Goal: Task Accomplishment & Management: Use online tool/utility

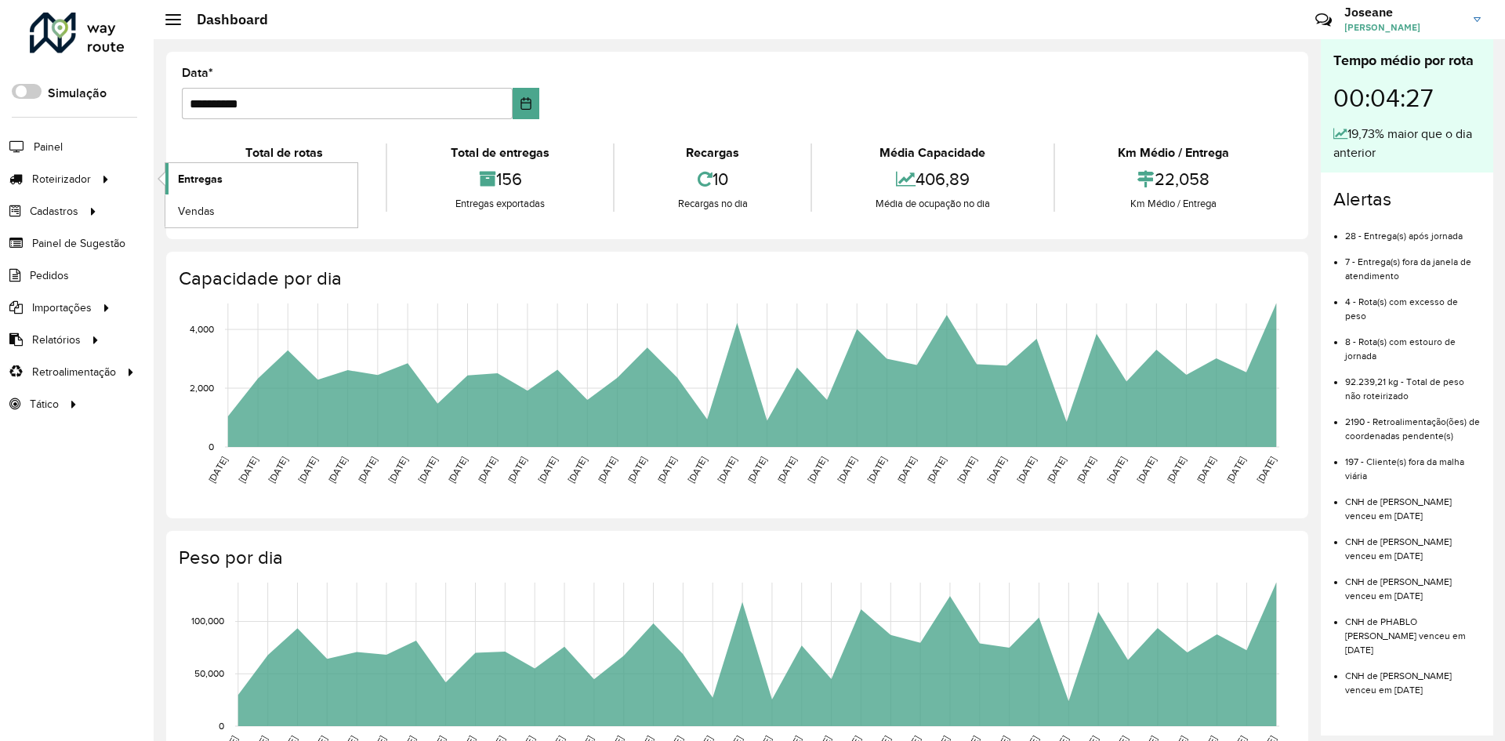
click at [177, 172] on link "Entregas" at bounding box center [261, 178] width 192 height 31
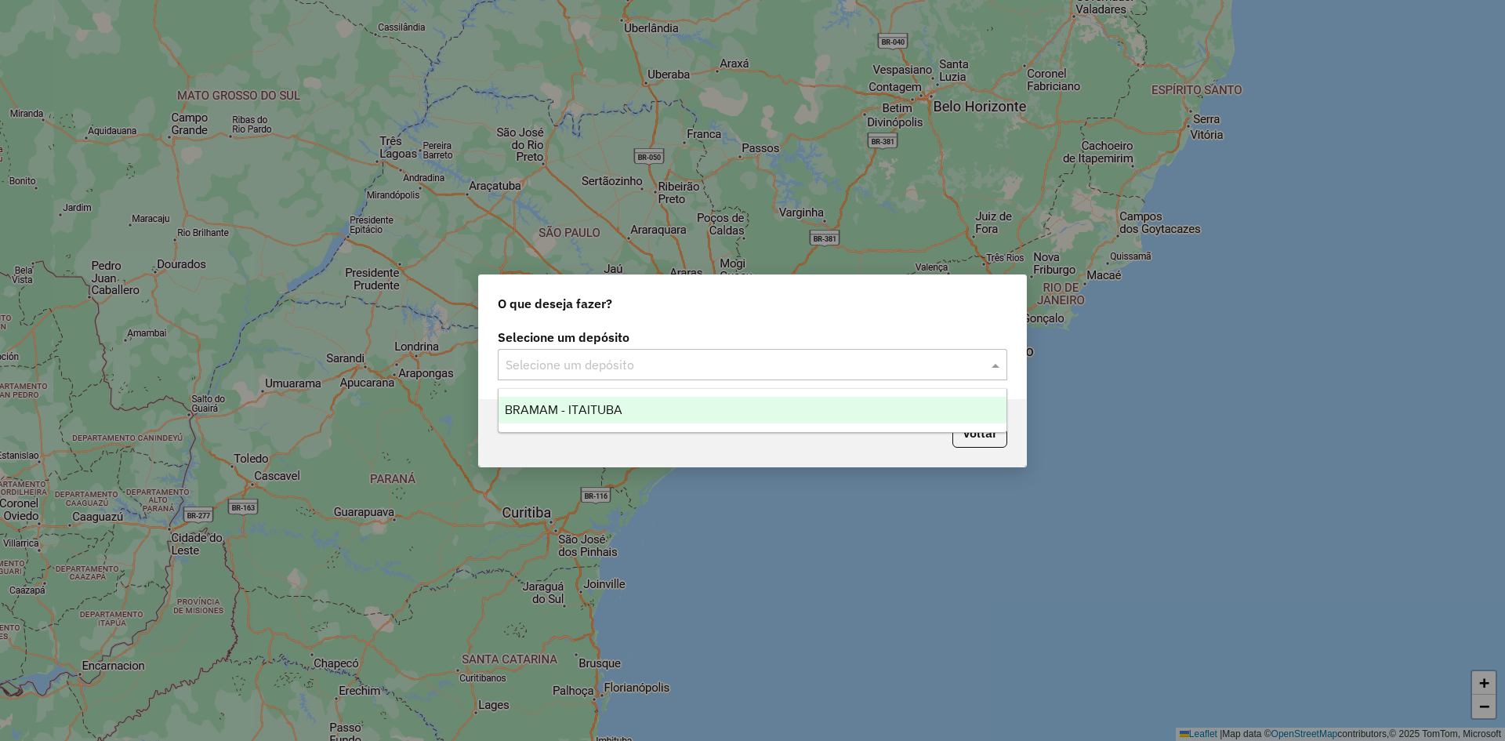
click at [983, 375] on div "Selecione um depósito" at bounding box center [752, 364] width 509 height 31
click at [598, 411] on span "BRAMAM - ITAITUBA" at bounding box center [564, 409] width 118 height 13
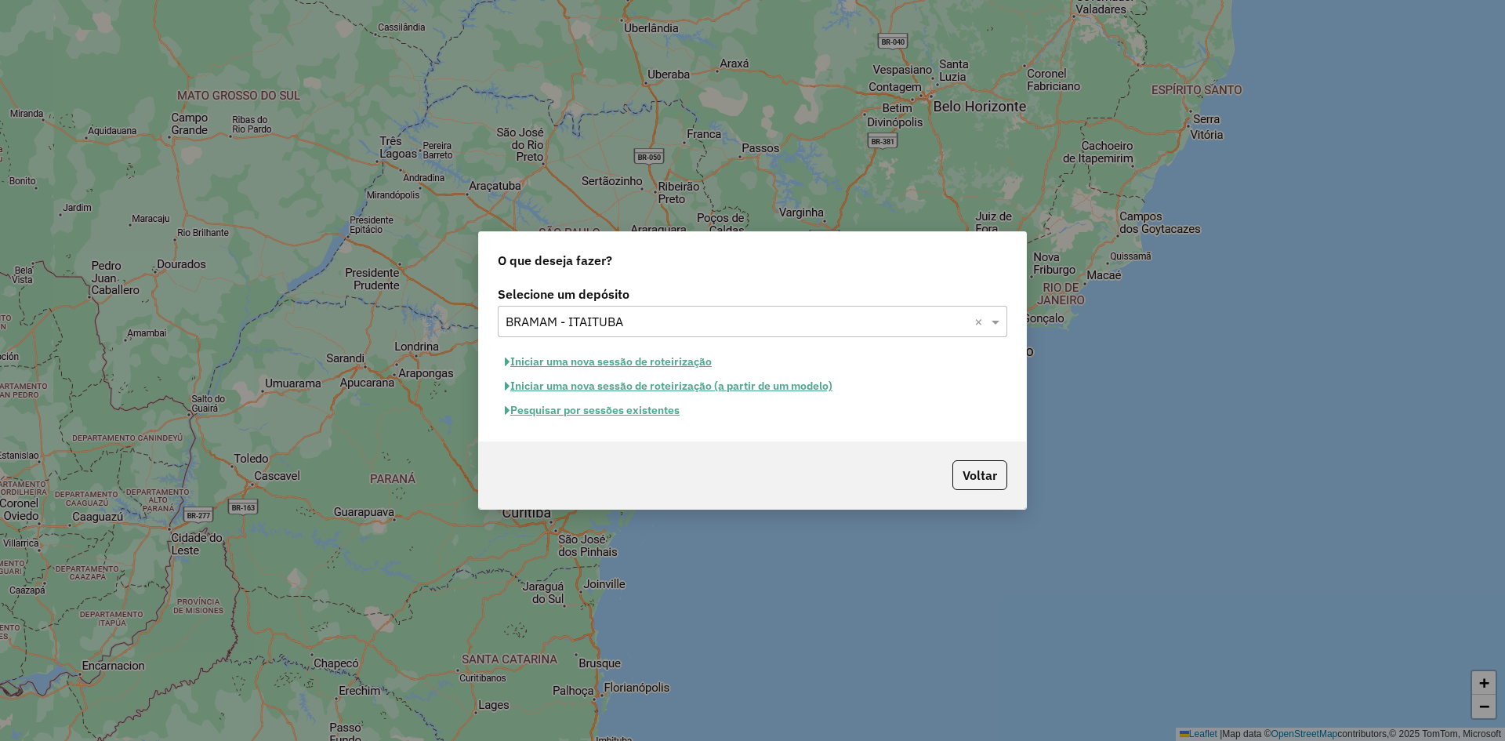
click at [639, 356] on button "Iniciar uma nova sessão de roteirização" at bounding box center [608, 361] width 221 height 24
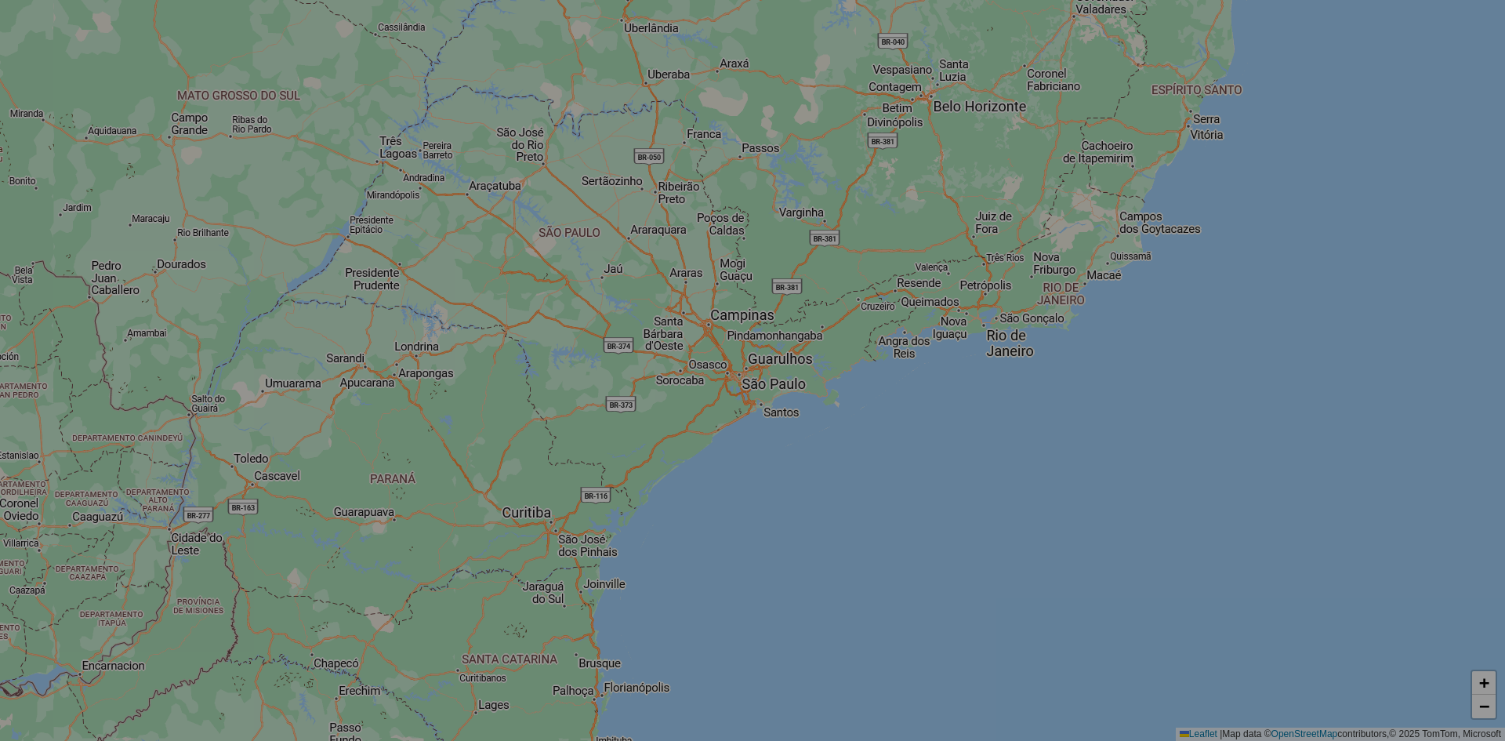
select select "*"
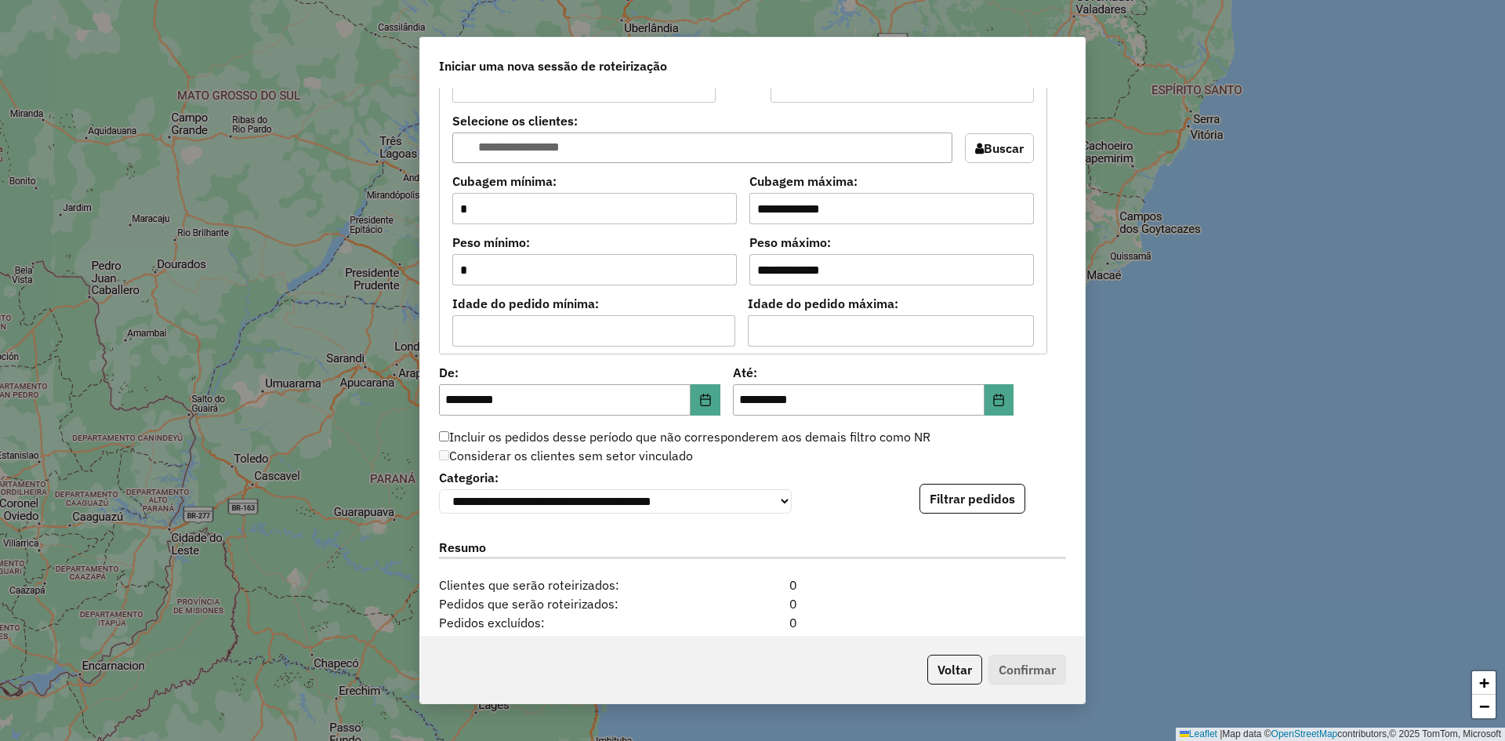
scroll to position [1440, 0]
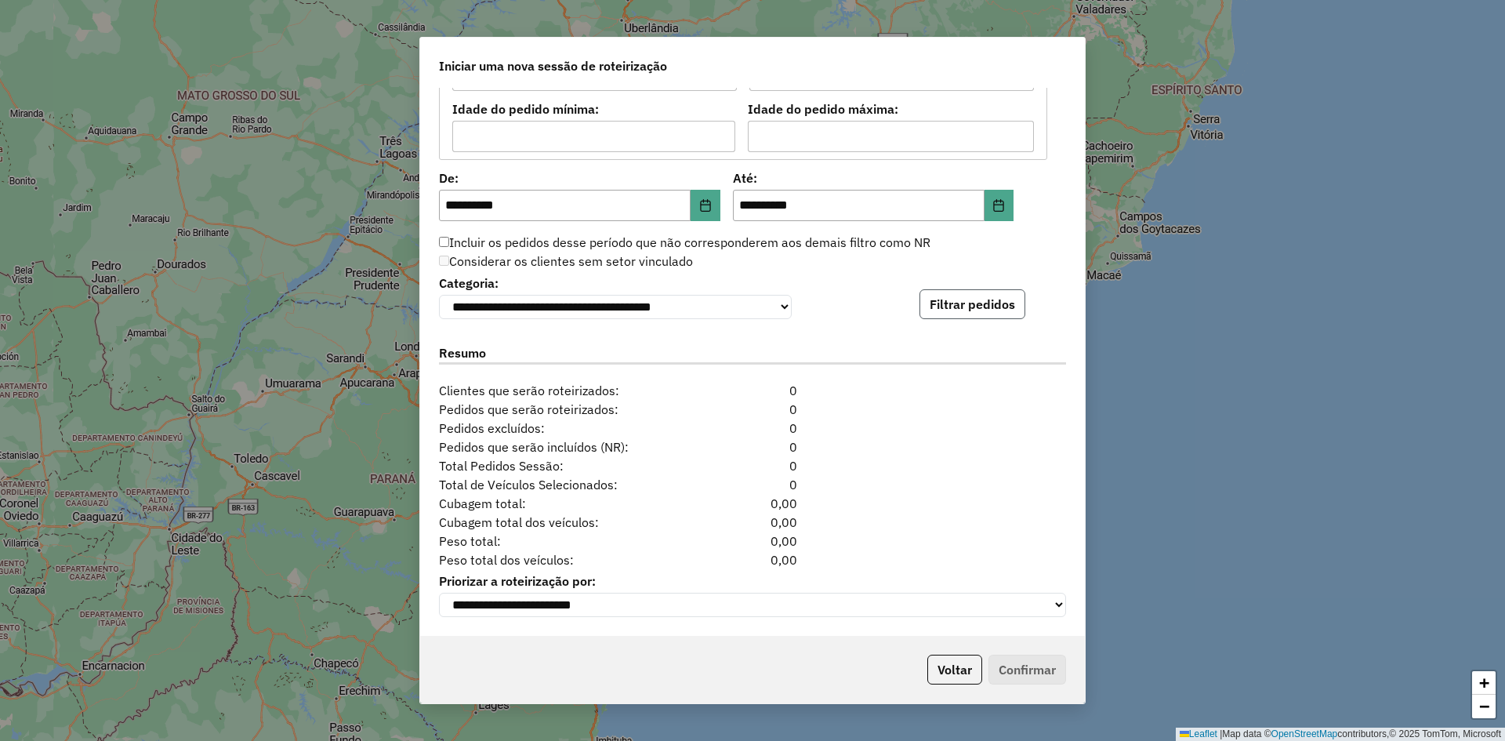
click at [981, 291] on button "Filtrar pedidos" at bounding box center [972, 304] width 106 height 30
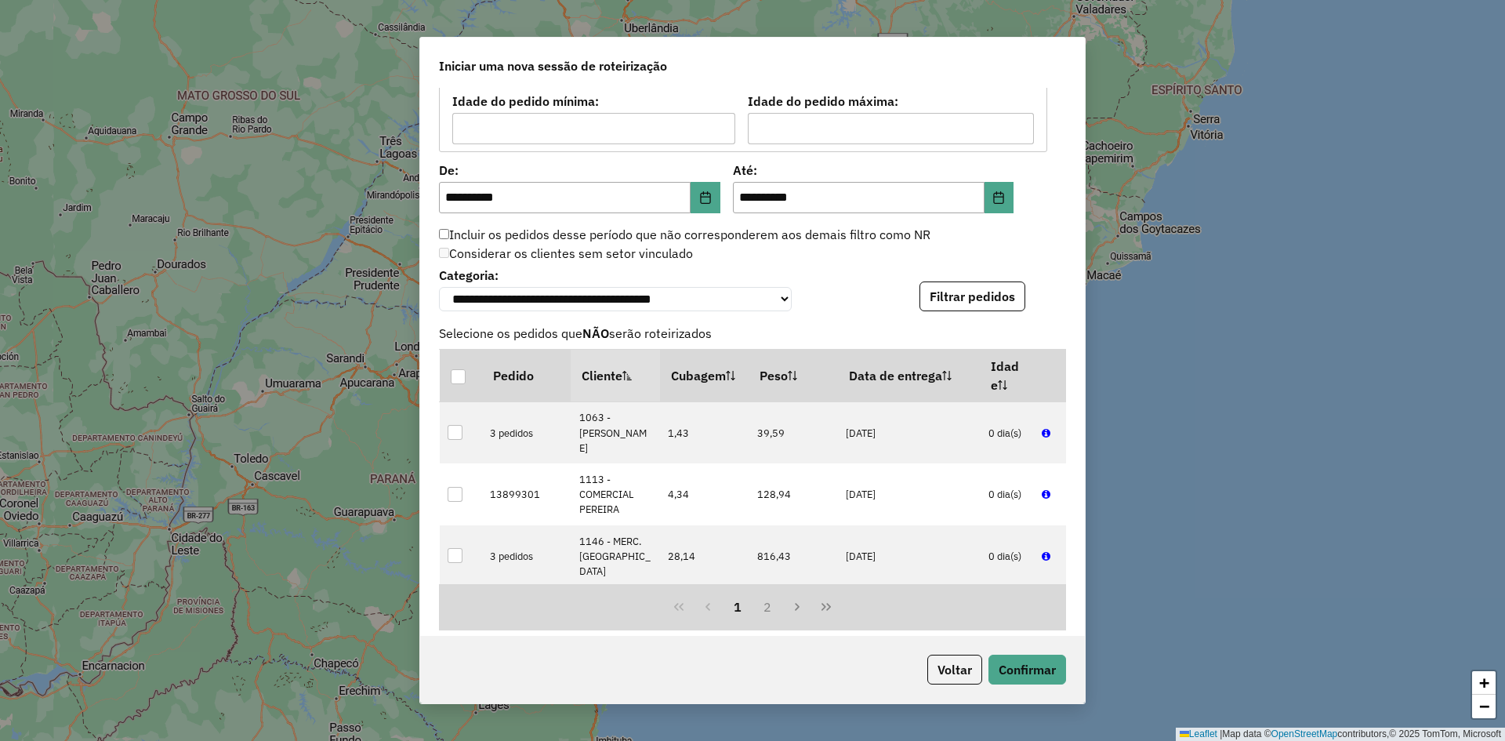
scroll to position [1763, 0]
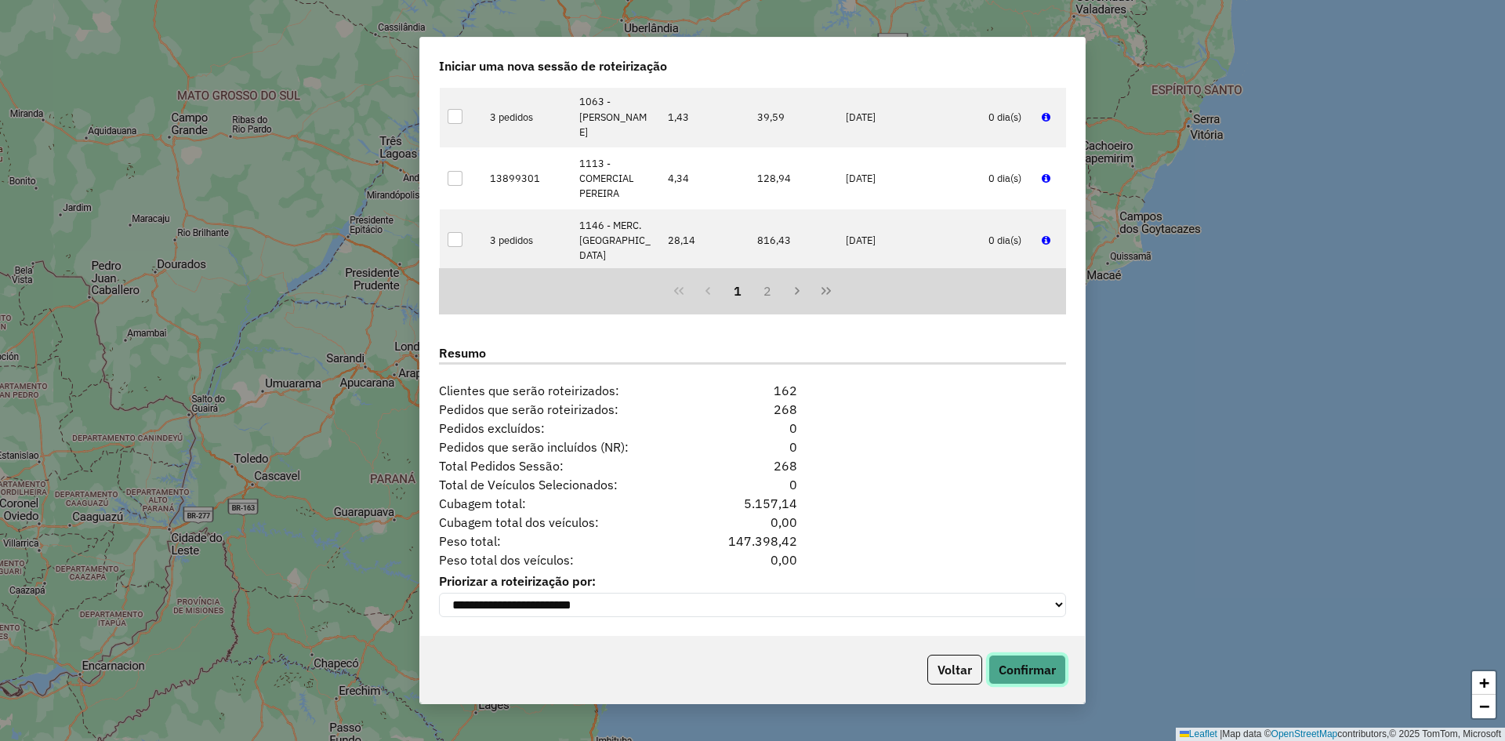
click at [1024, 665] on button "Confirmar" at bounding box center [1027, 669] width 78 height 30
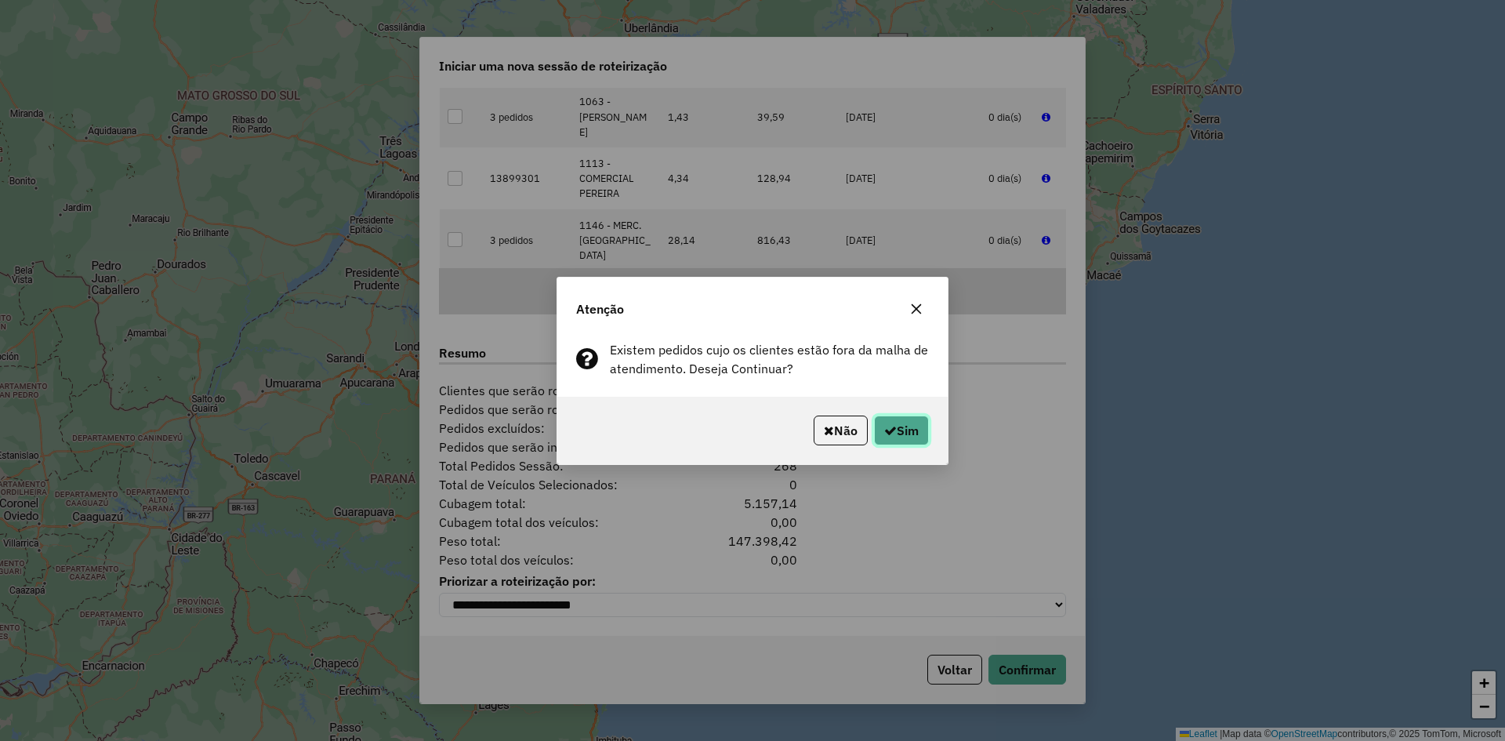
click at [912, 433] on button "Sim" at bounding box center [901, 430] width 55 height 30
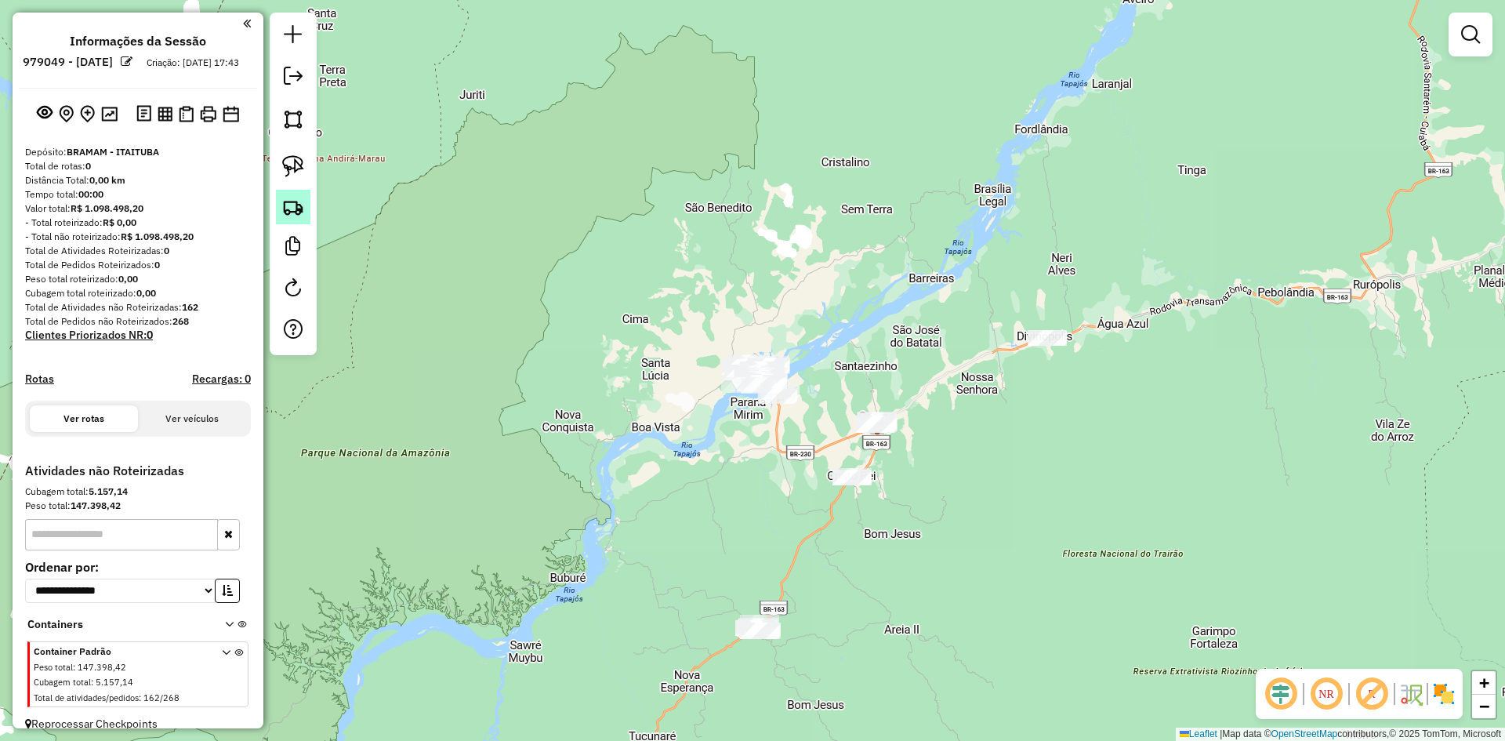
click at [299, 201] on img at bounding box center [293, 207] width 22 height 22
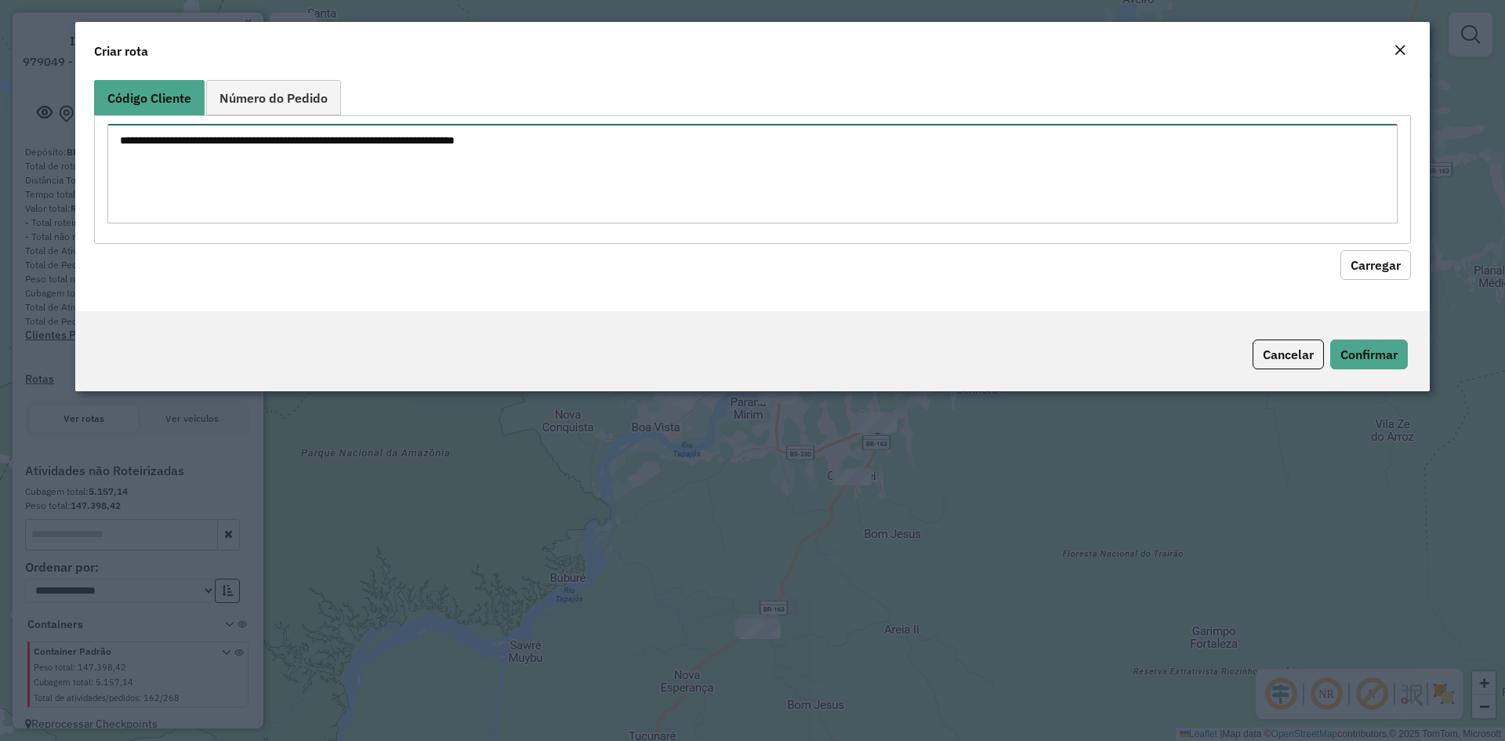
click at [402, 186] on textarea at bounding box center [752, 174] width 1290 height 100
paste textarea "**** **** **** **** **** **** **** **** **** **** **** **** **** **** **** ****…"
type textarea "**** **** **** **** **** **** **** **** **** **** **** **** **** **** **** ****…"
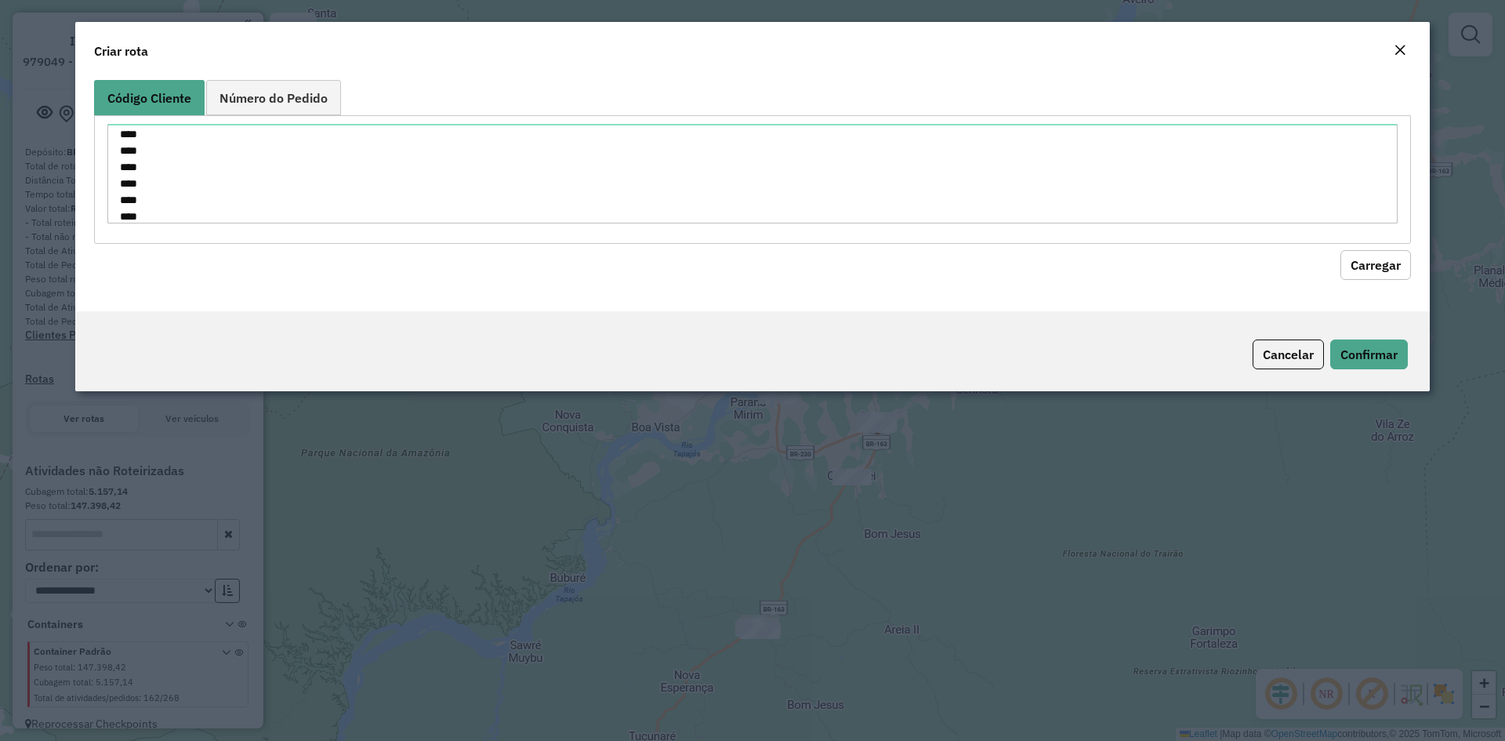
click at [1384, 265] on button "Carregar" at bounding box center [1375, 265] width 71 height 30
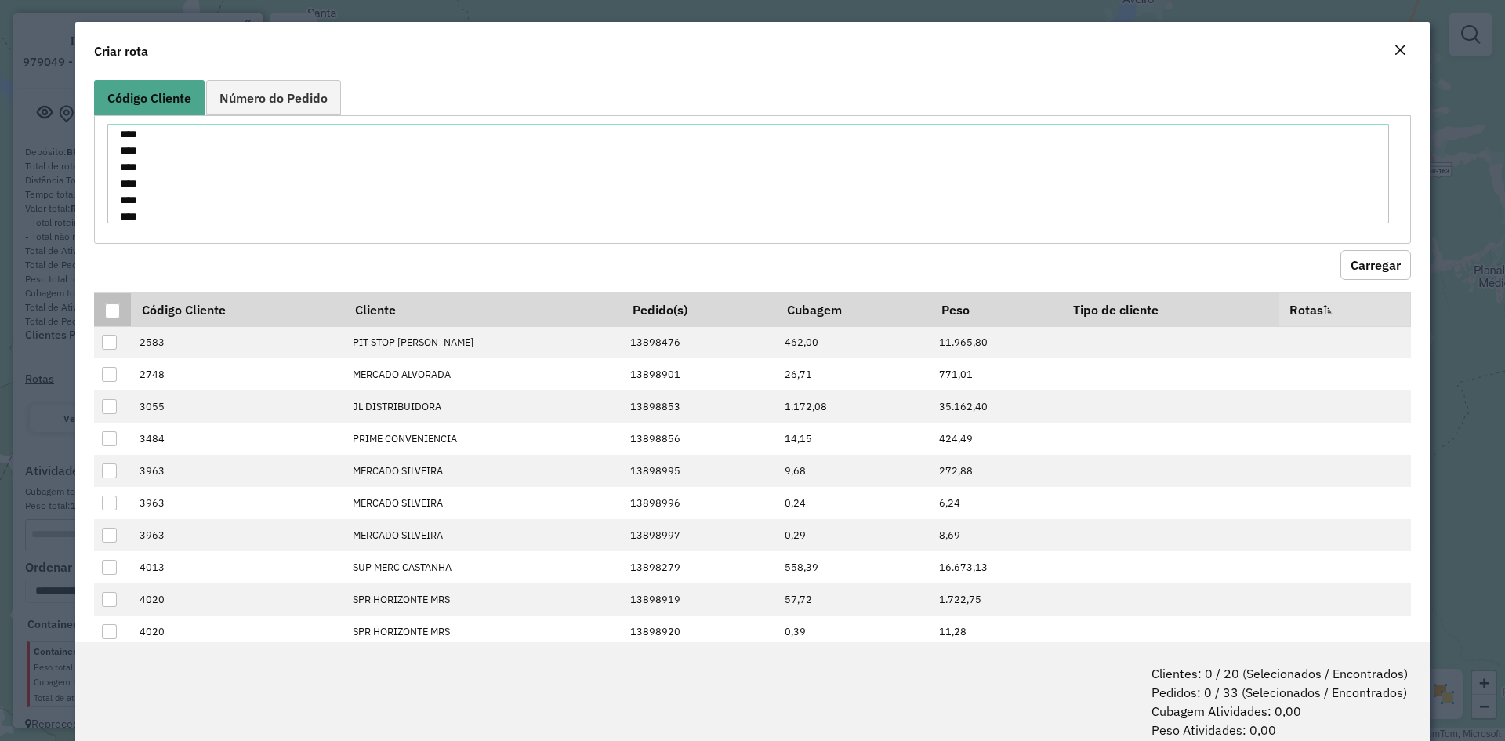
click at [109, 305] on div at bounding box center [112, 310] width 15 height 15
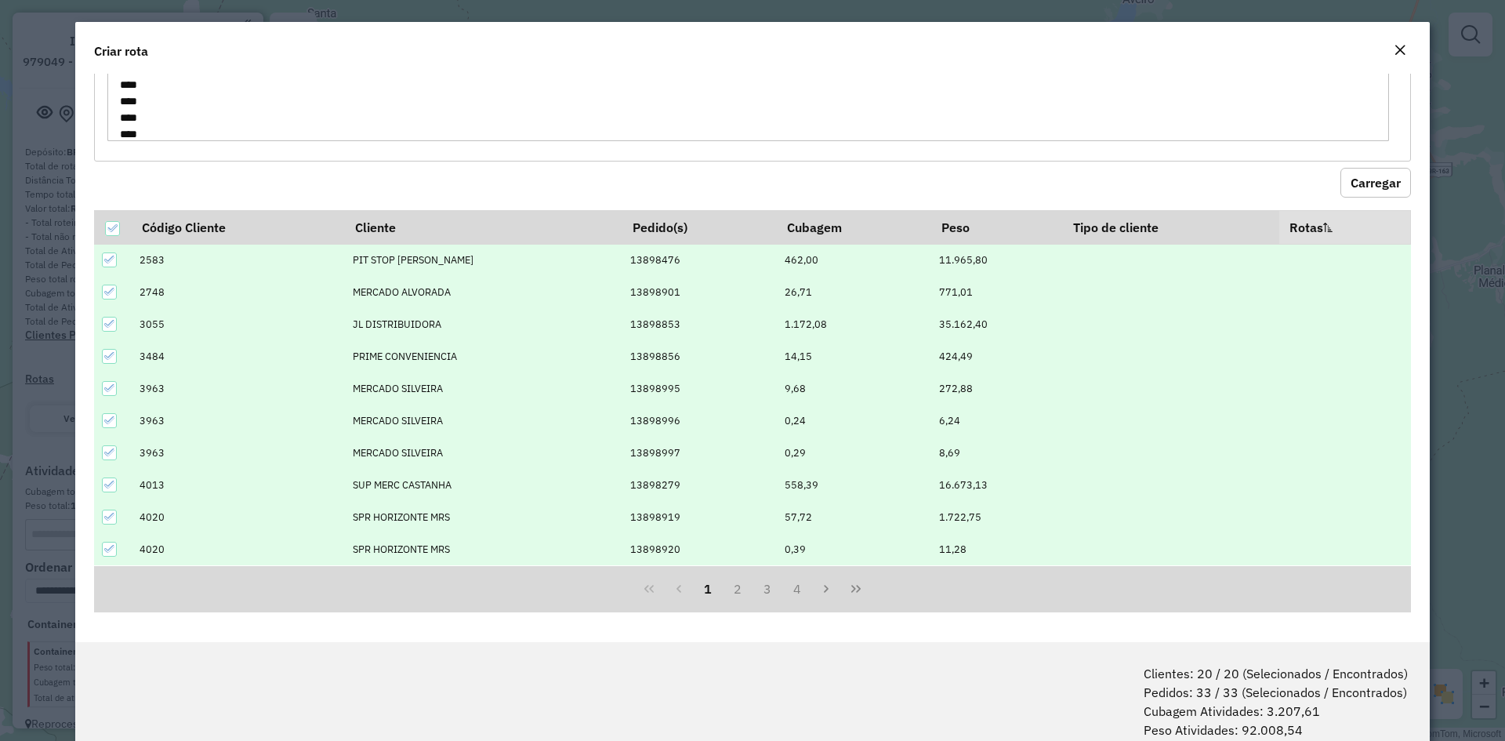
scroll to position [78, 0]
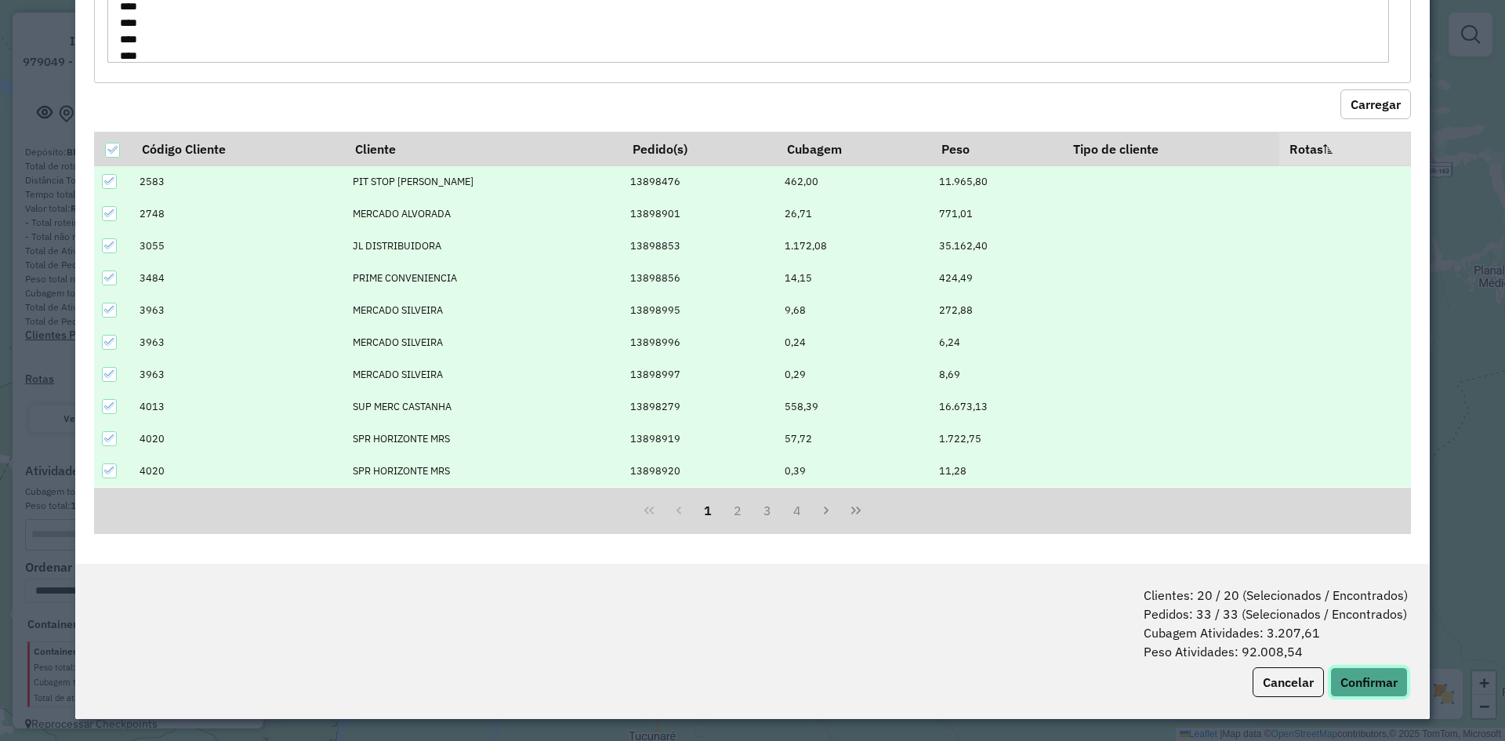
click at [1378, 679] on button "Confirmar" at bounding box center [1369, 682] width 78 height 30
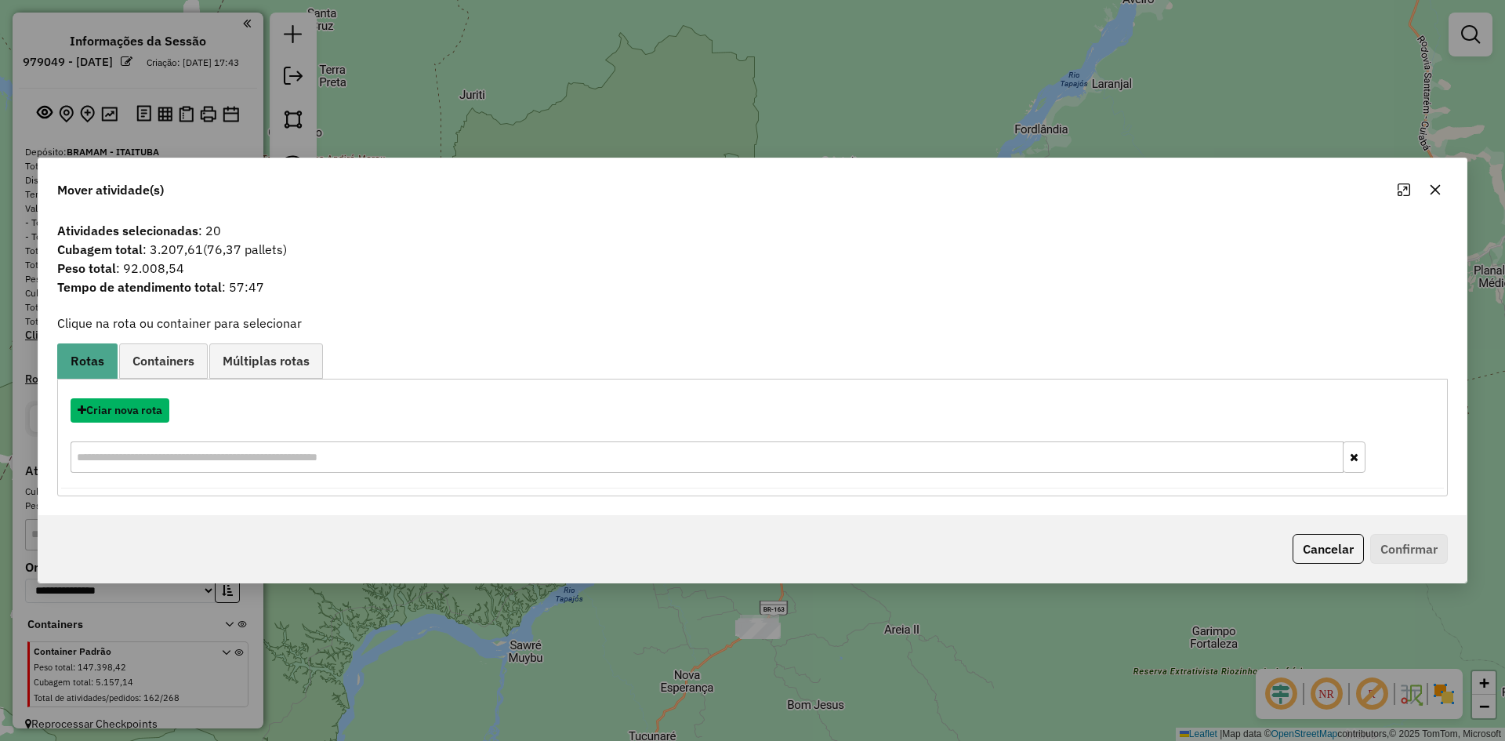
click at [141, 417] on button "Criar nova rota" at bounding box center [120, 410] width 99 height 24
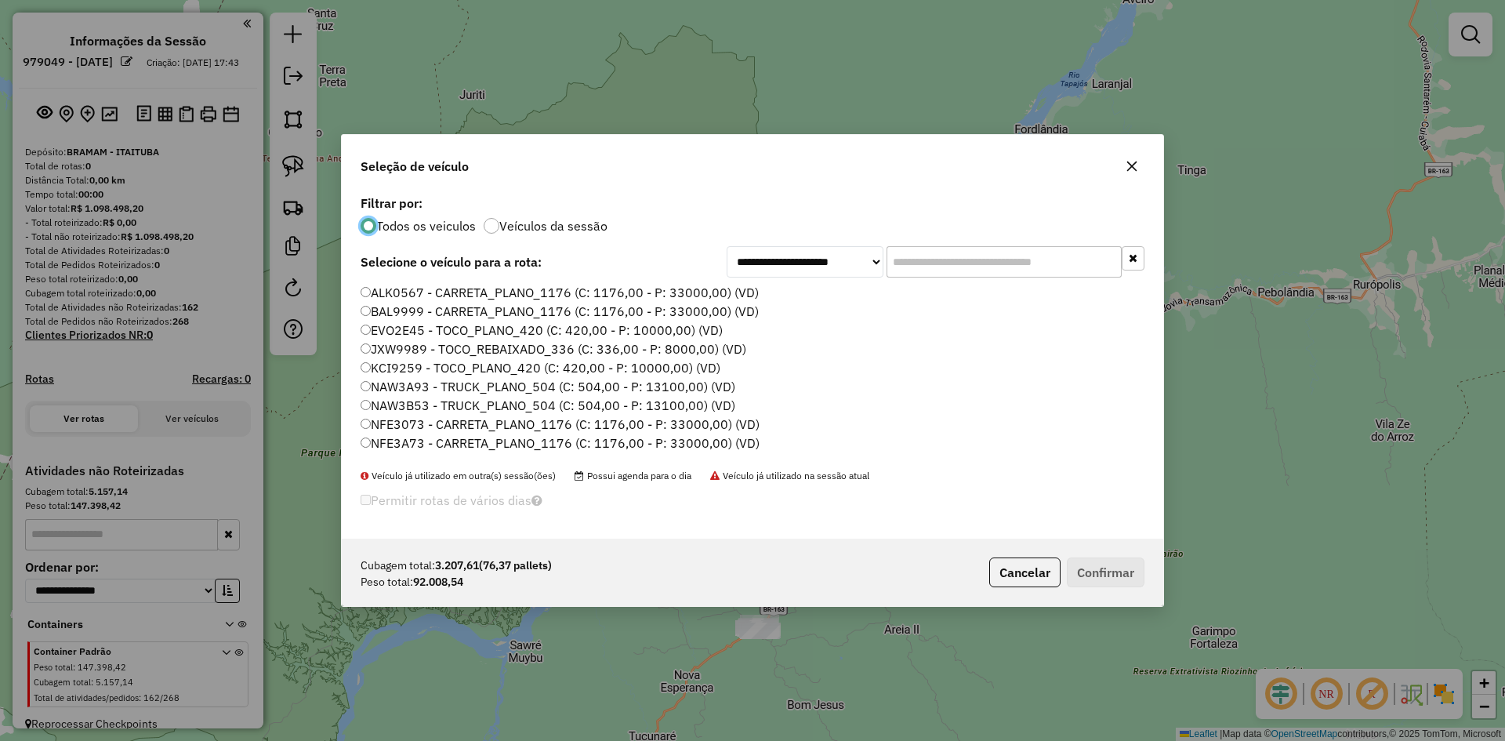
scroll to position [9, 5]
click at [400, 317] on label "BAL9999 - CARRETA_PLANO_1176 (C: 1176,00 - P: 33000,00) (VD)" at bounding box center [559, 311] width 398 height 19
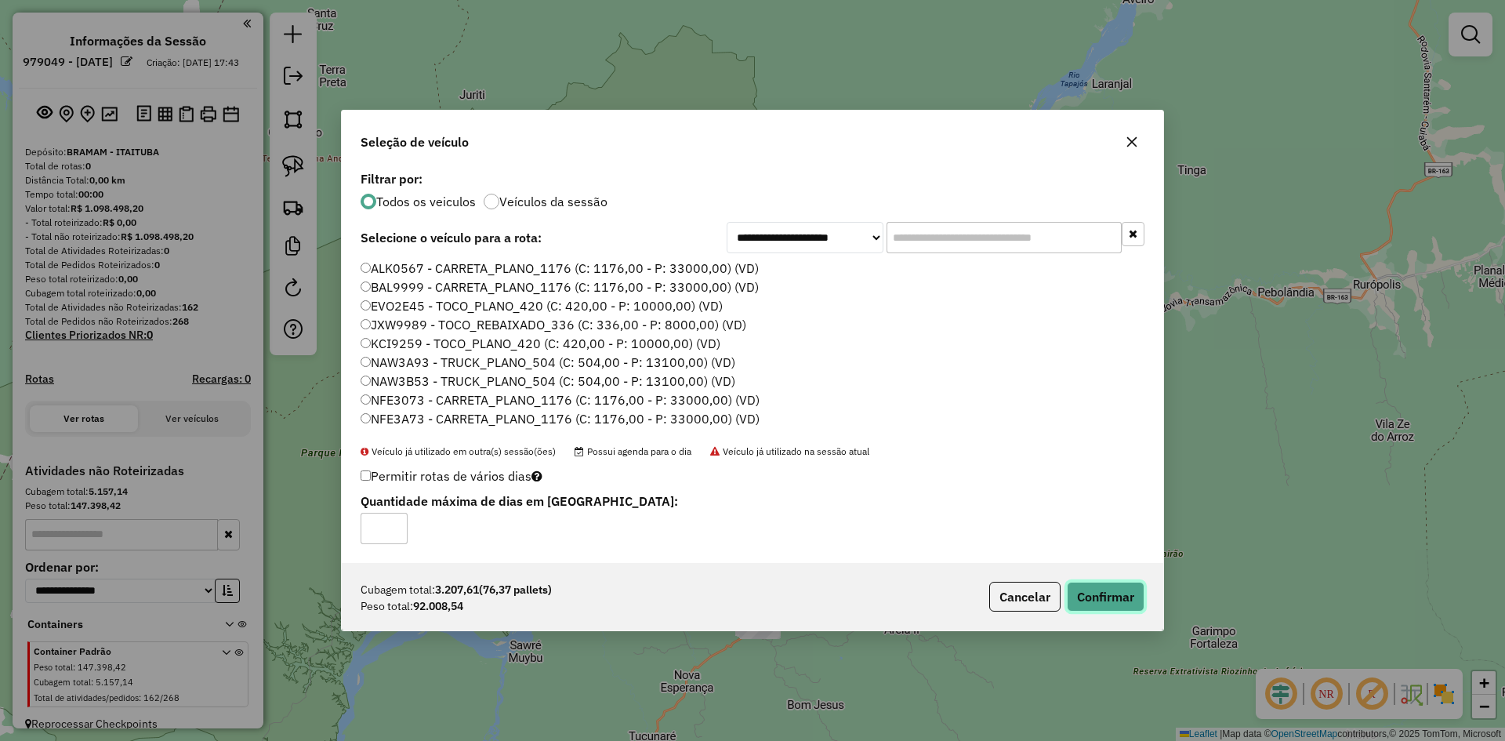
click at [1088, 584] on button "Confirmar" at bounding box center [1106, 596] width 78 height 30
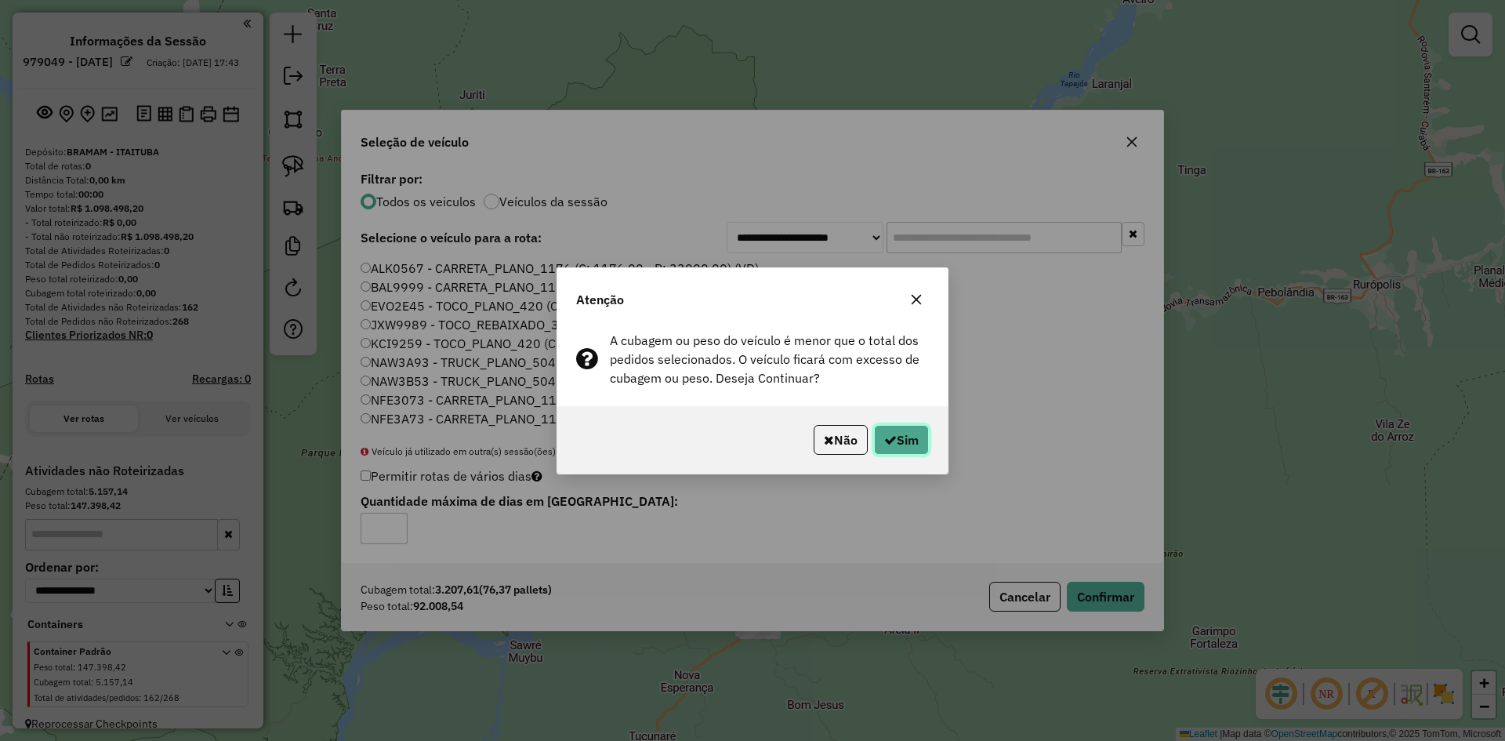
click at [889, 436] on icon "button" at bounding box center [890, 439] width 13 height 13
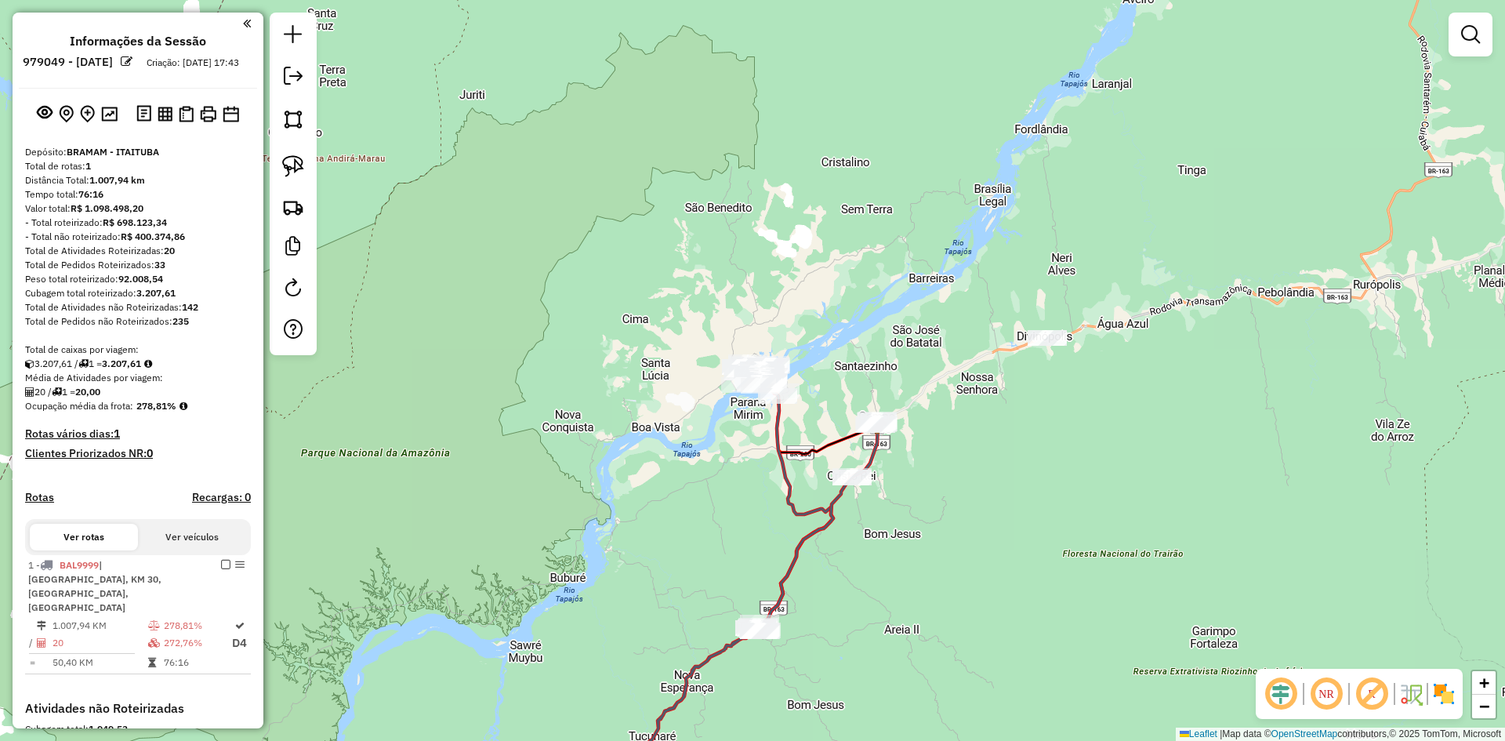
drag, startPoint x: 659, startPoint y: 470, endPoint x: 528, endPoint y: 188, distance: 311.0
click at [654, 188] on div "Janela de atendimento Grade de atendimento Capacidade Transportadoras Veículos …" at bounding box center [752, 370] width 1505 height 741
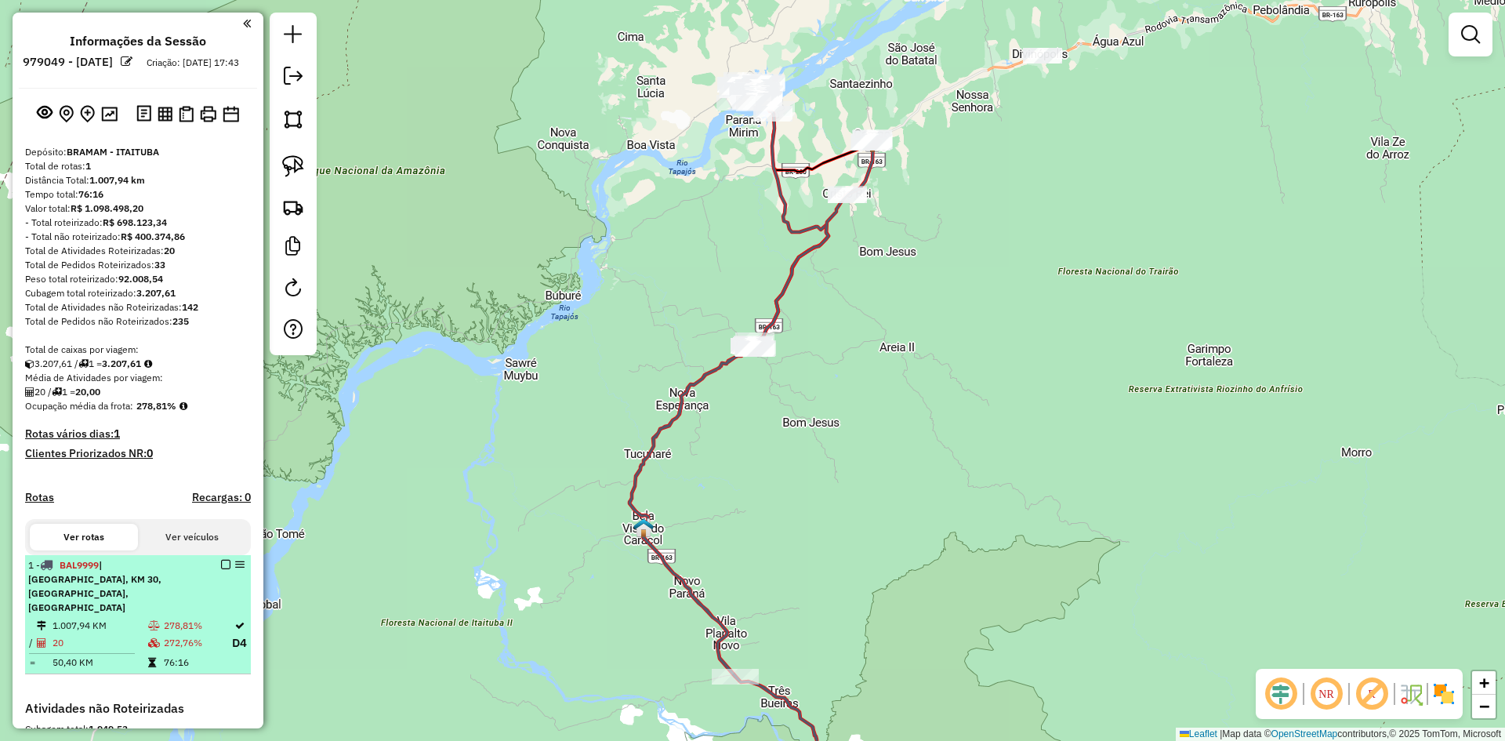
click at [221, 569] on em at bounding box center [225, 564] width 9 height 9
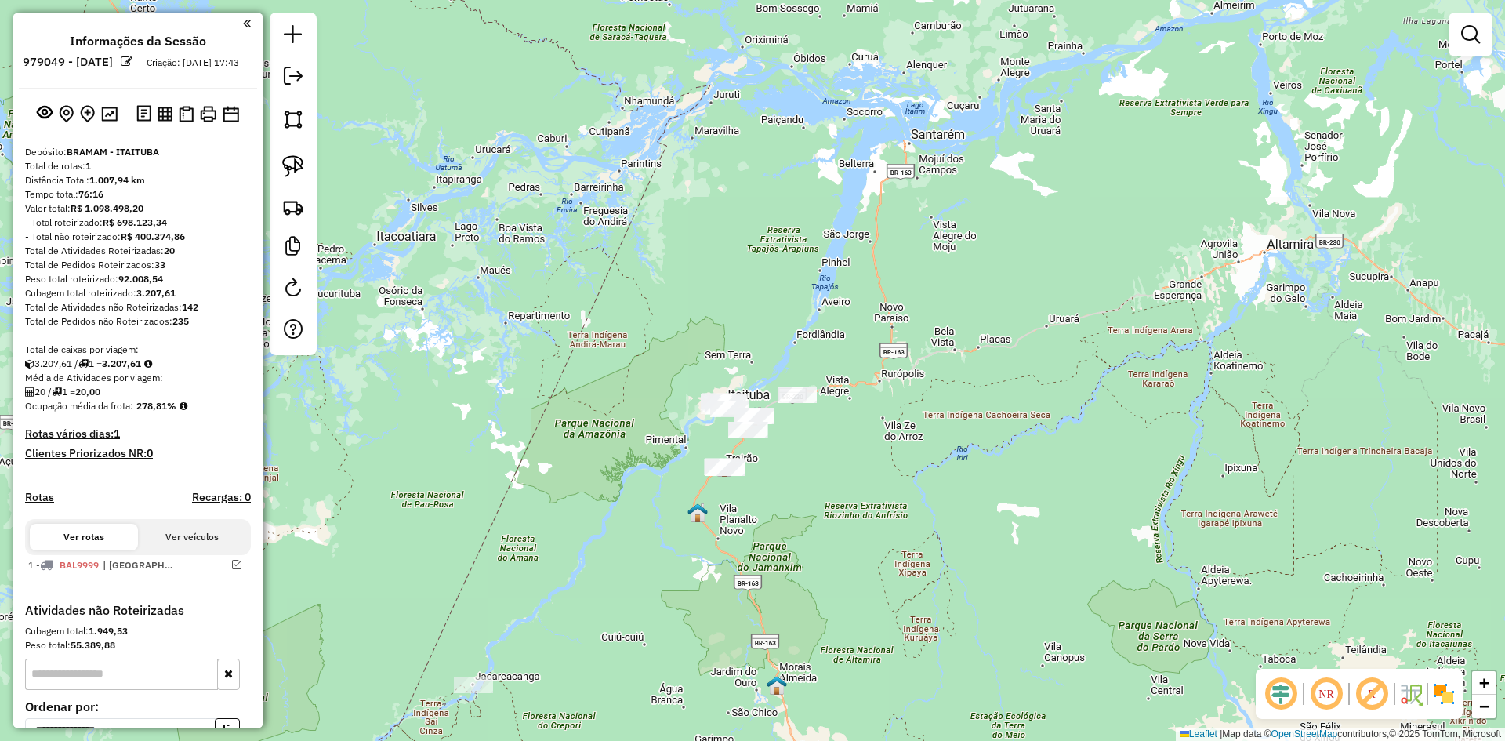
click at [605, 487] on div "Janela de atendimento Grade de atendimento Capacidade Transportadoras Veículos …" at bounding box center [752, 370] width 1505 height 741
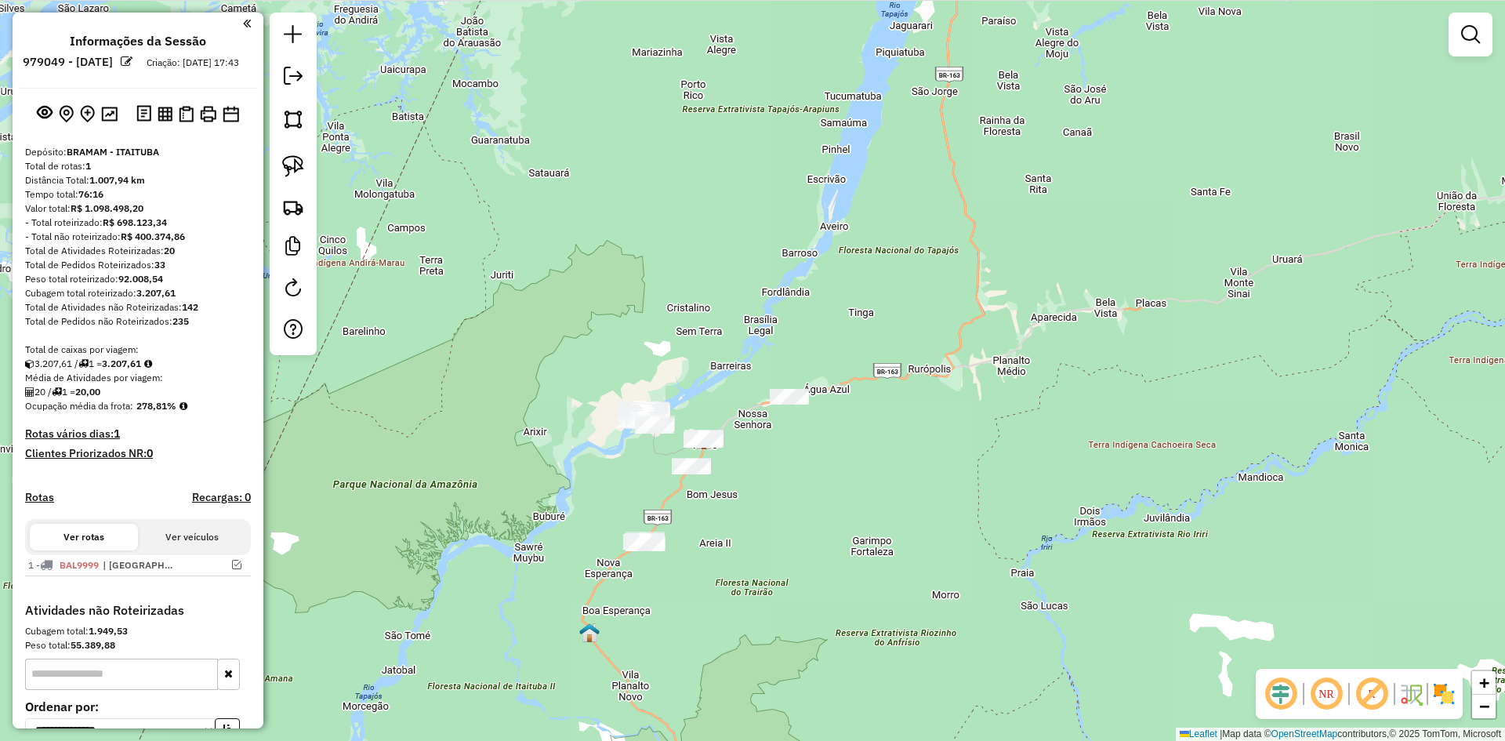
drag, startPoint x: 575, startPoint y: 463, endPoint x: 666, endPoint y: 534, distance: 115.5
click at [663, 537] on div "Janela de atendimento Grade de atendimento Capacidade Transportadoras Veículos …" at bounding box center [752, 370] width 1505 height 741
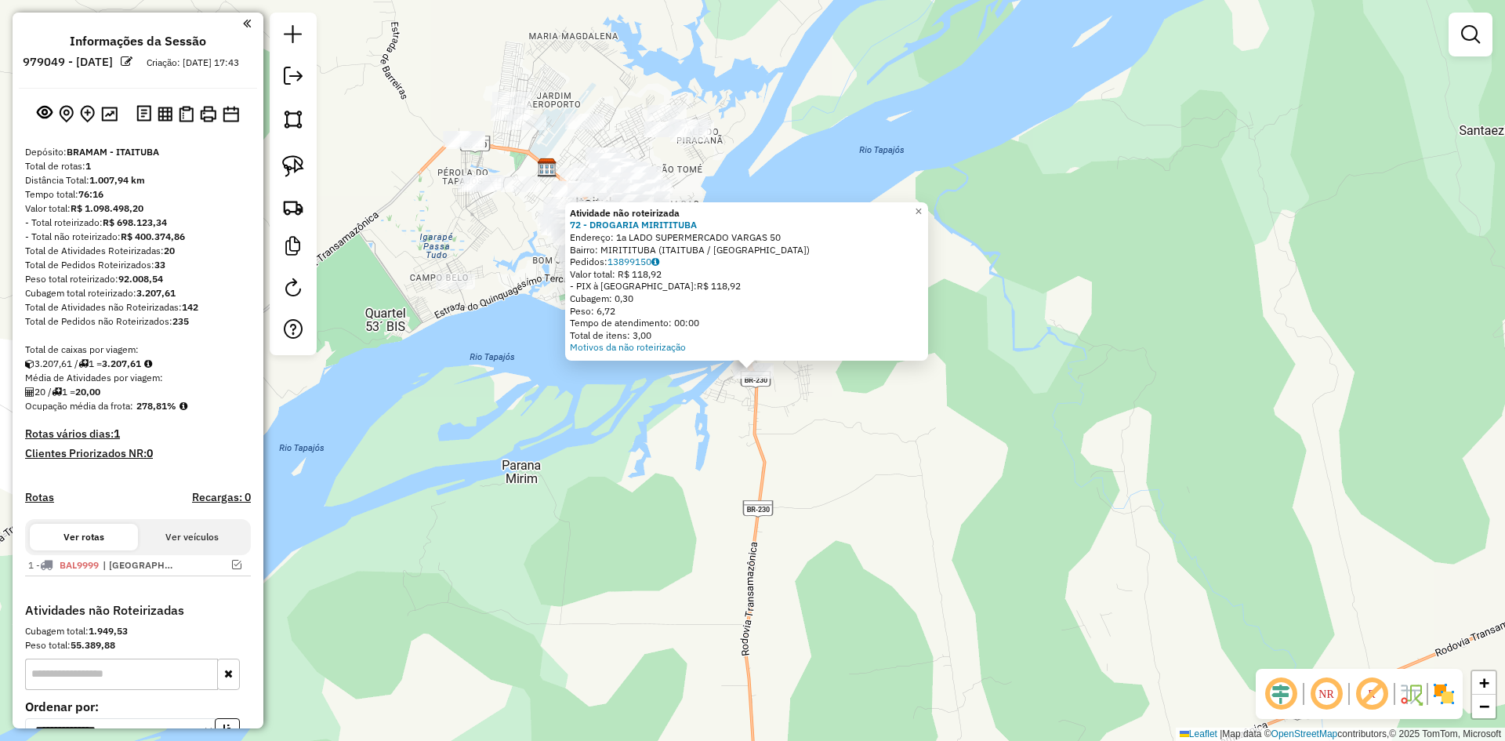
click at [652, 447] on div "Atividade não roteirizada 72 - DROGARIA MIRITITUBA Endereço: 1a LADO SUPERMERCA…" at bounding box center [752, 370] width 1505 height 741
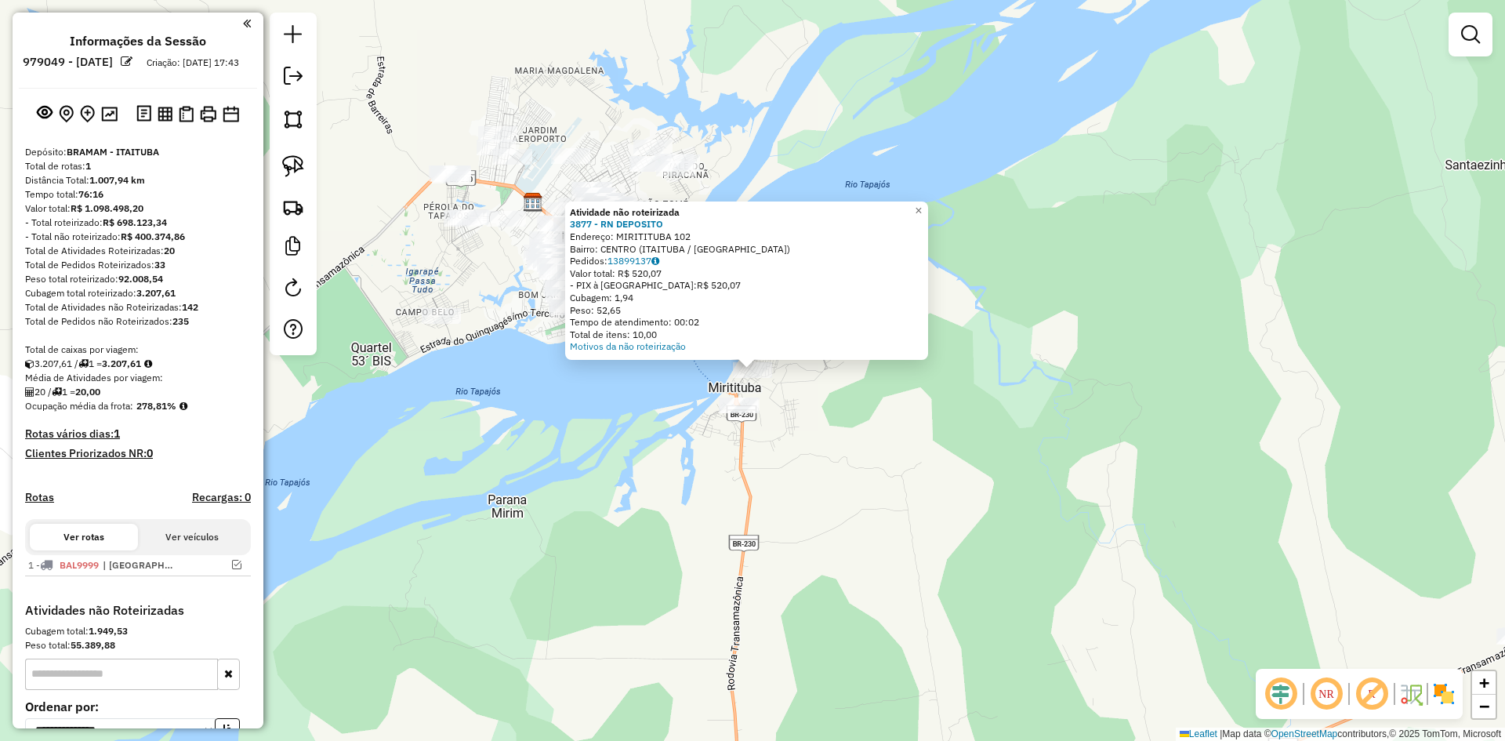
click at [639, 471] on div "Atividade não roteirizada 3877 - RN DEPOSITO Endereço: MIRITITUBA 102 Bairro: […" at bounding box center [752, 370] width 1505 height 741
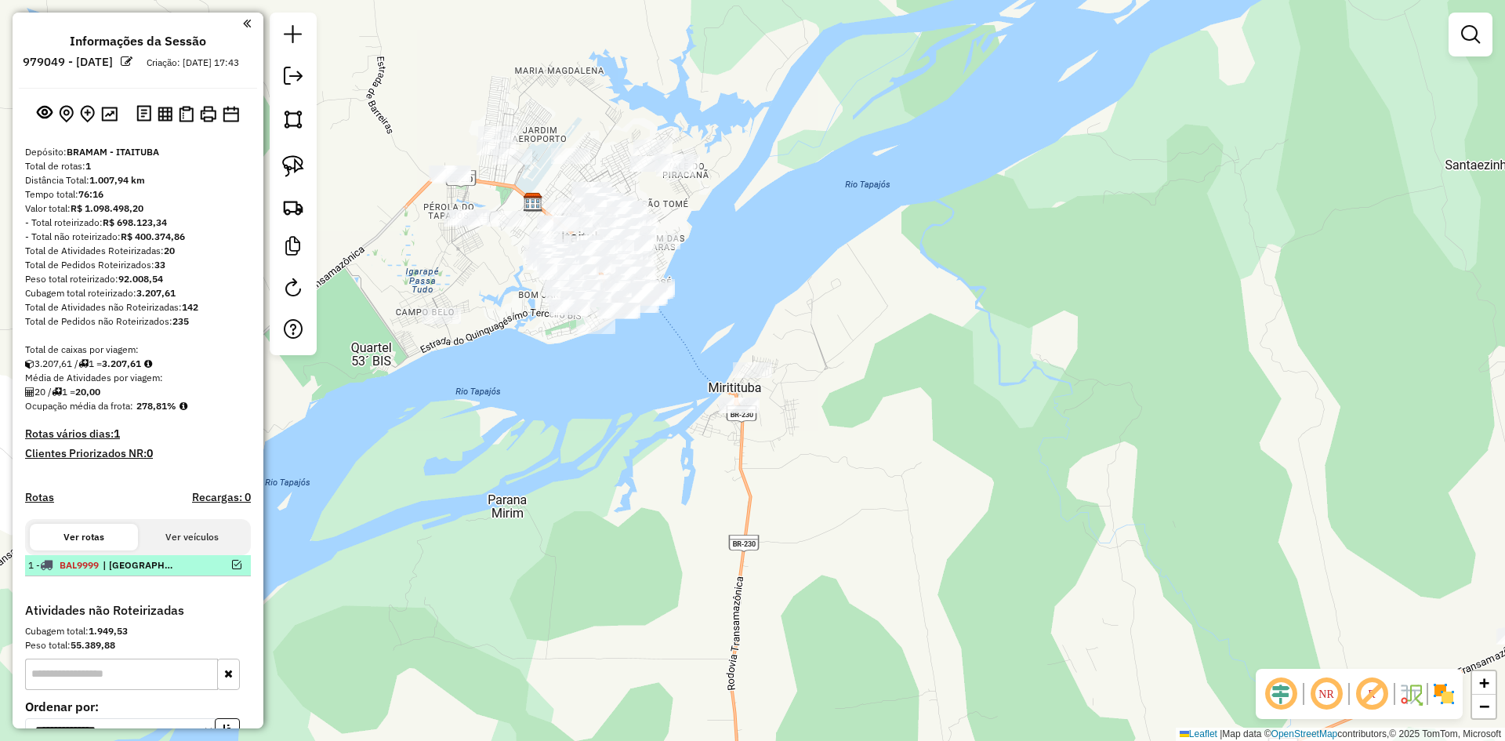
click at [234, 572] on div "1 - BAL9999 | [GEOGRAPHIC_DATA], KM 30, [GEOGRAPHIC_DATA], [GEOGRAPHIC_DATA]" at bounding box center [137, 565] width 219 height 14
select select "**********"
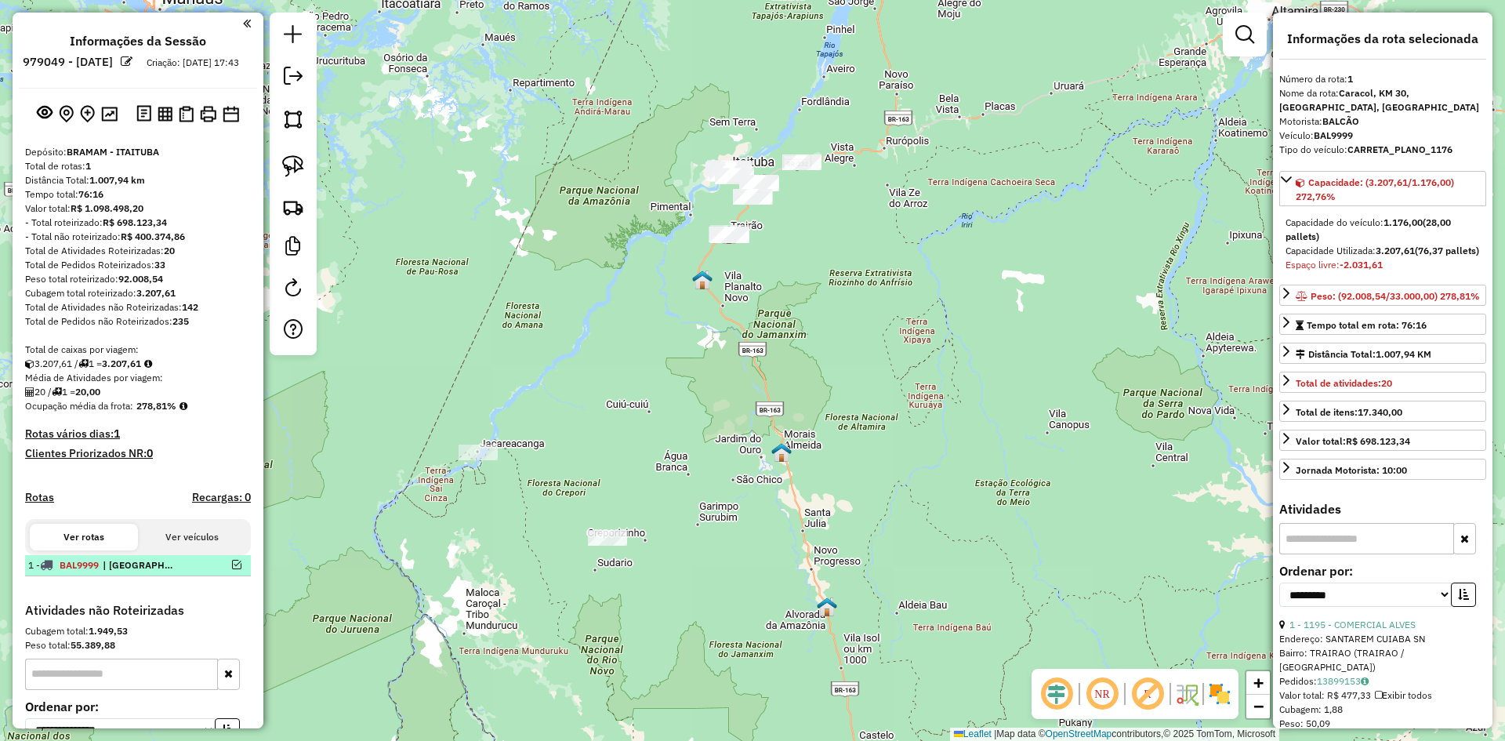
click at [235, 569] on em at bounding box center [236, 564] width 9 height 9
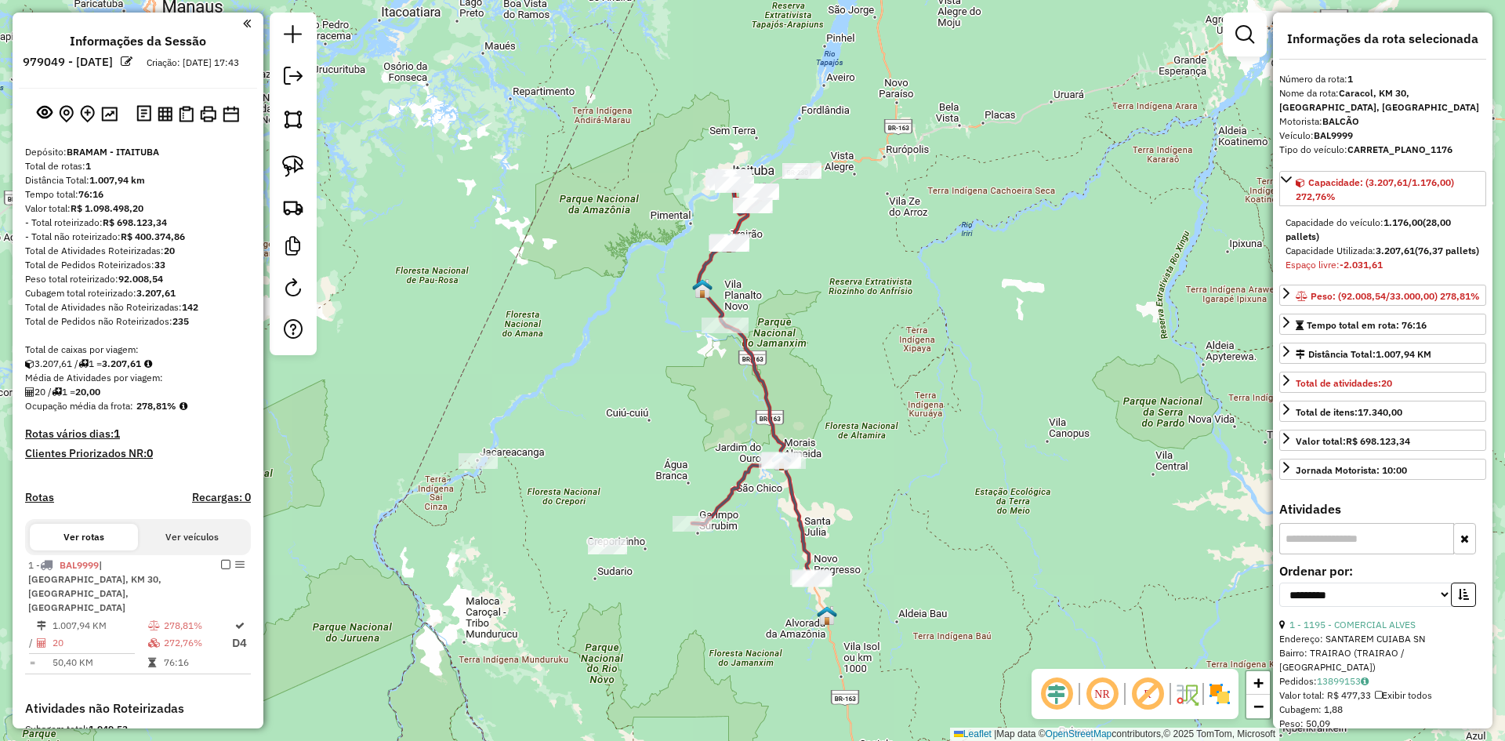
drag, startPoint x: 636, startPoint y: 293, endPoint x: 799, endPoint y: 530, distance: 287.4
click at [757, 607] on div "Janela de atendimento Grade de atendimento Capacidade Transportadoras Veículos …" at bounding box center [752, 370] width 1505 height 741
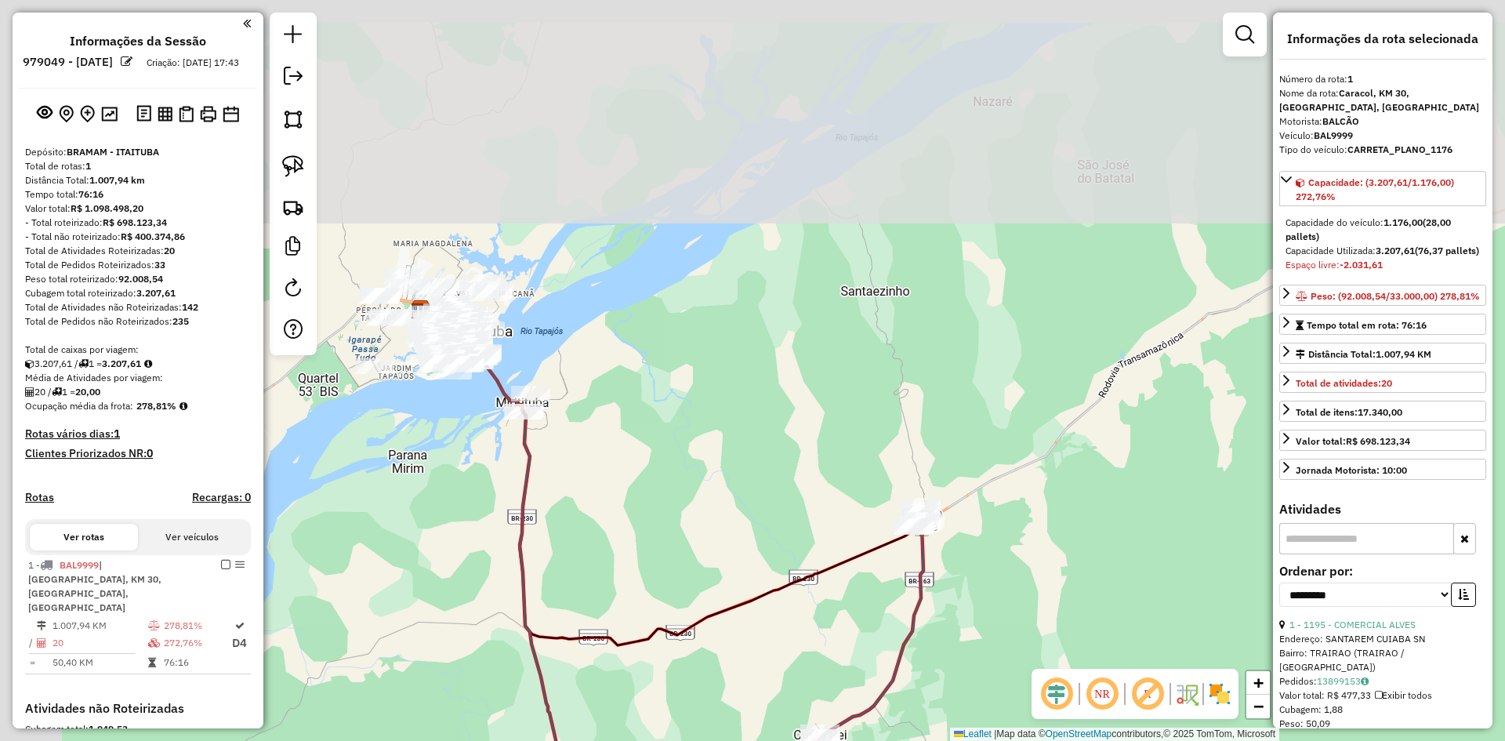
drag, startPoint x: 604, startPoint y: 473, endPoint x: 656, endPoint y: 481, distance: 52.3
click at [686, 527] on div "Janela de atendimento Grade de atendimento Capacidade Transportadoras Veículos …" at bounding box center [752, 370] width 1505 height 741
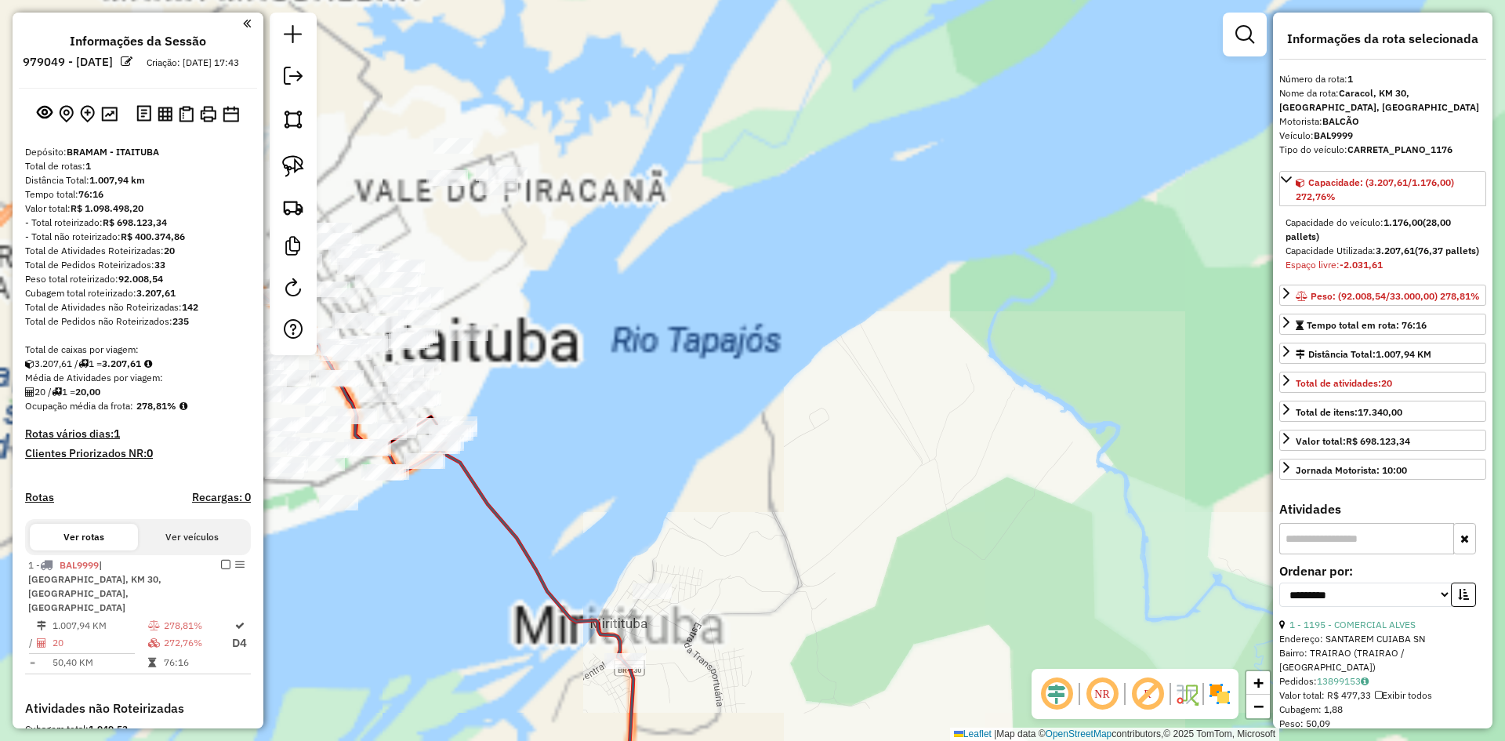
drag, startPoint x: 751, startPoint y: 670, endPoint x: 878, endPoint y: 727, distance: 140.0
click at [878, 735] on div "Janela de atendimento Grade de atendimento Capacidade Transportadoras Veículos …" at bounding box center [752, 370] width 1505 height 741
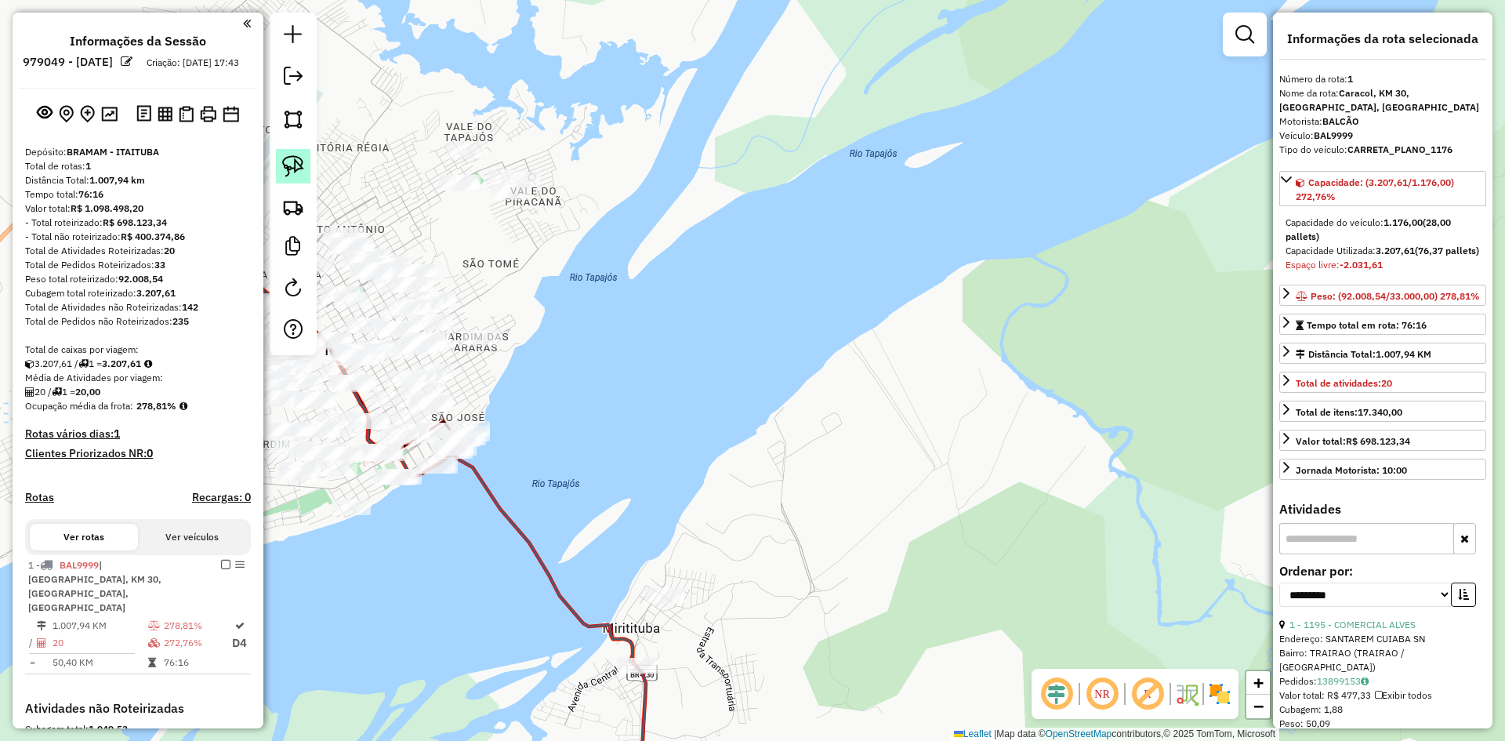
click at [295, 150] on link at bounding box center [293, 166] width 34 height 34
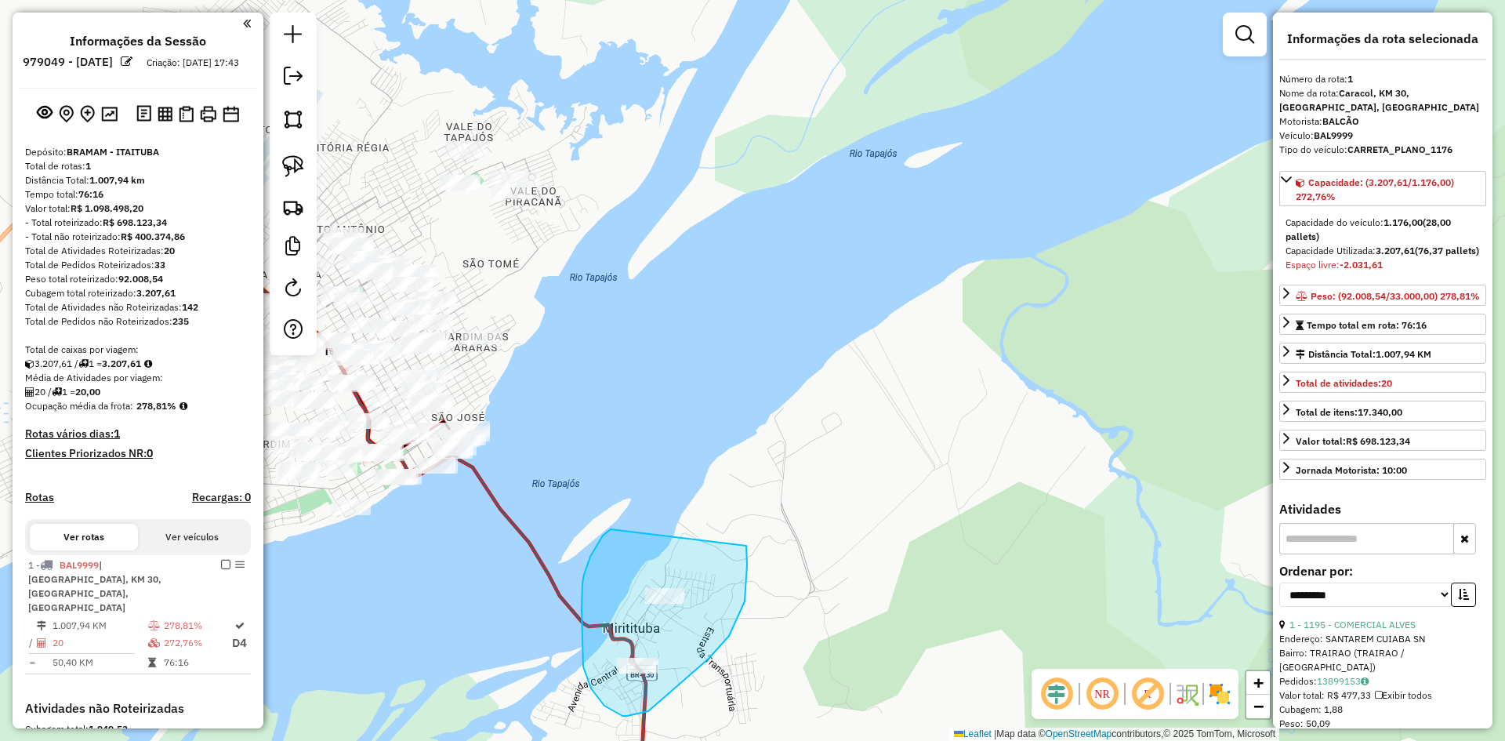
drag, startPoint x: 582, startPoint y: 583, endPoint x: 746, endPoint y: 545, distance: 168.0
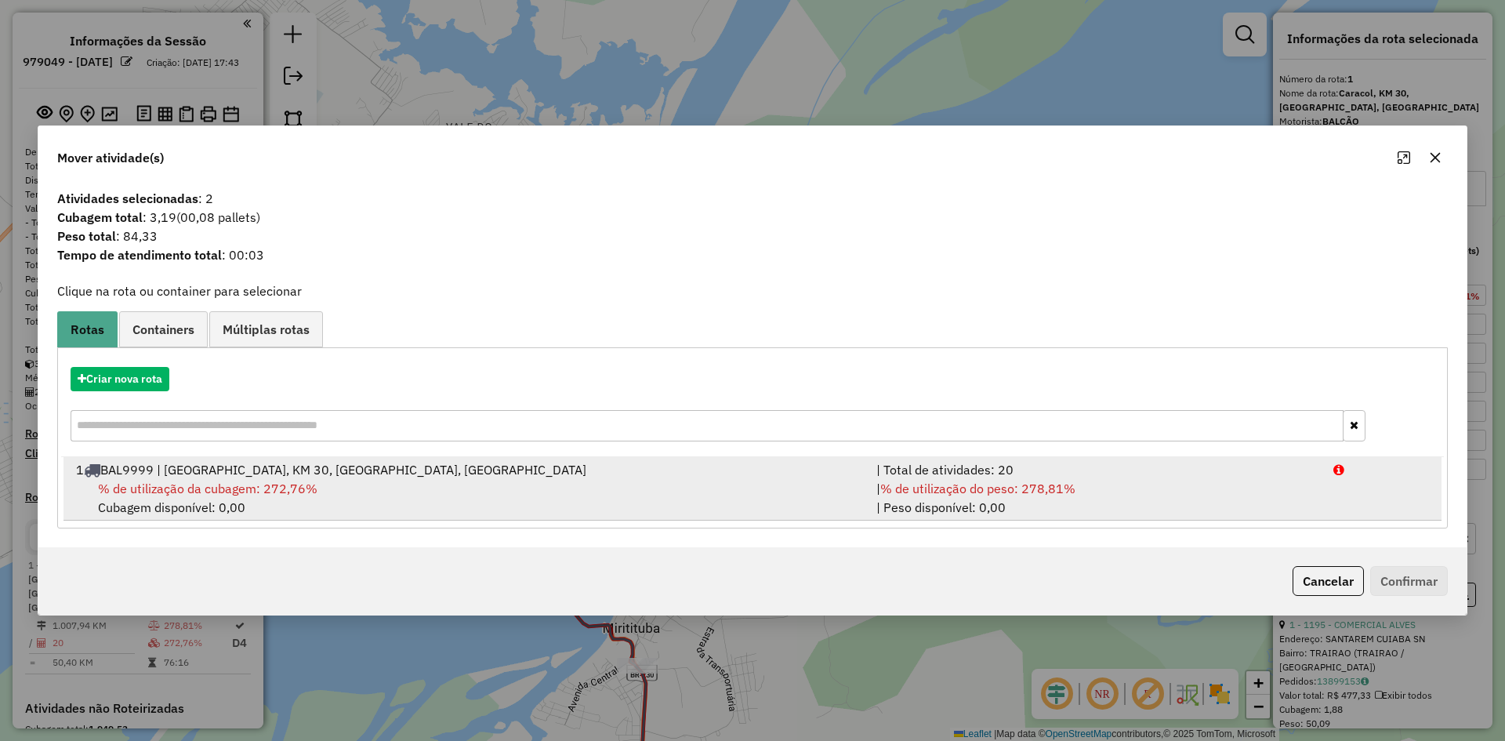
click at [261, 477] on div "1 BAL9999 | [GEOGRAPHIC_DATA], KM 30, [GEOGRAPHIC_DATA], [GEOGRAPHIC_DATA]" at bounding box center [467, 469] width 800 height 19
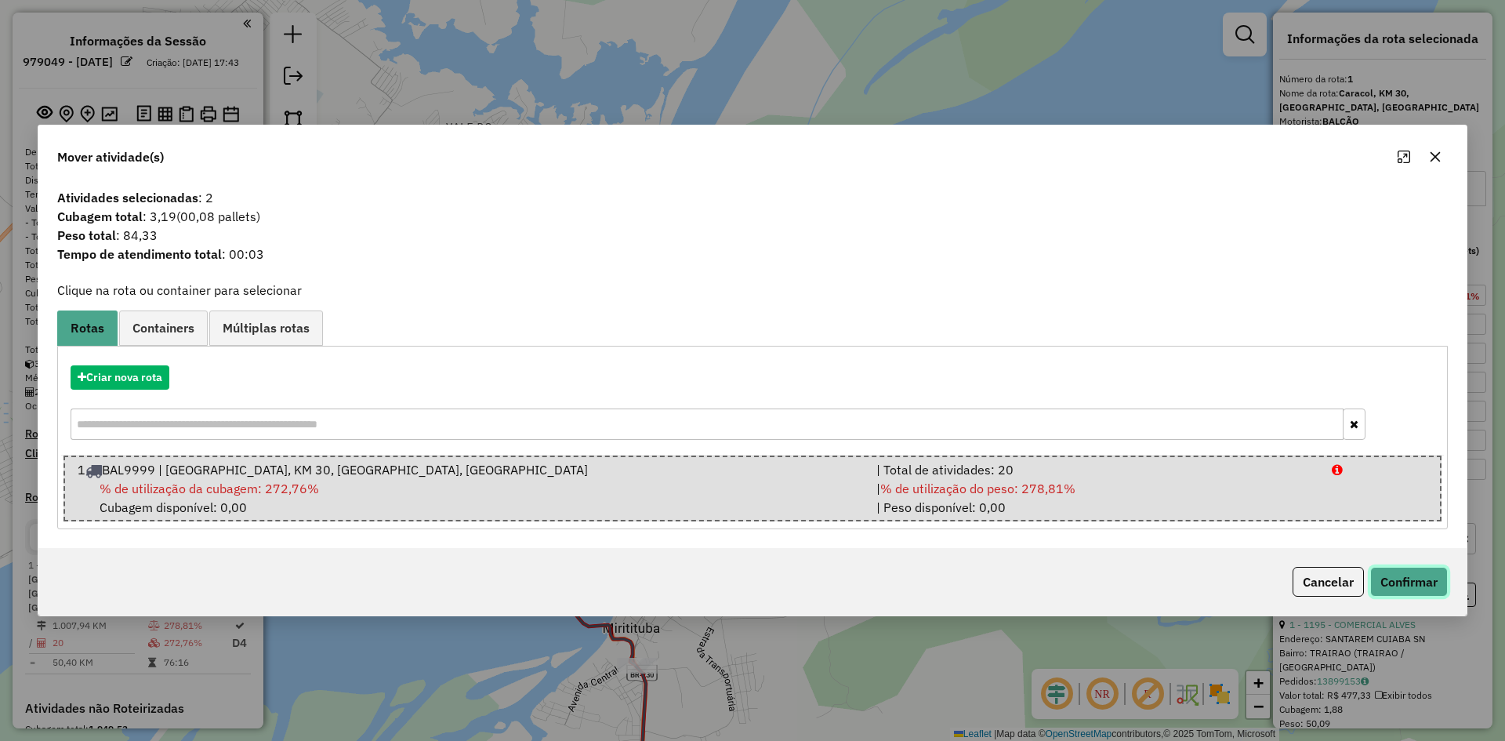
click at [1402, 588] on button "Confirmar" at bounding box center [1409, 582] width 78 height 30
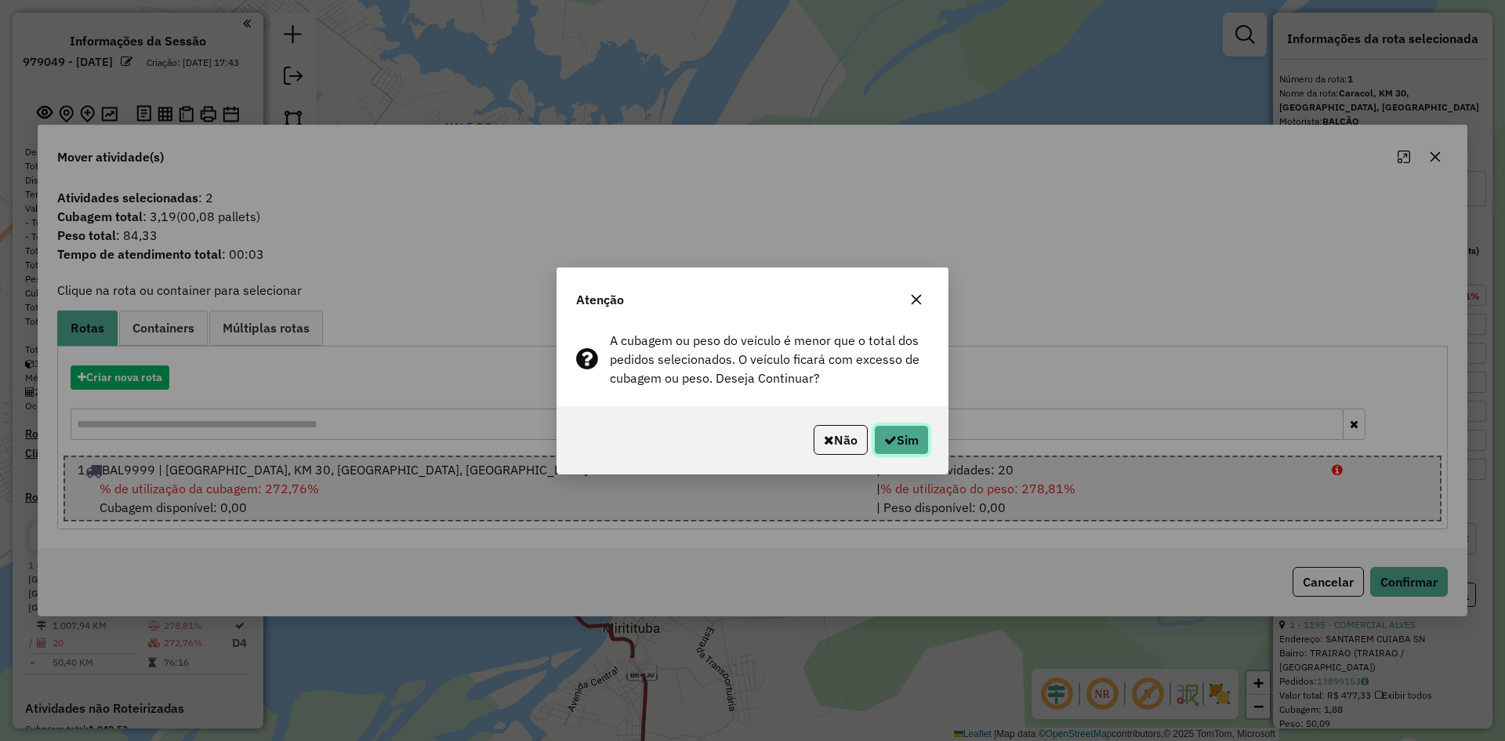
click at [903, 426] on button "Sim" at bounding box center [901, 440] width 55 height 30
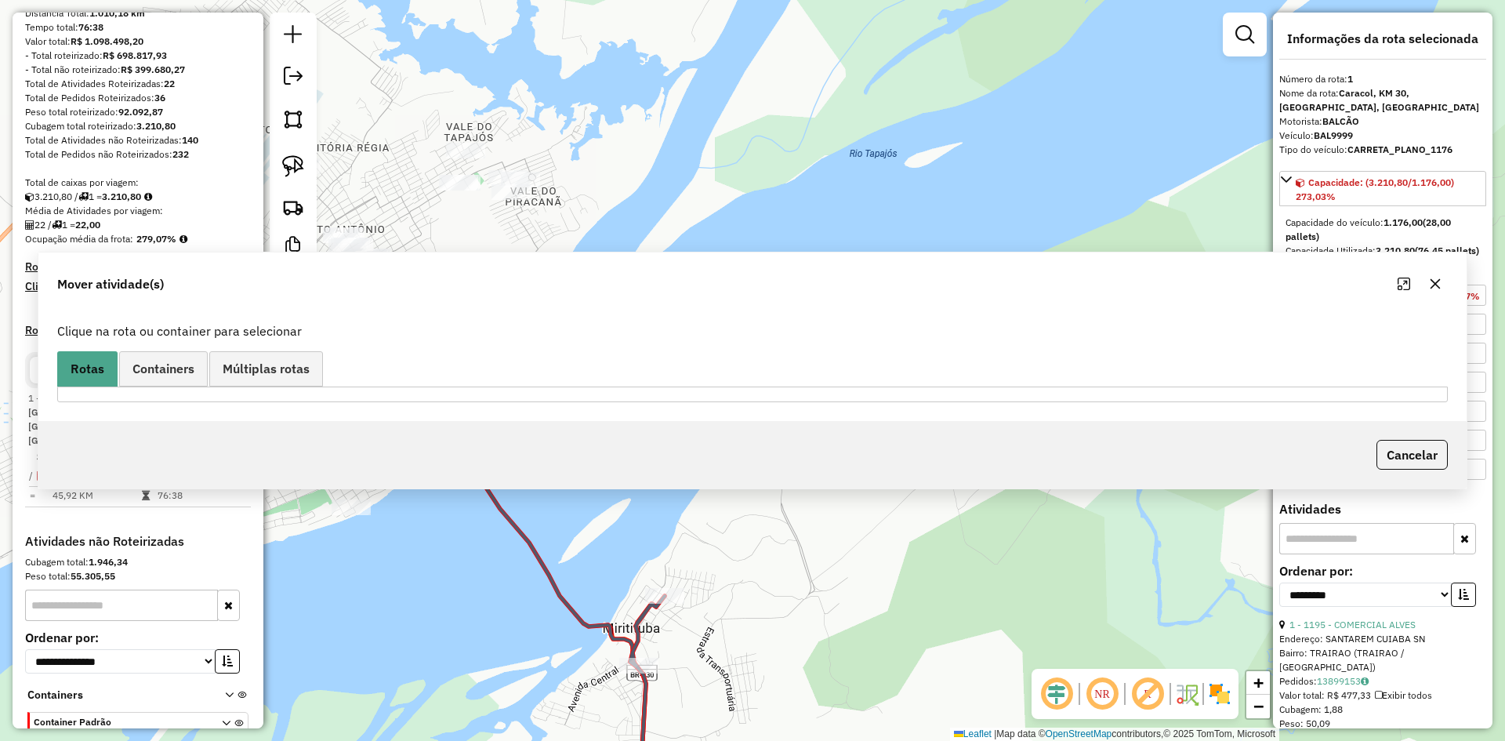
scroll to position [241, 0]
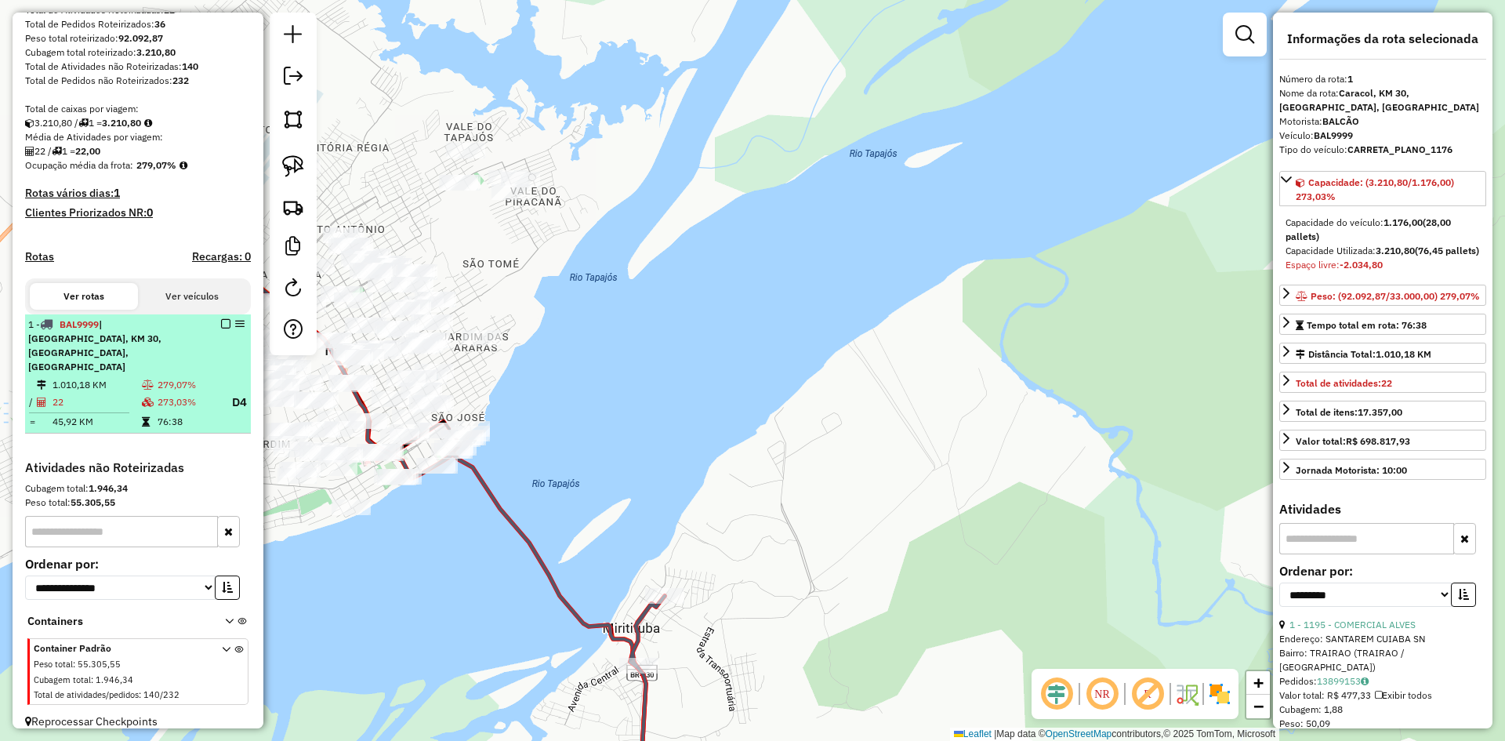
click at [221, 328] on em at bounding box center [225, 323] width 9 height 9
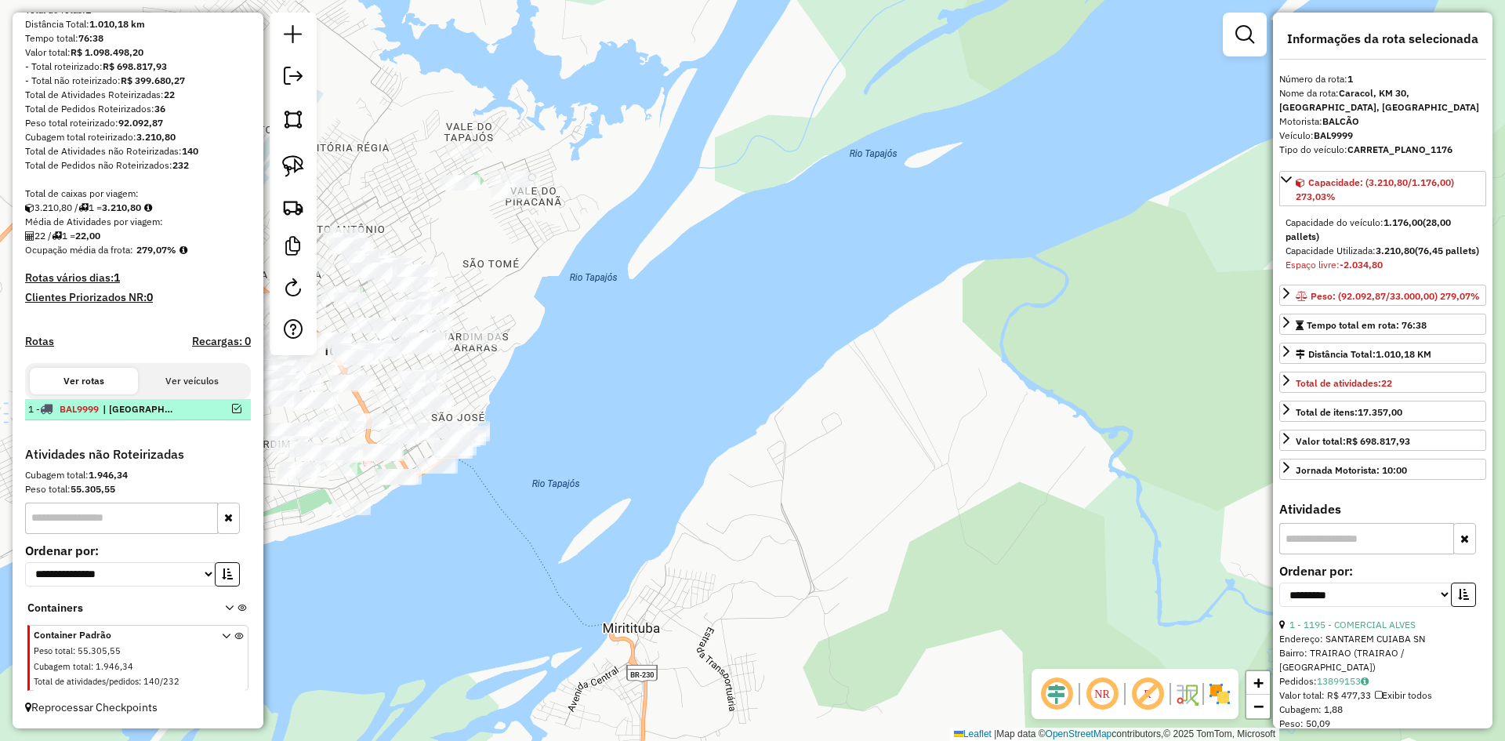
scroll to position [170, 0]
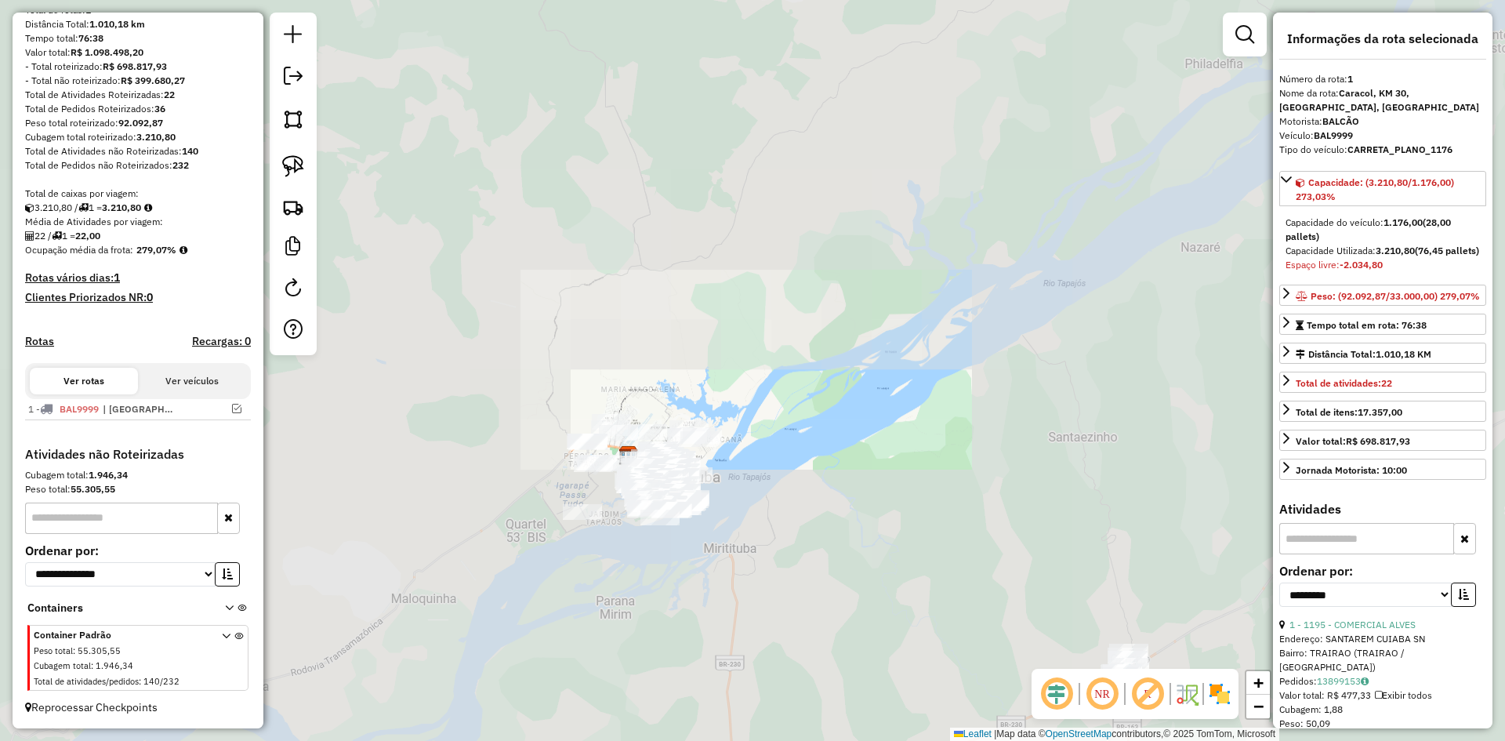
click at [657, 256] on div "Janela de atendimento Grade de atendimento Capacidade Transportadoras Veículos …" at bounding box center [752, 370] width 1505 height 741
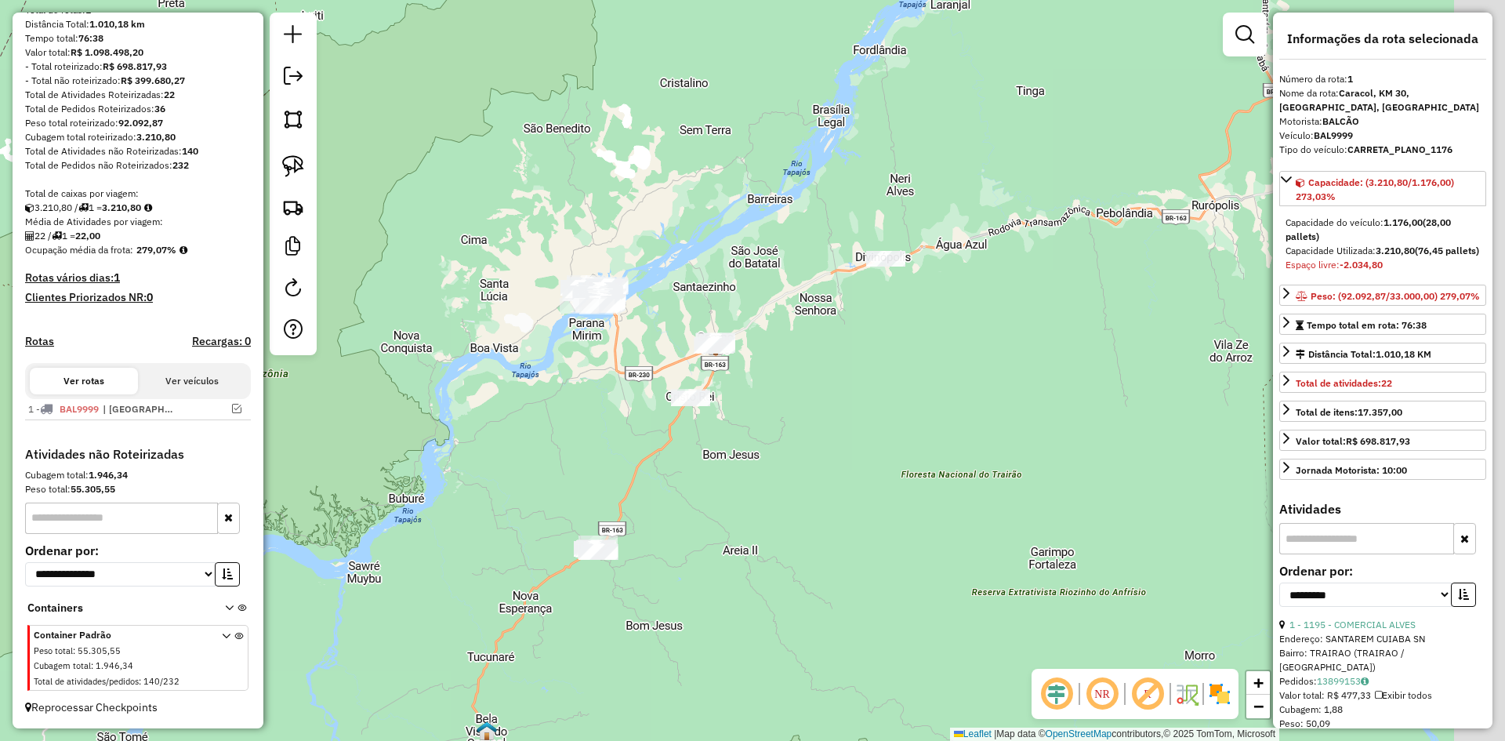
drag, startPoint x: 813, startPoint y: 514, endPoint x: 592, endPoint y: 355, distance: 271.6
click at [588, 339] on div "Janela de atendimento Grade de atendimento Capacidade Transportadoras Veículos …" at bounding box center [752, 370] width 1505 height 741
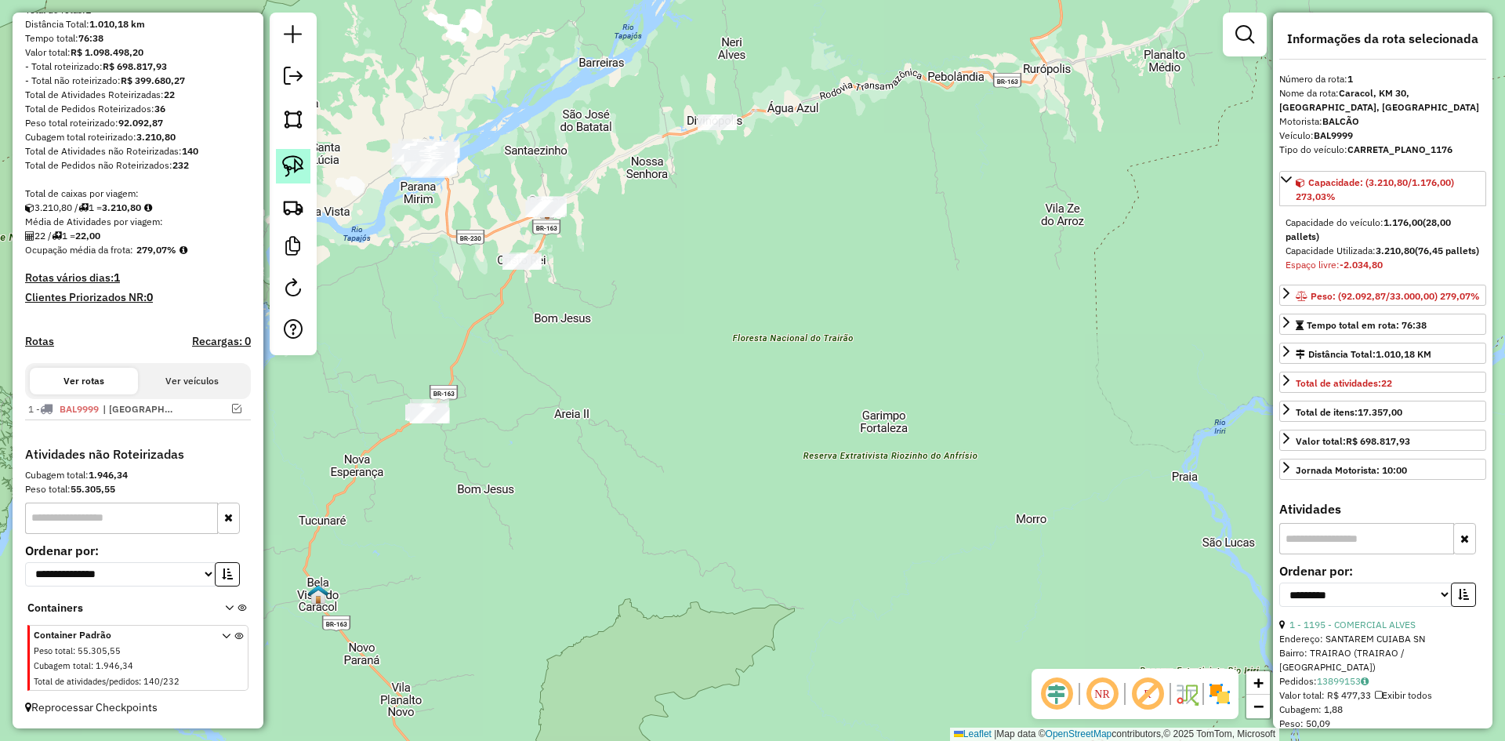
click at [287, 163] on img at bounding box center [293, 166] width 22 height 22
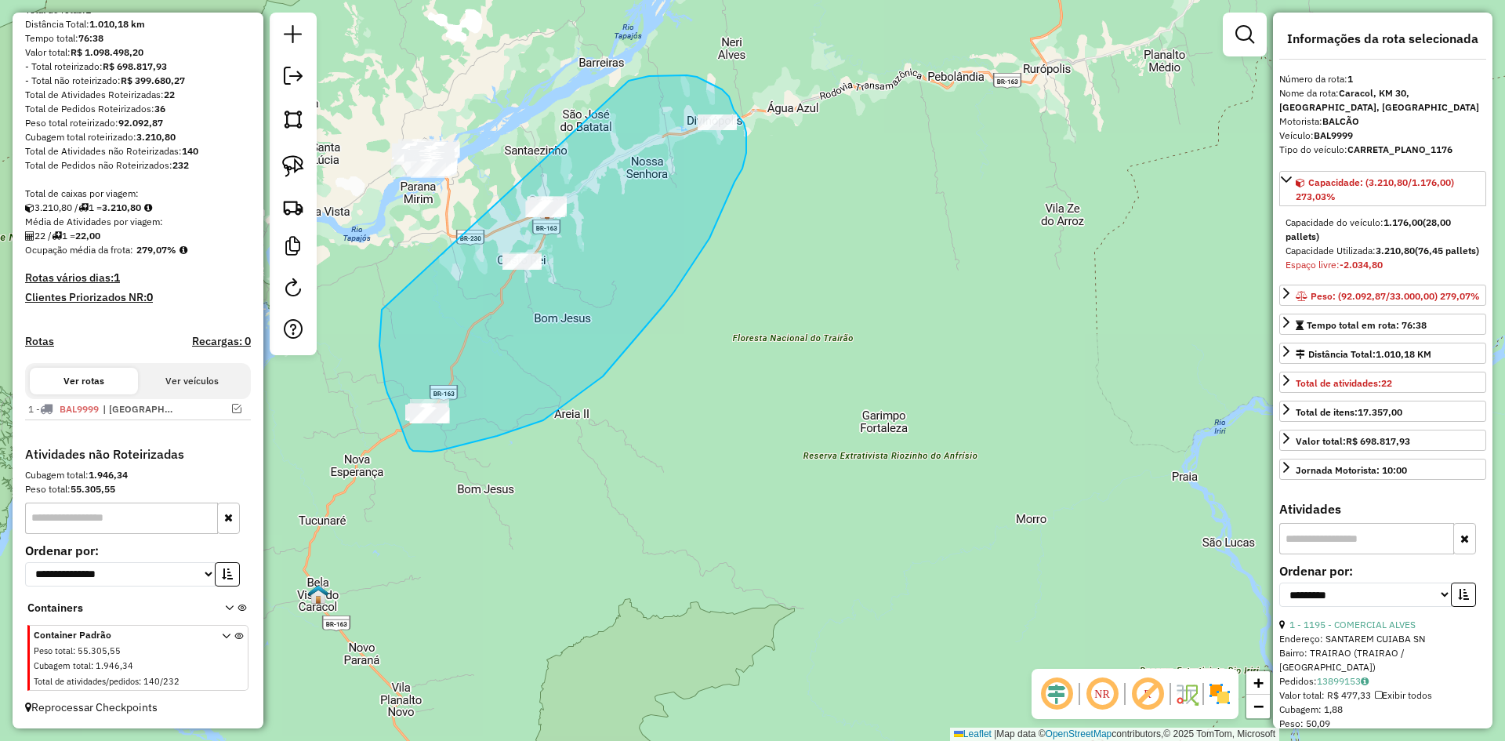
drag, startPoint x: 385, startPoint y: 384, endPoint x: 619, endPoint y: 85, distance: 380.1
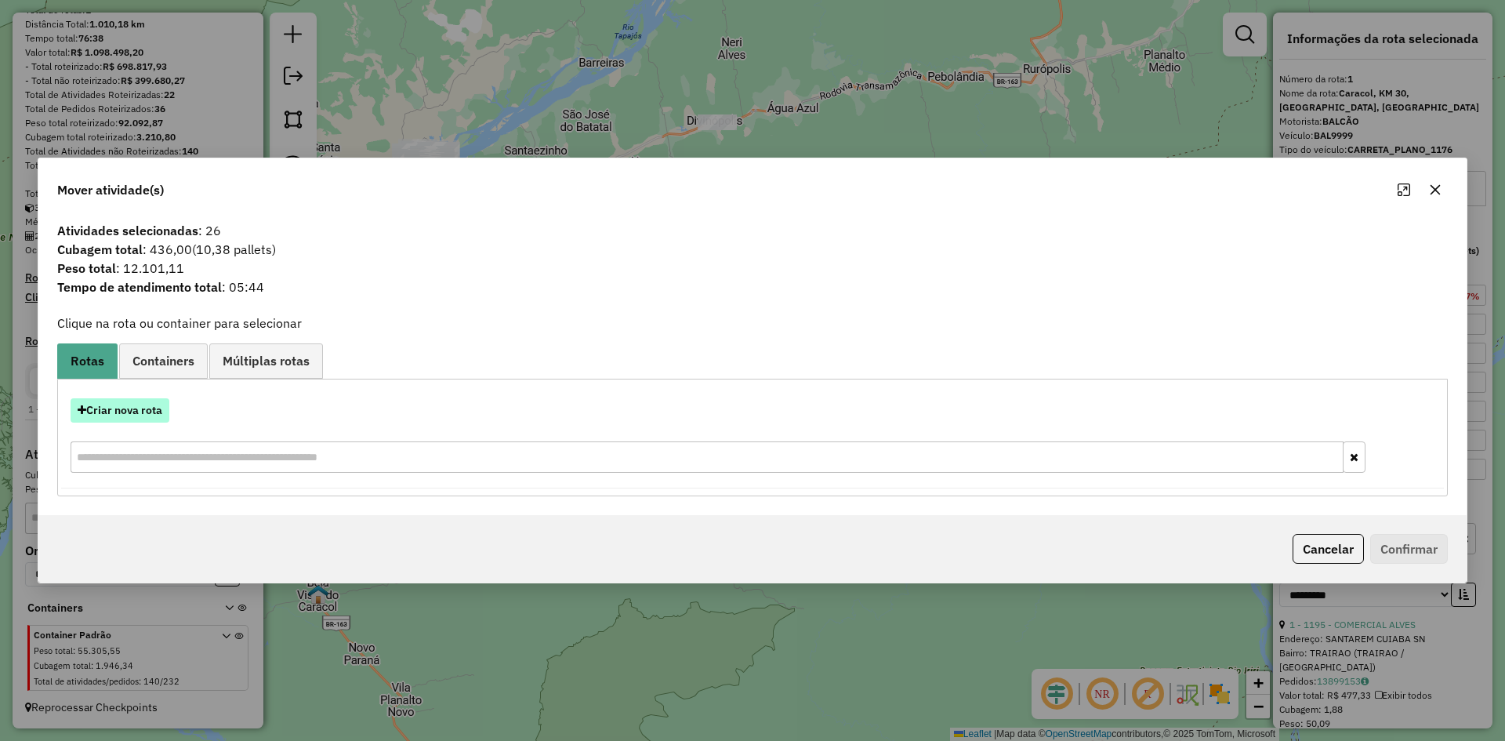
click at [111, 407] on button "Criar nova rota" at bounding box center [120, 410] width 99 height 24
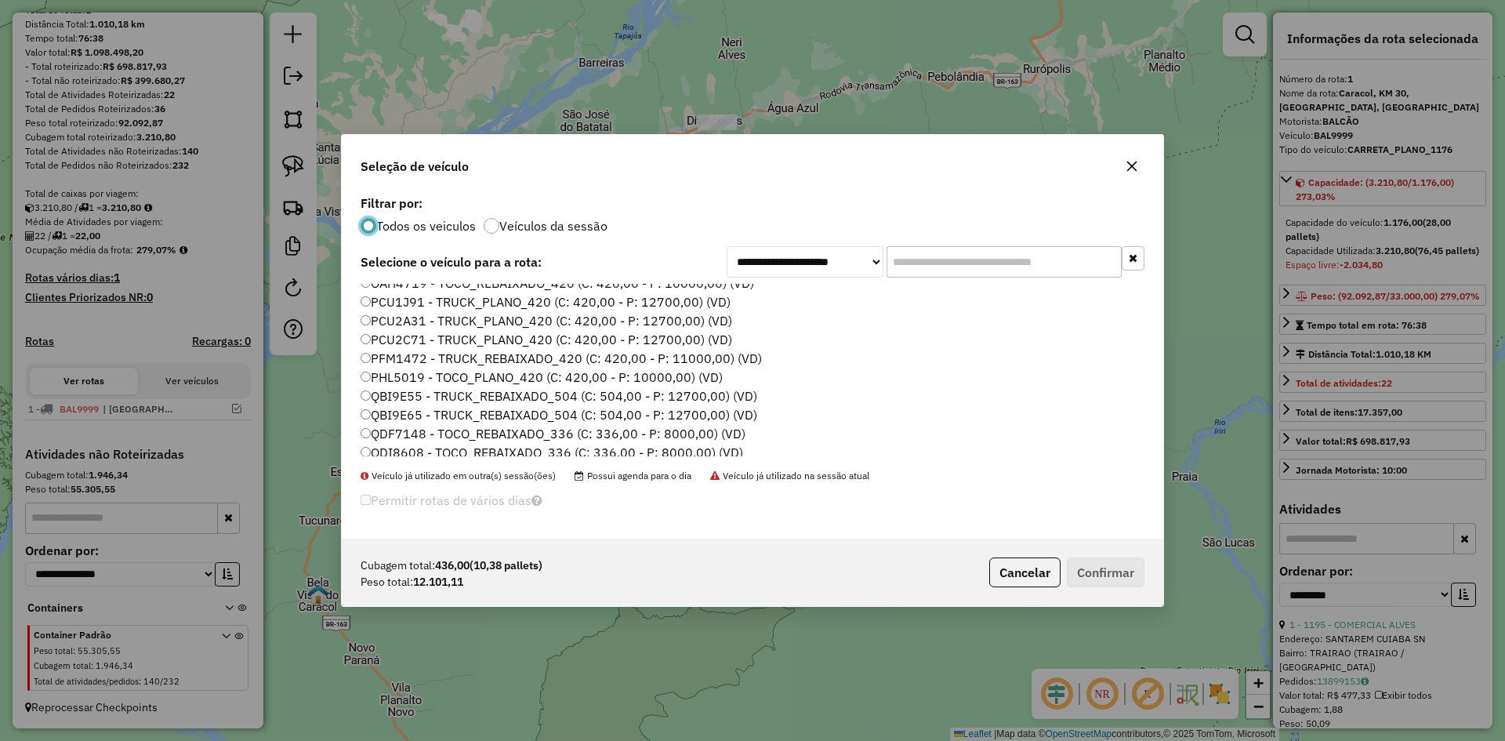
scroll to position [279, 0]
click at [422, 442] on label "QVC2929 - TOCO_PLANO_420 (C: 420,00 - P: 10000,00) (VD)" at bounding box center [542, 445] width 364 height 19
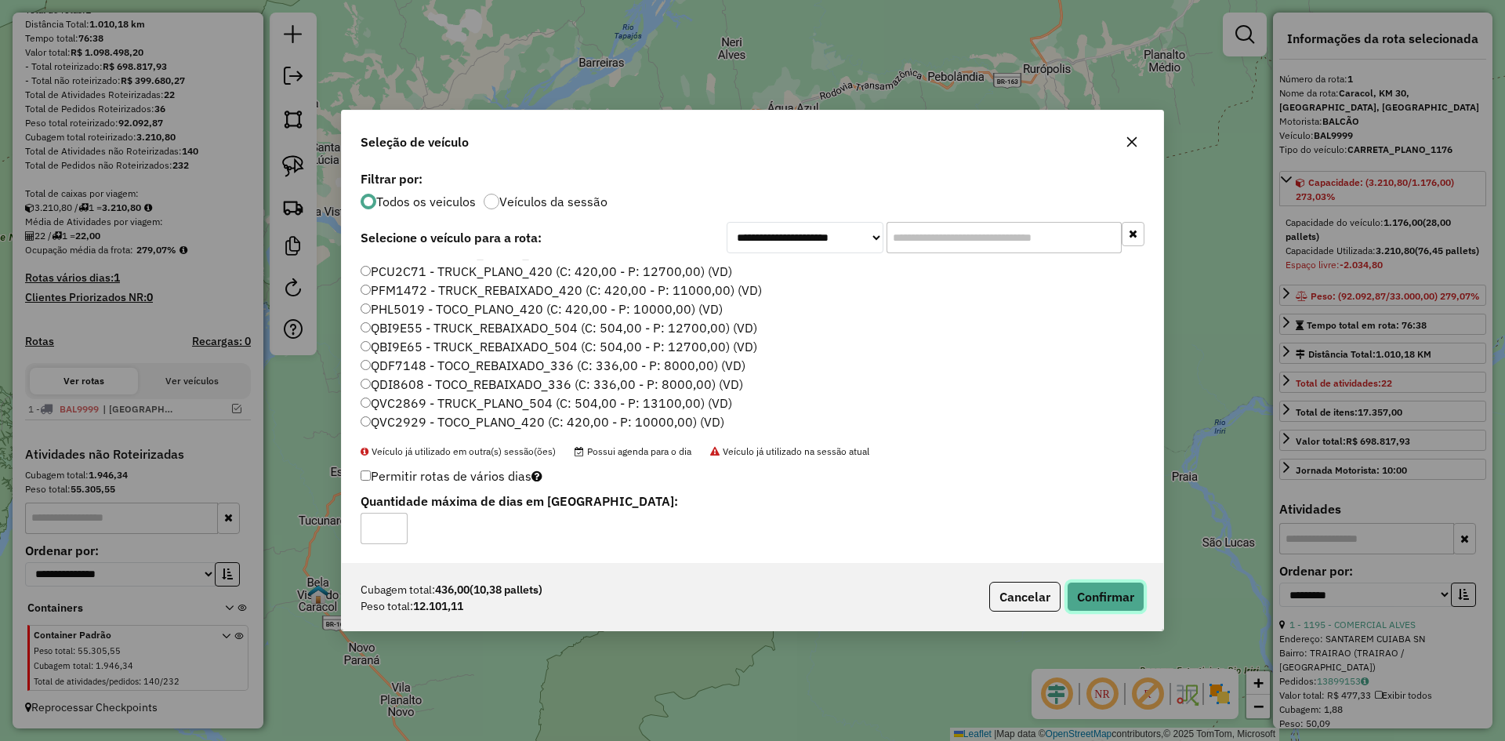
click at [1103, 592] on button "Confirmar" at bounding box center [1106, 596] width 78 height 30
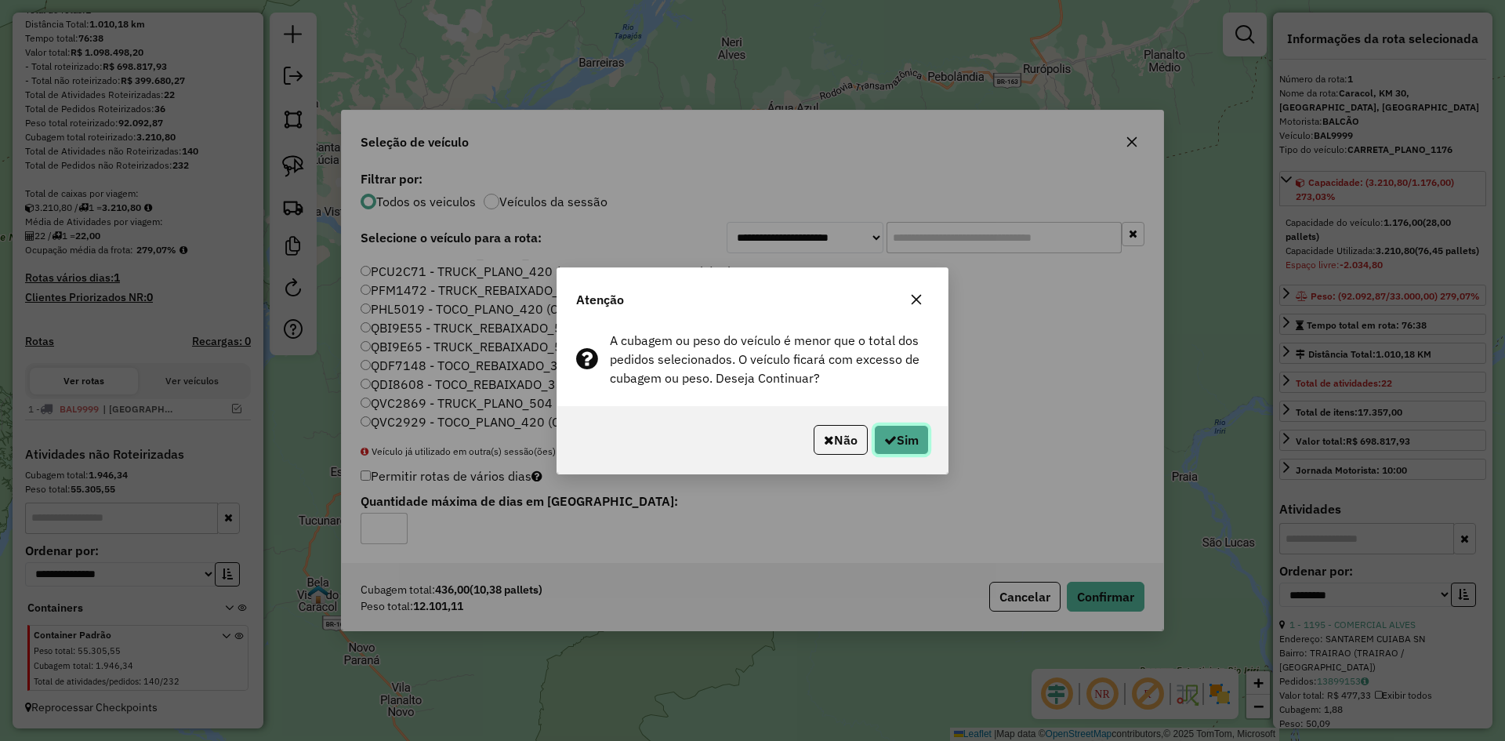
click at [900, 444] on button "Sim" at bounding box center [901, 440] width 55 height 30
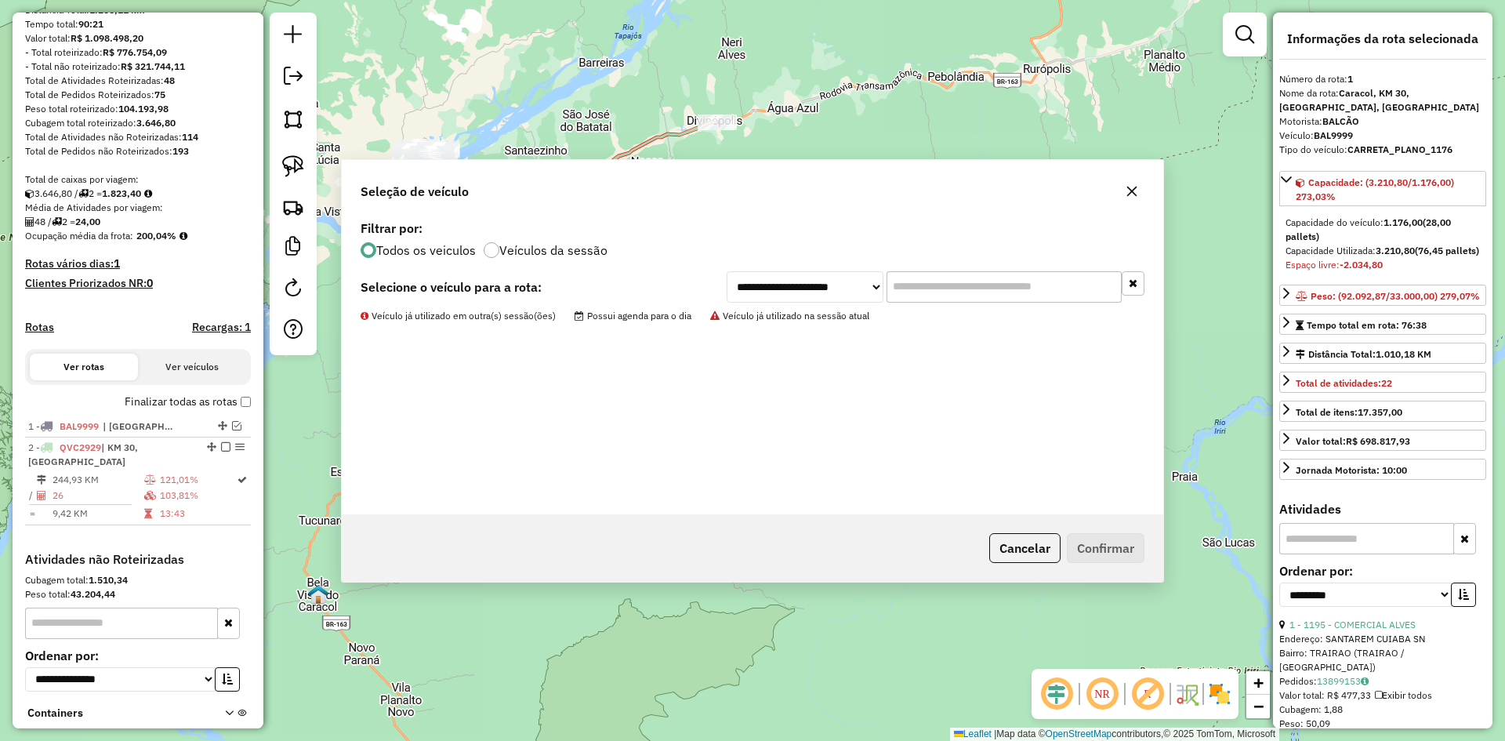
scroll to position [275, 0]
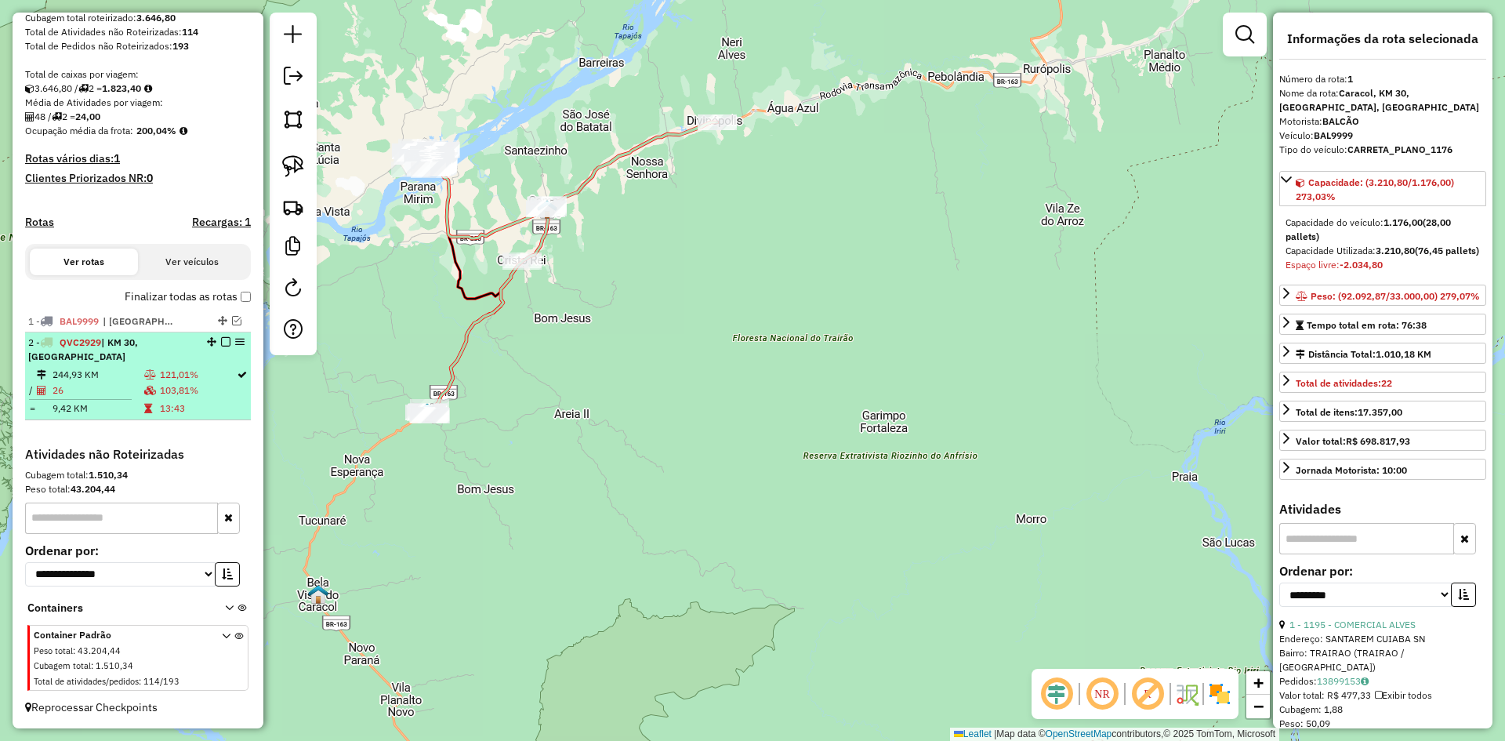
click at [186, 367] on td "121,01%" at bounding box center [197, 375] width 77 height 16
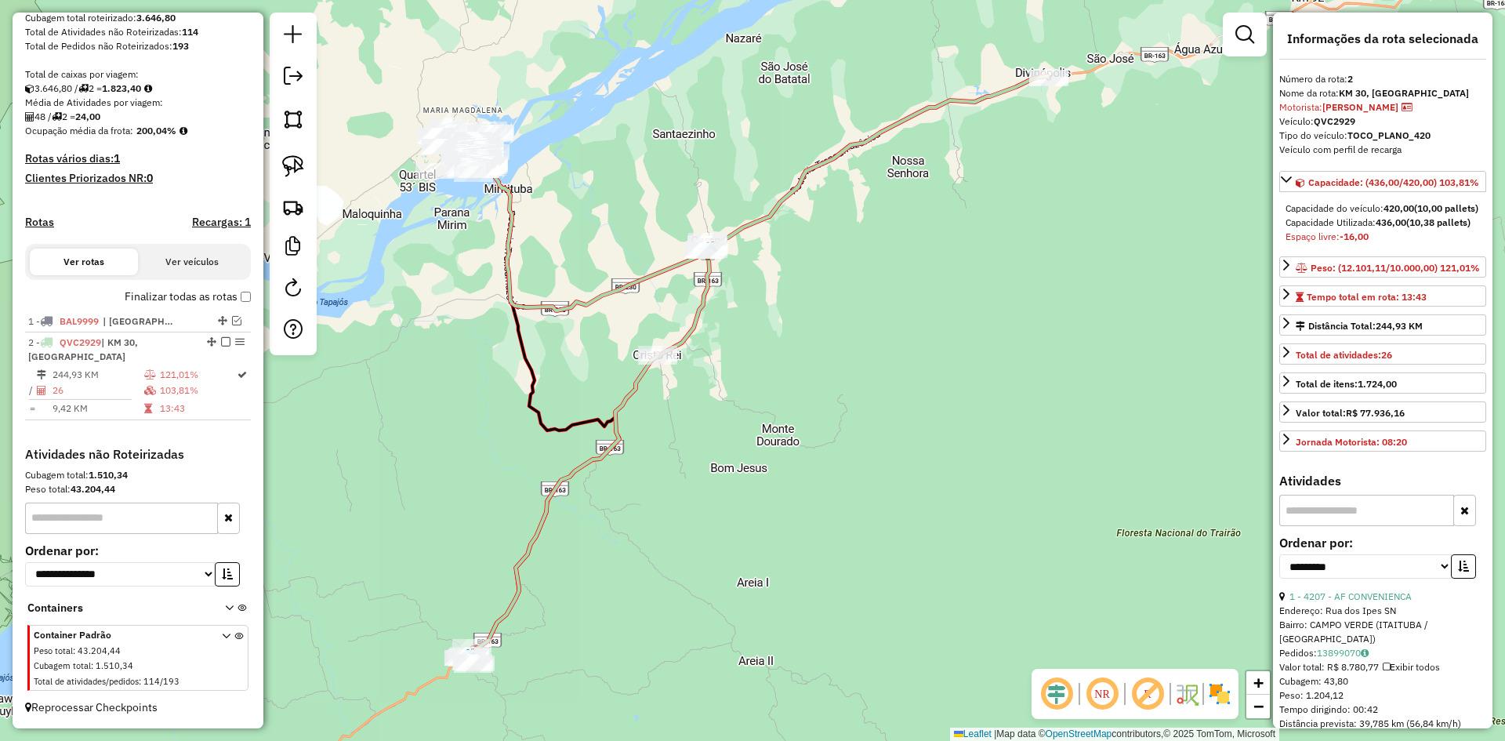
click at [632, 386] on icon at bounding box center [756, 370] width 585 height 588
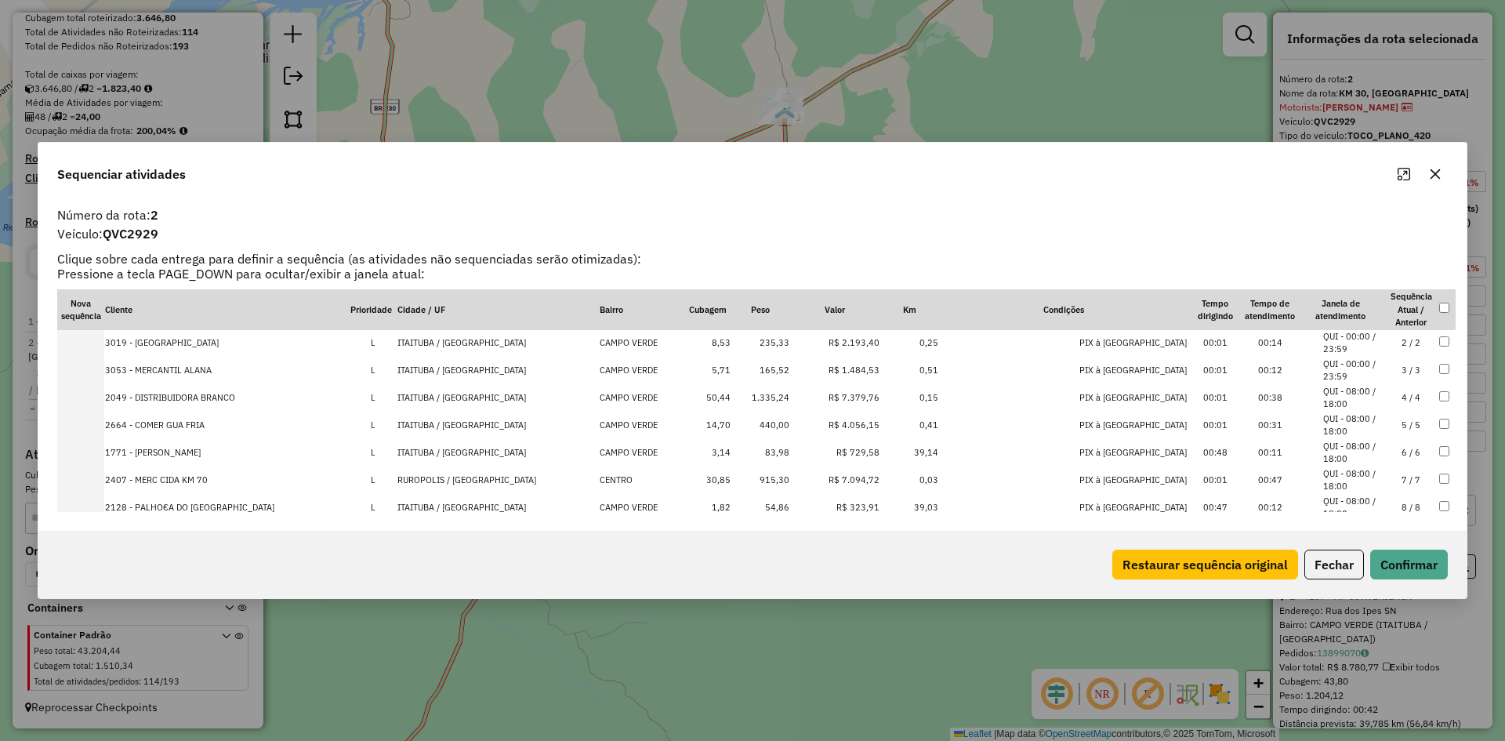
scroll to position [0, 0]
click at [1405, 176] on icon "Maximize" at bounding box center [1403, 174] width 13 height 13
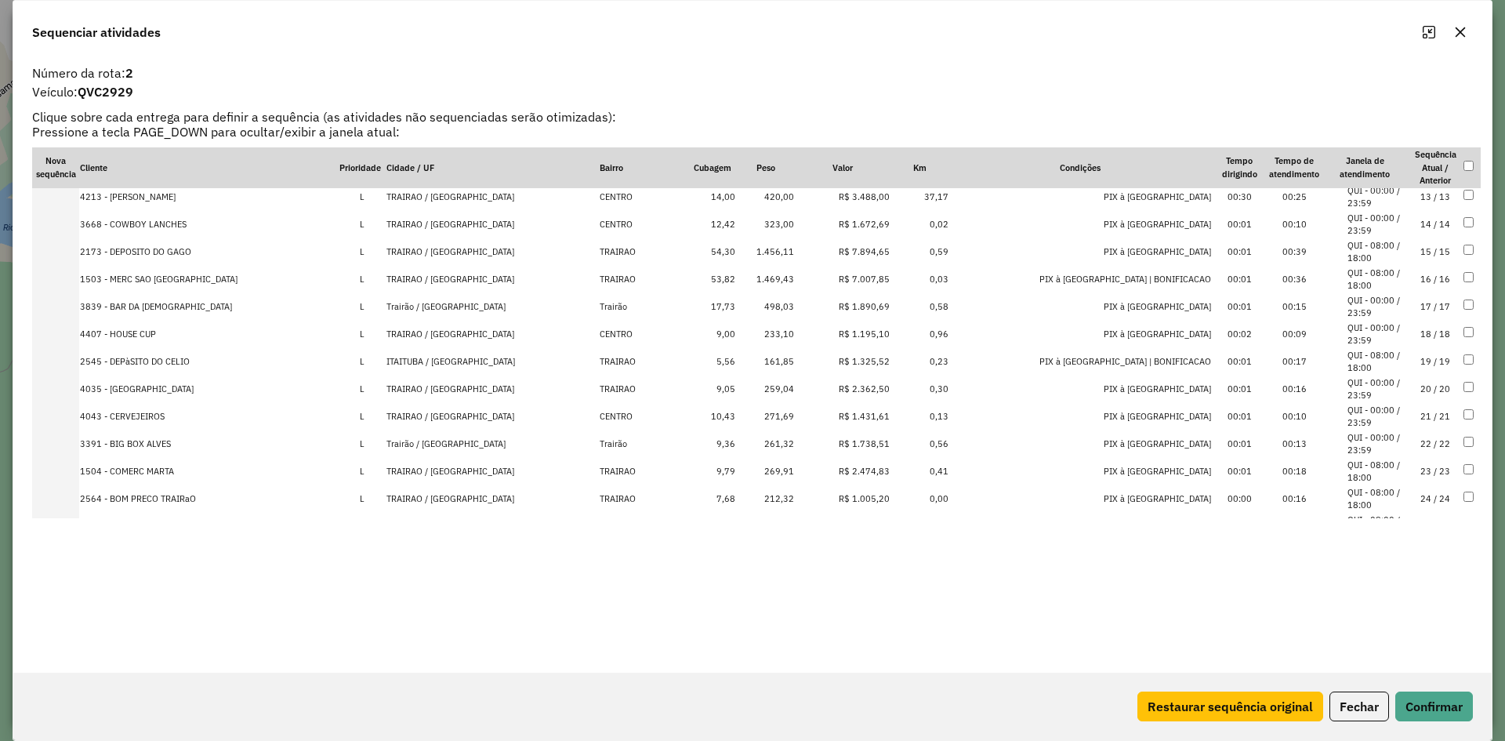
scroll to position [397, 0]
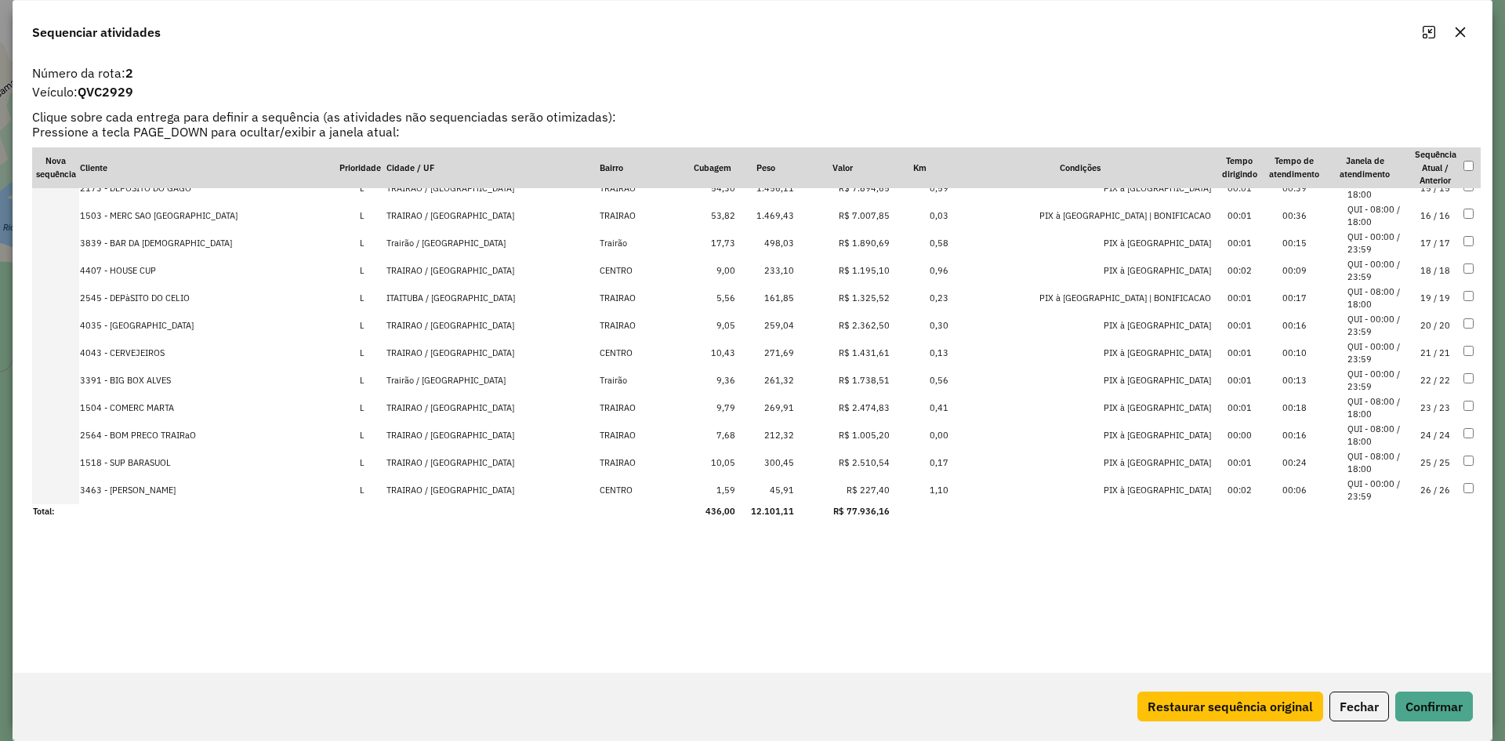
click at [1459, 35] on icon "button" at bounding box center [1460, 32] width 13 height 13
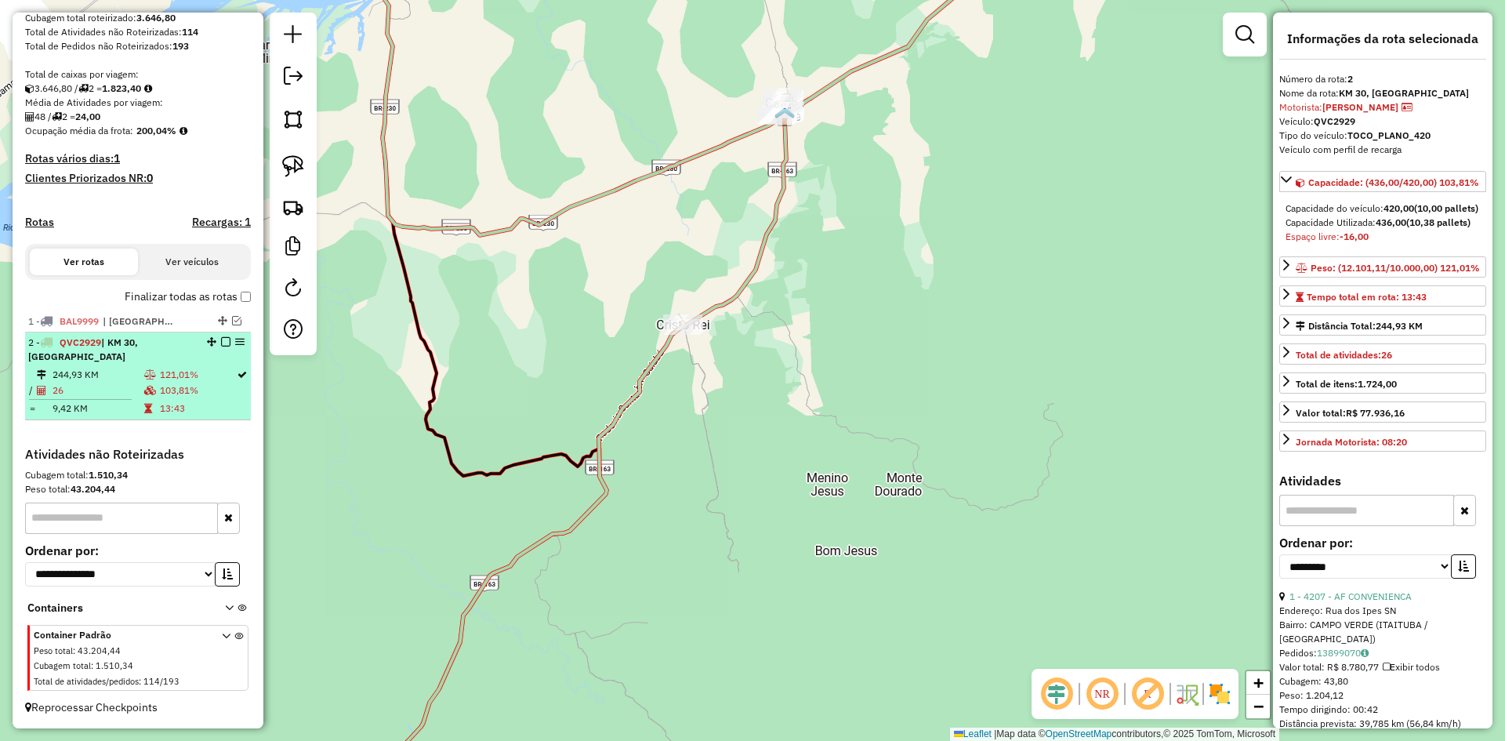
click at [221, 346] on em at bounding box center [225, 341] width 9 height 9
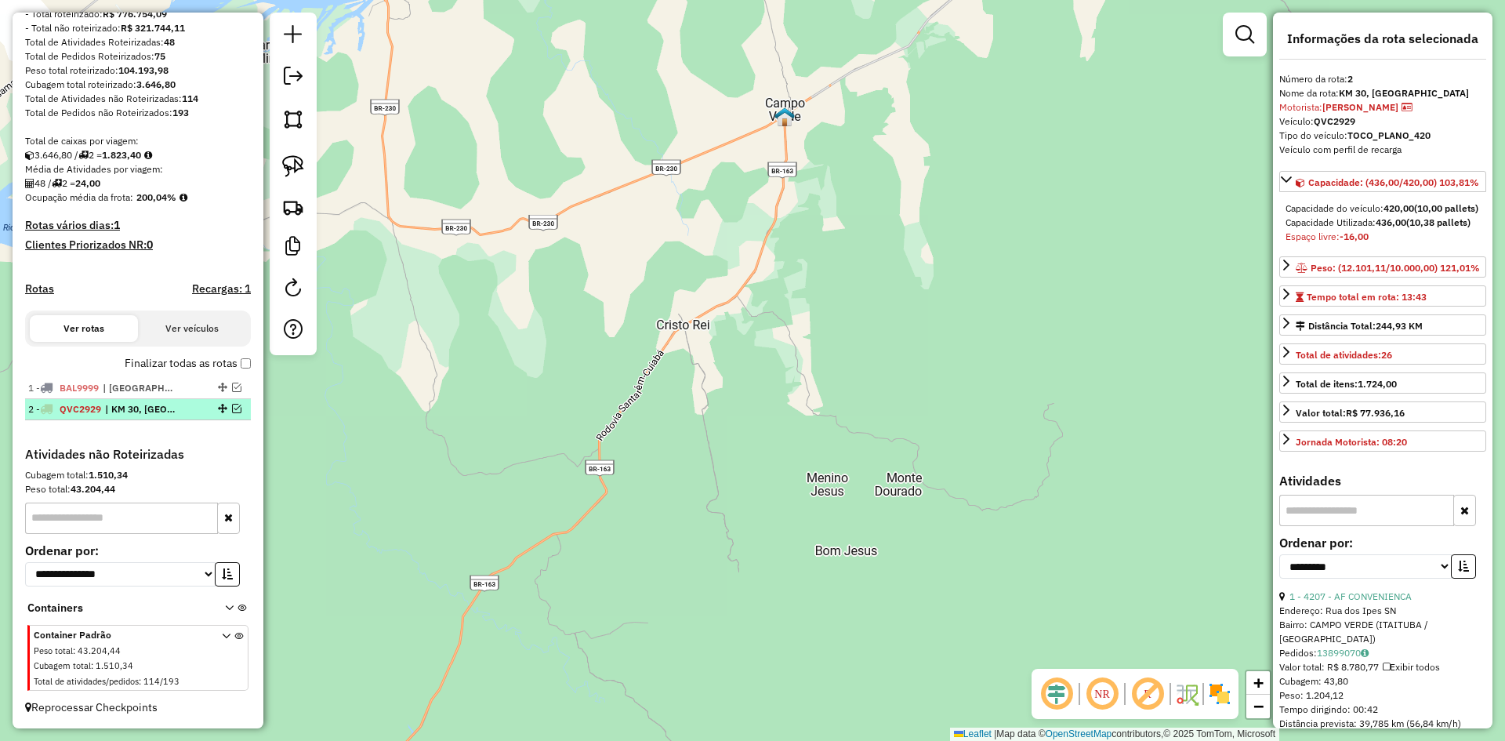
click at [232, 409] on em at bounding box center [236, 408] width 9 height 9
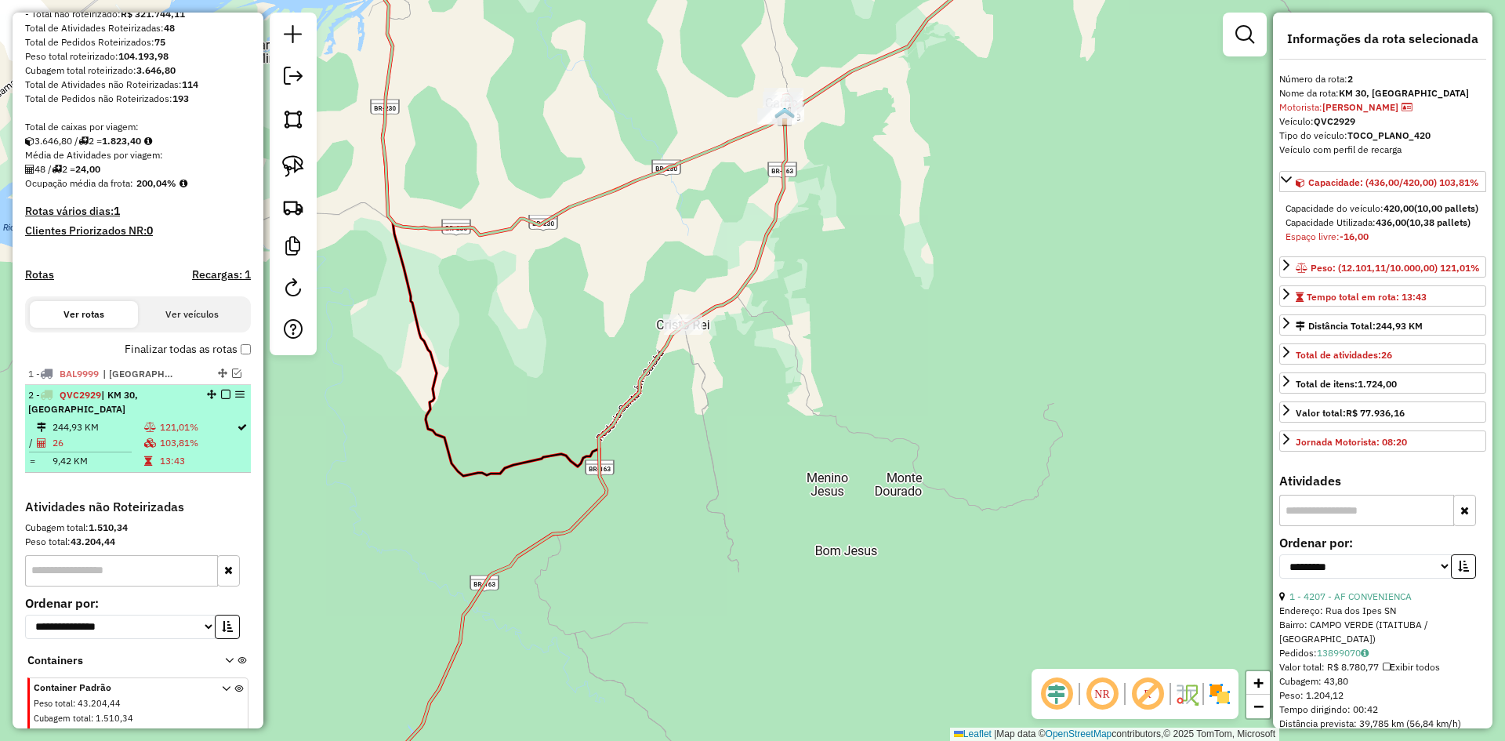
scroll to position [275, 0]
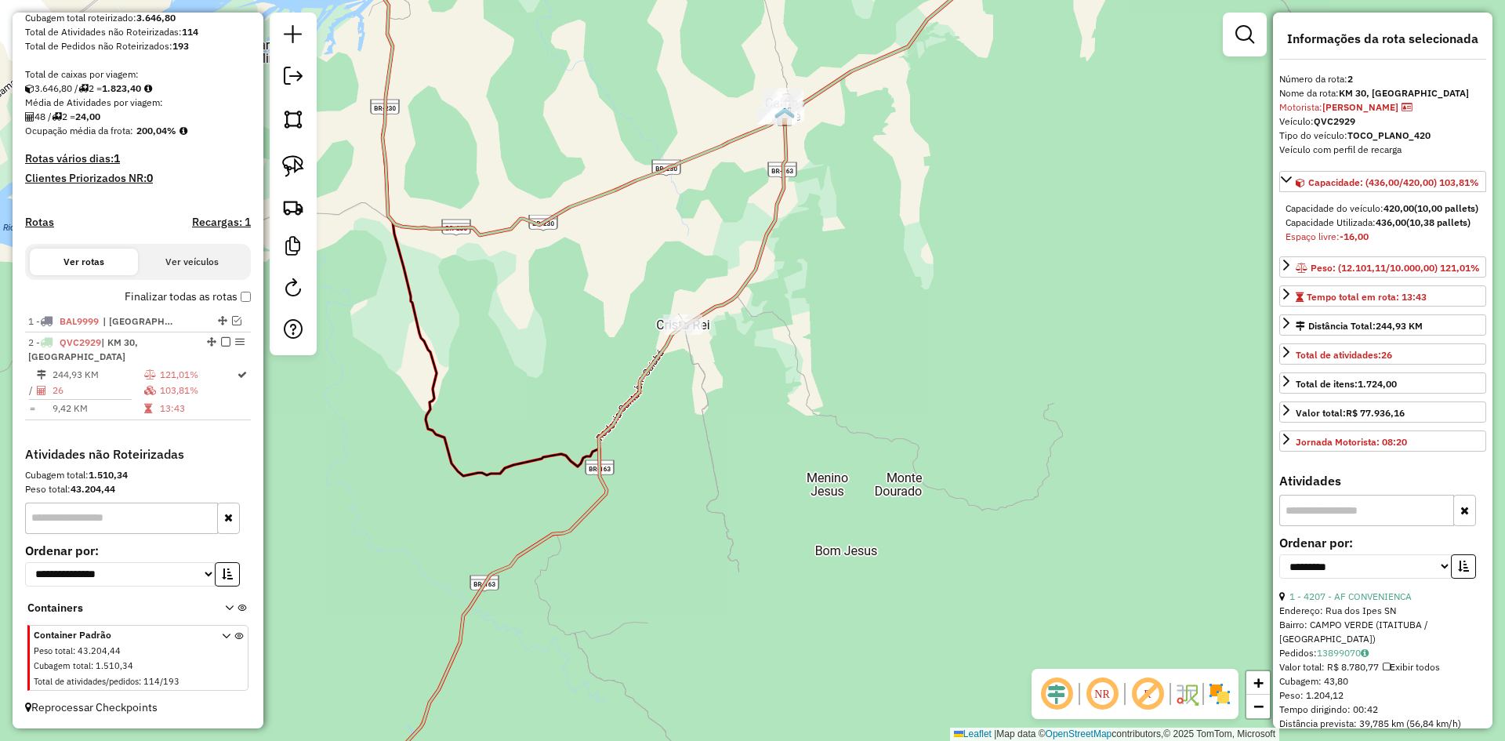
click at [654, 364] on icon at bounding box center [719, 370] width 645 height 889
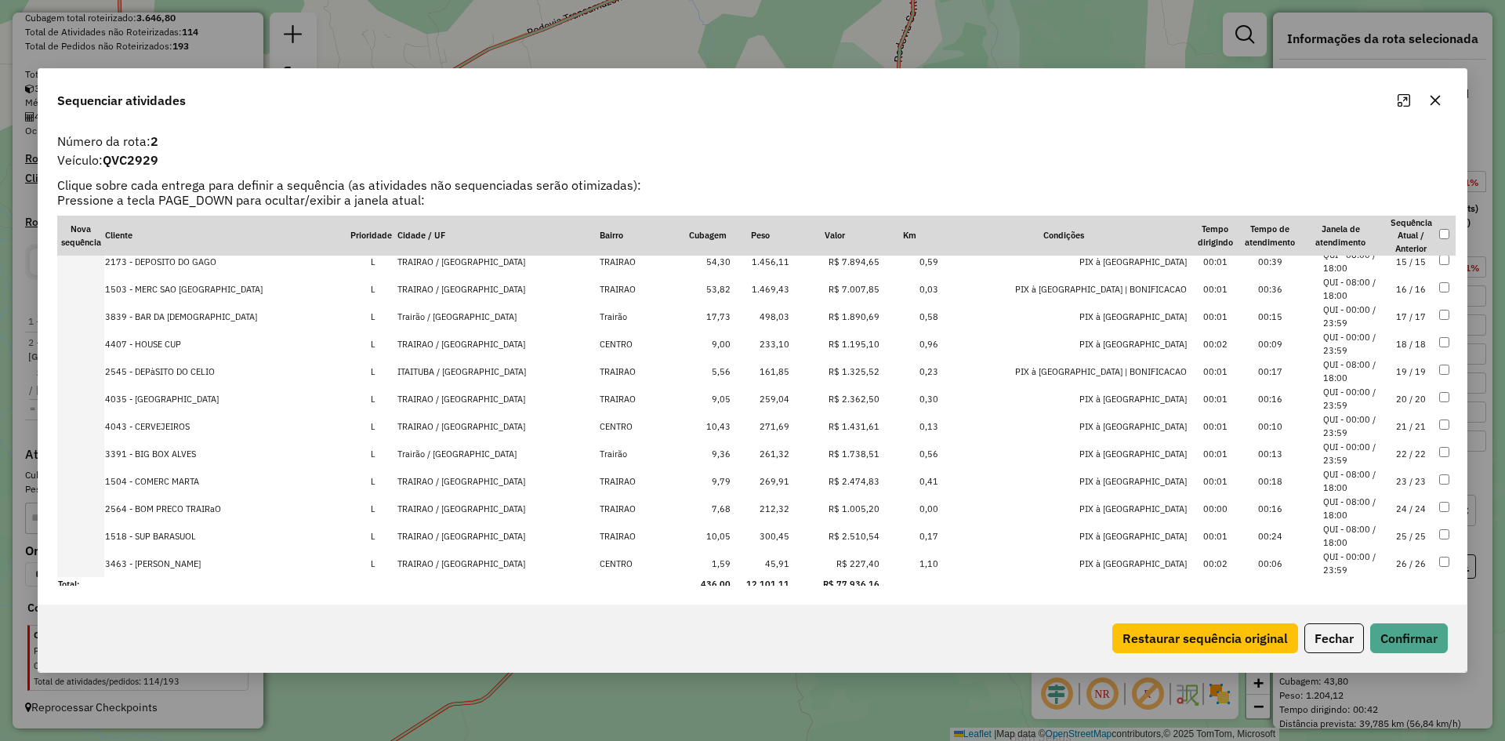
scroll to position [397, 0]
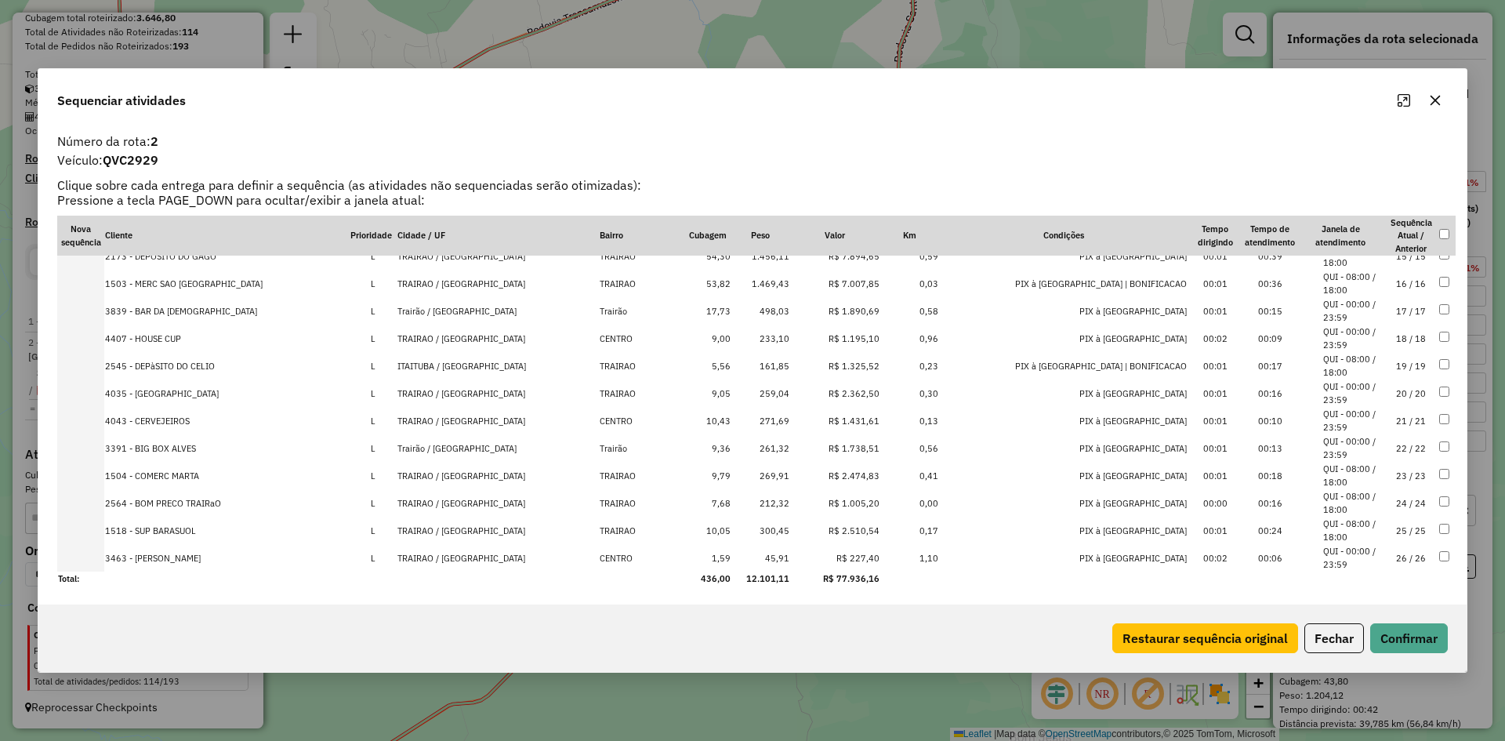
click at [1436, 92] on button "button" at bounding box center [1434, 100] width 25 height 25
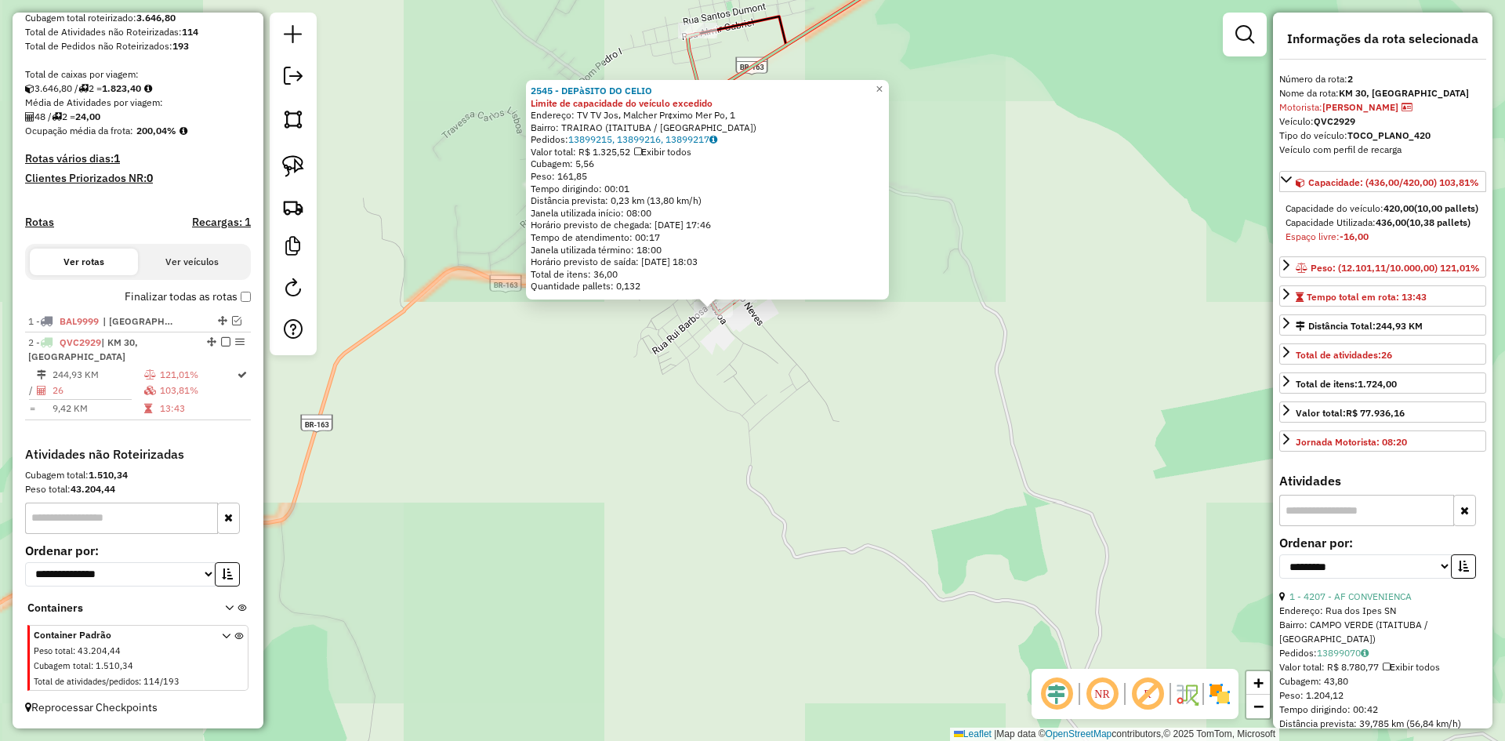
click at [675, 376] on div "2545 - DEPàSITO DO CELIO Limite de capacidade do veículo excedido Endereço: TV …" at bounding box center [752, 370] width 1505 height 741
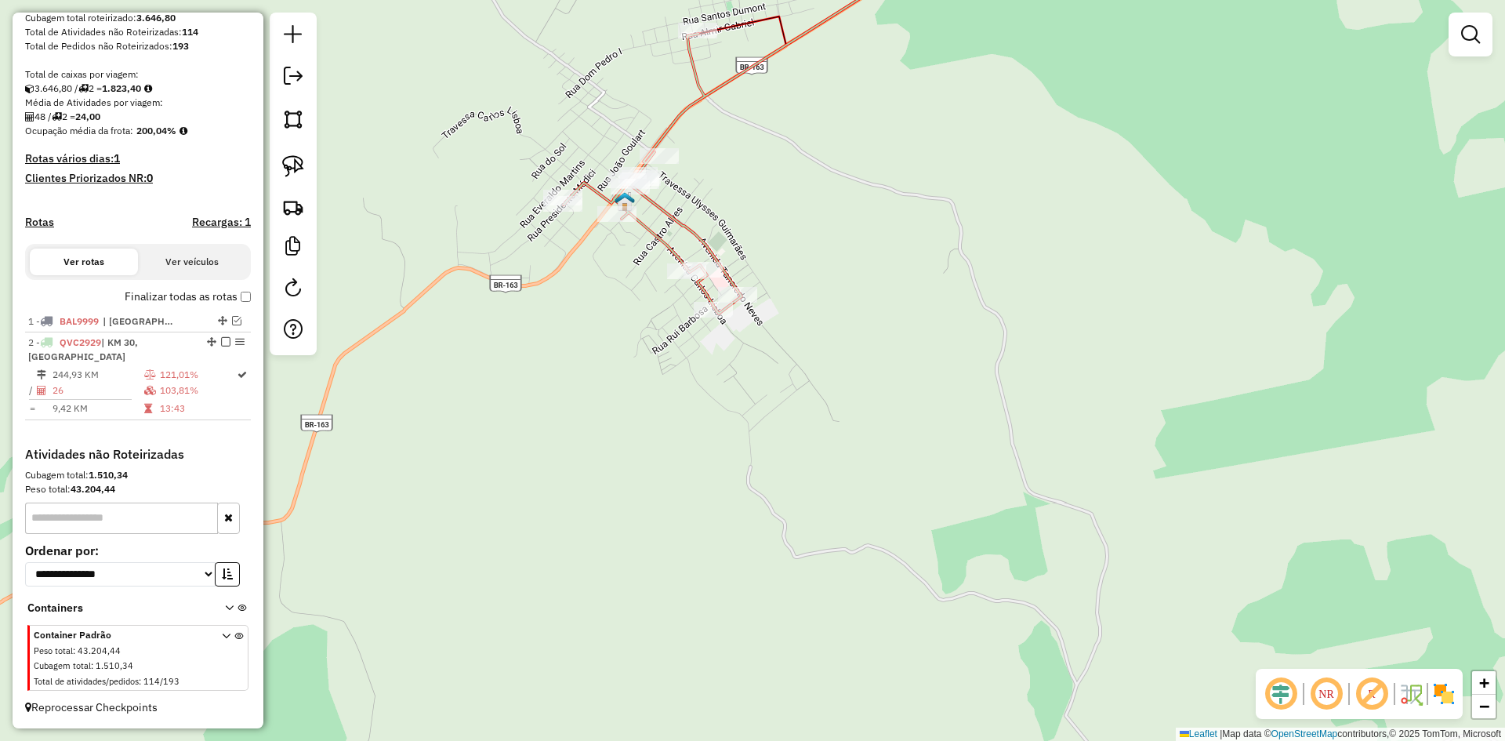
click at [909, 354] on div "Janela de atendimento Grade de atendimento Capacidade Transportadoras Veículos …" at bounding box center [752, 370] width 1505 height 741
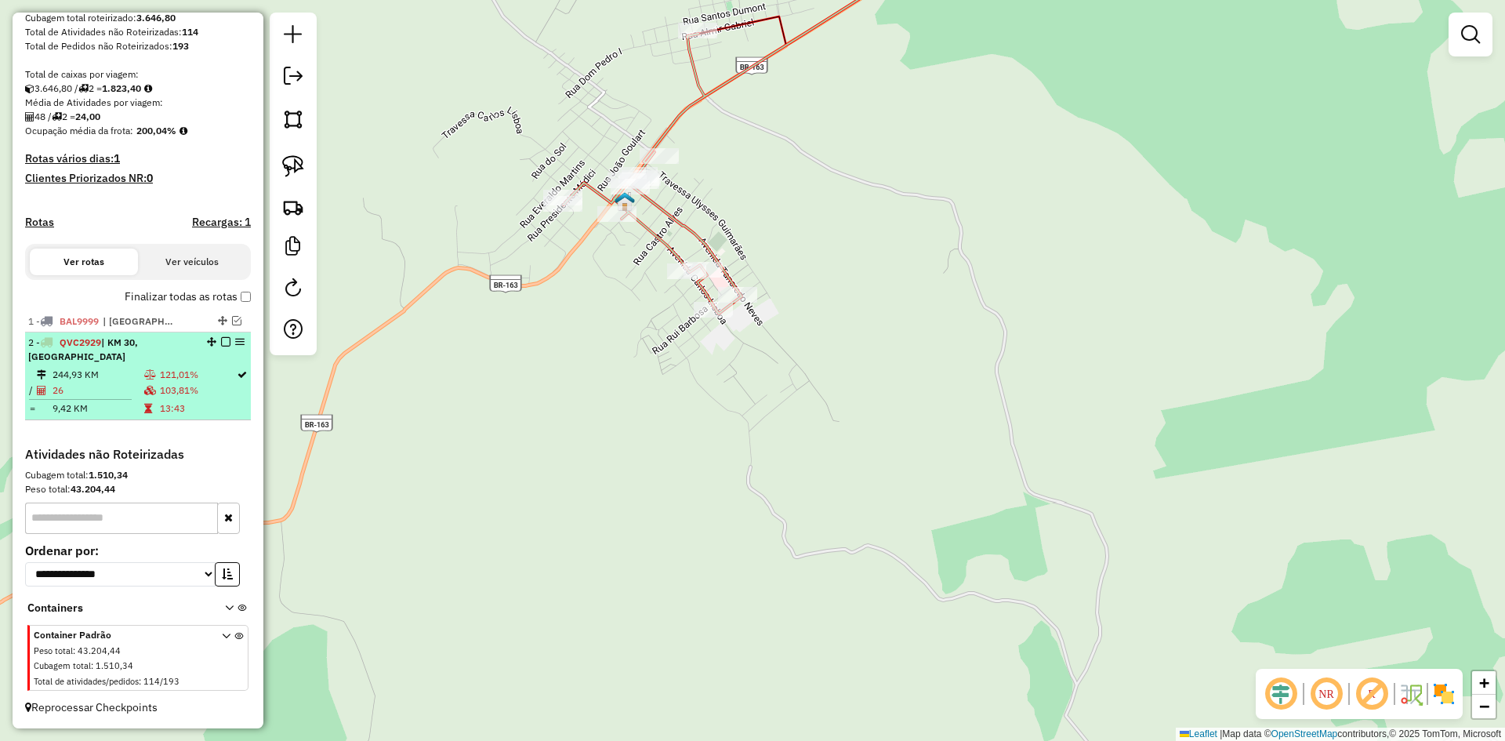
click at [223, 346] on em at bounding box center [225, 341] width 9 height 9
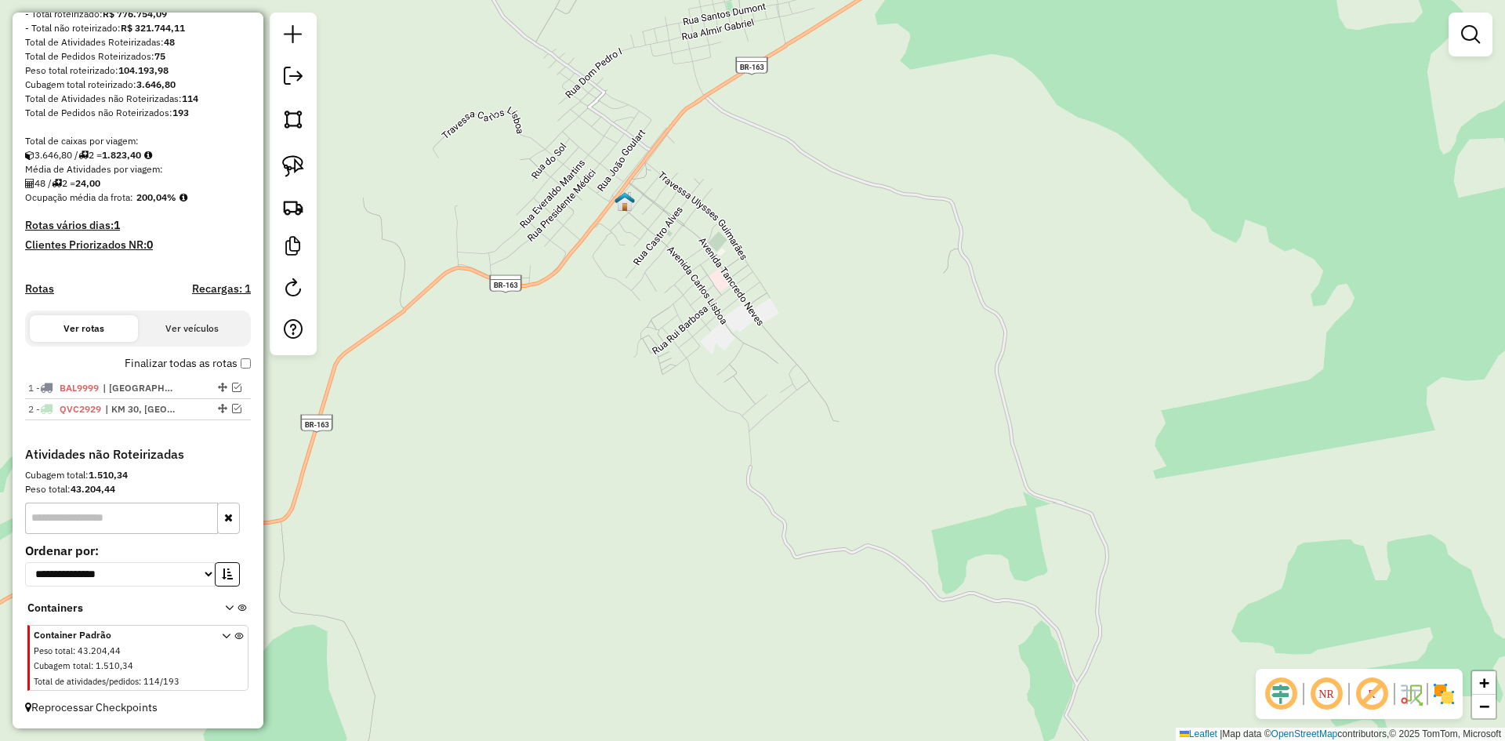
scroll to position [223, 0]
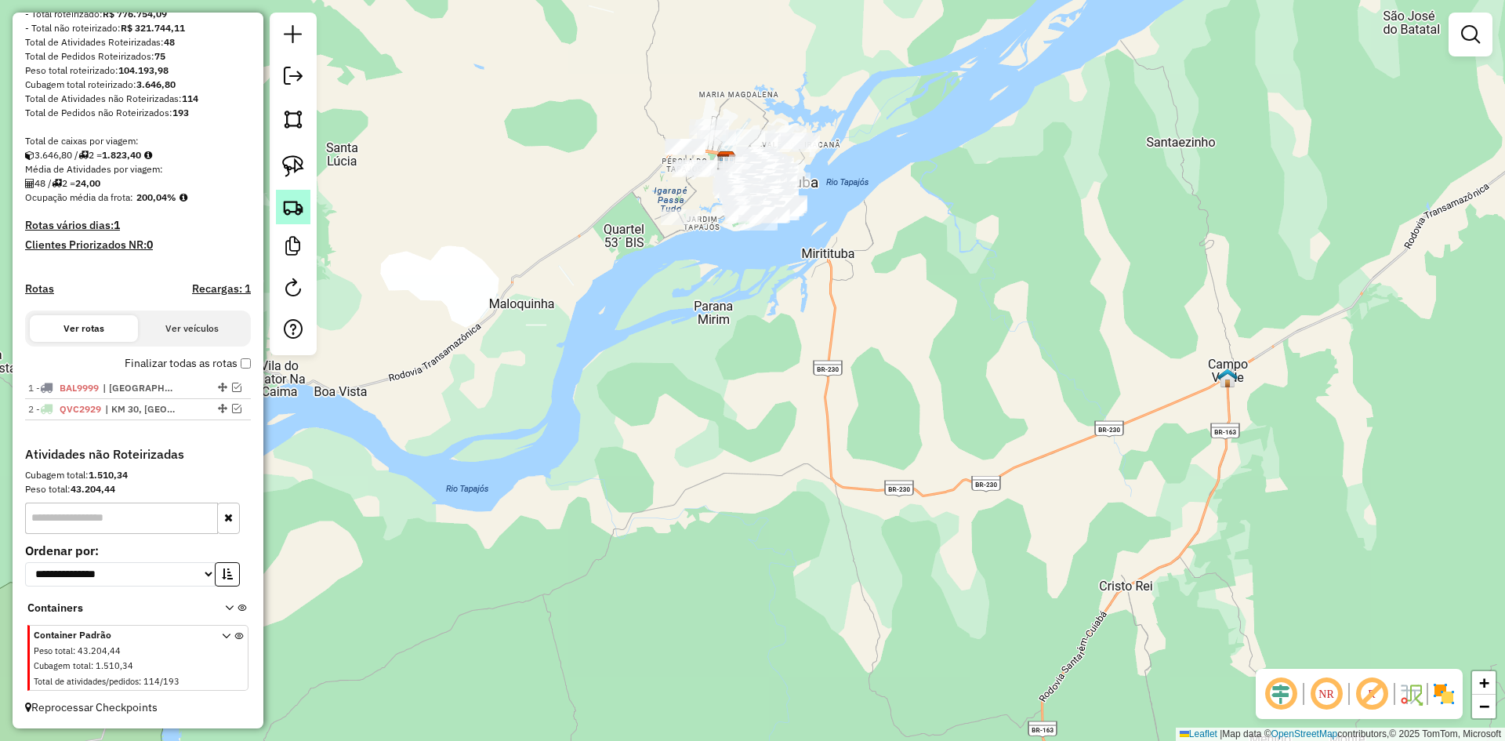
click at [302, 197] on img at bounding box center [293, 207] width 22 height 22
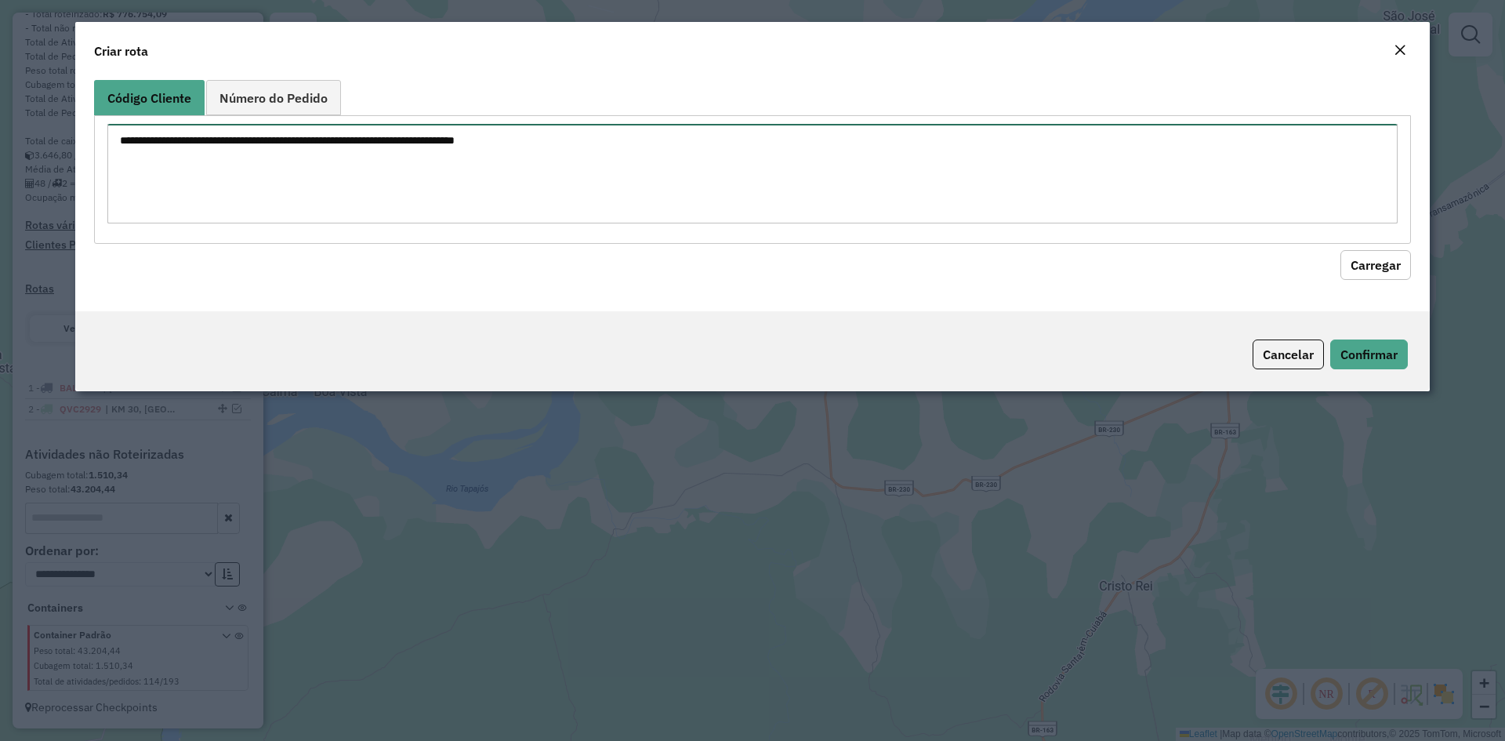
click at [341, 162] on textarea at bounding box center [752, 174] width 1290 height 100
type textarea "****"
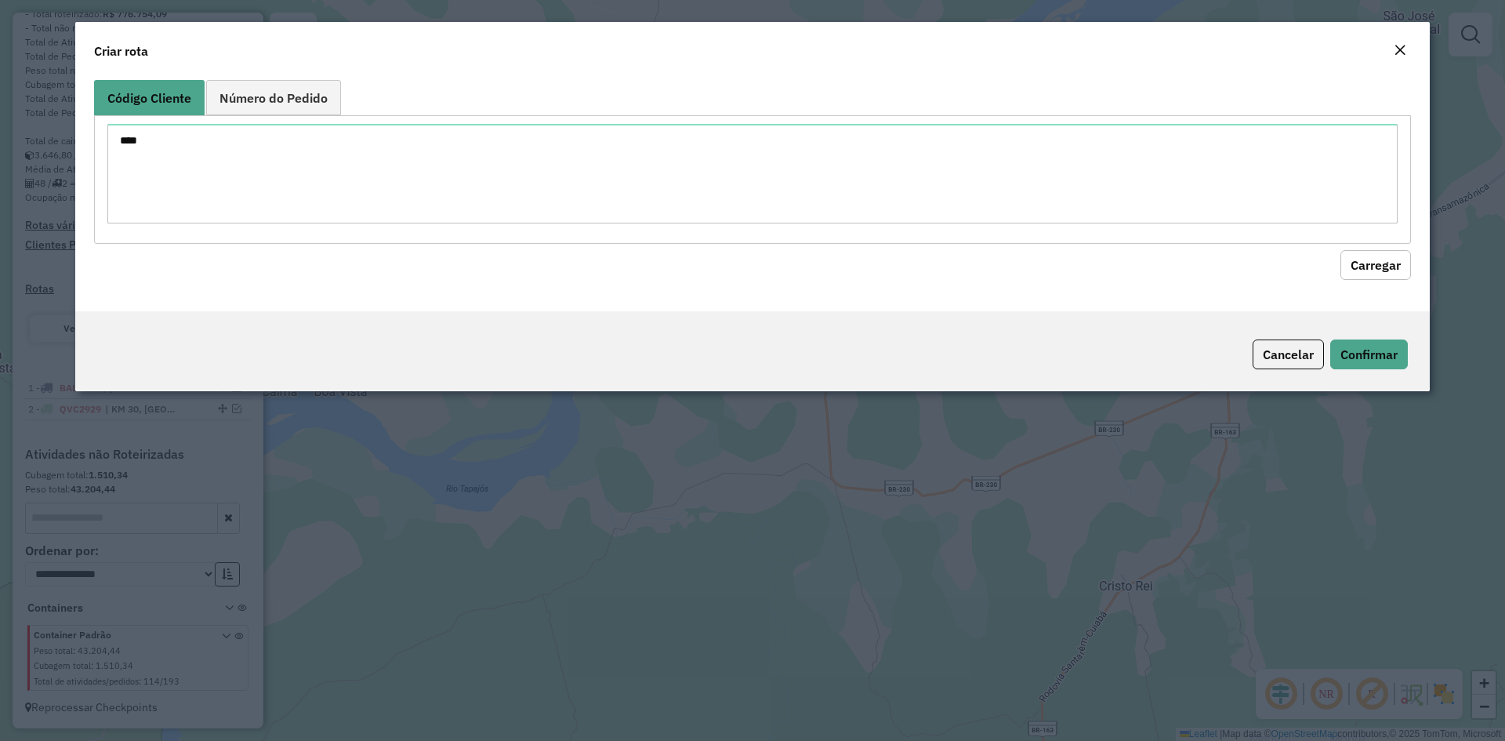
click at [1395, 260] on button "Carregar" at bounding box center [1375, 265] width 71 height 30
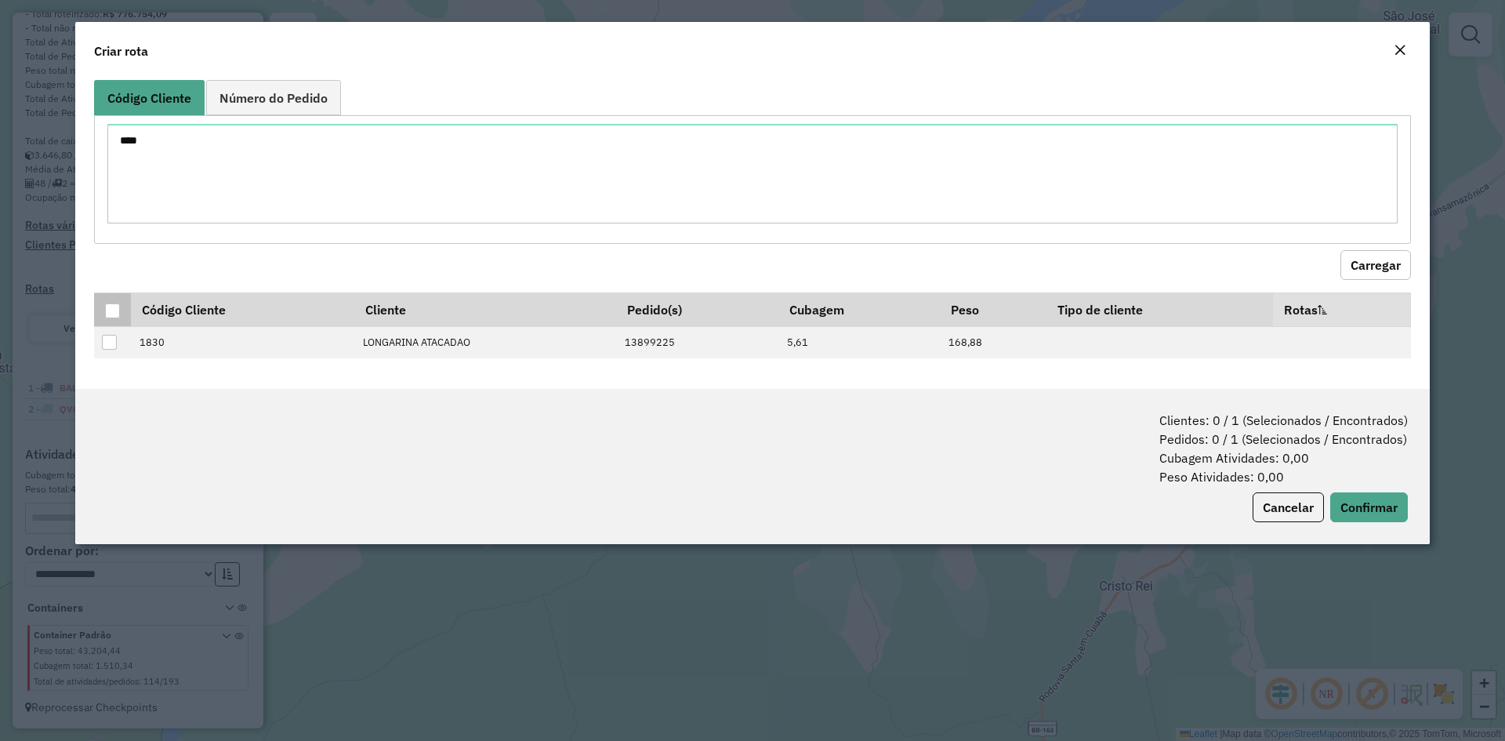
click at [110, 308] on div at bounding box center [112, 310] width 15 height 15
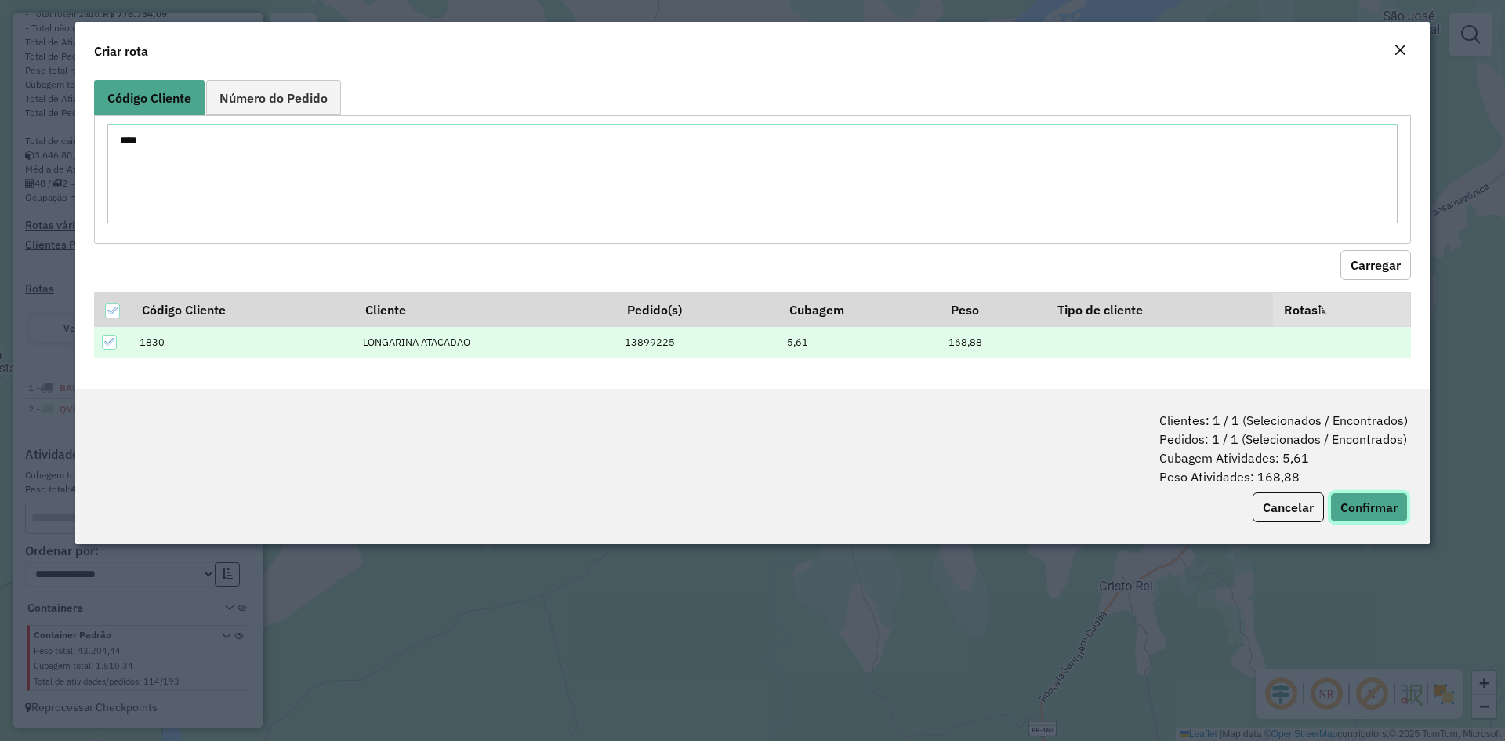
click at [1367, 493] on button "Confirmar" at bounding box center [1369, 507] width 78 height 30
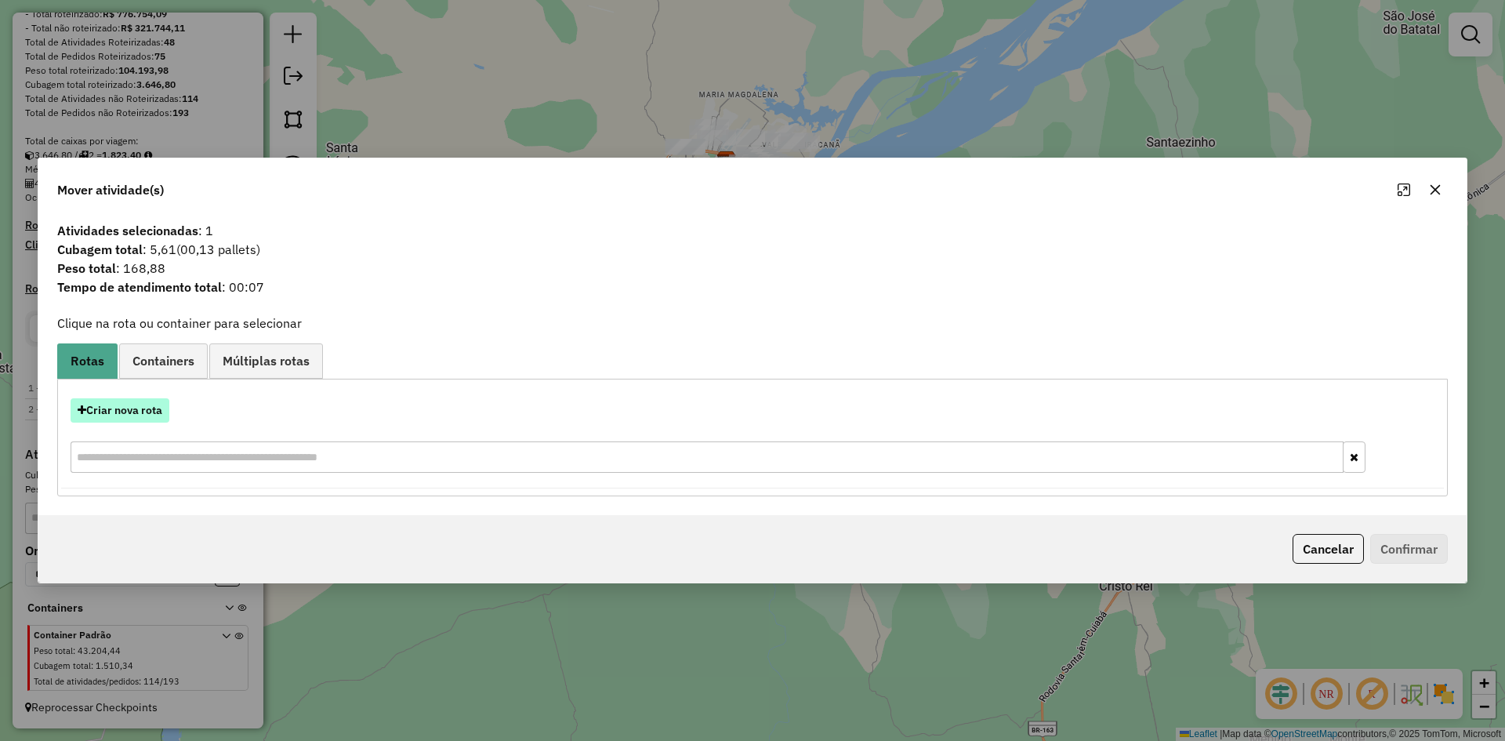
click at [100, 415] on button "Criar nova rota" at bounding box center [120, 410] width 99 height 24
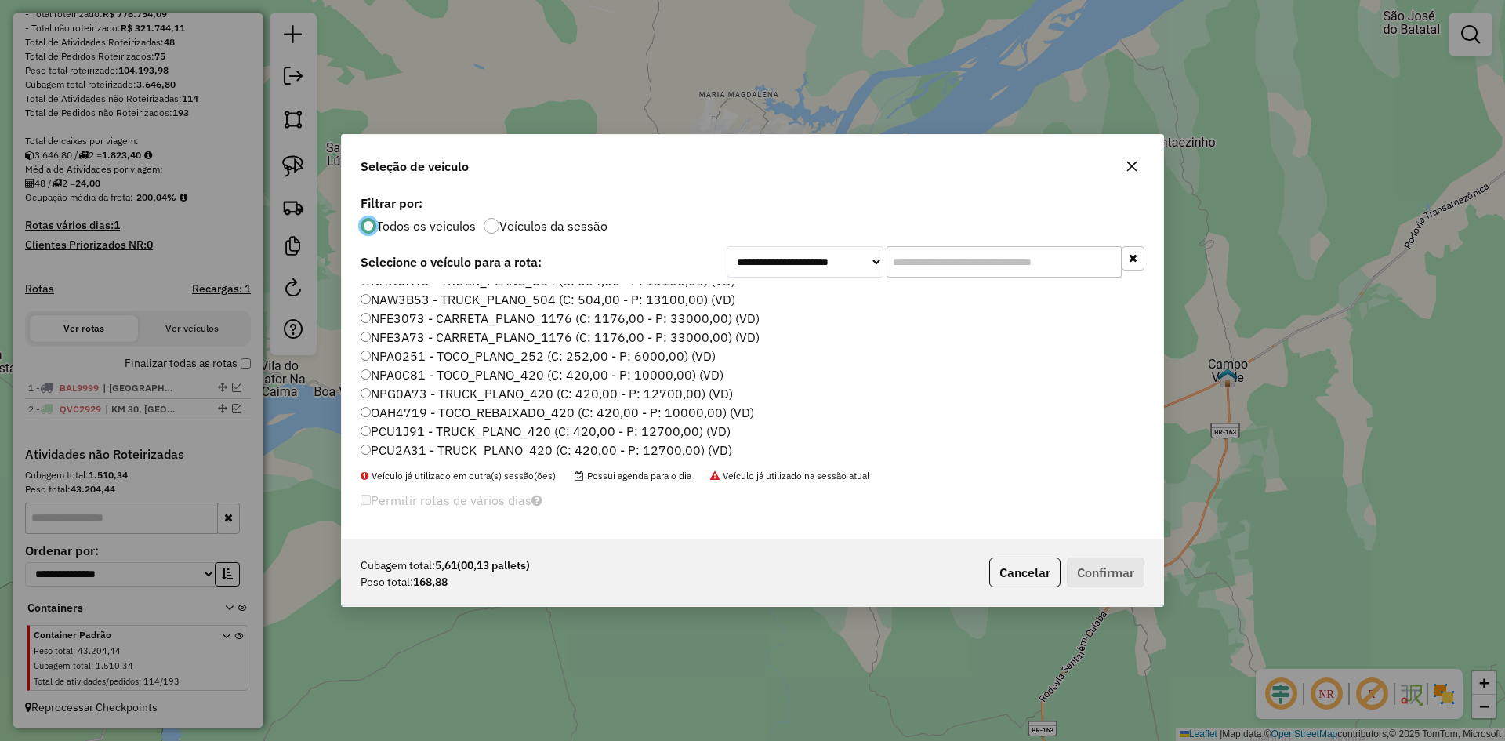
scroll to position [157, 0]
click at [420, 306] on label "NPA0251 - TOCO_PLANO_252 (C: 252,00 - P: 6000,00) (VD)" at bounding box center [537, 304] width 355 height 19
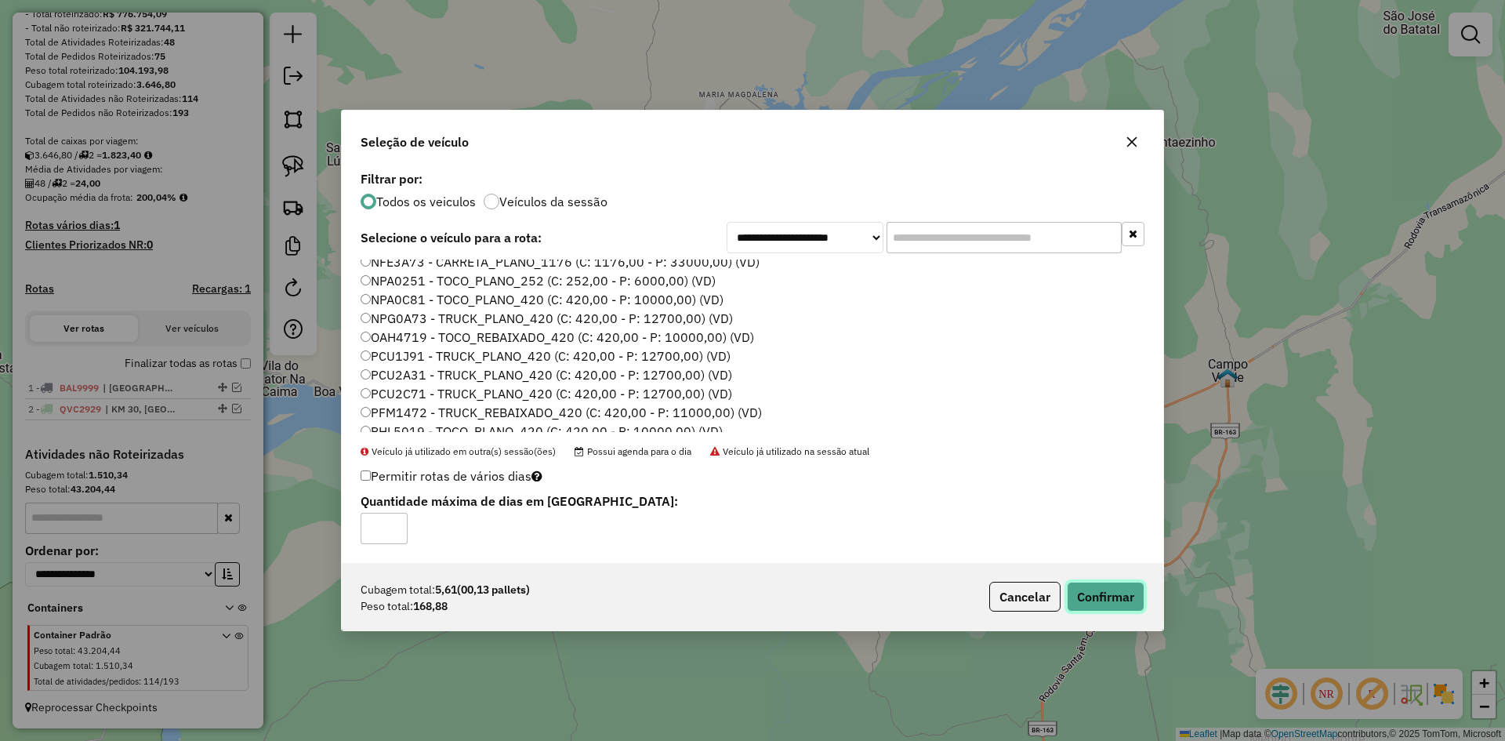
click at [1098, 591] on button "Confirmar" at bounding box center [1106, 596] width 78 height 30
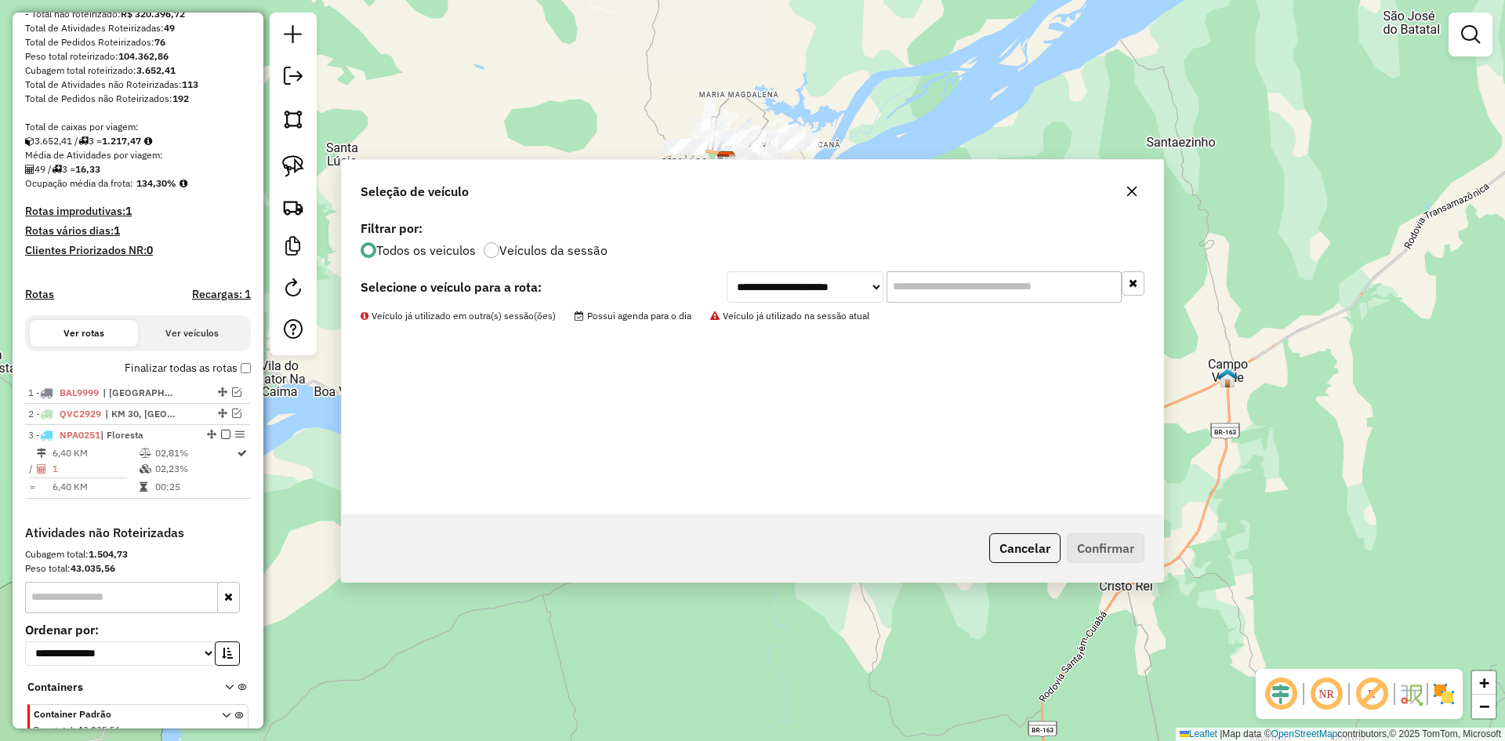
scroll to position [275, 0]
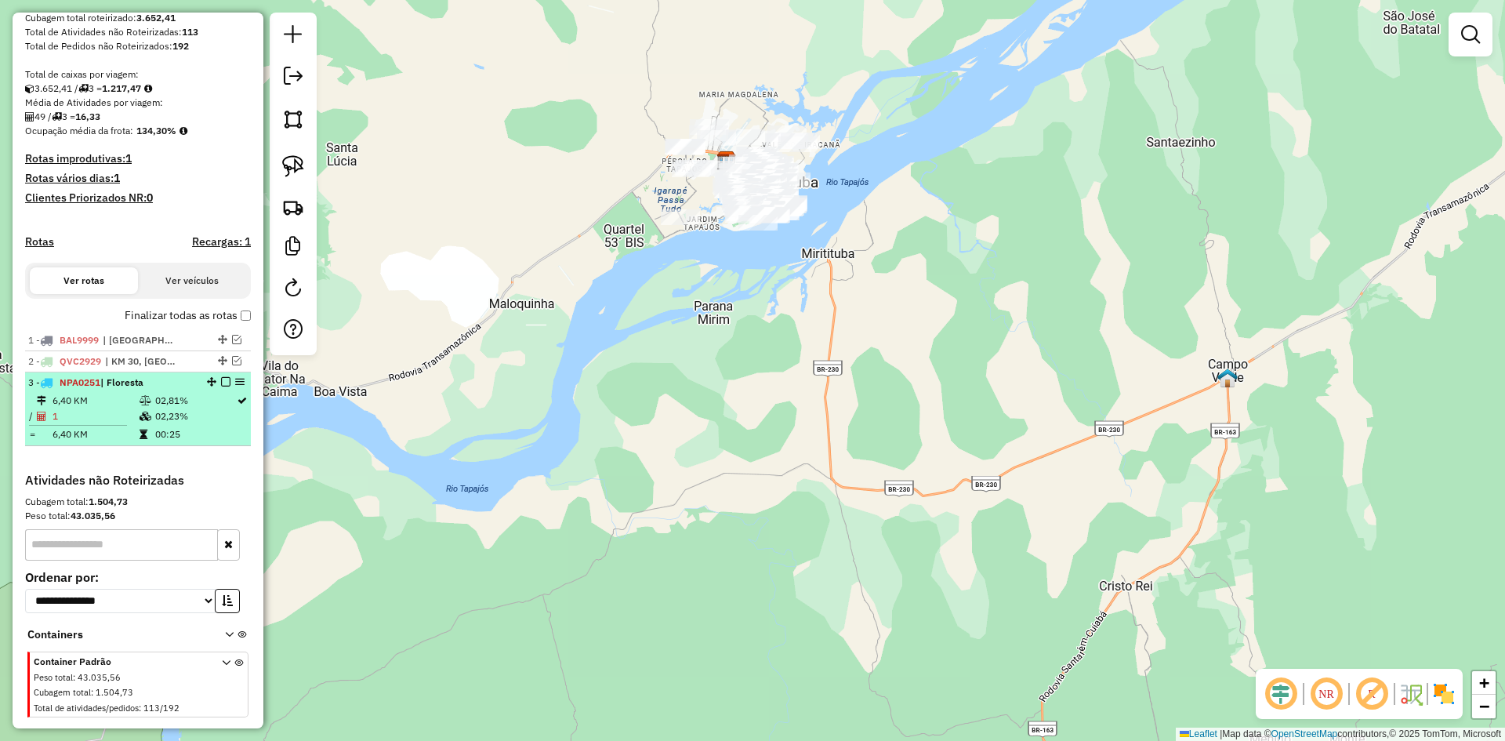
click at [221, 386] on em at bounding box center [225, 381] width 9 height 9
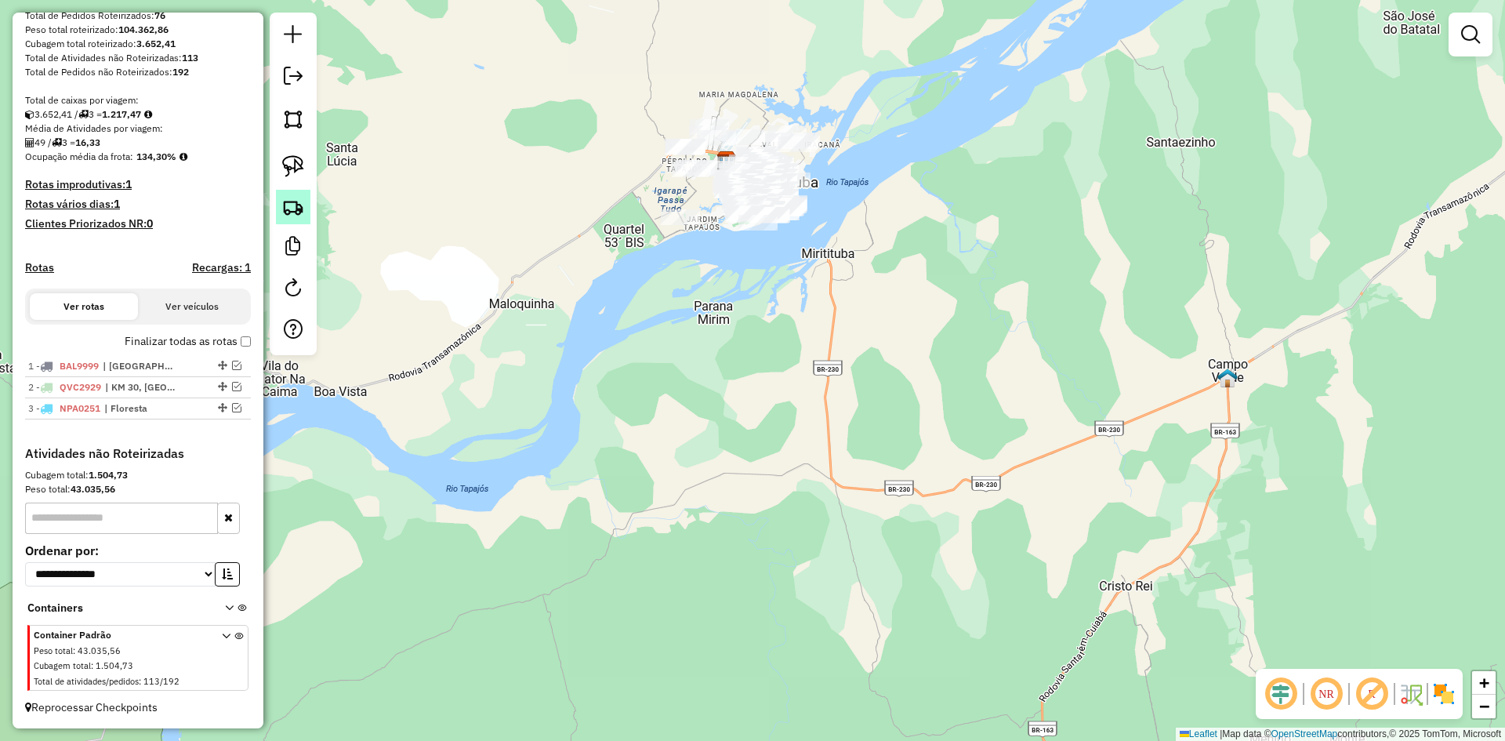
click at [291, 223] on link at bounding box center [293, 207] width 34 height 34
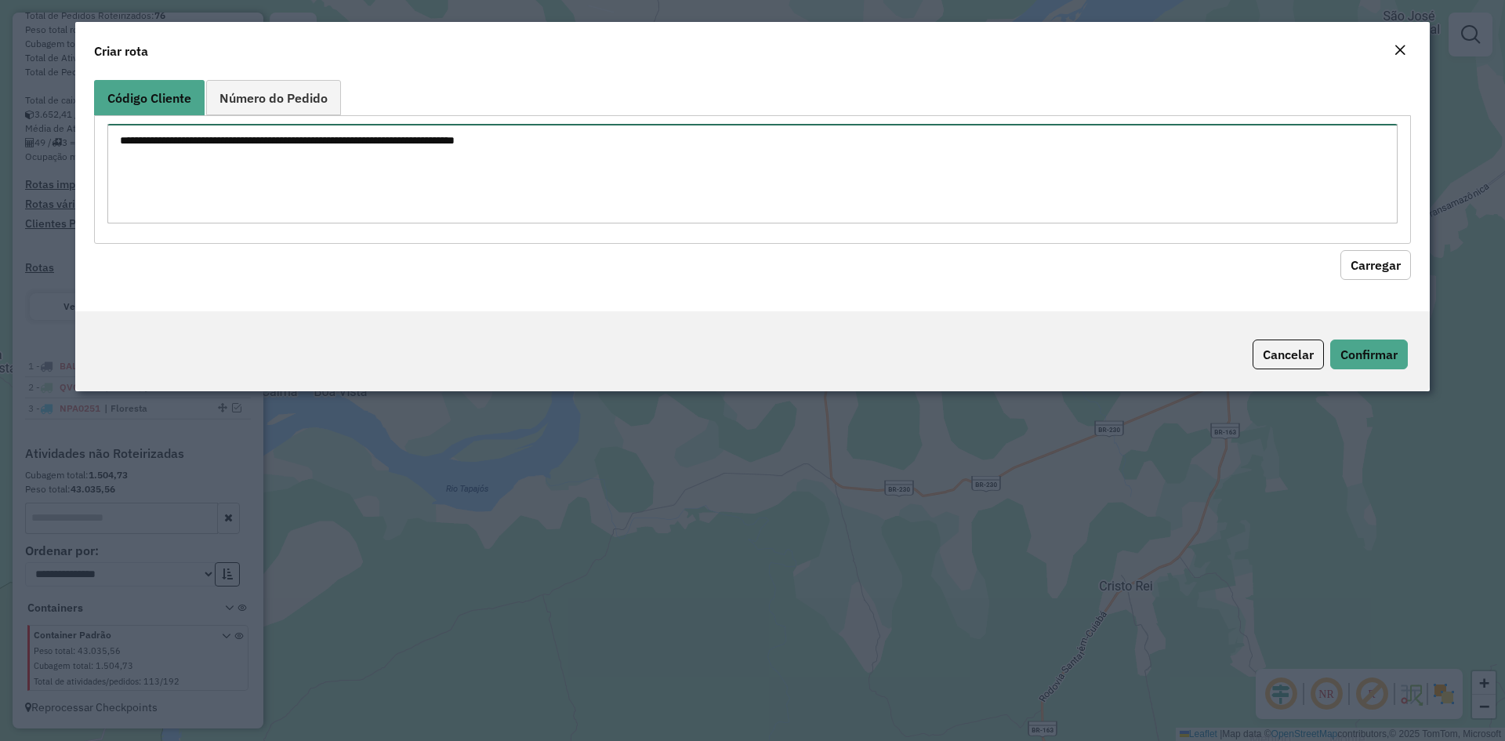
click at [284, 217] on textarea at bounding box center [752, 174] width 1290 height 100
paste textarea "**********"
click at [147, 138] on textarea "**********" at bounding box center [752, 174] width 1290 height 100
type textarea "**** **** ****"
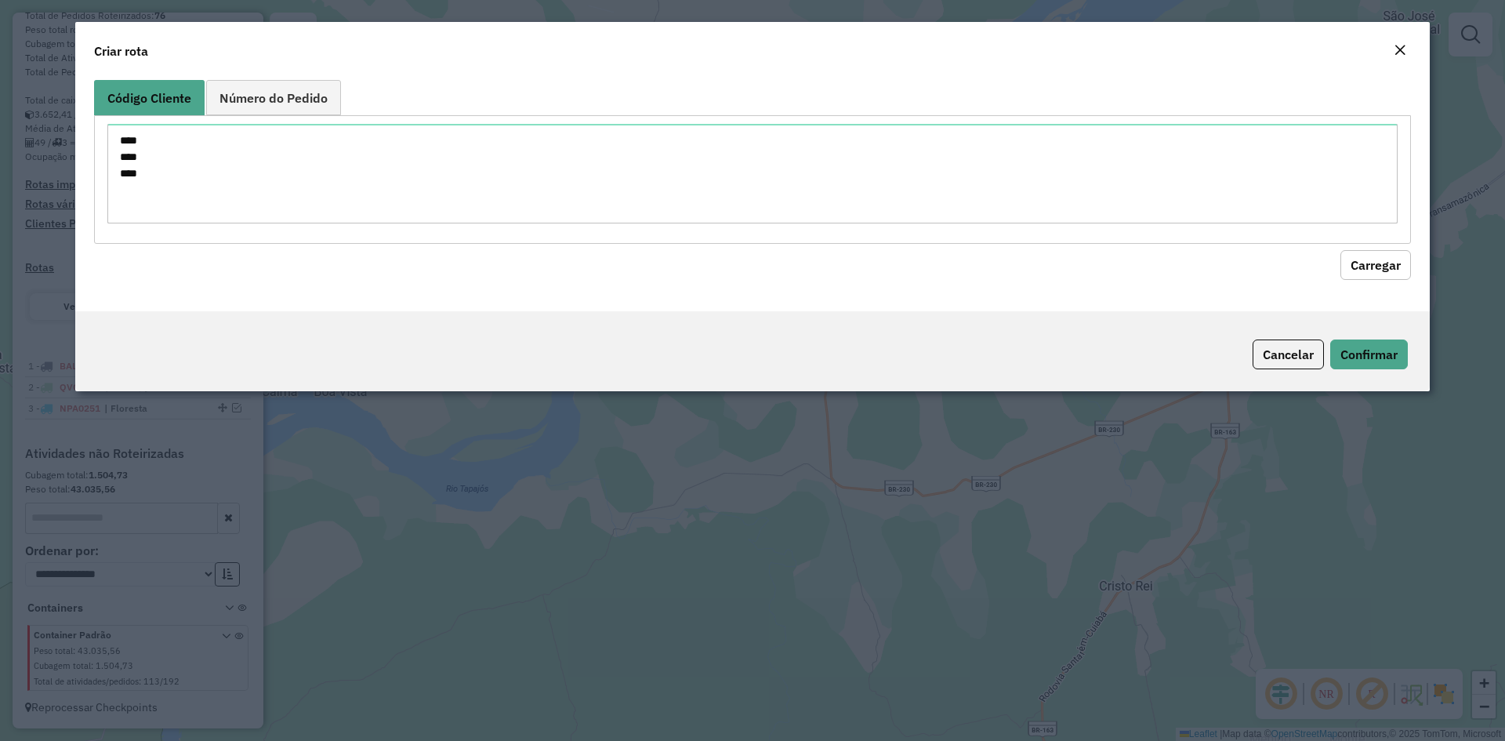
click at [1400, 267] on button "Carregar" at bounding box center [1375, 265] width 71 height 30
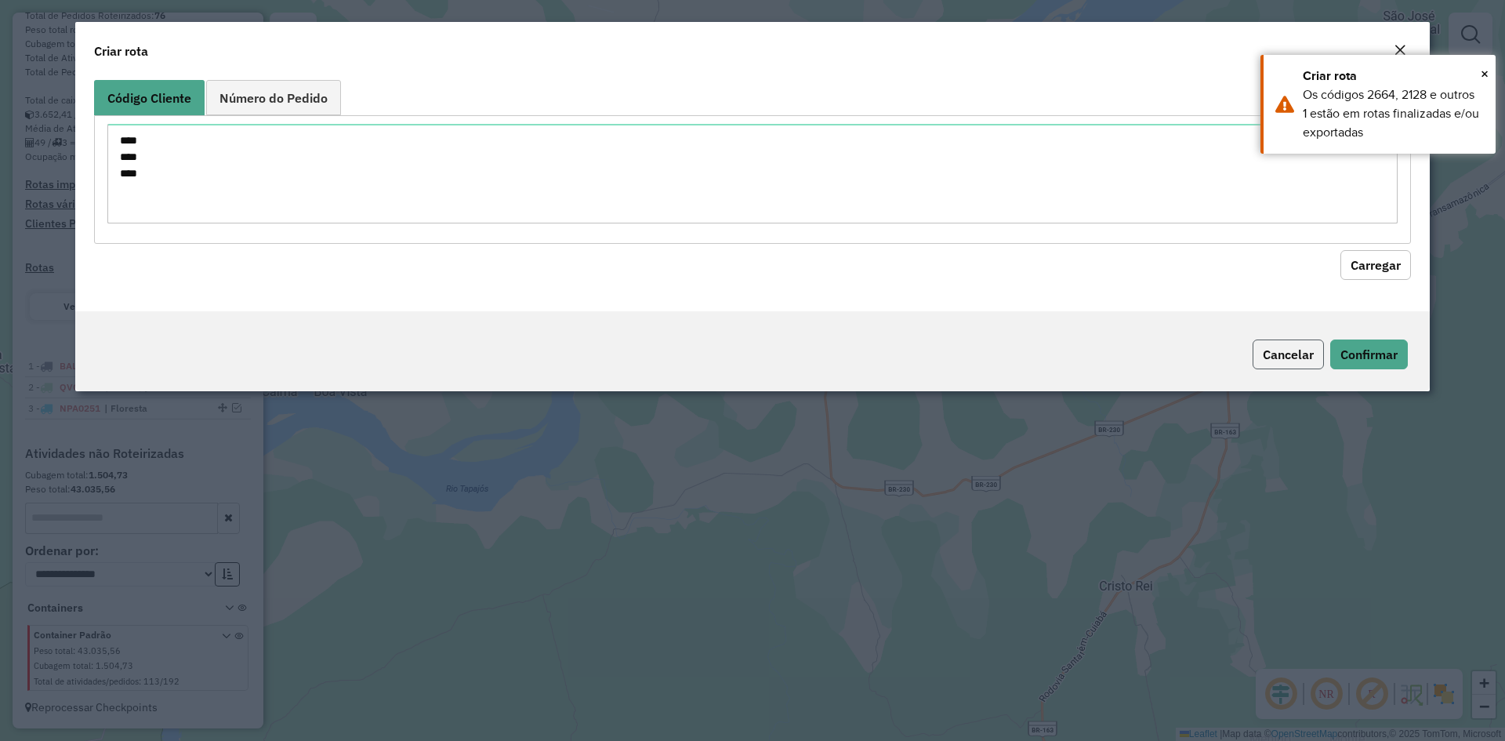
click at [1301, 363] on button "Cancelar" at bounding box center [1287, 354] width 71 height 30
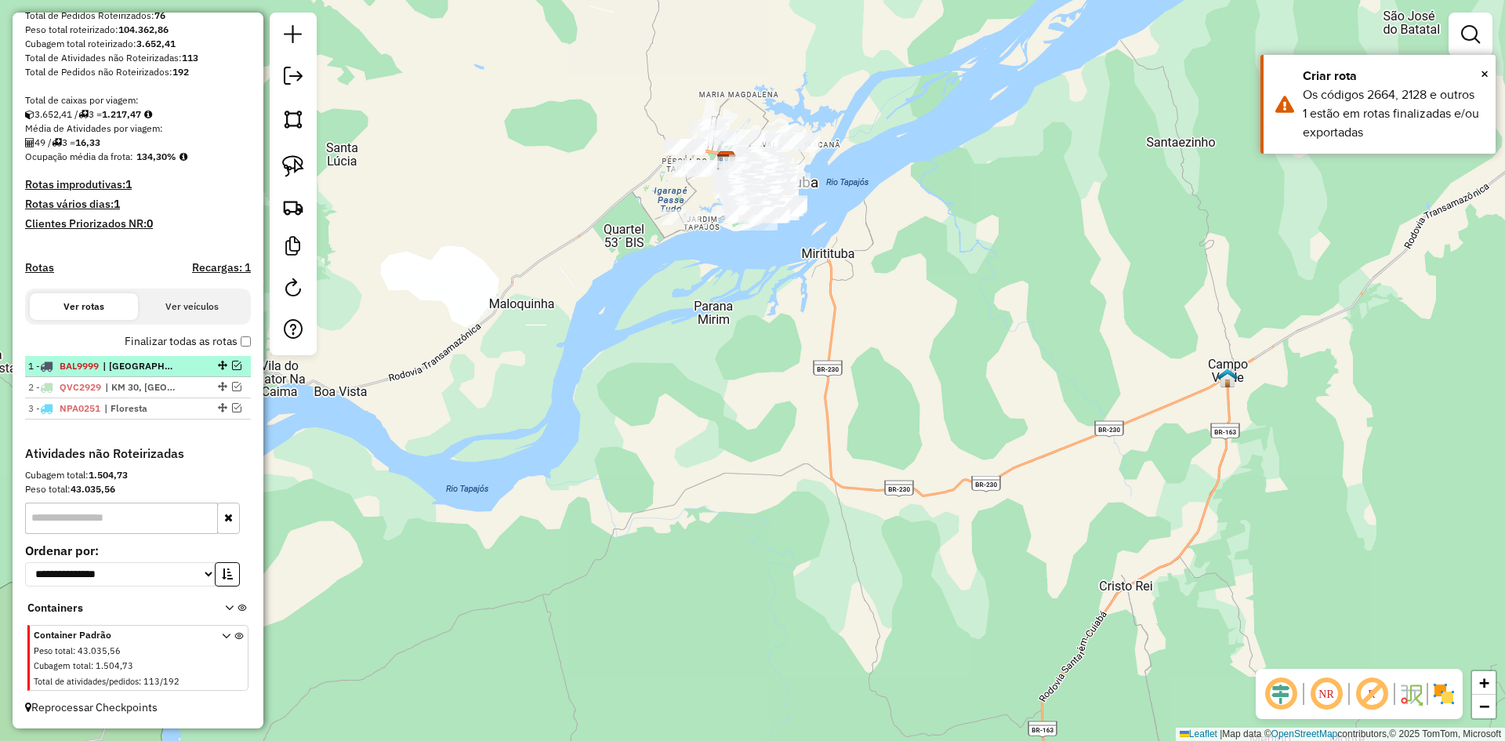
click at [236, 361] on em at bounding box center [236, 364] width 9 height 9
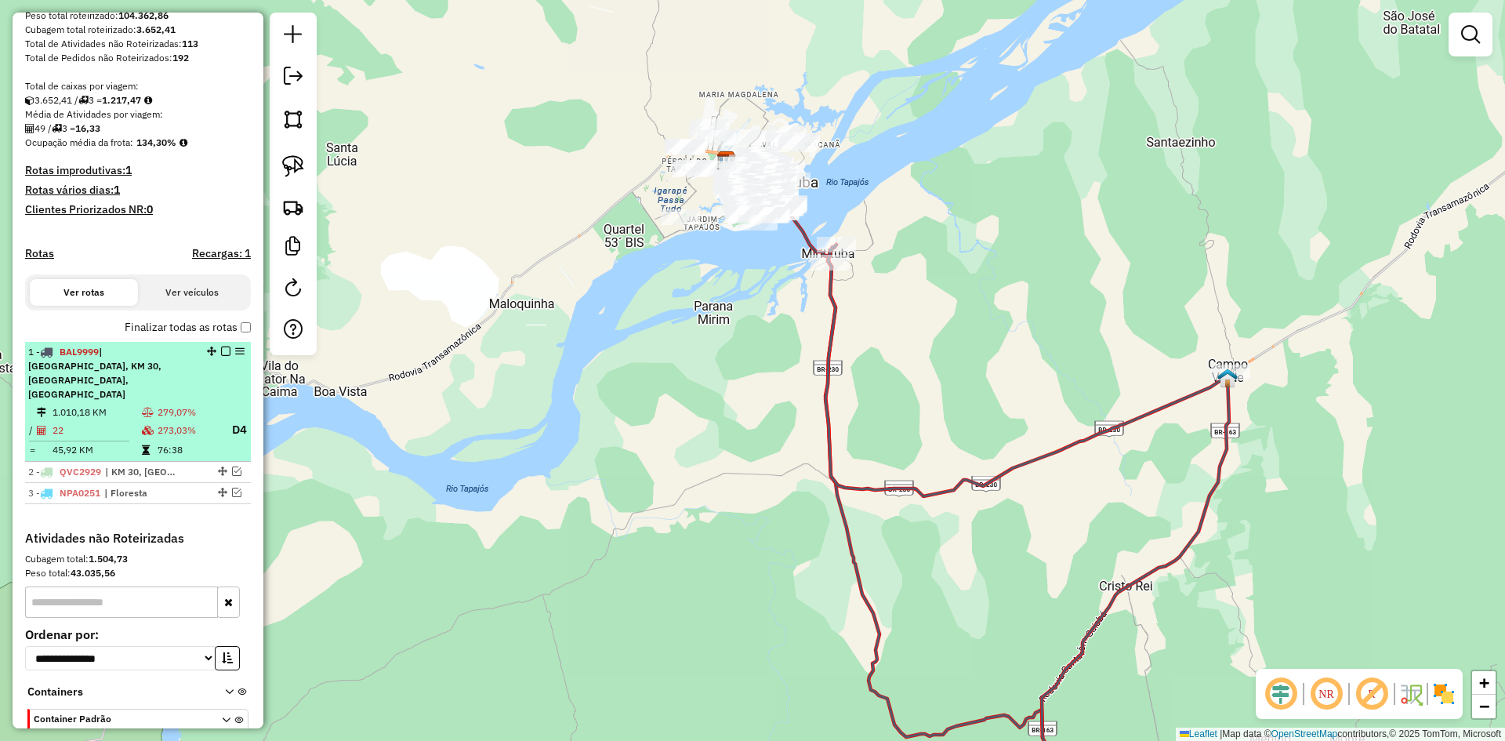
scroll to position [275, 0]
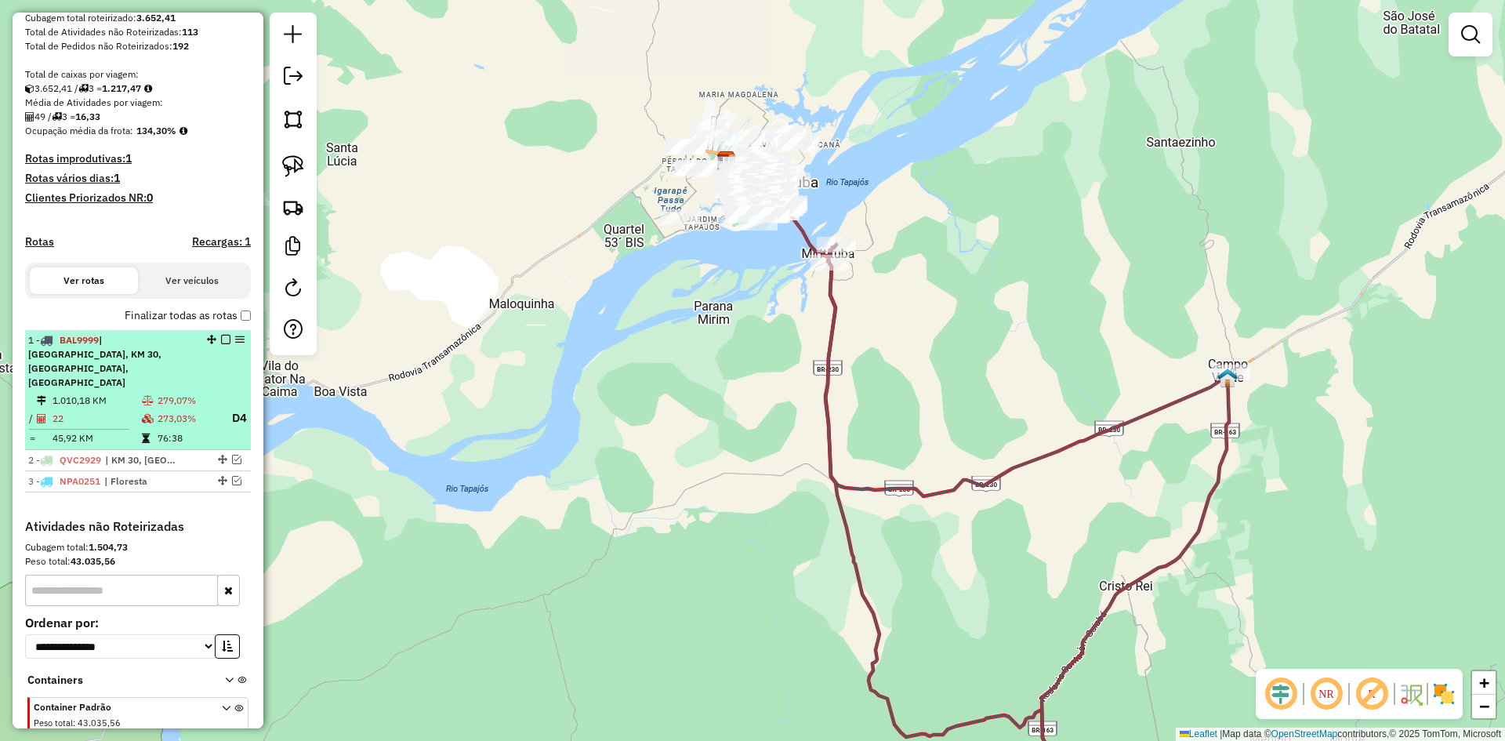
click at [221, 344] on em at bounding box center [225, 339] width 9 height 9
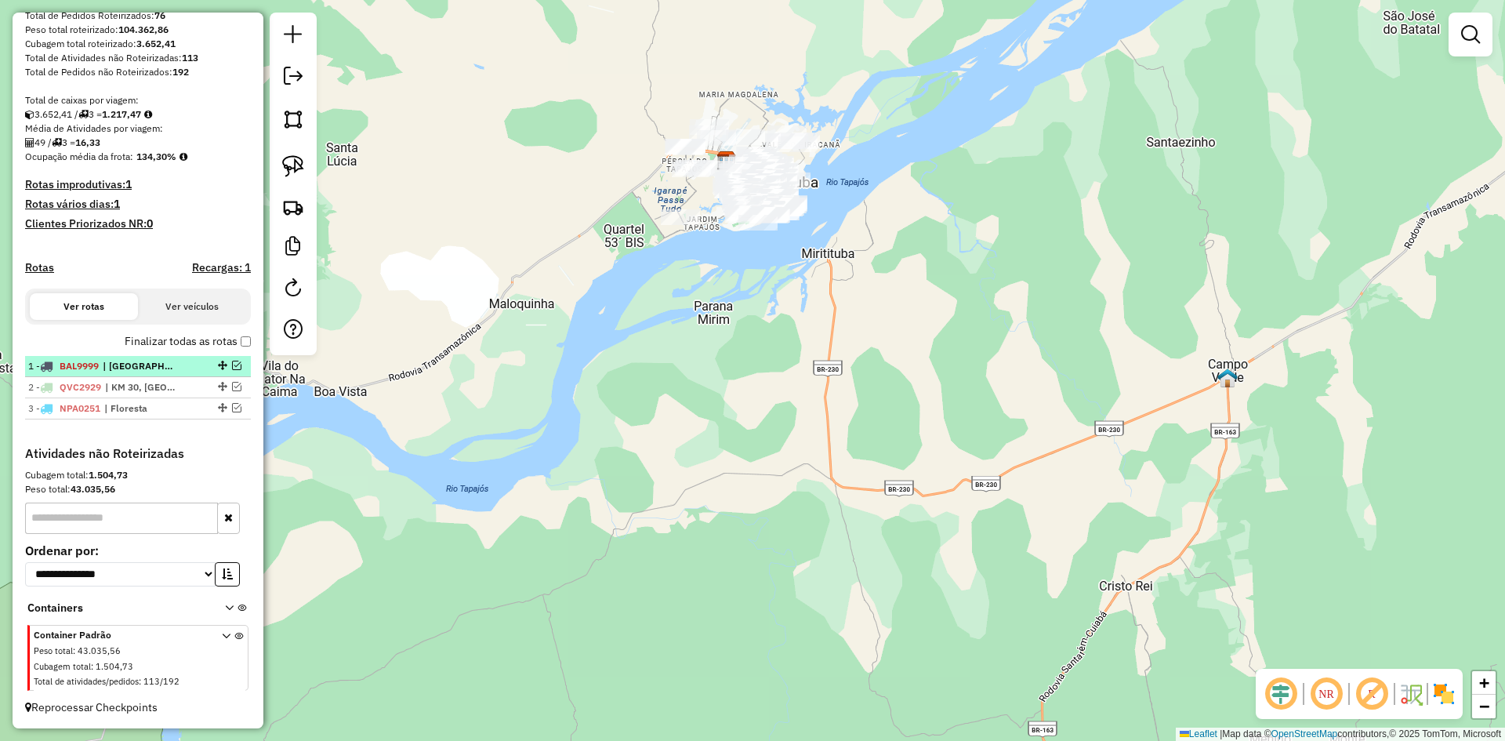
scroll to position [263, 0]
click at [234, 388] on em at bounding box center [236, 386] width 9 height 9
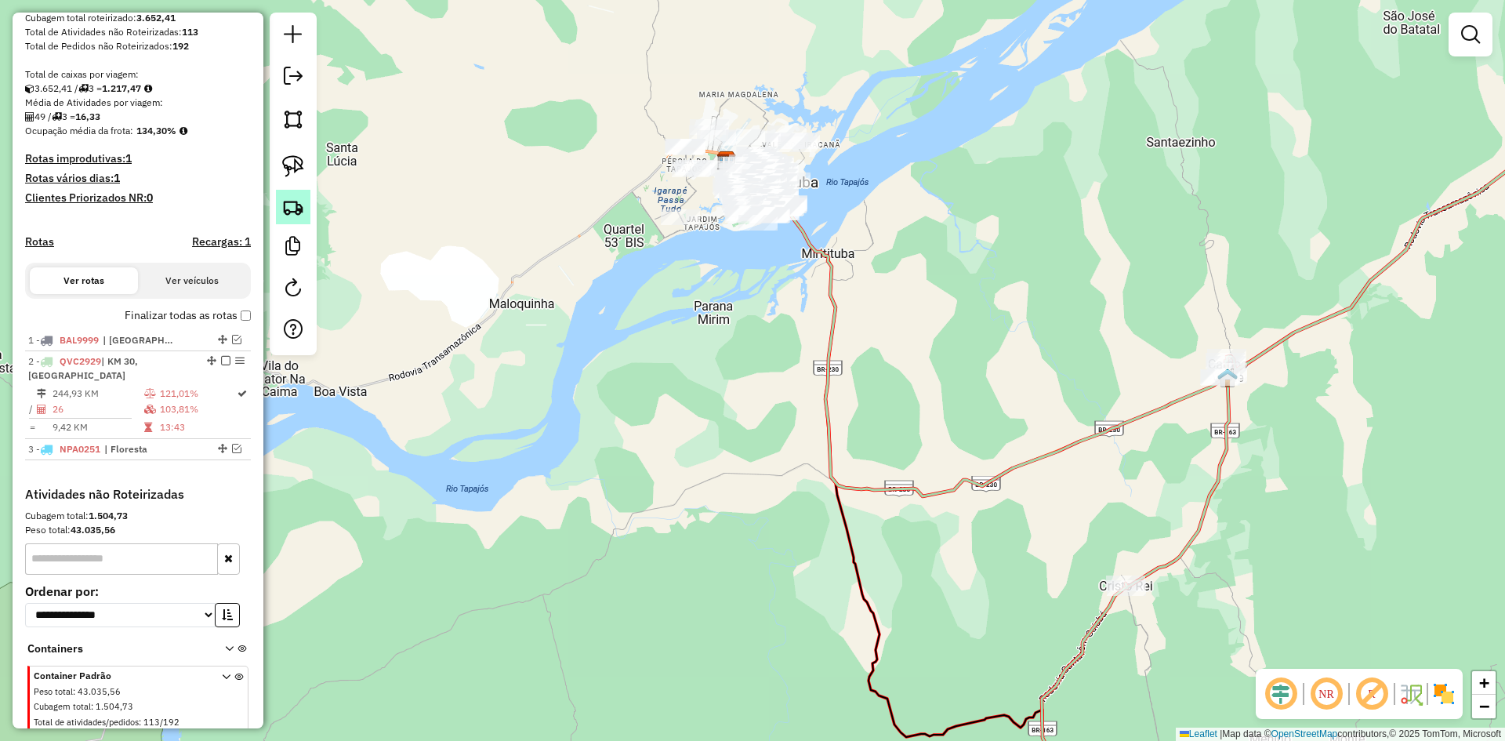
click at [295, 212] on img at bounding box center [293, 207] width 22 height 22
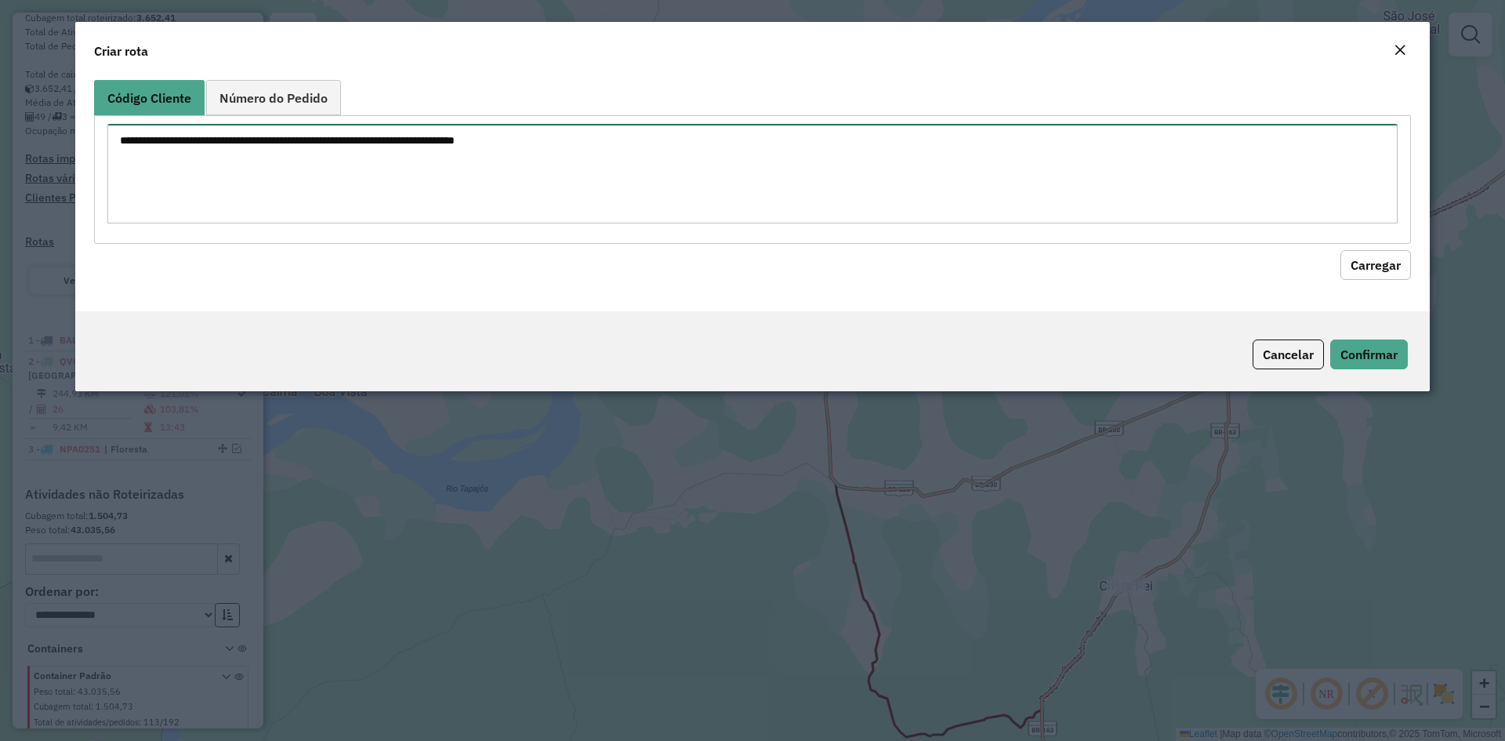
click at [387, 190] on textarea at bounding box center [752, 174] width 1290 height 100
paste textarea "**********"
click at [148, 139] on textarea "**********" at bounding box center [752, 174] width 1290 height 100
type textarea "**** **** ****"
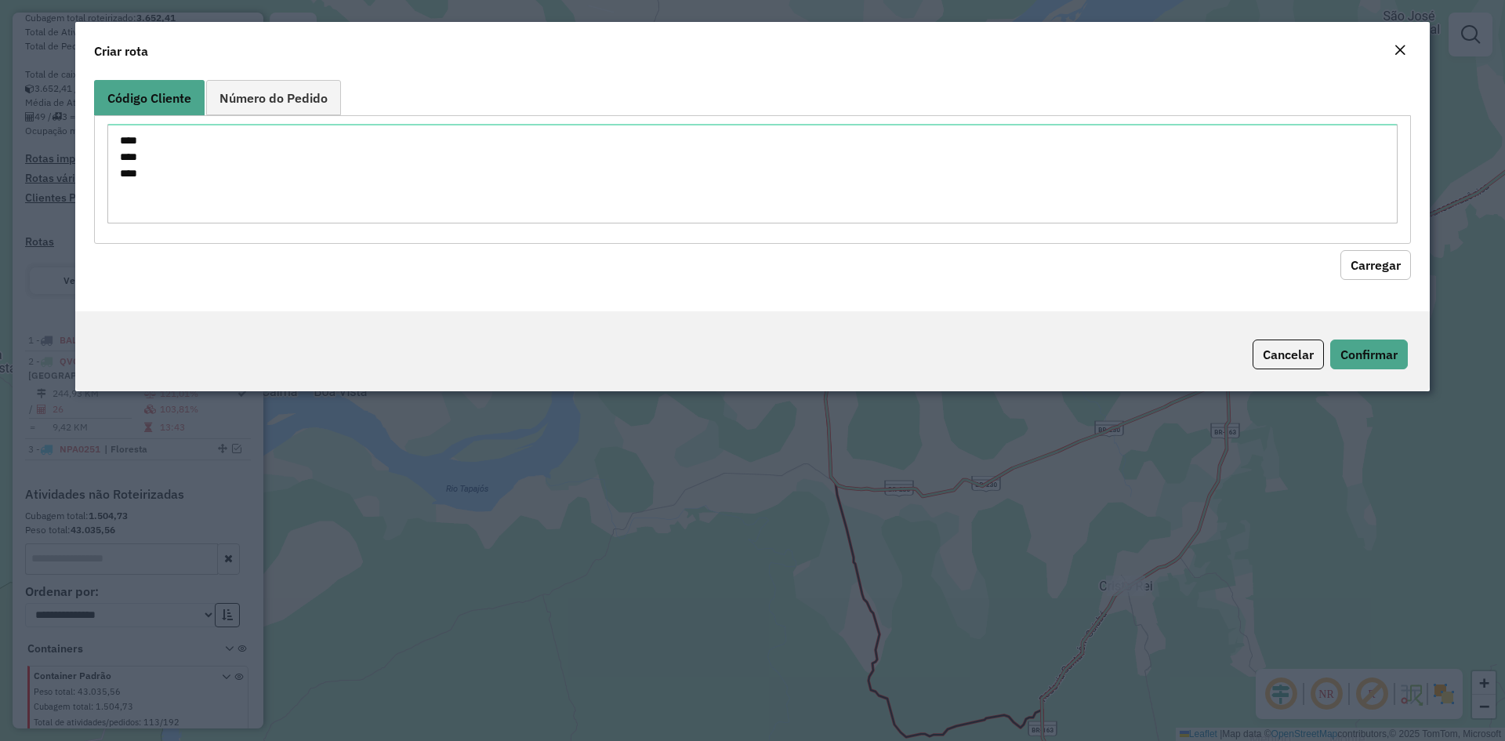
click at [1347, 271] on button "Carregar" at bounding box center [1375, 265] width 71 height 30
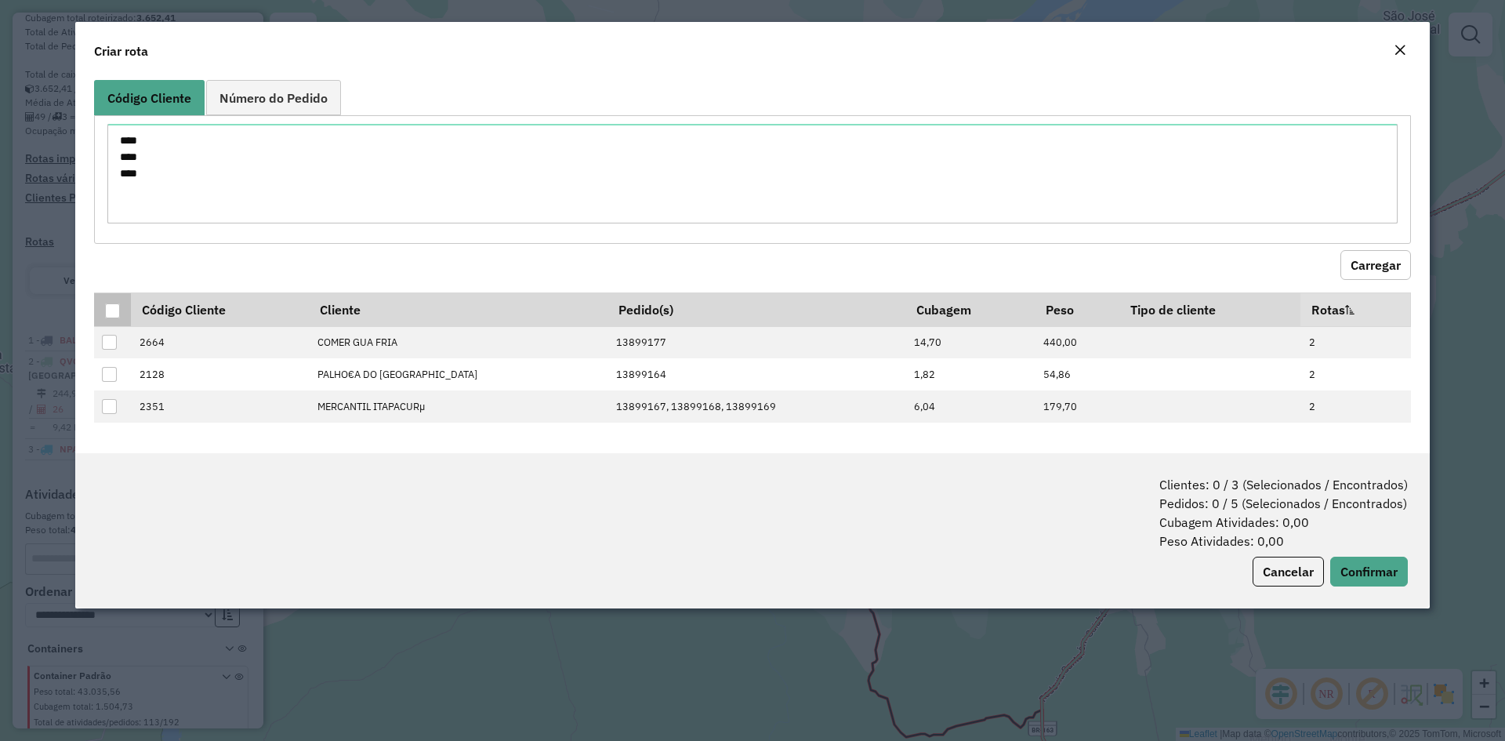
click at [106, 313] on div at bounding box center [112, 310] width 15 height 15
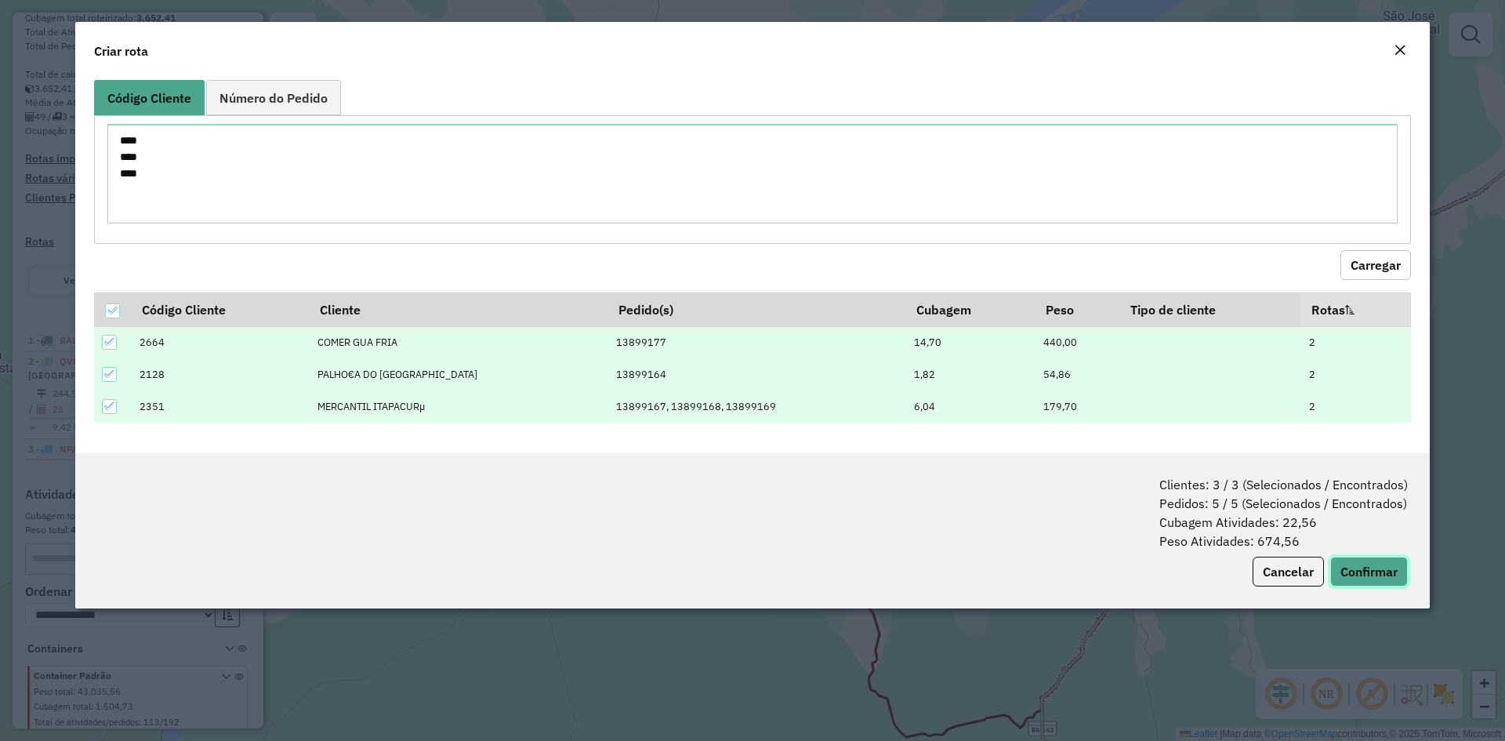
click at [1342, 561] on button "Confirmar" at bounding box center [1369, 571] width 78 height 30
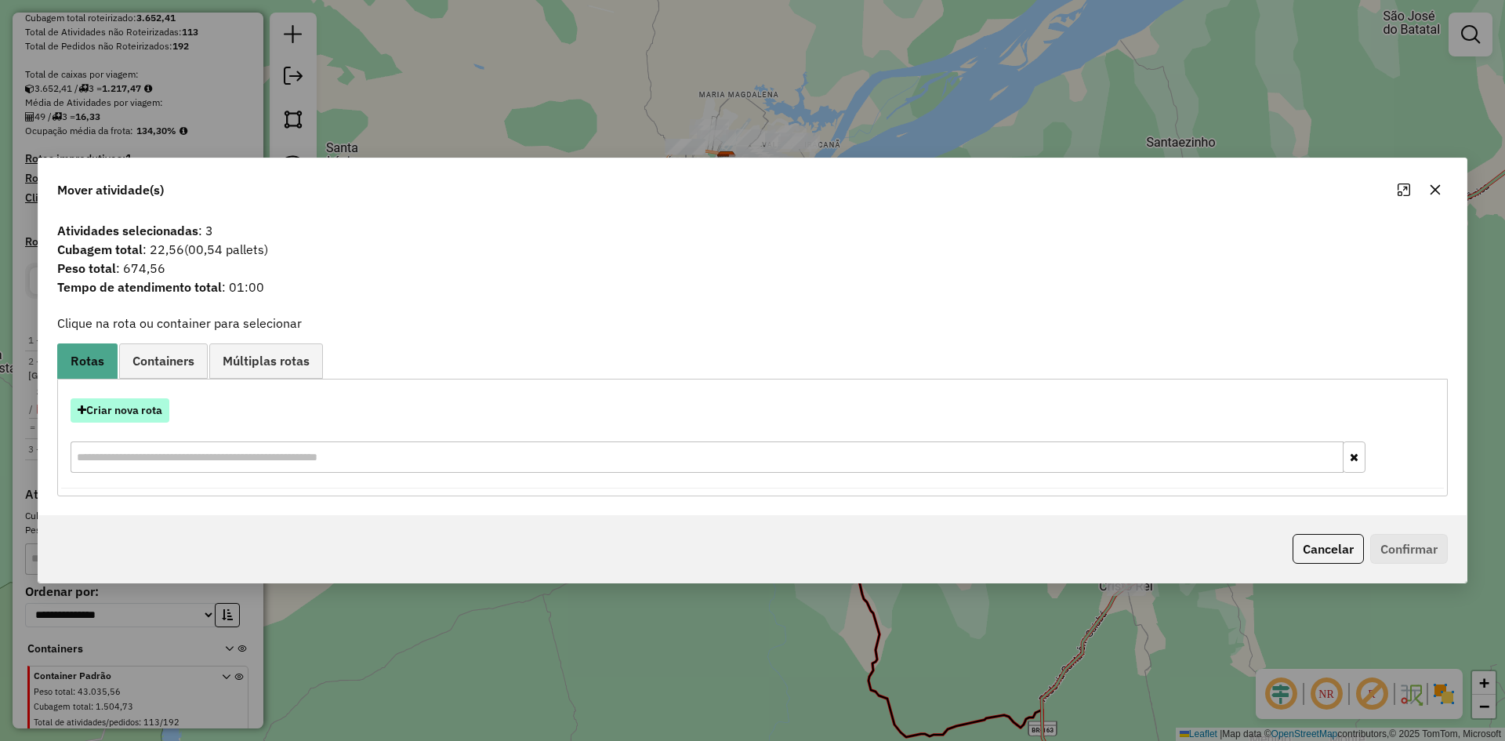
click at [143, 413] on button "Criar nova rota" at bounding box center [120, 410] width 99 height 24
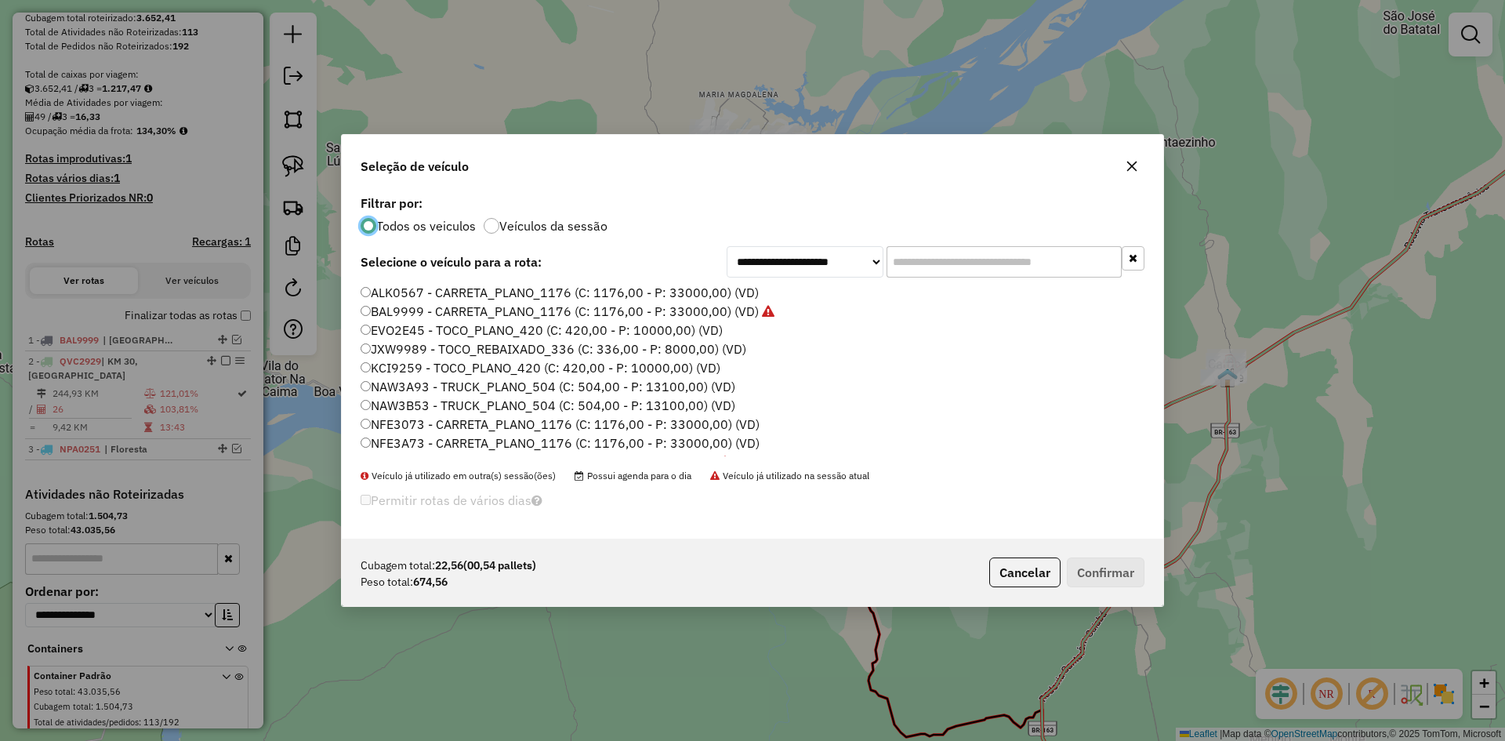
scroll to position [9, 5]
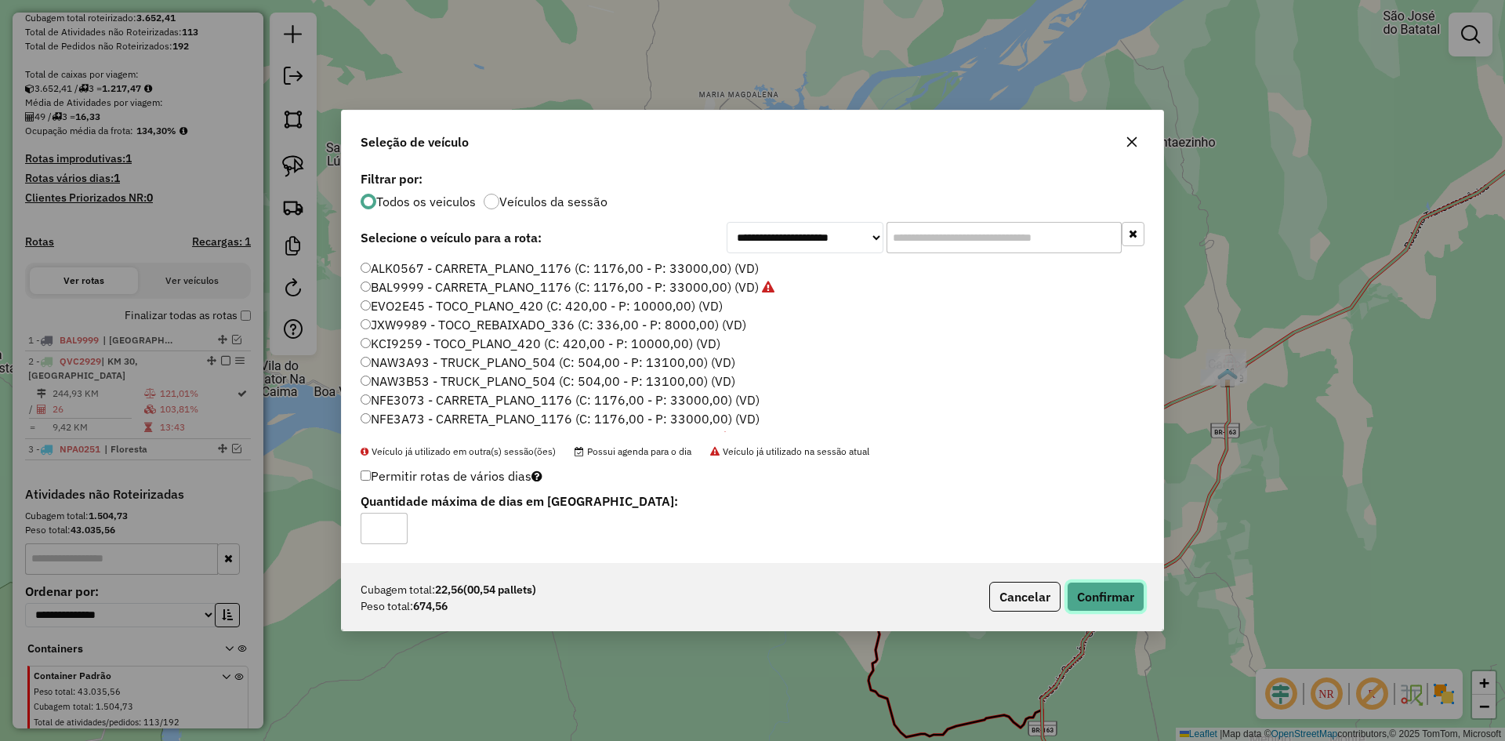
click at [1091, 609] on button "Confirmar" at bounding box center [1106, 596] width 78 height 30
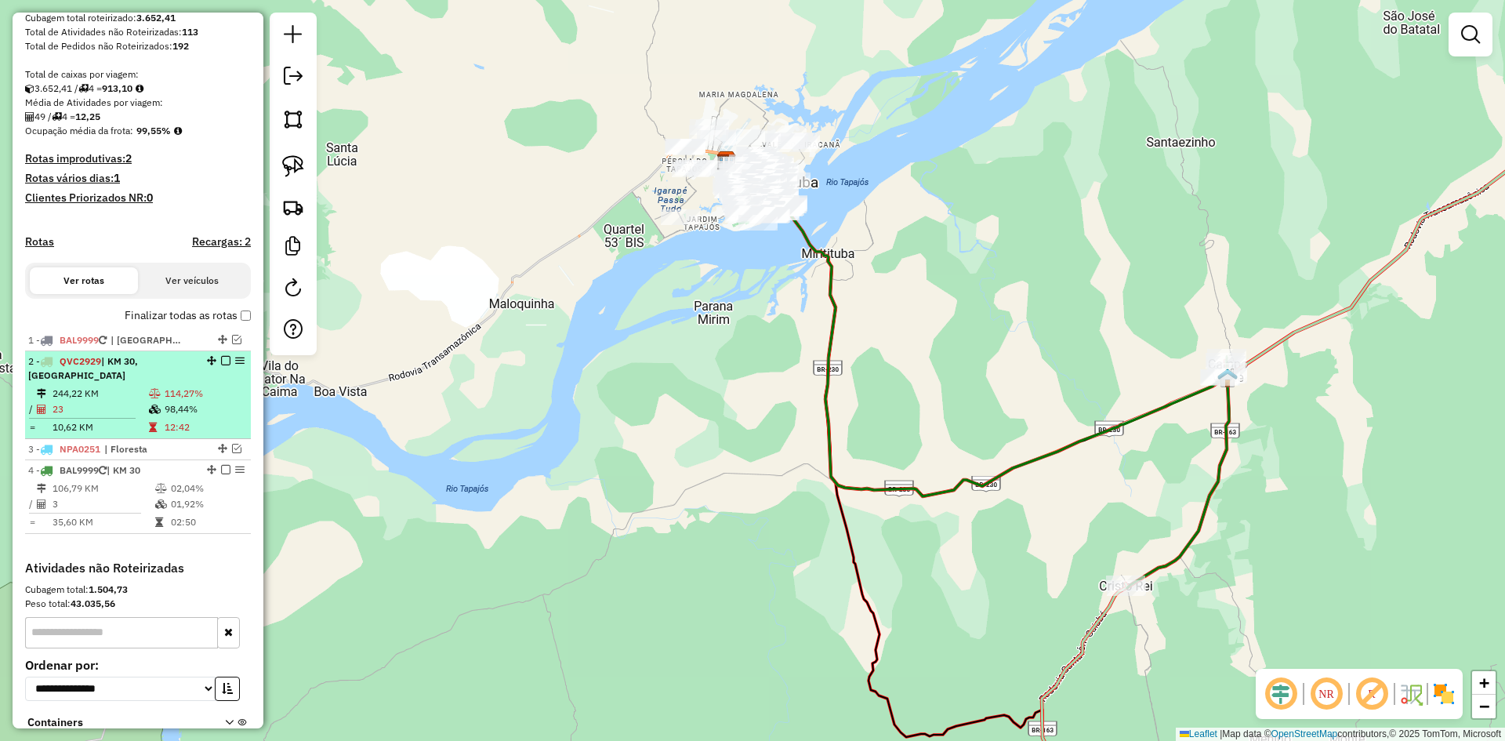
click at [193, 396] on td "114,27%" at bounding box center [204, 394] width 81 height 16
select select "**********"
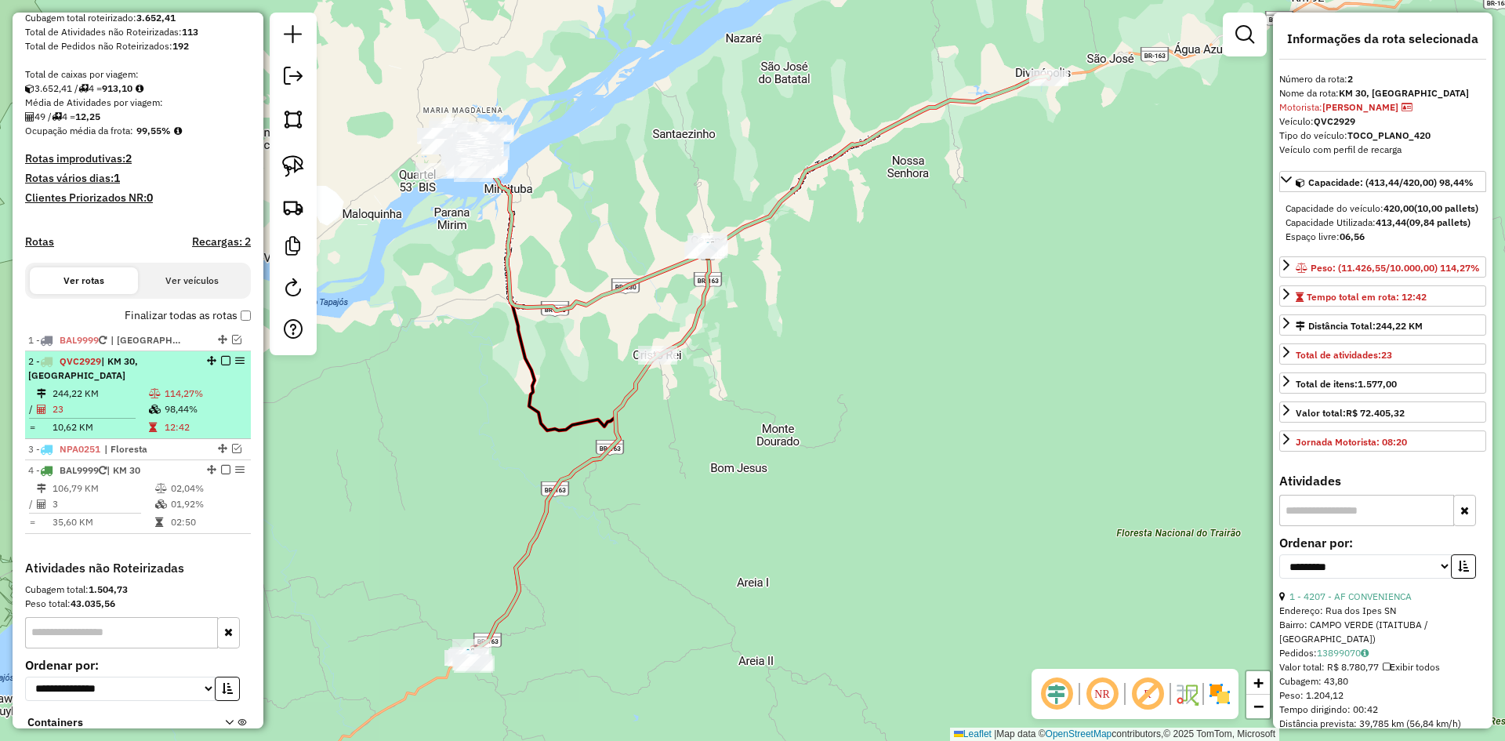
click at [221, 365] on em at bounding box center [225, 360] width 9 height 9
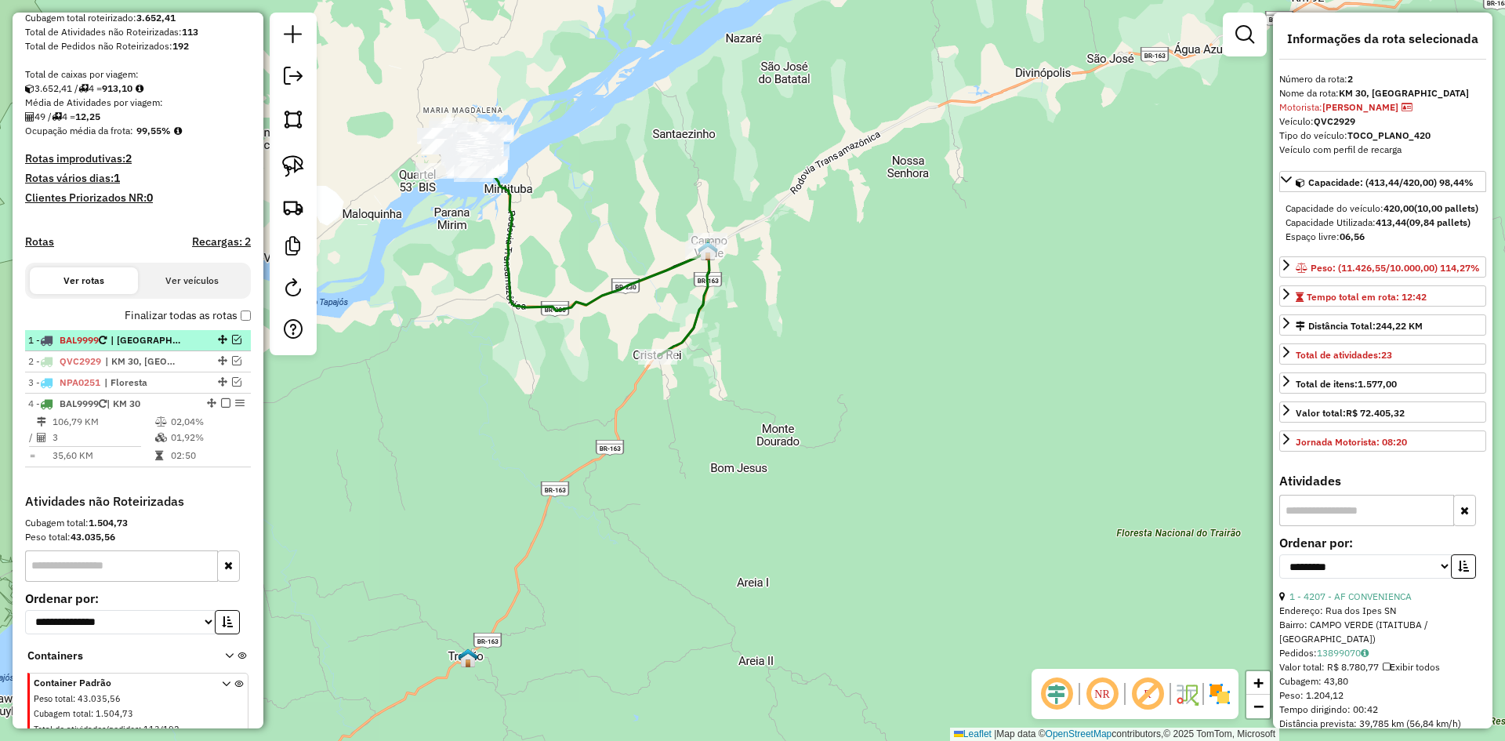
click at [232, 344] on em at bounding box center [236, 339] width 9 height 9
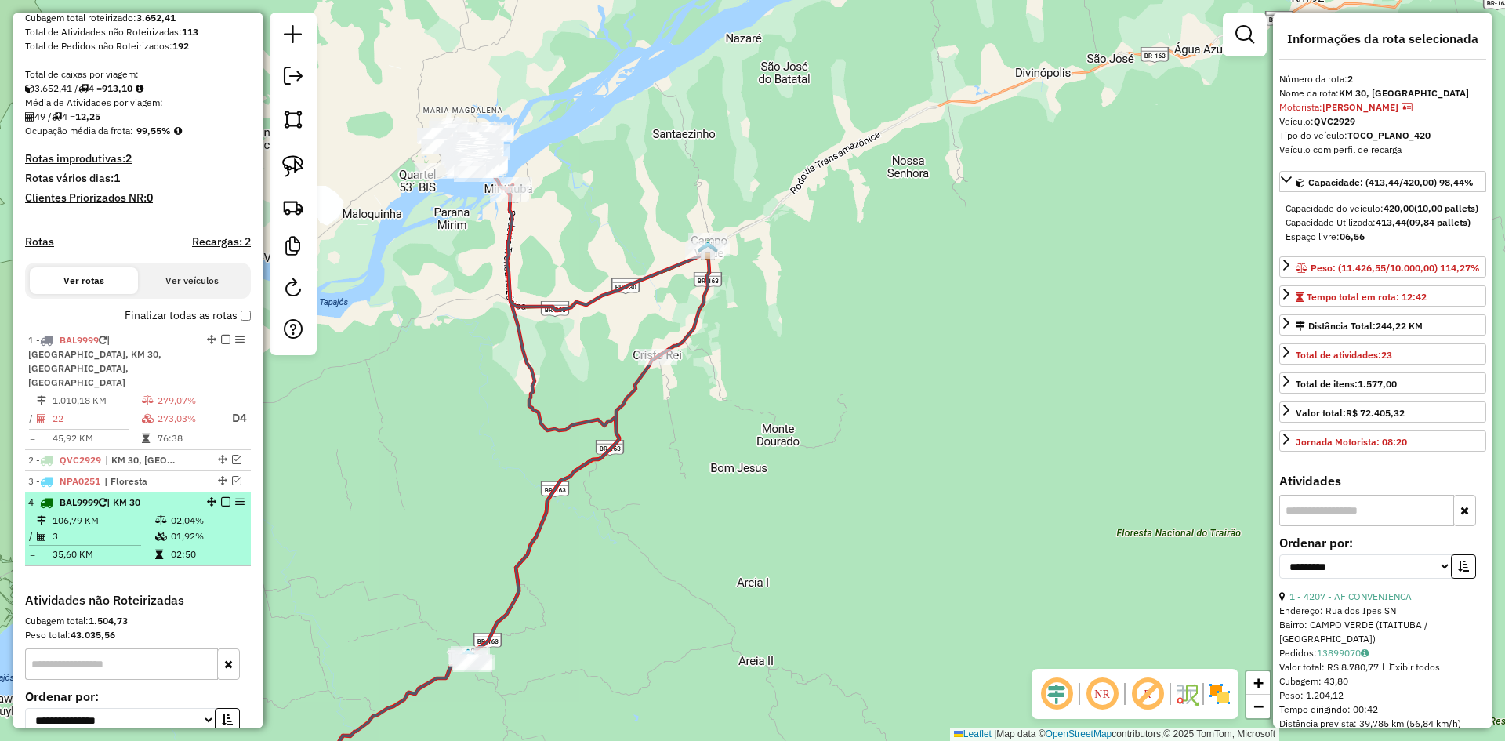
click at [171, 512] on td "02,04%" at bounding box center [207, 520] width 74 height 16
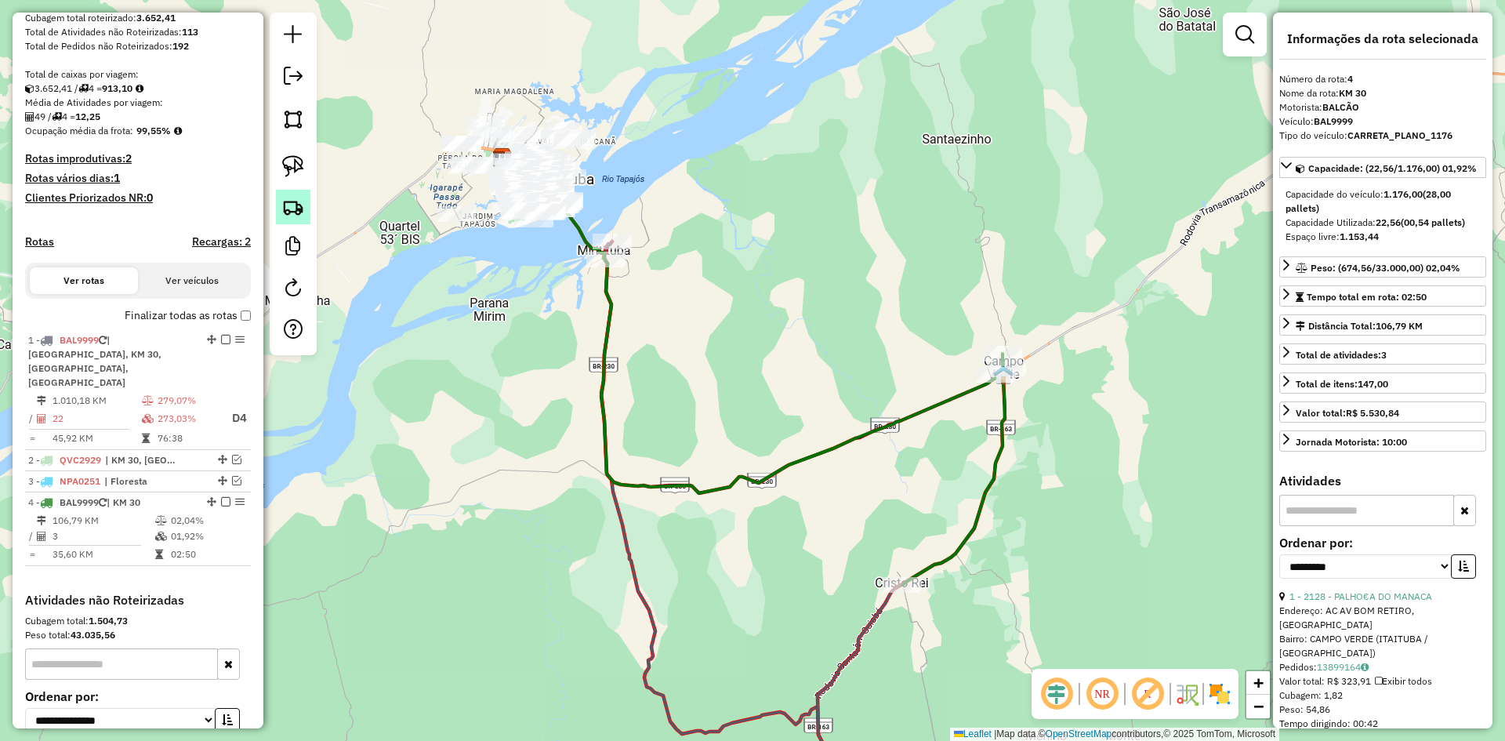
click at [308, 201] on link at bounding box center [293, 207] width 34 height 34
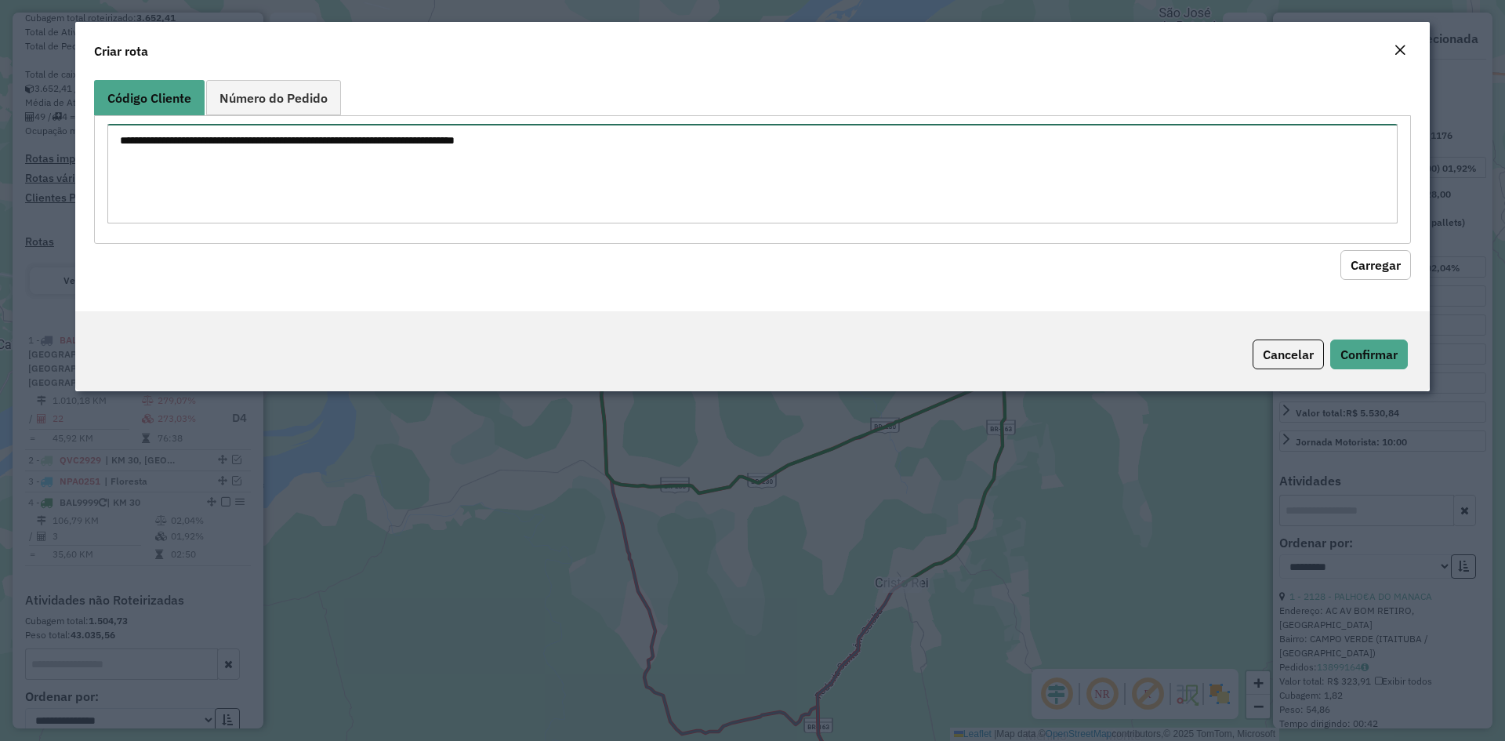
click at [339, 182] on textarea at bounding box center [752, 174] width 1290 height 100
paste textarea "**********"
click at [153, 136] on textarea "**********" at bounding box center [752, 174] width 1290 height 100
type textarea "**** **** ****"
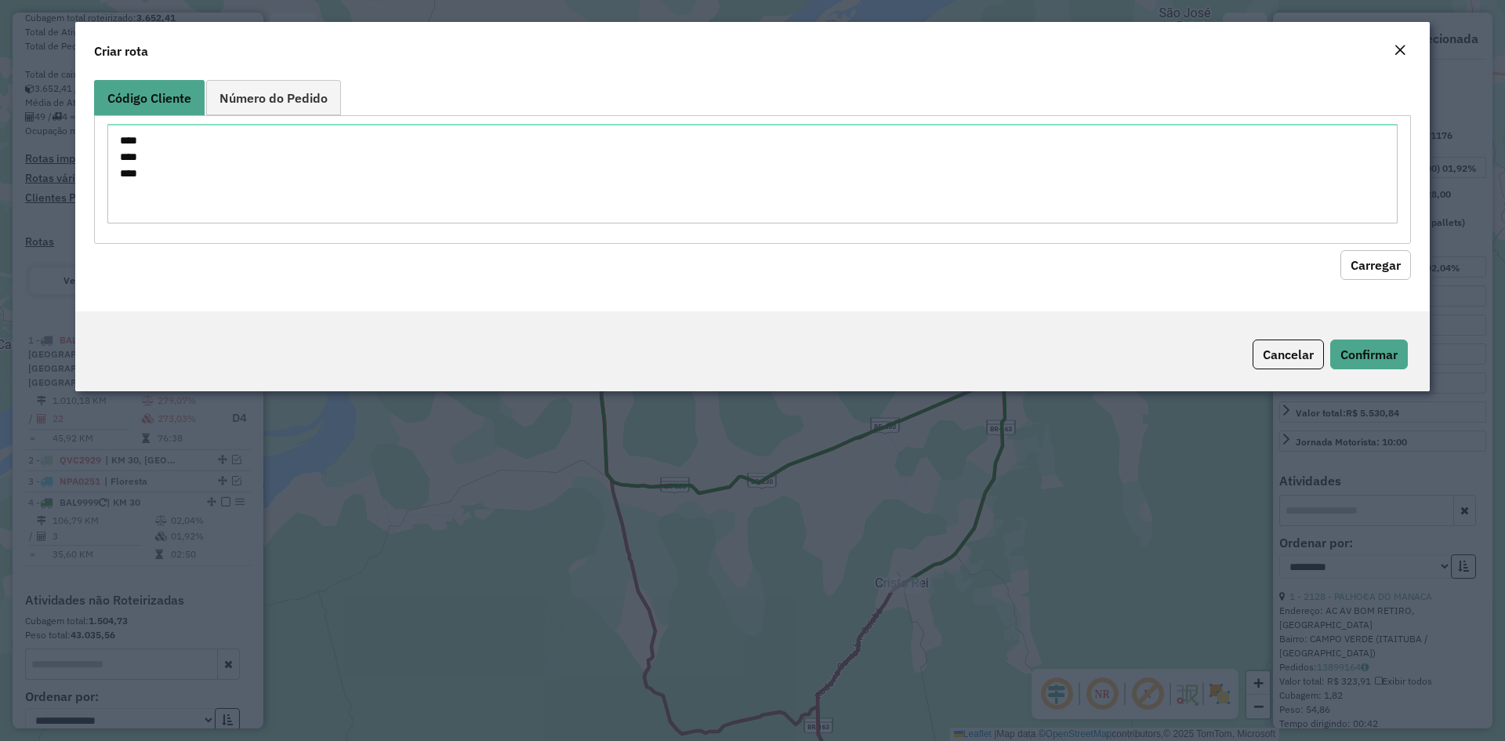
click at [1390, 273] on button "Carregar" at bounding box center [1375, 265] width 71 height 30
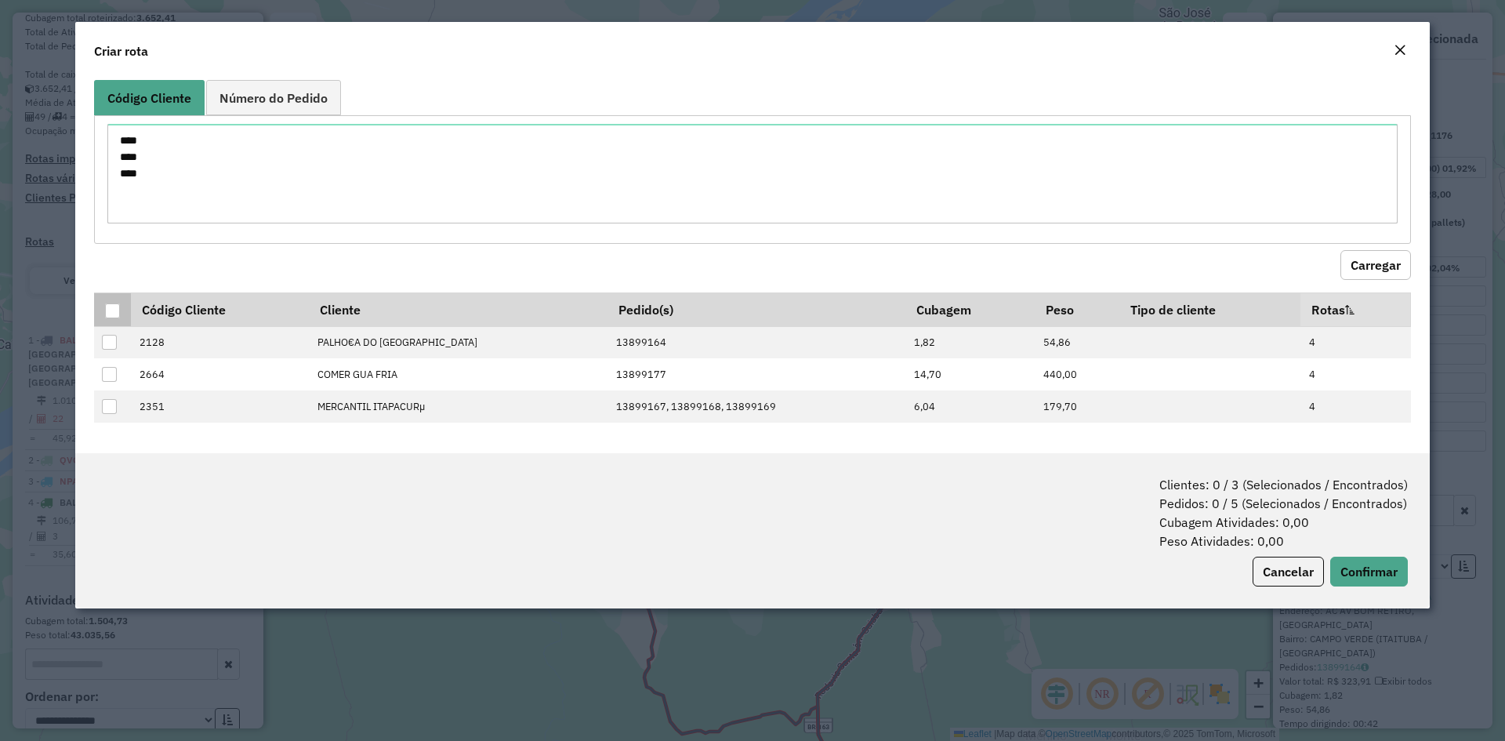
click at [110, 305] on div at bounding box center [112, 310] width 15 height 15
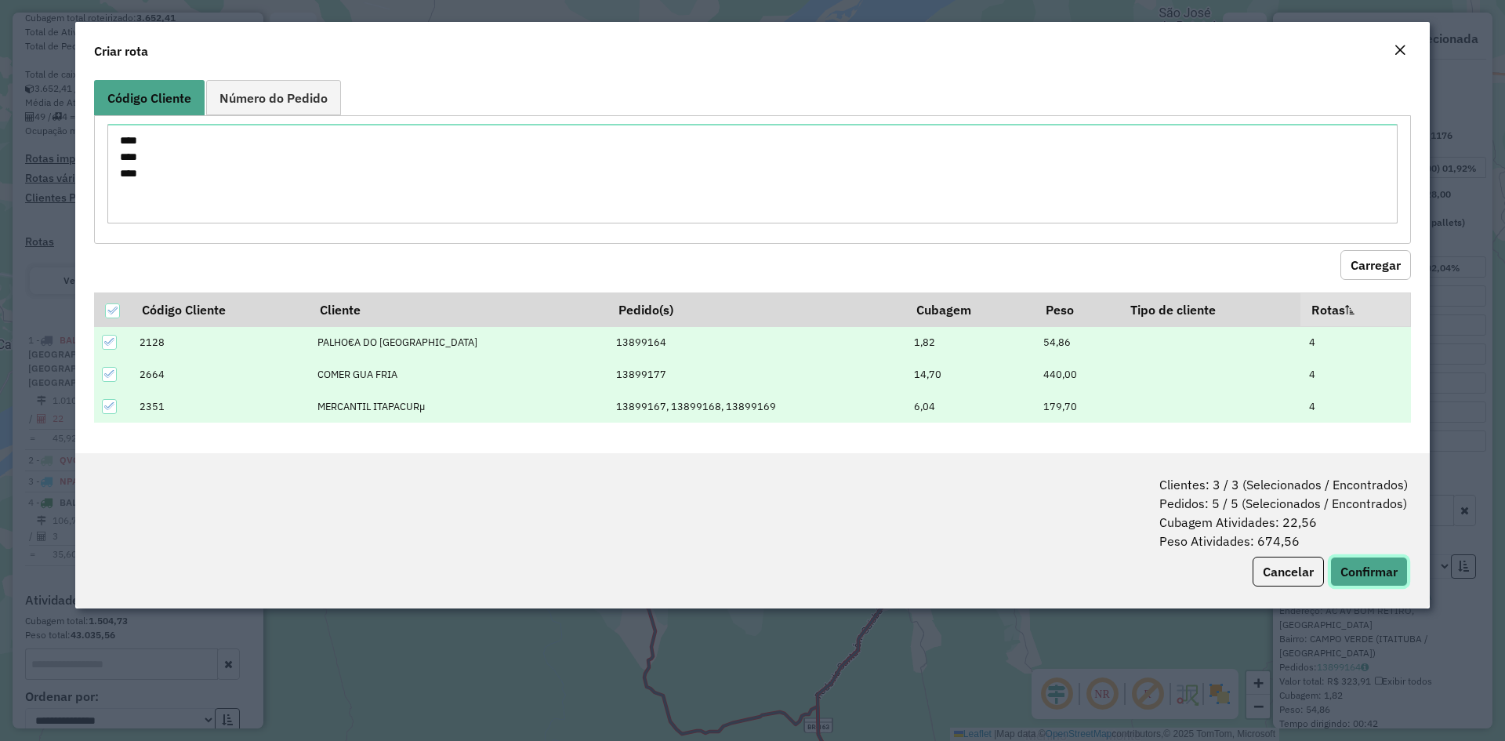
click at [1367, 567] on button "Confirmar" at bounding box center [1369, 571] width 78 height 30
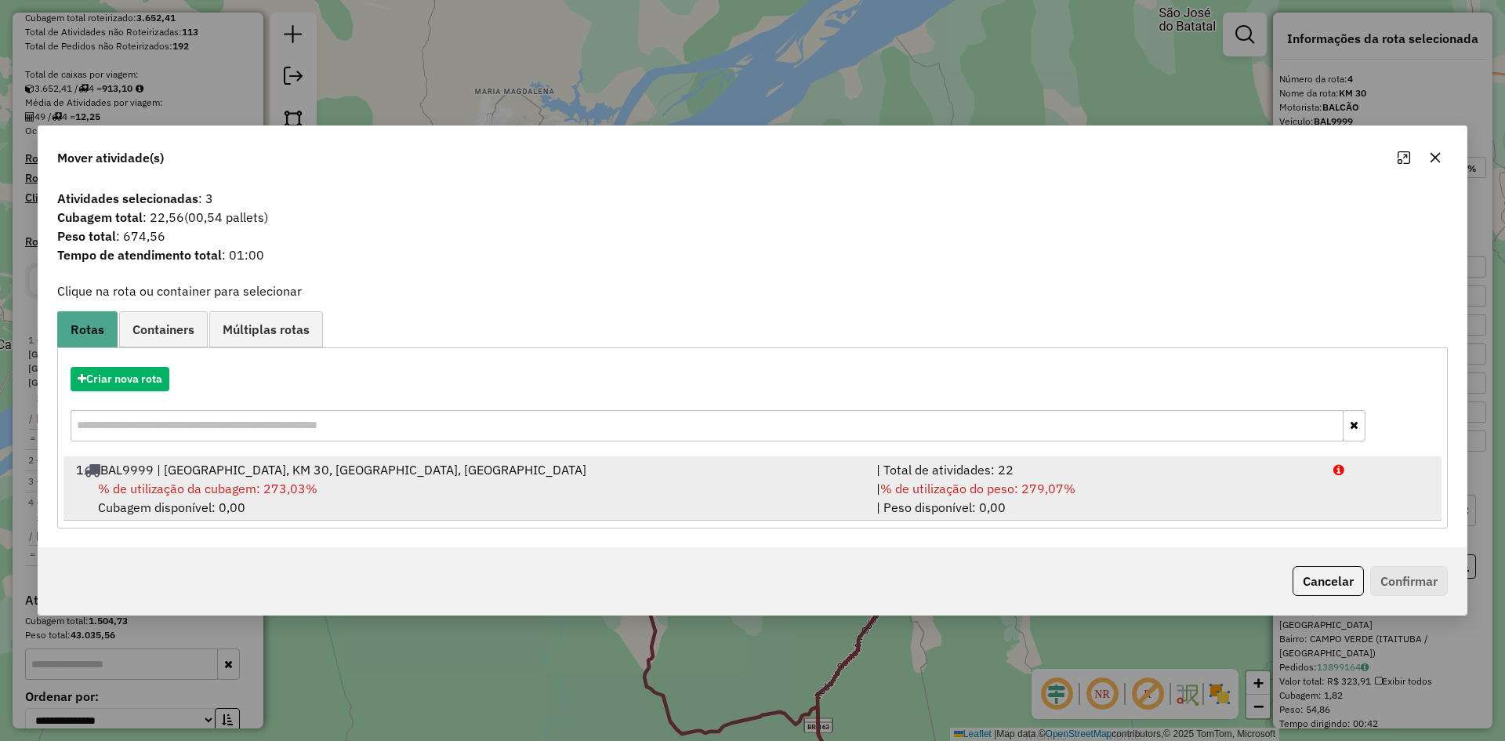
click at [277, 485] on span "% de utilização da cubagem: 273,03%" at bounding box center [207, 488] width 219 height 16
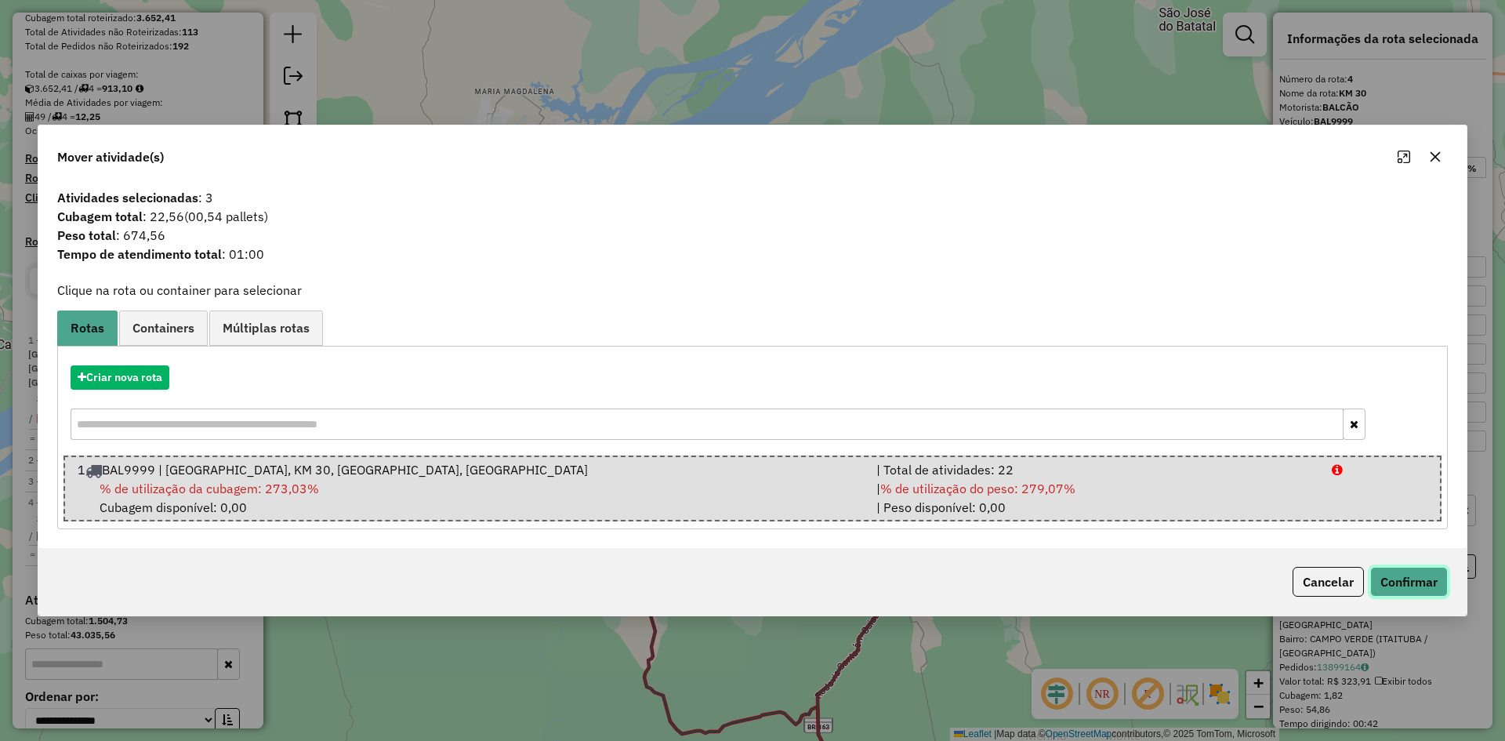
click at [1425, 584] on button "Confirmar" at bounding box center [1409, 582] width 78 height 30
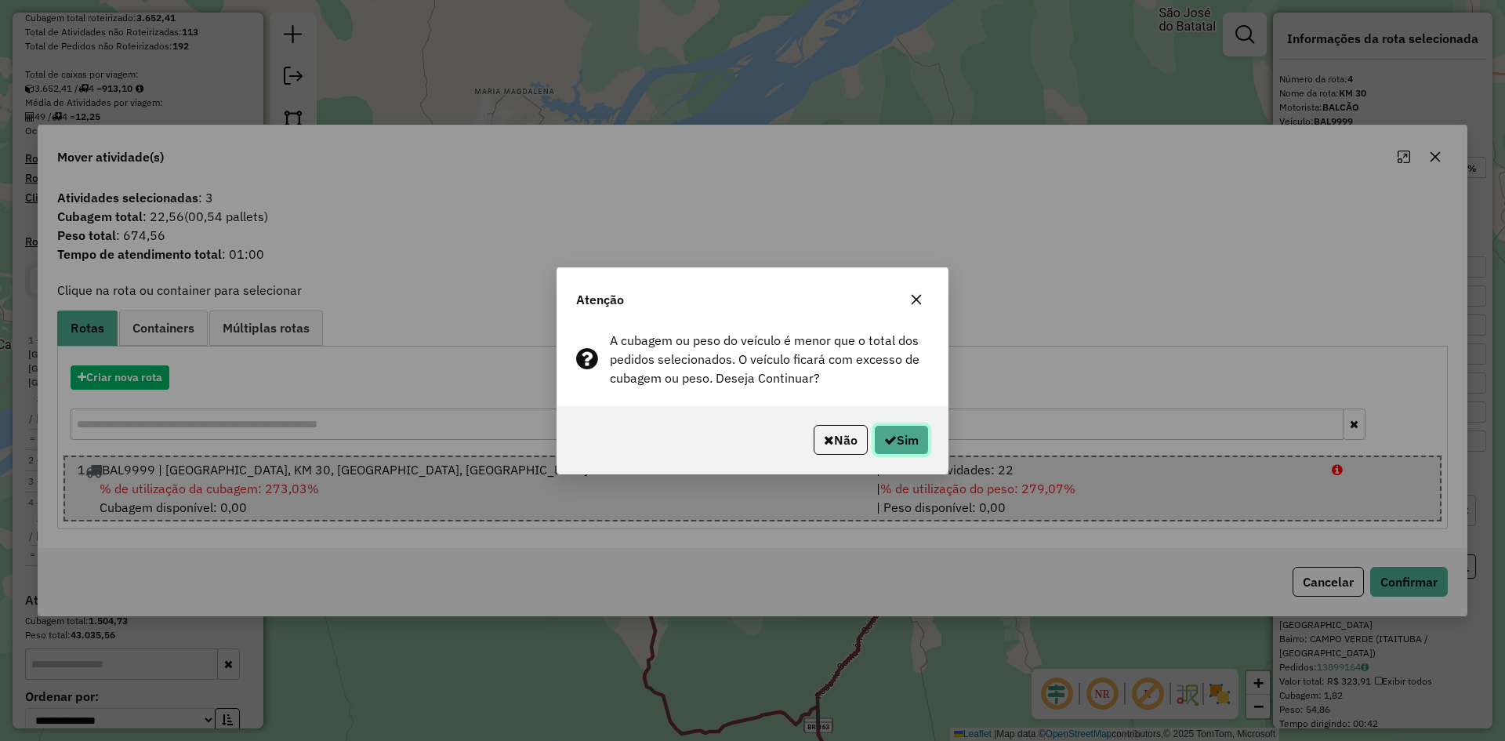
click at [922, 429] on button "Sim" at bounding box center [901, 440] width 55 height 30
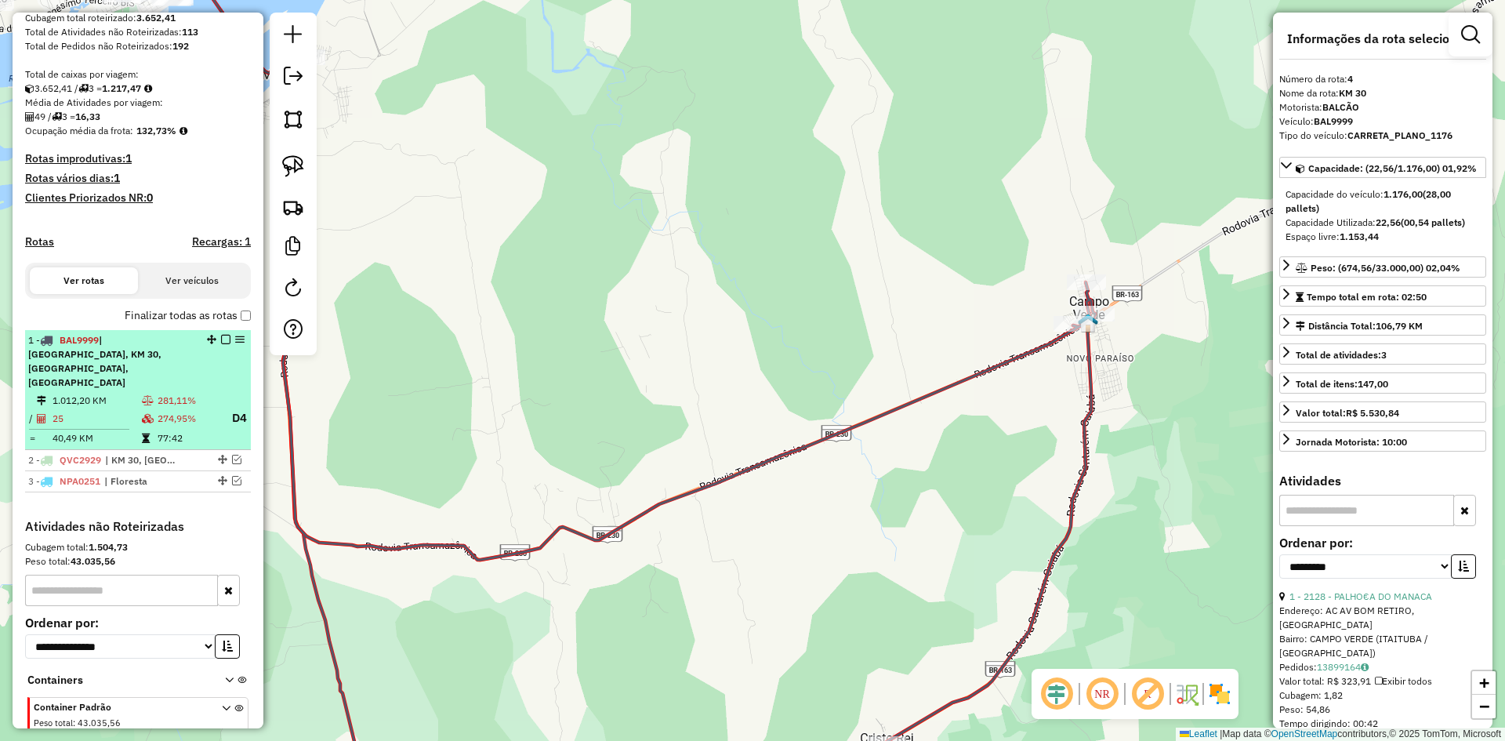
click at [221, 344] on em at bounding box center [225, 339] width 9 height 9
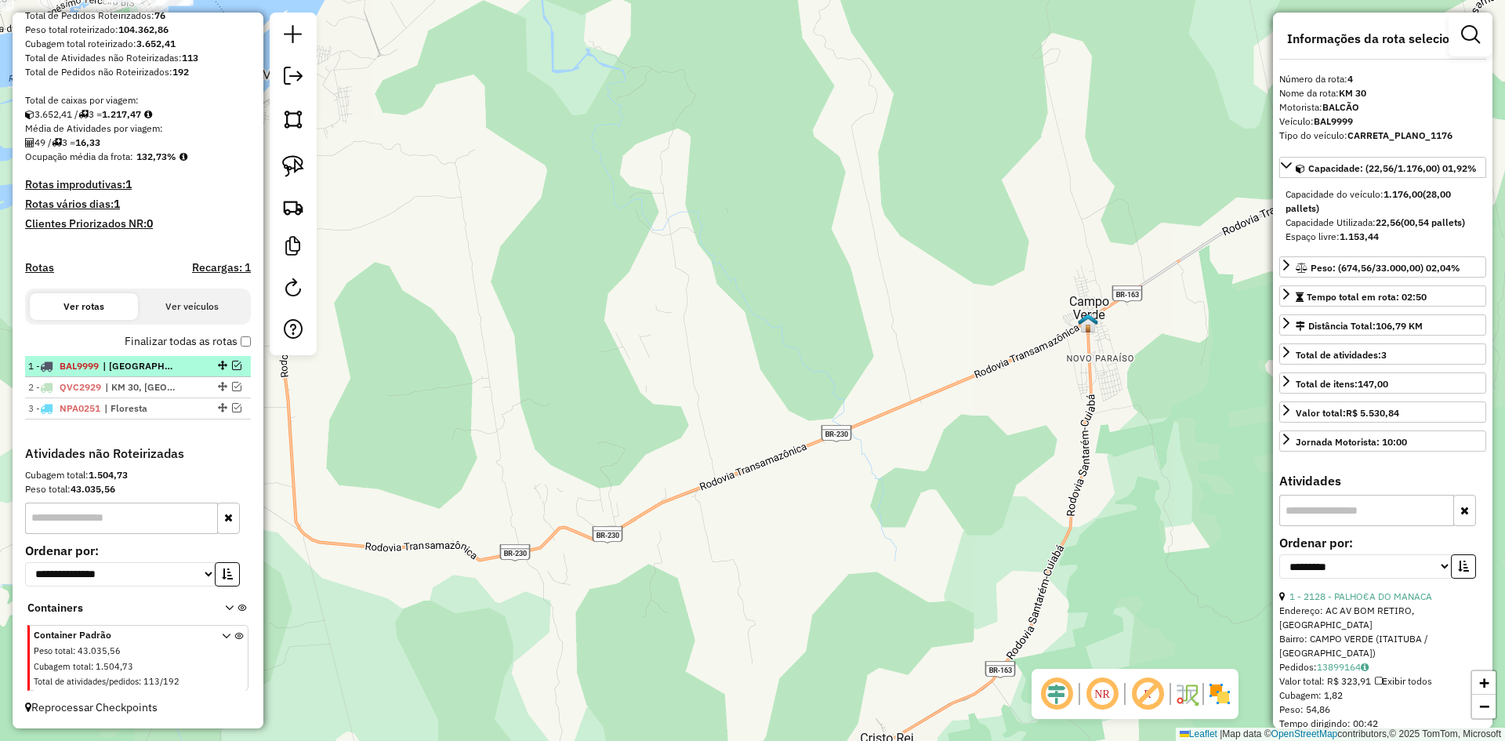
scroll to position [263, 0]
click at [130, 386] on span "| KM 30, [GEOGRAPHIC_DATA]" at bounding box center [141, 387] width 72 height 14
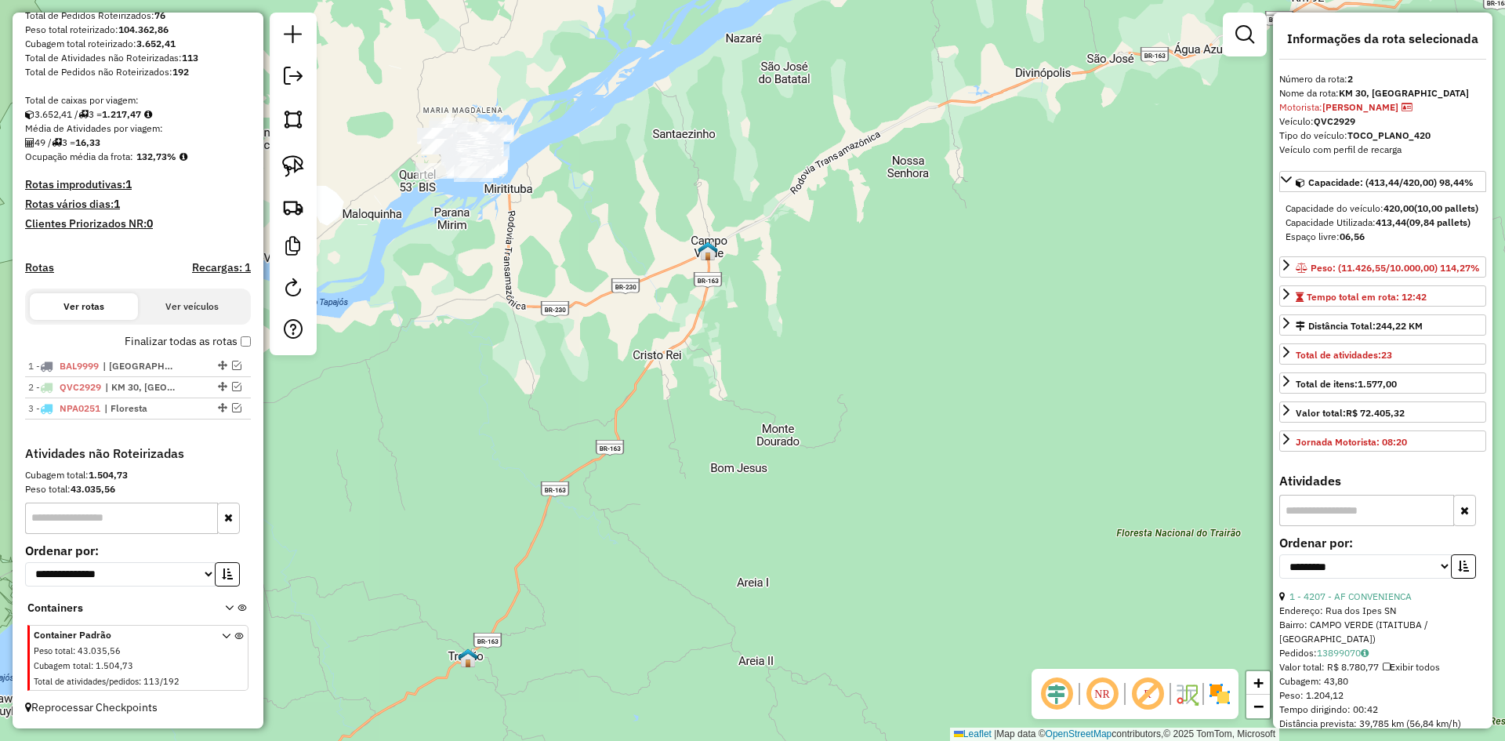
drag, startPoint x: 481, startPoint y: 348, endPoint x: 511, endPoint y: 433, distance: 89.7
click at [511, 433] on div "Janela de atendimento Grade de atendimento Capacidade Transportadoras Veículos …" at bounding box center [752, 370] width 1505 height 741
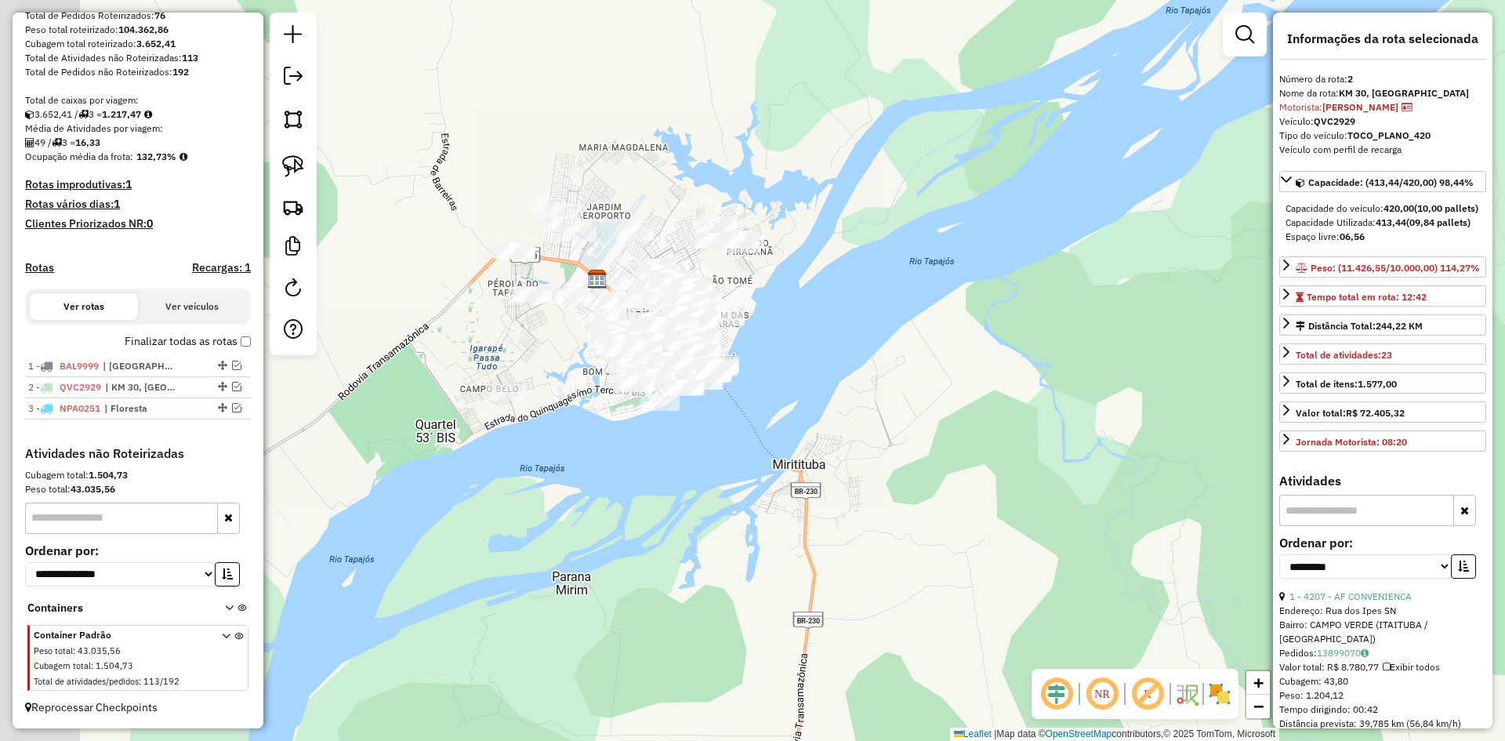
drag, startPoint x: 851, startPoint y: 376, endPoint x: 752, endPoint y: 389, distance: 99.5
click at [855, 374] on div "Janela de atendimento Grade de atendimento Capacidade Transportadoras Veículos …" at bounding box center [752, 370] width 1505 height 741
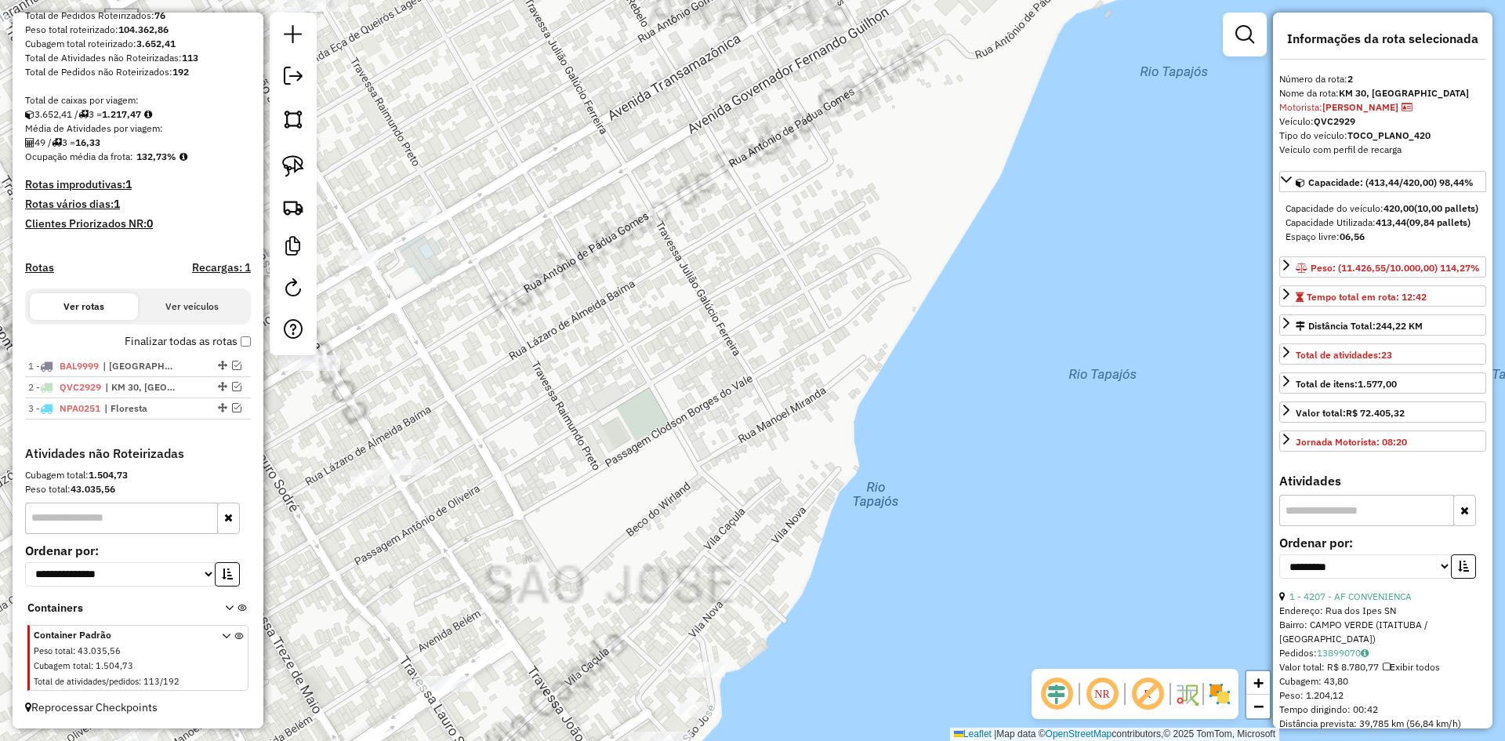
drag, startPoint x: 742, startPoint y: 353, endPoint x: 1171, endPoint y: 107, distance: 494.2
click at [1169, 108] on div "Janela de atendimento Grade de atendimento Capacidade Transportadoras Veículos …" at bounding box center [752, 370] width 1505 height 741
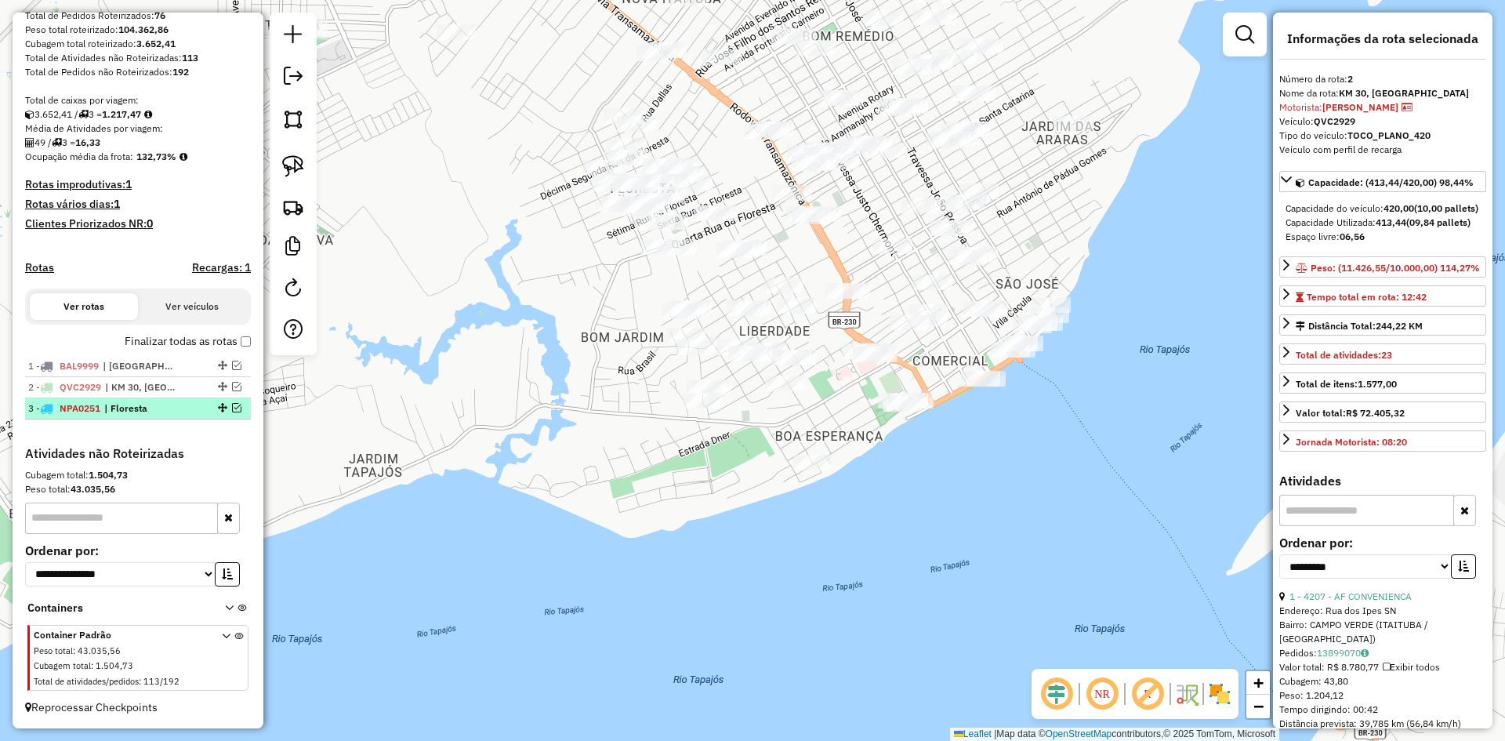
click at [232, 405] on em at bounding box center [236, 407] width 9 height 9
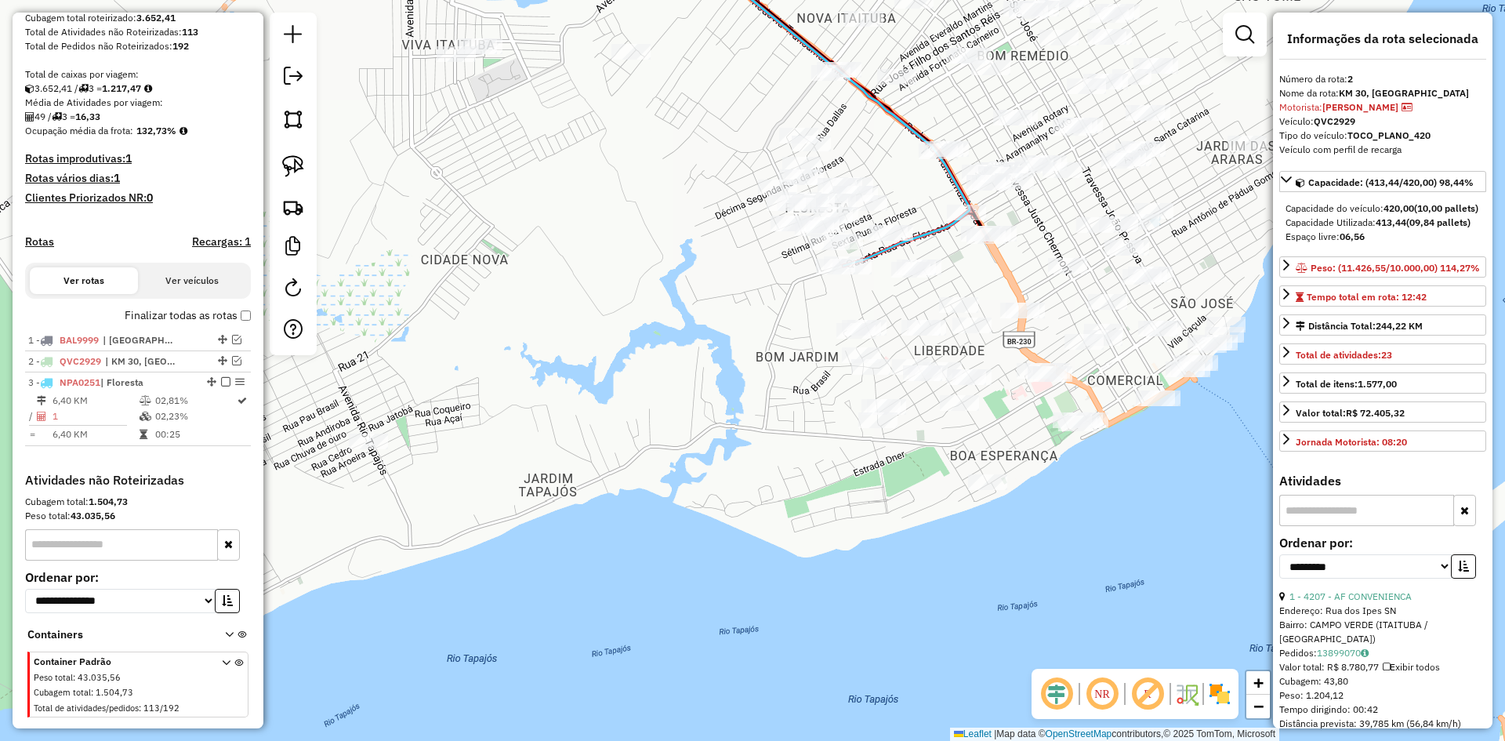
drag, startPoint x: 735, startPoint y: 537, endPoint x: 905, endPoint y: 473, distance: 181.5
click at [905, 473] on div "Janela de atendimento Grade de atendimento Capacidade Transportadoras Veículos …" at bounding box center [752, 370] width 1505 height 741
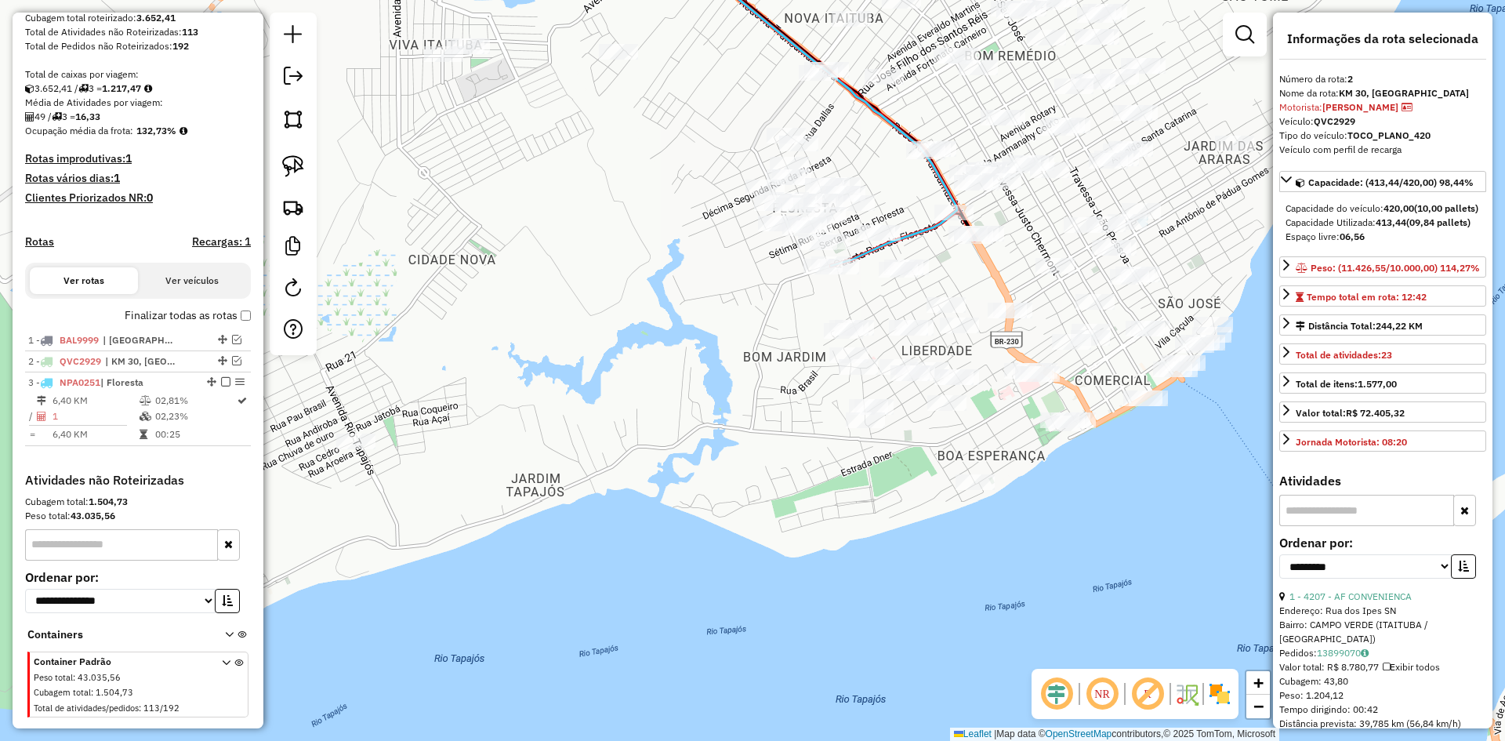
click at [292, 148] on div at bounding box center [293, 184] width 47 height 342
click at [294, 150] on link at bounding box center [293, 166] width 34 height 34
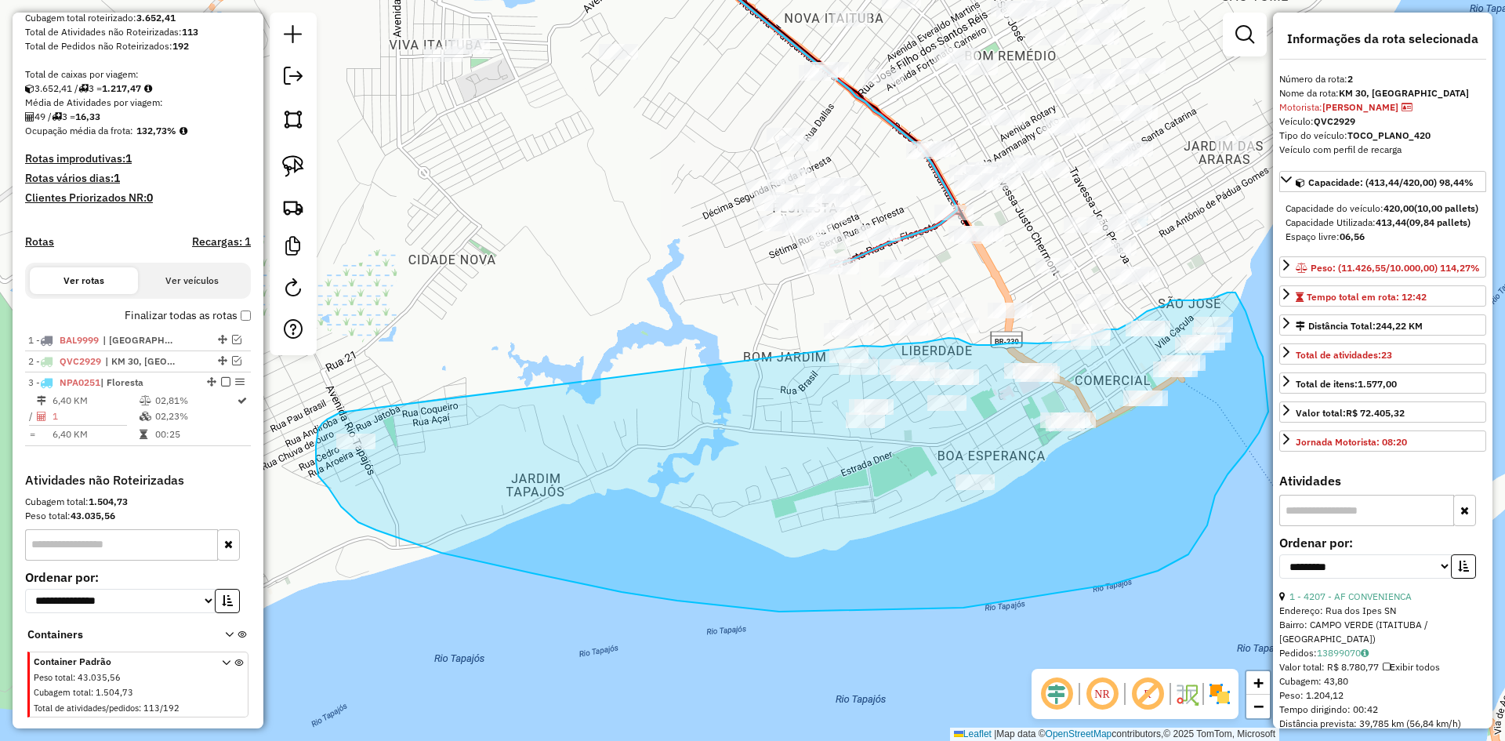
drag, startPoint x: 337, startPoint y: 413, endPoint x: 851, endPoint y: 346, distance: 518.5
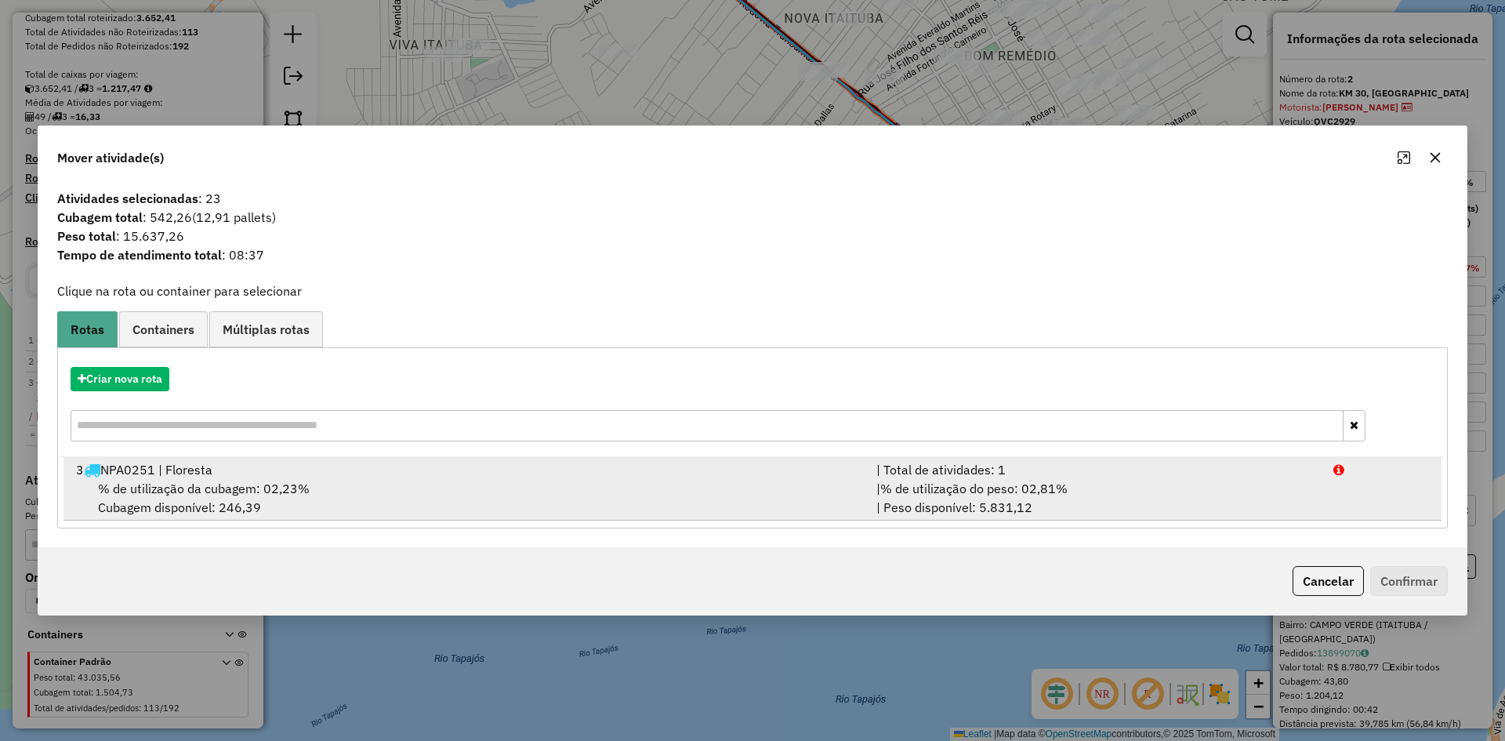
click at [263, 486] on span "% de utilização da cubagem: 02,23%" at bounding box center [204, 488] width 212 height 16
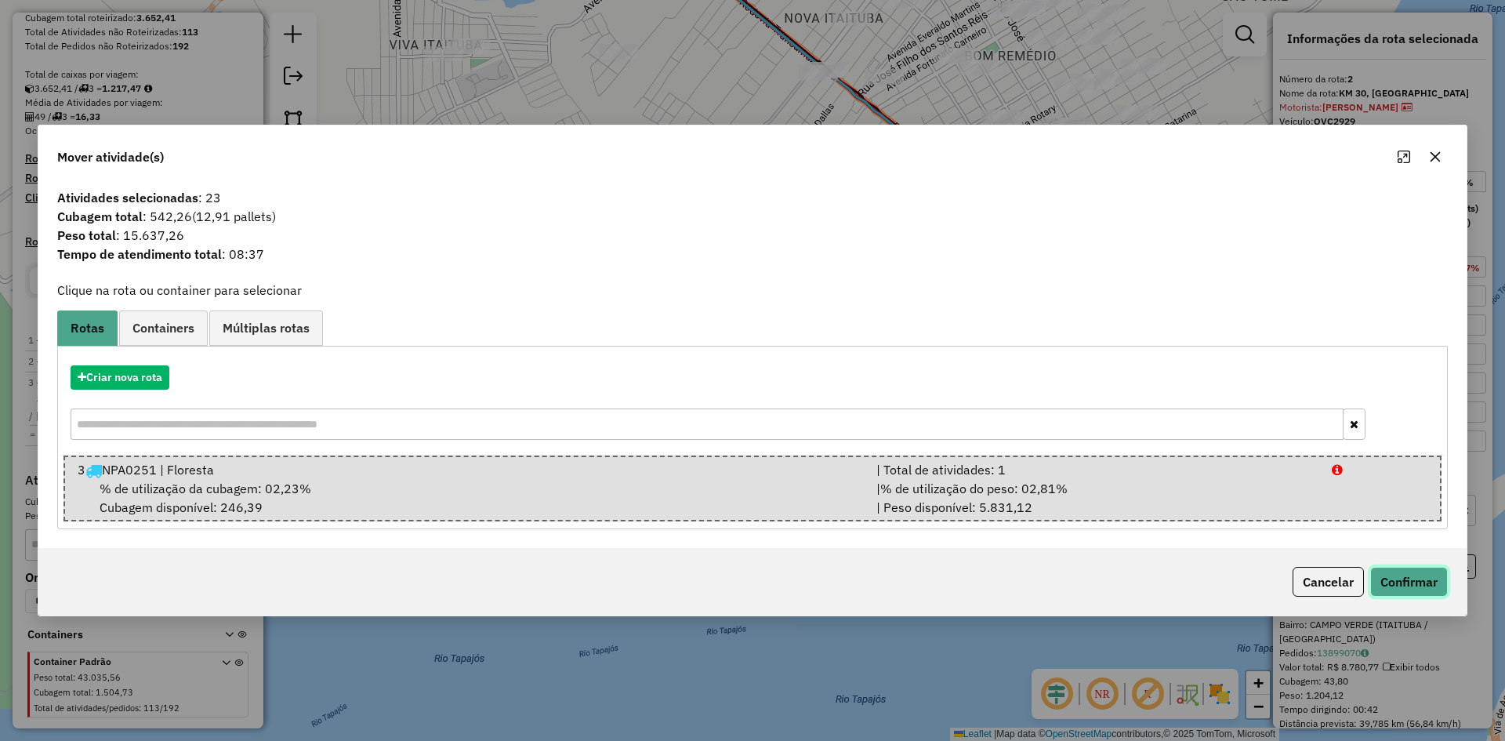
click at [1381, 582] on button "Confirmar" at bounding box center [1409, 582] width 78 height 30
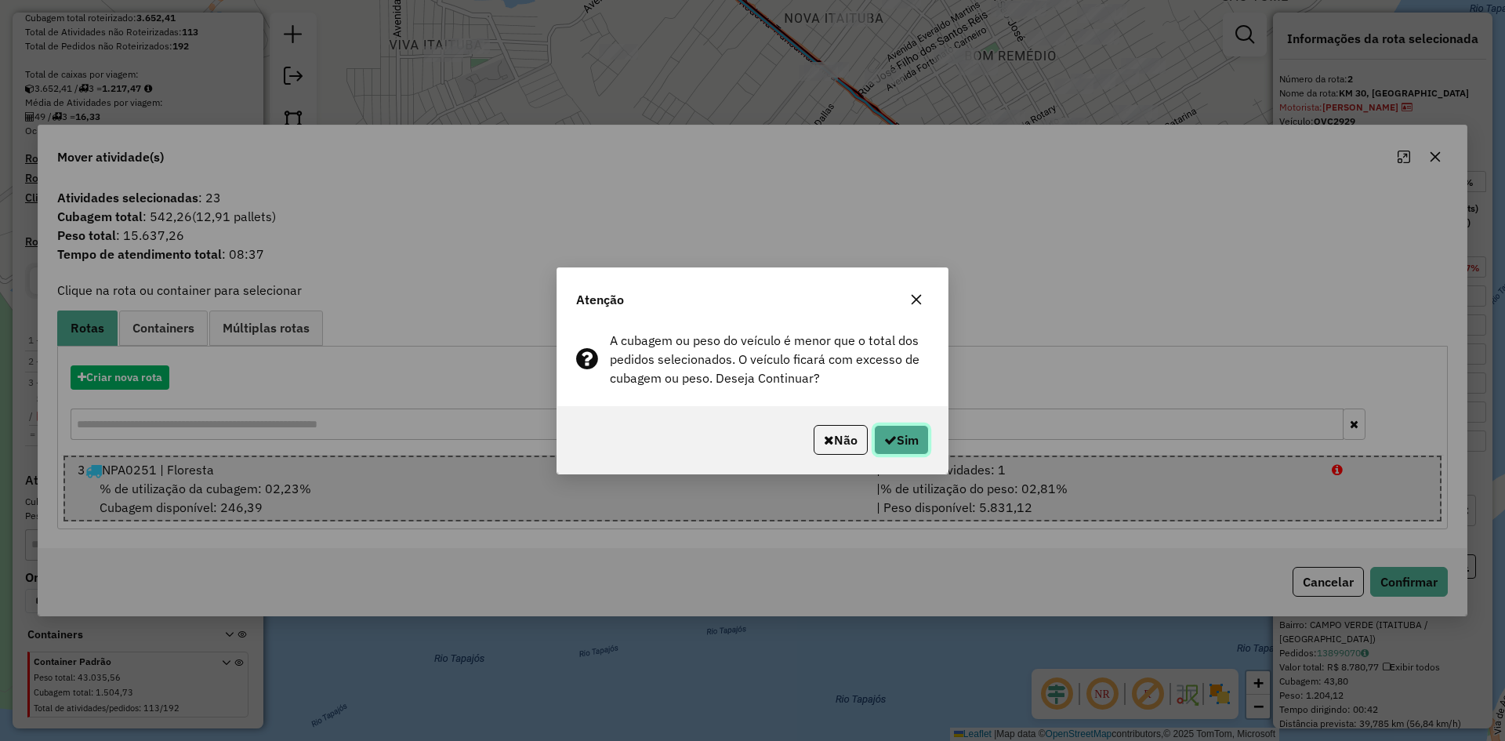
click at [893, 440] on button "Sim" at bounding box center [901, 440] width 55 height 30
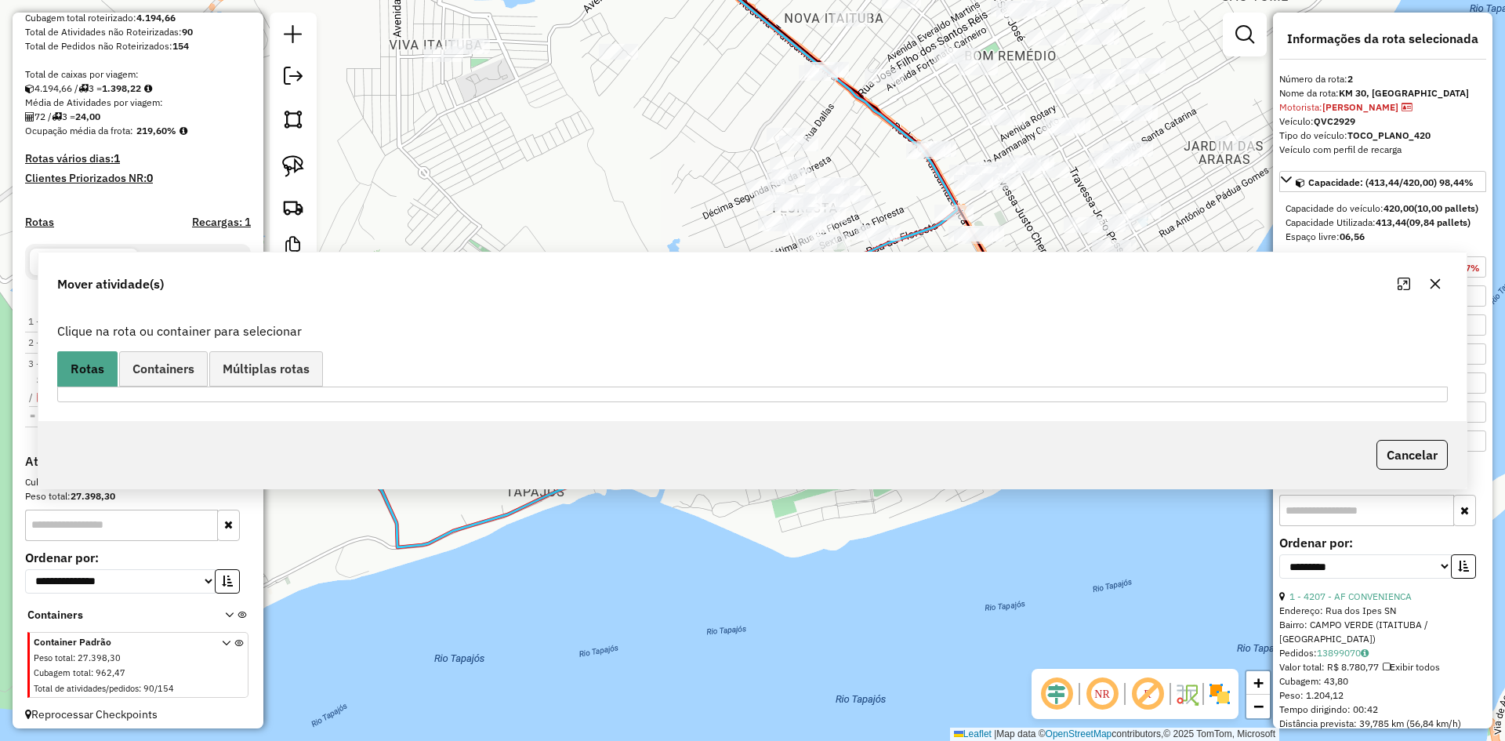
scroll to position [296, 0]
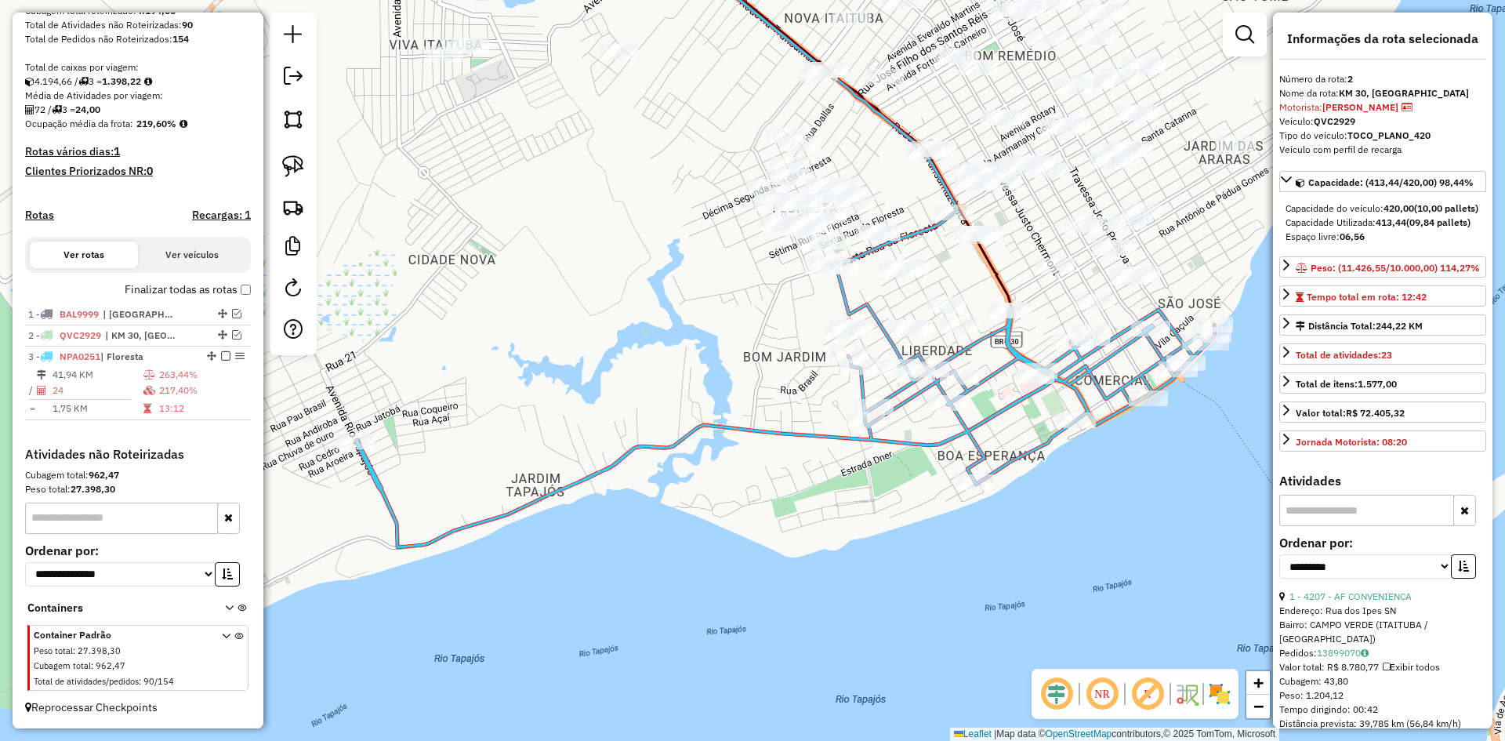
click at [980, 414] on icon at bounding box center [785, 405] width 859 height 283
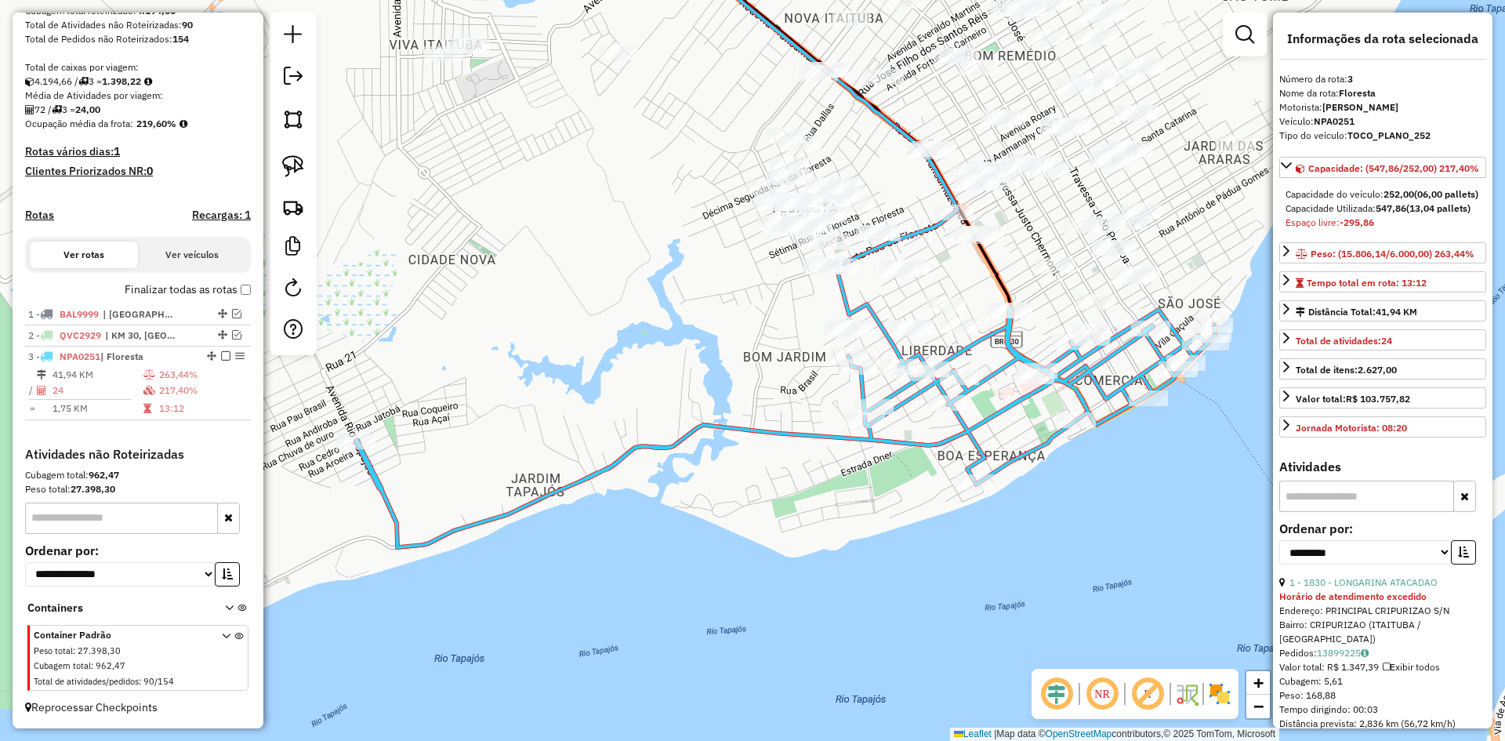
click at [980, 414] on icon at bounding box center [785, 405] width 859 height 283
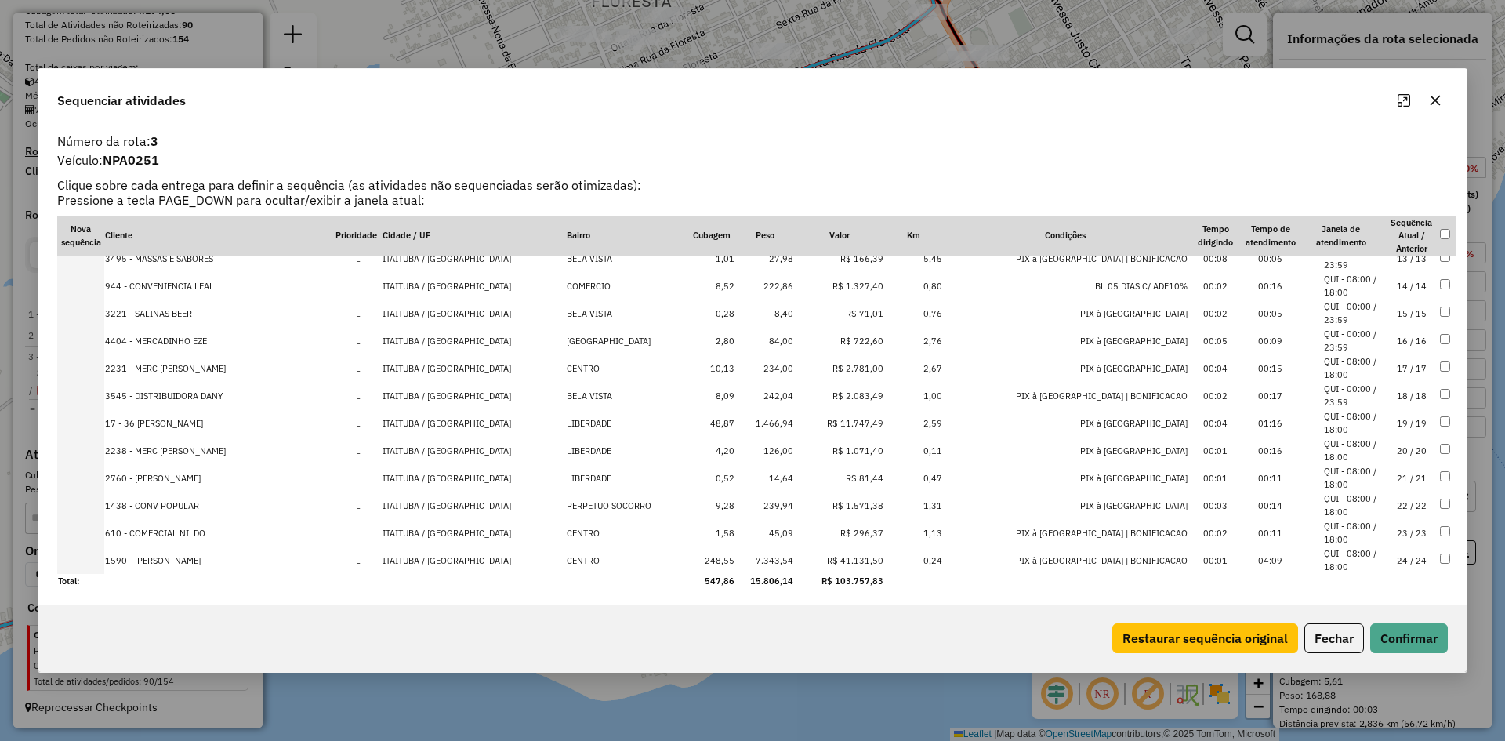
scroll to position [342, 0]
click at [794, 560] on td "7.343,54" at bounding box center [764, 557] width 59 height 27
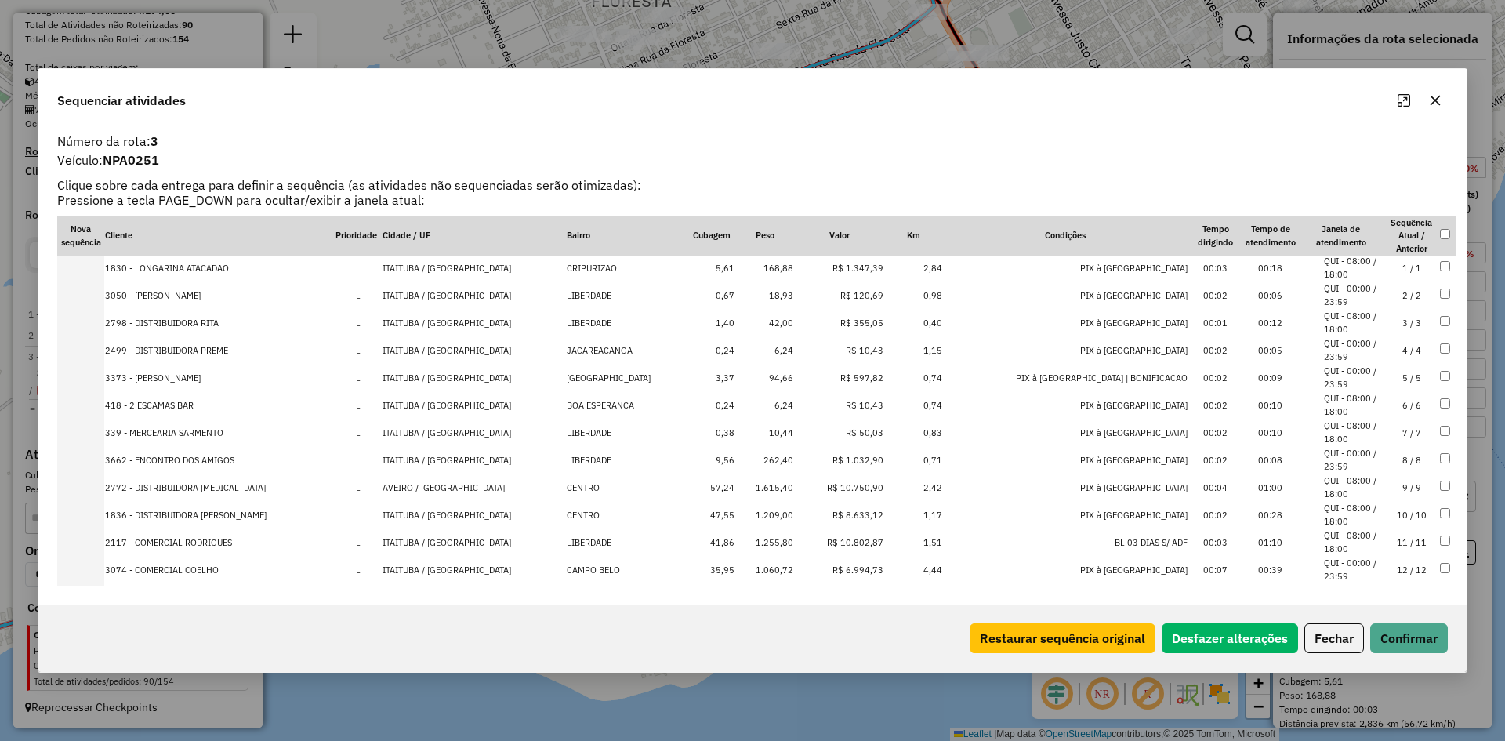
scroll to position [0, 0]
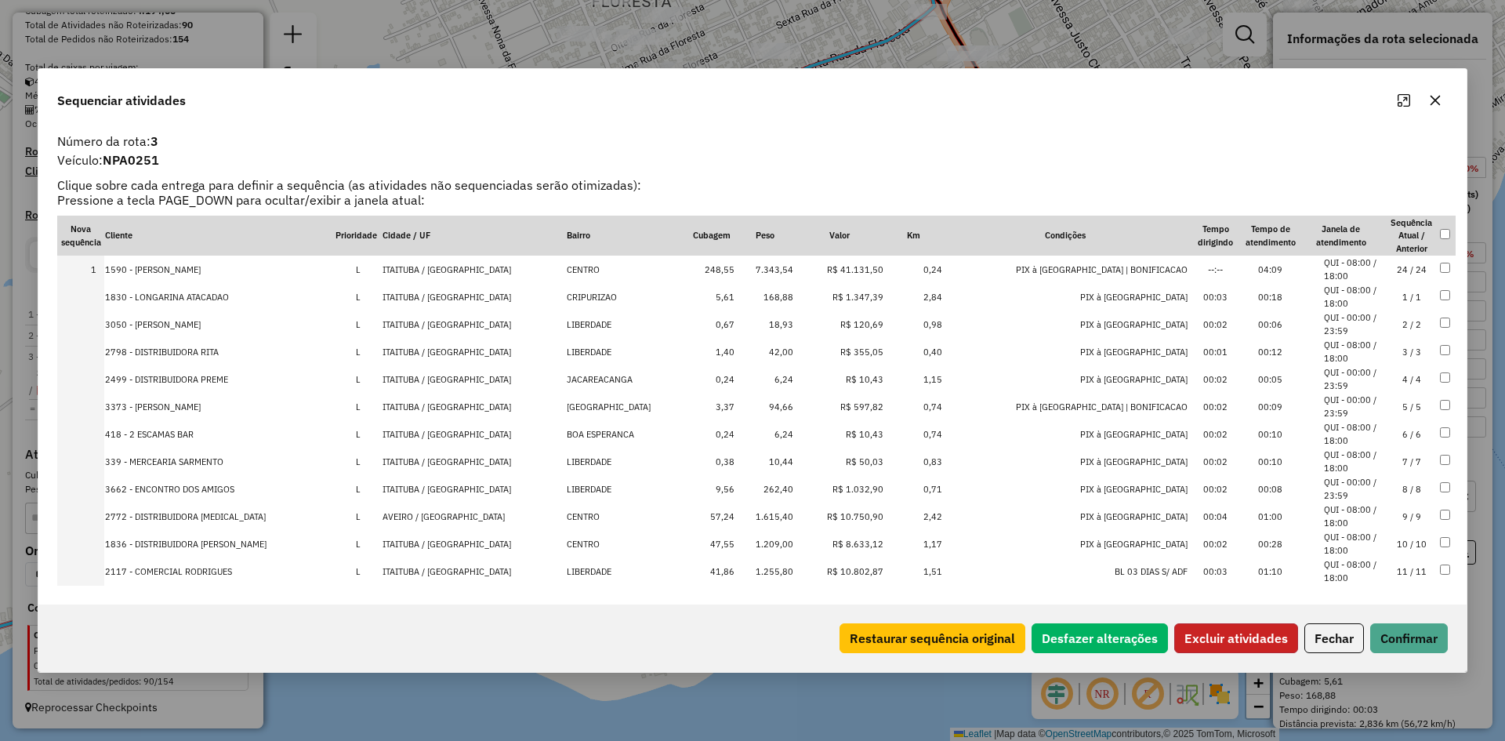
click at [1228, 637] on button "Excluir atividades" at bounding box center [1236, 638] width 124 height 30
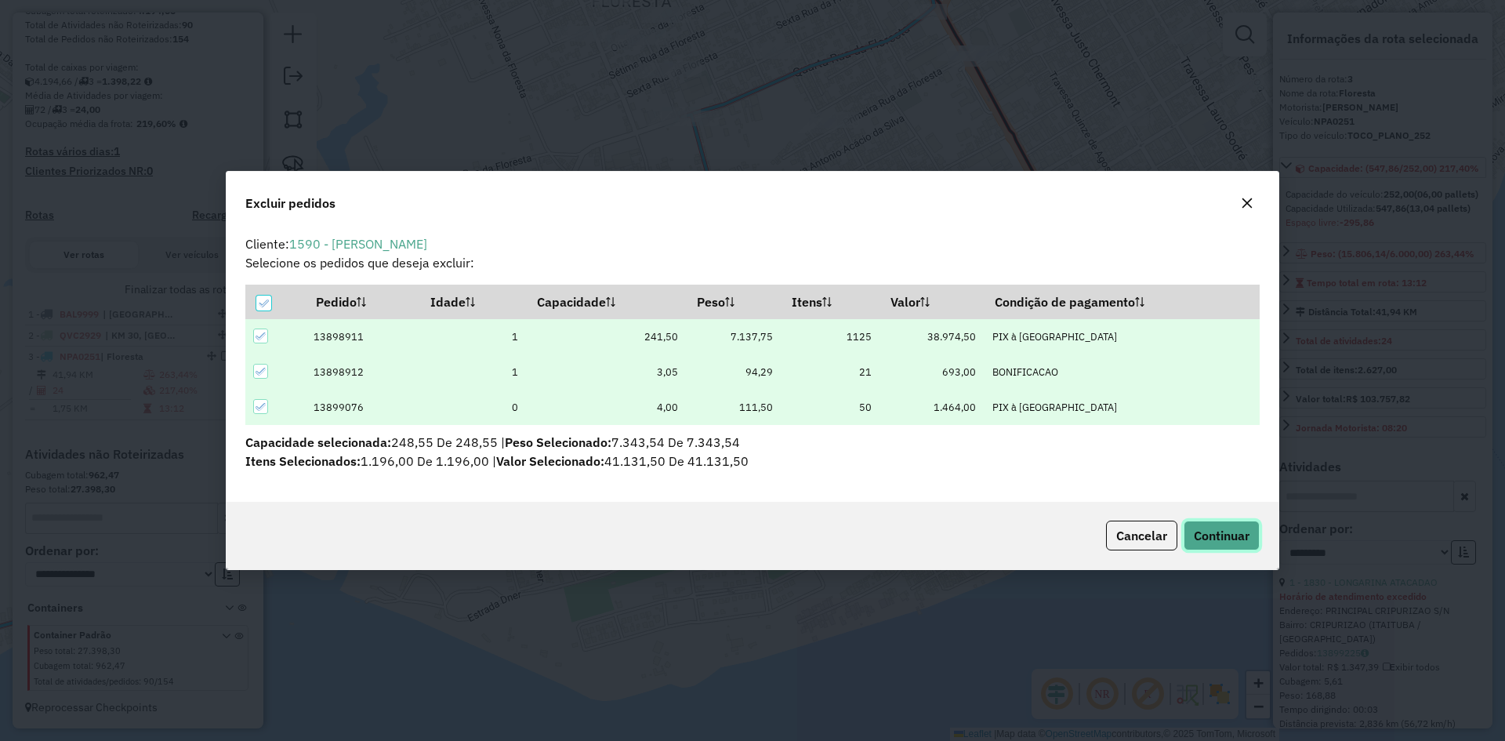
click at [1216, 527] on span "Continuar" at bounding box center [1221, 535] width 56 height 16
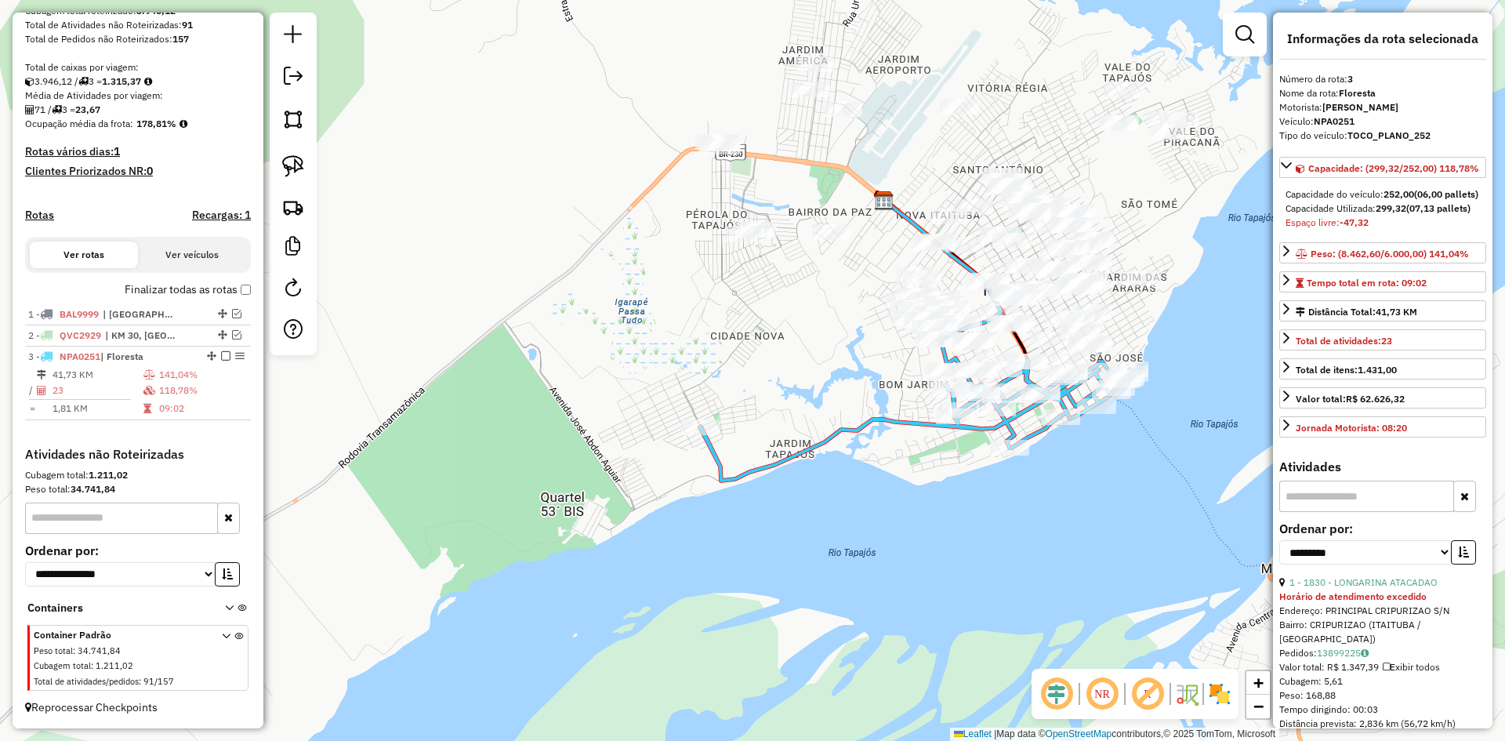
click at [840, 428] on icon at bounding box center [914, 410] width 429 height 142
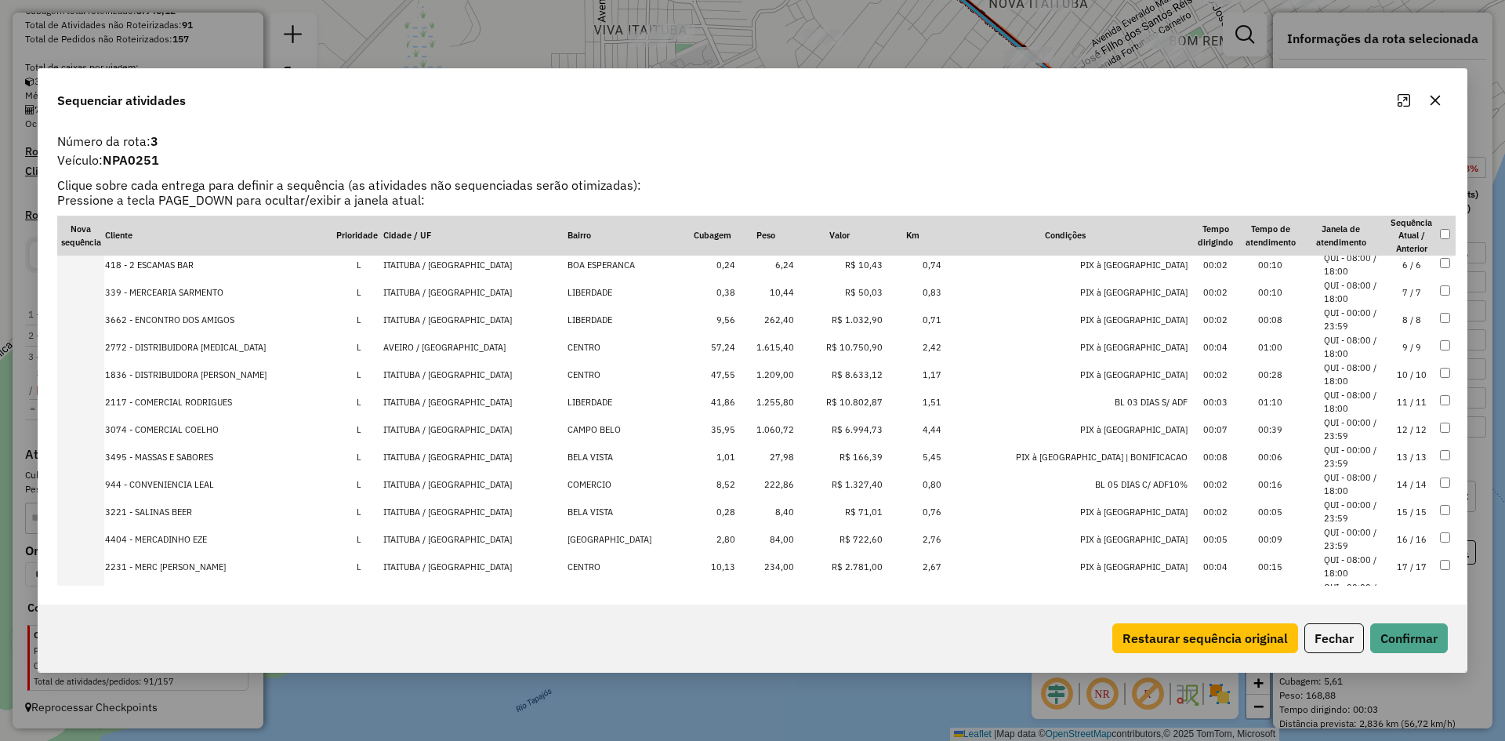
scroll to position [157, 0]
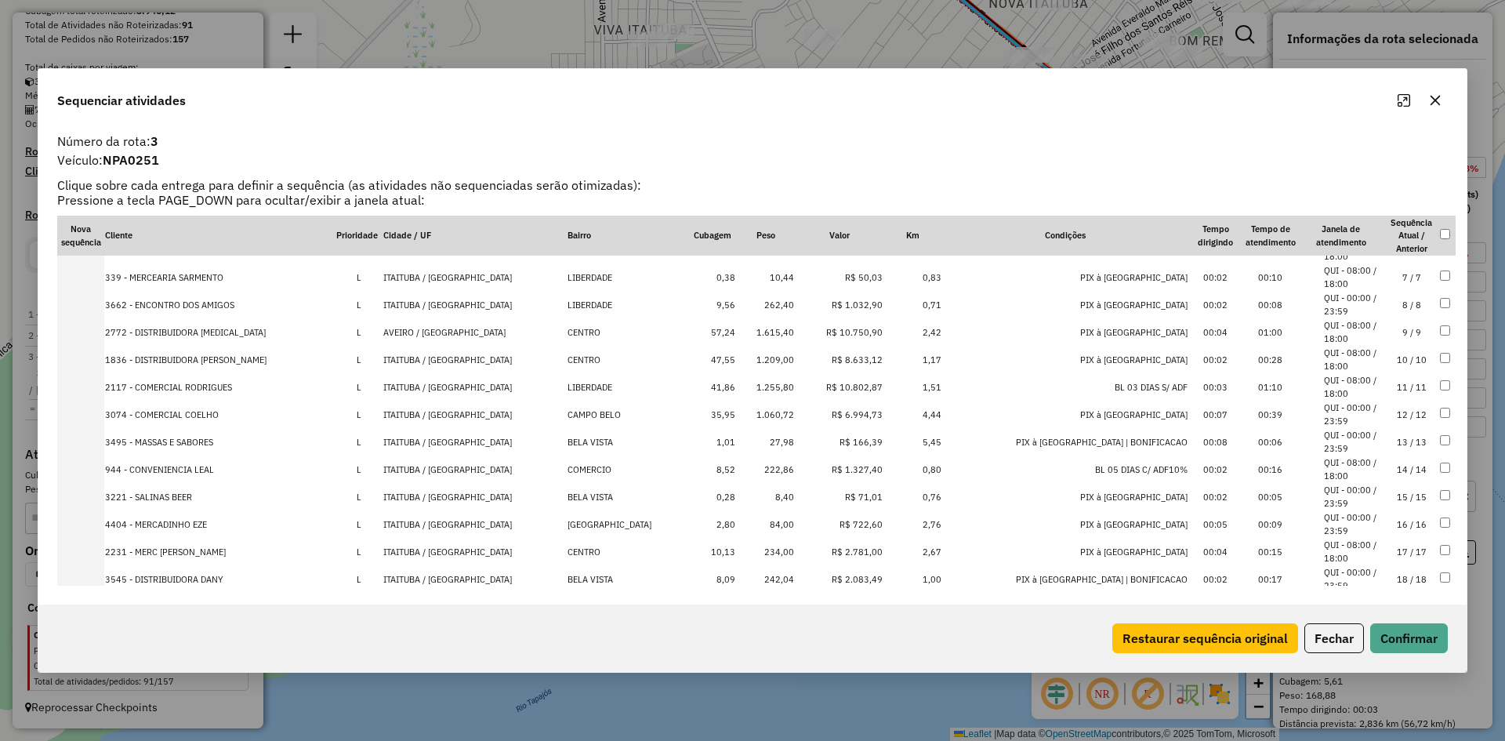
click at [795, 331] on td "1.615,40" at bounding box center [765, 331] width 59 height 27
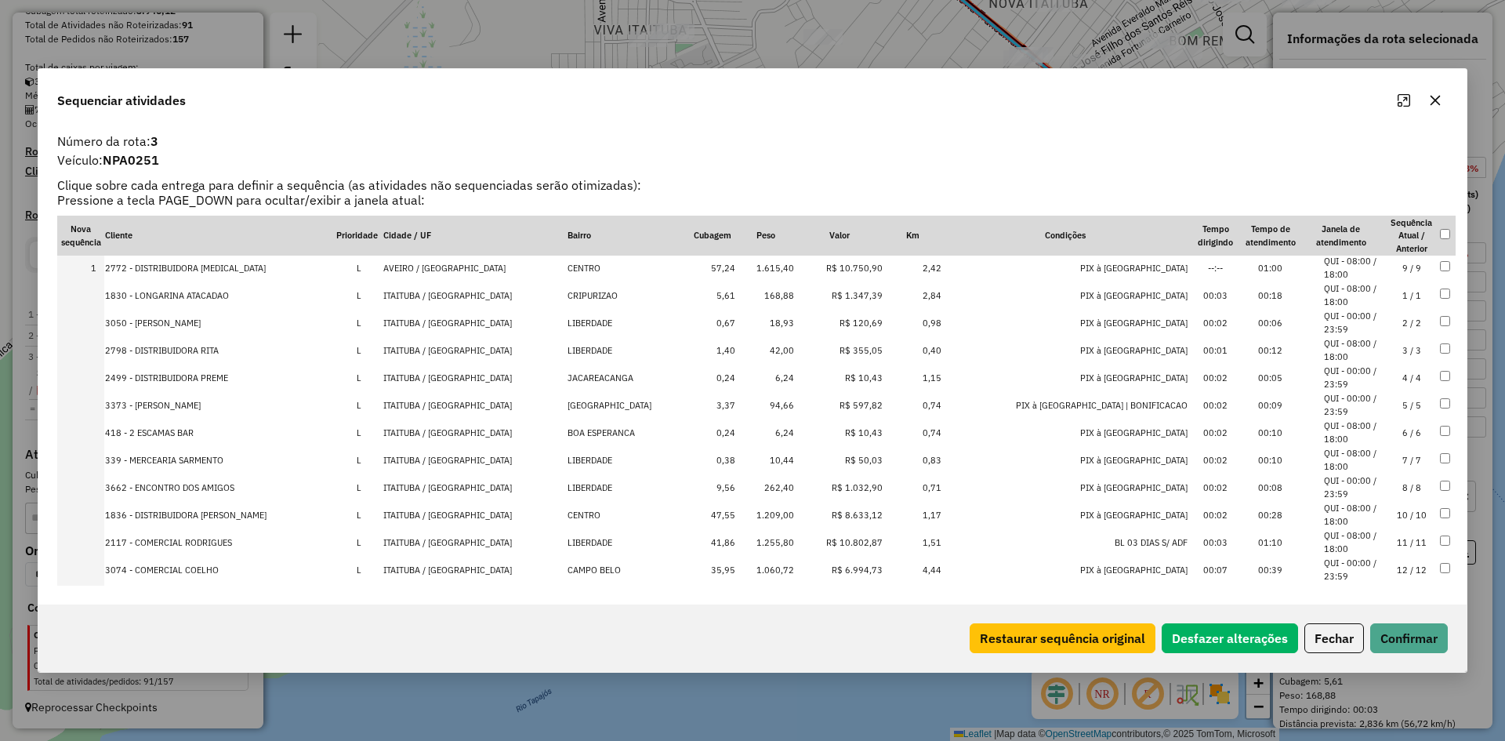
scroll to position [0, 0]
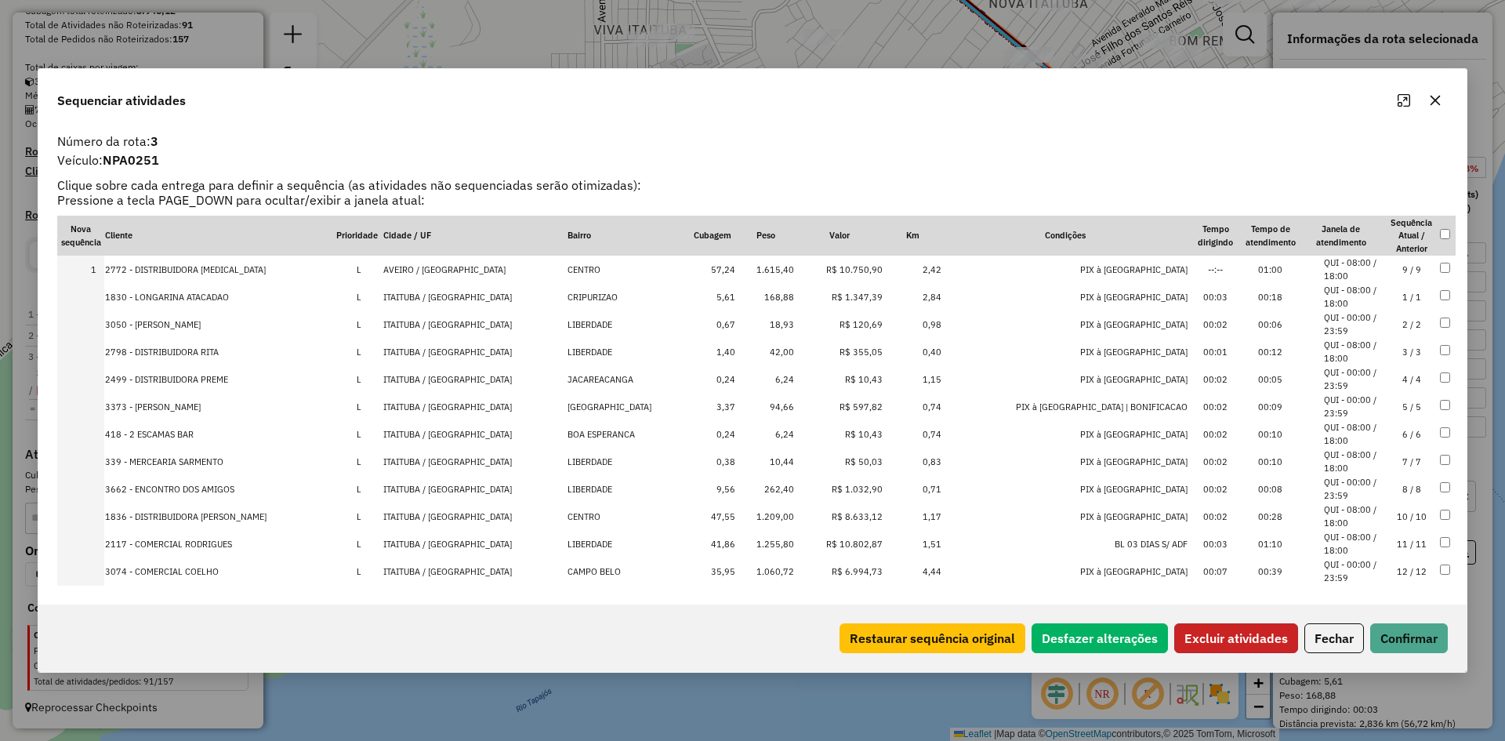
click at [1204, 626] on button "Excluir atividades" at bounding box center [1236, 638] width 124 height 30
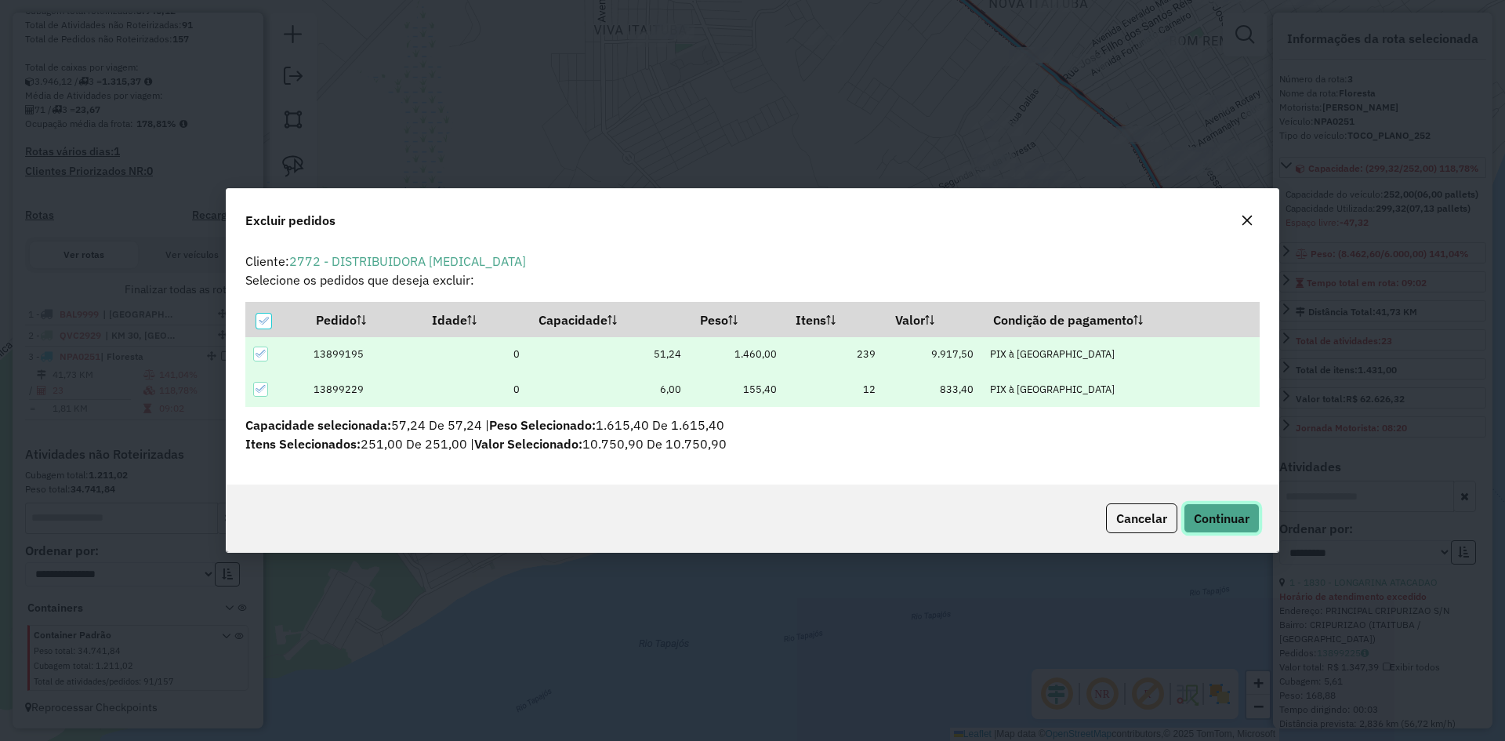
click at [1218, 515] on span "Continuar" at bounding box center [1221, 518] width 56 height 16
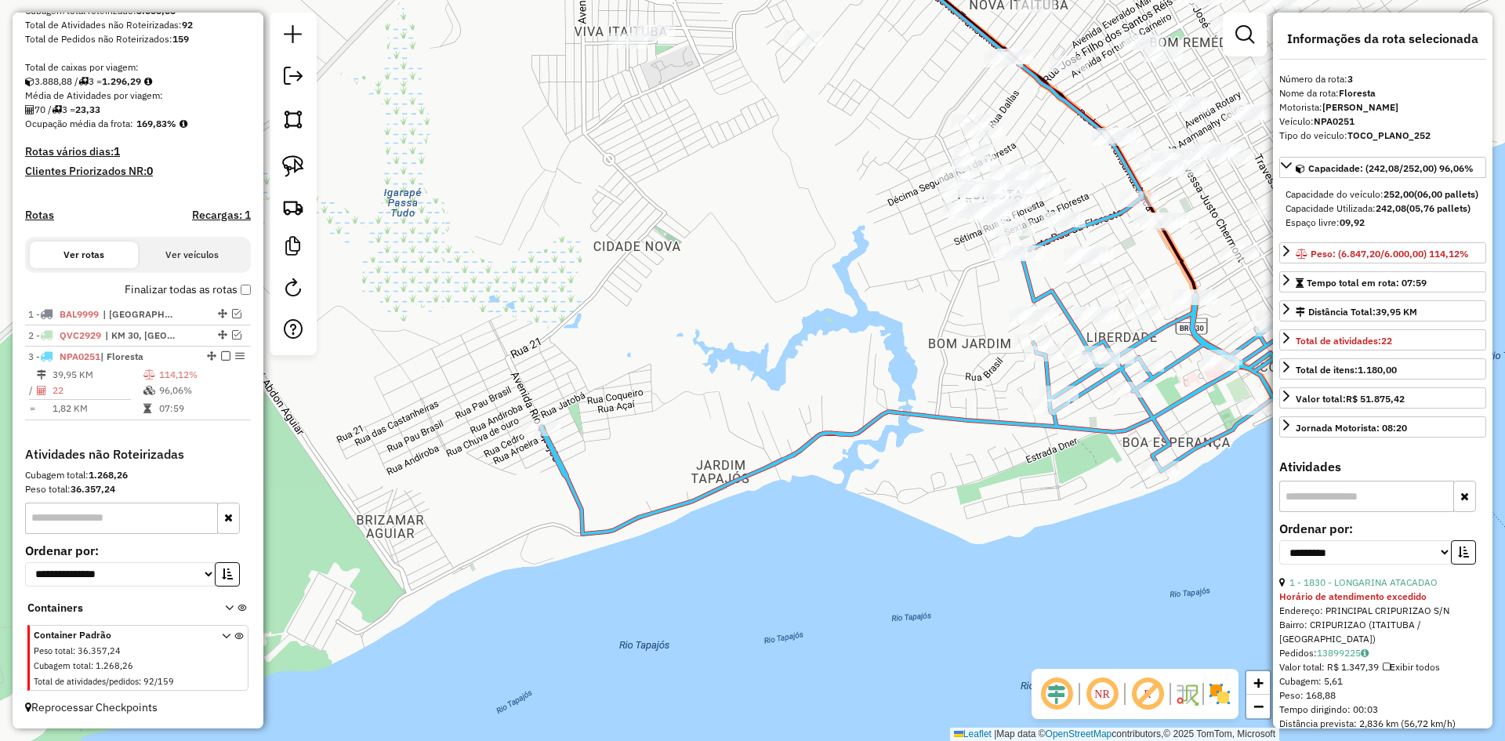
click at [1194, 450] on icon at bounding box center [970, 392] width 859 height 283
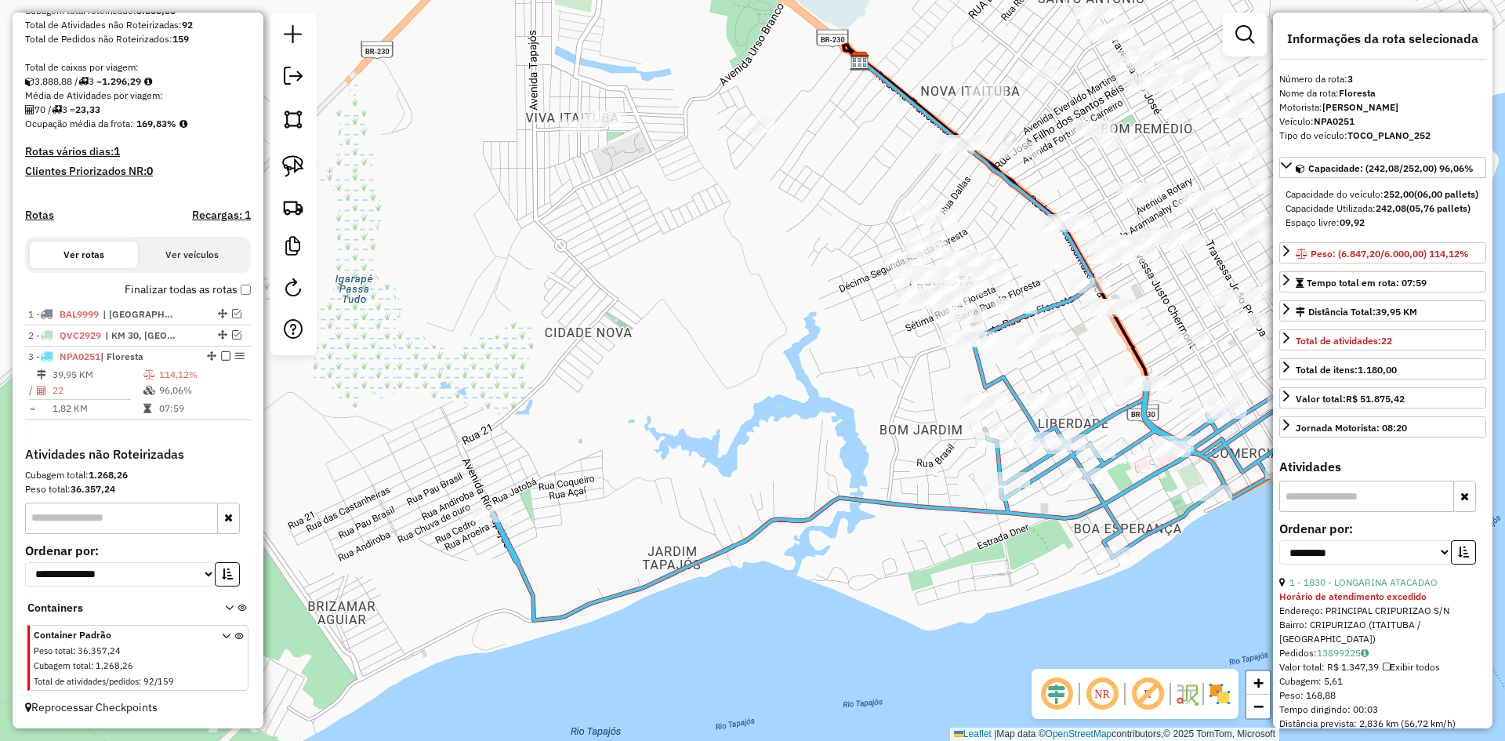
drag, startPoint x: 837, startPoint y: 238, endPoint x: 494, endPoint y: 633, distance: 522.7
click at [507, 665] on div "Janela de atendimento Grade de atendimento Capacidade Transportadoras Veículos …" at bounding box center [752, 370] width 1505 height 741
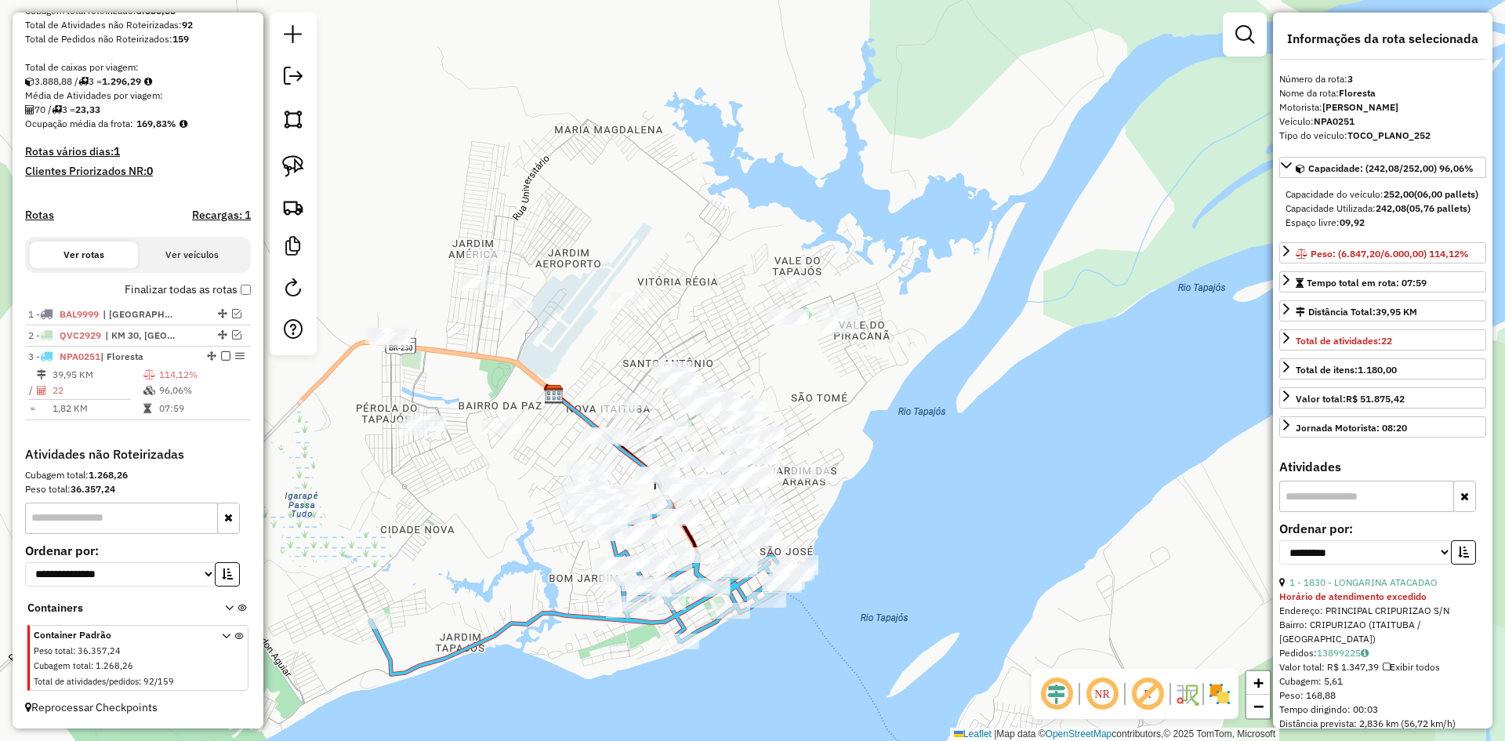
drag, startPoint x: 462, startPoint y: 371, endPoint x: 470, endPoint y: 354, distance: 18.9
click at [470, 356] on div "Janela de atendimento Grade de atendimento Capacidade Transportadoras Veículos …" at bounding box center [752, 370] width 1505 height 741
click at [299, 157] on img at bounding box center [293, 166] width 22 height 22
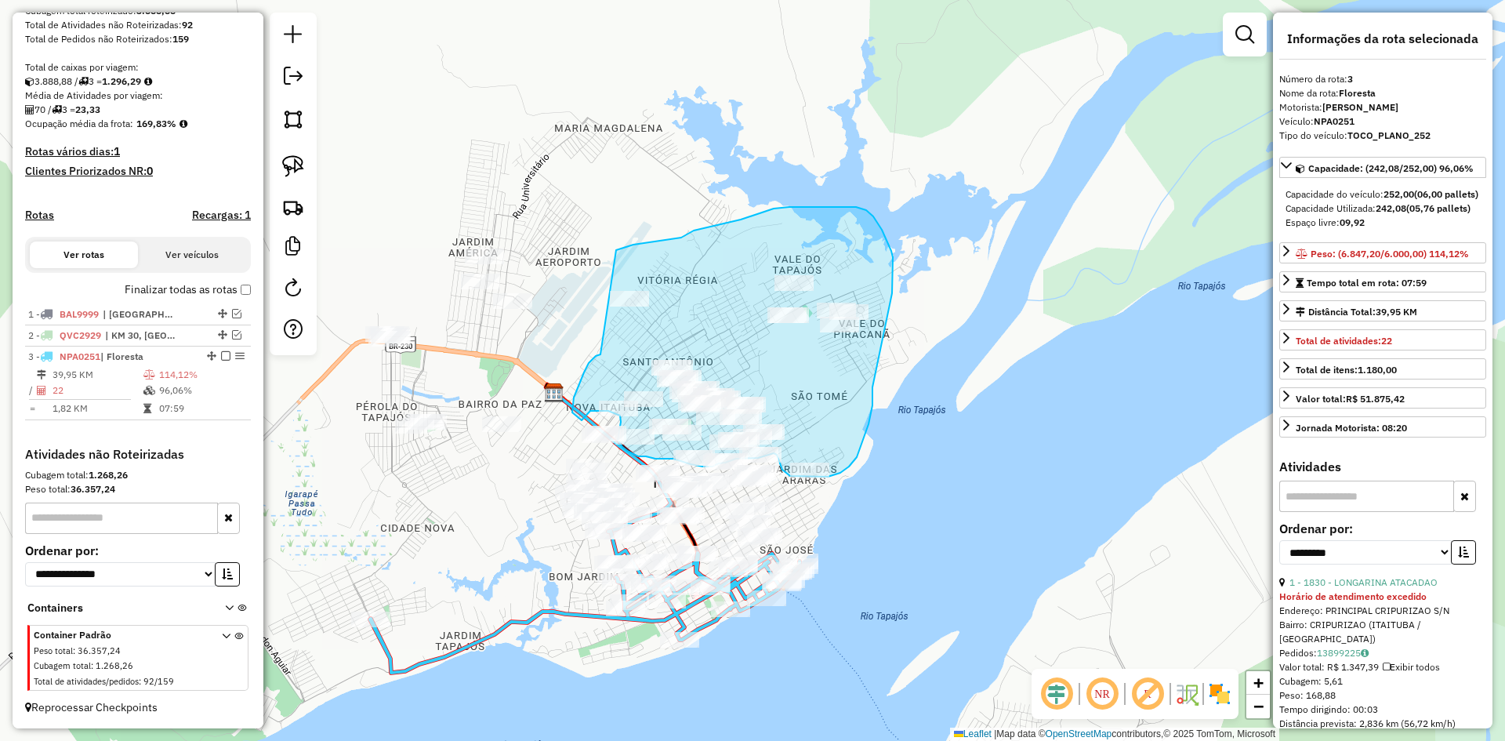
drag, startPoint x: 580, startPoint y: 382, endPoint x: 615, endPoint y: 250, distance: 136.3
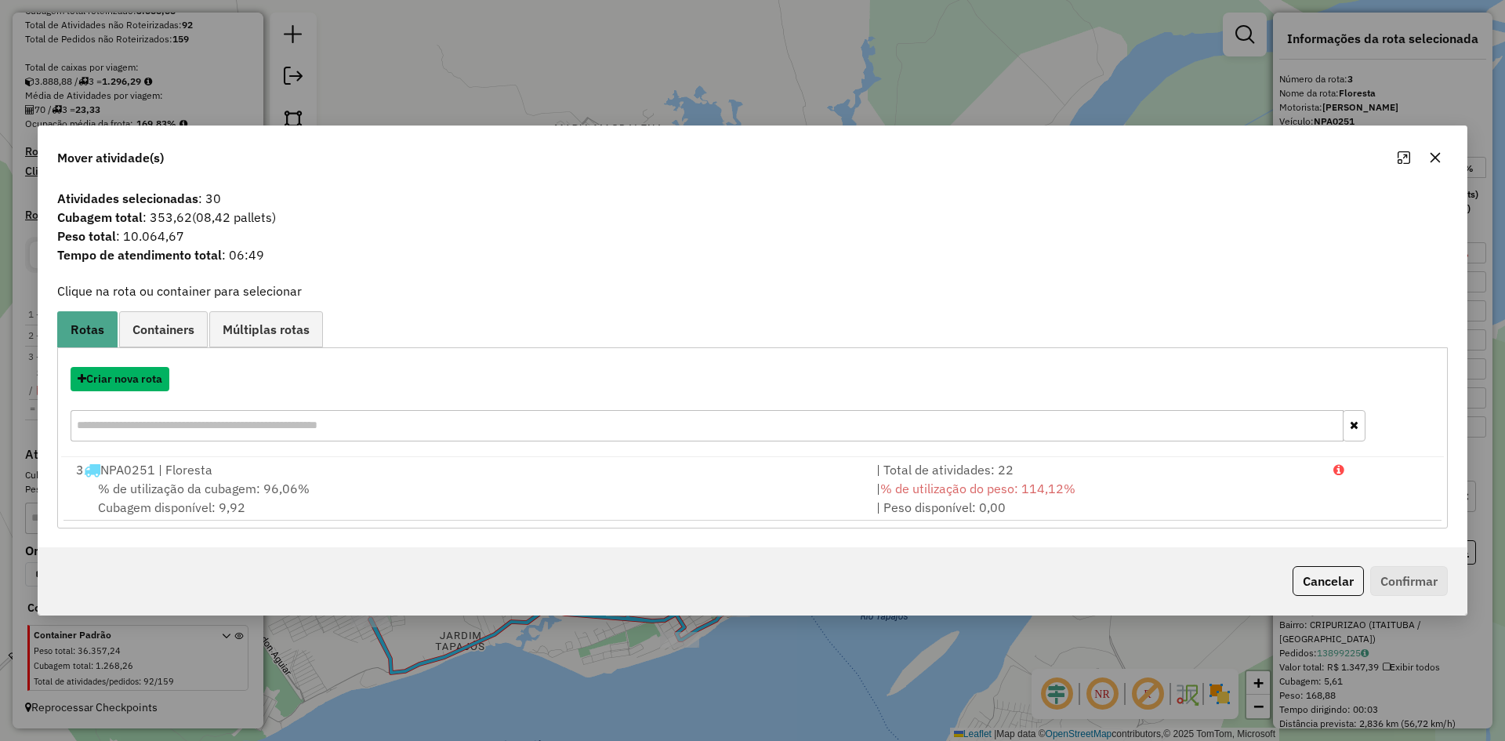
click at [150, 370] on button "Criar nova rota" at bounding box center [120, 379] width 99 height 24
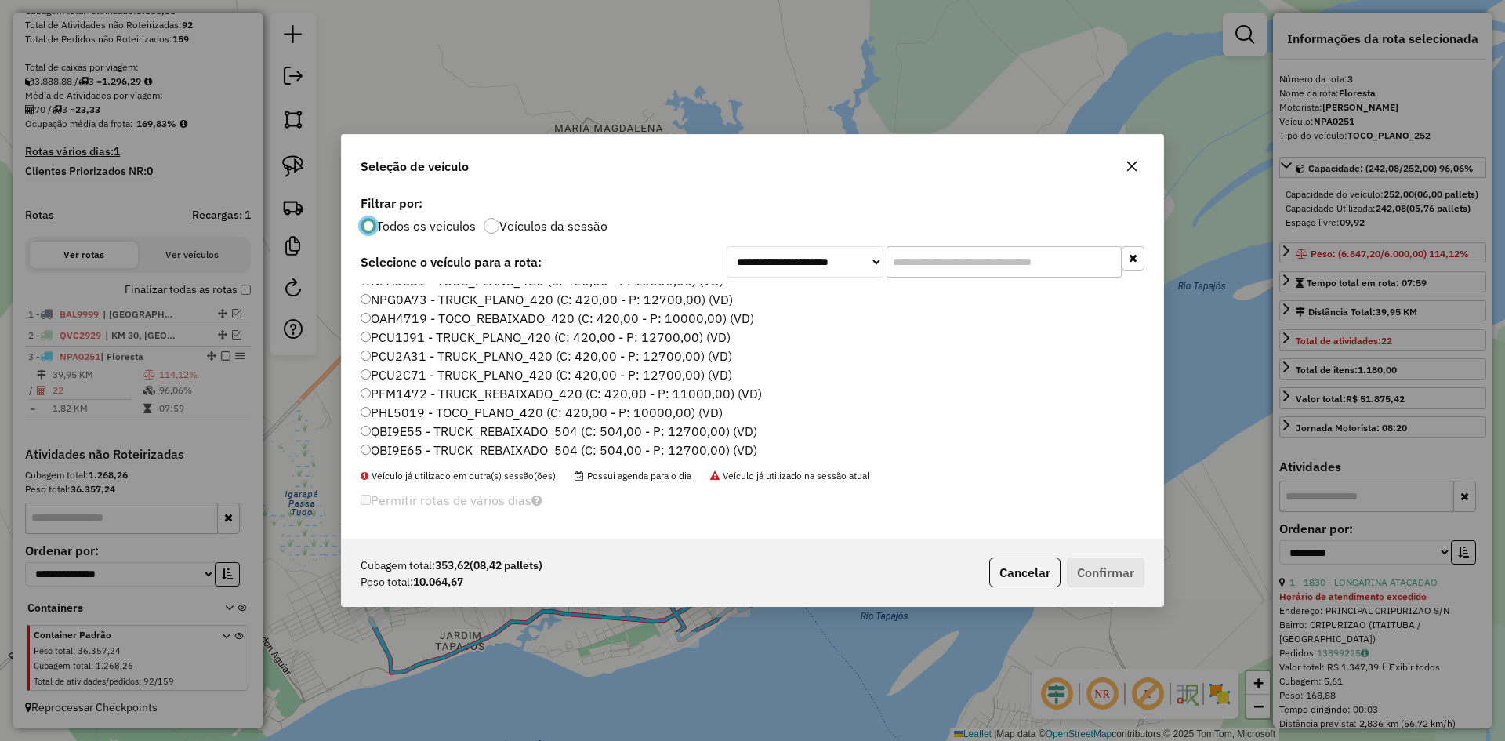
scroll to position [201, 0]
click at [429, 375] on label "PCU2C71 - TRUCK_PLANO_420 (C: 420,00 - P: 12700,00) (VD)" at bounding box center [545, 373] width 371 height 19
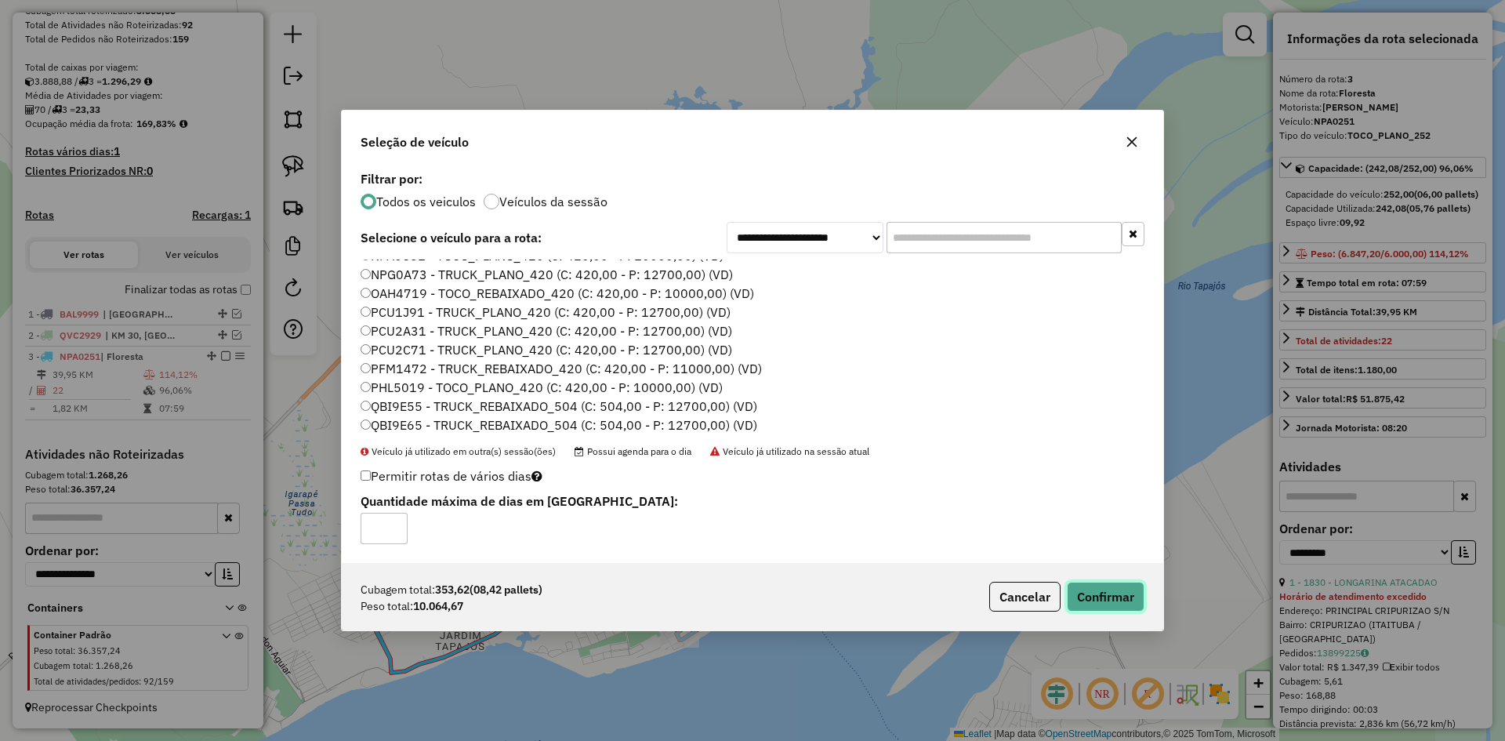
click at [1086, 587] on button "Confirmar" at bounding box center [1106, 596] width 78 height 30
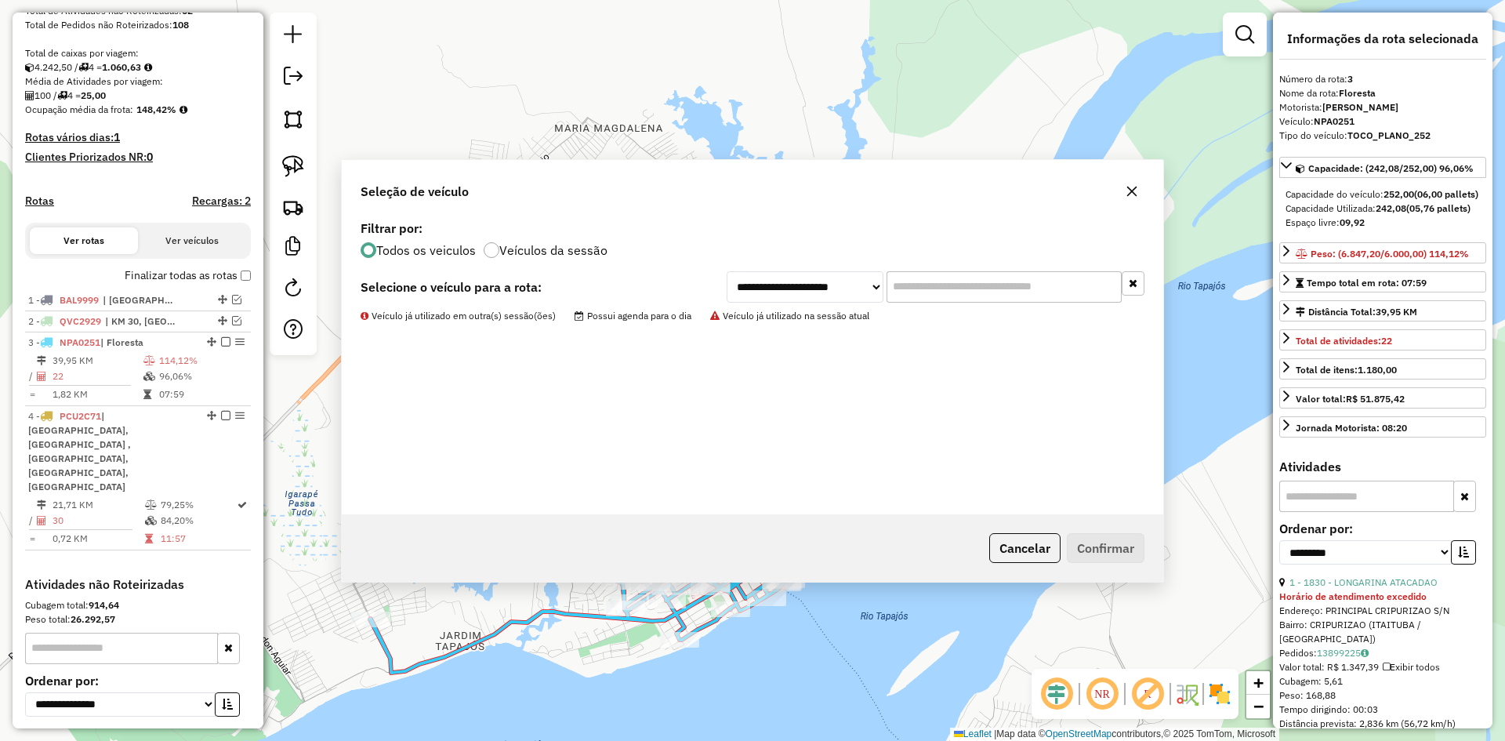
scroll to position [398, 0]
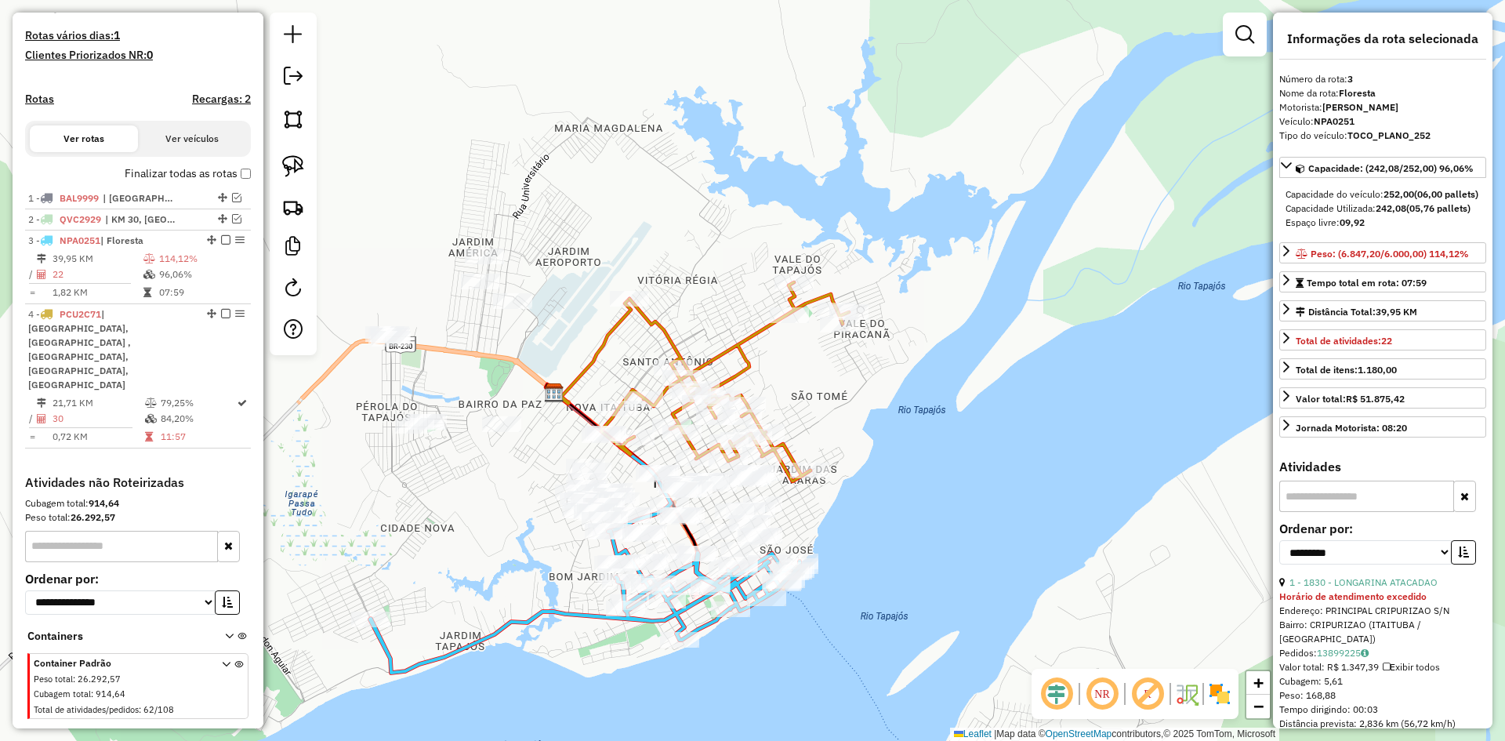
click at [744, 342] on icon at bounding box center [725, 381] width 248 height 199
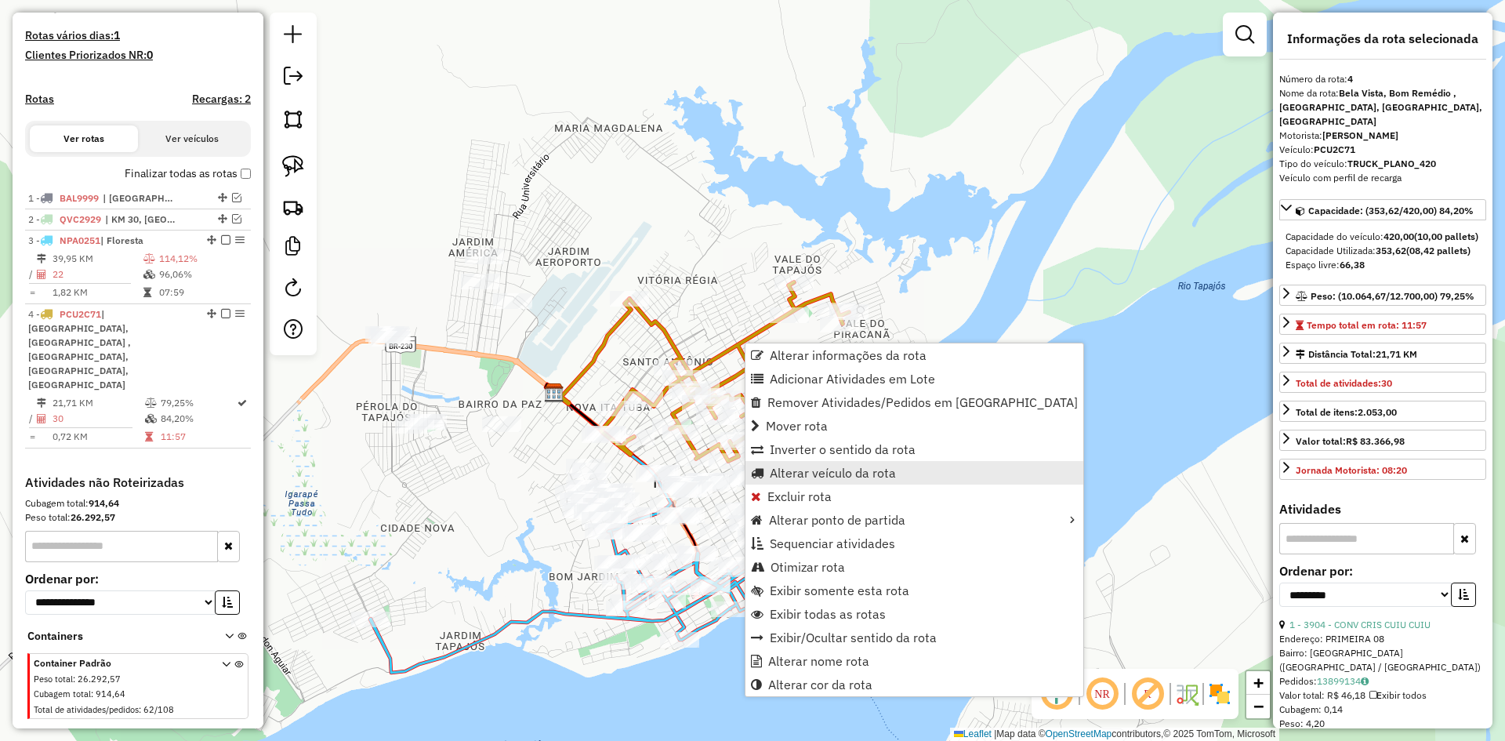
click at [809, 472] on span "Alterar veículo da rota" at bounding box center [833, 472] width 126 height 13
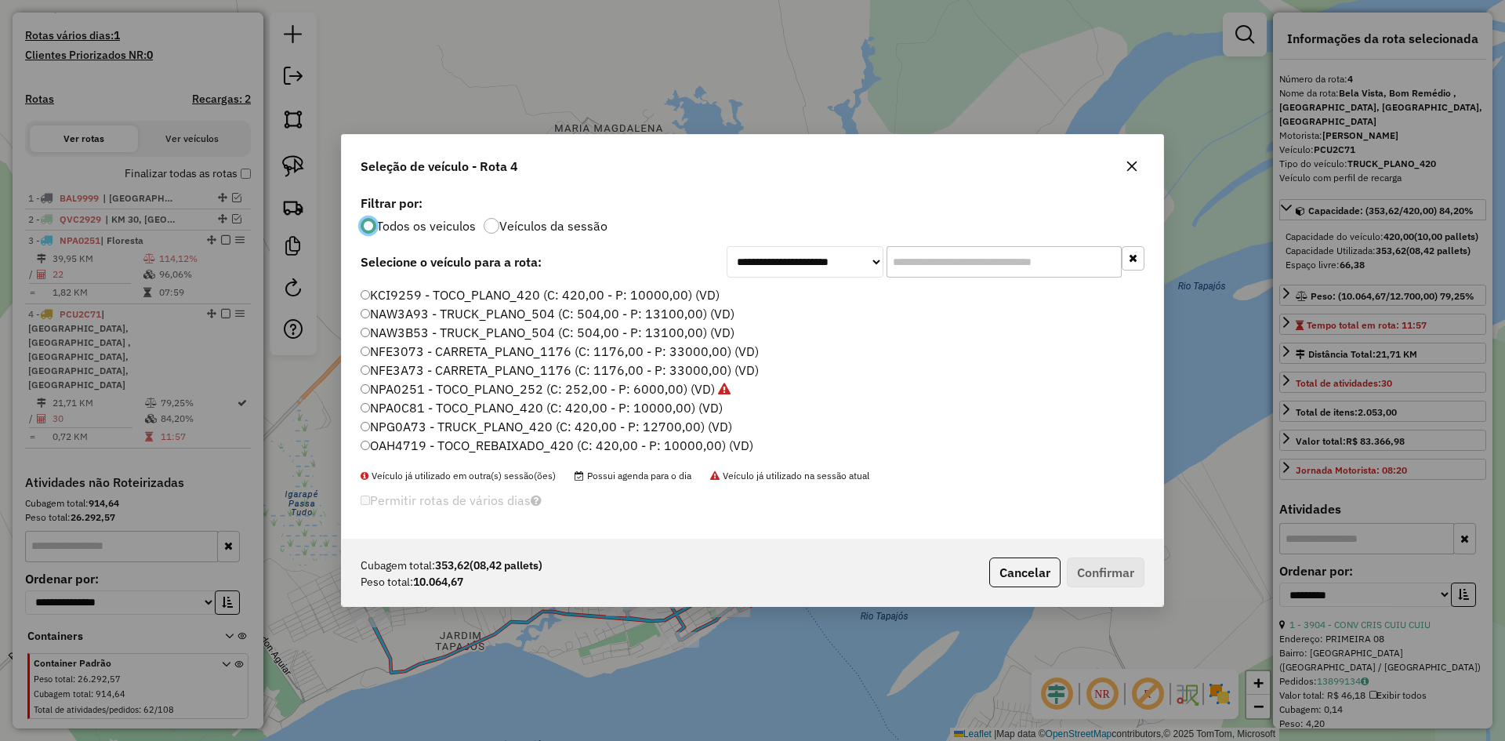
scroll to position [157, 0]
click at [416, 324] on label "NPA0C81 - TOCO_PLANO_420 (C: 420,00 - P: 10000,00) (VD)" at bounding box center [541, 323] width 362 height 19
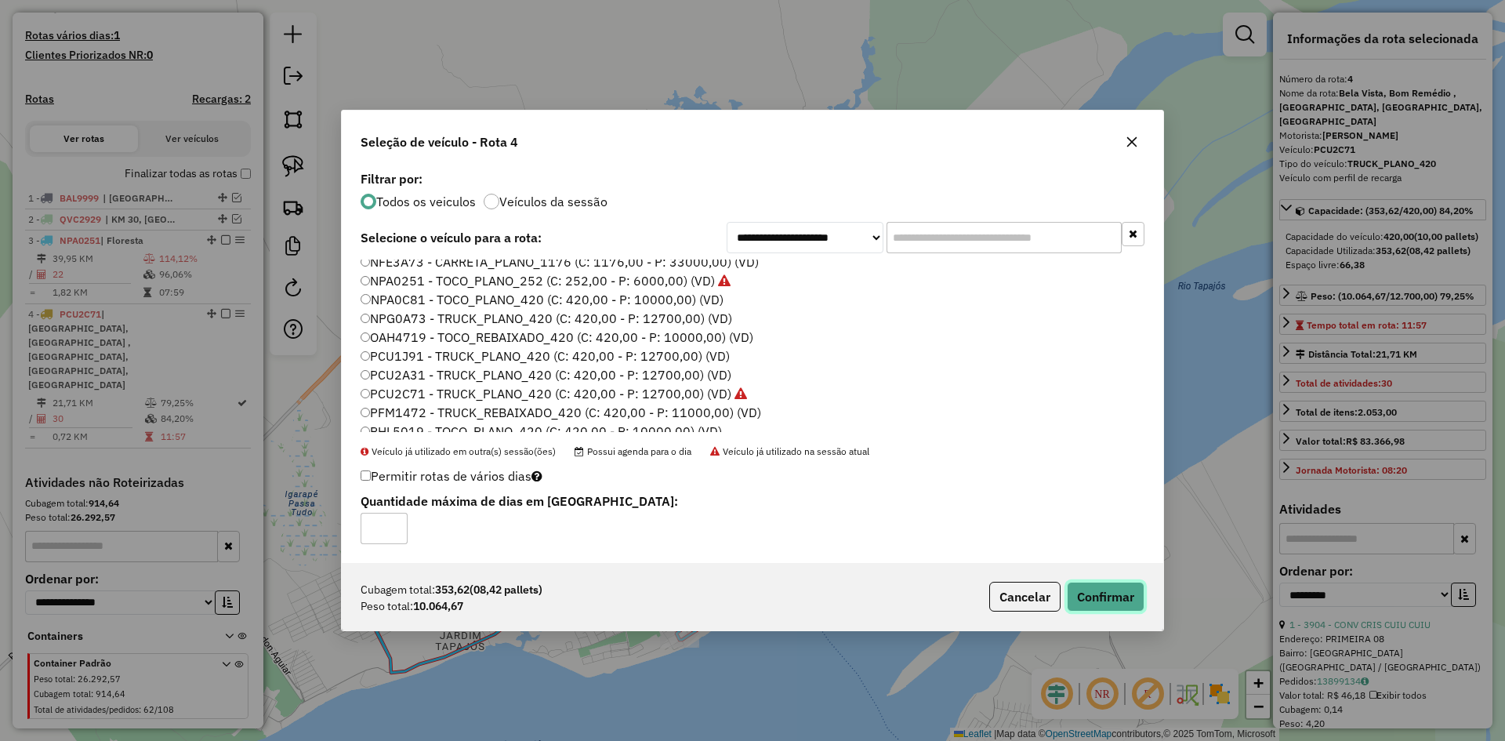
click at [1096, 596] on button "Confirmar" at bounding box center [1106, 596] width 78 height 30
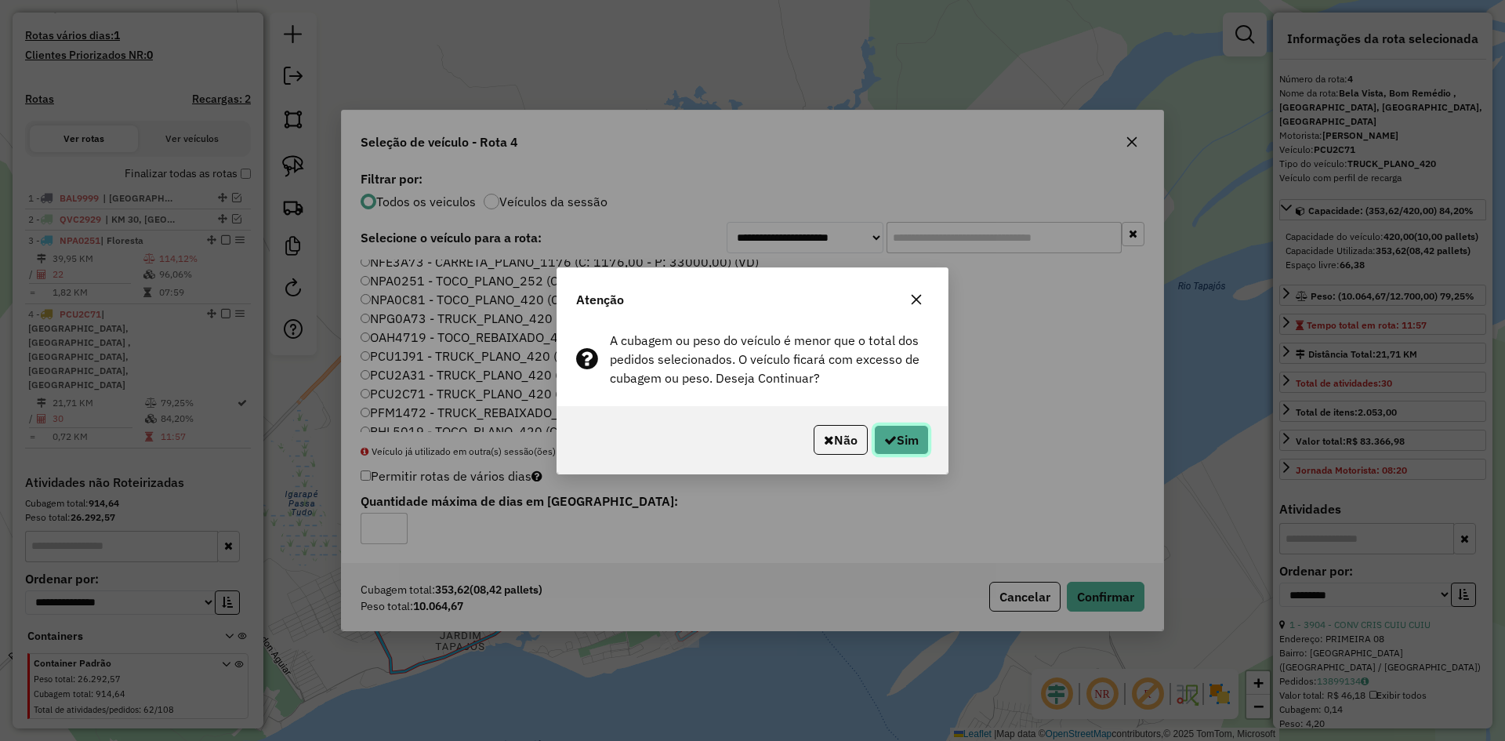
click at [914, 436] on button "Sim" at bounding box center [901, 440] width 55 height 30
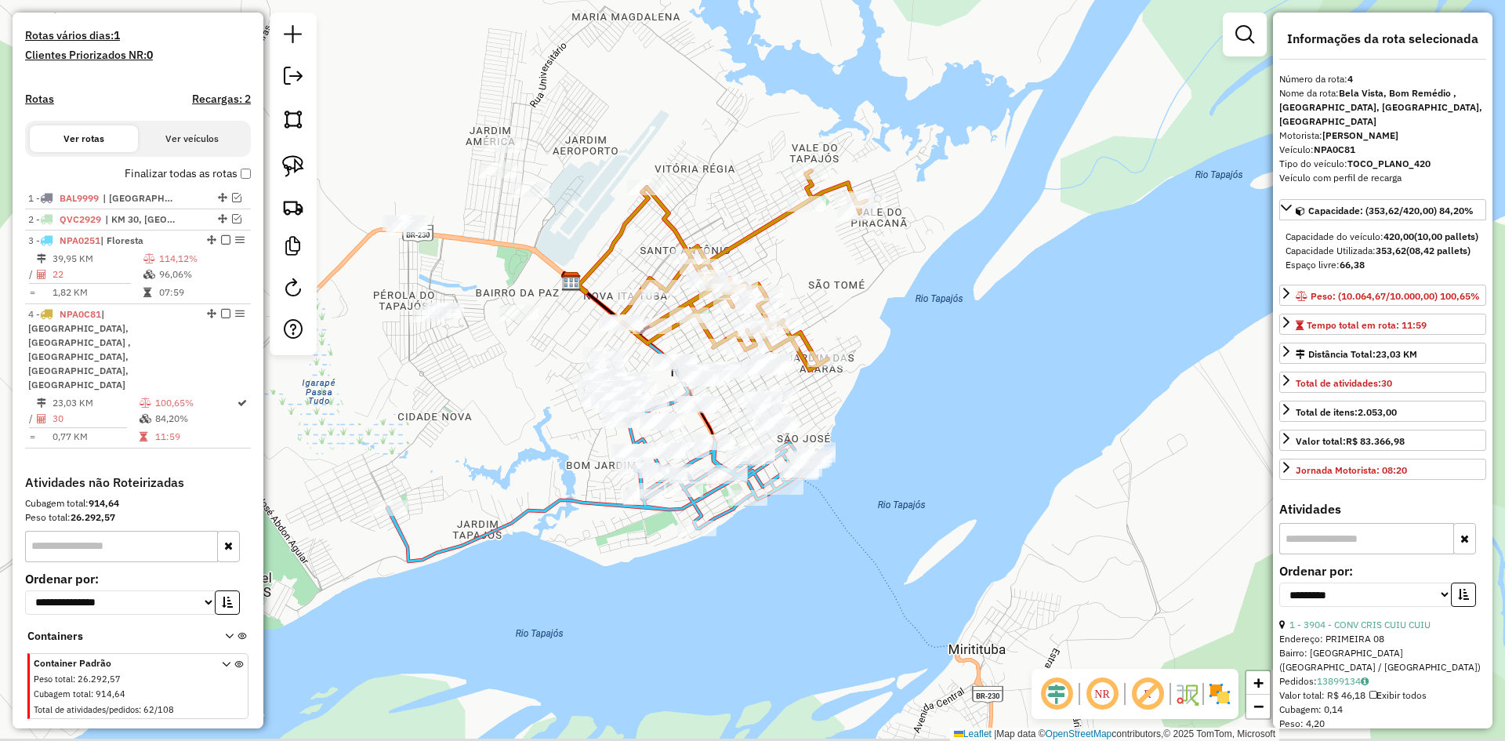
drag, startPoint x: 536, startPoint y: 449, endPoint x: 553, endPoint y: 338, distance: 112.6
click at [553, 338] on div "Janela de atendimento Grade de atendimento Capacidade Transportadoras Veículos …" at bounding box center [752, 370] width 1505 height 741
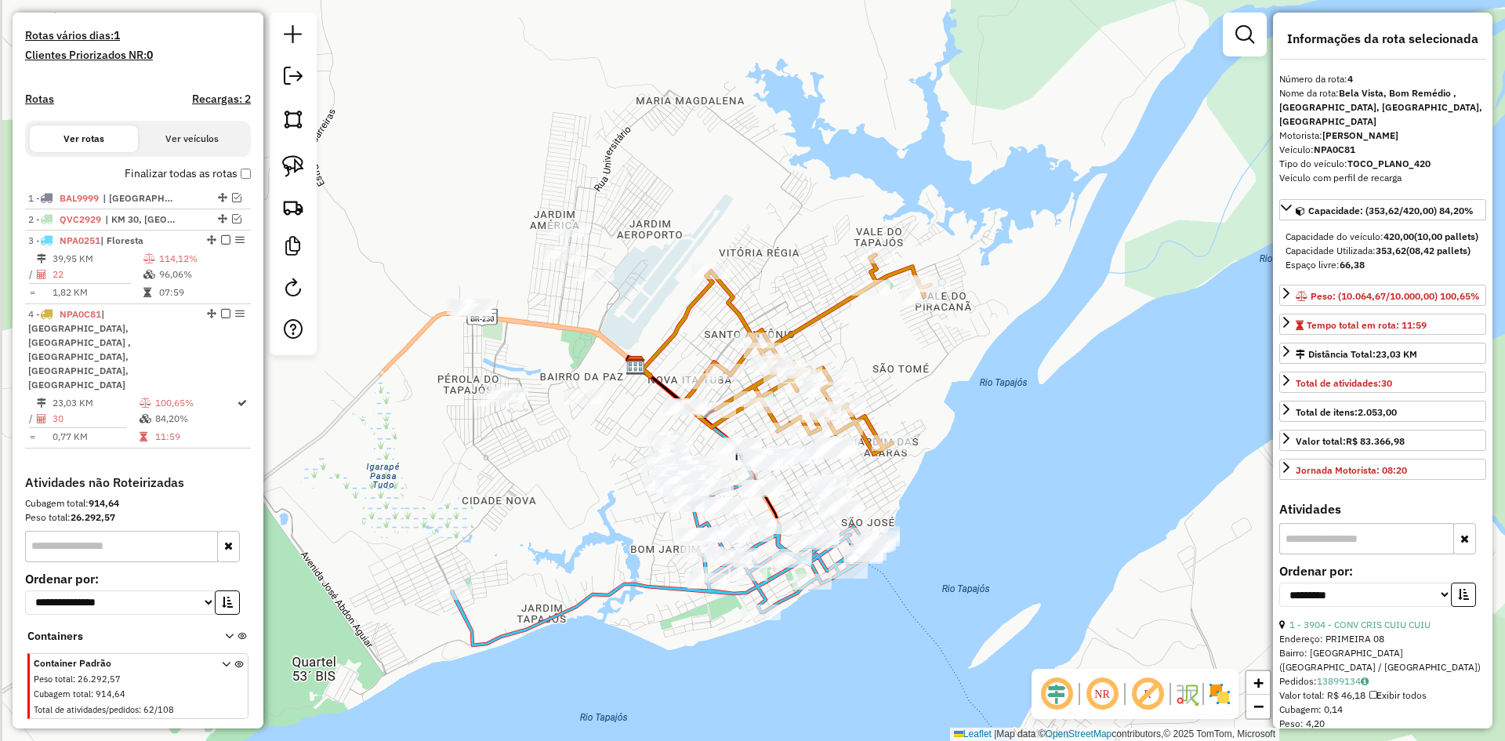
drag, startPoint x: 527, startPoint y: 438, endPoint x: 591, endPoint y: 522, distance: 105.6
click at [591, 522] on div "Janela de atendimento Grade de atendimento Capacidade Transportadoras Veículos …" at bounding box center [752, 370] width 1505 height 741
click at [296, 167] on img at bounding box center [293, 166] width 22 height 22
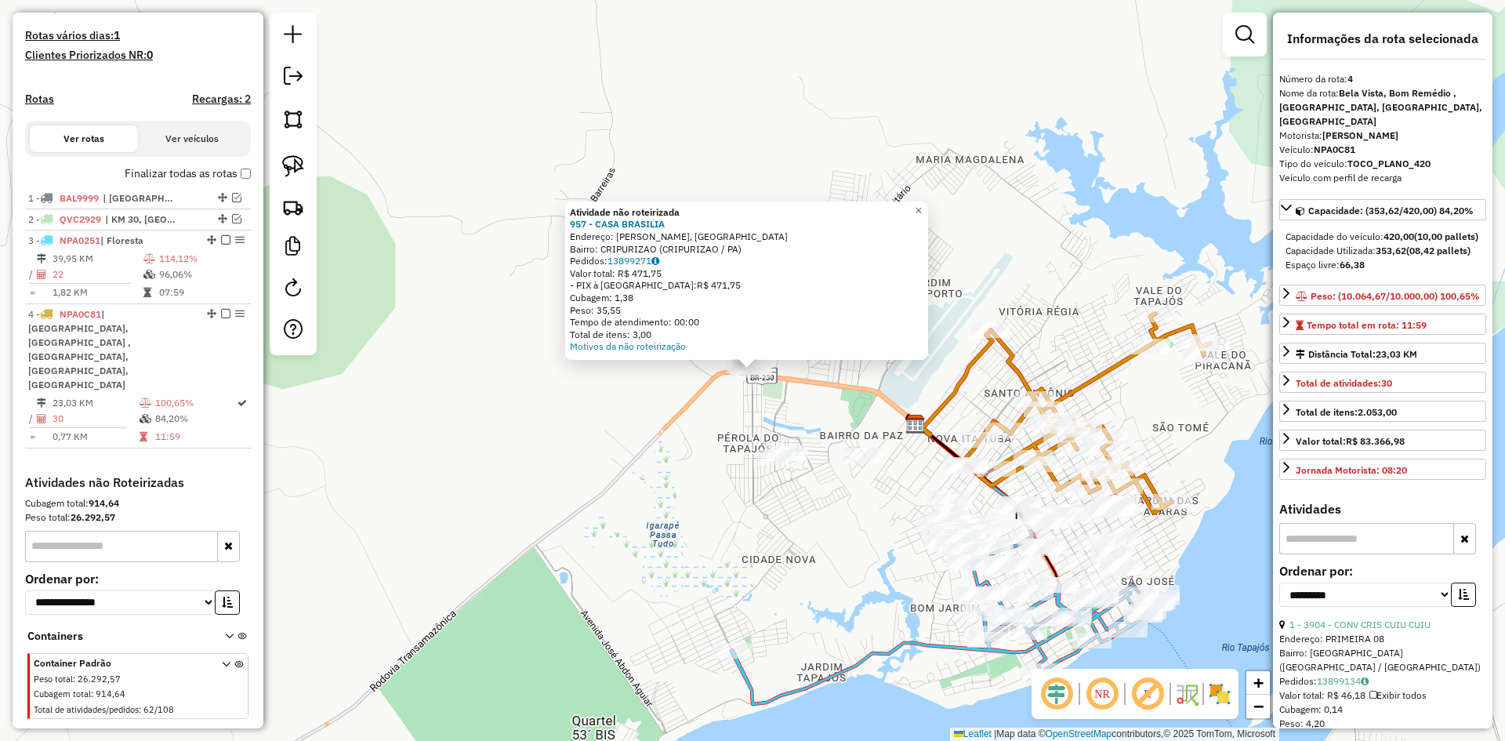
click at [591, 407] on div "Atividade não roteirizada 957 - CASA BRASILIA Endereço: ROD TRANSGARIMPEIRA, SN…" at bounding box center [752, 370] width 1505 height 741
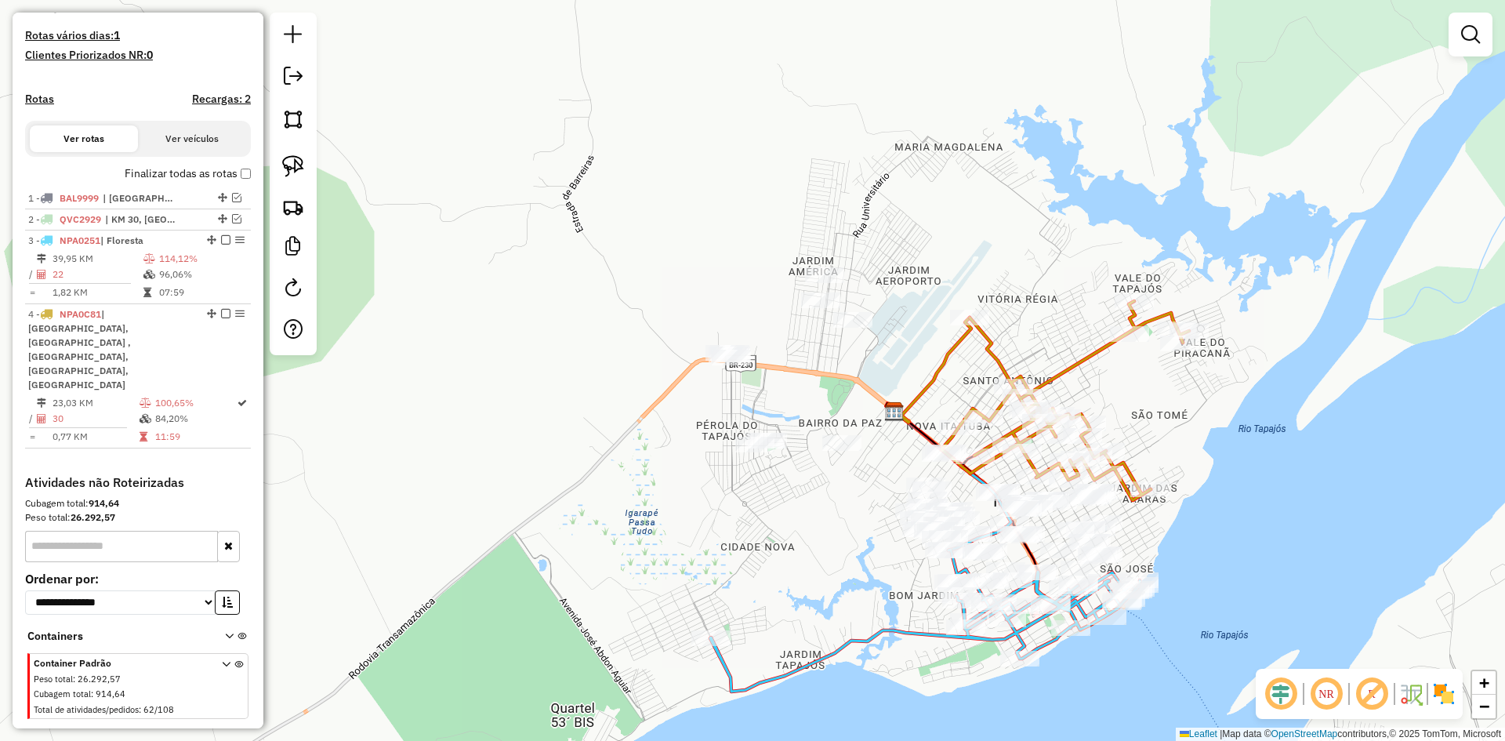
drag, startPoint x: 541, startPoint y: 391, endPoint x: 389, endPoint y: 312, distance: 170.7
click at [389, 312] on div "Janela de atendimento Grade de atendimento Capacidade Transportadoras Veículos …" at bounding box center [752, 370] width 1505 height 741
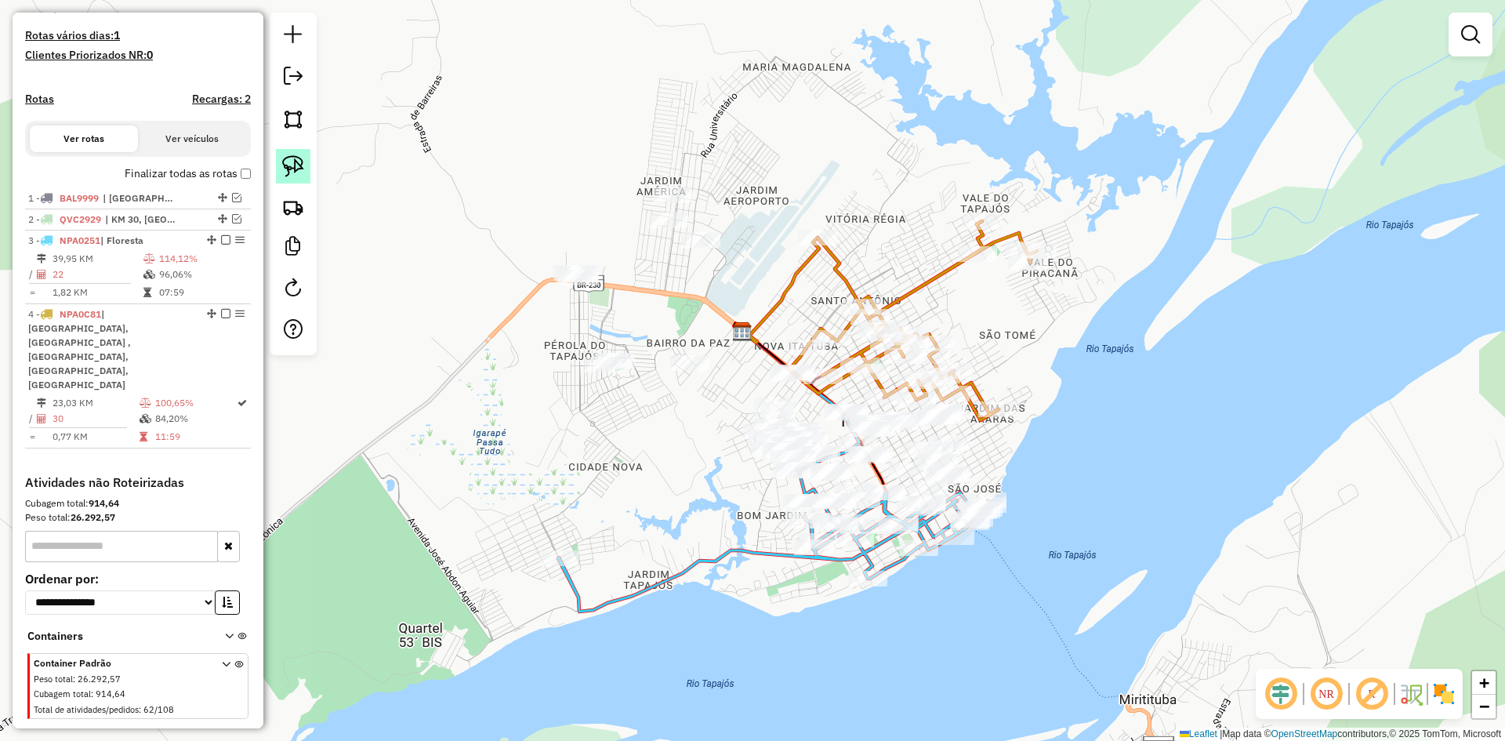
click at [293, 161] on img at bounding box center [293, 166] width 22 height 22
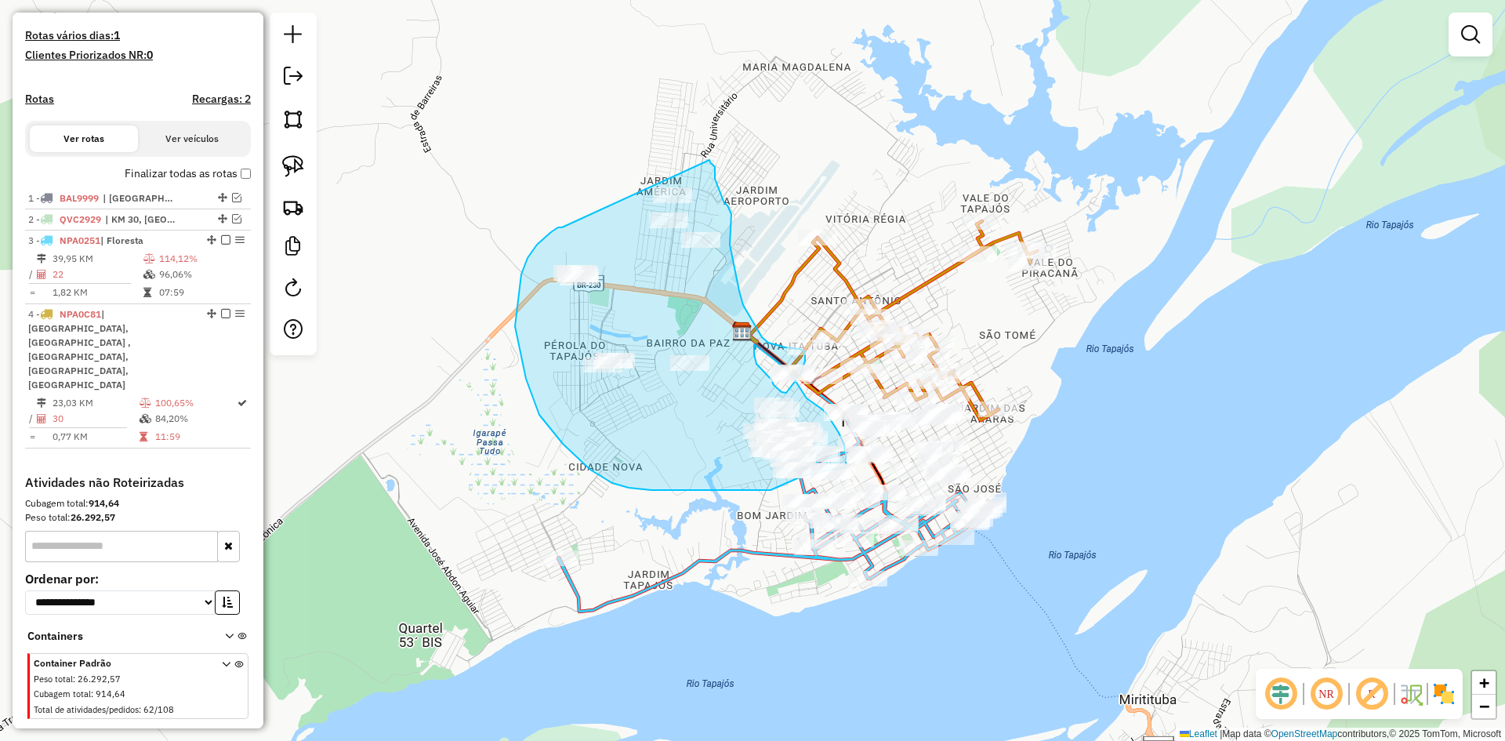
drag, startPoint x: 551, startPoint y: 232, endPoint x: 706, endPoint y: 158, distance: 171.8
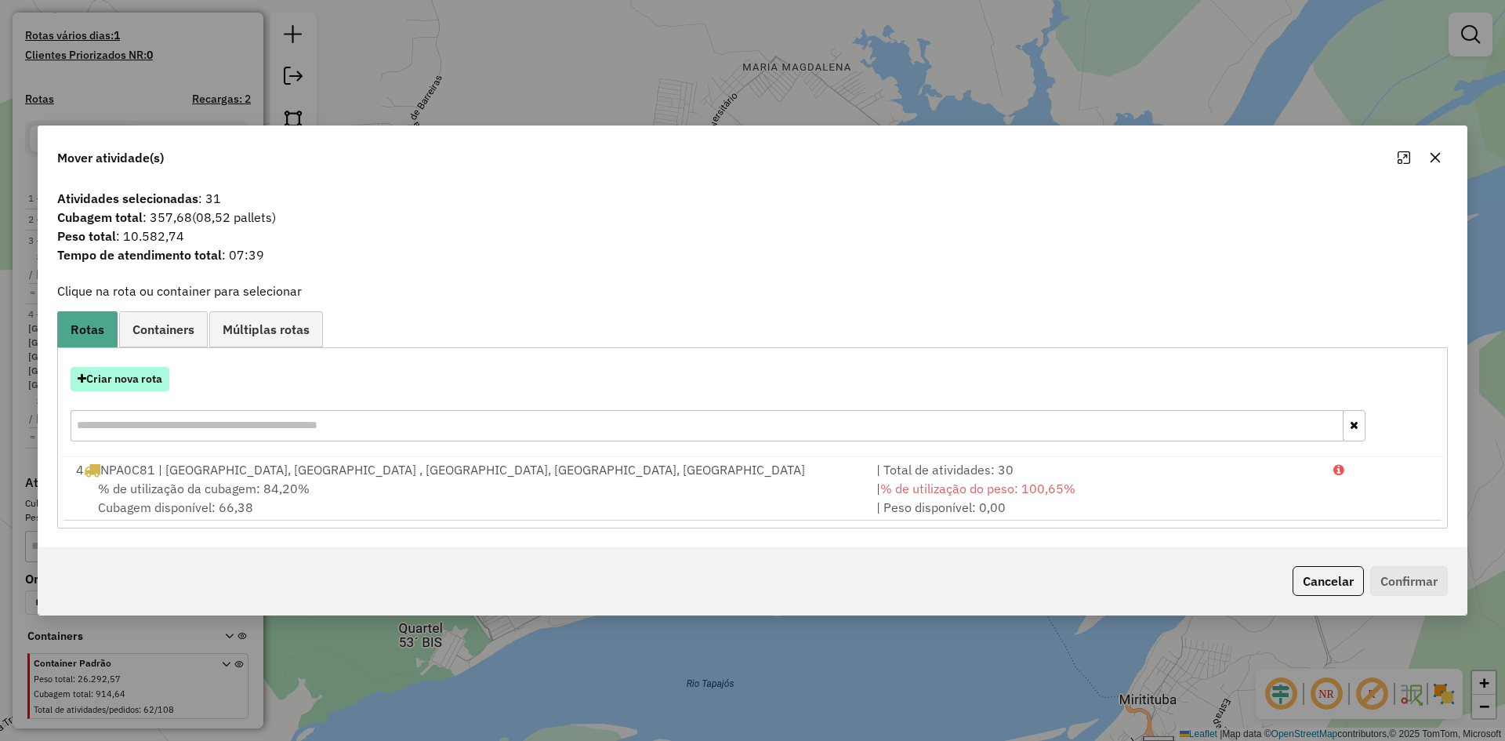
click at [136, 378] on button "Criar nova rota" at bounding box center [120, 379] width 99 height 24
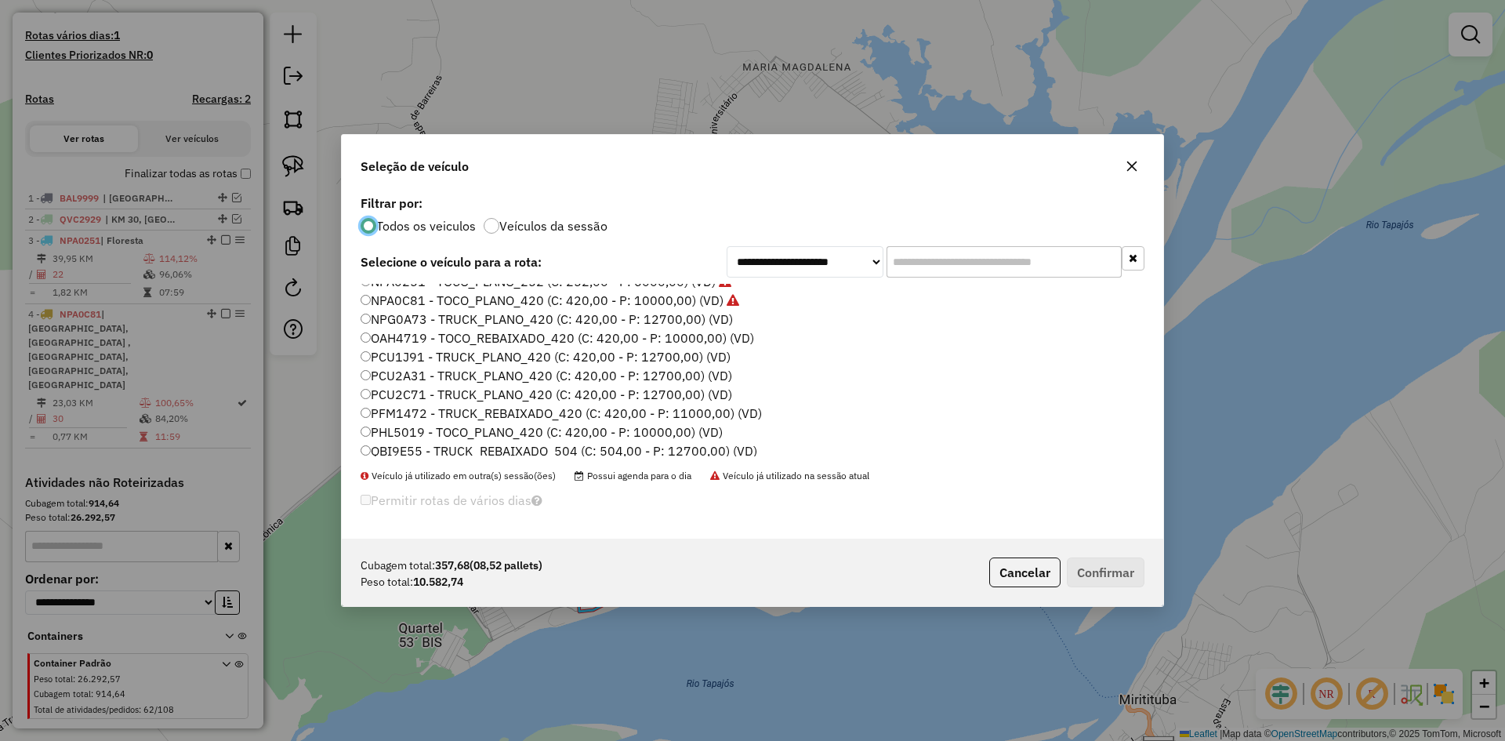
scroll to position [122, 0]
click at [426, 420] on label "PCU1J91 - TRUCK_PLANO_420 (C: 420,00 - P: 12700,00) (VD)" at bounding box center [545, 414] width 370 height 19
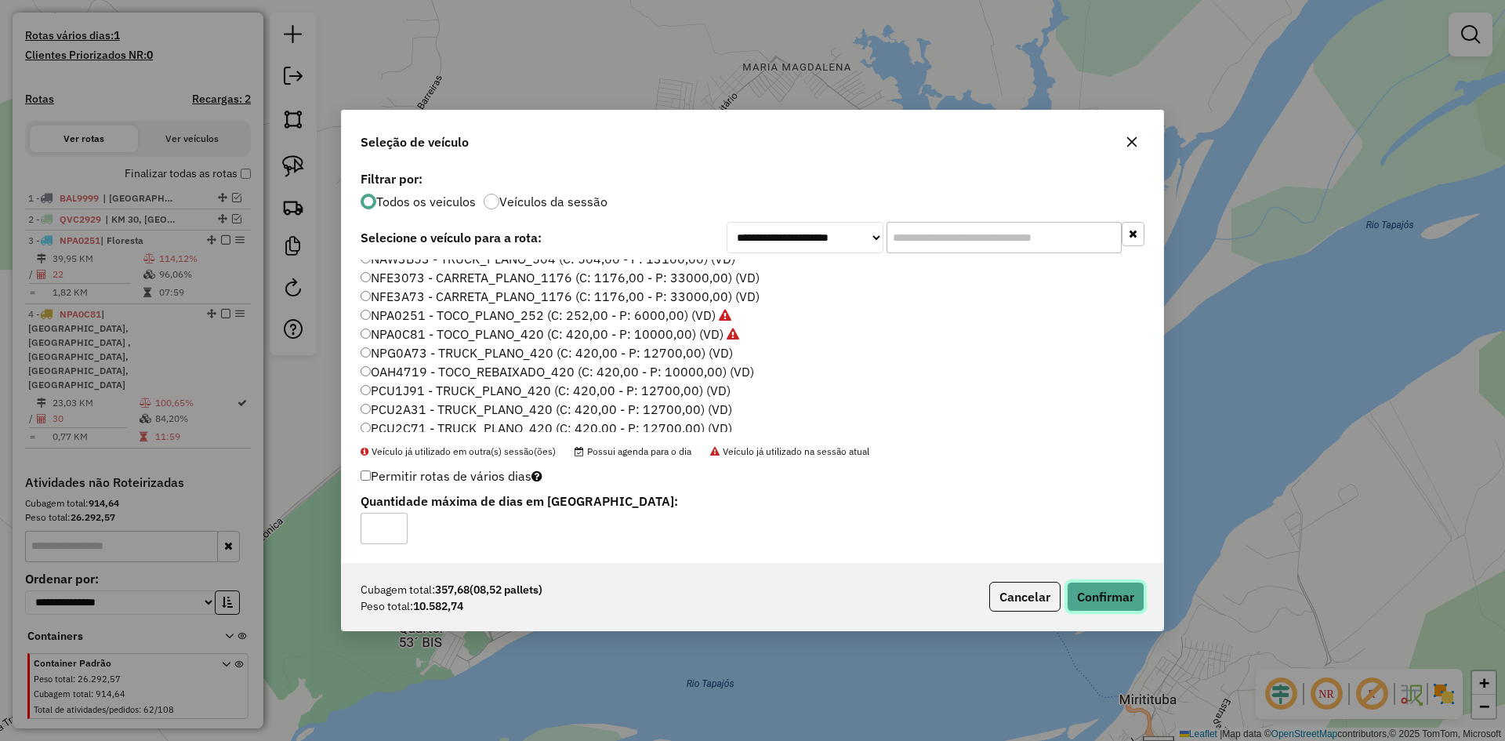
click at [1103, 592] on button "Confirmar" at bounding box center [1106, 596] width 78 height 30
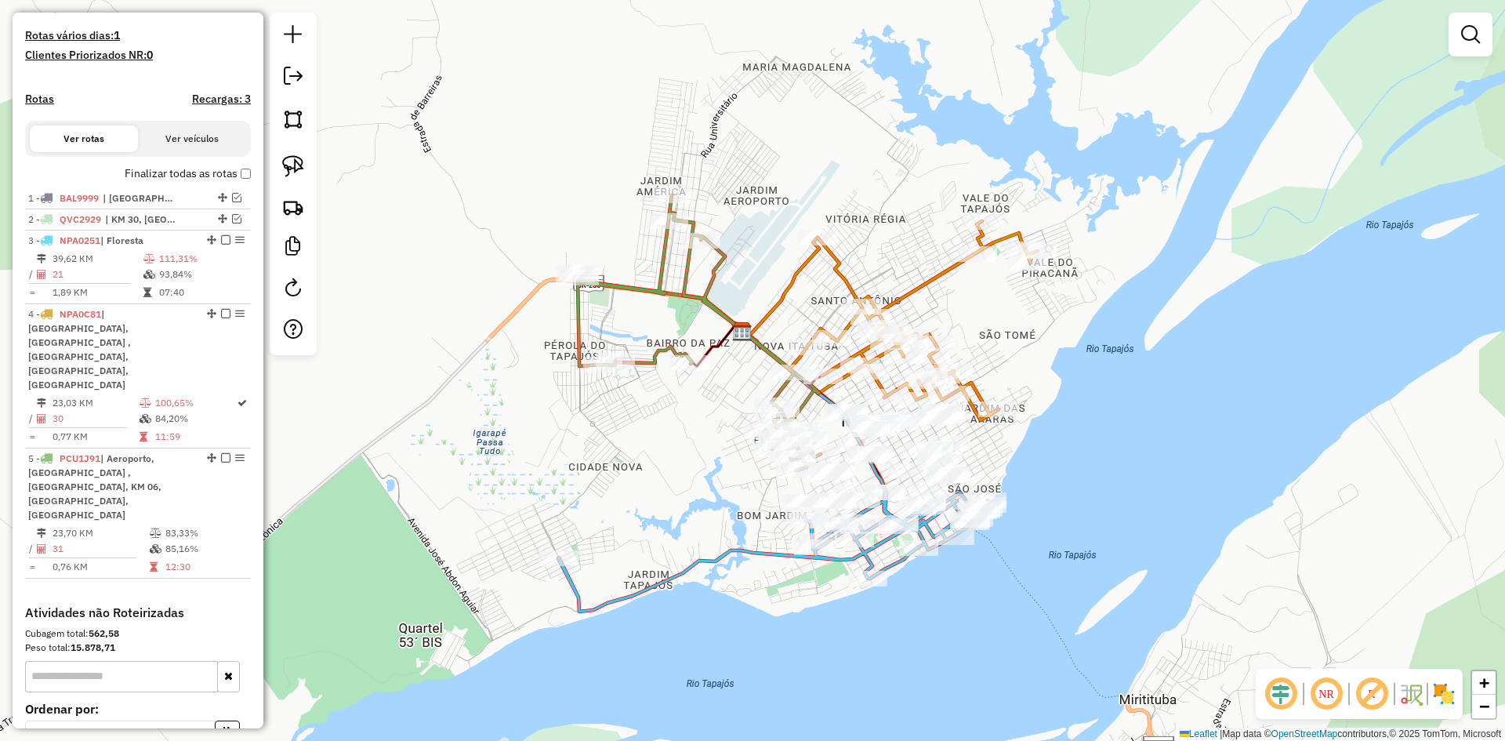
click at [708, 290] on icon at bounding box center [699, 332] width 243 height 275
select select "**********"
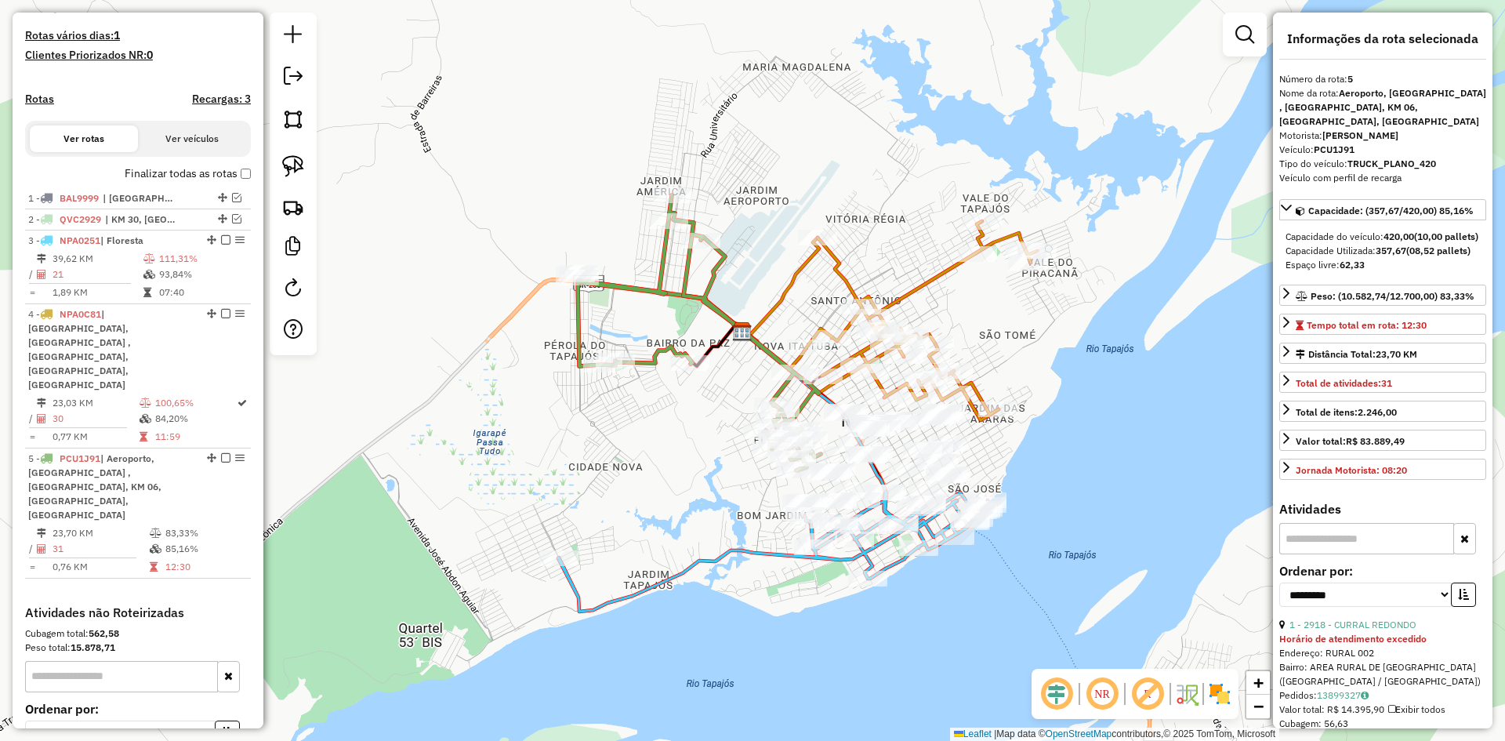
scroll to position [500, 0]
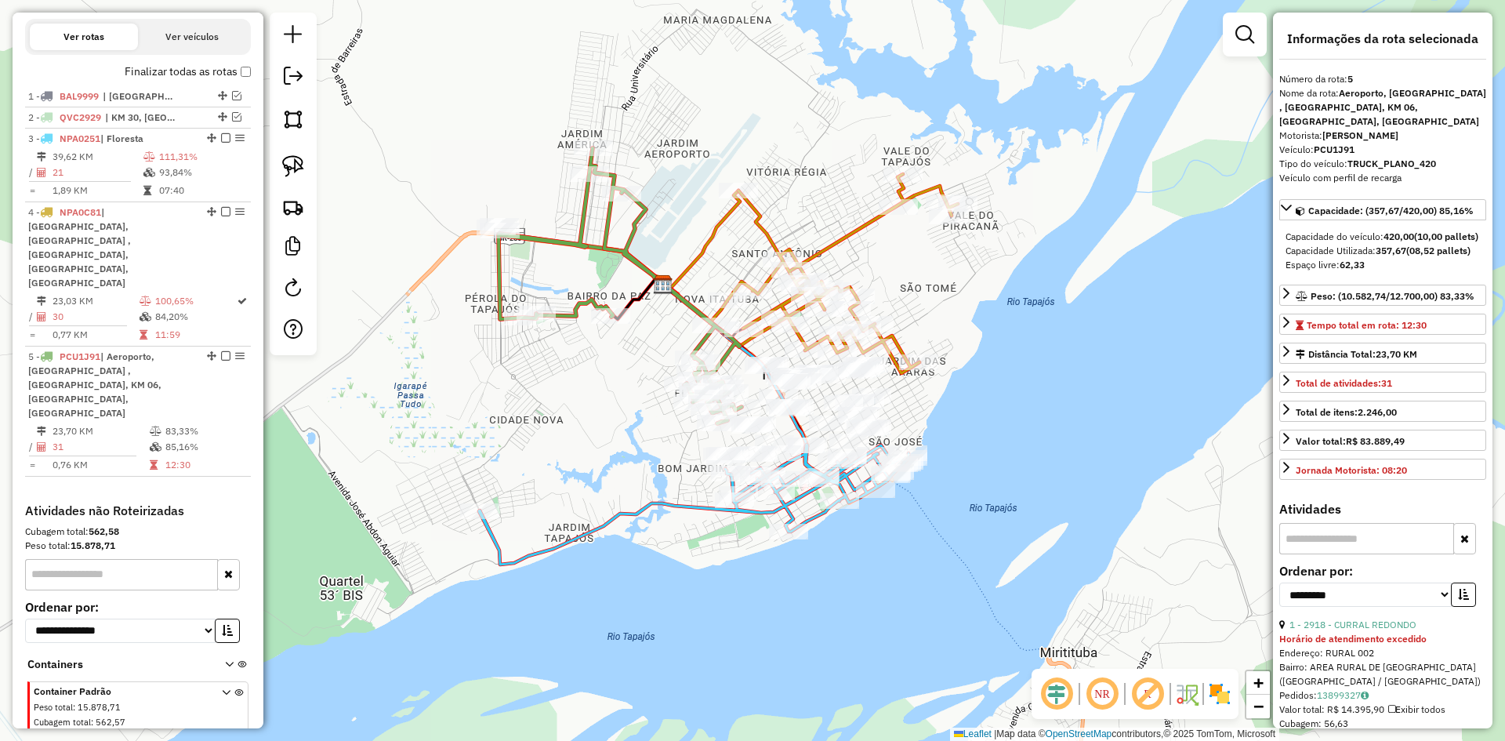
drag, startPoint x: 741, startPoint y: 476, endPoint x: 570, endPoint y: 378, distance: 196.6
click at [570, 377] on div "Janela de atendimento Grade de atendimento Capacidade Transportadoras Veículos …" at bounding box center [752, 370] width 1505 height 741
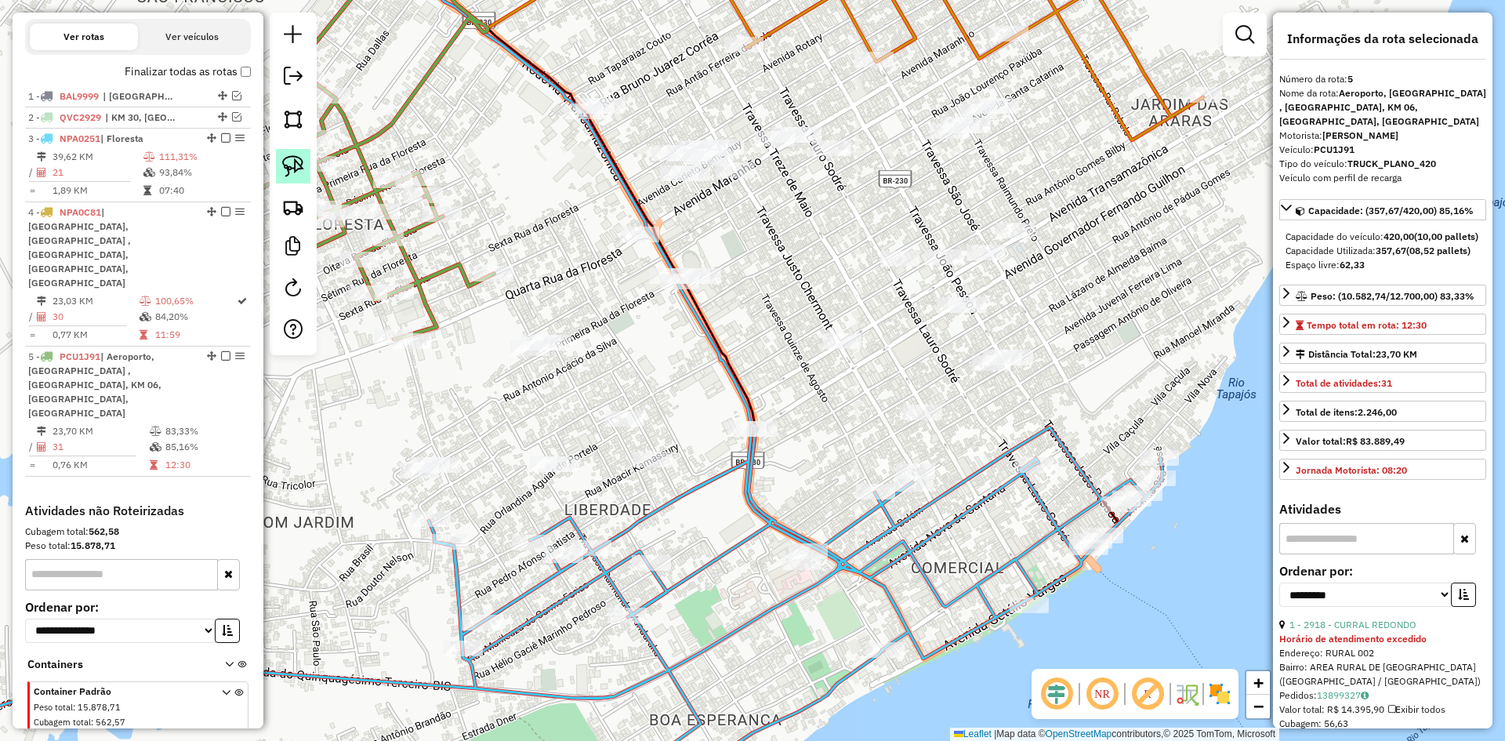
click at [300, 154] on link at bounding box center [293, 166] width 34 height 34
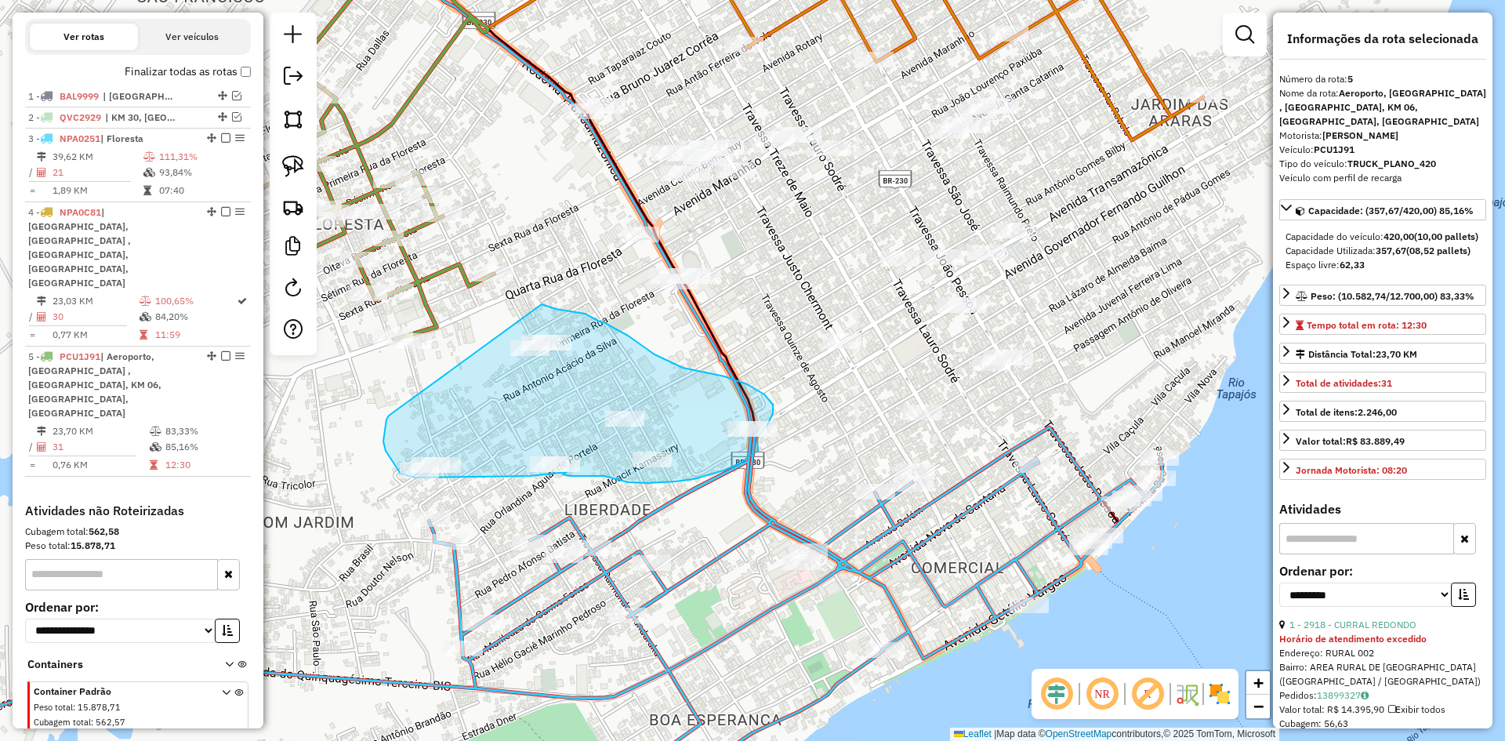
drag, startPoint x: 389, startPoint y: 415, endPoint x: 538, endPoint y: 303, distance: 186.3
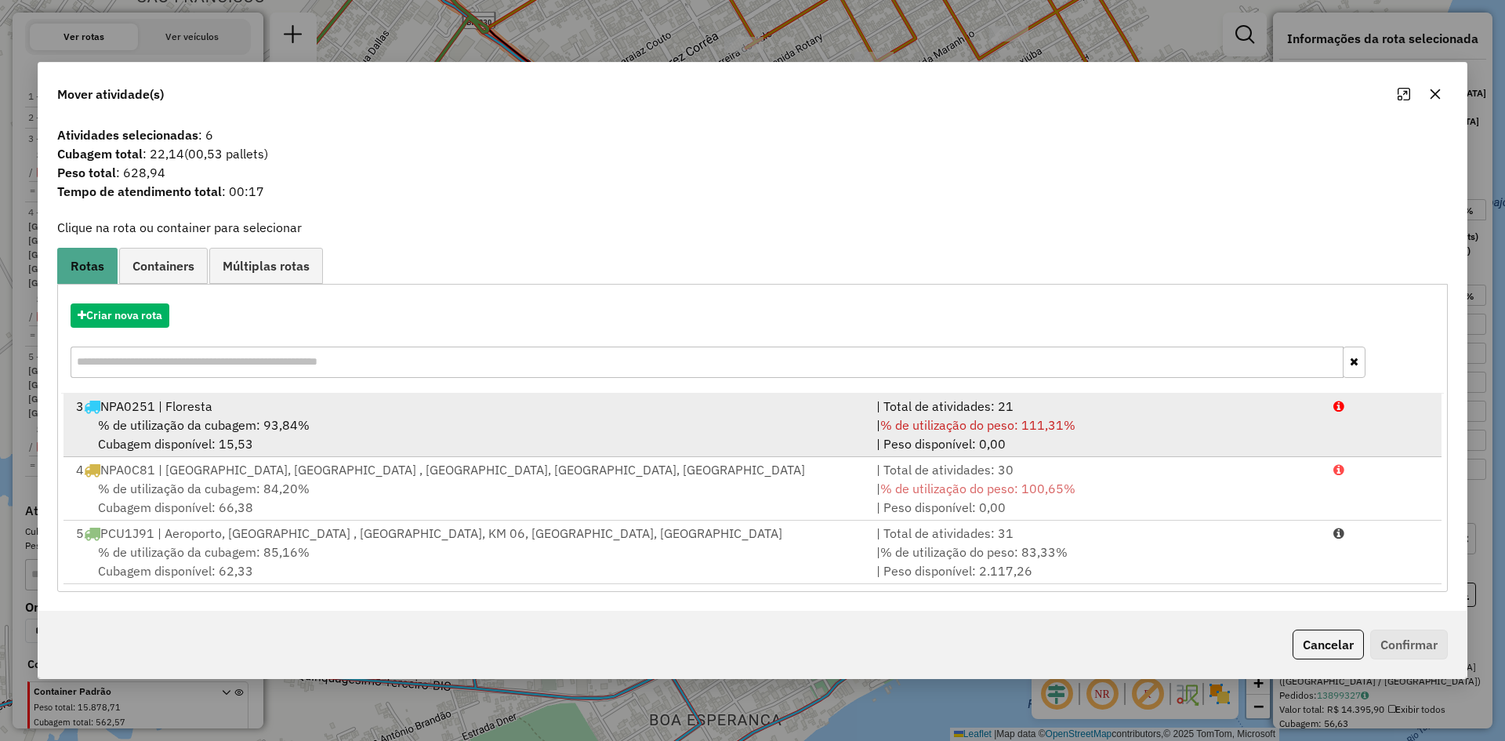
click at [273, 424] on span "% de utilização da cubagem: 93,84%" at bounding box center [204, 425] width 212 height 16
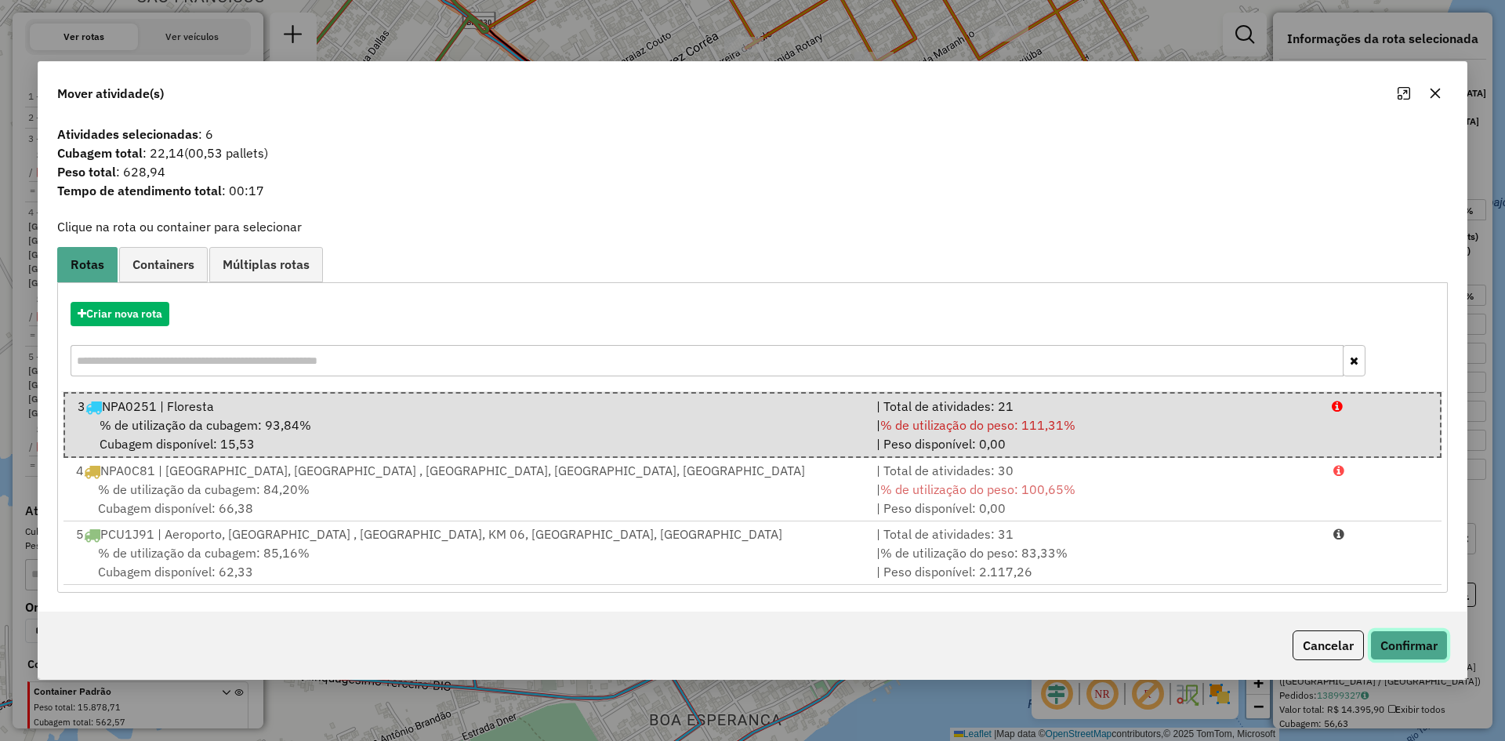
click at [1417, 648] on button "Confirmar" at bounding box center [1409, 645] width 78 height 30
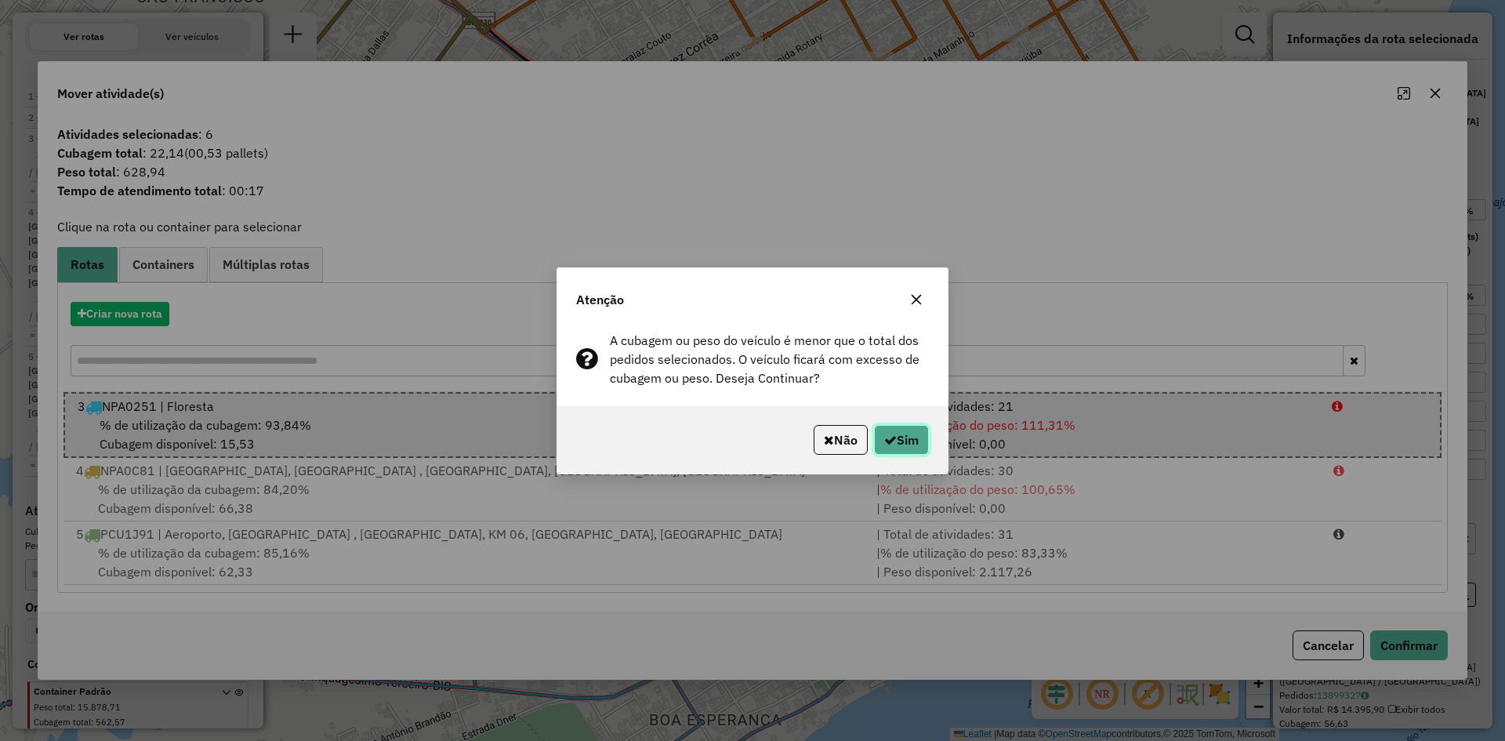
click at [885, 440] on icon "button" at bounding box center [890, 439] width 13 height 13
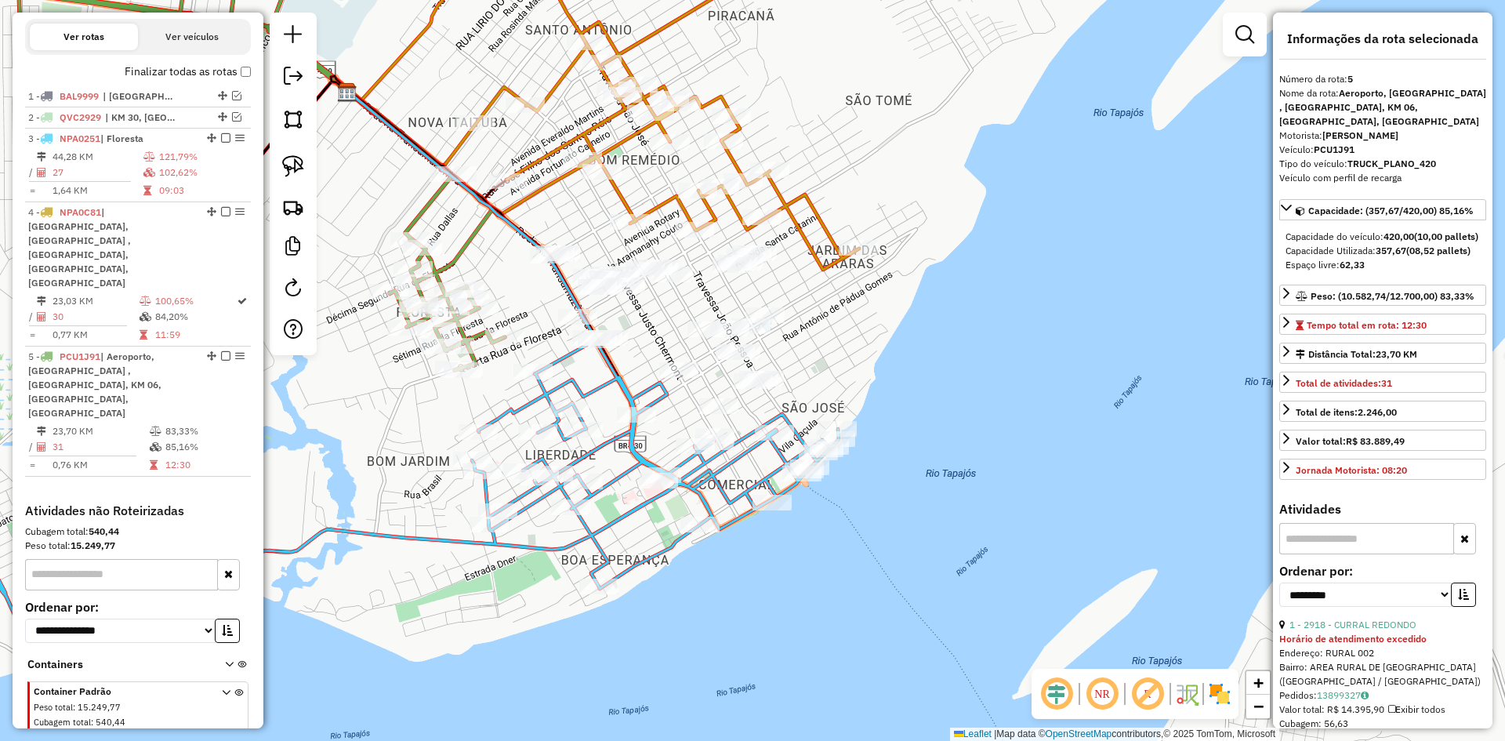
click at [551, 387] on icon at bounding box center [409, 495] width 859 height 312
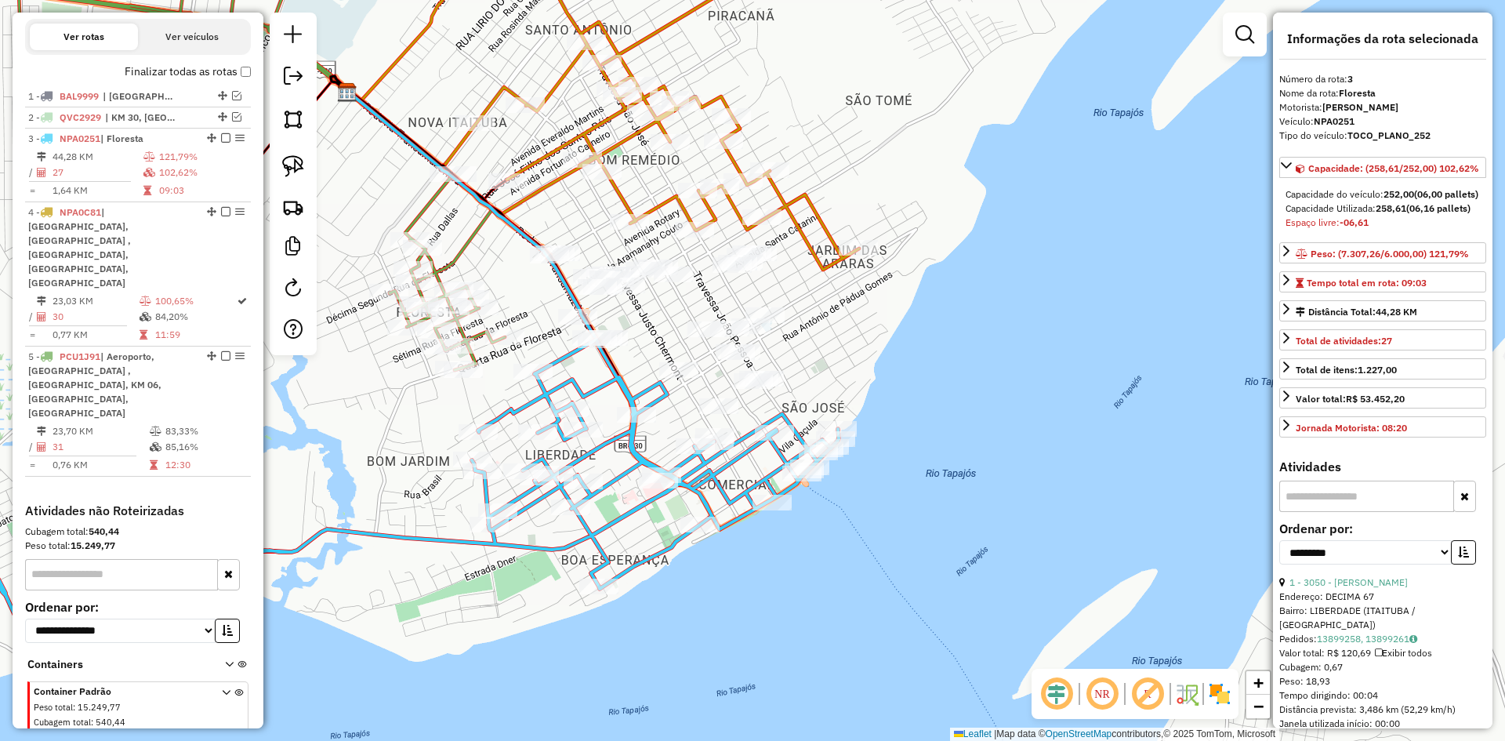
click at [551, 387] on icon at bounding box center [409, 495] width 859 height 312
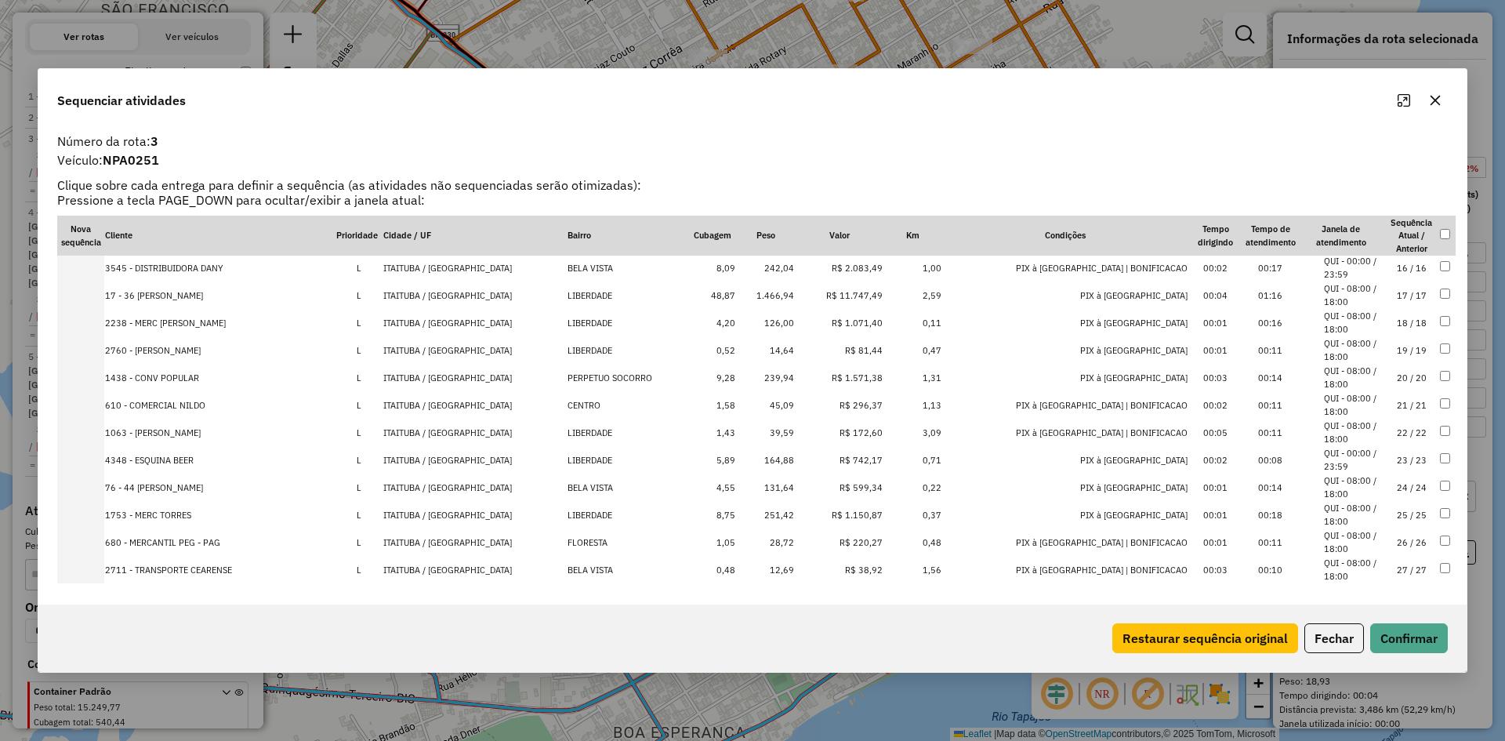
scroll to position [425, 0]
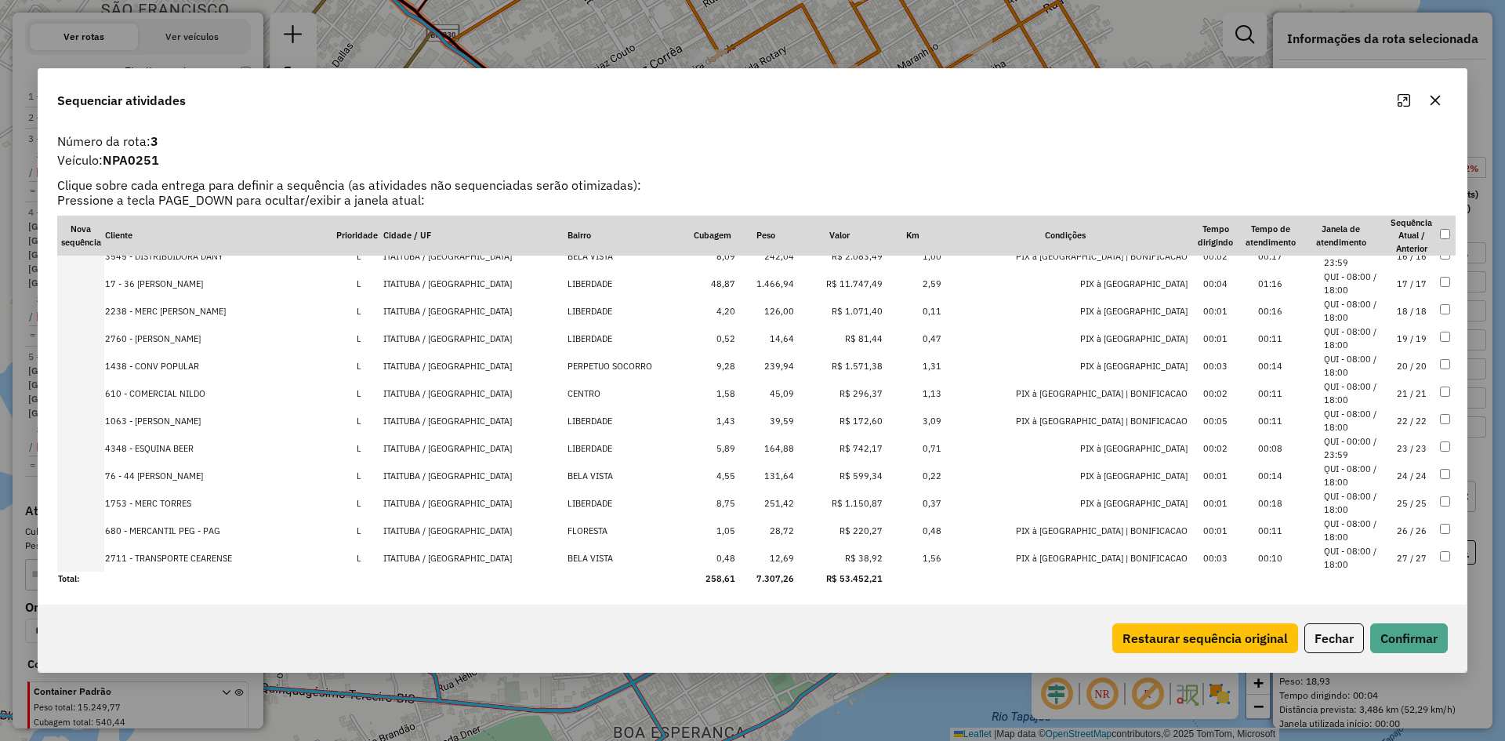
click at [1441, 95] on button "button" at bounding box center [1434, 100] width 25 height 25
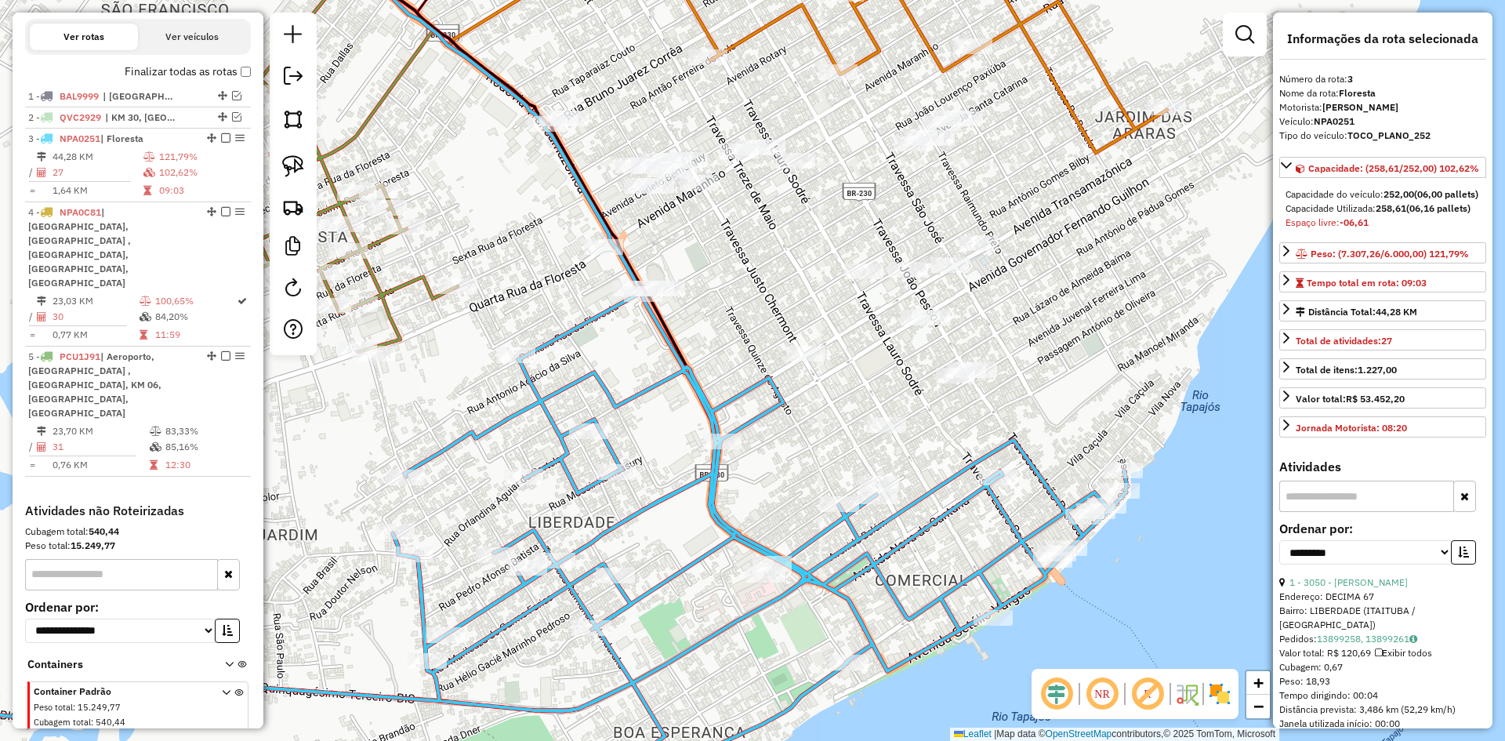
click at [746, 419] on icon at bounding box center [488, 540] width 1277 height 497
click at [291, 205] on img at bounding box center [293, 207] width 22 height 22
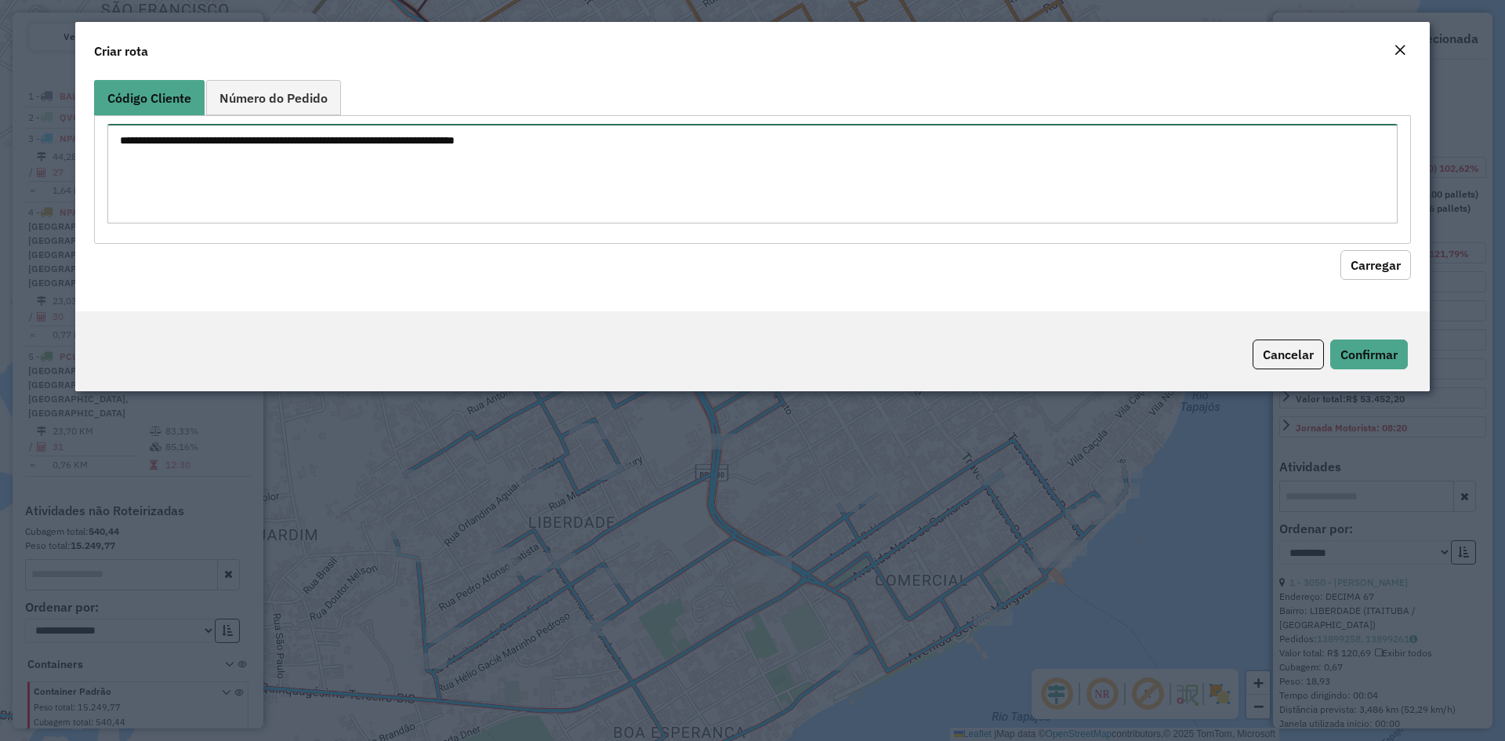
click at [438, 179] on textarea at bounding box center [752, 174] width 1290 height 100
type textarea "****"
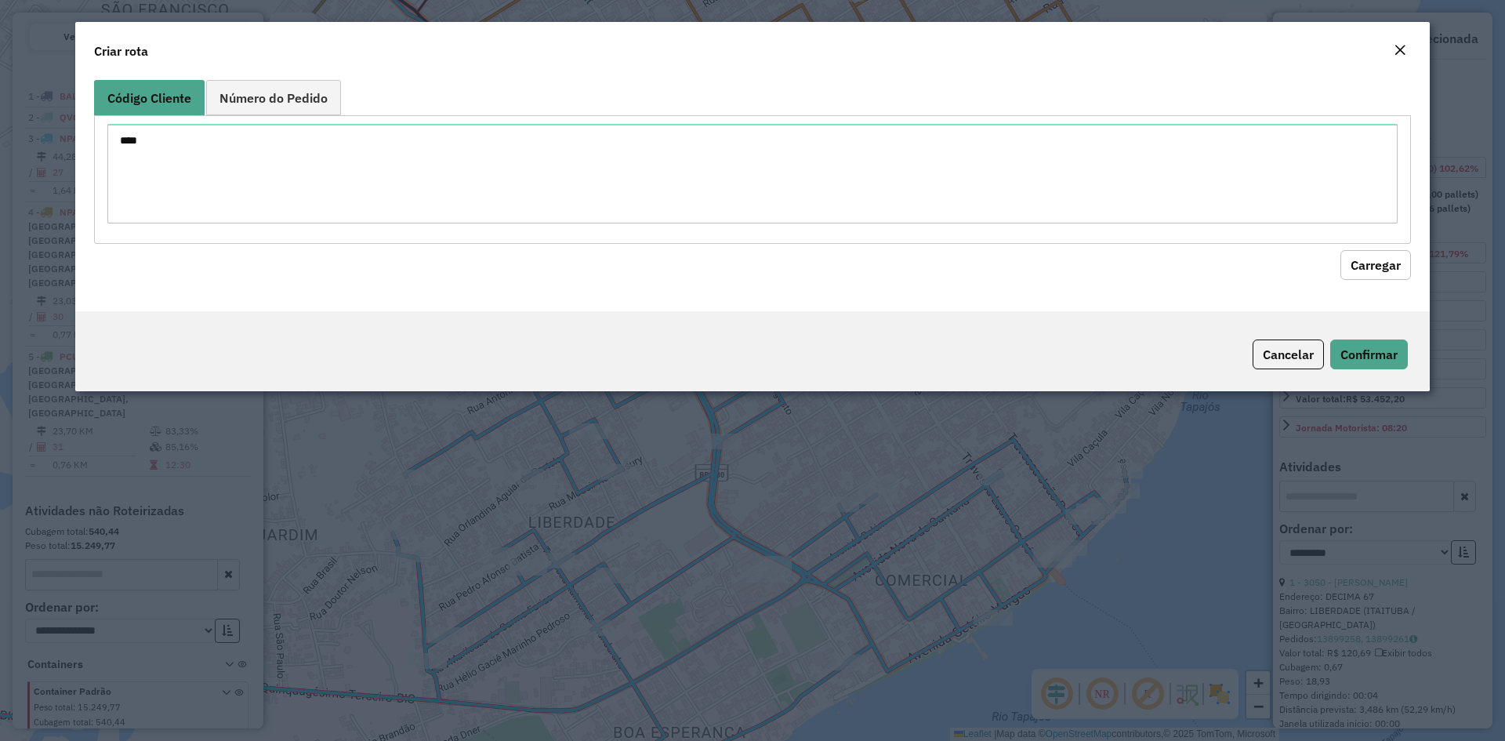
click at [1375, 270] on button "Carregar" at bounding box center [1375, 265] width 71 height 30
click at [1295, 356] on button "Cancelar" at bounding box center [1287, 354] width 71 height 30
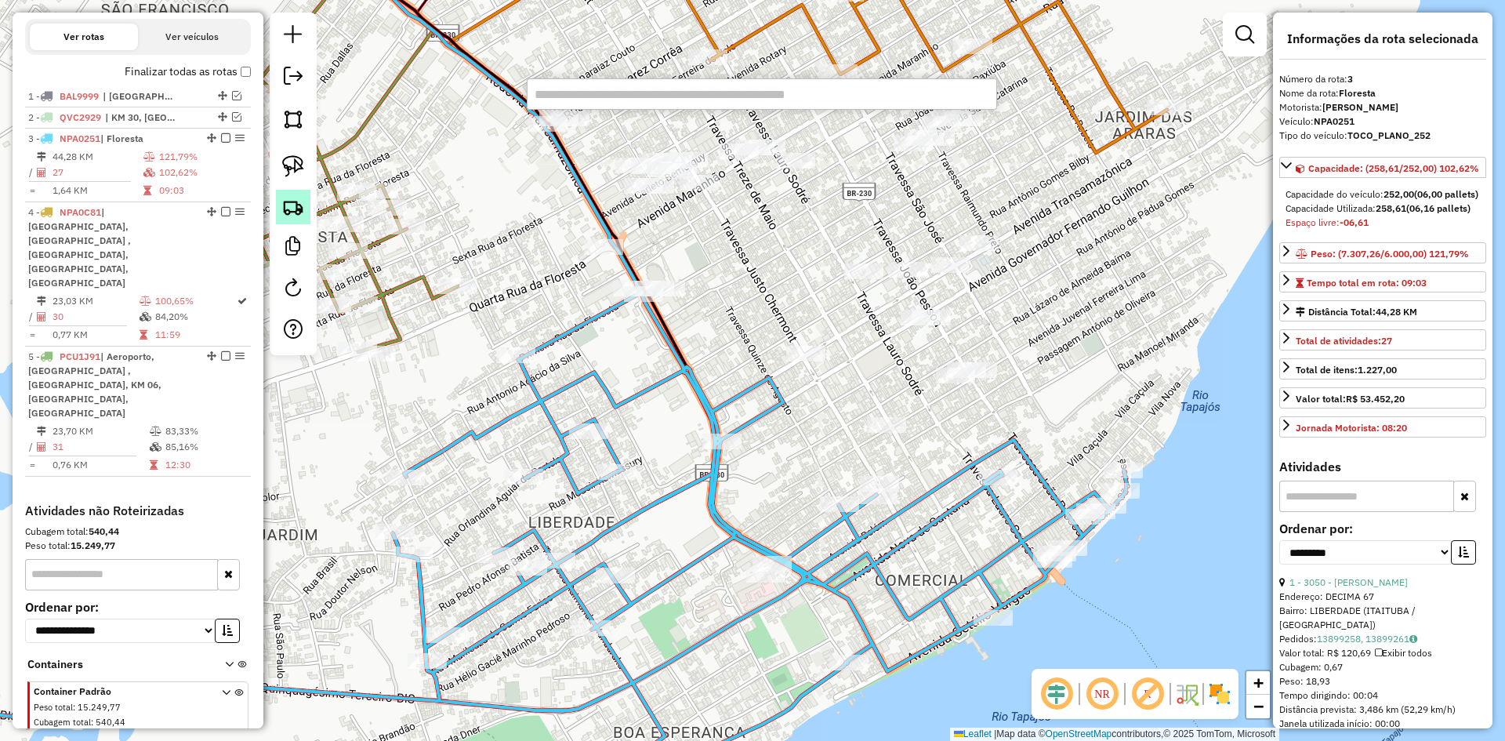
click at [292, 209] on img at bounding box center [293, 207] width 22 height 22
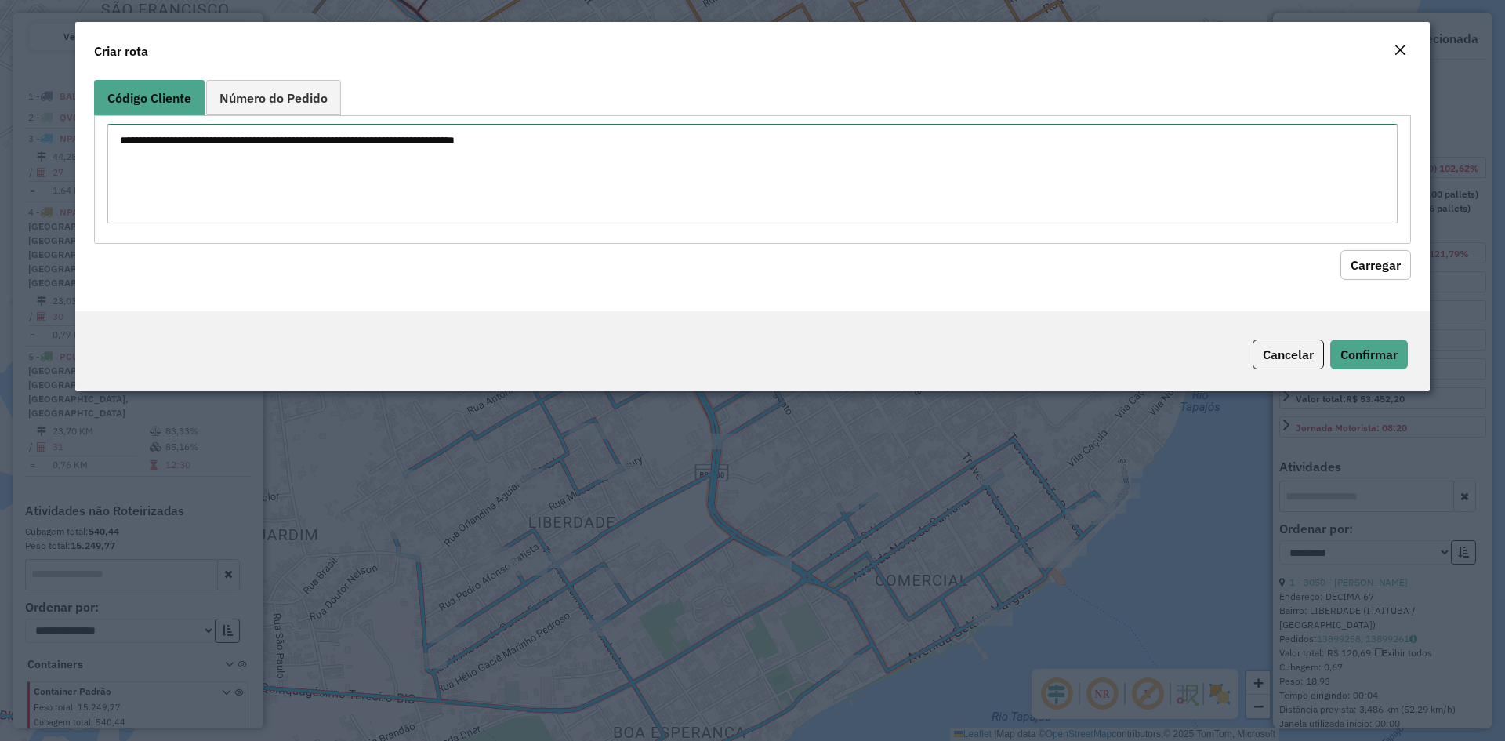
click at [318, 205] on textarea at bounding box center [752, 174] width 1290 height 100
type textarea "****"
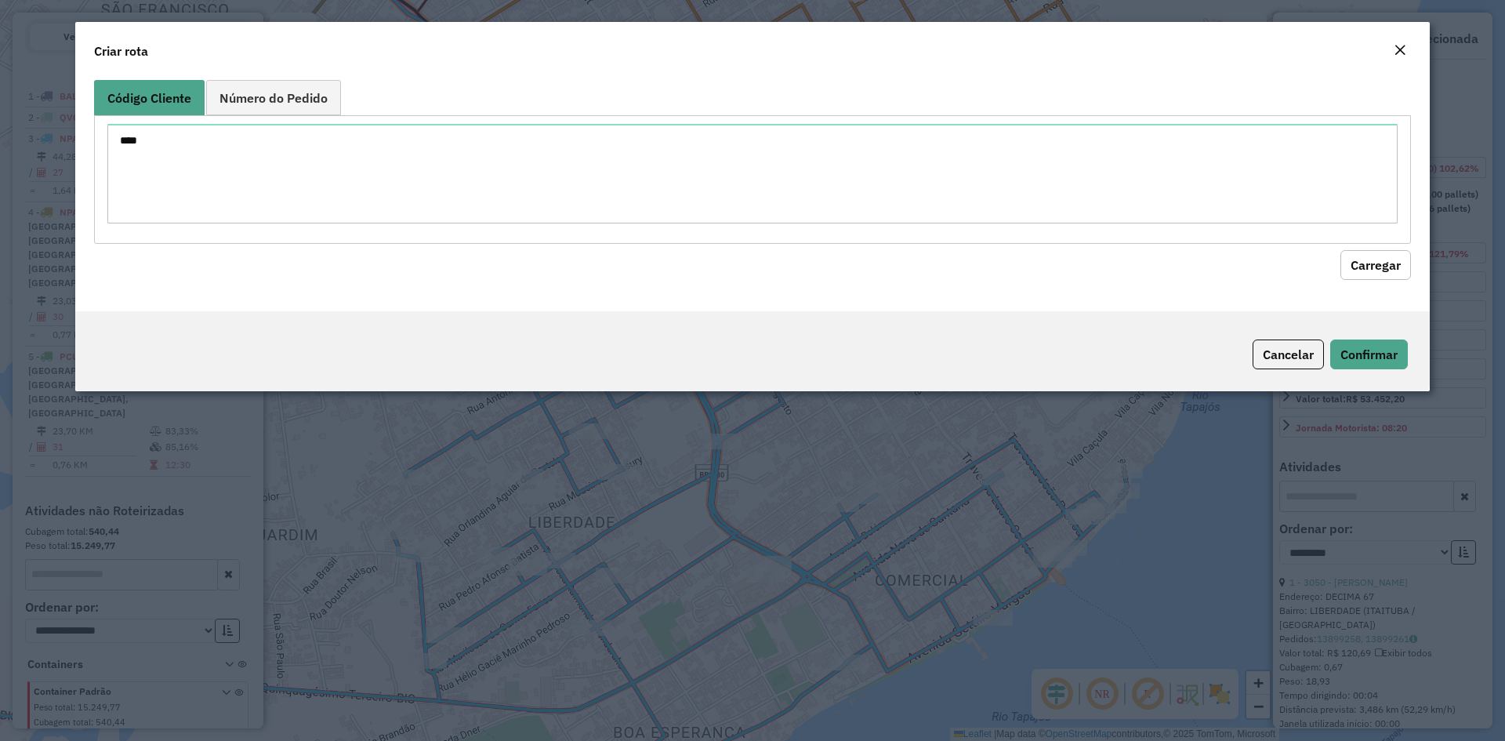
click at [1396, 266] on button "Carregar" at bounding box center [1375, 265] width 71 height 30
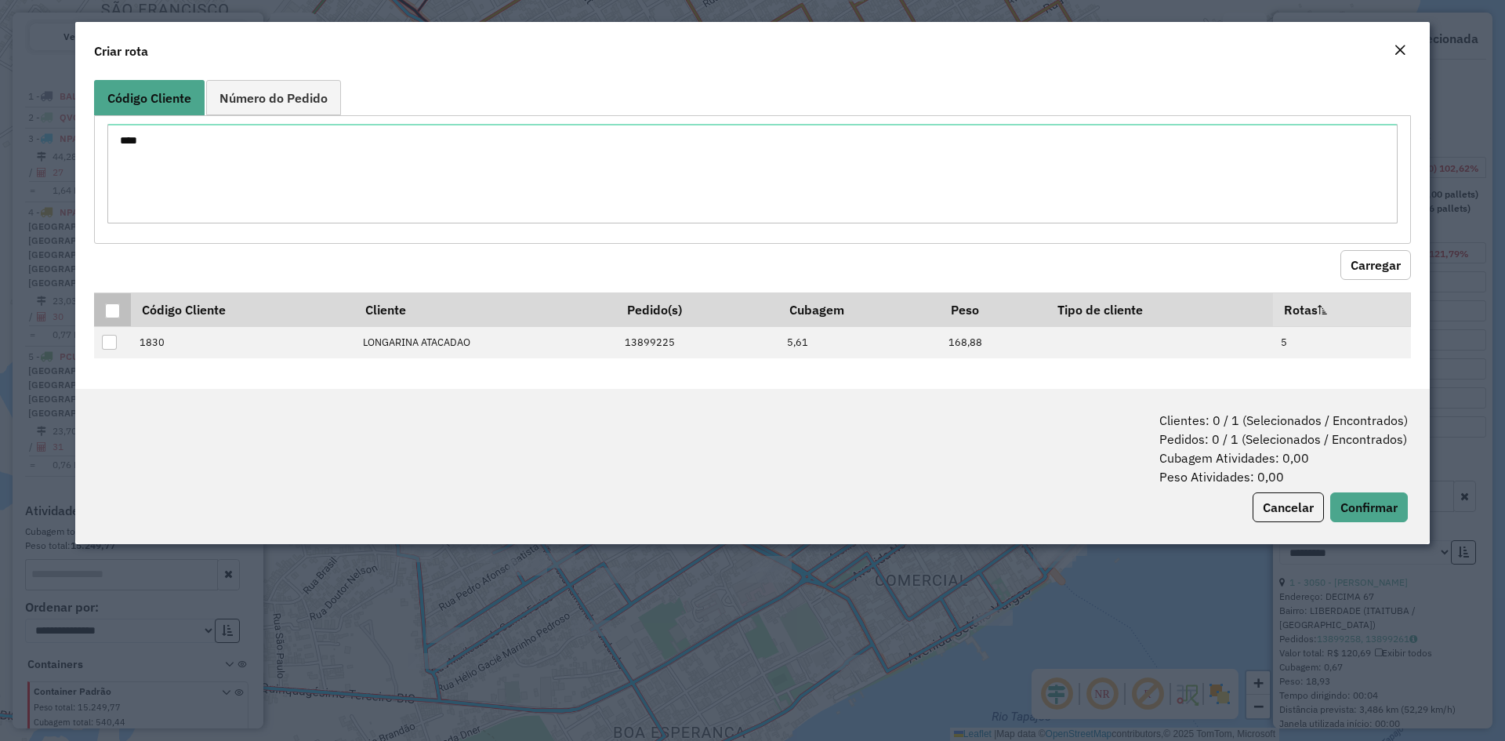
click at [117, 311] on div at bounding box center [112, 310] width 15 height 15
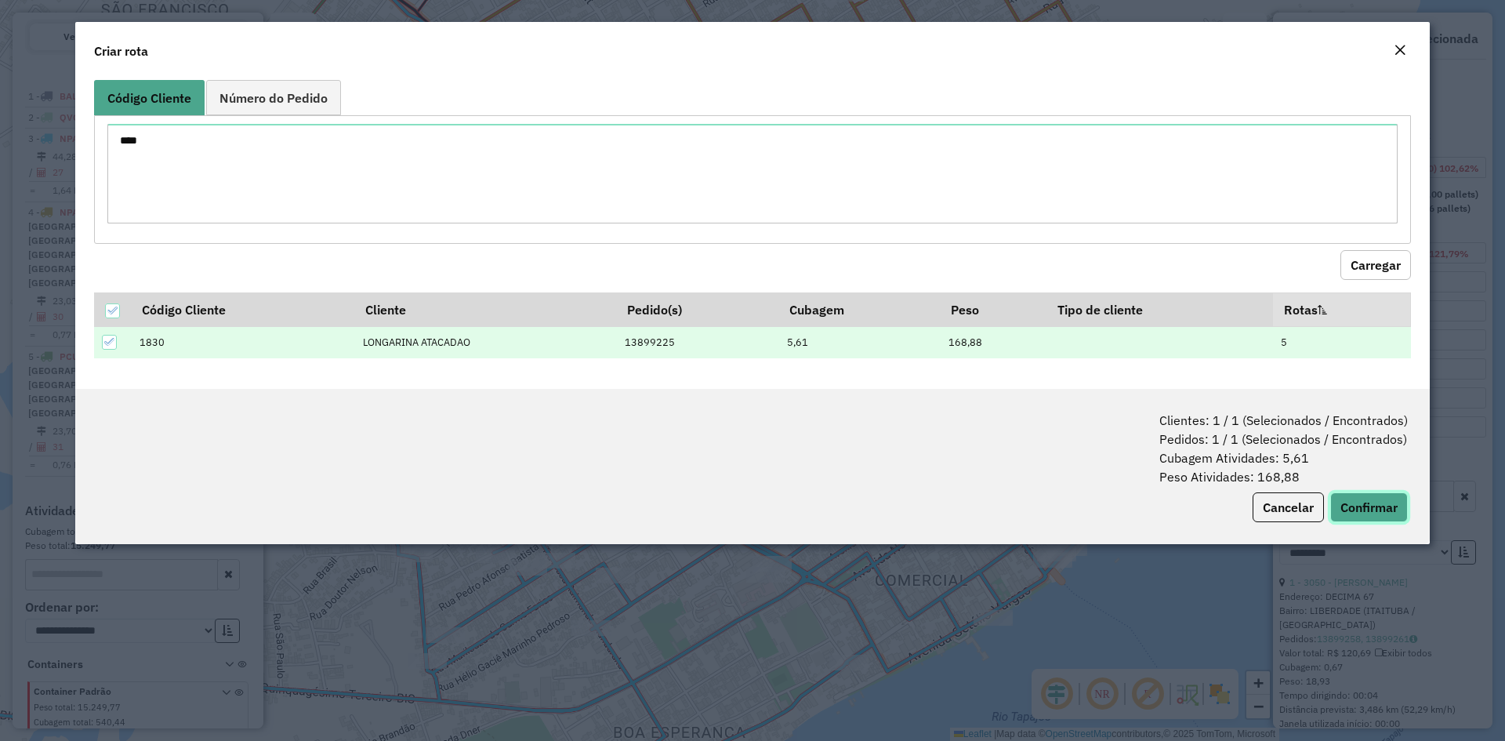
click at [1366, 513] on button "Confirmar" at bounding box center [1369, 507] width 78 height 30
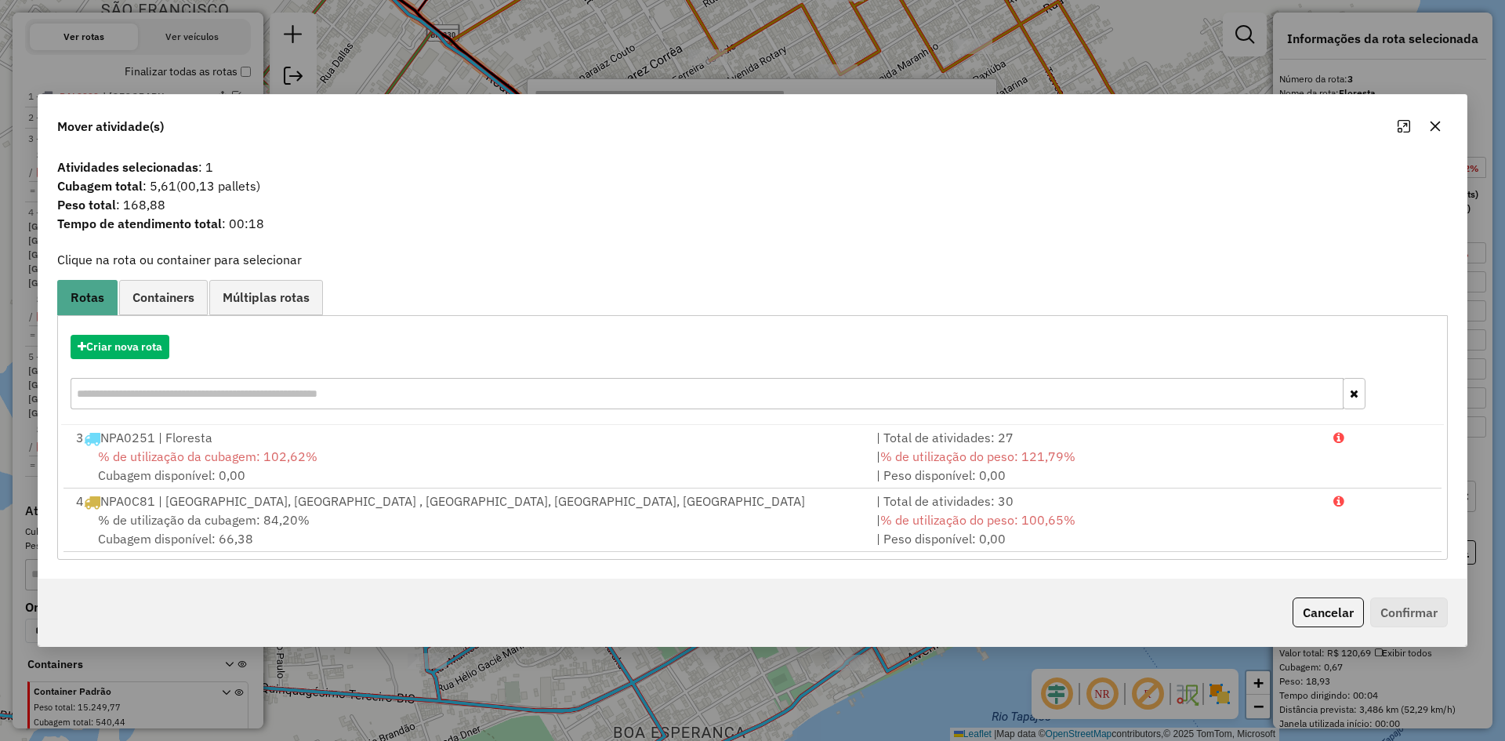
click at [468, 450] on div "% de utilização da cubagem: 102,62% Cubagem disponível: 0,00" at bounding box center [467, 466] width 800 height 38
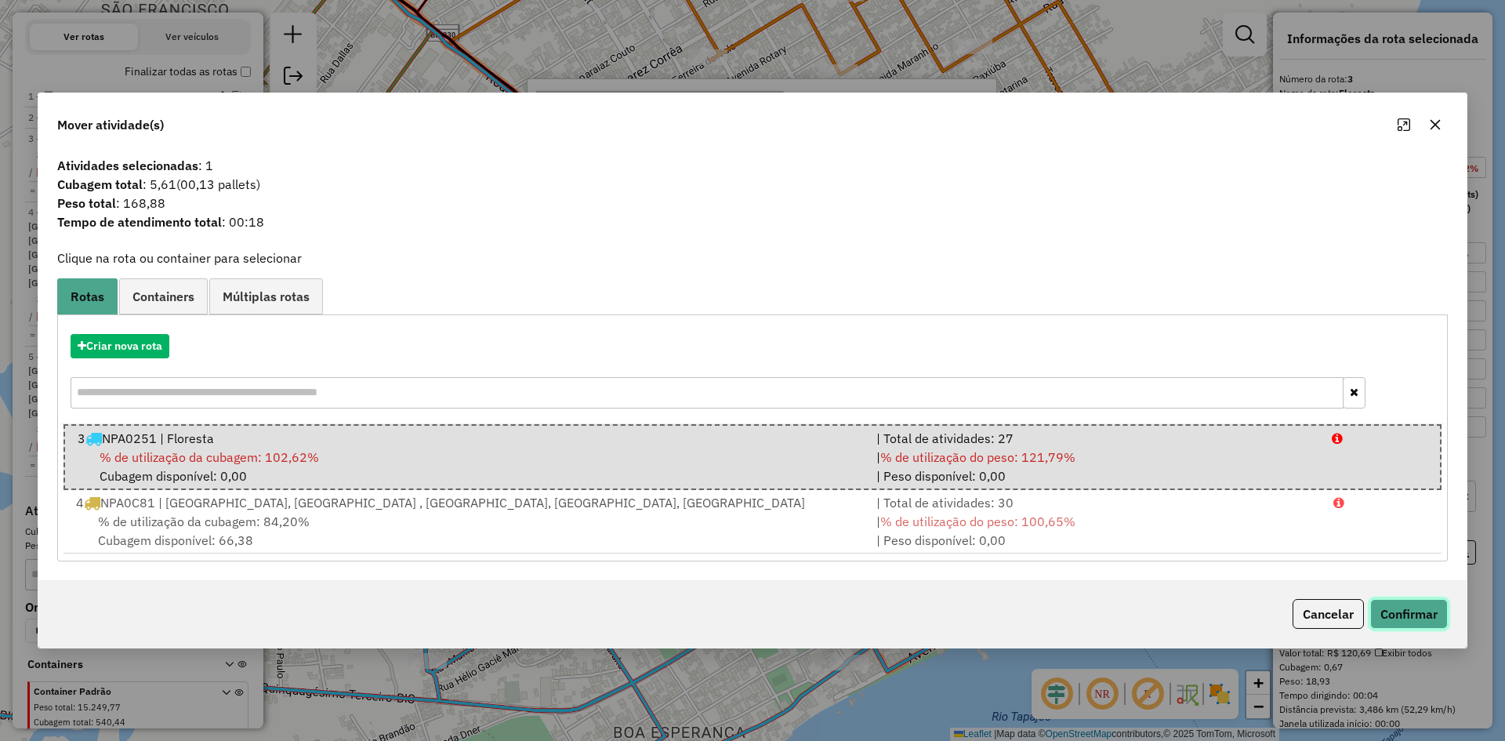
click at [1413, 608] on button "Confirmar" at bounding box center [1409, 614] width 78 height 30
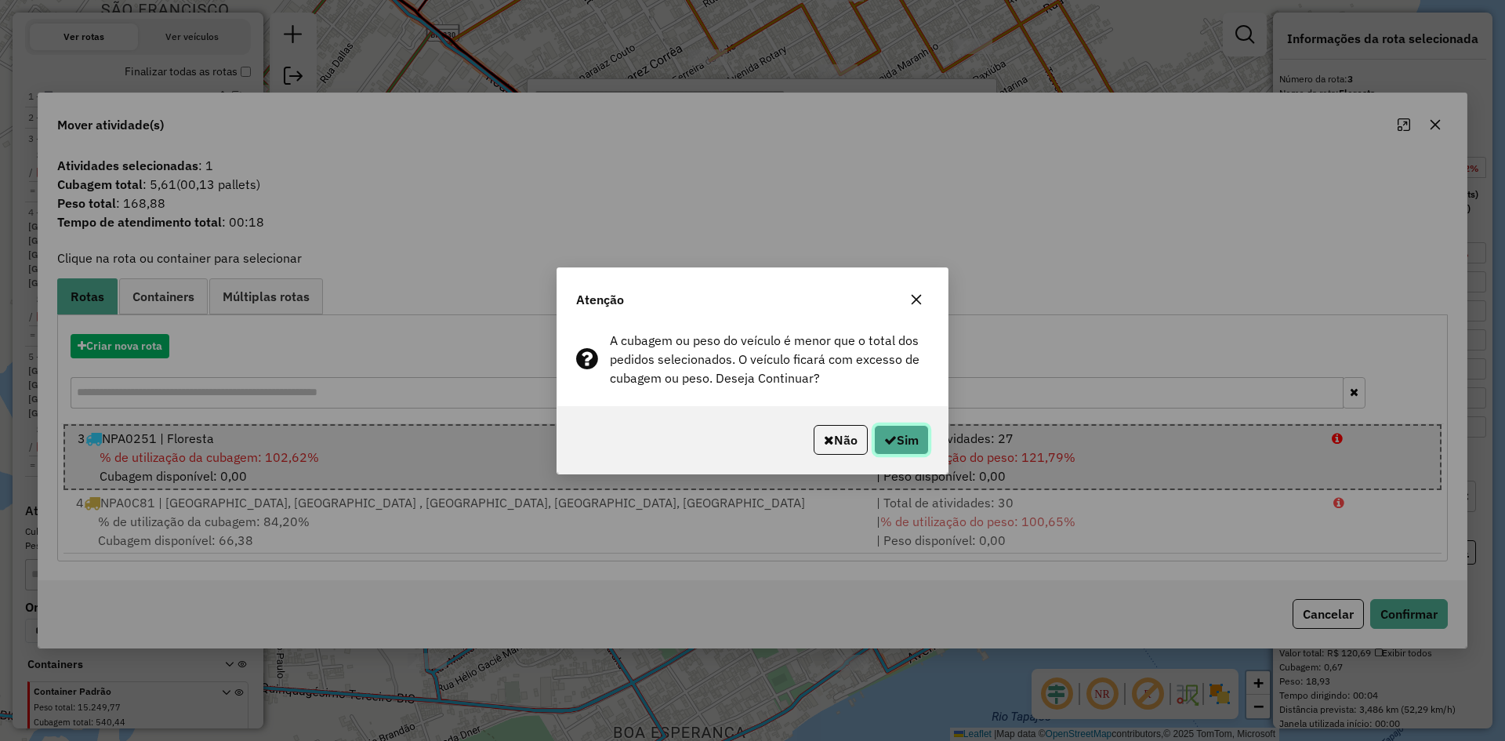
click at [917, 438] on button "Sim" at bounding box center [901, 440] width 55 height 30
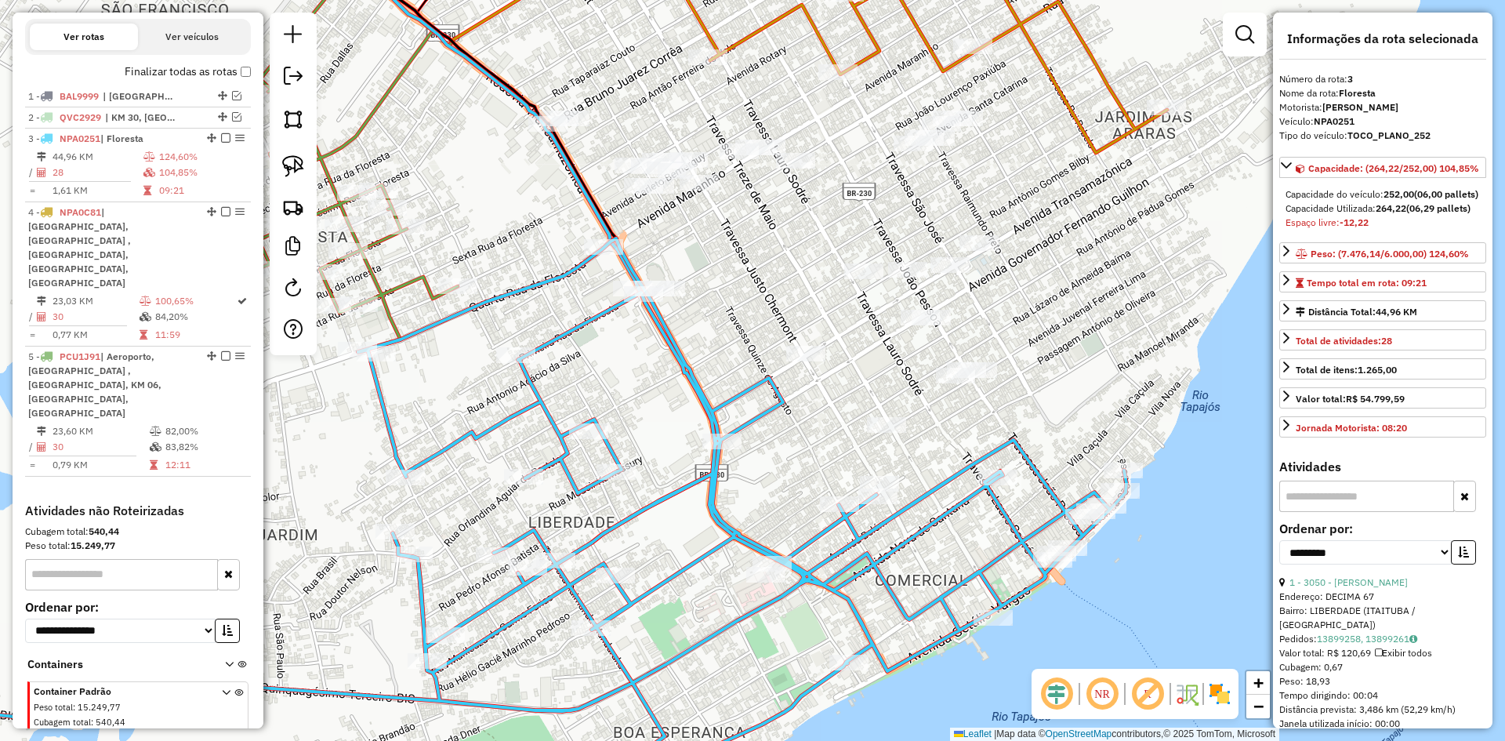
click at [610, 447] on icon at bounding box center [488, 513] width 1277 height 551
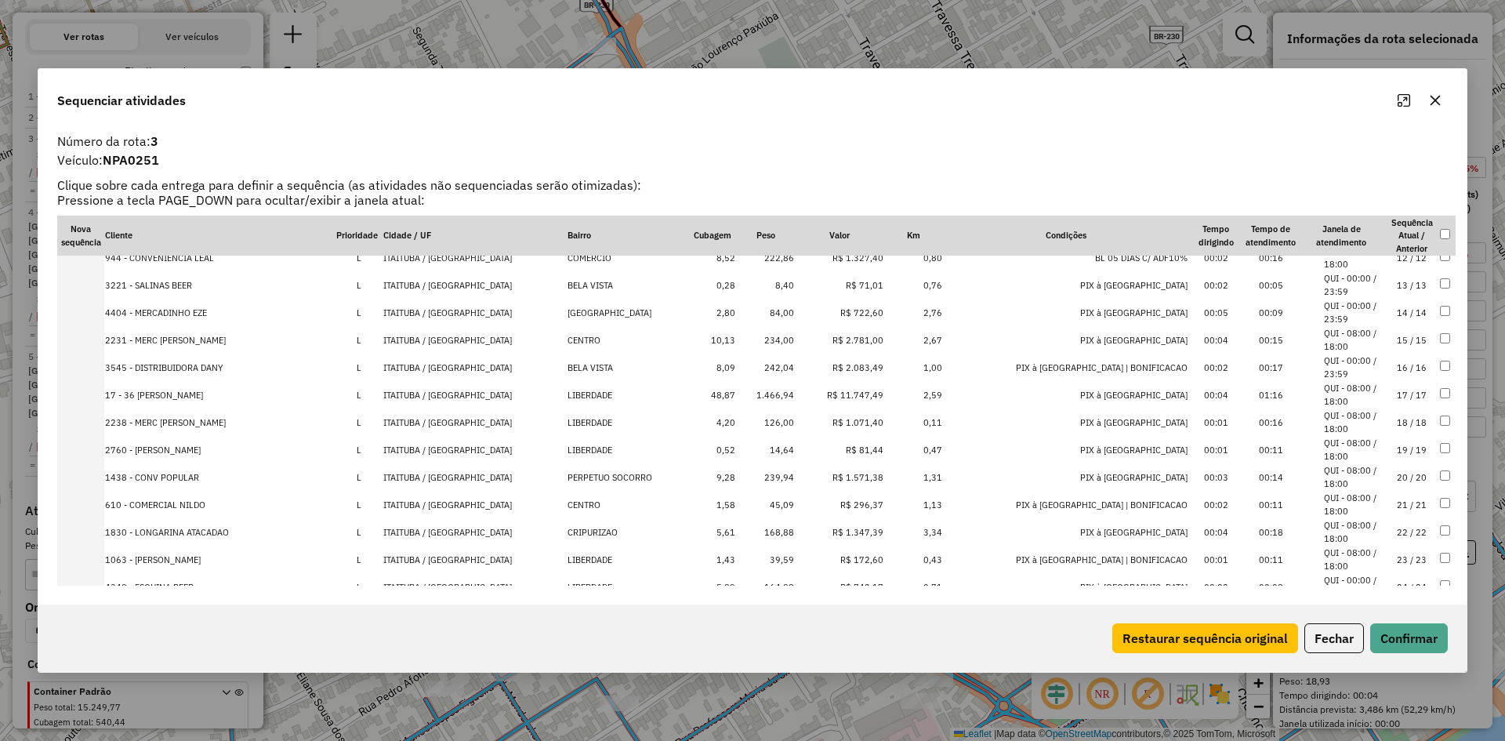
scroll to position [157, 0]
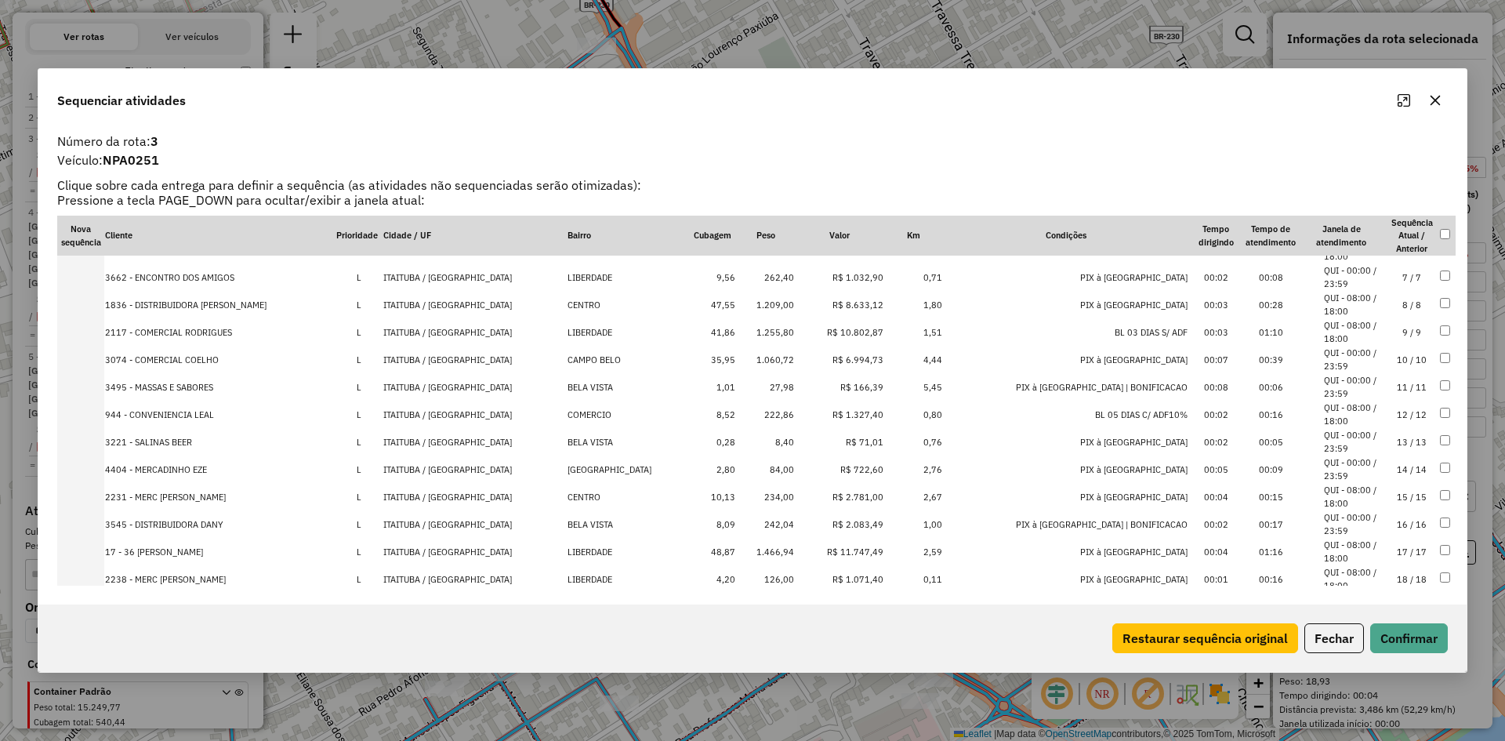
click at [795, 326] on td "1.255,80" at bounding box center [765, 331] width 59 height 27
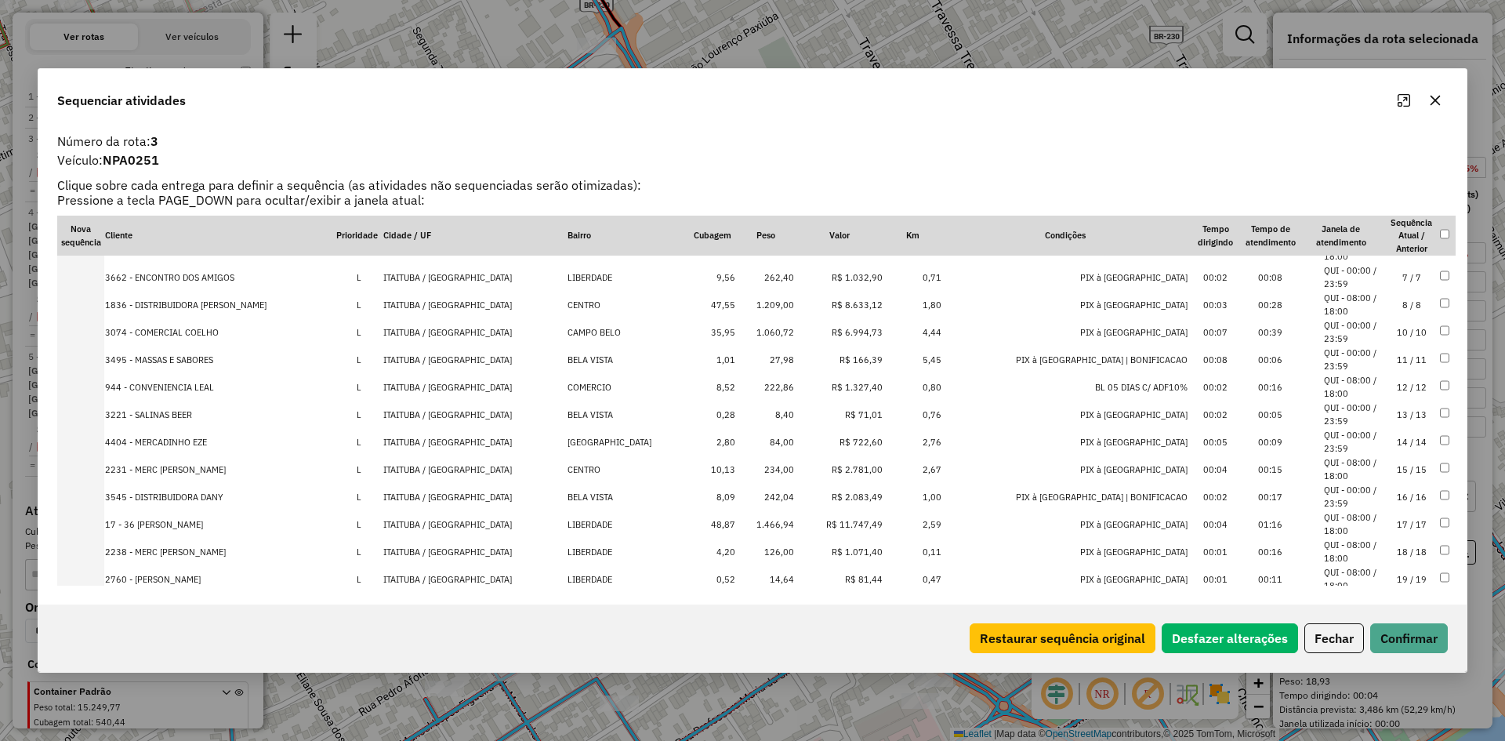
click at [795, 520] on td "1.466,94" at bounding box center [765, 523] width 59 height 27
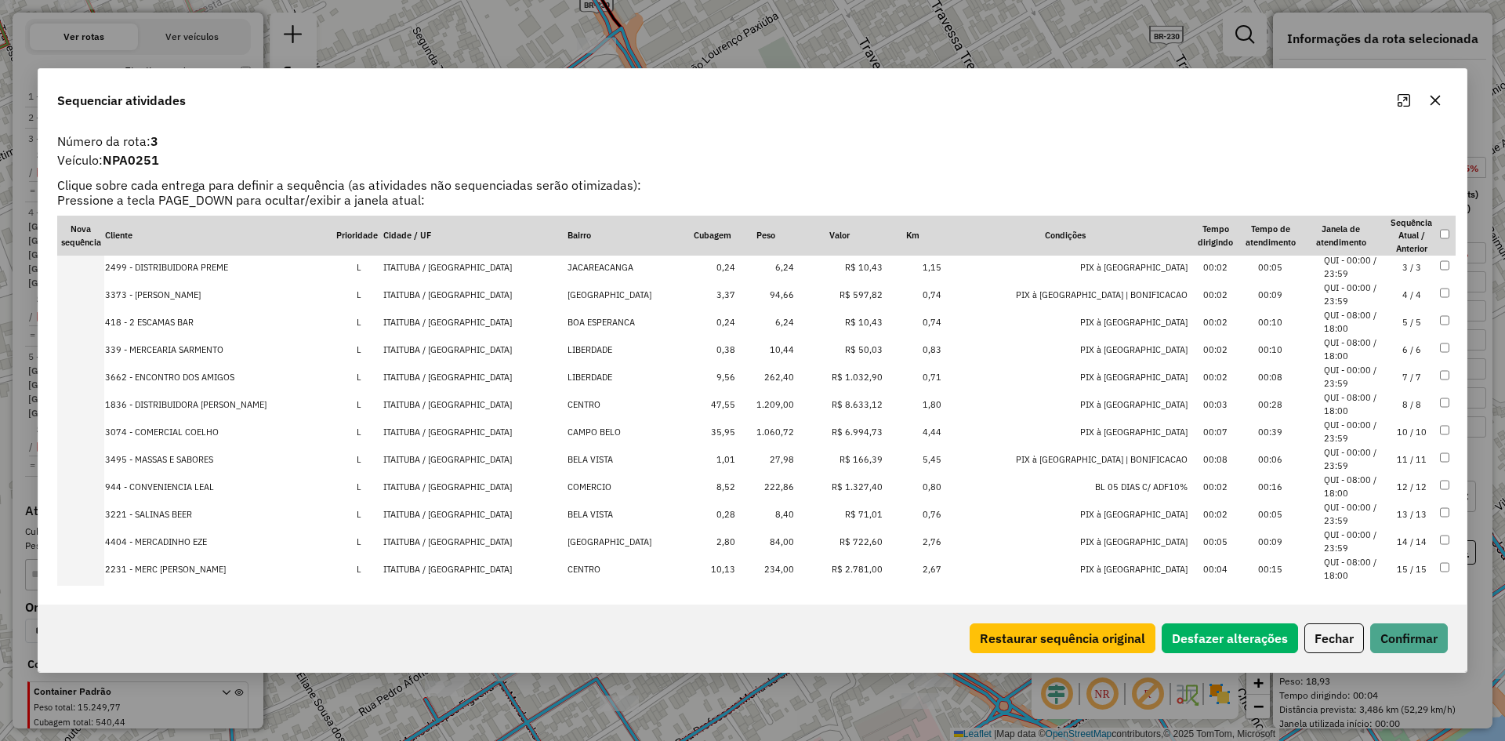
scroll to position [0, 0]
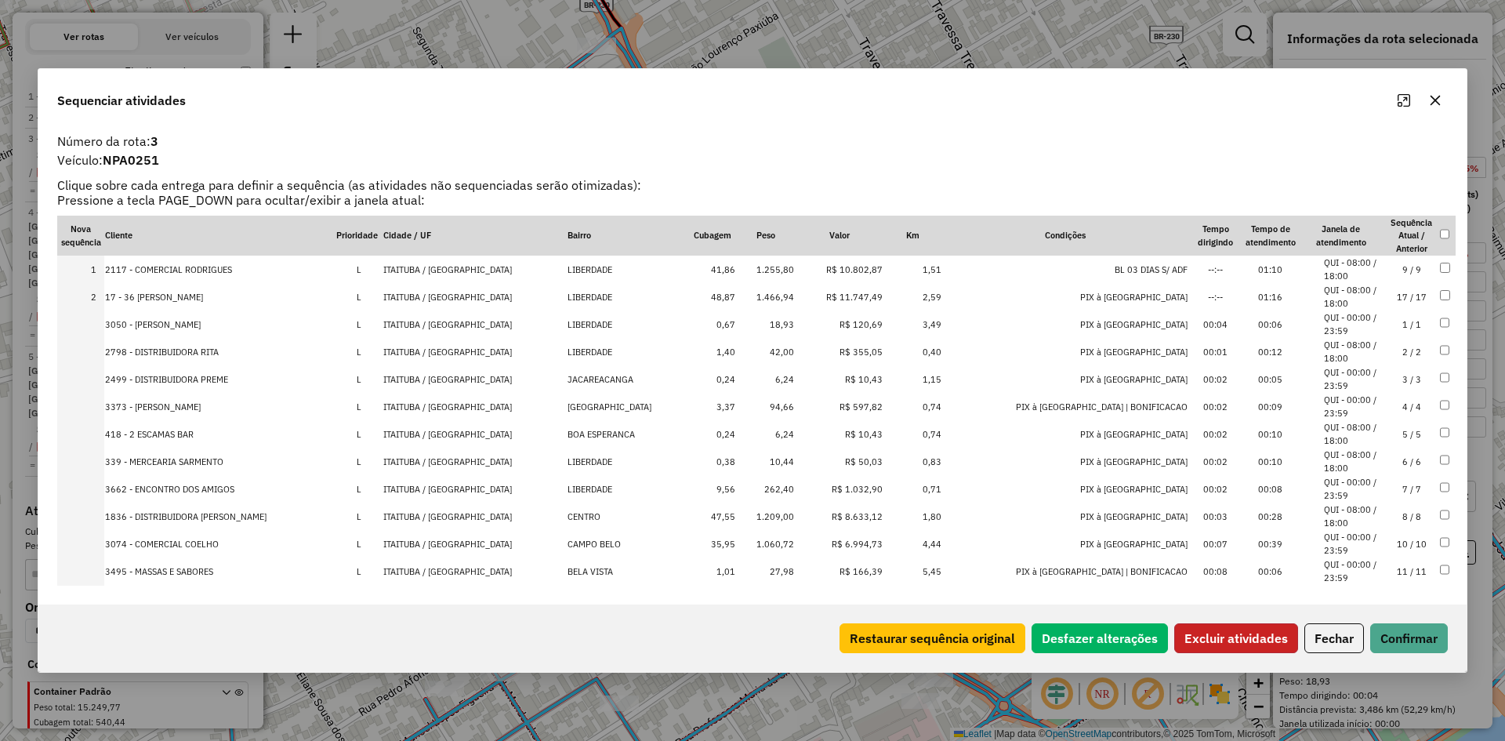
click at [1222, 638] on button "Excluir atividades" at bounding box center [1236, 638] width 124 height 30
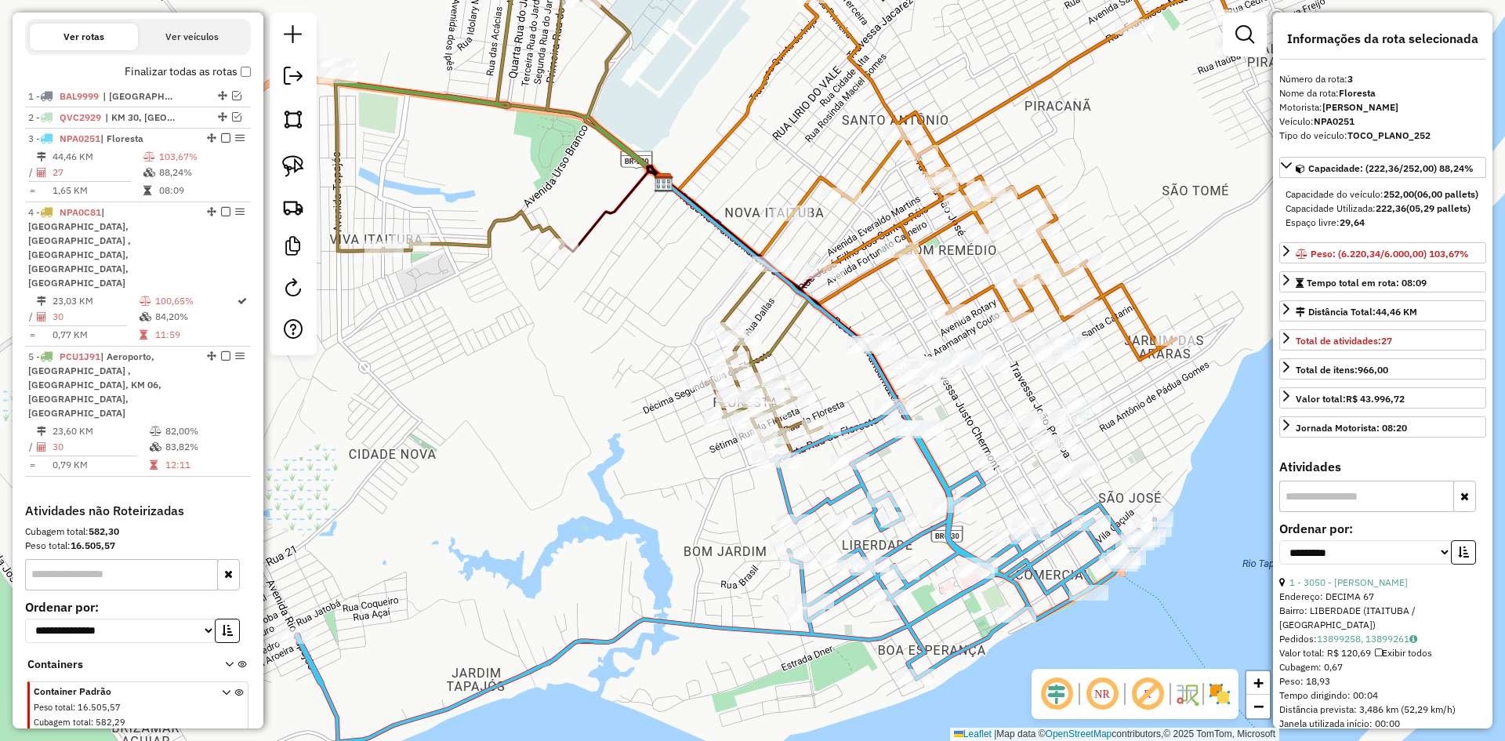
click at [766, 340] on div "Janela de atendimento Grade de atendimento Capacidade Transportadoras Veículos …" at bounding box center [752, 370] width 1505 height 741
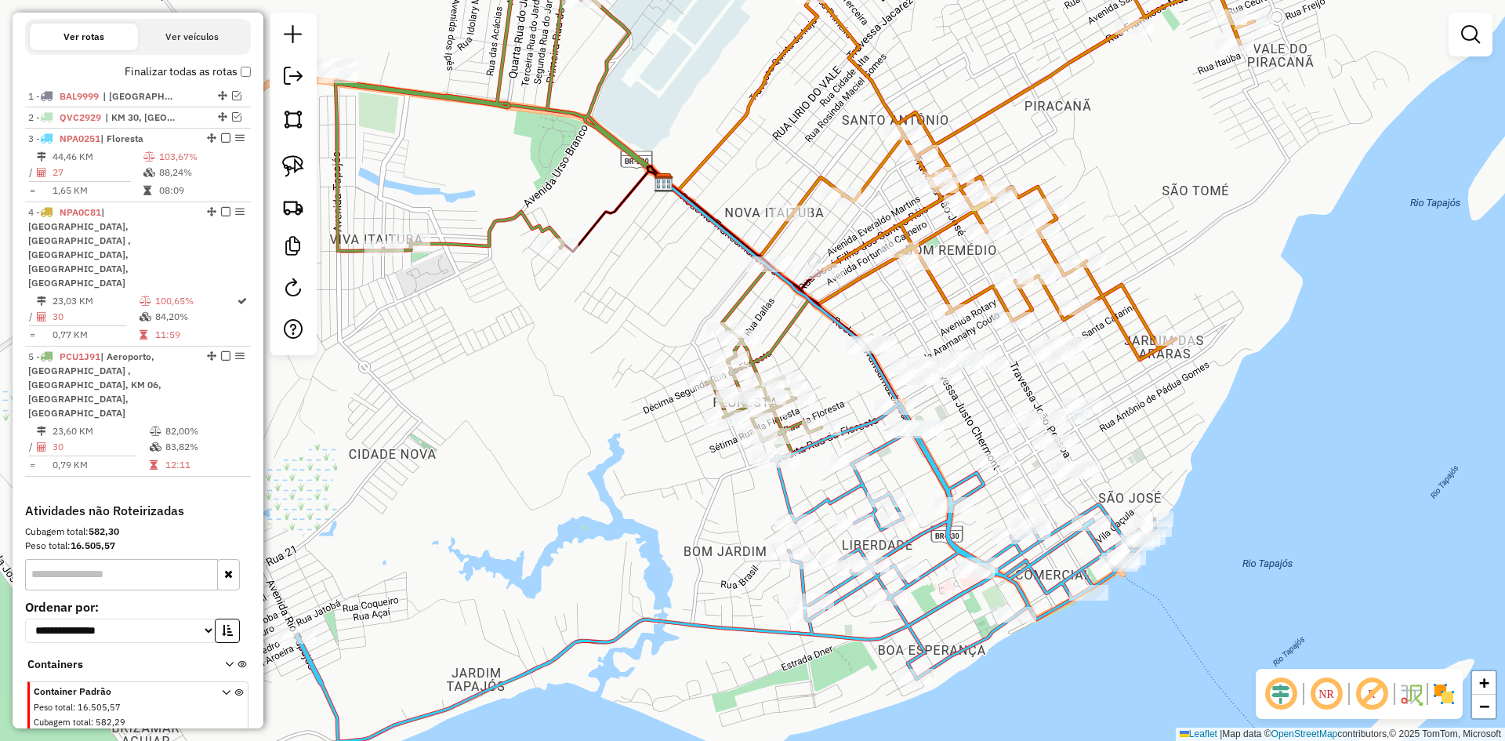
click at [780, 341] on icon at bounding box center [578, 191] width 486 height 531
select select "**********"
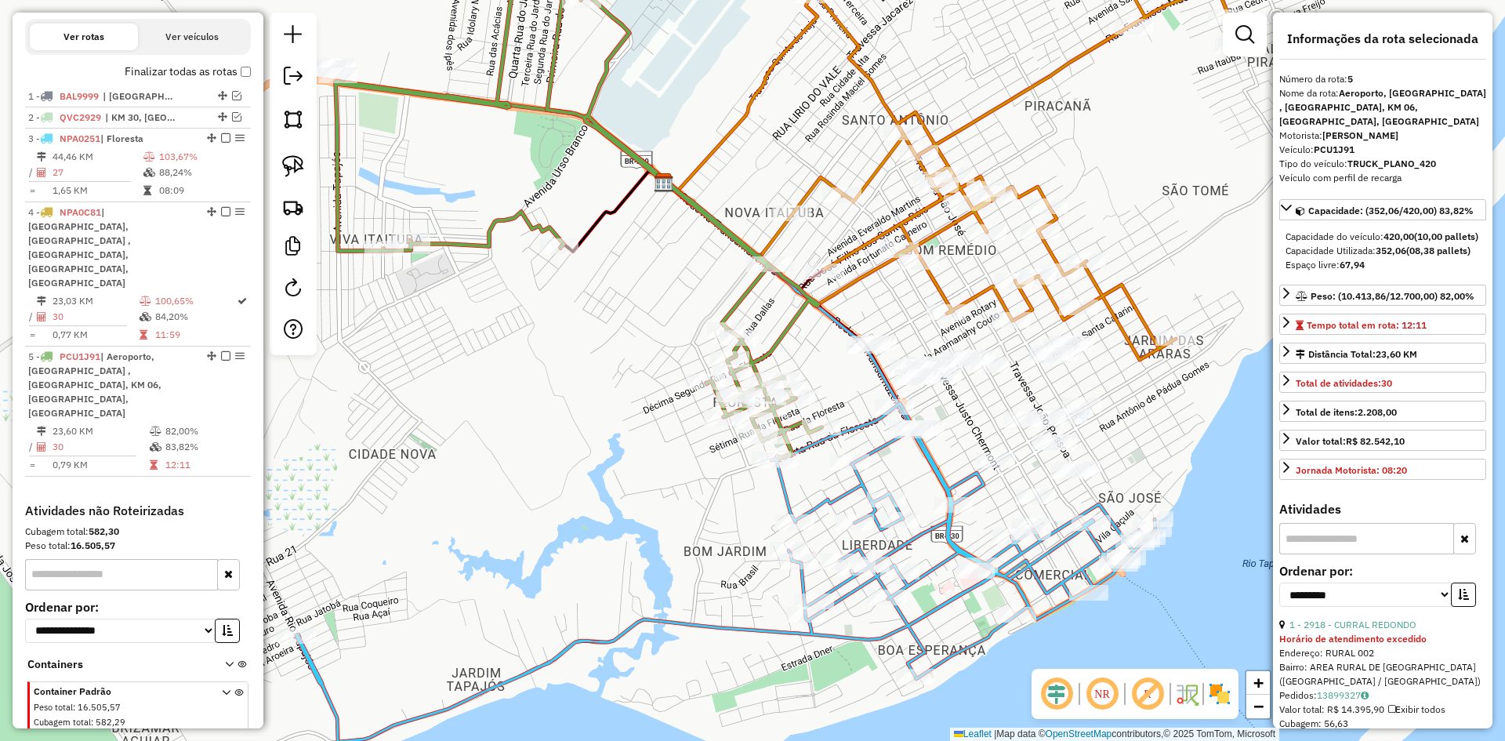
click at [780, 341] on icon at bounding box center [578, 191] width 486 height 531
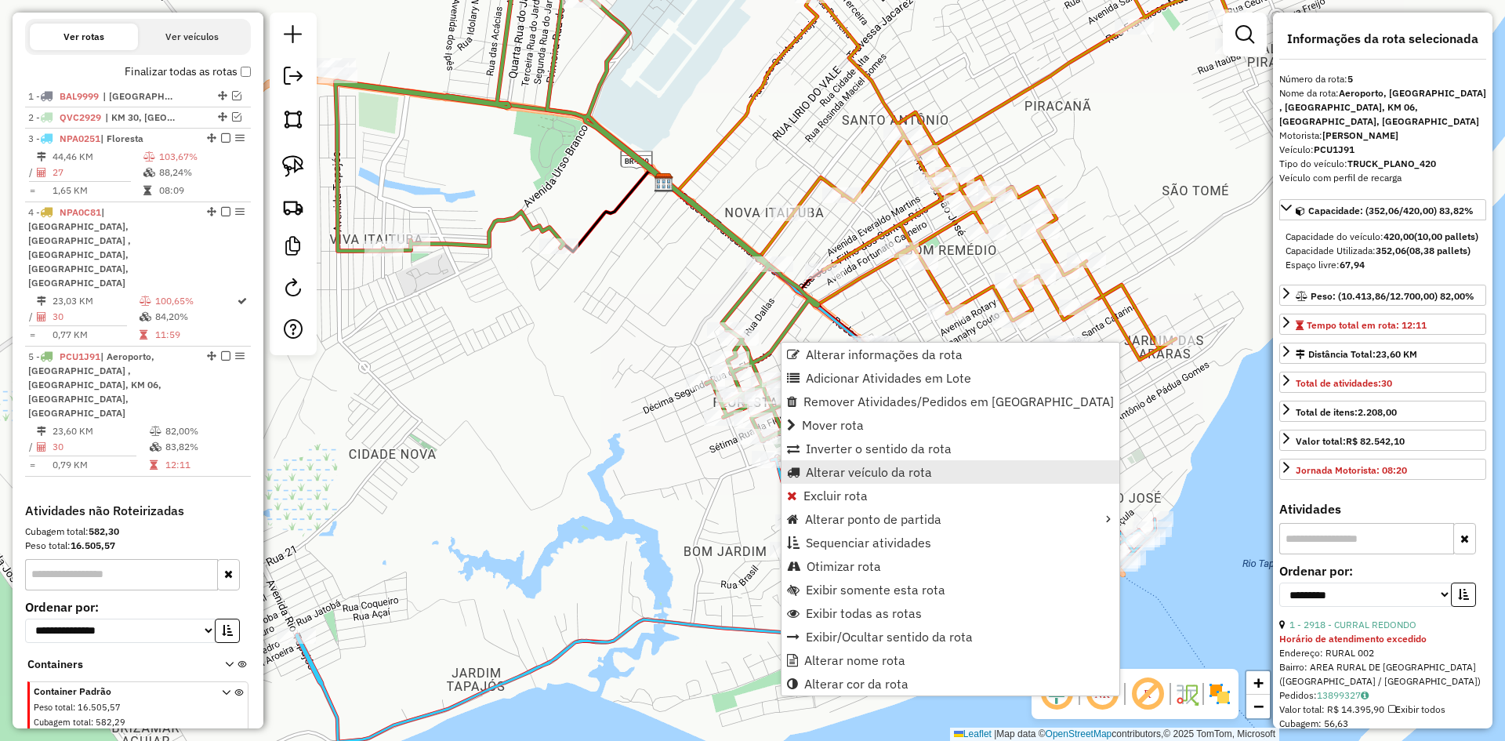
click at [832, 472] on span "Alterar veículo da rota" at bounding box center [869, 471] width 126 height 13
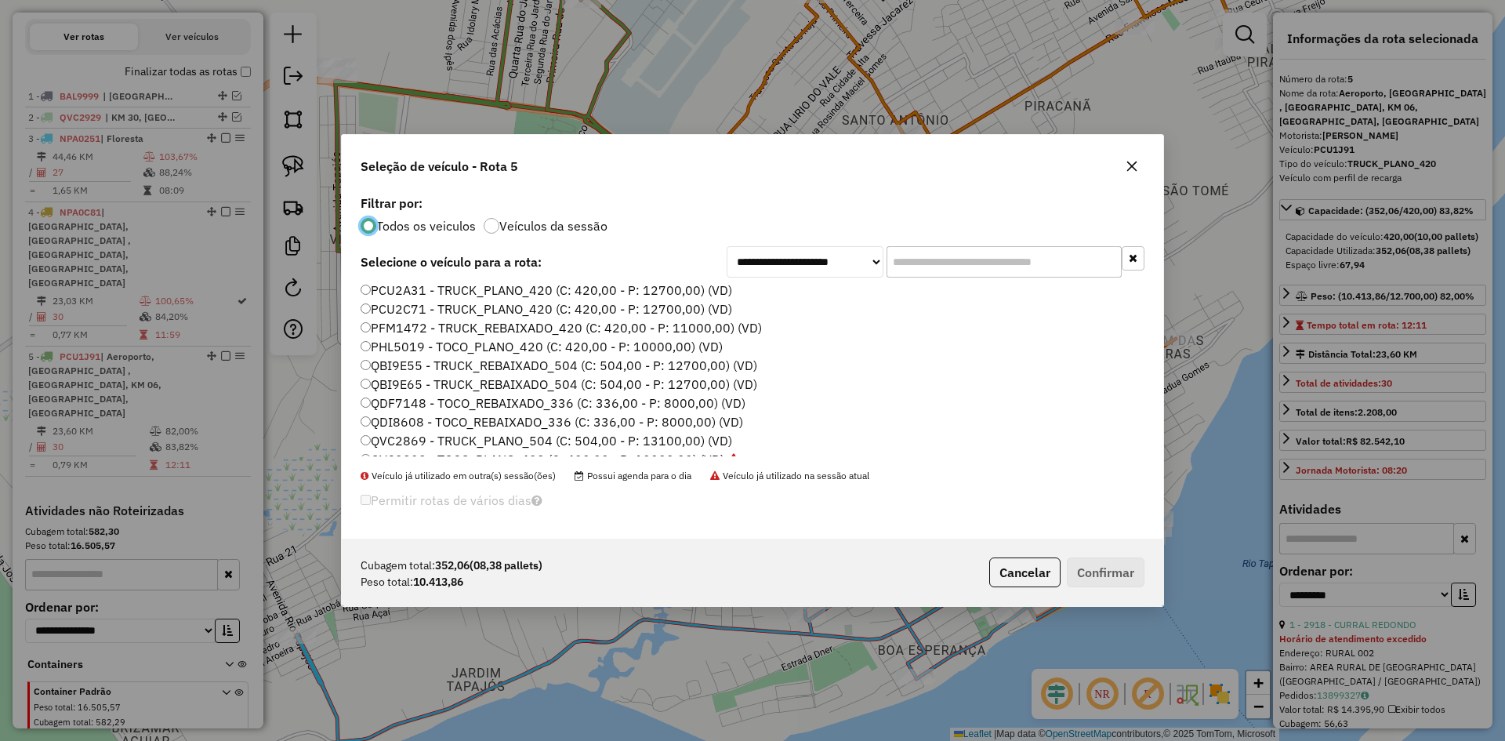
scroll to position [279, 0]
click at [419, 334] on label "PHL5019 - TOCO_PLANO_420 (C: 420,00 - P: 10000,00) (VD)" at bounding box center [541, 333] width 362 height 19
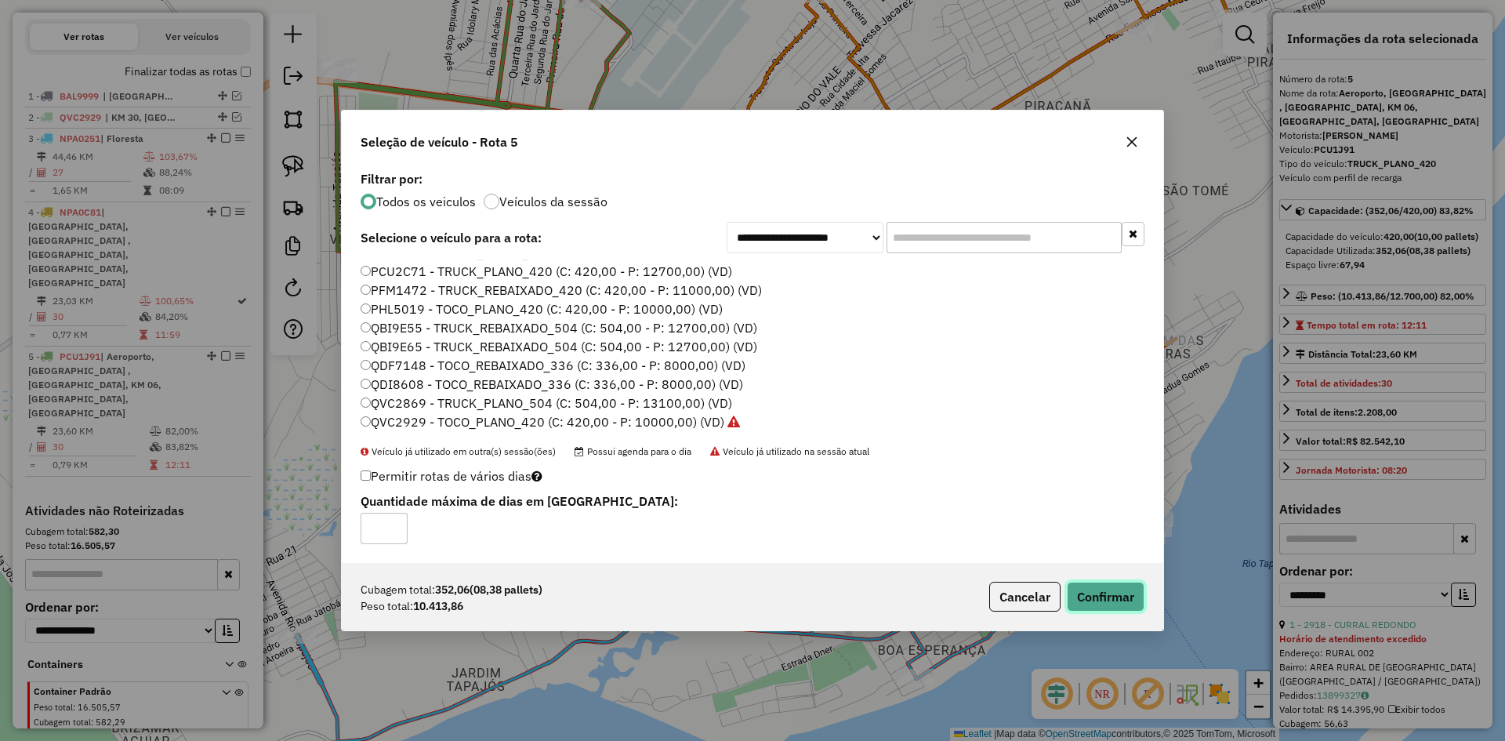
click at [1104, 605] on button "Confirmar" at bounding box center [1106, 596] width 78 height 30
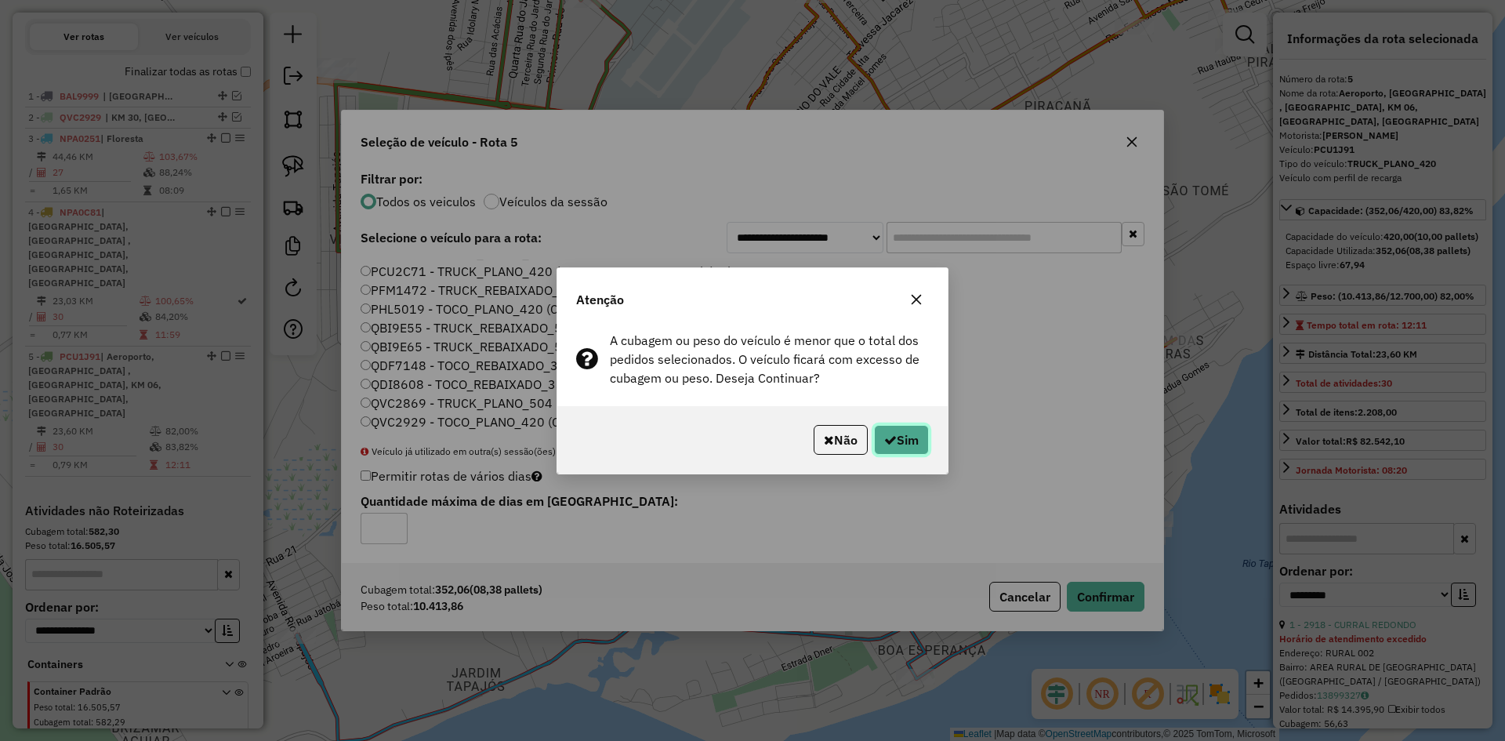
click at [912, 436] on button "Sim" at bounding box center [901, 440] width 55 height 30
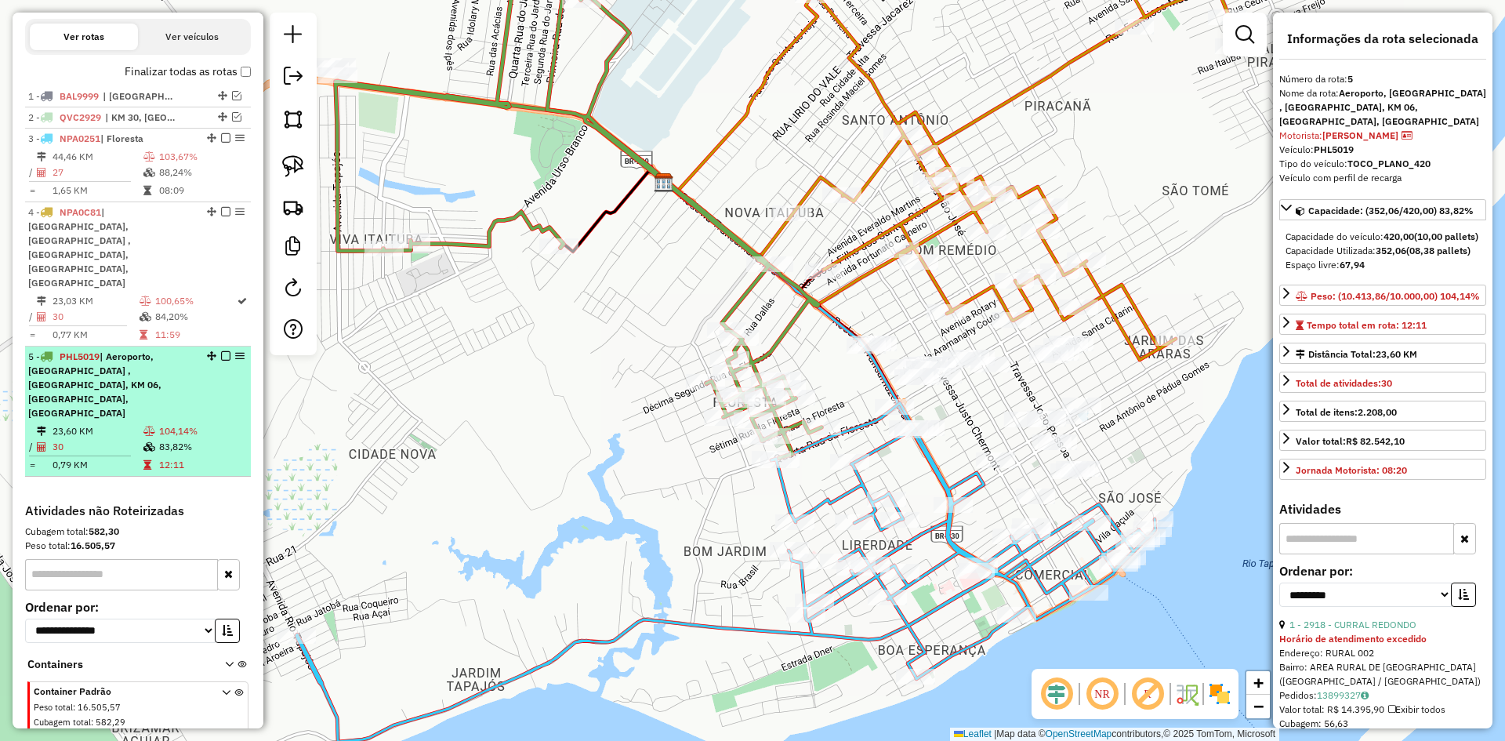
click at [180, 423] on td "104,14%" at bounding box center [201, 431] width 86 height 16
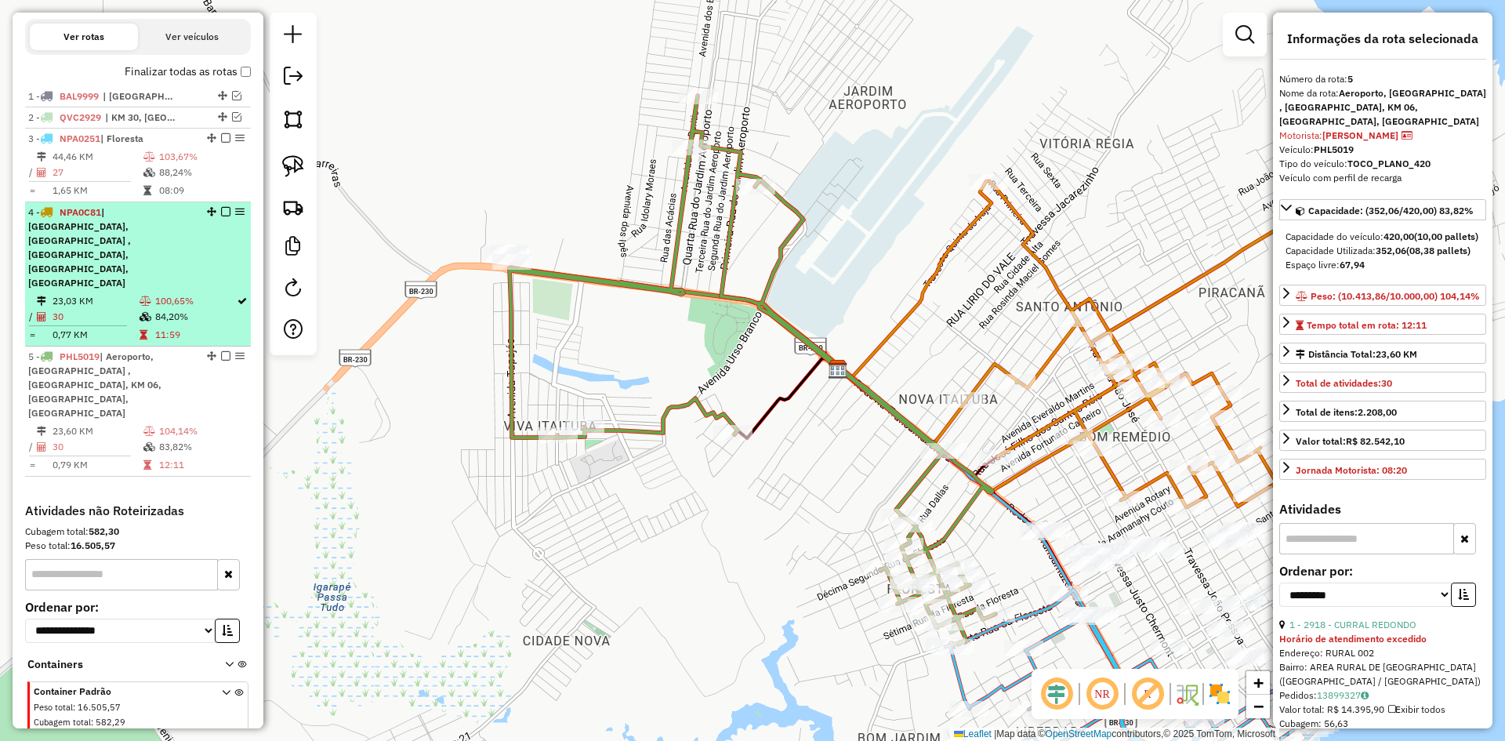
click at [178, 293] on td "100,65%" at bounding box center [194, 301] width 81 height 16
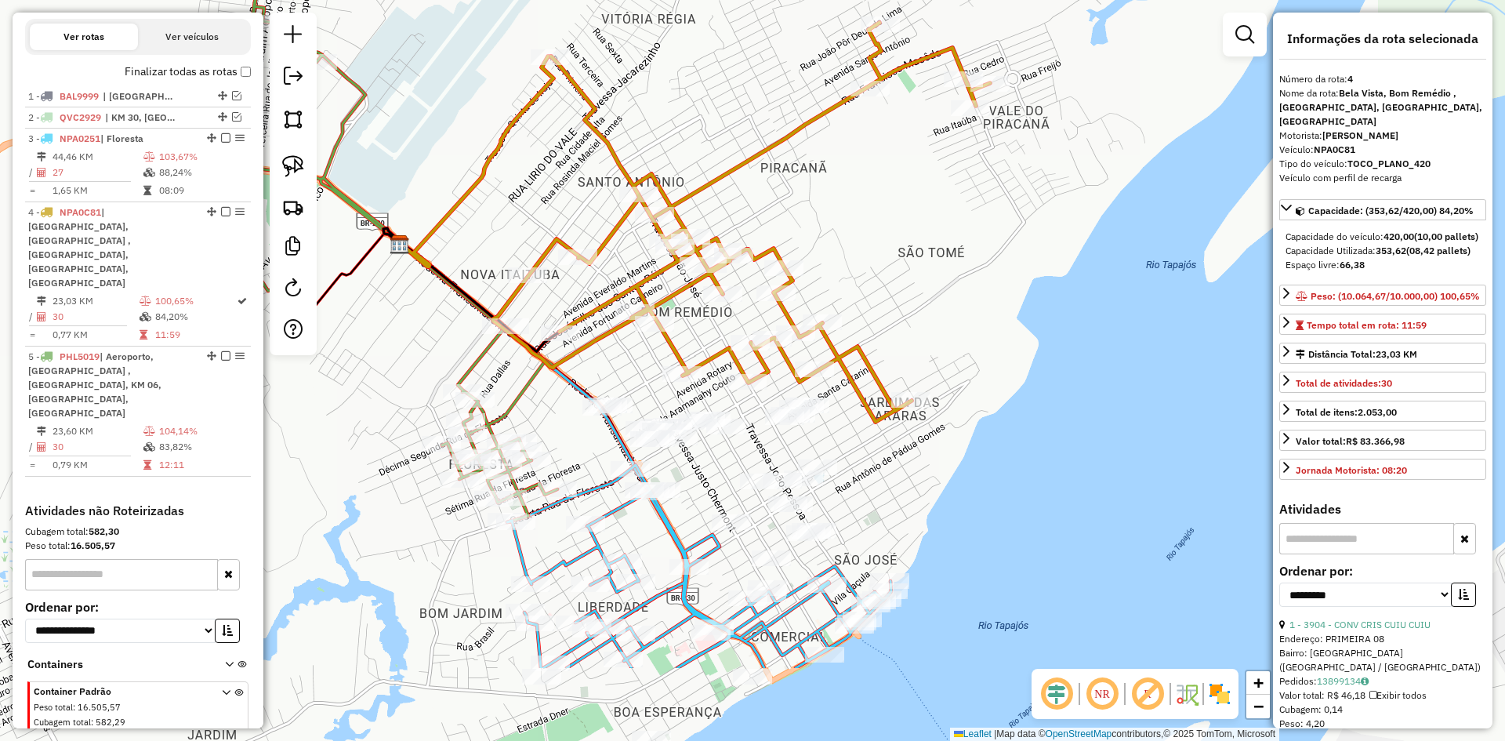
drag, startPoint x: 1003, startPoint y: 621, endPoint x: 927, endPoint y: 498, distance: 145.3
click at [927, 498] on div "Janela de atendimento Grade de atendimento Capacidade Transportadoras Veículos …" at bounding box center [752, 370] width 1505 height 741
click at [288, 150] on link at bounding box center [293, 166] width 34 height 34
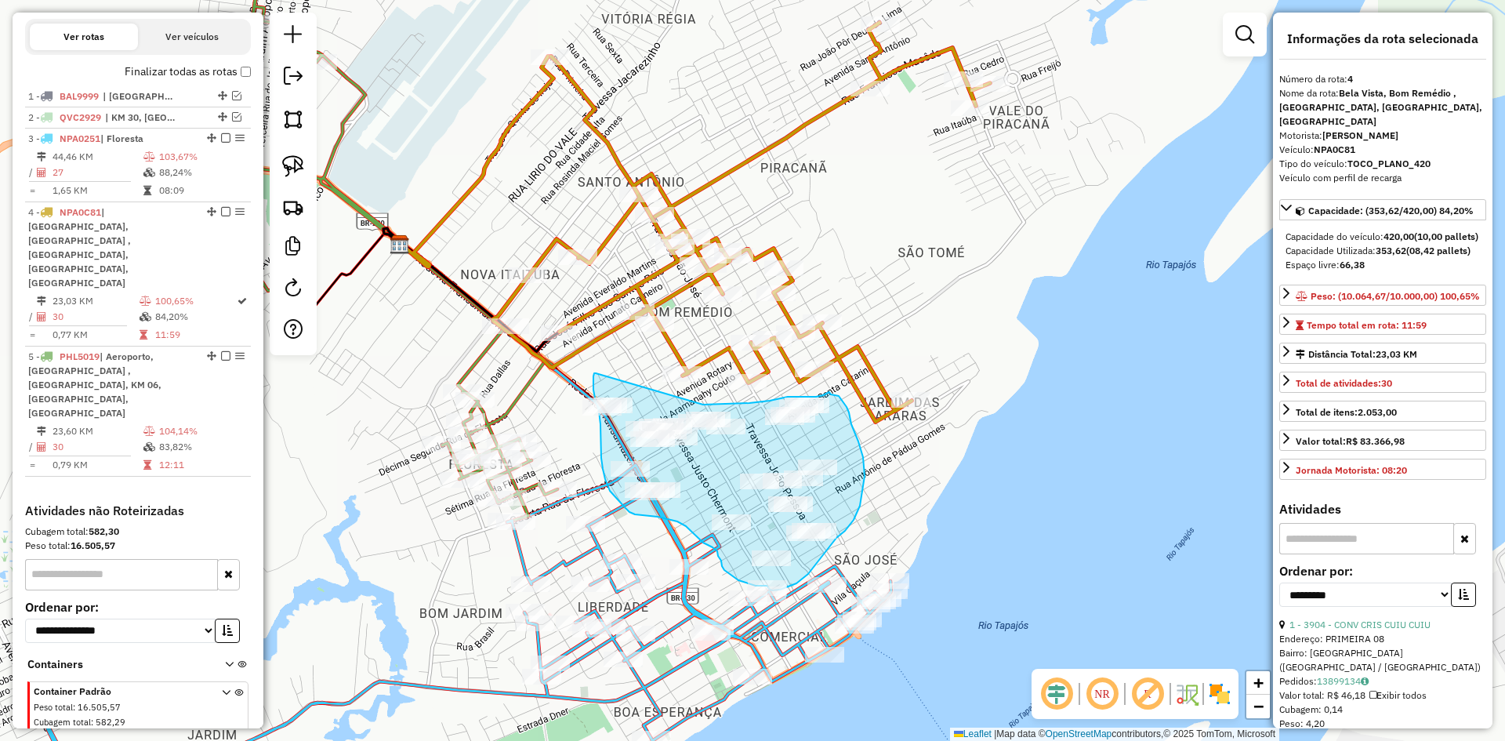
drag, startPoint x: 596, startPoint y: 373, endPoint x: 703, endPoint y: 404, distance: 111.8
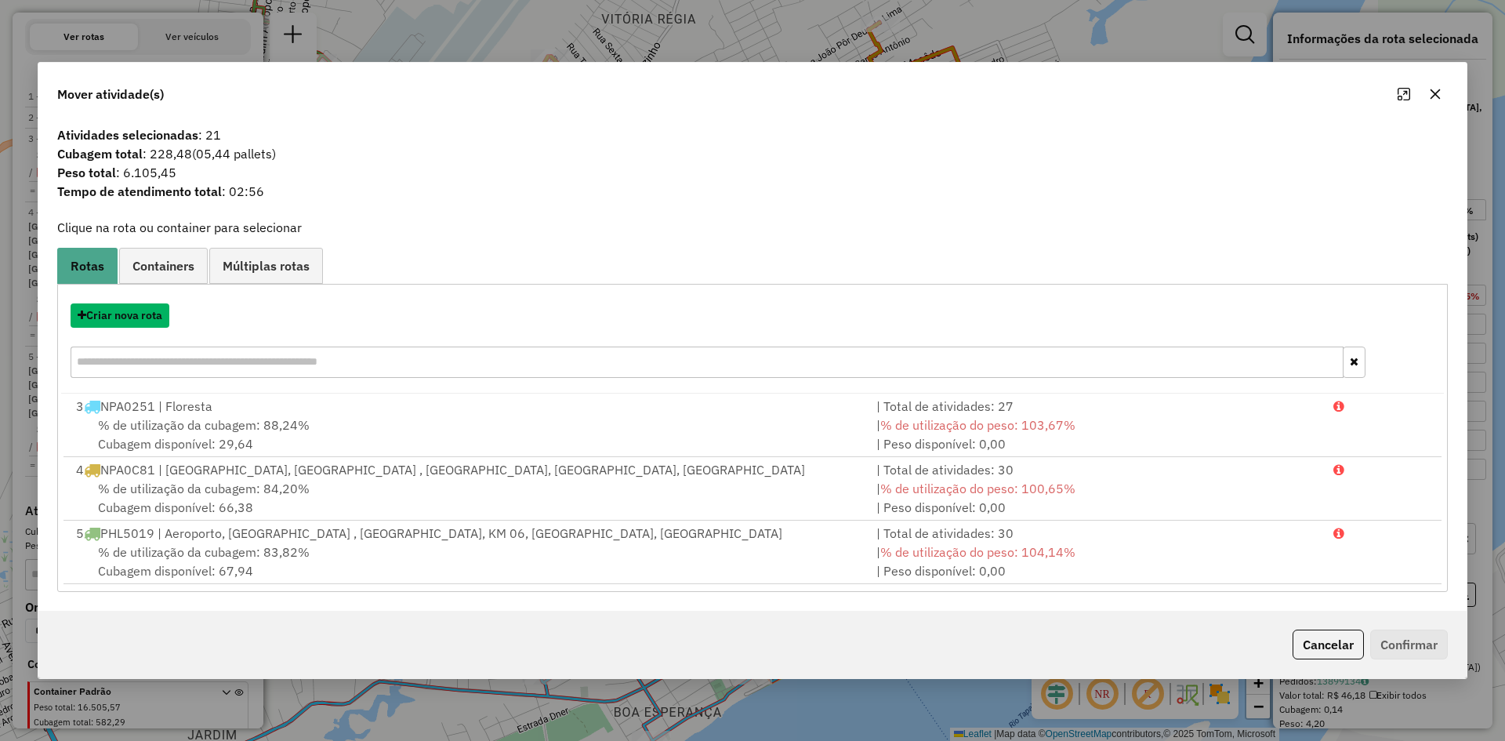
click at [147, 316] on button "Criar nova rota" at bounding box center [120, 315] width 99 height 24
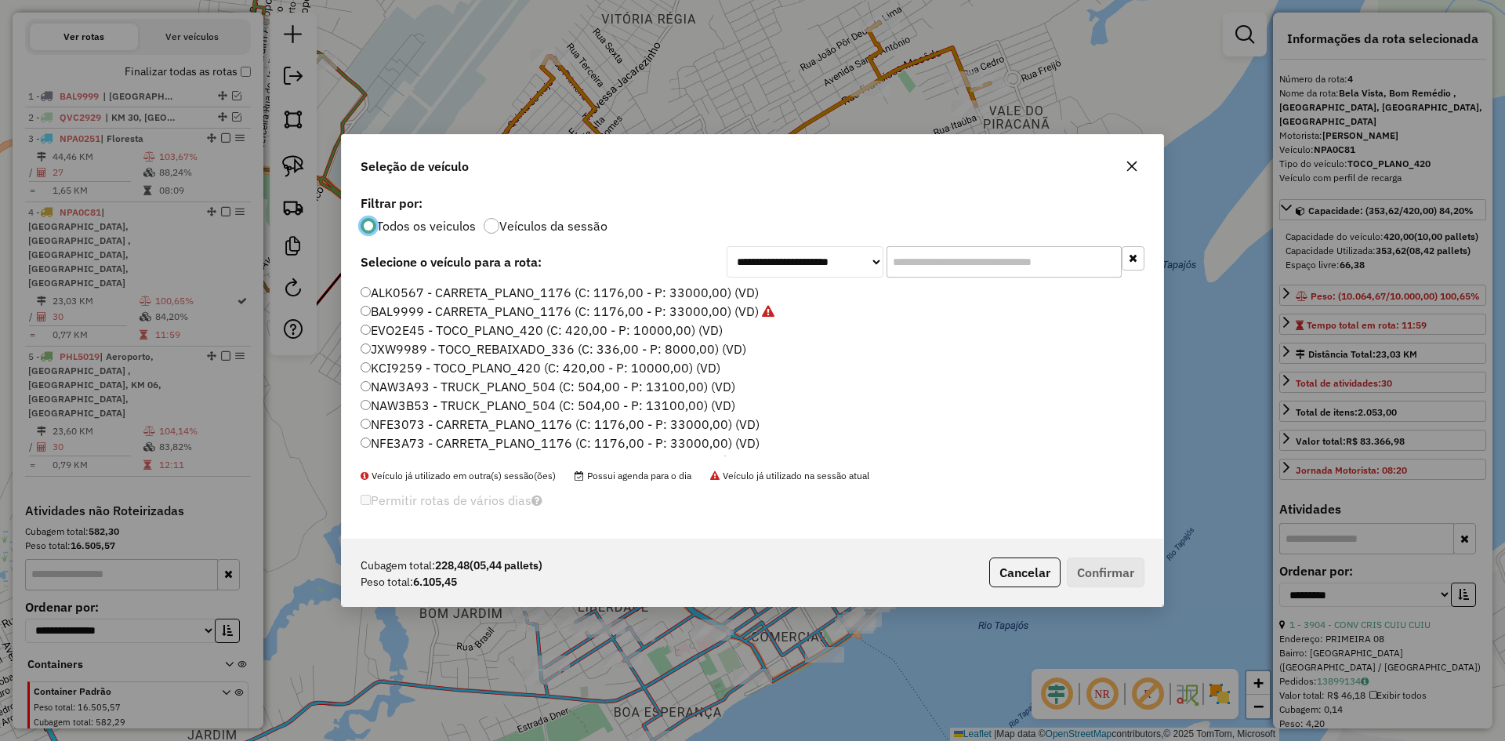
scroll to position [235, 0]
click at [408, 339] on label "PCU2C71 - TRUCK_PLANO_420 (C: 420,00 - P: 12700,00) (VD)" at bounding box center [545, 339] width 371 height 19
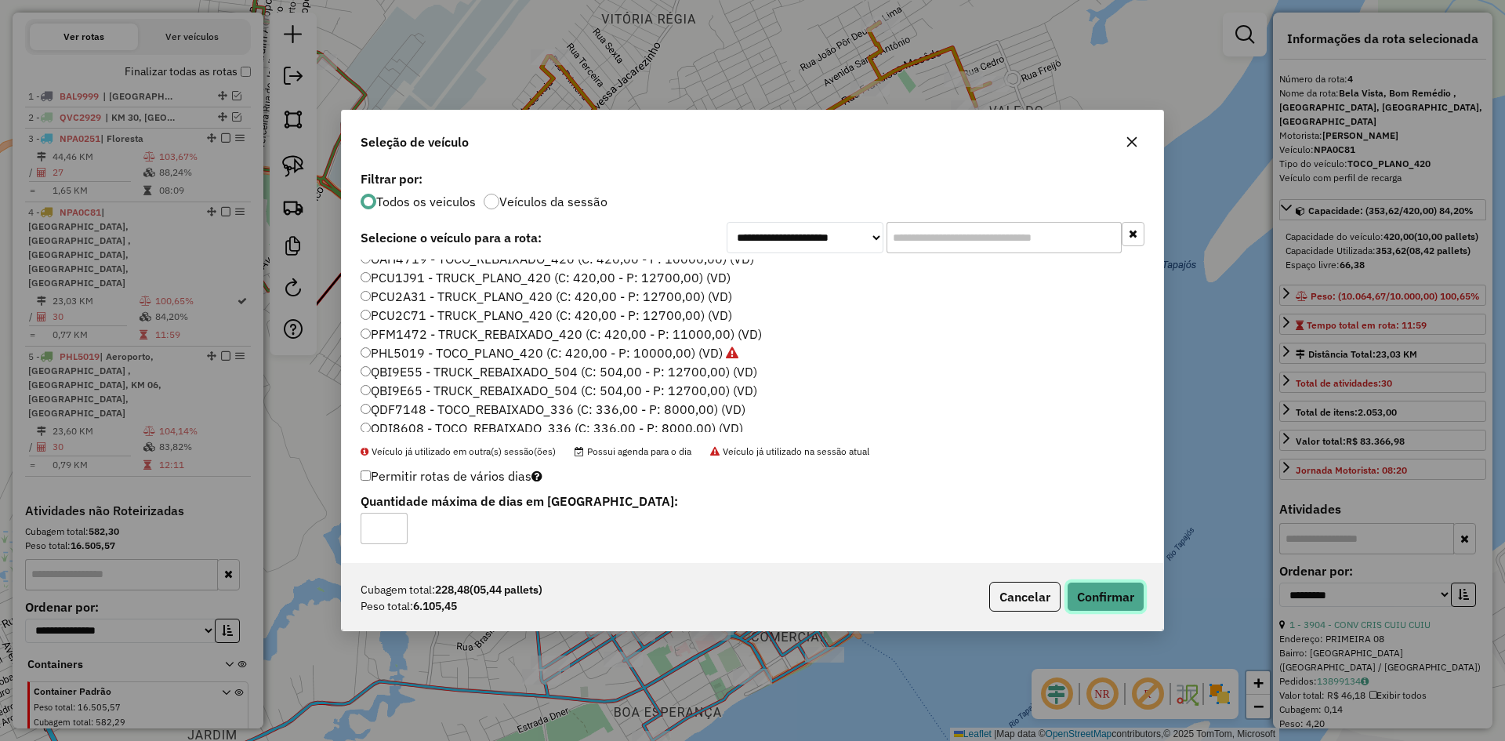
click at [1101, 596] on button "Confirmar" at bounding box center [1106, 596] width 78 height 30
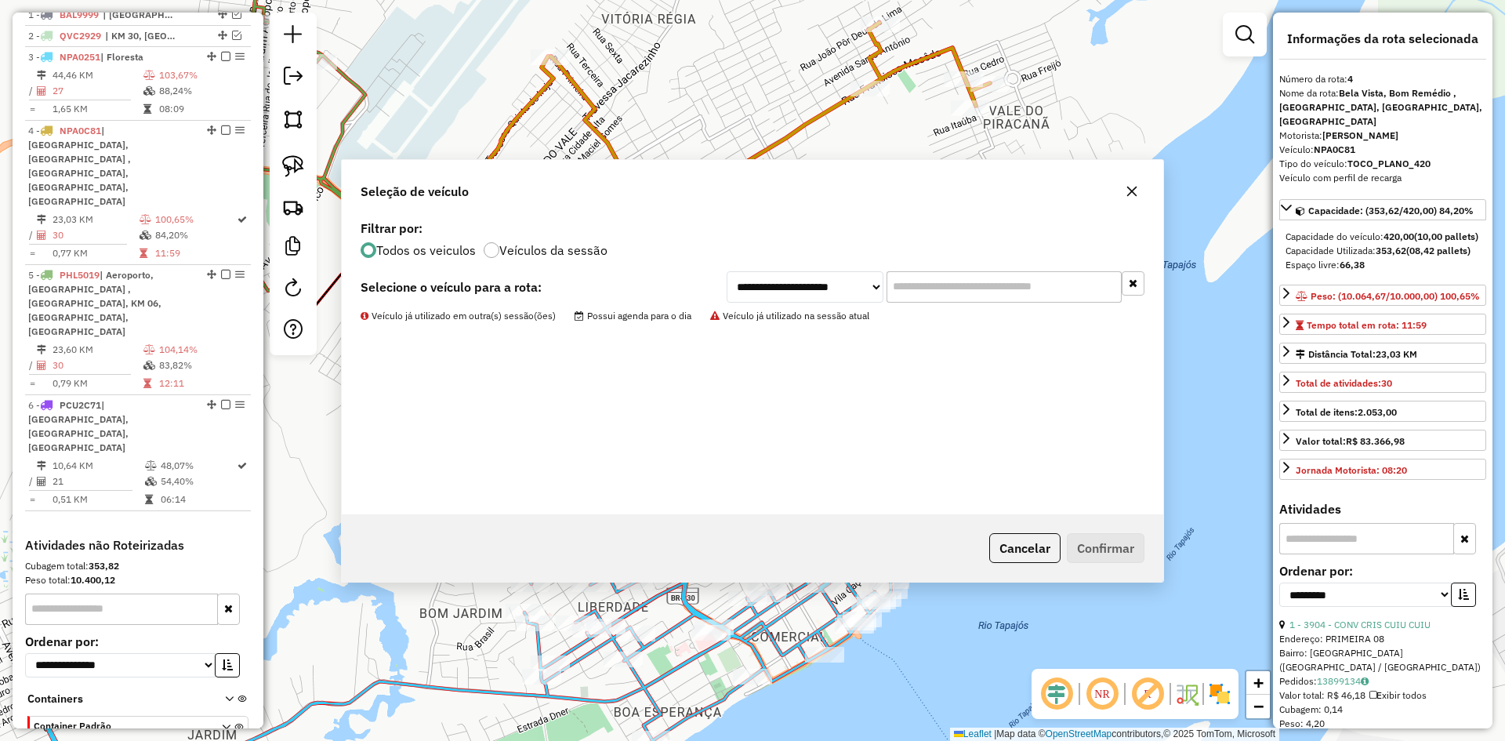
scroll to position [588, 0]
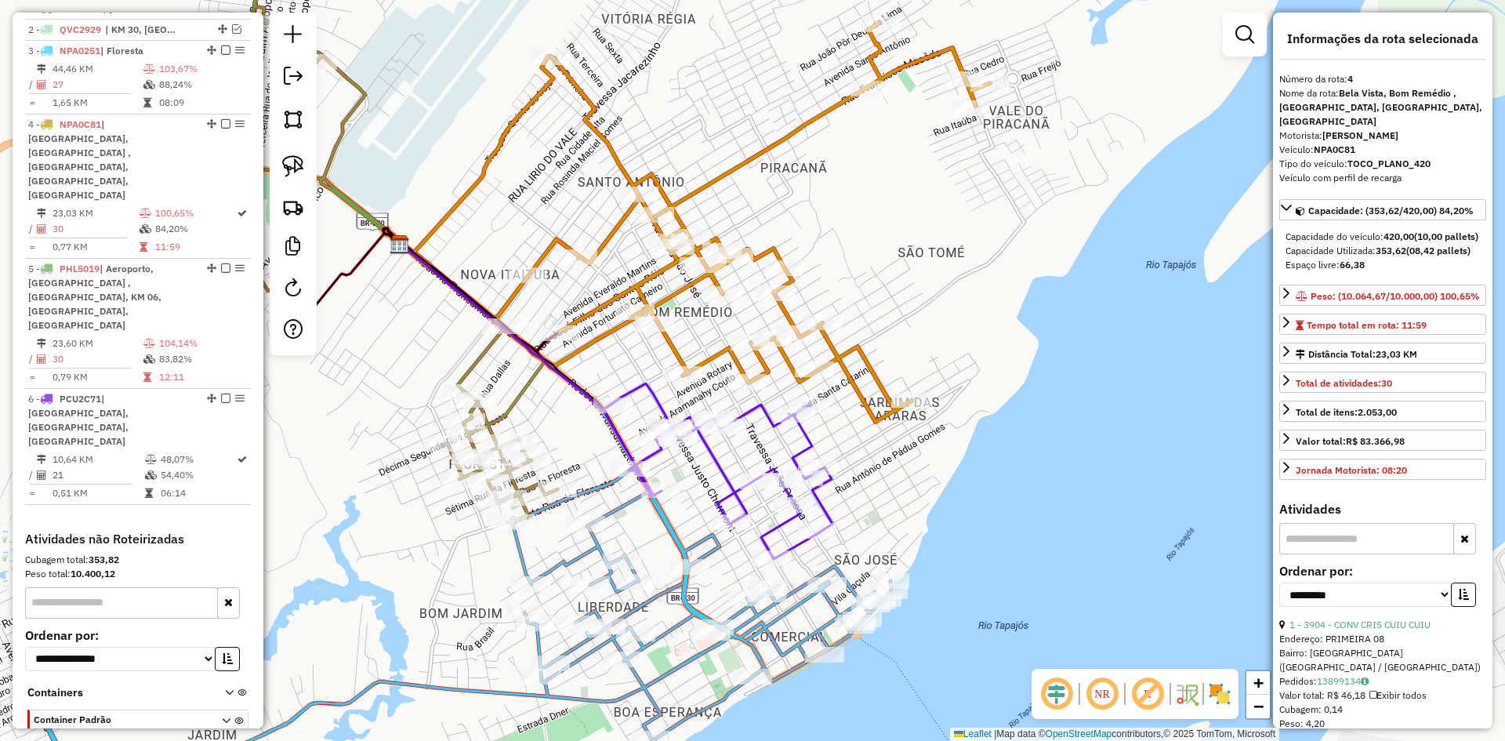
click at [809, 444] on icon at bounding box center [717, 481] width 229 height 155
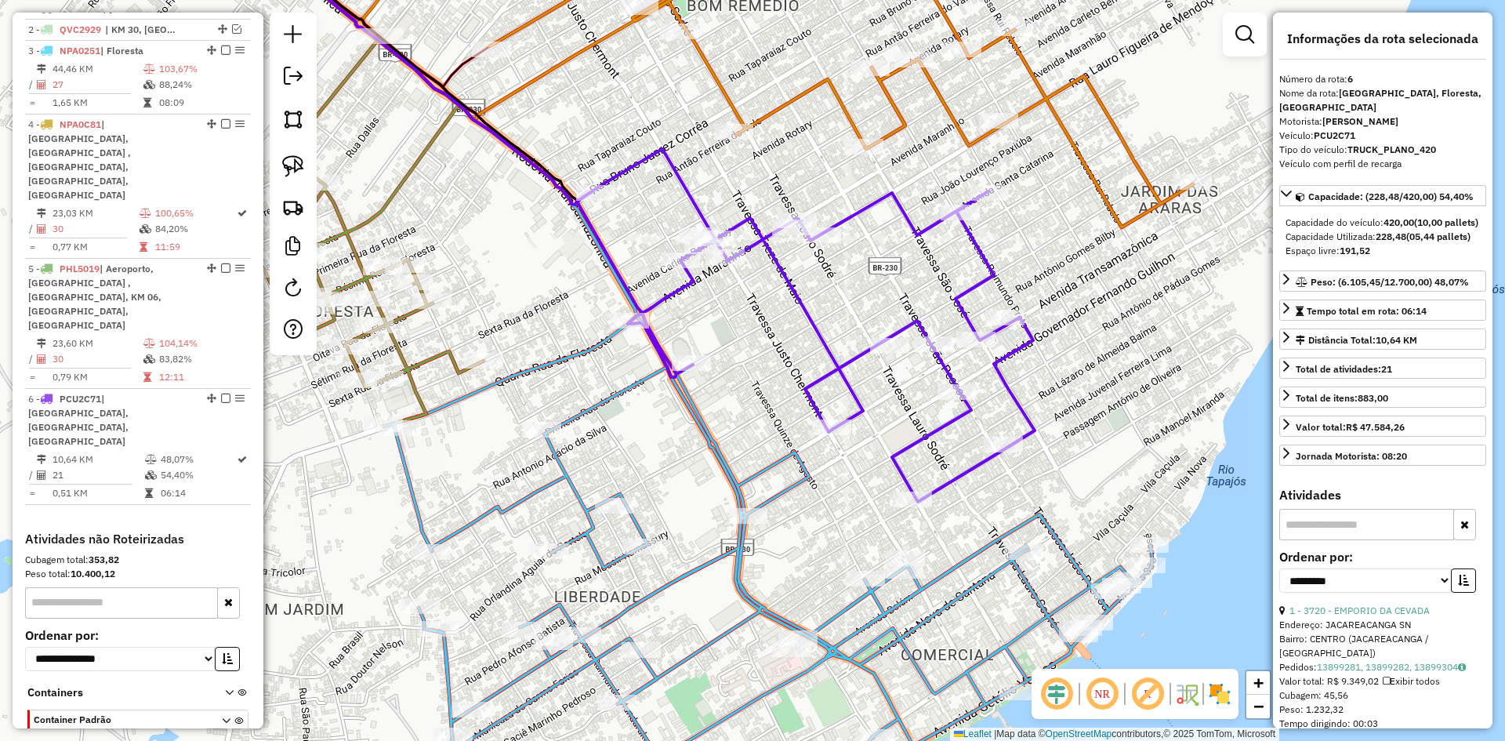
drag, startPoint x: 625, startPoint y: 597, endPoint x: 688, endPoint y: 553, distance: 77.2
click at [689, 550] on div "Janela de atendimento Grade de atendimento Capacidade Transportadoras Veículos …" at bounding box center [752, 370] width 1505 height 741
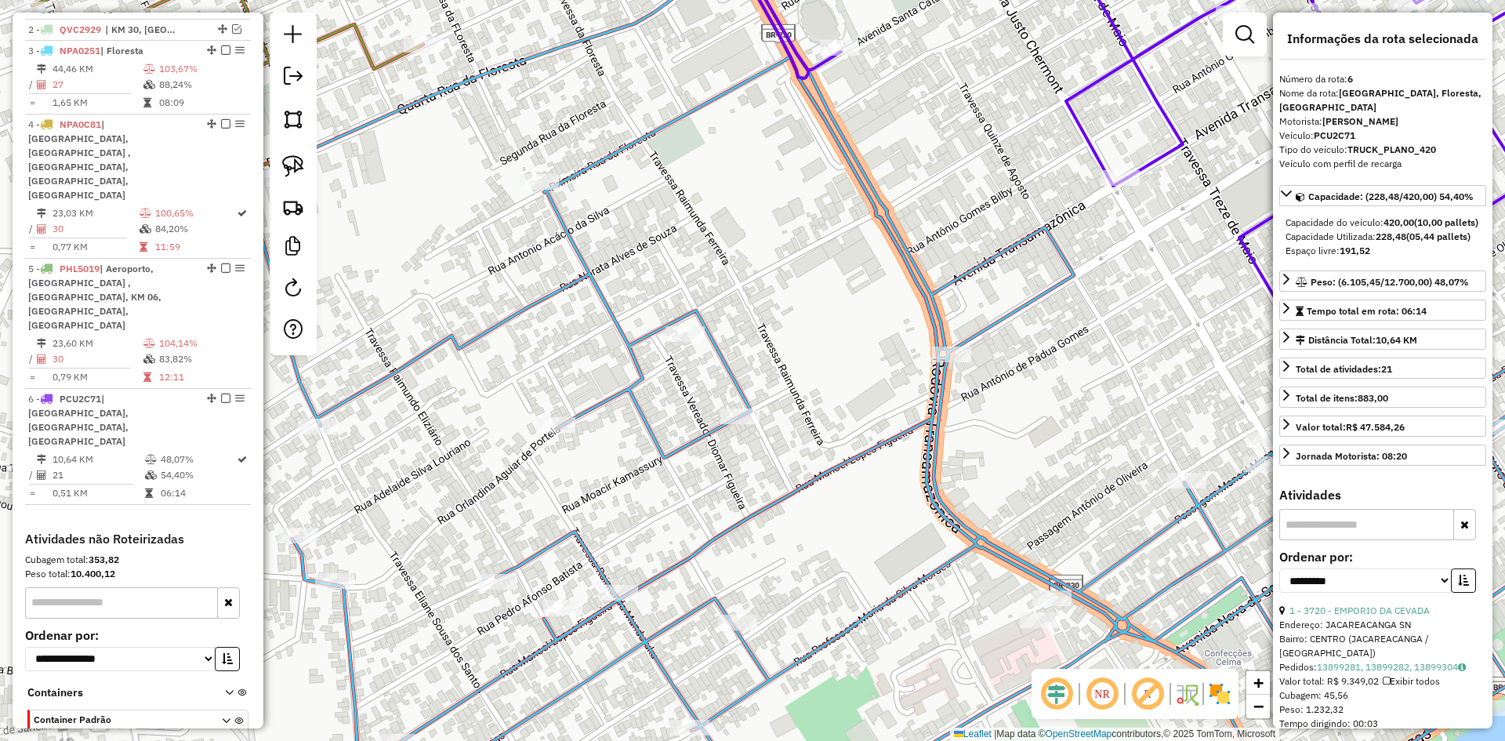
click at [656, 538] on div "Janela de atendimento Grade de atendimento Capacidade Transportadoras Veículos …" at bounding box center [752, 370] width 1505 height 741
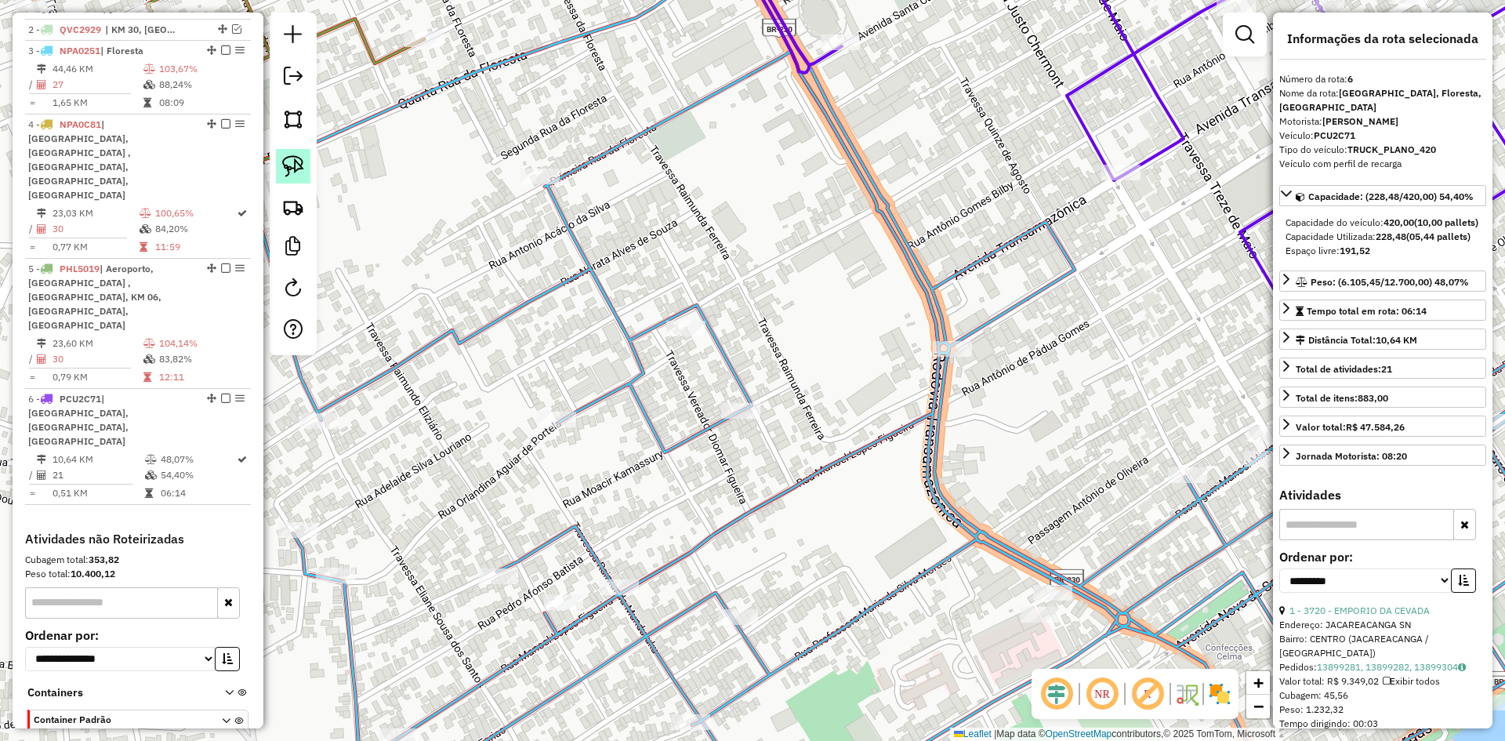
click at [294, 155] on img at bounding box center [293, 166] width 22 height 22
drag, startPoint x: 585, startPoint y: 561, endPoint x: 673, endPoint y: 556, distance: 88.7
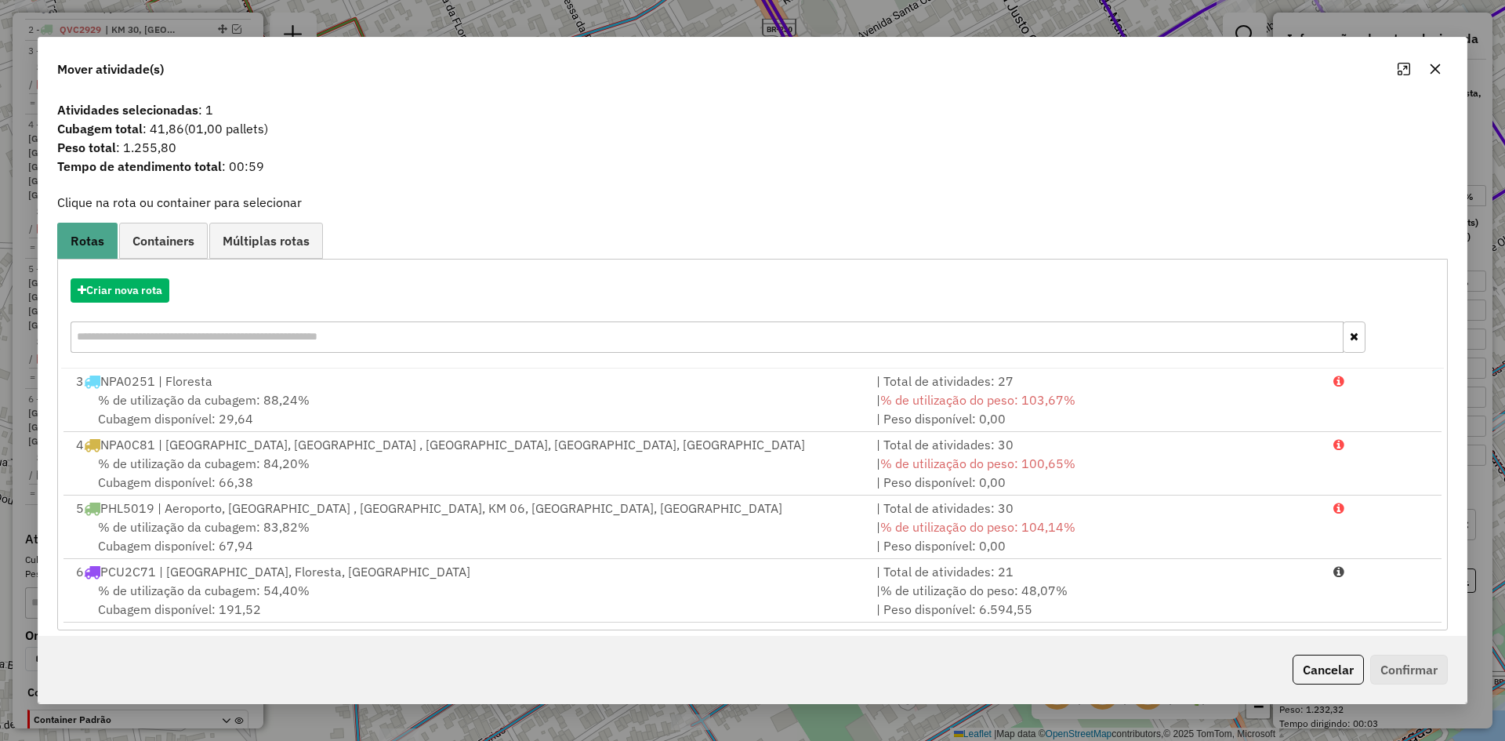
click at [335, 578] on div "6 PCU2C71 | [GEOGRAPHIC_DATA], [GEOGRAPHIC_DATA], [GEOGRAPHIC_DATA]" at bounding box center [467, 571] width 800 height 19
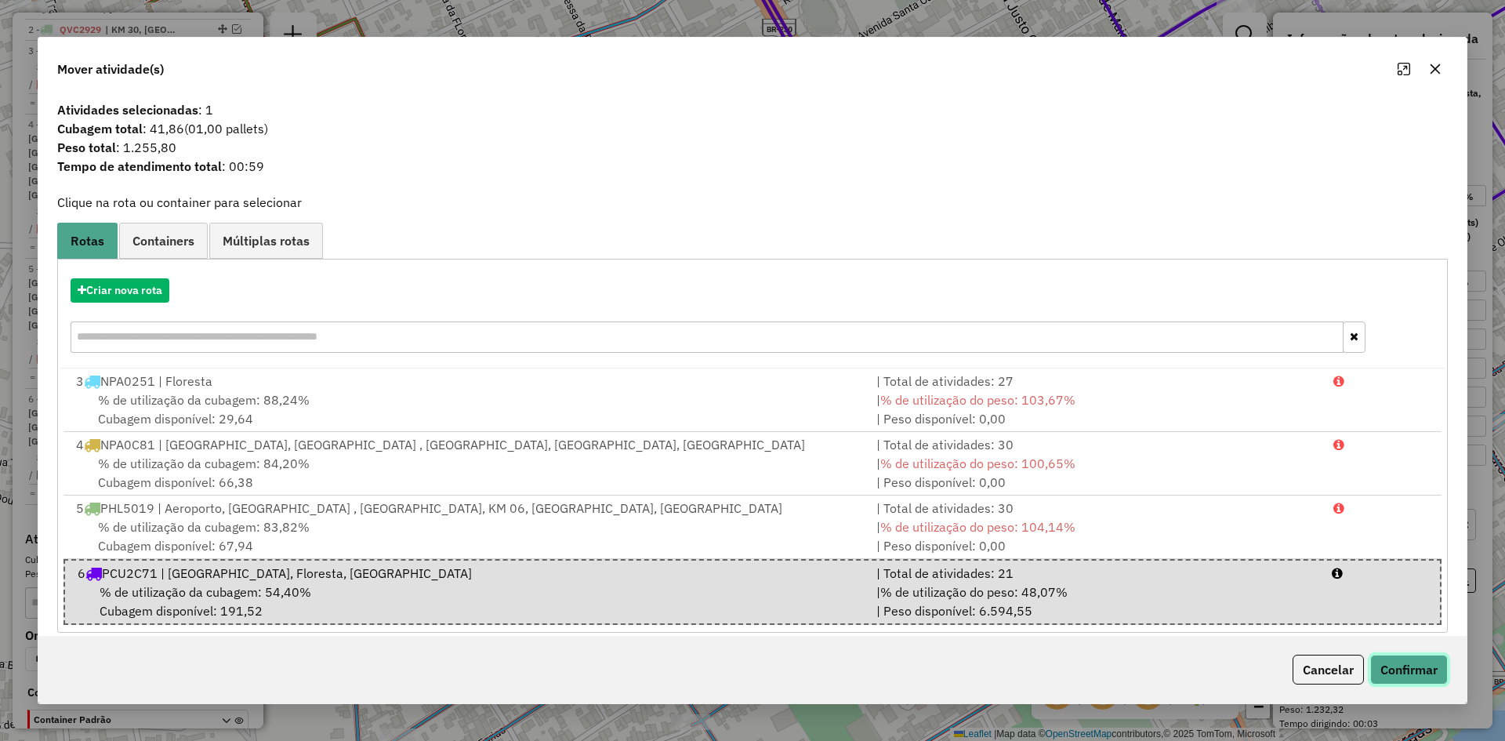
click at [1401, 675] on button "Confirmar" at bounding box center [1409, 669] width 78 height 30
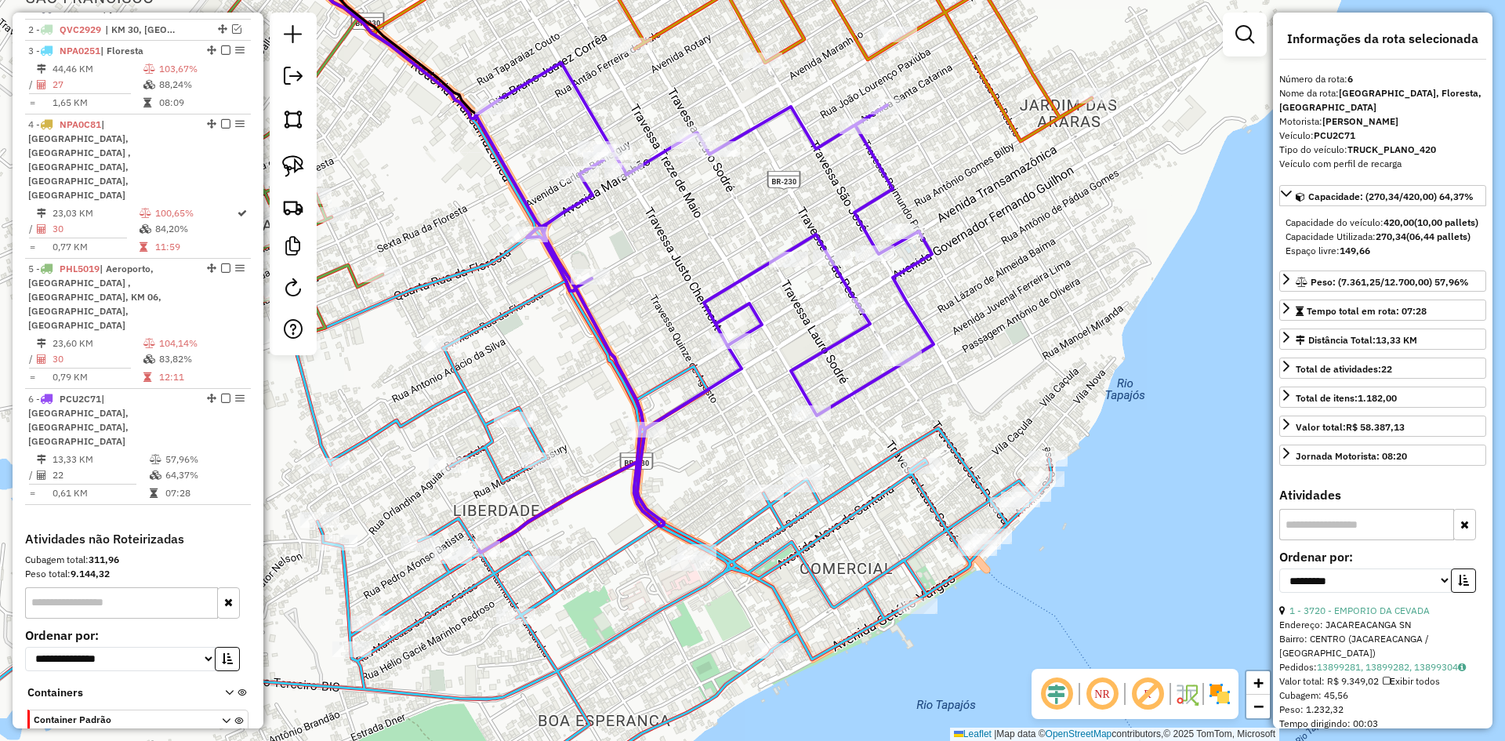
click at [835, 394] on icon at bounding box center [705, 328] width 458 height 448
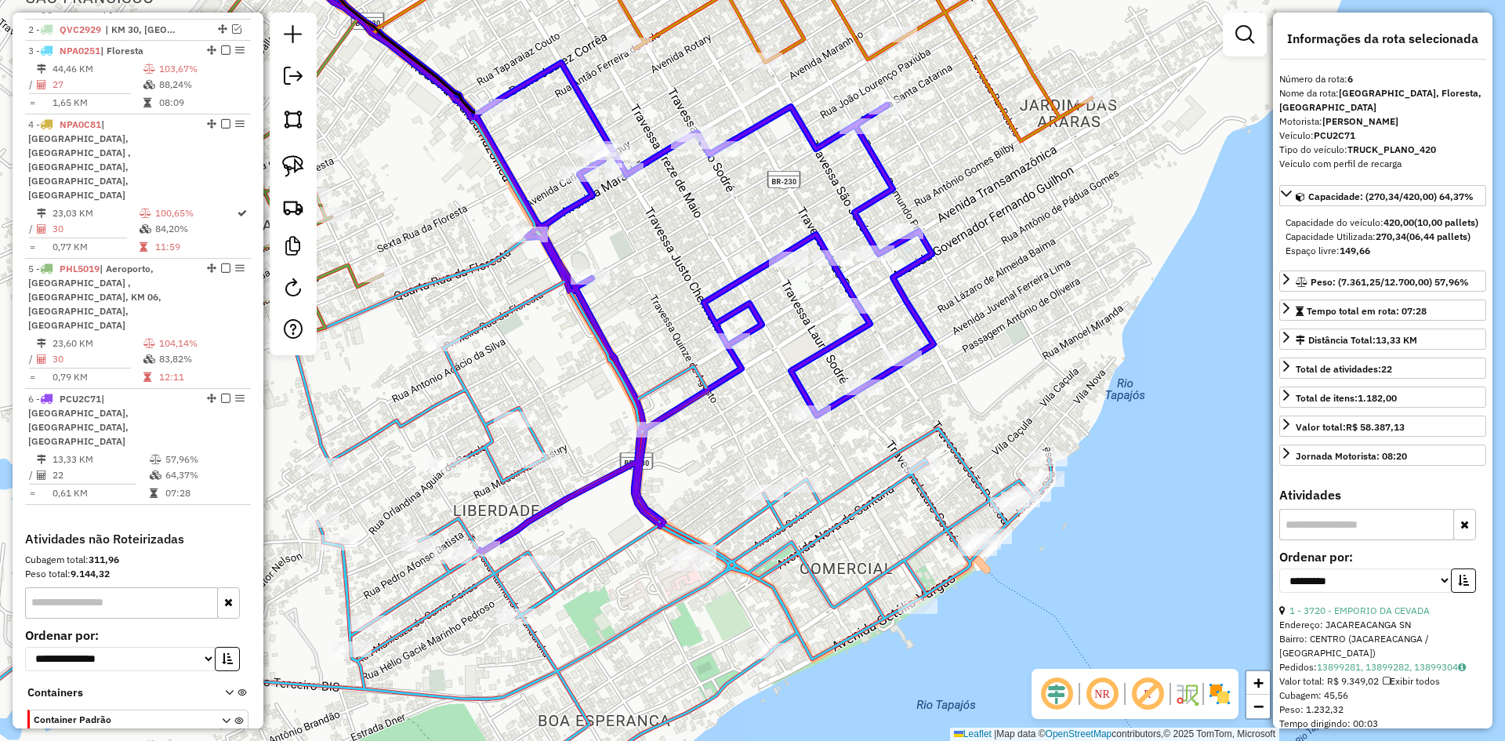
click at [862, 373] on div "Janela de atendimento Grade de atendimento Capacidade Transportadoras Veículos …" at bounding box center [752, 370] width 1505 height 741
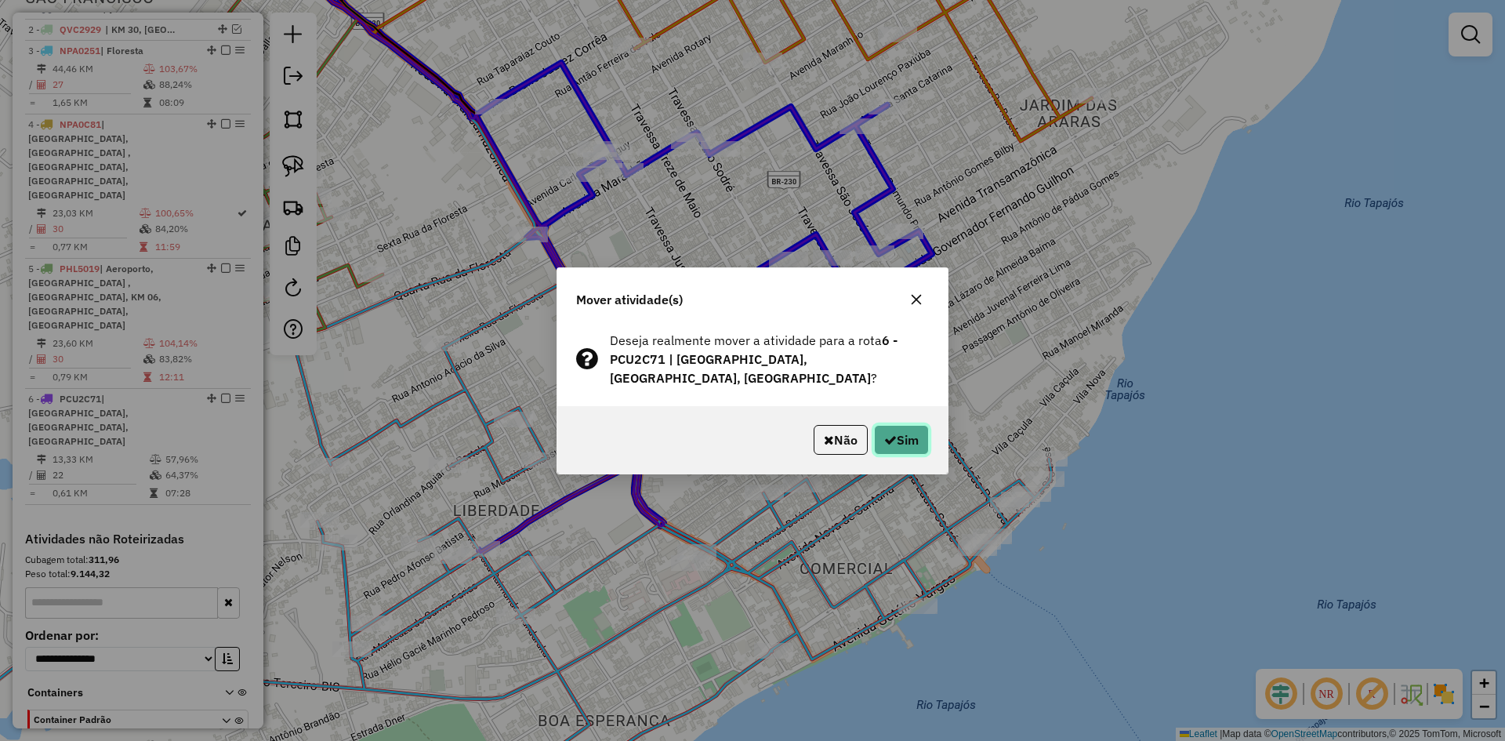
click at [918, 431] on button "Sim" at bounding box center [901, 440] width 55 height 30
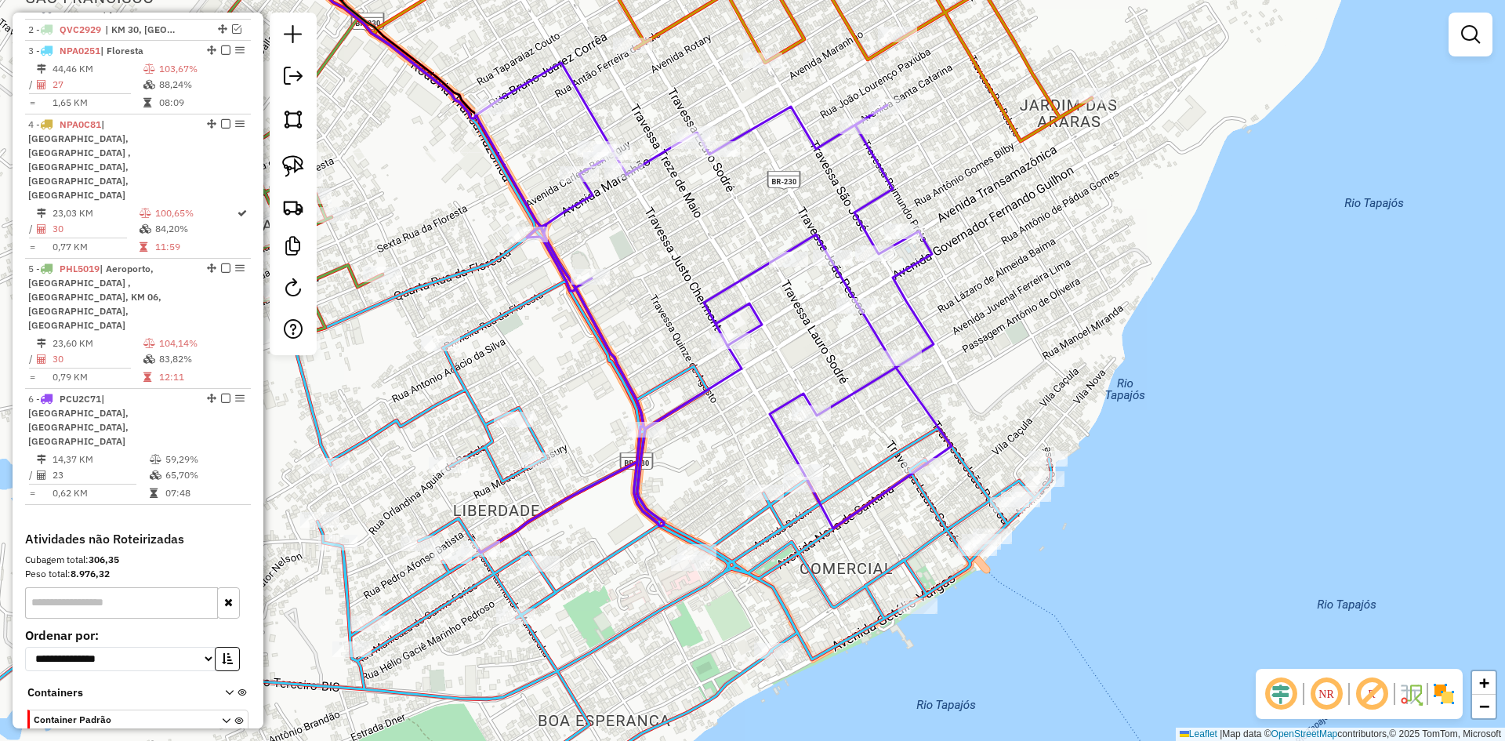
click at [868, 383] on icon at bounding box center [714, 328] width 476 height 448
select select "**********"
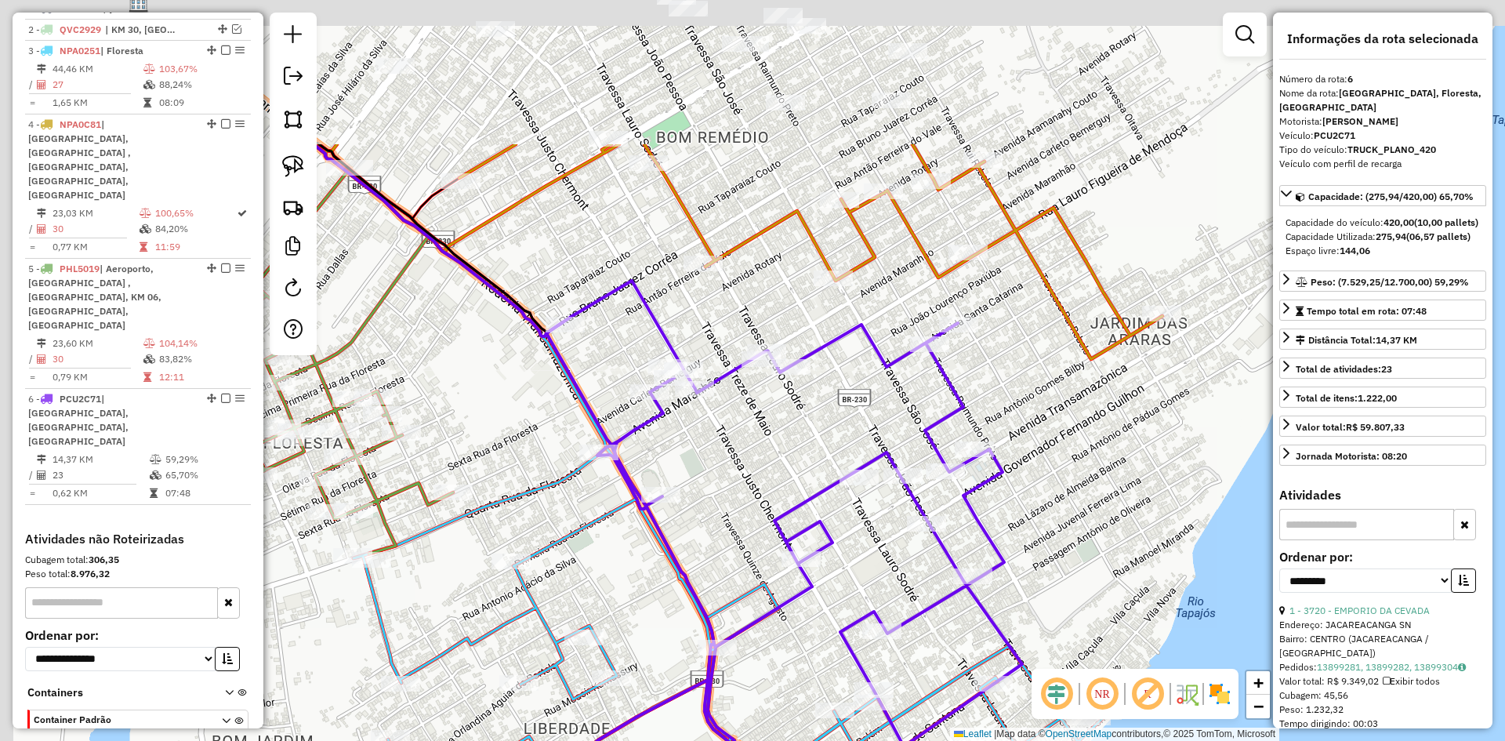
drag, startPoint x: 792, startPoint y: 187, endPoint x: 864, endPoint y: 373, distance: 198.9
click at [864, 397] on div "Janela de atendimento Grade de atendimento Capacidade Transportadoras Veículos …" at bounding box center [752, 370] width 1505 height 741
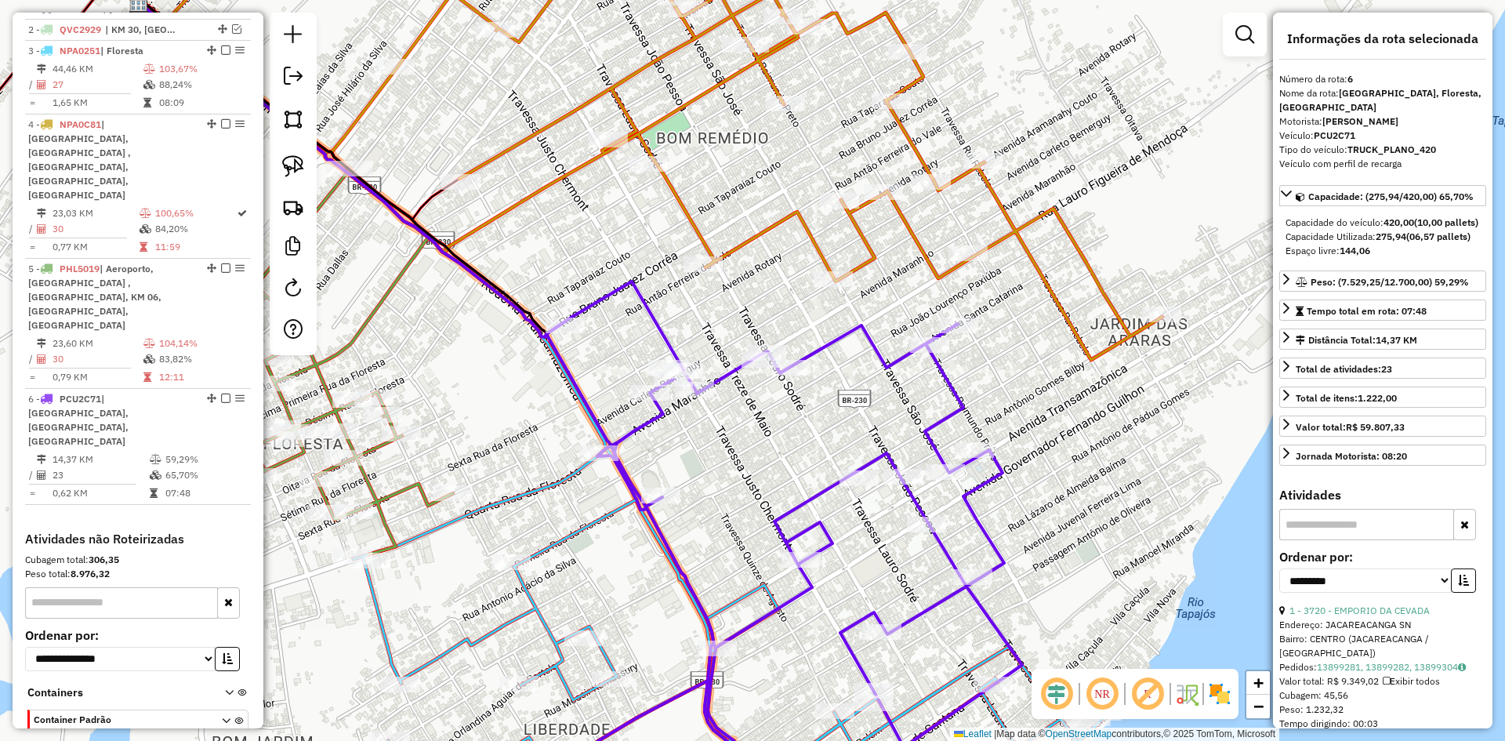
click at [858, 256] on div "Janela de atendimento Grade de atendimento Capacidade Transportadoras Veículos …" at bounding box center [752, 370] width 1505 height 741
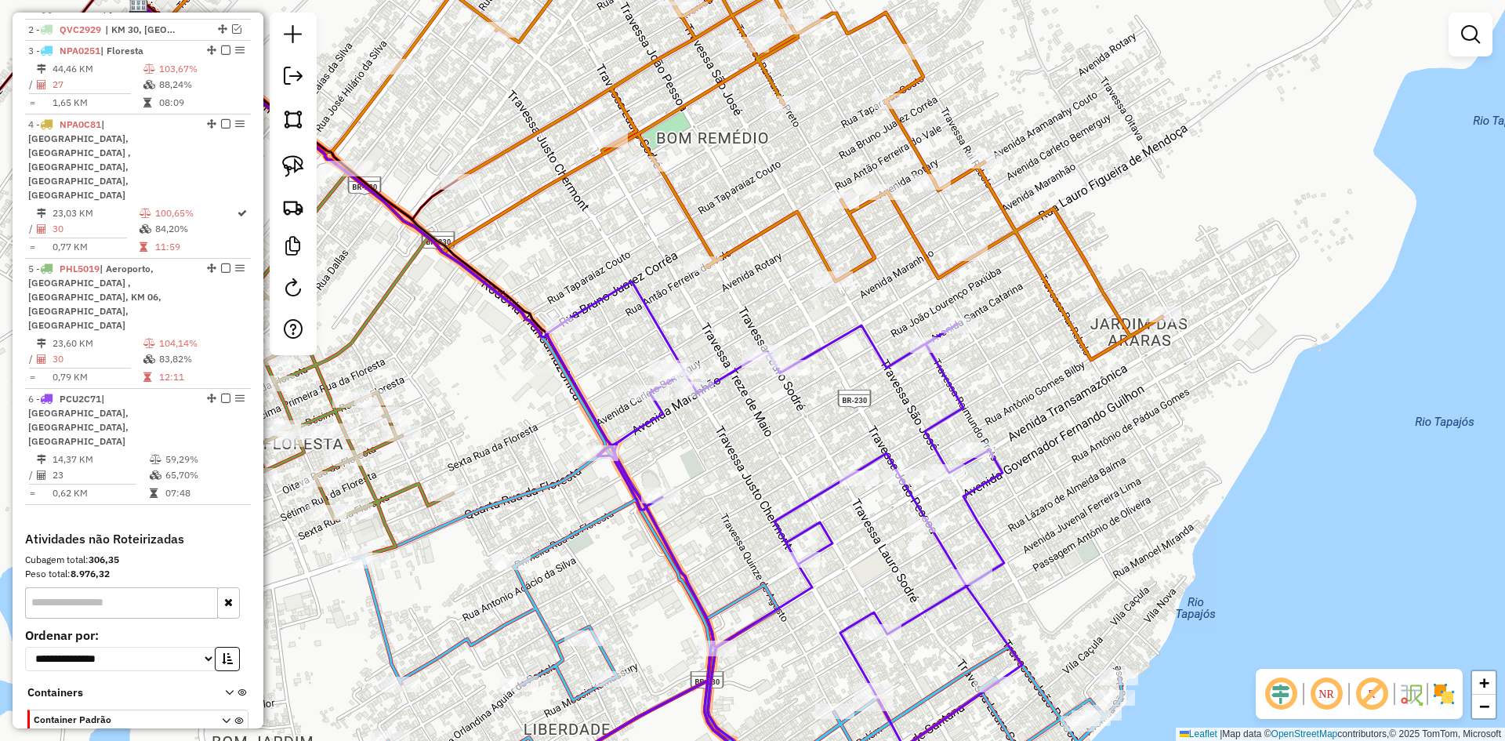
click at [861, 263] on icon at bounding box center [743, 142] width 837 height 433
select select "**********"
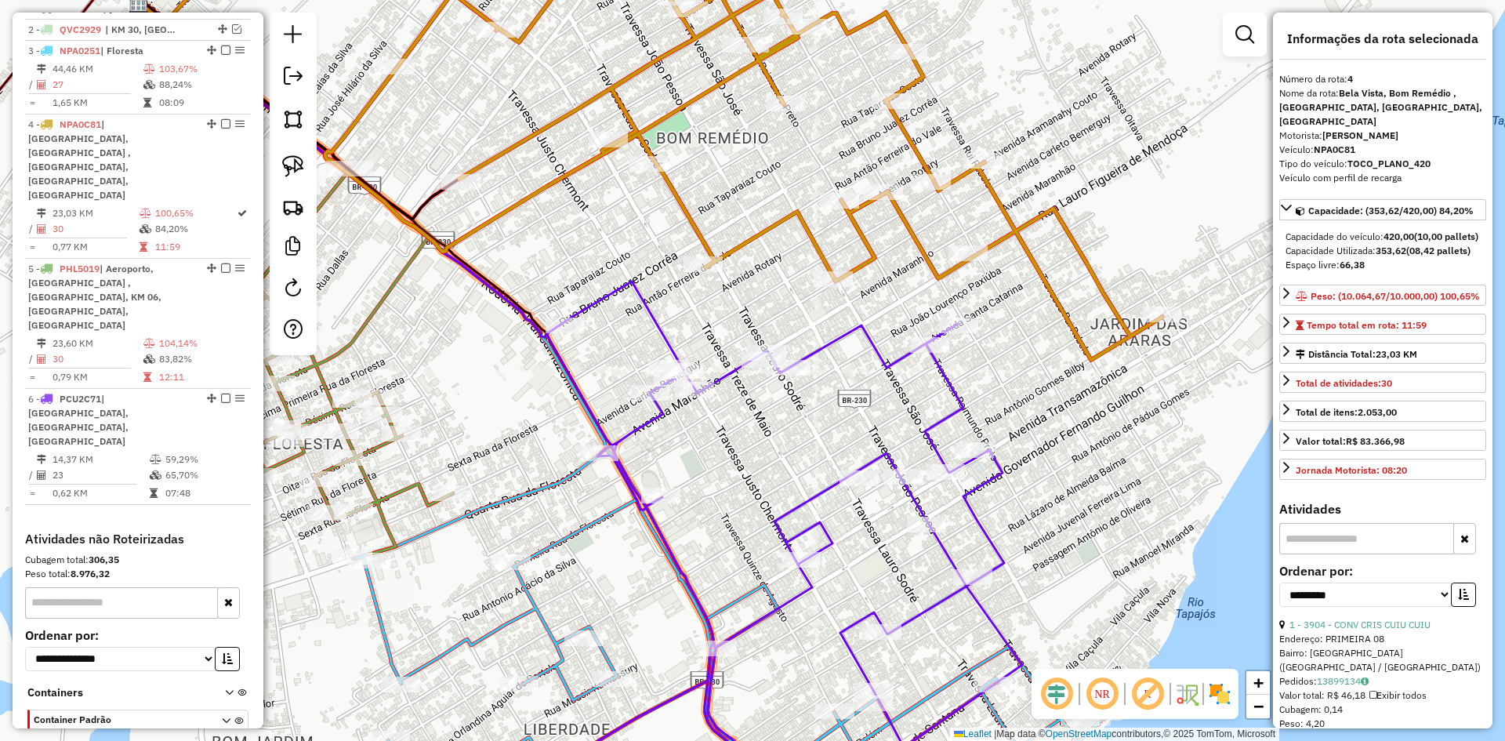
drag, startPoint x: 1044, startPoint y: 359, endPoint x: 1030, endPoint y: 301, distance: 59.7
click at [1030, 301] on div "Janela de atendimento Grade de atendimento Capacidade Transportadoras Veículos …" at bounding box center [752, 370] width 1505 height 741
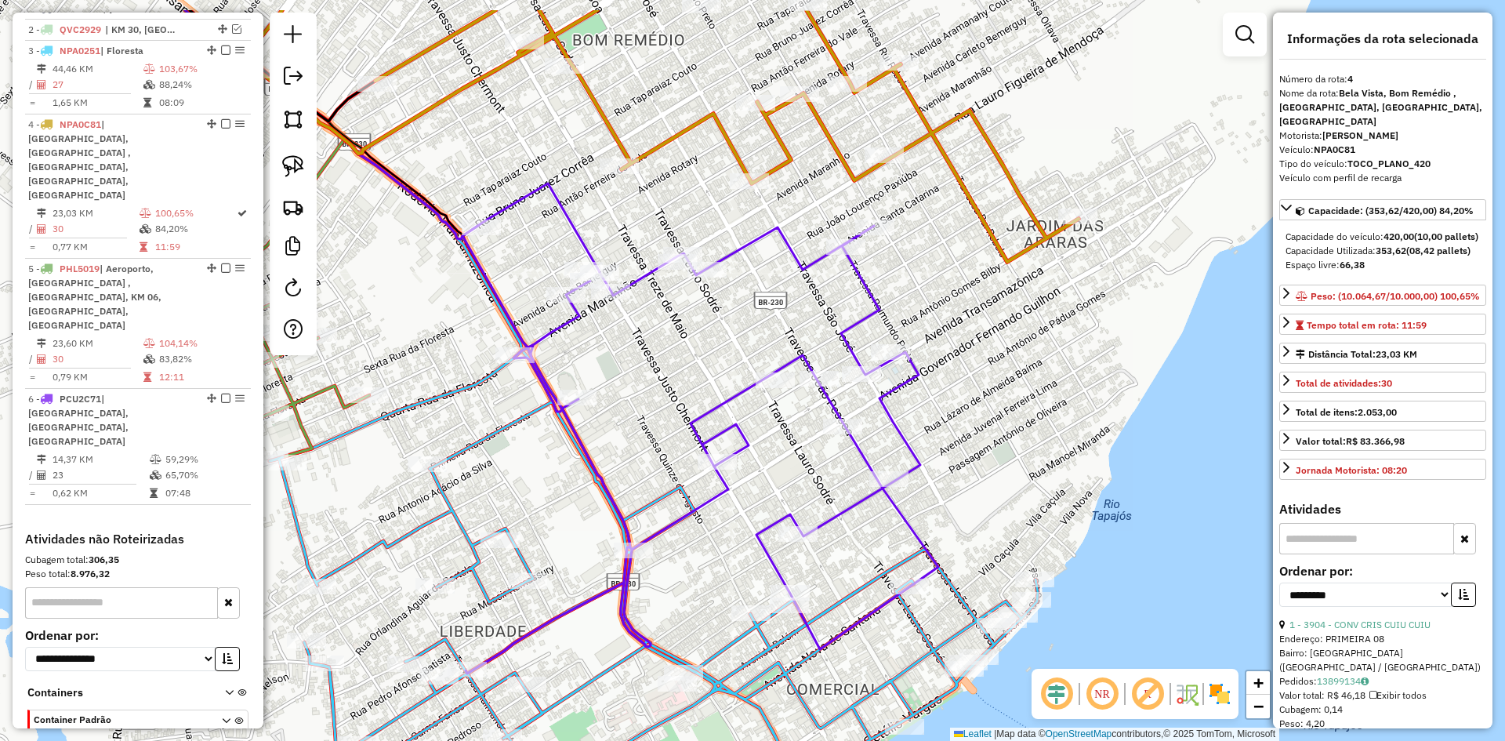
drag, startPoint x: 1033, startPoint y: 336, endPoint x: 972, endPoint y: 411, distance: 96.9
click at [972, 411] on div "Janela de atendimento Grade de atendimento Capacidade Transportadoras Veículos …" at bounding box center [752, 370] width 1505 height 741
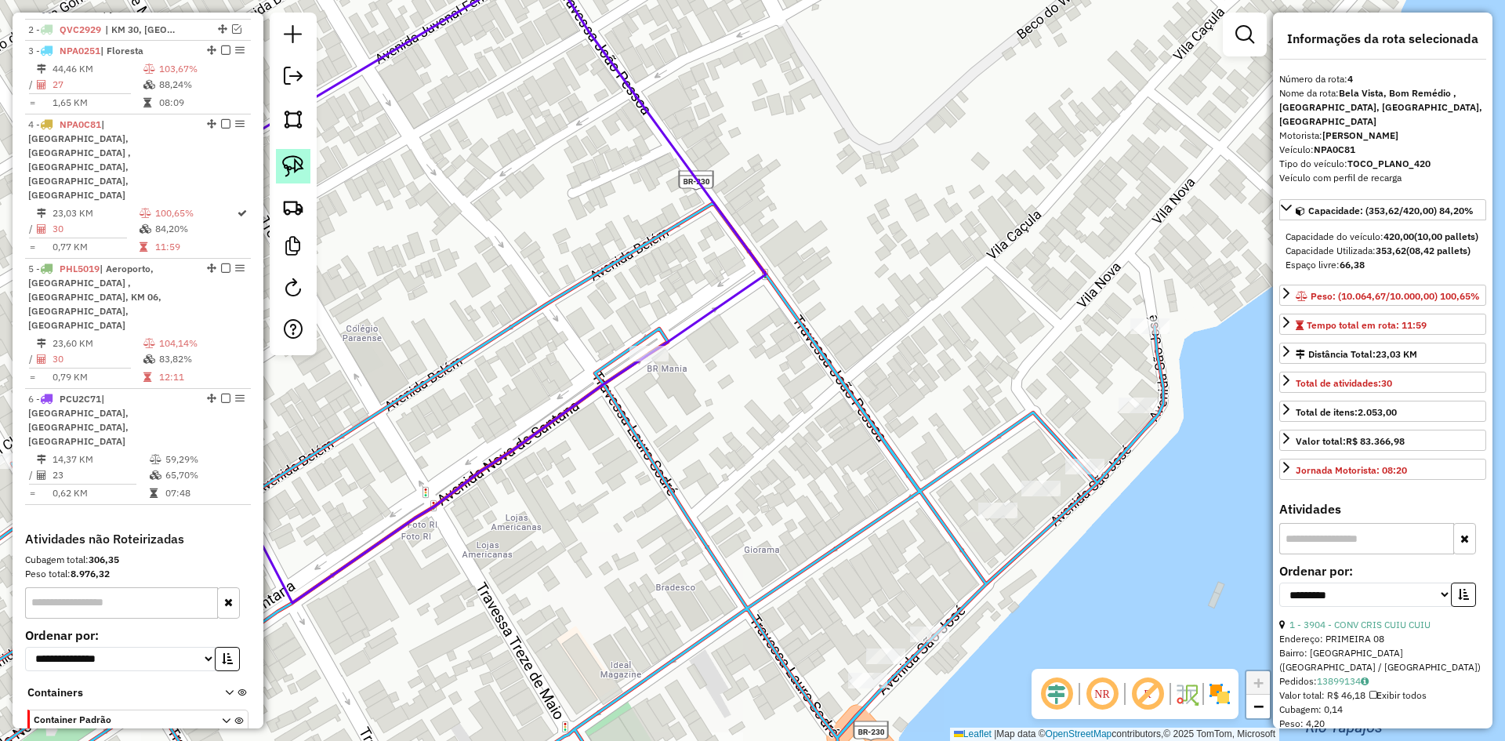
click at [299, 161] on img at bounding box center [293, 166] width 22 height 22
drag, startPoint x: 872, startPoint y: 613, endPoint x: 999, endPoint y: 615, distance: 127.0
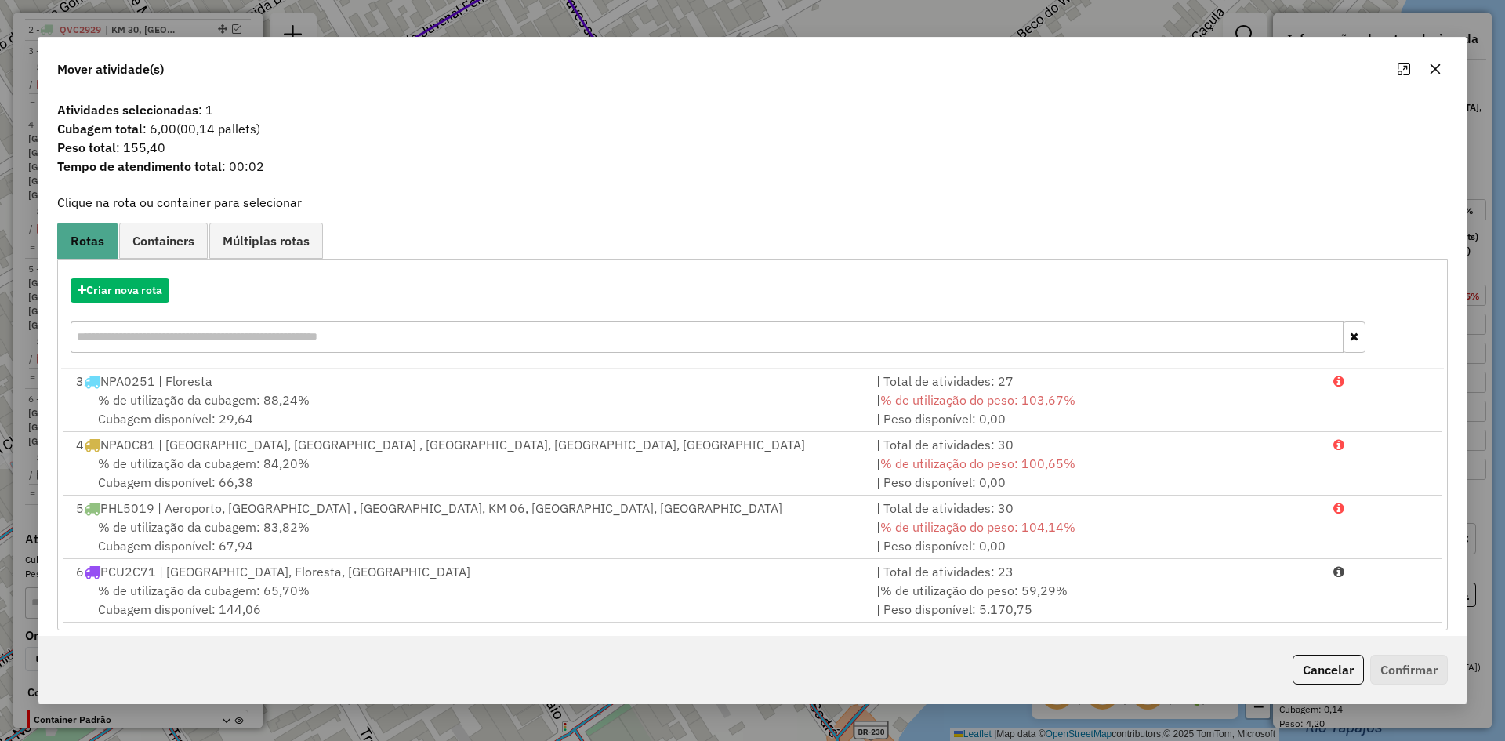
click at [325, 585] on div "% de utilização da cubagem: 65,70% Cubagem disponível: 144,06" at bounding box center [467, 600] width 800 height 38
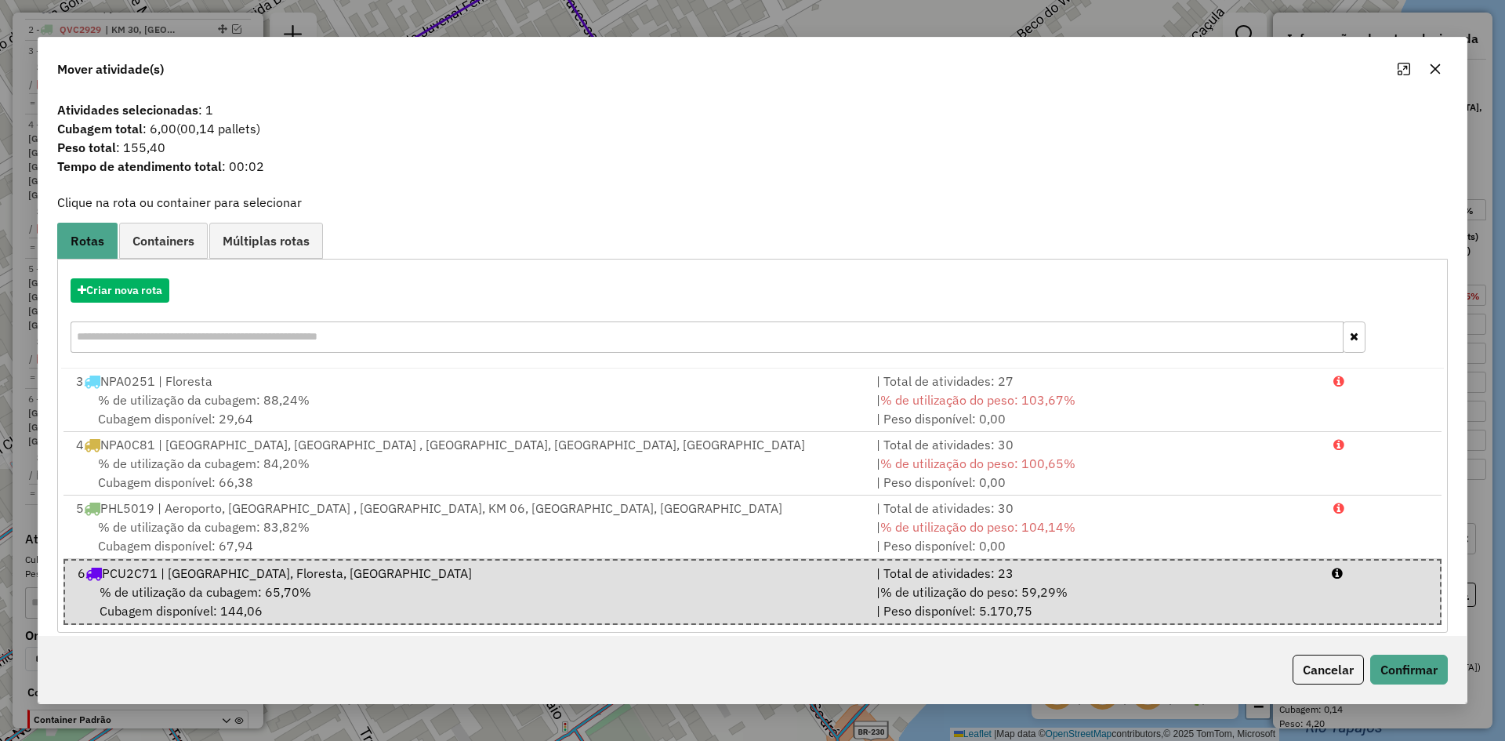
click at [1457, 677] on div "Cancelar Confirmar" at bounding box center [752, 669] width 1428 height 67
click at [1412, 679] on button "Confirmar" at bounding box center [1409, 669] width 78 height 30
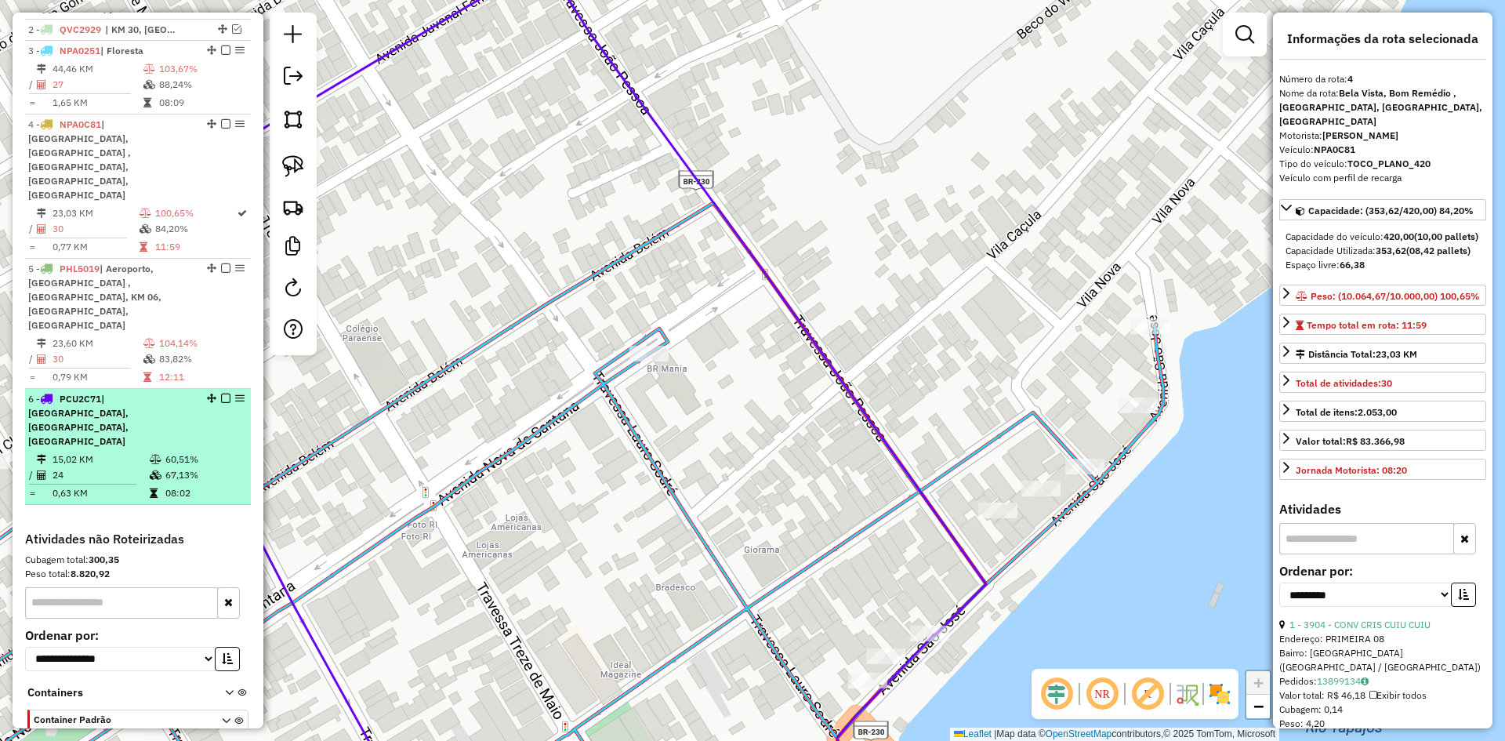
click at [165, 451] on td "60,51%" at bounding box center [204, 459] width 79 height 16
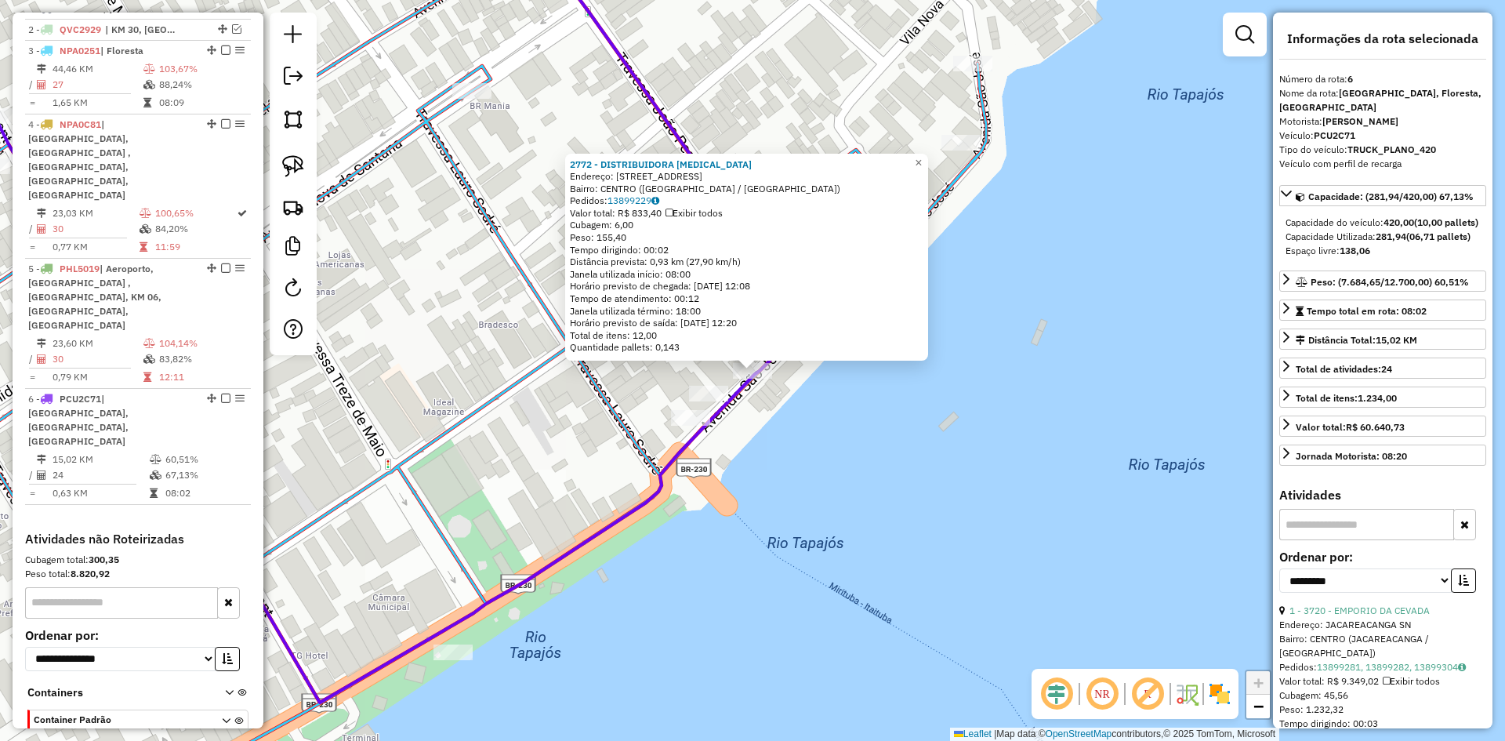
click at [859, 473] on div "2772 - DISTRIBUIDORA [MEDICAL_DATA] Endereço: [STREET_ADDRESS] Bairro: [GEOGRAP…" at bounding box center [752, 370] width 1505 height 741
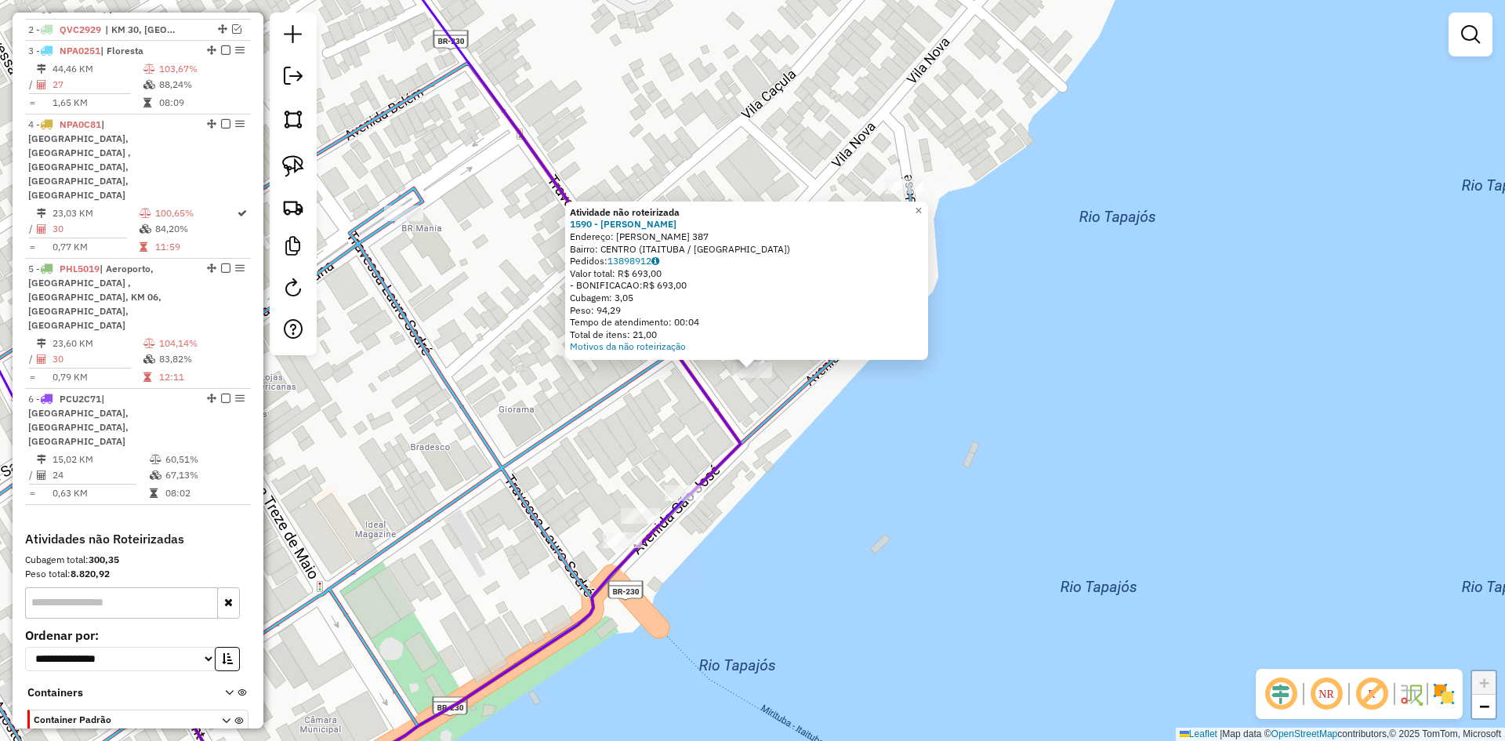
click at [783, 447] on div "Atividade não roteirizada 1590 - DIST [PERSON_NAME]: [PERSON_NAME] 387 Bairro: …" at bounding box center [752, 370] width 1505 height 741
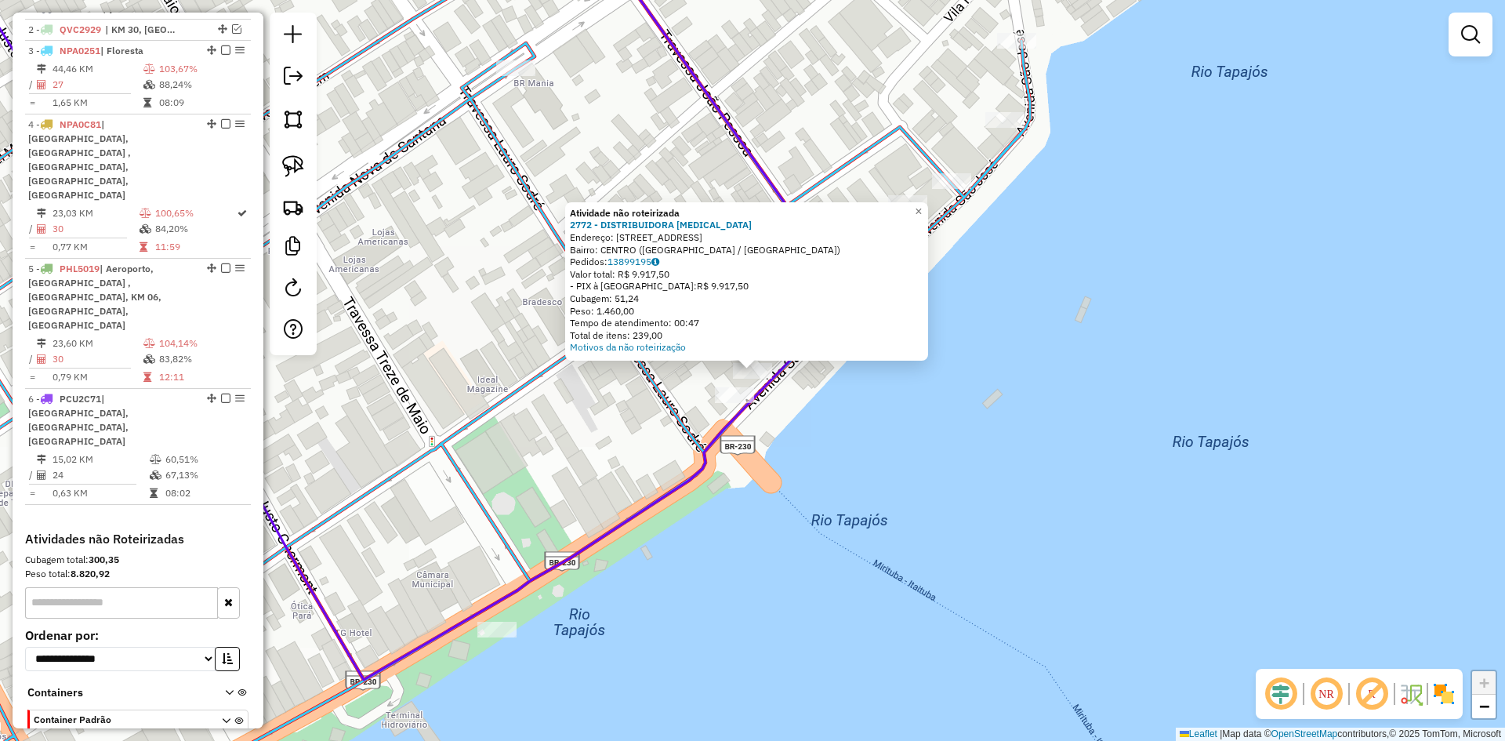
click at [843, 525] on div "Atividade não roteirizada 2772 - DISTRIBUIDORA [MEDICAL_DATA] Endereço: [STREET…" at bounding box center [752, 370] width 1505 height 741
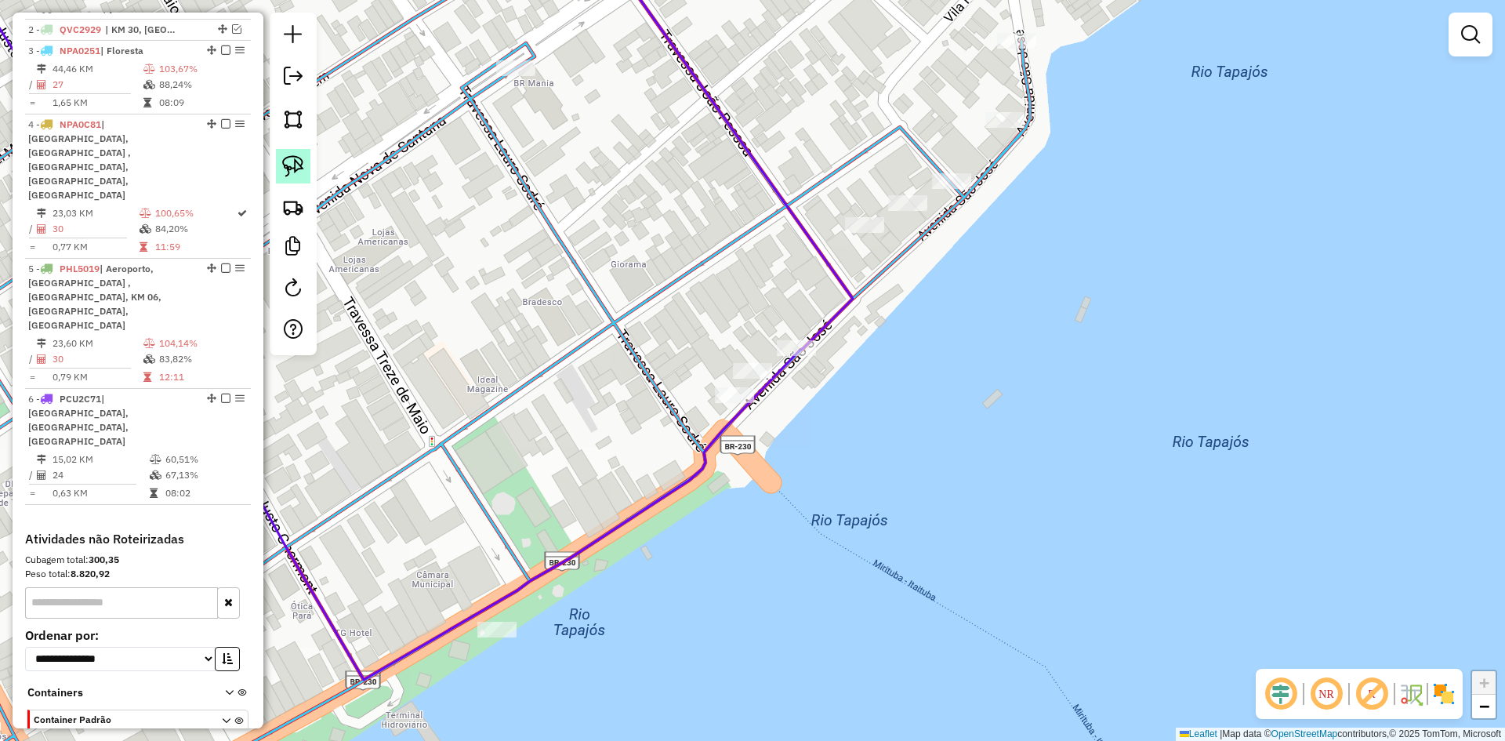
drag, startPoint x: 296, startPoint y: 157, endPoint x: 310, endPoint y: 165, distance: 15.5
click at [296, 157] on img at bounding box center [293, 166] width 22 height 22
drag, startPoint x: 726, startPoint y: 329, endPoint x: 831, endPoint y: 321, distance: 104.5
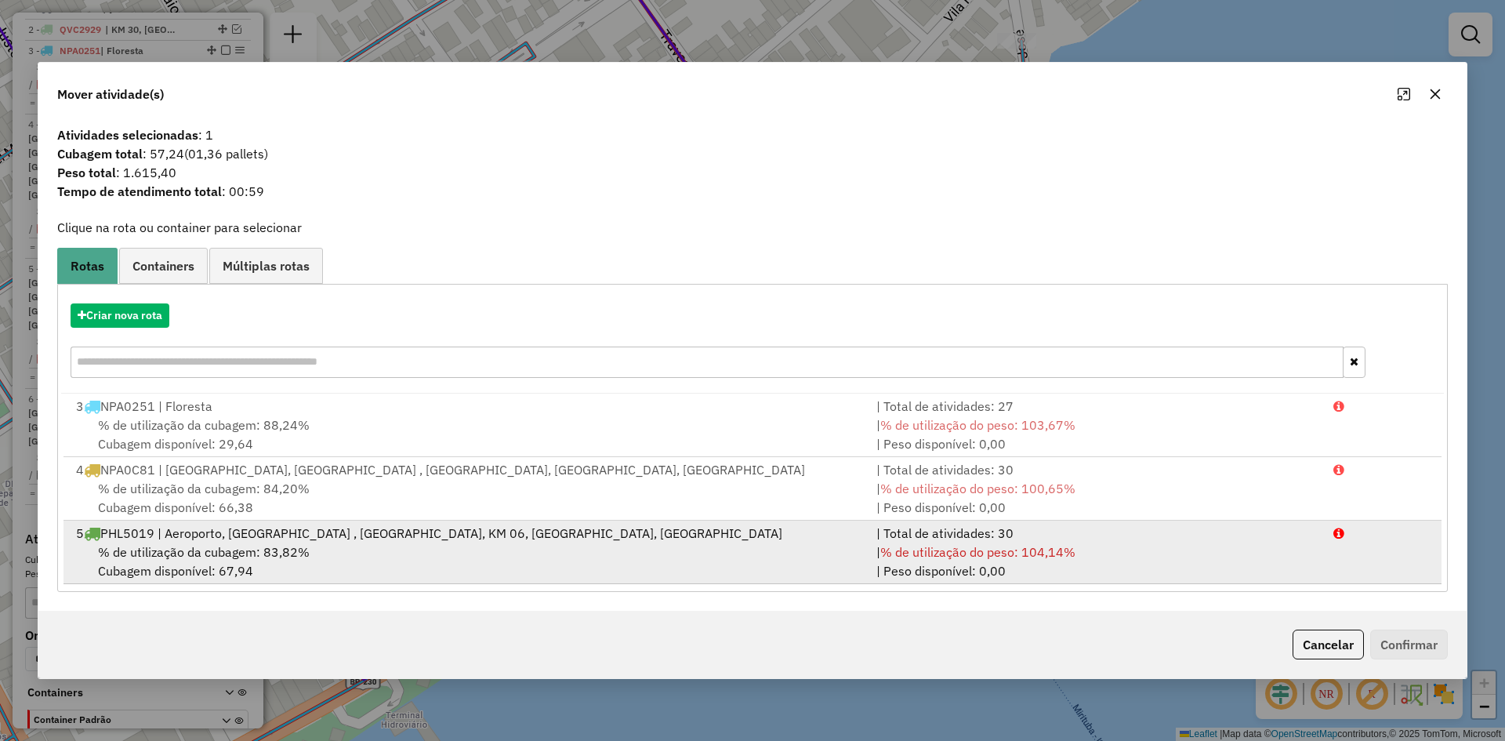
click at [989, 550] on span "% de utilização do peso: 104,14%" at bounding box center [977, 552] width 195 height 16
click at [1114, 551] on div "| % de utilização do peso: 104,14% | Peso disponível: 0,00" at bounding box center [1095, 561] width 456 height 38
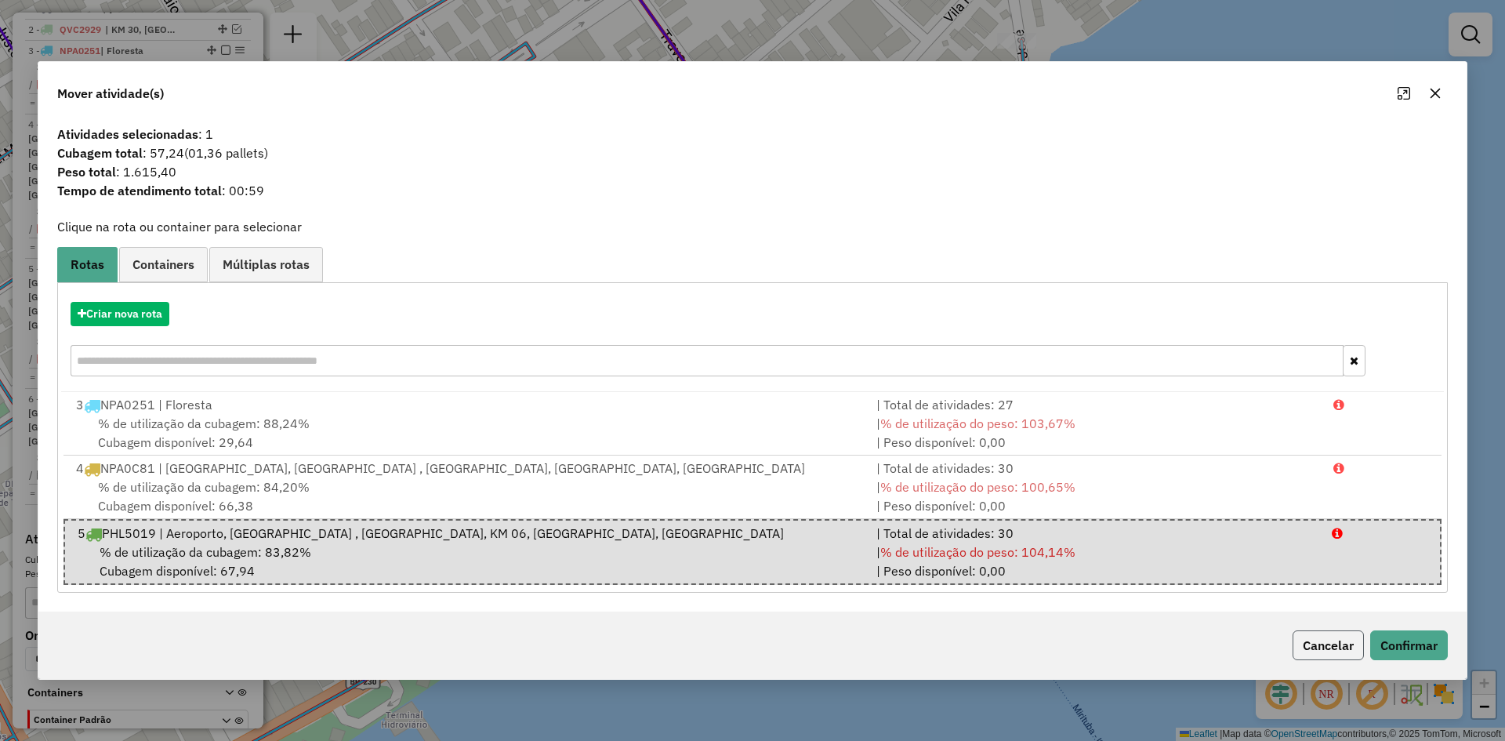
click at [1310, 648] on button "Cancelar" at bounding box center [1327, 645] width 71 height 30
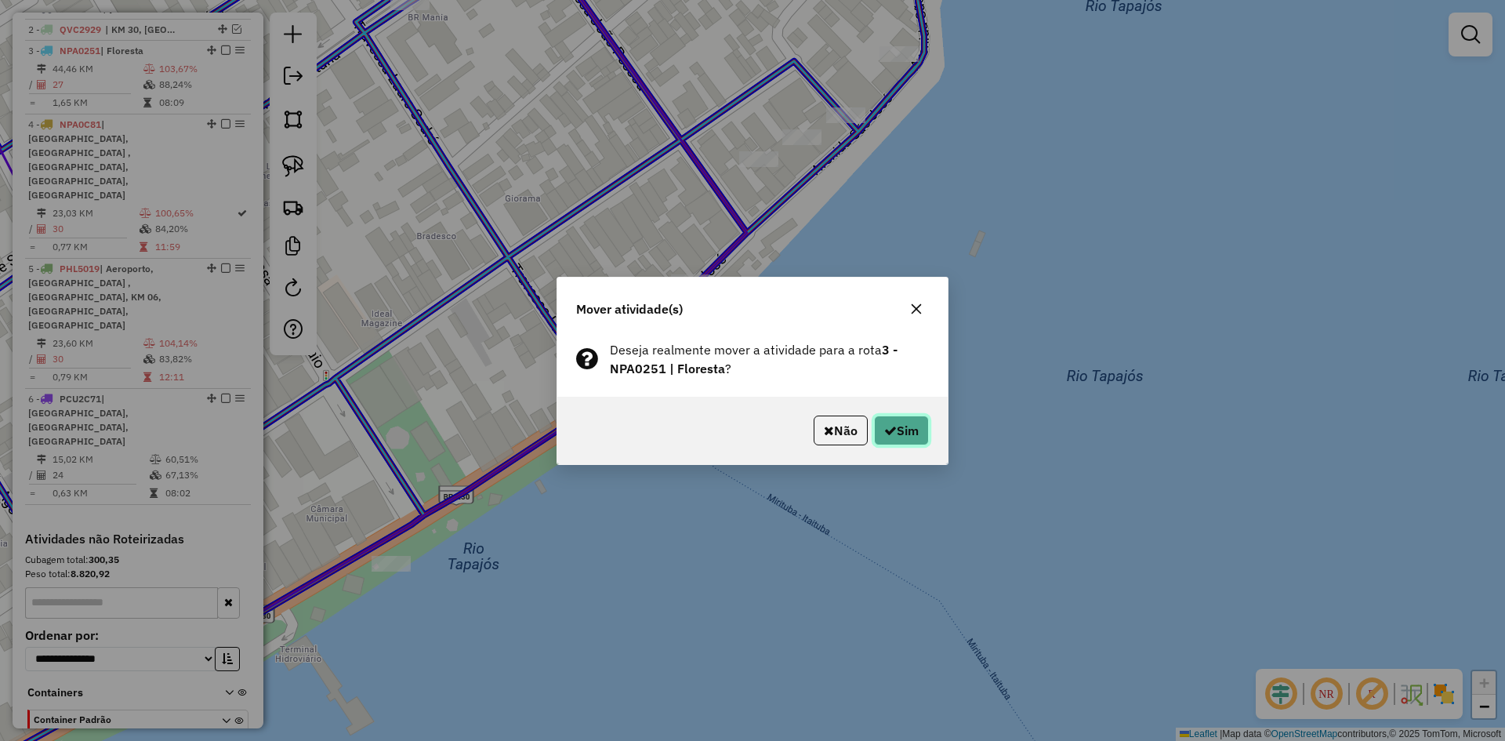
click at [897, 431] on button "Sim" at bounding box center [901, 430] width 55 height 30
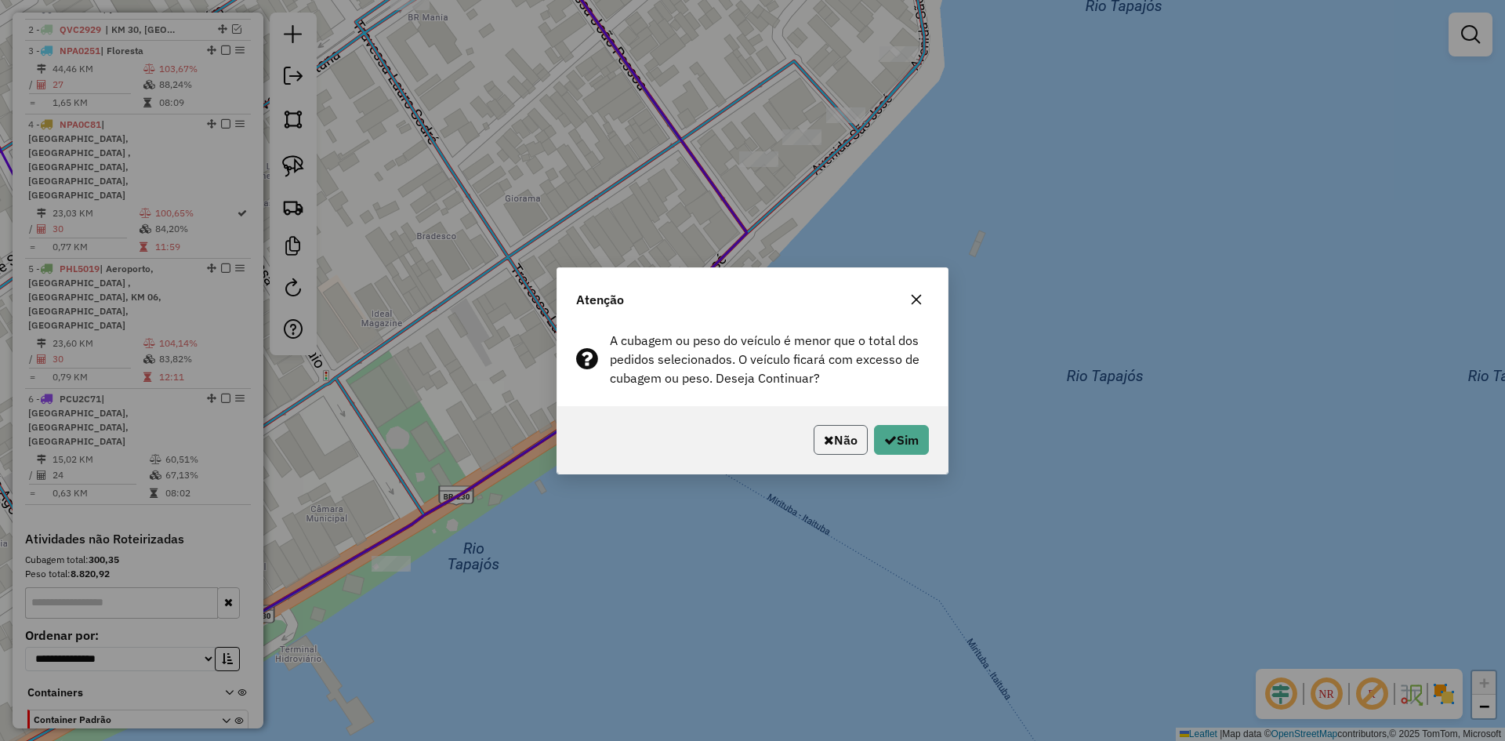
click at [837, 438] on button "Não" at bounding box center [840, 440] width 54 height 30
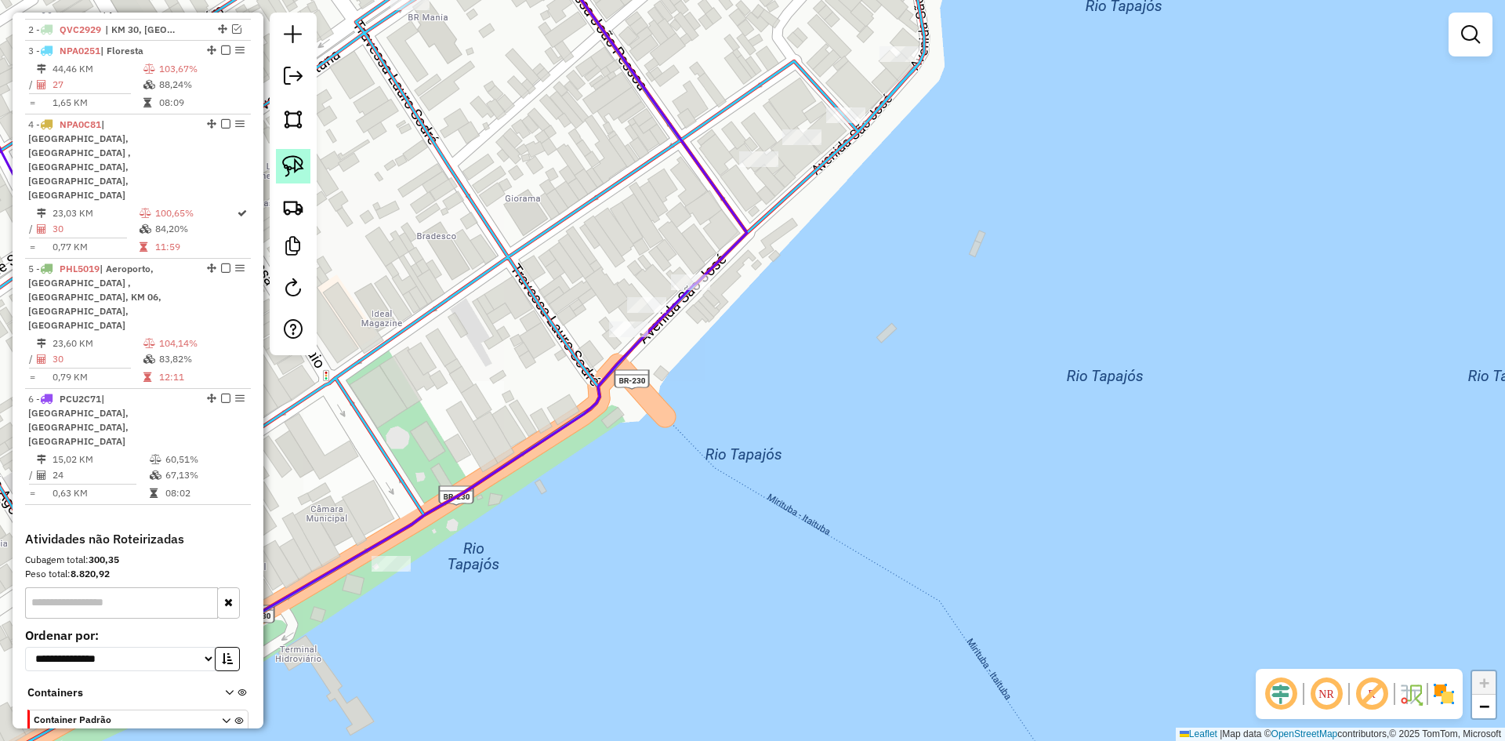
click at [298, 165] on img at bounding box center [293, 166] width 22 height 22
drag, startPoint x: 611, startPoint y: 280, endPoint x: 677, endPoint y: 306, distance: 70.7
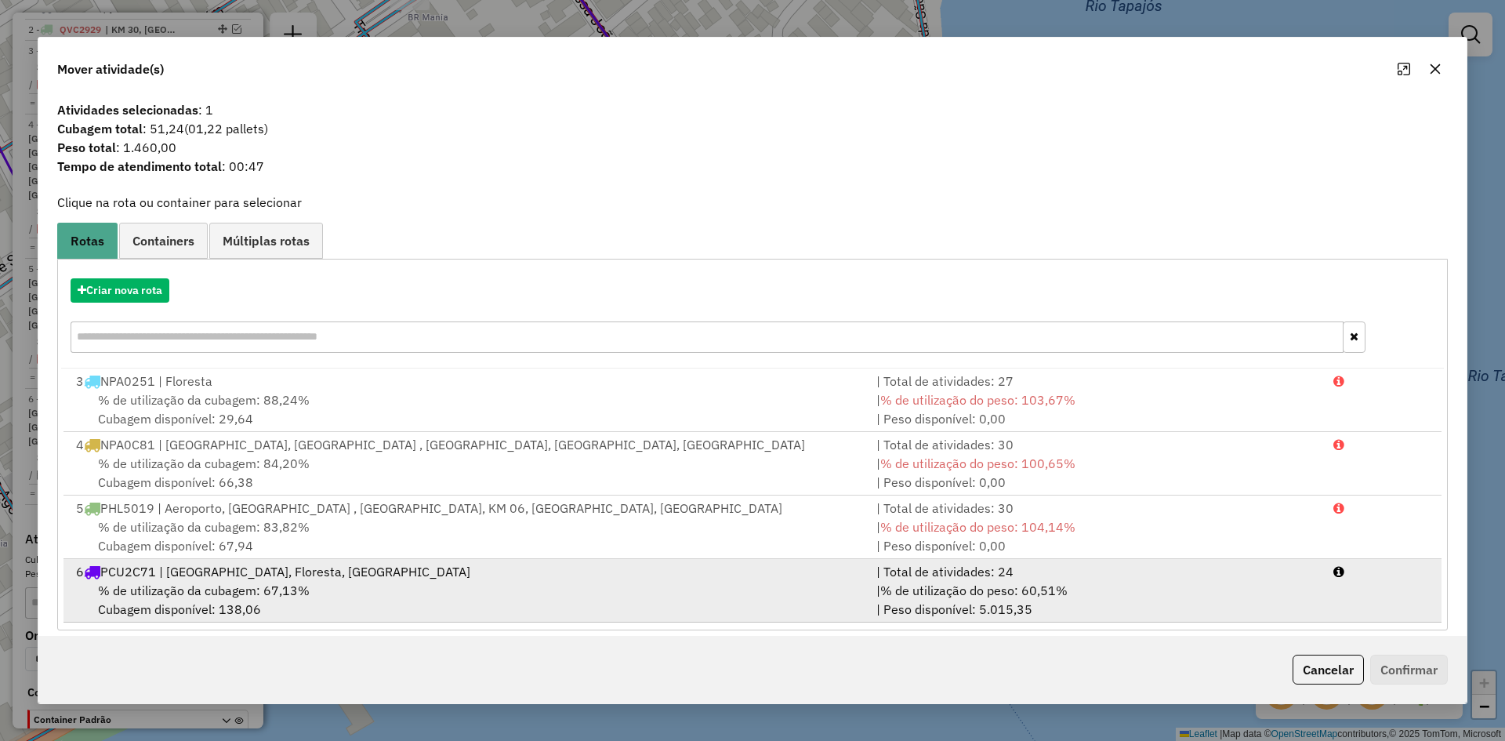
click at [429, 581] on div "% de utilização da cubagem: 67,13% Cubagem disponível: 138,06" at bounding box center [467, 600] width 800 height 38
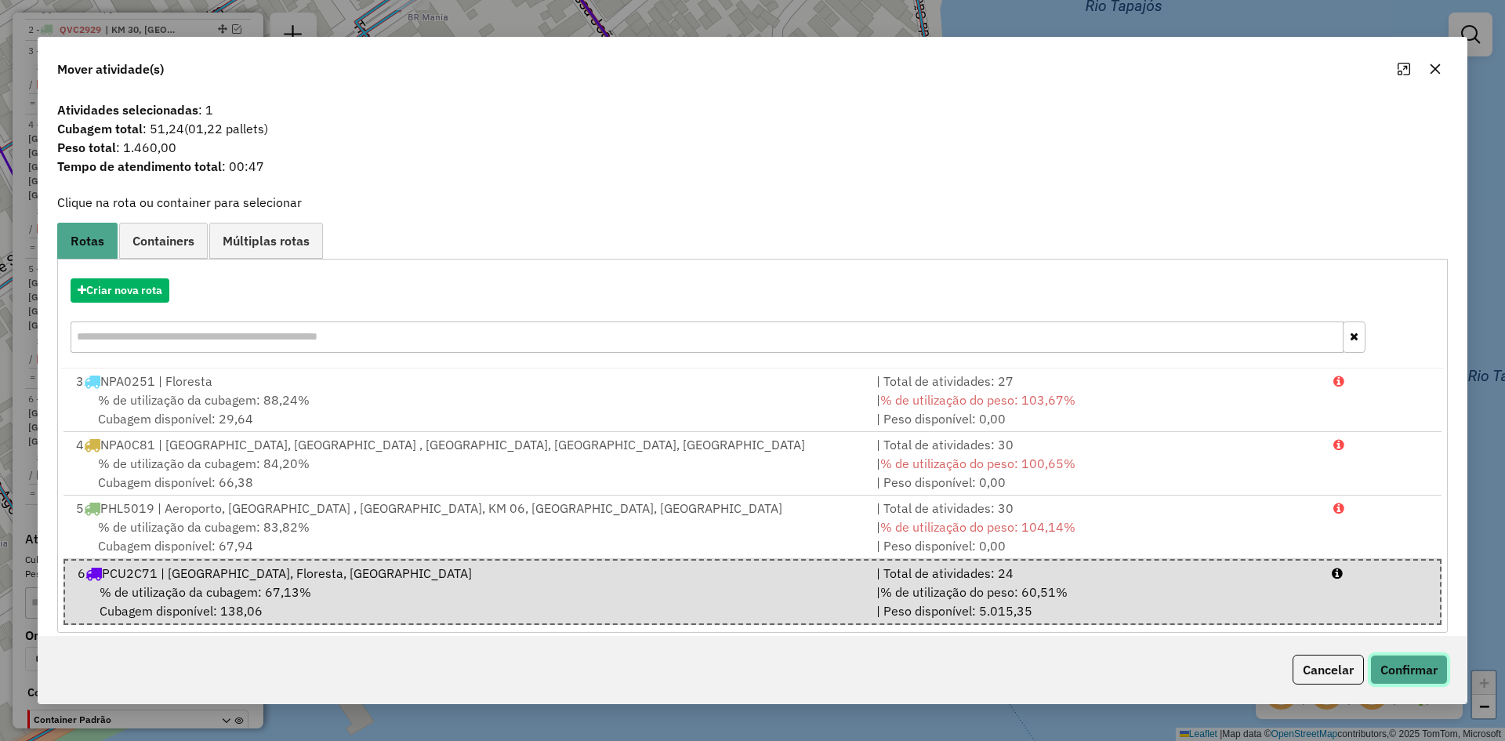
click at [1380, 670] on button "Confirmar" at bounding box center [1409, 669] width 78 height 30
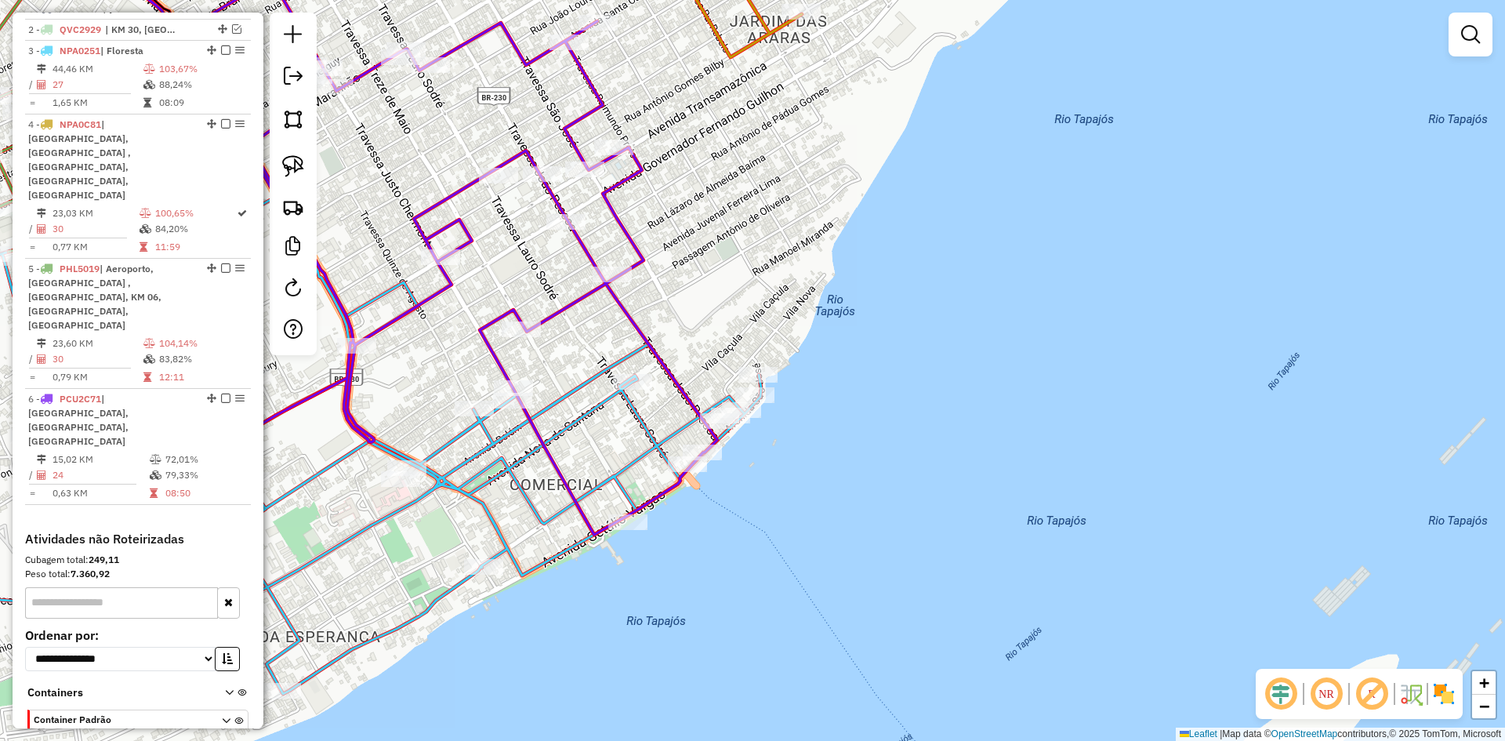
click at [621, 305] on icon at bounding box center [451, 277] width 531 height 514
select select "**********"
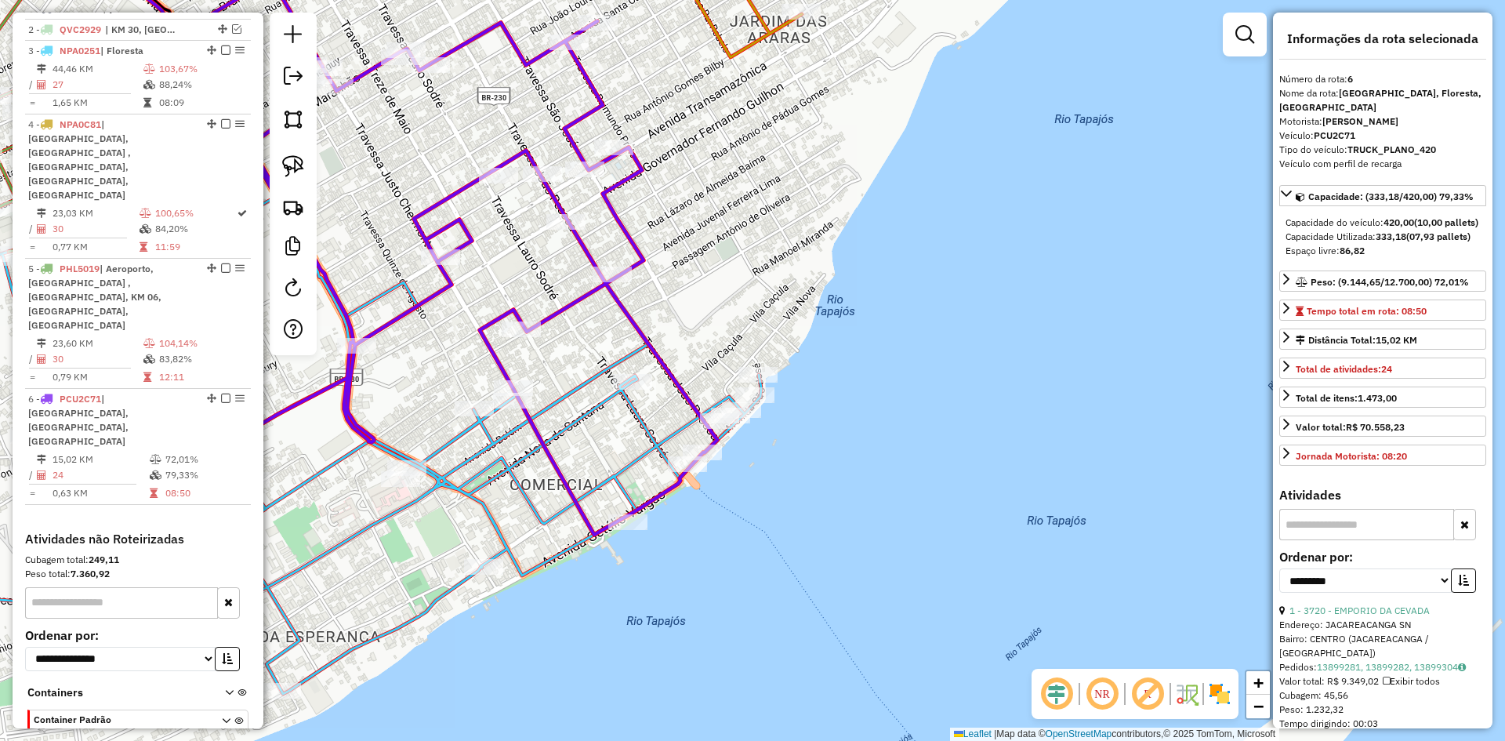
click at [448, 442] on icon at bounding box center [305, 418] width 911 height 551
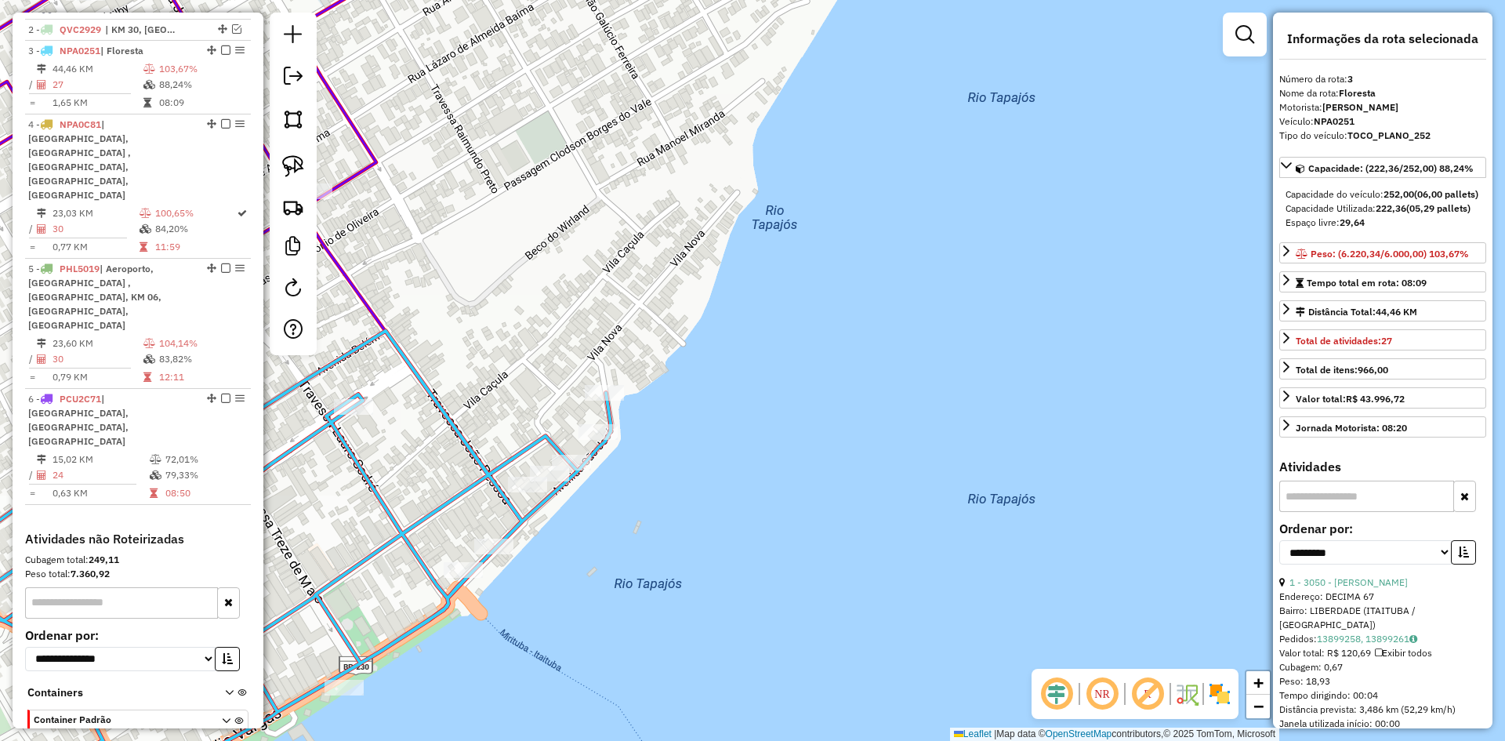
drag, startPoint x: 576, startPoint y: 467, endPoint x: 603, endPoint y: 502, distance: 44.7
click at [603, 502] on div "Janela de atendimento Grade de atendimento Capacidade Transportadoras Veículos …" at bounding box center [752, 370] width 1505 height 741
click at [293, 159] on img at bounding box center [293, 166] width 22 height 22
drag, startPoint x: 512, startPoint y: 432, endPoint x: 607, endPoint y: 455, distance: 97.7
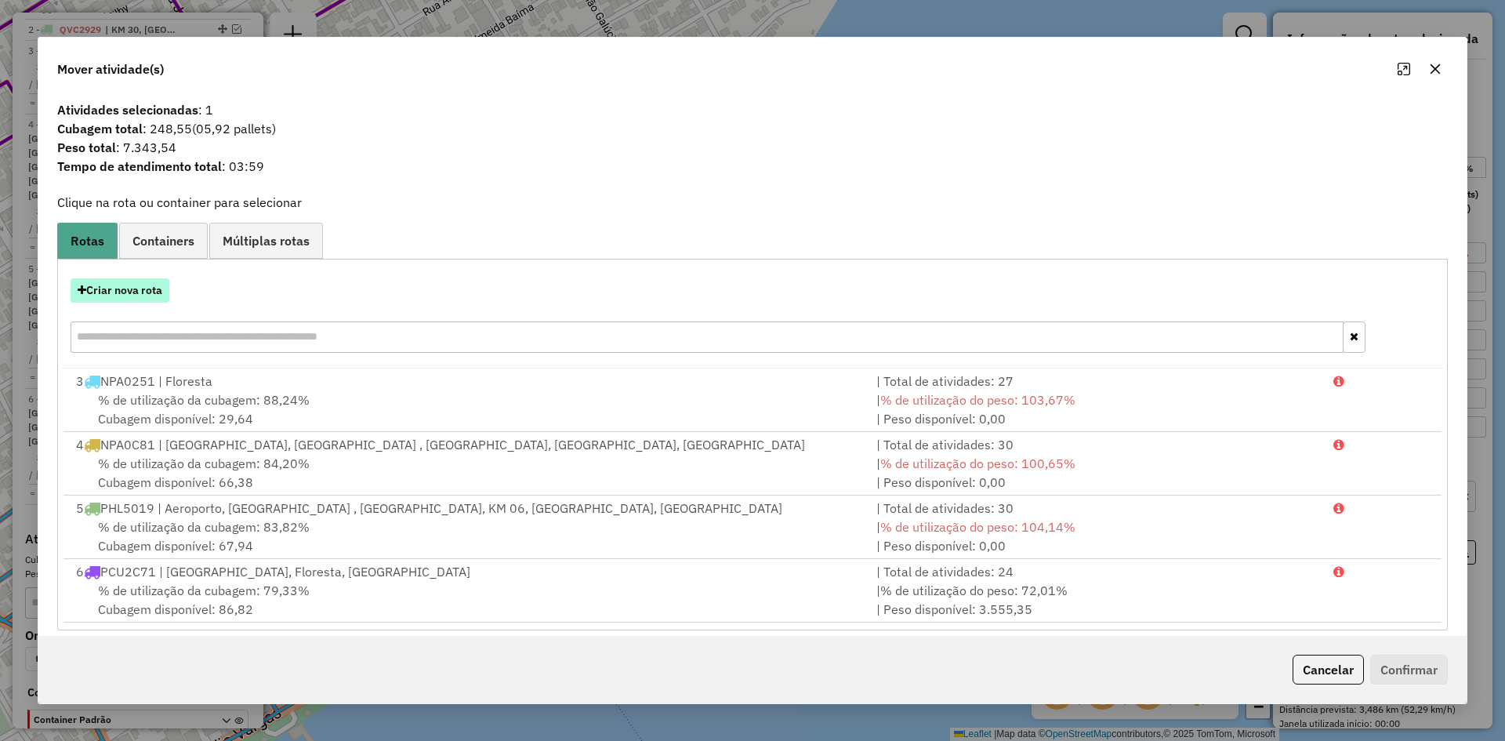
click at [156, 287] on button "Criar nova rota" at bounding box center [120, 290] width 99 height 24
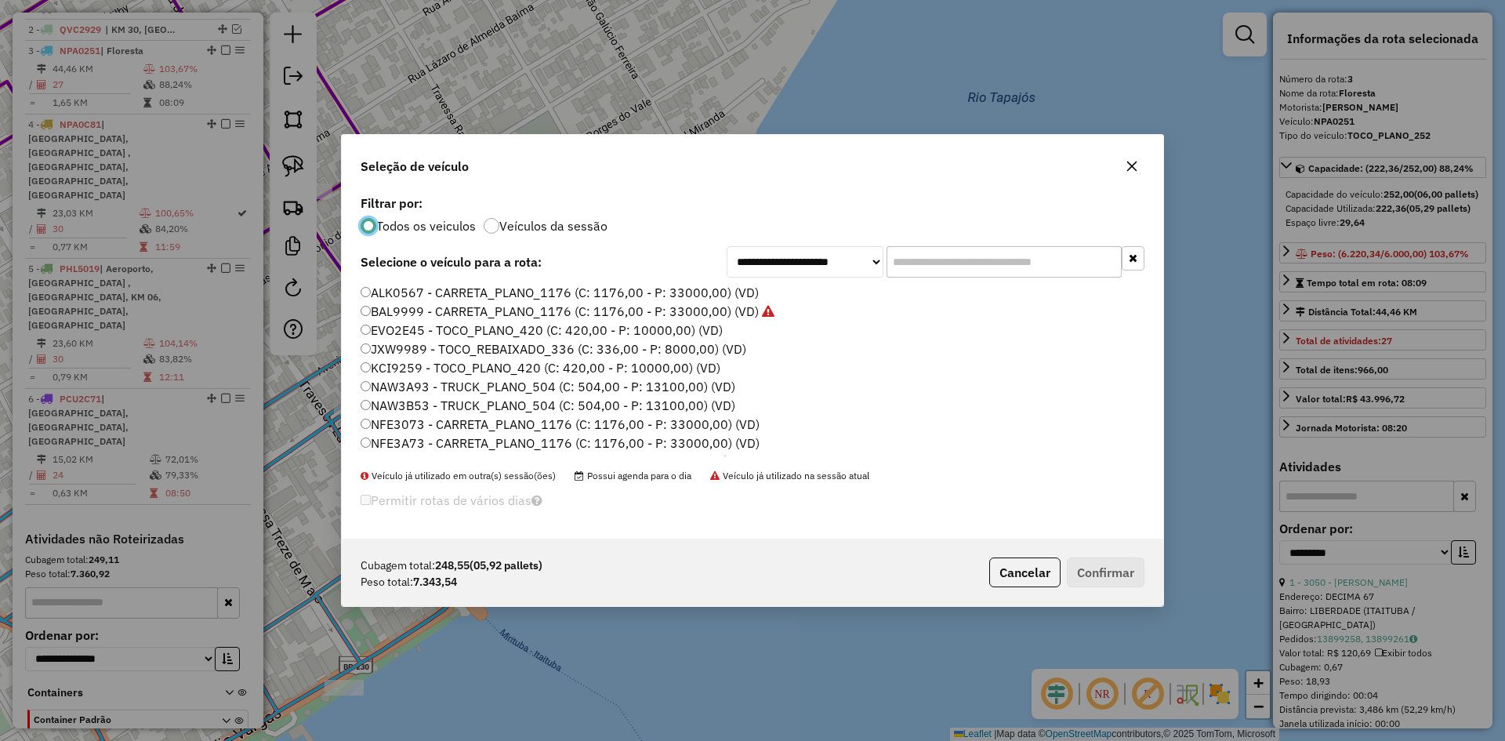
scroll to position [9, 5]
click at [426, 311] on label "BAL9999 - CARRETA_PLANO_1176 (C: 1176,00 - P: 33000,00) (VD)" at bounding box center [567, 311] width 414 height 19
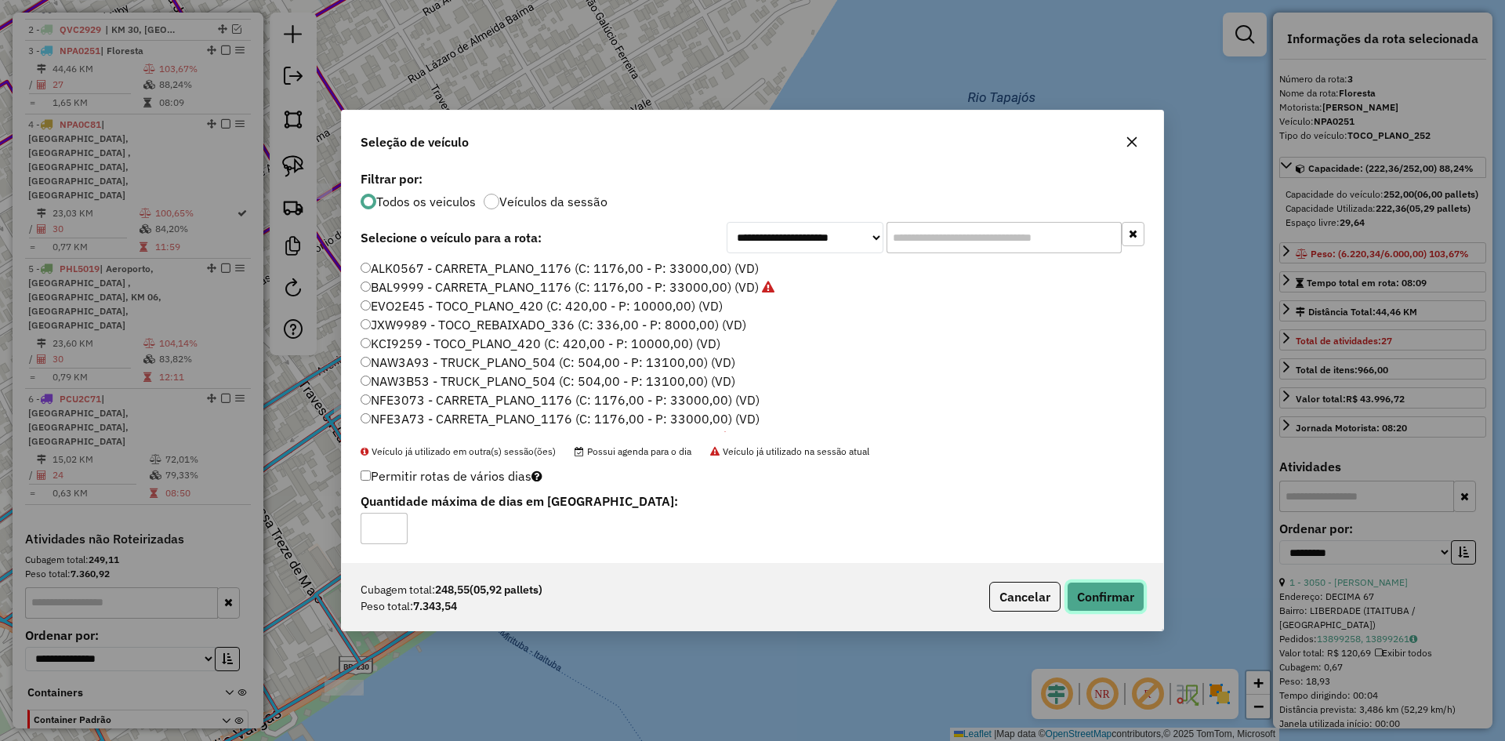
click at [1106, 589] on button "Confirmar" at bounding box center [1106, 596] width 78 height 30
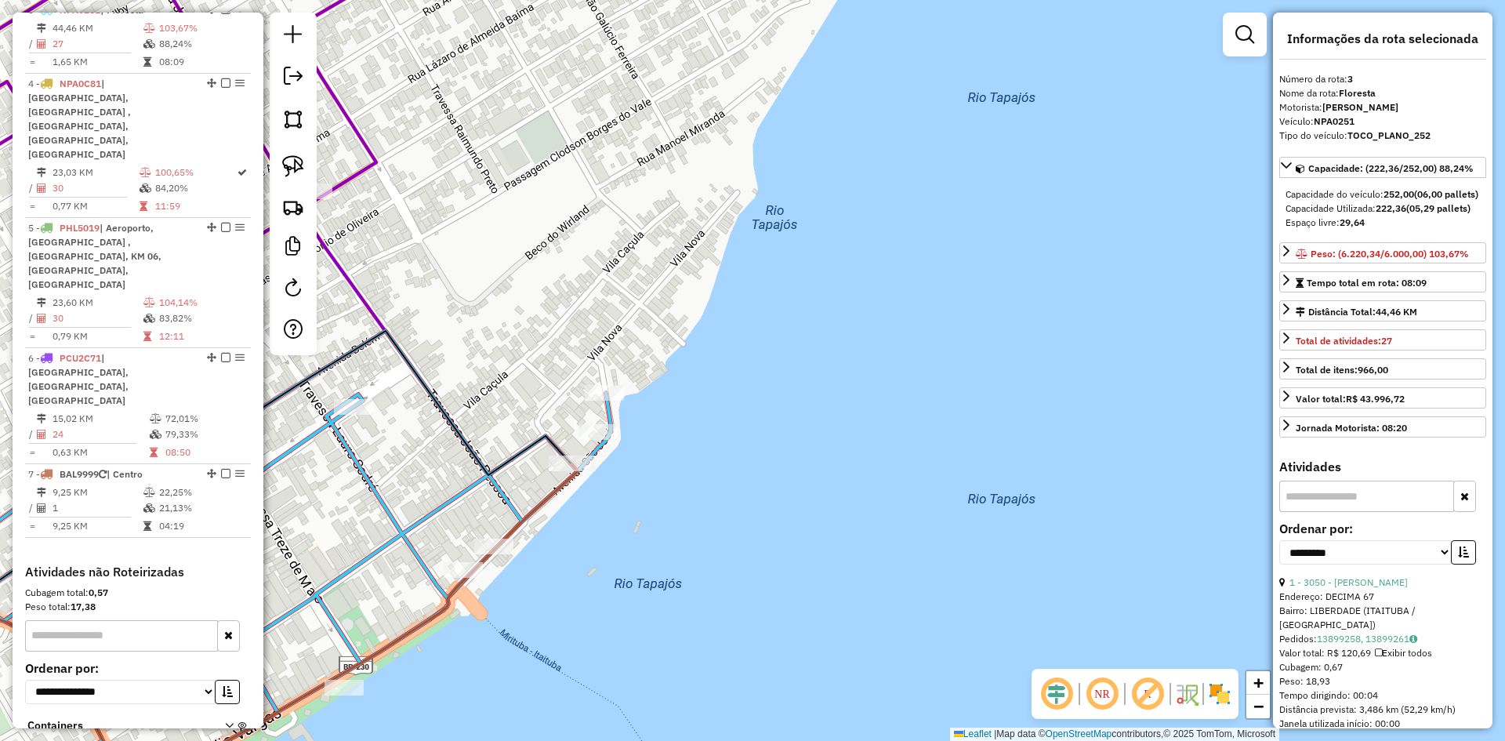
scroll to position [630, 0]
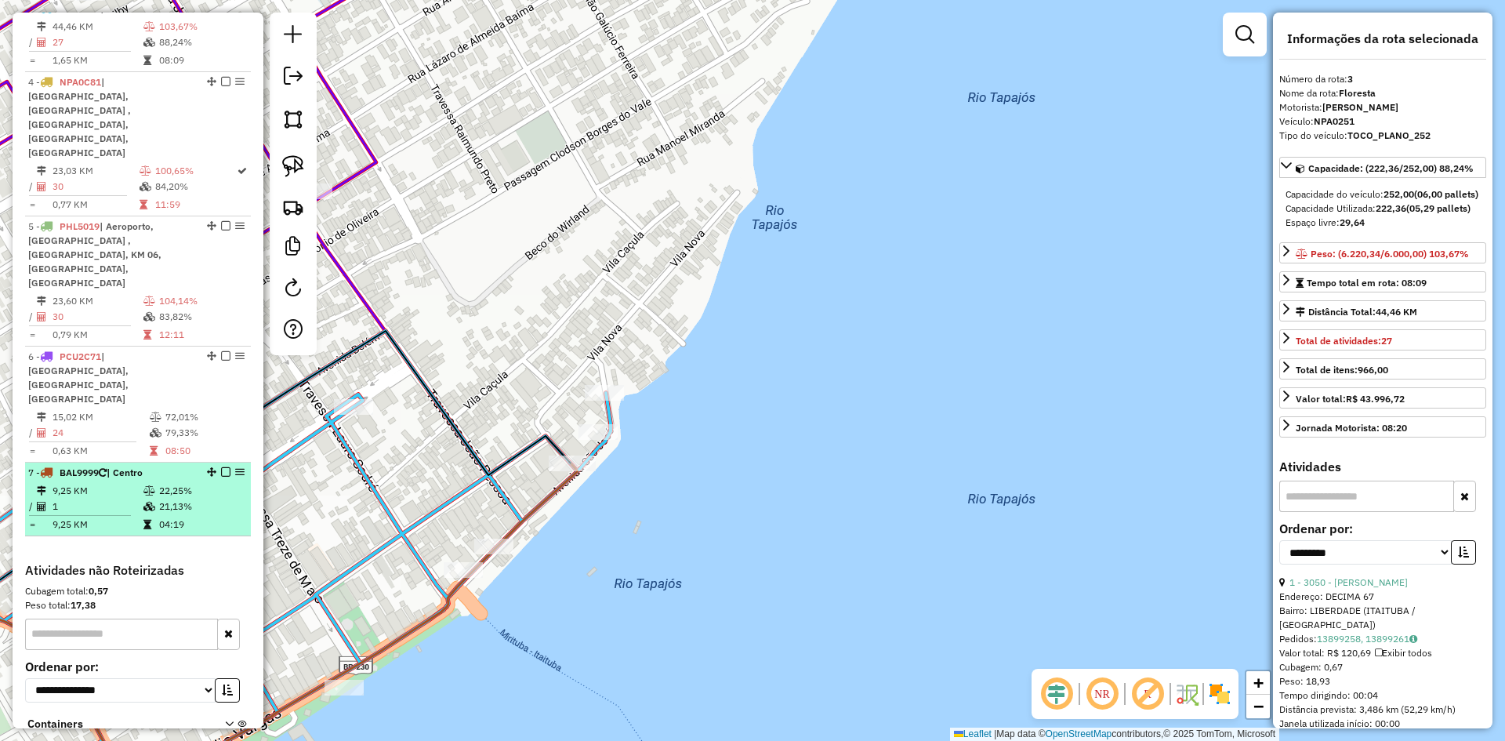
click at [154, 465] on div "7 - BAL9999 | Centro" at bounding box center [111, 472] width 166 height 14
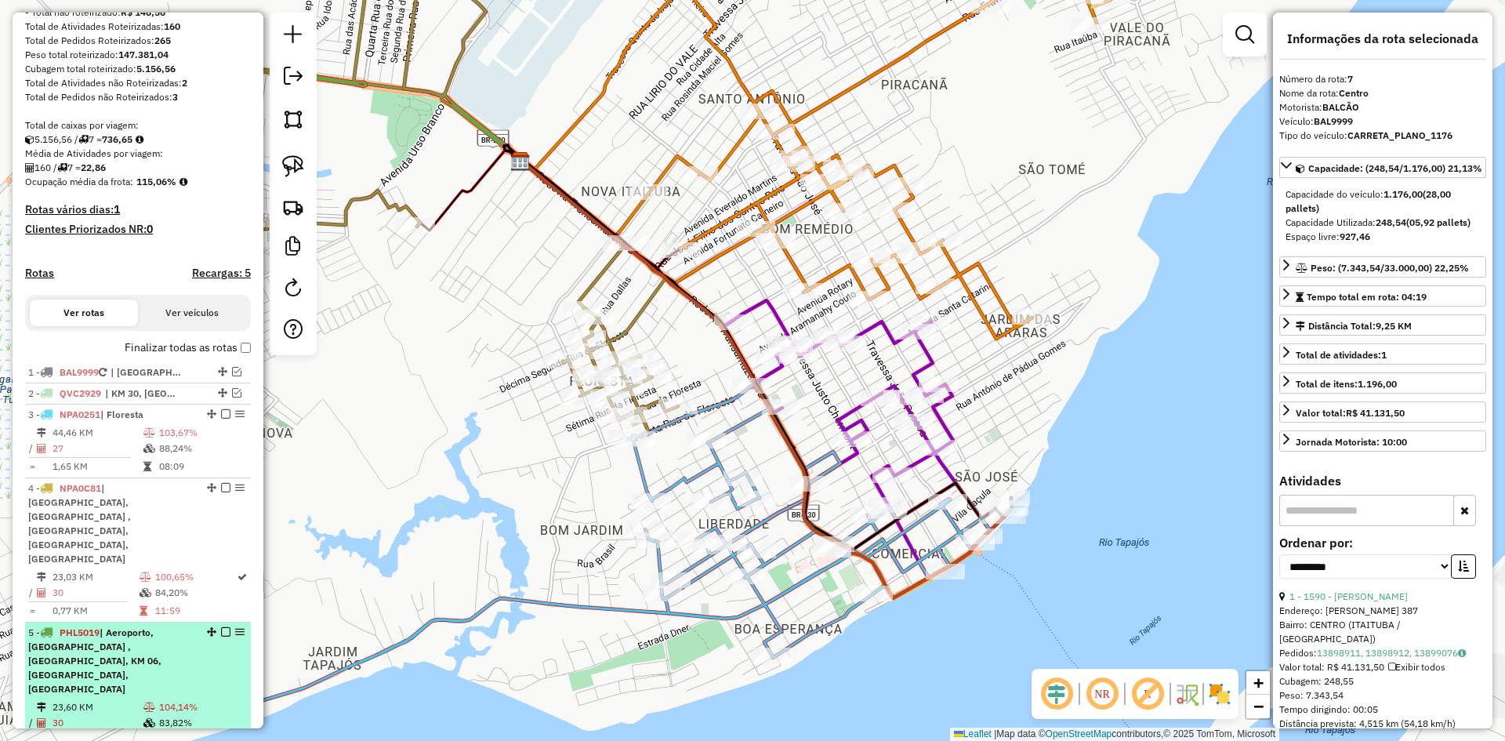
scroll to position [81, 0]
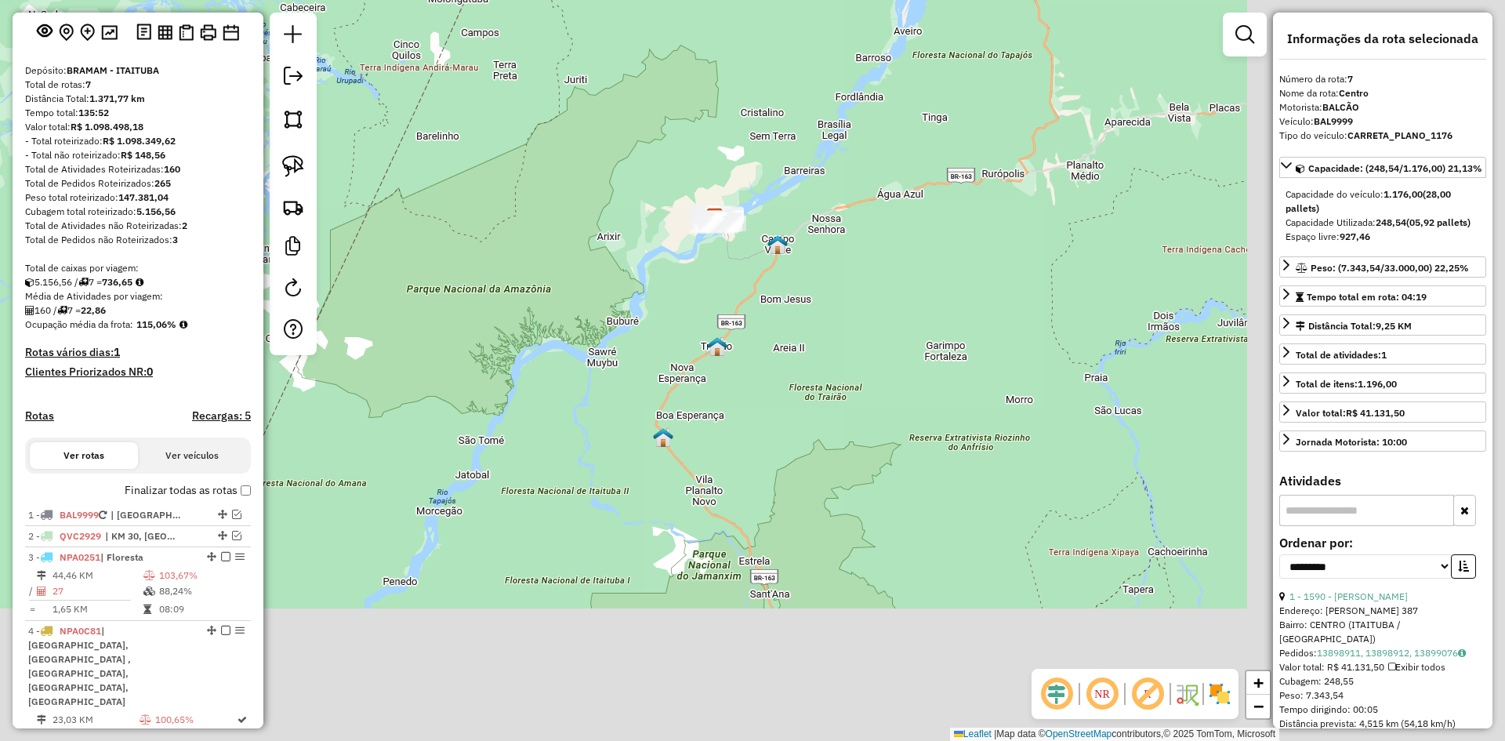
drag, startPoint x: 806, startPoint y: 371, endPoint x: 654, endPoint y: 238, distance: 201.5
click at [643, 228] on div "Janela de atendimento Grade de atendimento Capacidade Transportadoras Veículos …" at bounding box center [752, 370] width 1505 height 741
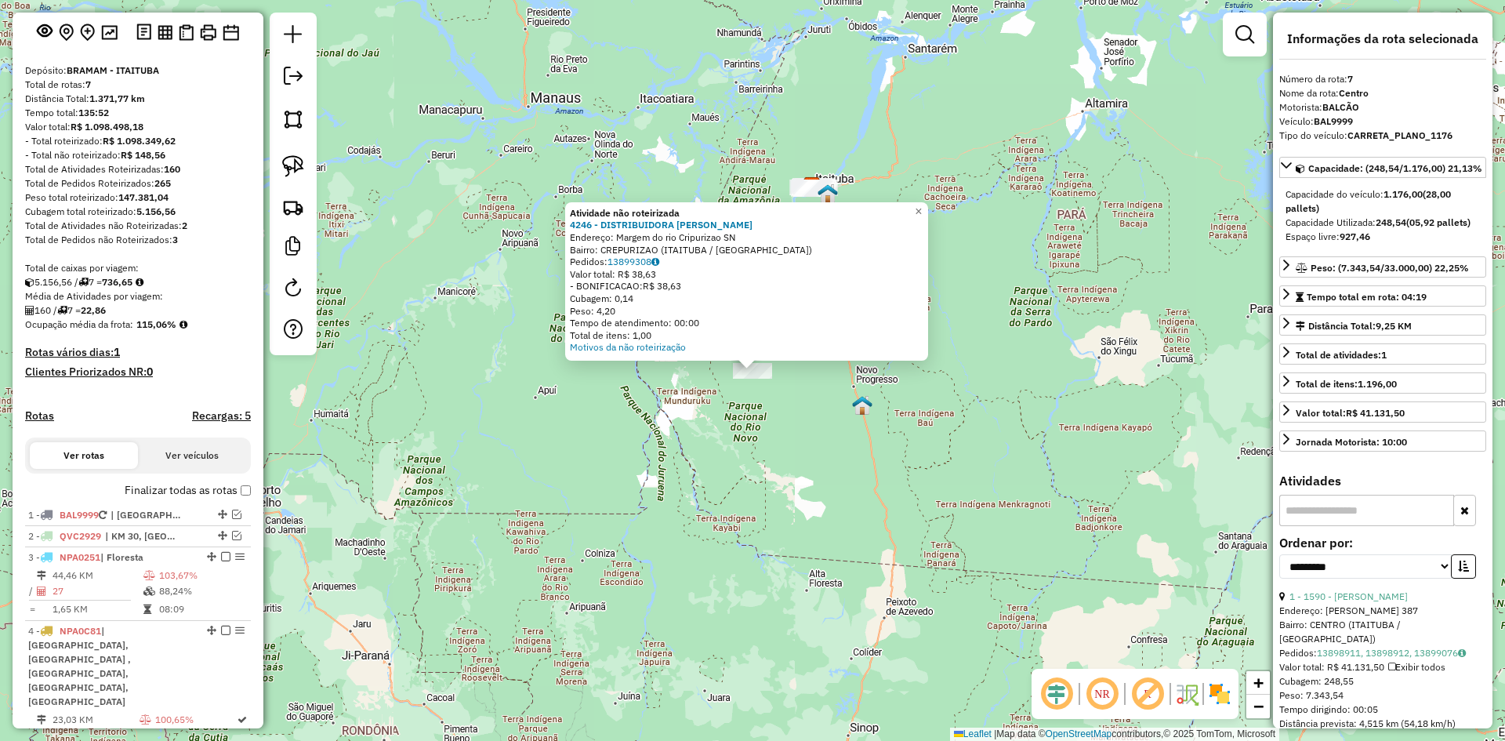
click at [883, 413] on div "Atividade não roteirizada 4246 - DISTRIBUIDORA [PERSON_NAME]: Margem do rio Cri…" at bounding box center [752, 370] width 1505 height 741
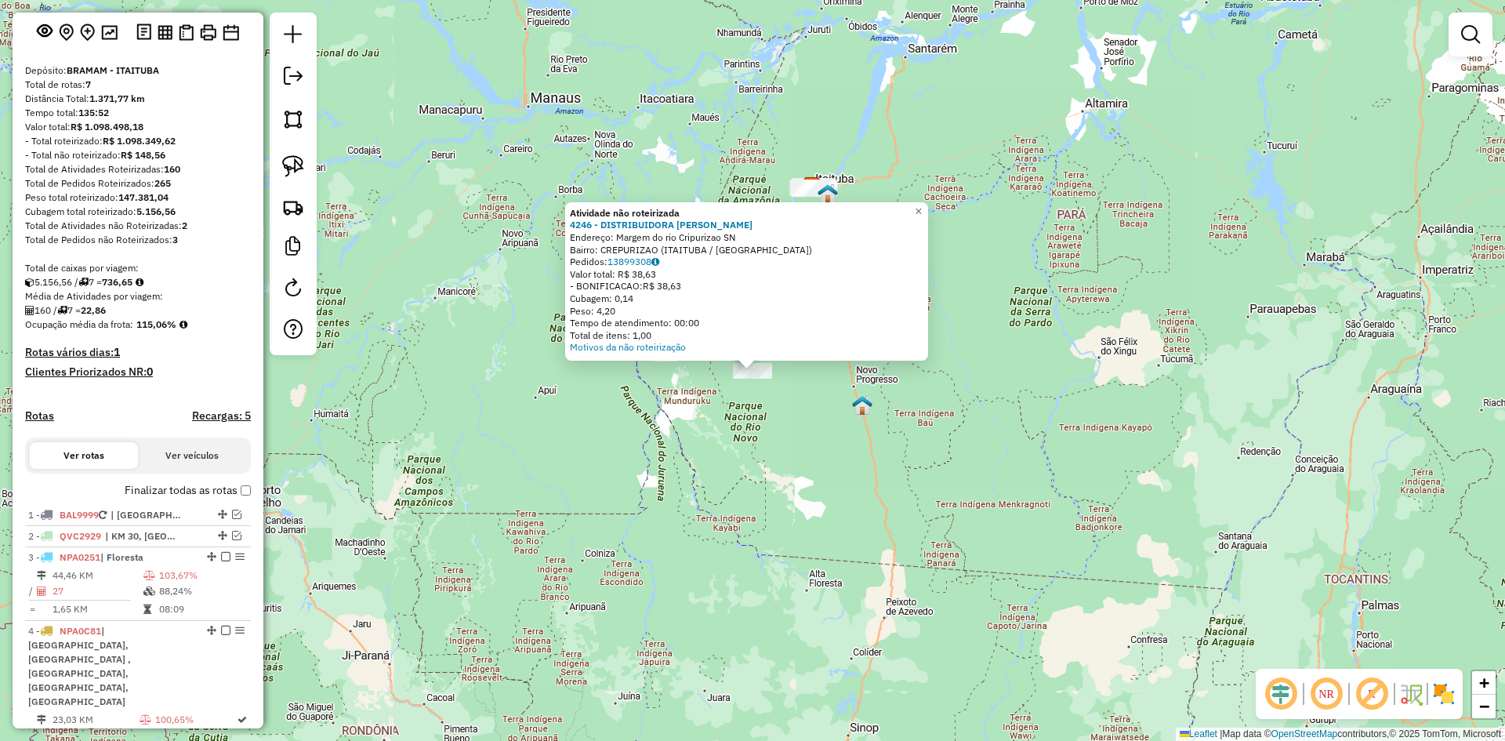
click at [652, 404] on div "Atividade não roteirizada 4246 - DISTRIBUIDORA [PERSON_NAME]: Margem do rio Cri…" at bounding box center [752, 370] width 1505 height 741
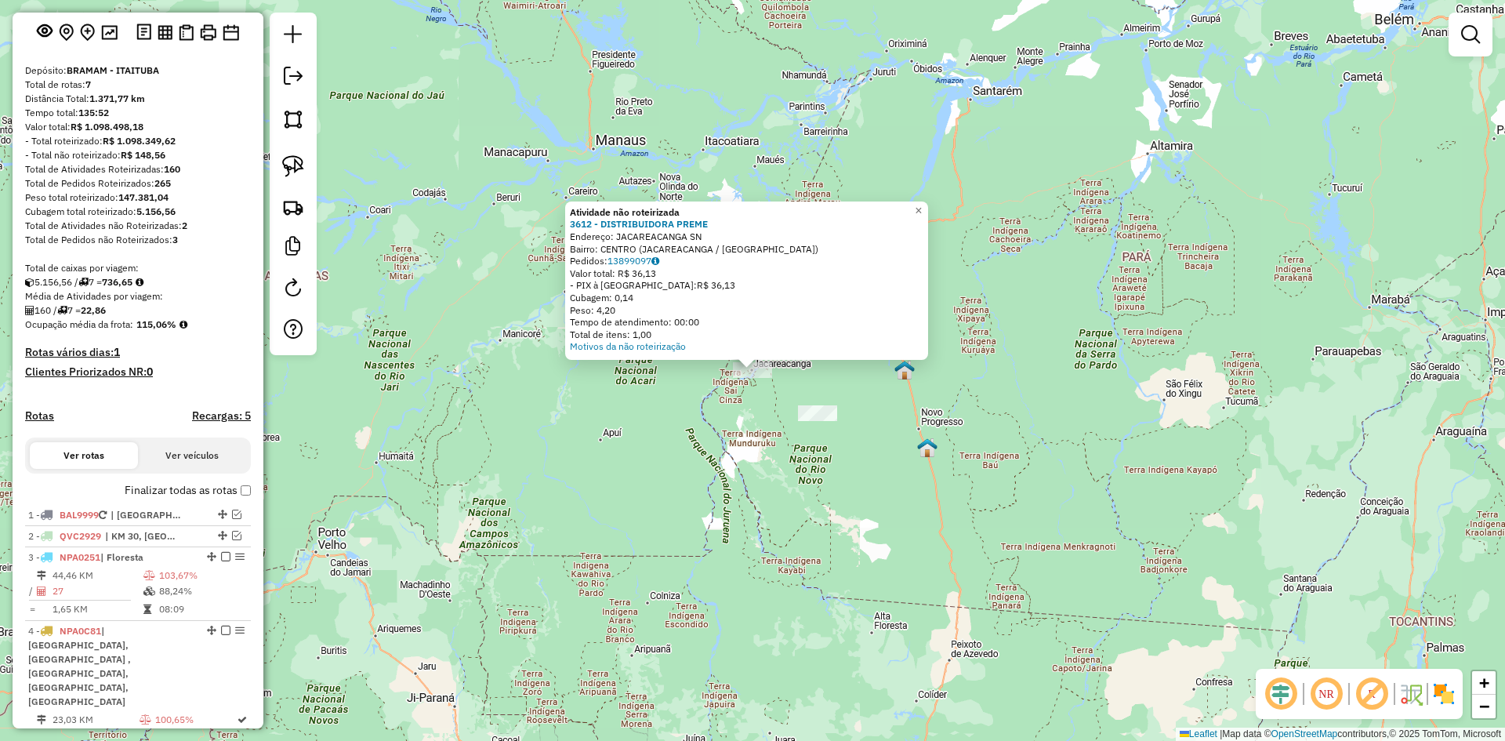
click at [893, 487] on div "Atividade não roteirizada 3612 - DISTRIBUIDORA PREME Endereço: JACAREACANGA SN …" at bounding box center [752, 370] width 1505 height 741
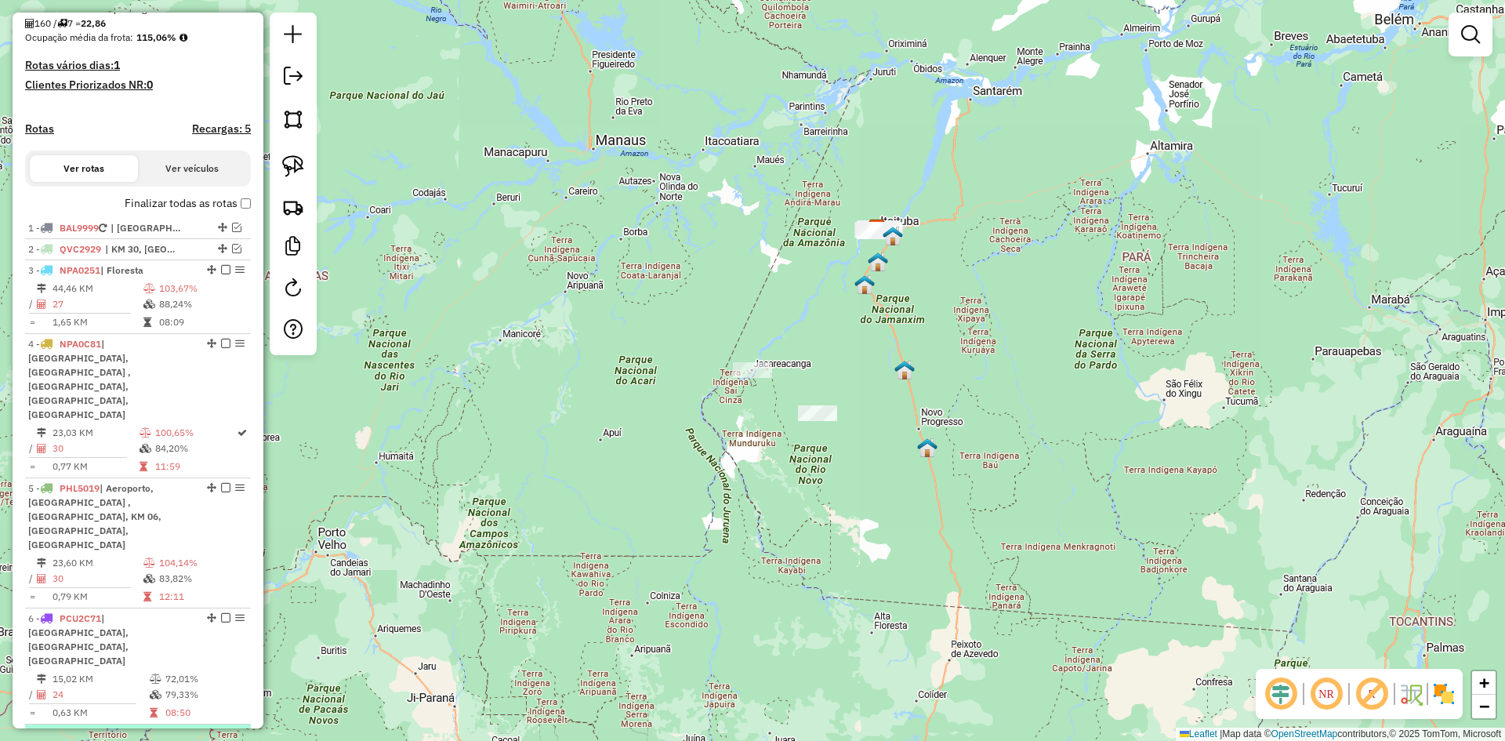
scroll to position [395, 0]
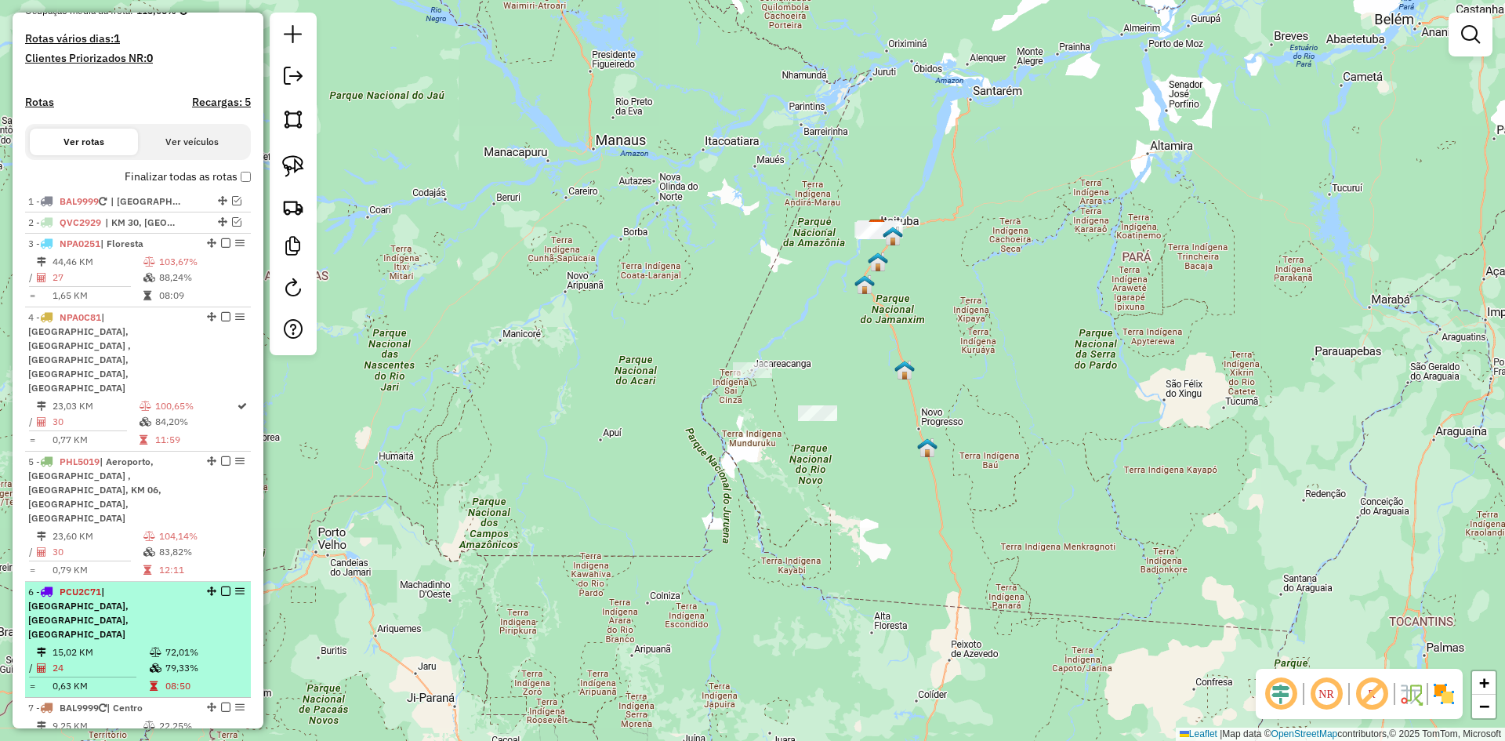
click at [221, 586] on em at bounding box center [225, 590] width 9 height 9
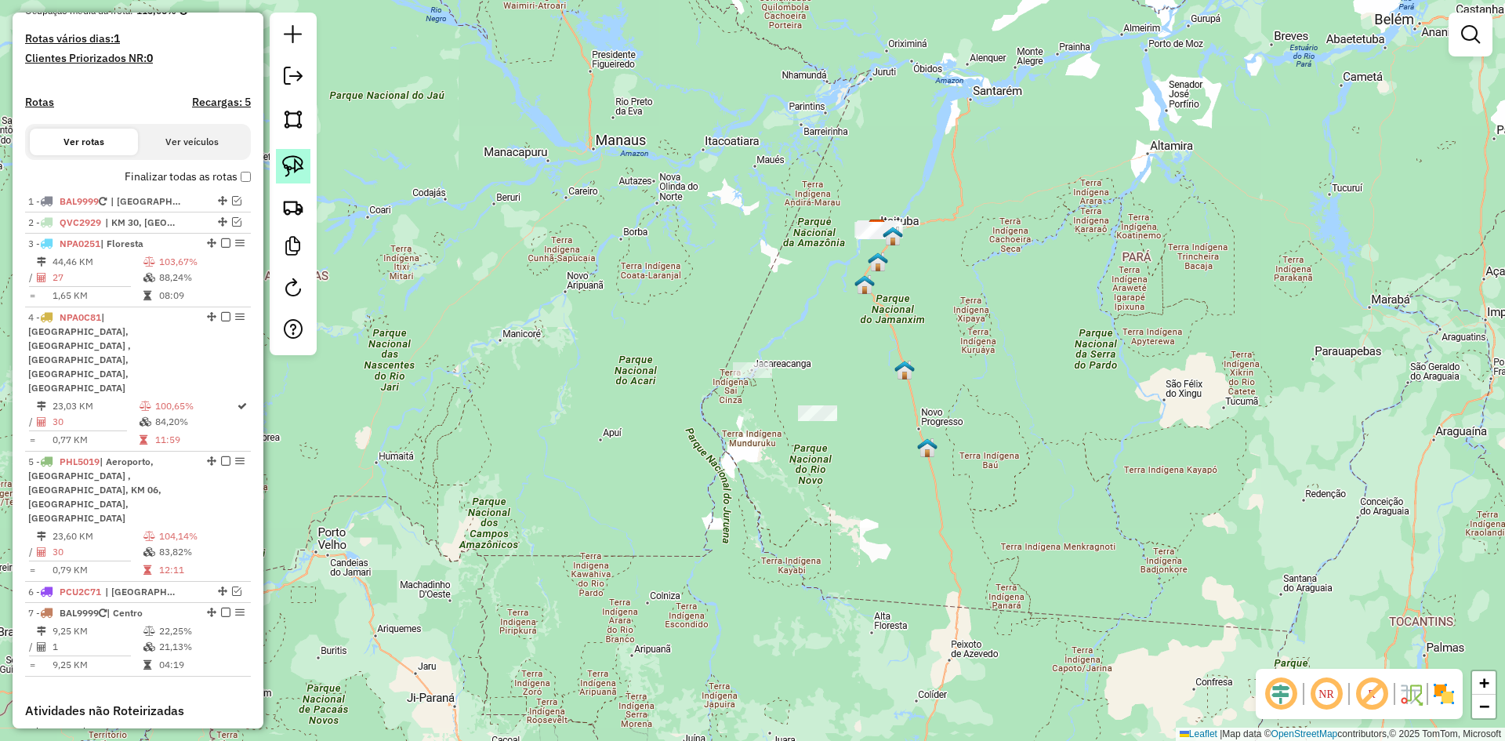
click at [287, 154] on link at bounding box center [293, 166] width 34 height 34
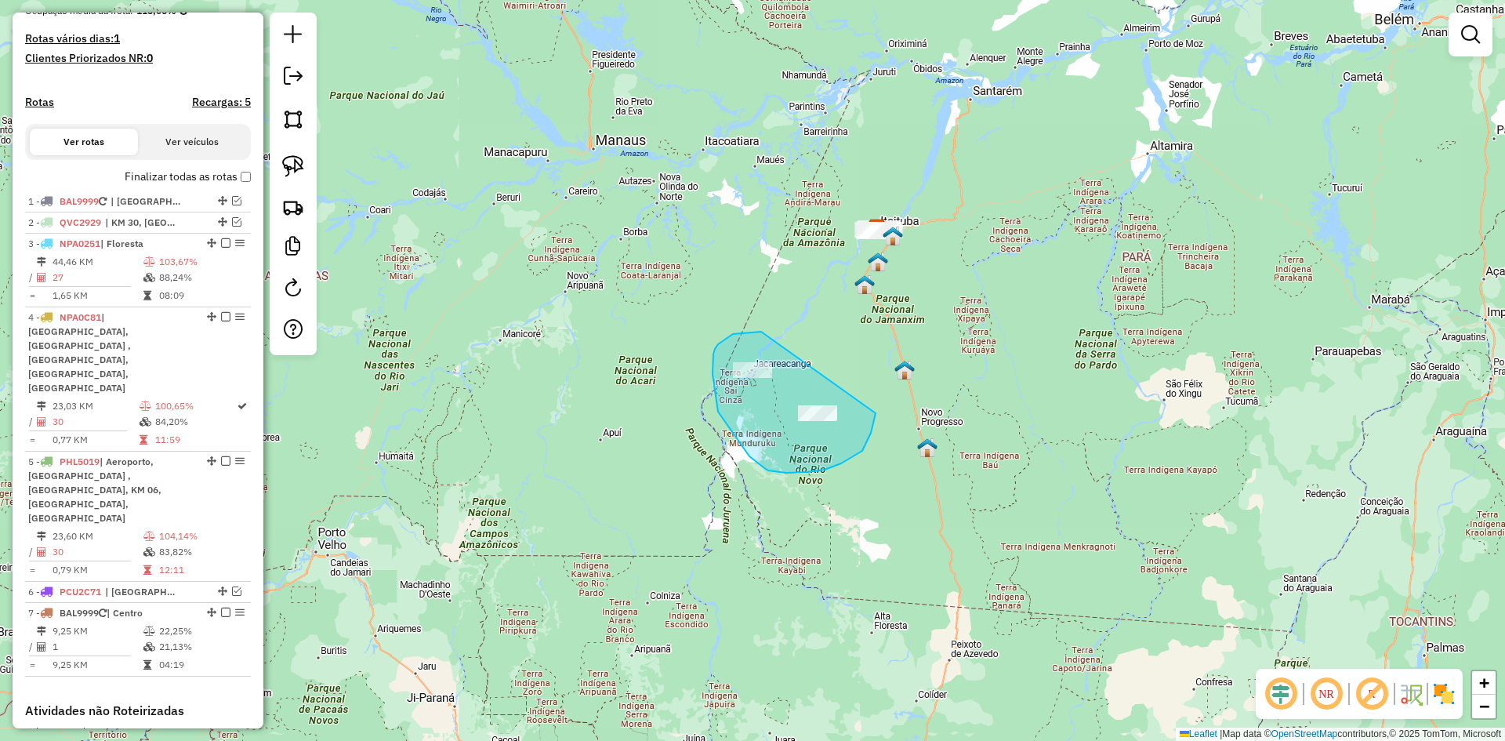
drag, startPoint x: 751, startPoint y: 332, endPoint x: 875, endPoint y: 397, distance: 138.8
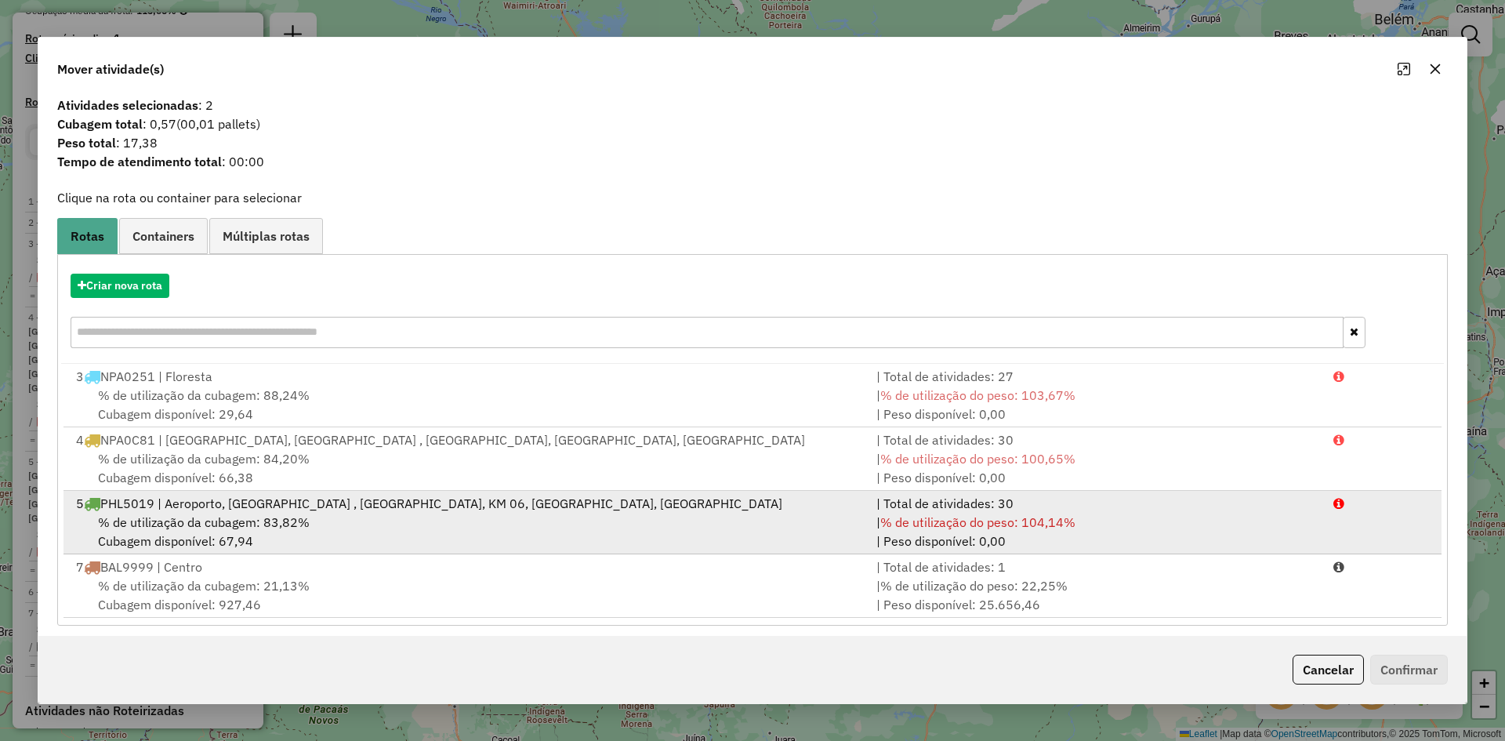
scroll to position [0, 0]
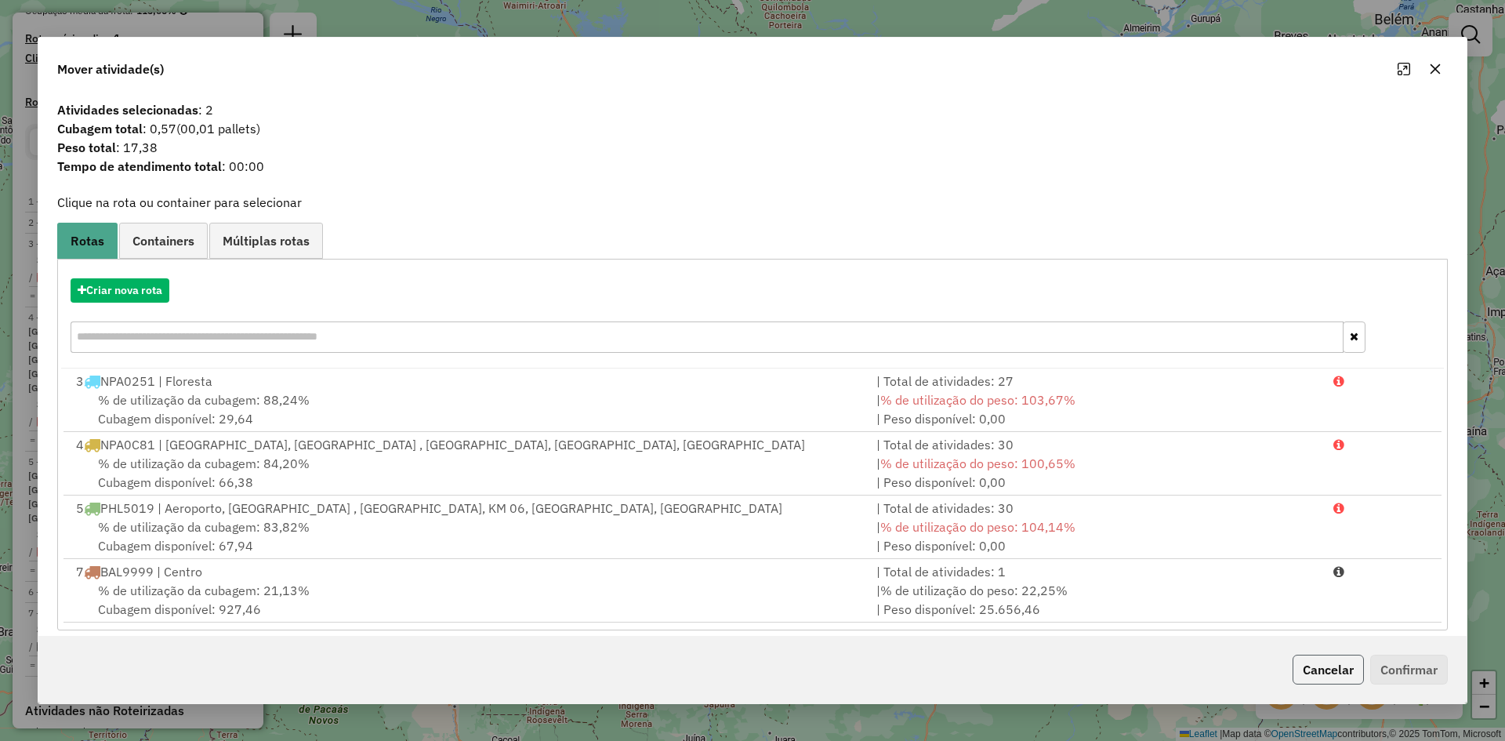
click at [1298, 668] on button "Cancelar" at bounding box center [1327, 669] width 71 height 30
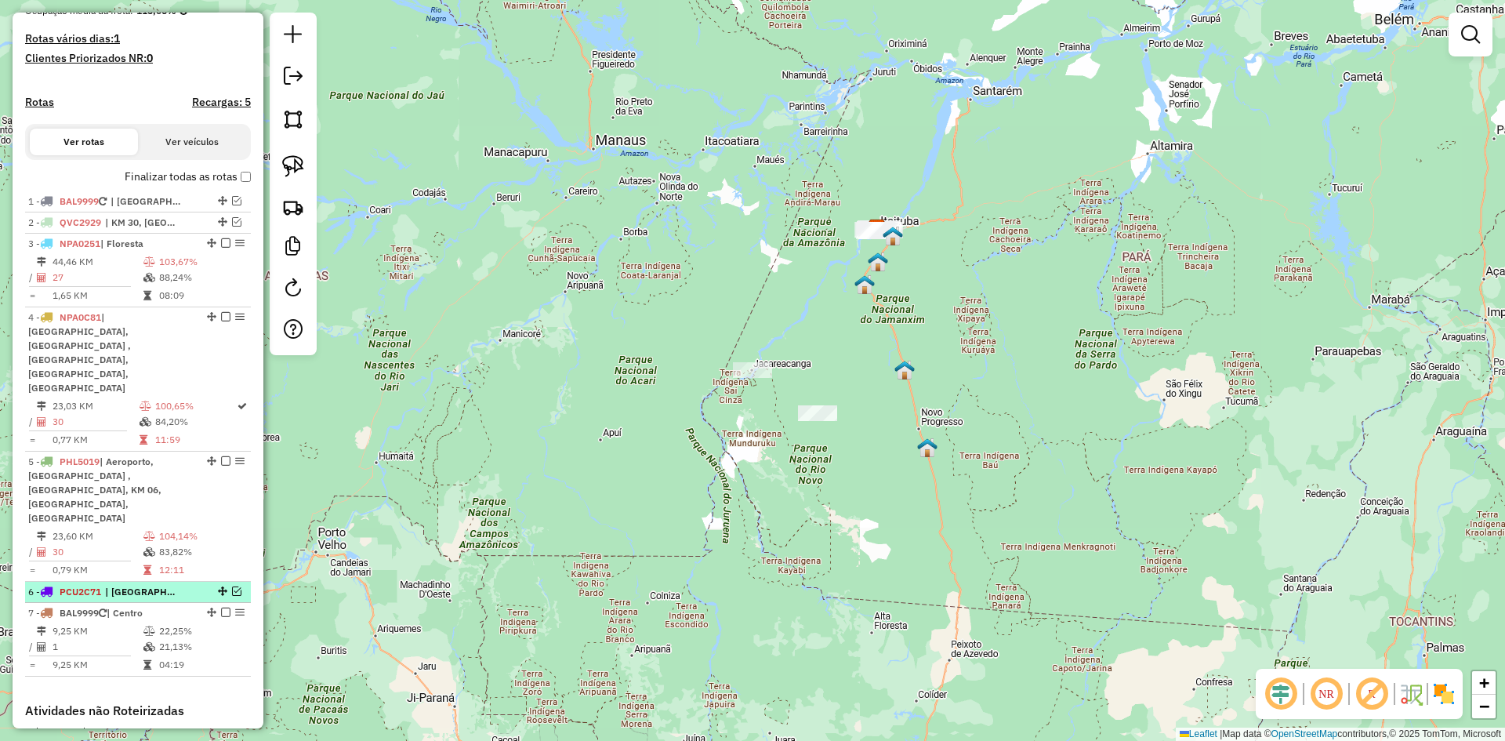
click at [234, 586] on em at bounding box center [236, 590] width 9 height 9
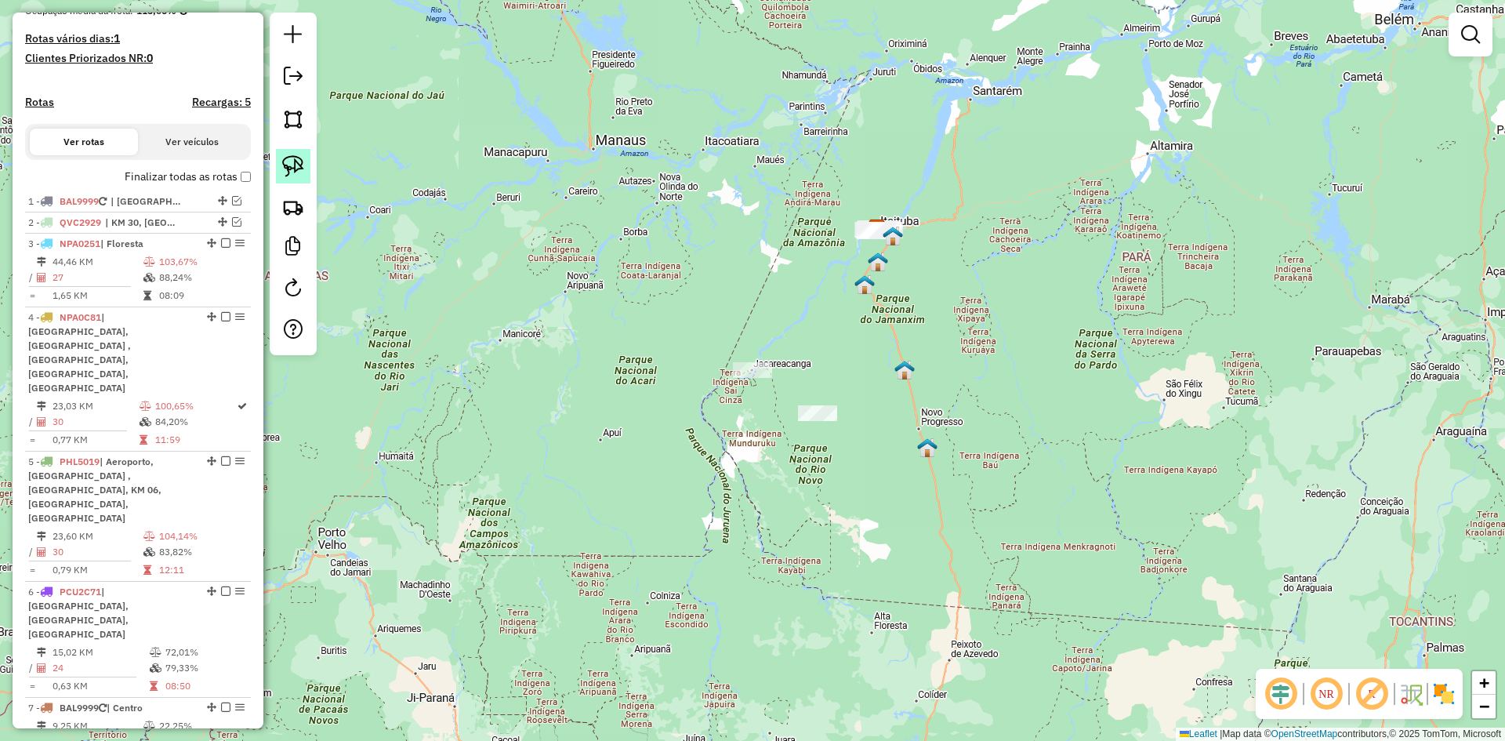
click at [299, 159] on img at bounding box center [293, 166] width 22 height 22
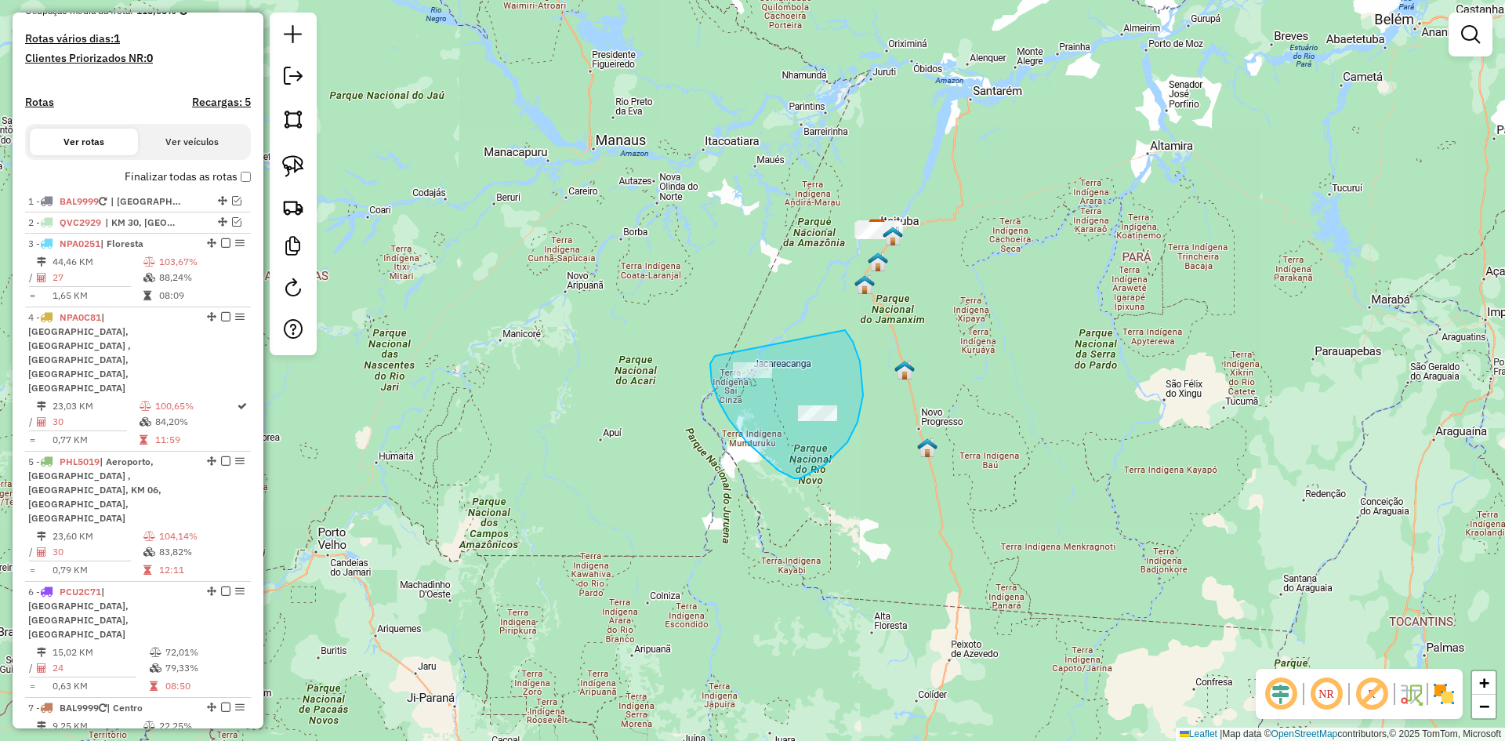
drag, startPoint x: 715, startPoint y: 356, endPoint x: 831, endPoint y: 317, distance: 123.2
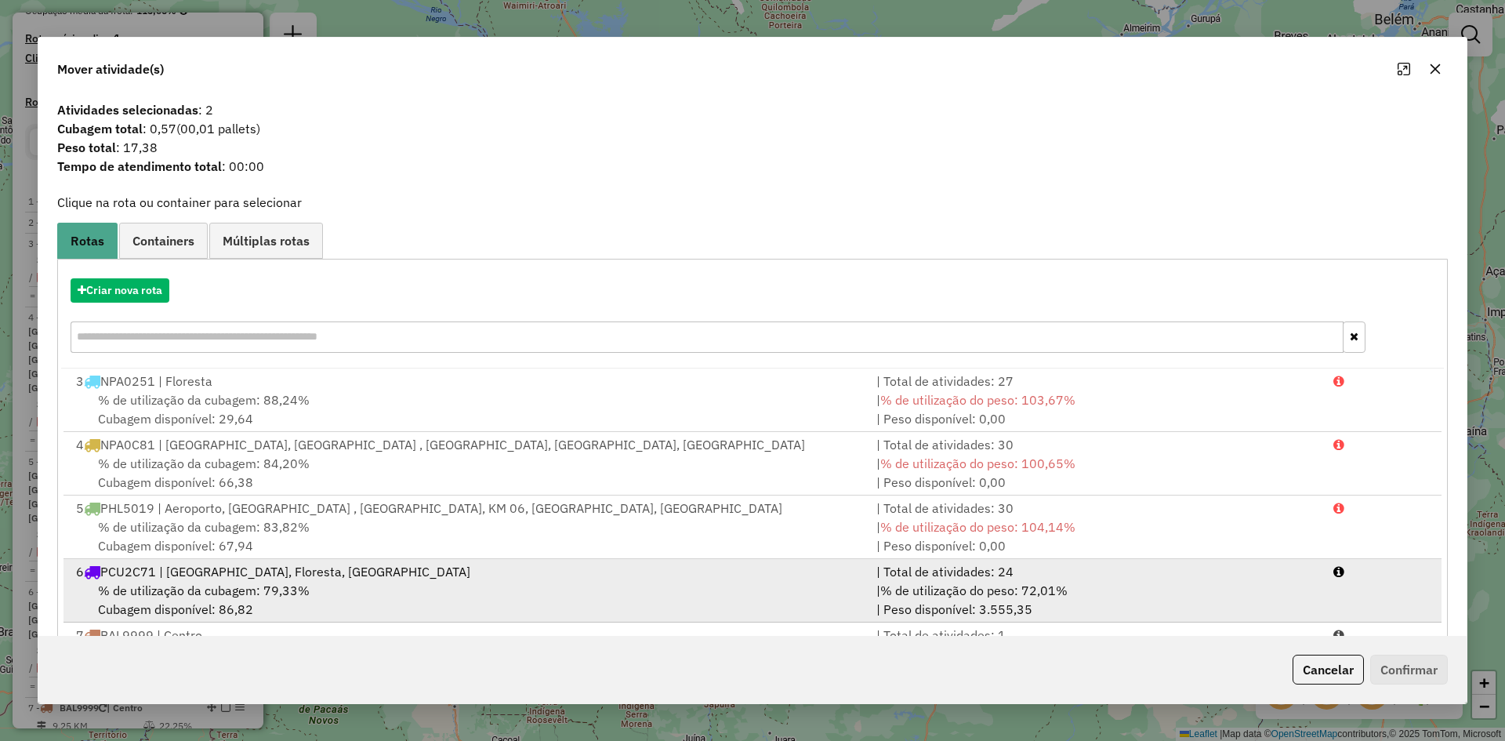
click at [248, 584] on span "% de utilização da cubagem: 79,33%" at bounding box center [204, 590] width 212 height 16
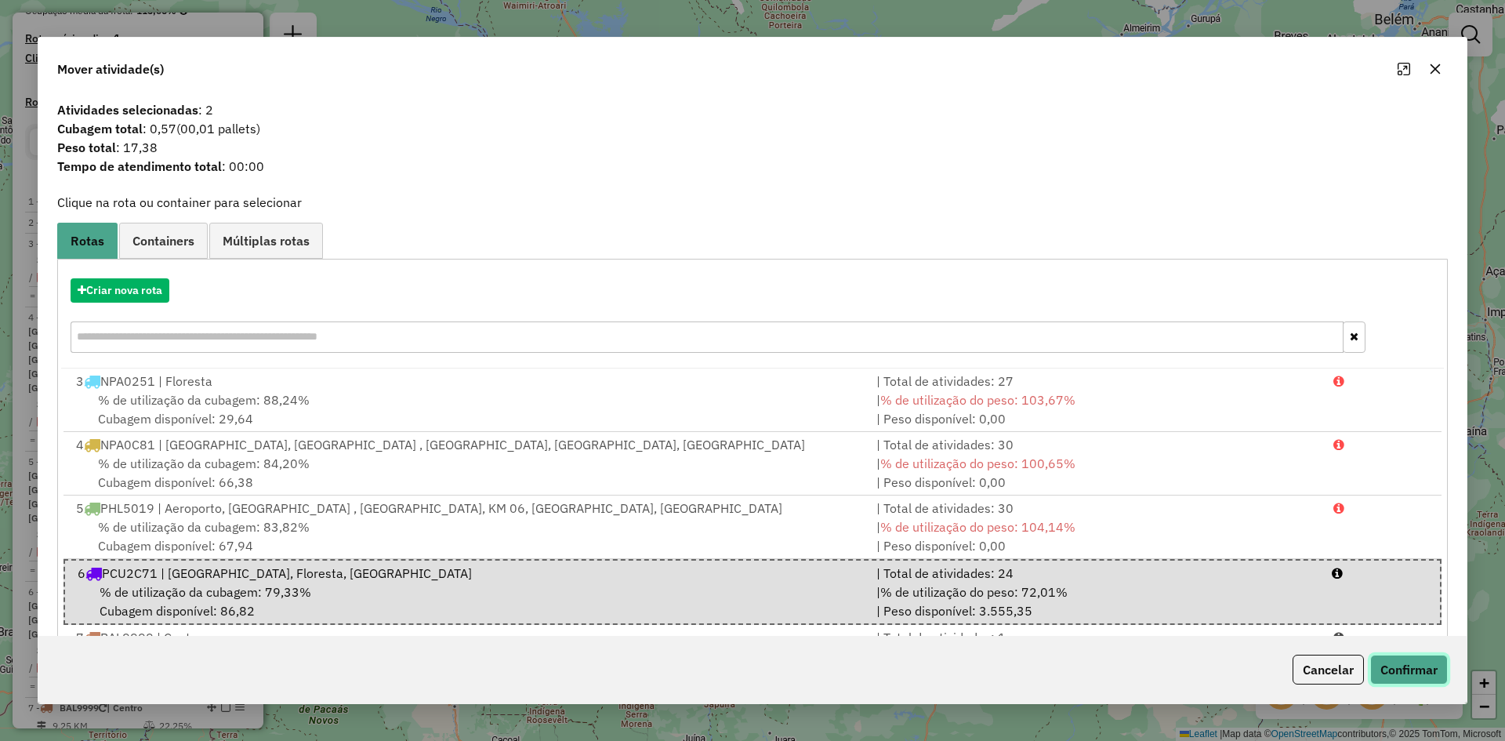
click at [1393, 672] on button "Confirmar" at bounding box center [1409, 669] width 78 height 30
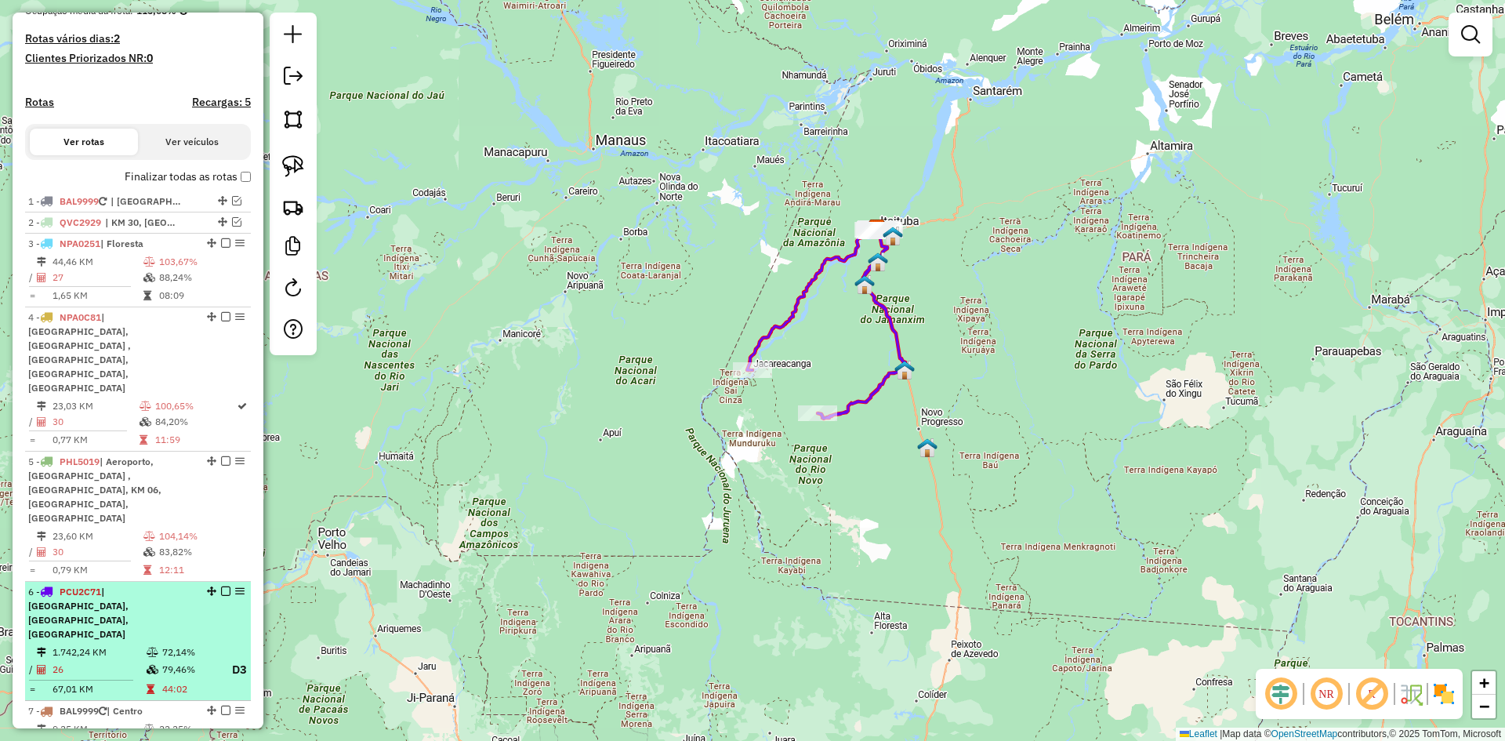
click at [98, 581] on li "6 - PCU2C71 | [GEOGRAPHIC_DATA], [GEOGRAPHIC_DATA], [GEOGRAPHIC_DATA] 1.742,24 …" at bounding box center [138, 641] width 226 height 120
select select "**********"
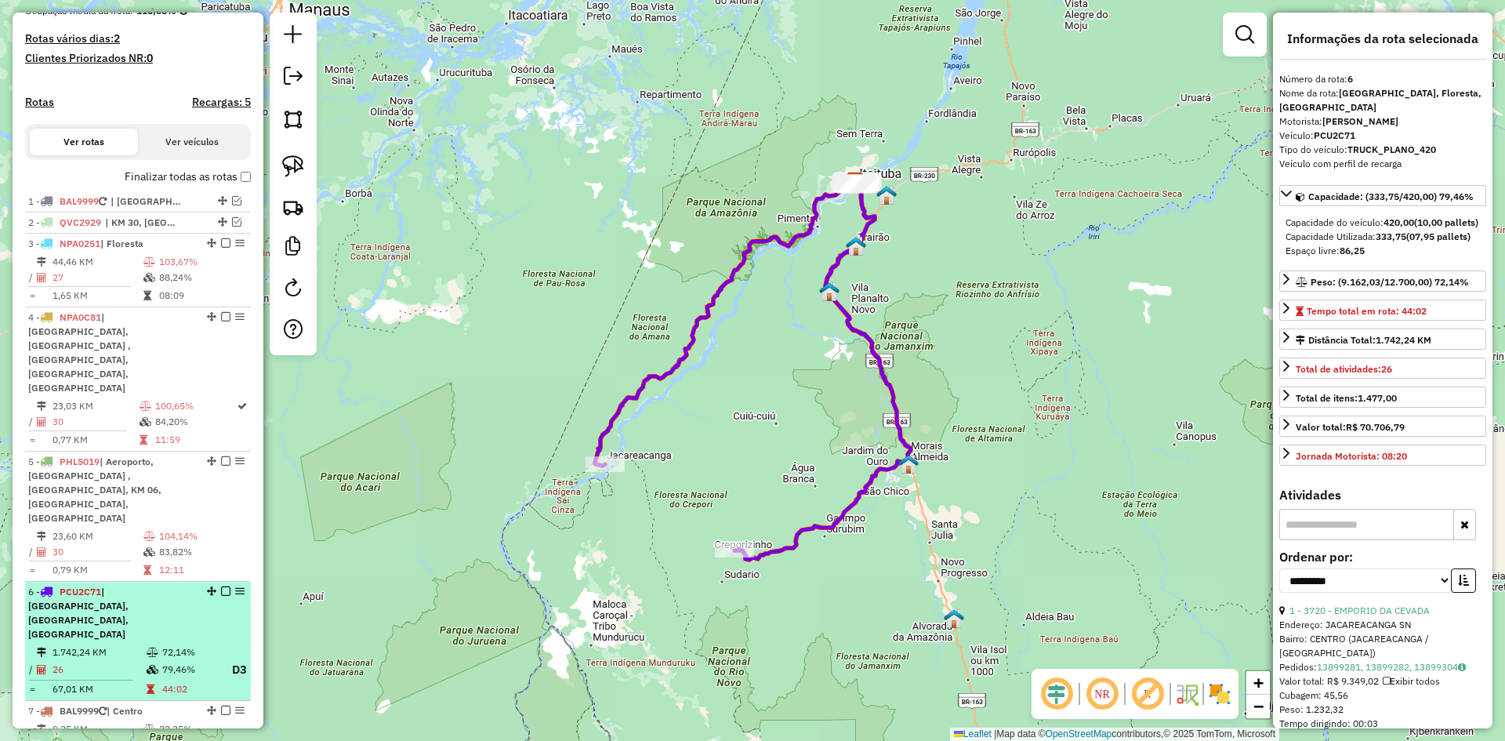
click at [222, 586] on em at bounding box center [225, 590] width 9 height 9
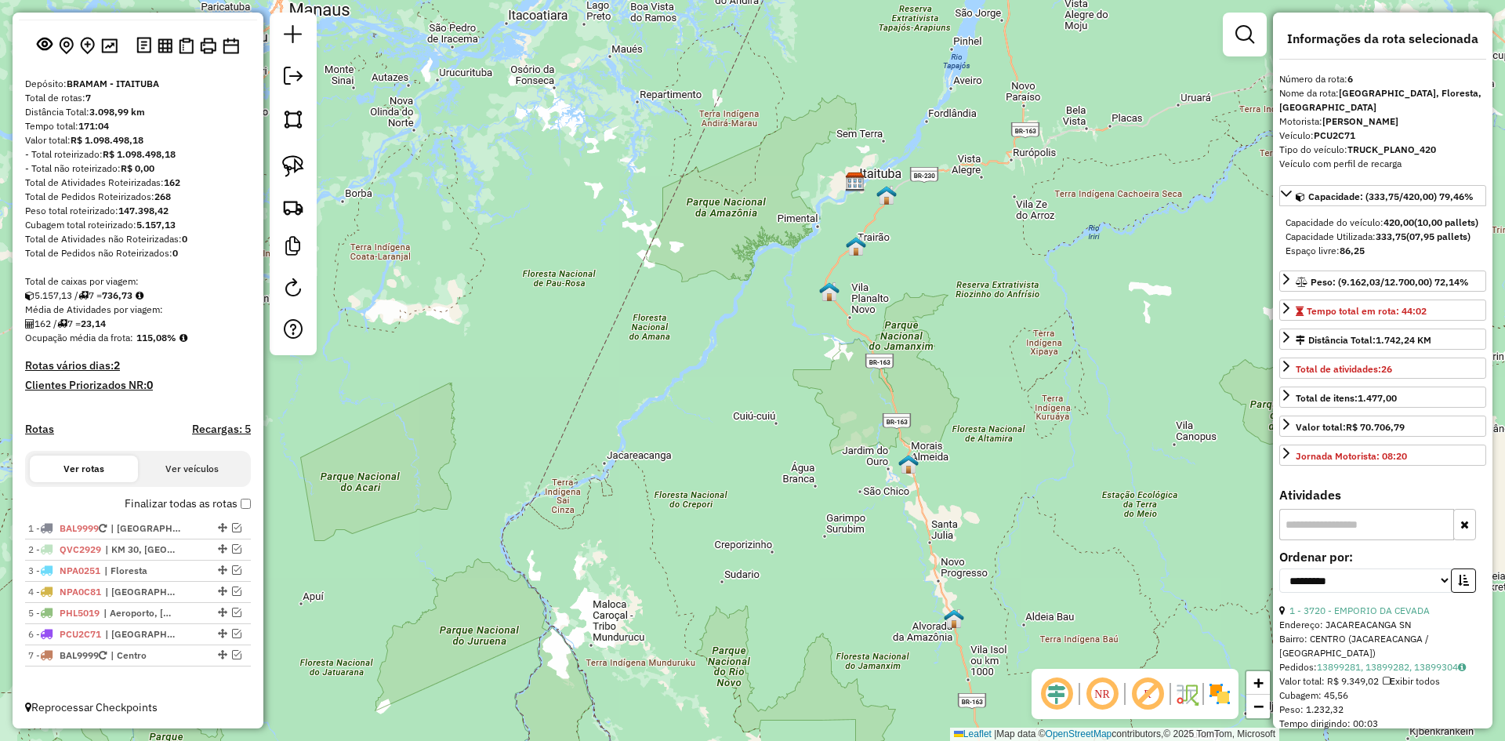
scroll to position [82, 0]
click at [232, 650] on em at bounding box center [236, 654] width 9 height 9
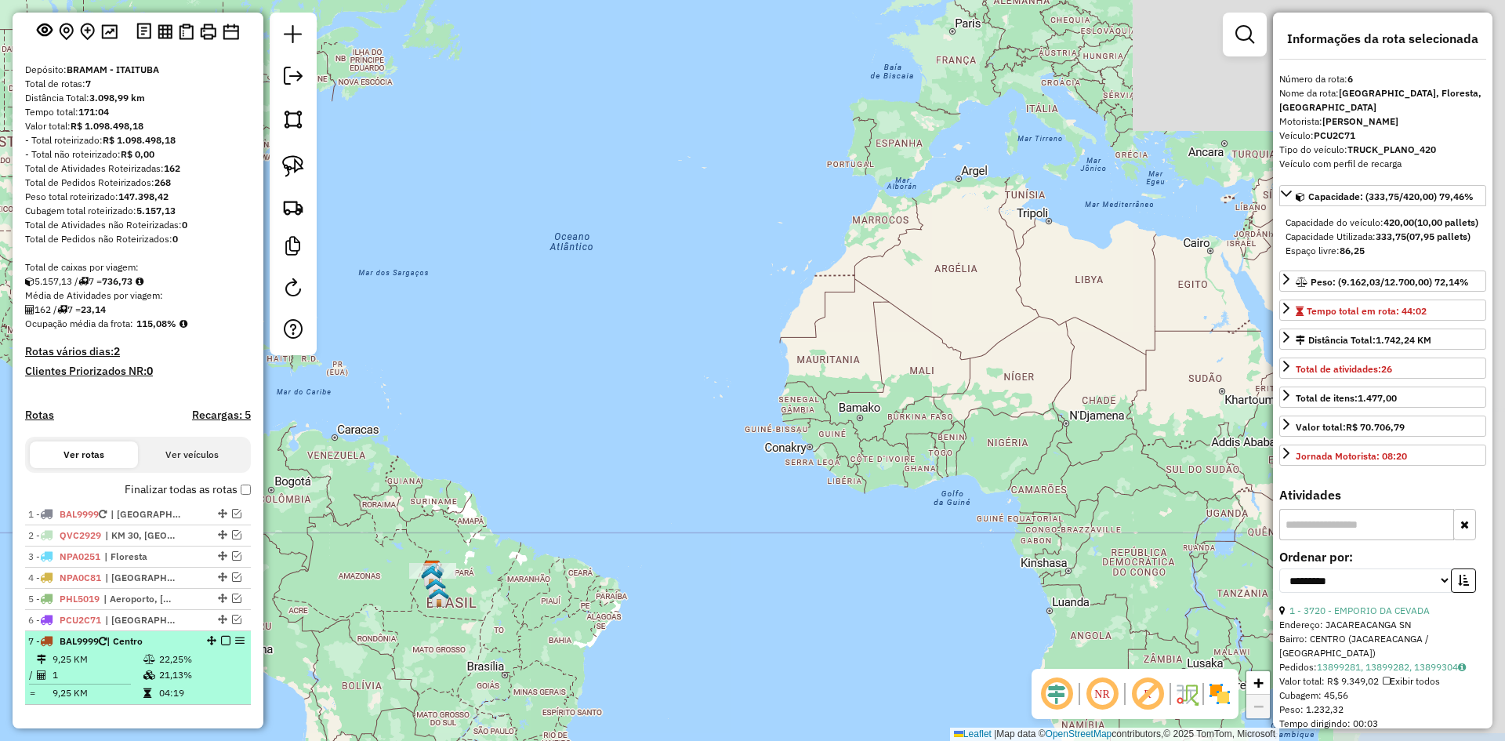
click at [172, 666] on td "22,25%" at bounding box center [200, 659] width 85 height 16
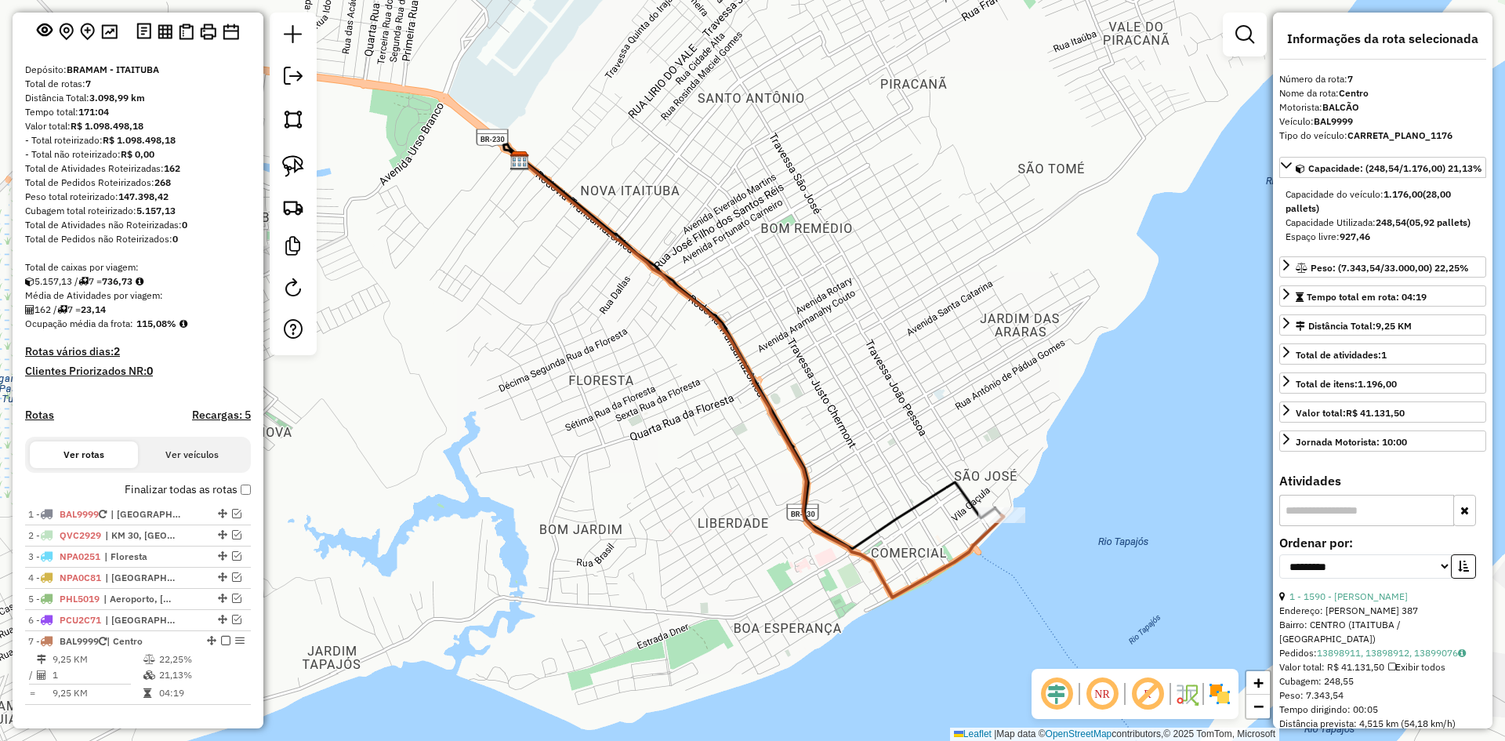
click at [800, 454] on icon at bounding box center [761, 378] width 483 height 437
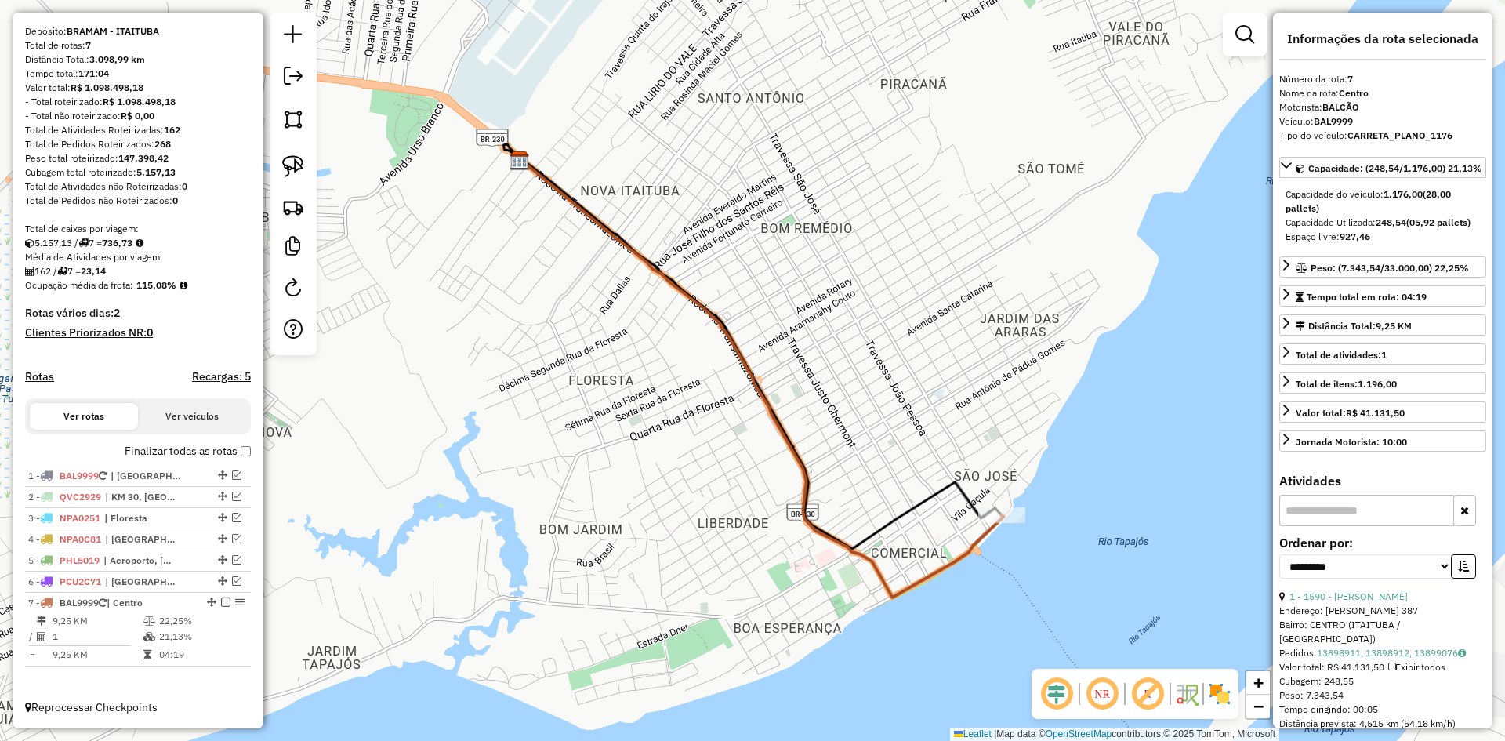
click at [800, 454] on icon at bounding box center [761, 378] width 483 height 437
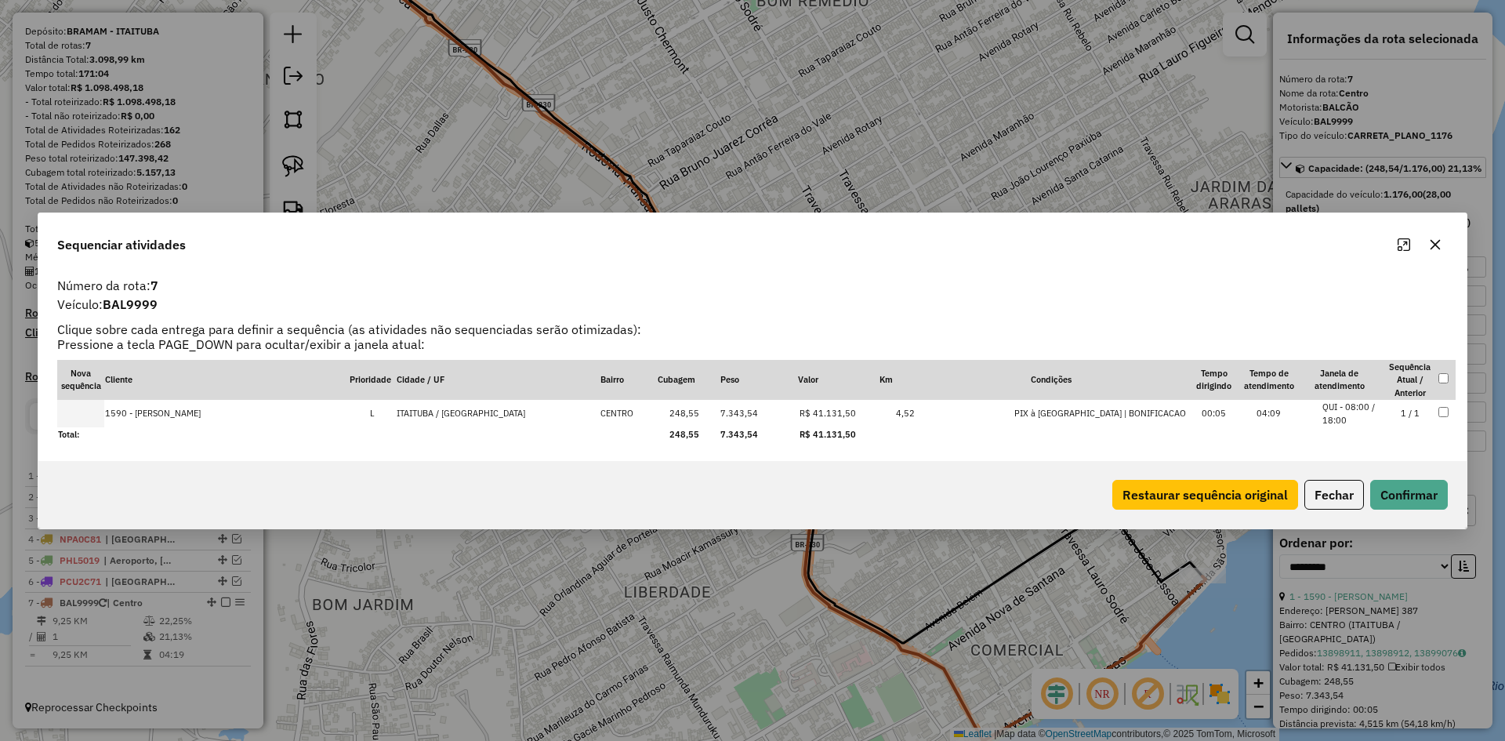
click at [1435, 248] on icon "button" at bounding box center [1435, 244] width 13 height 13
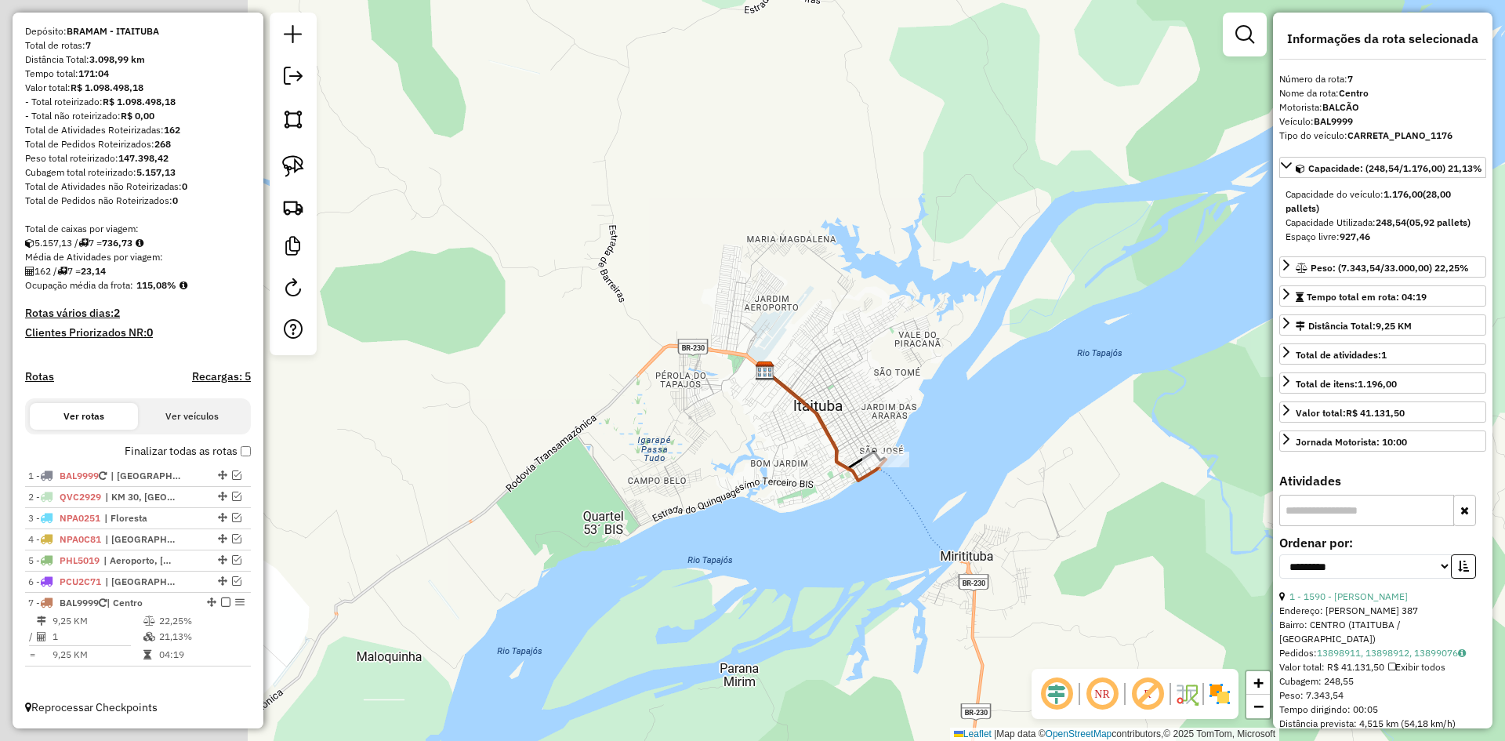
drag, startPoint x: 471, startPoint y: 451, endPoint x: 756, endPoint y: 459, distance: 285.4
click at [756, 459] on div "Janela de atendimento Grade de atendimento Capacidade Transportadoras Veículos …" at bounding box center [752, 370] width 1505 height 741
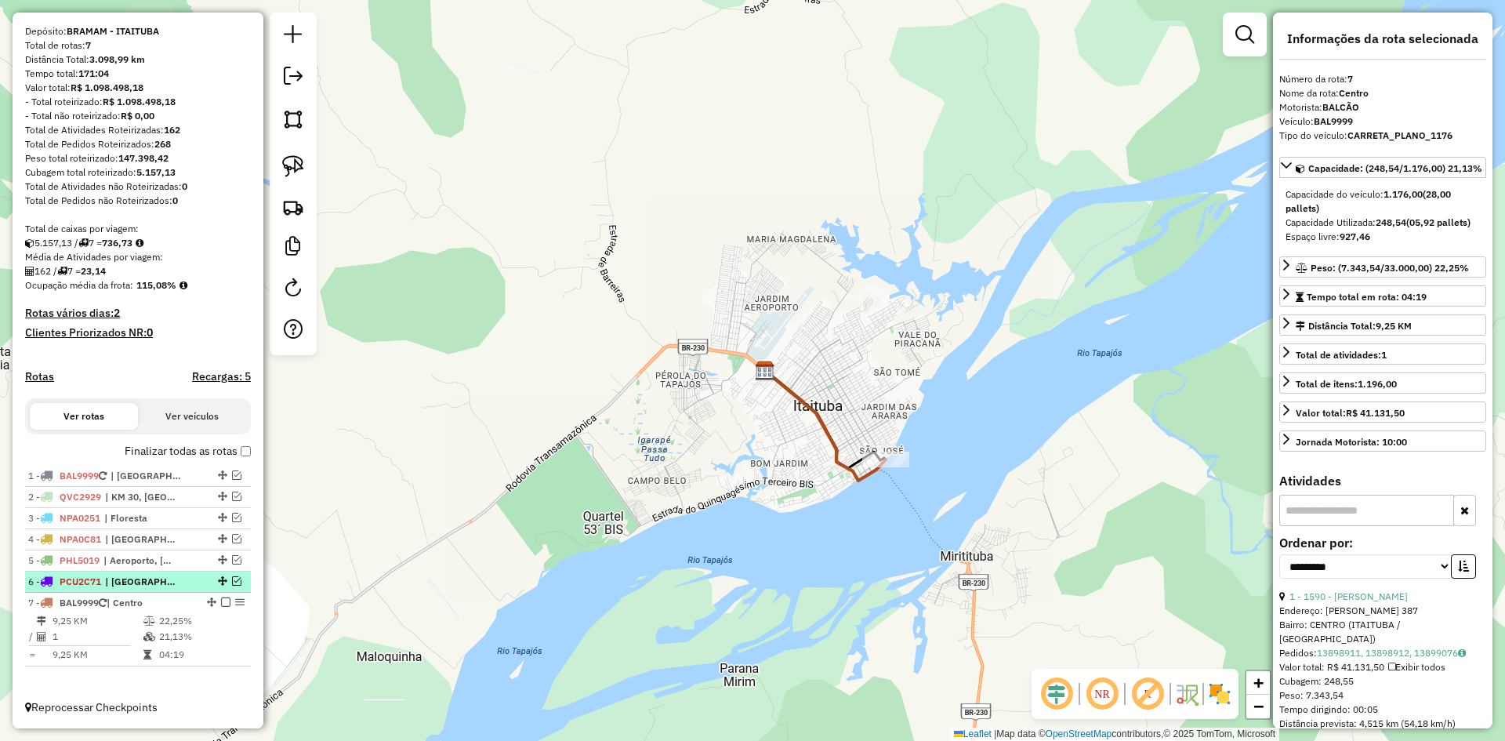
click at [232, 580] on em at bounding box center [236, 580] width 9 height 9
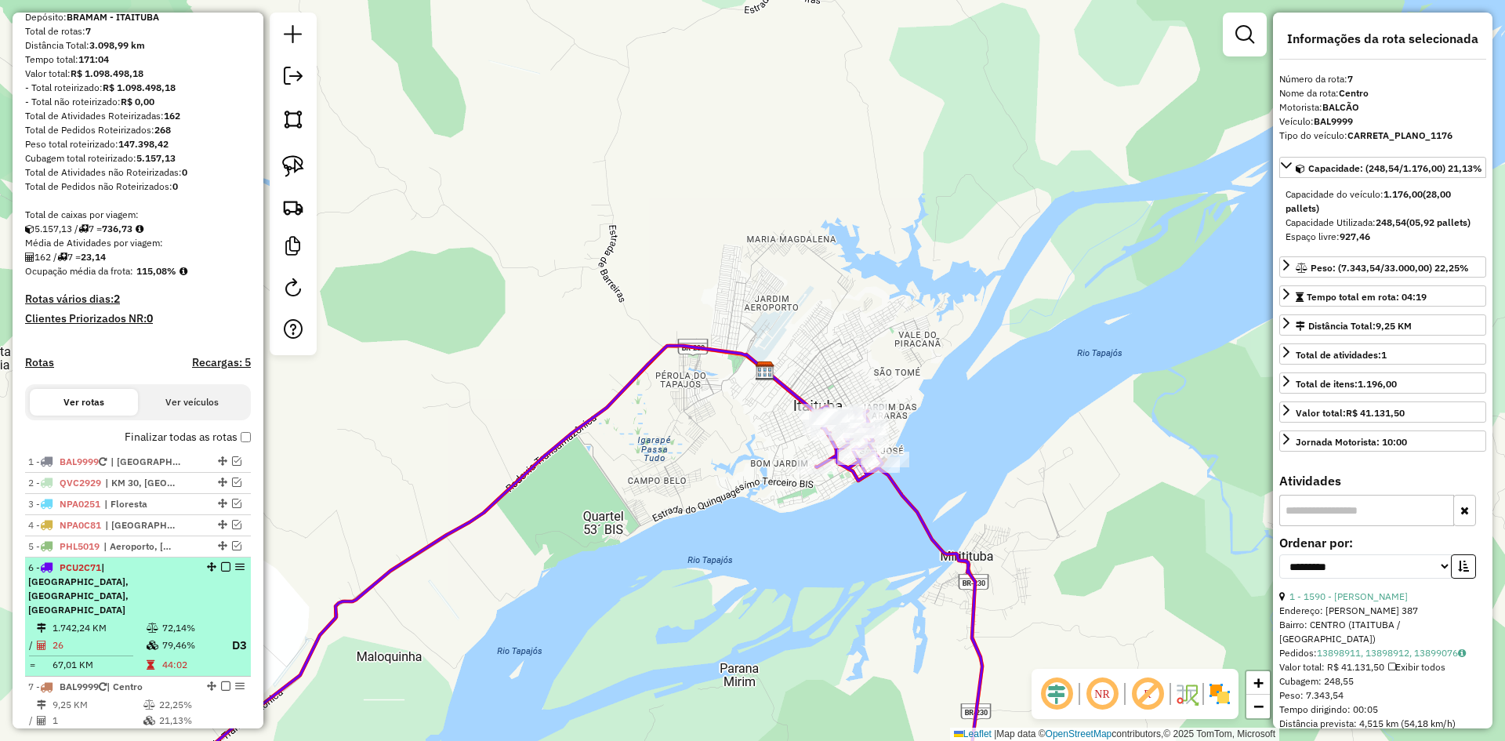
click at [129, 620] on td "1.742,24 KM" at bounding box center [99, 628] width 94 height 16
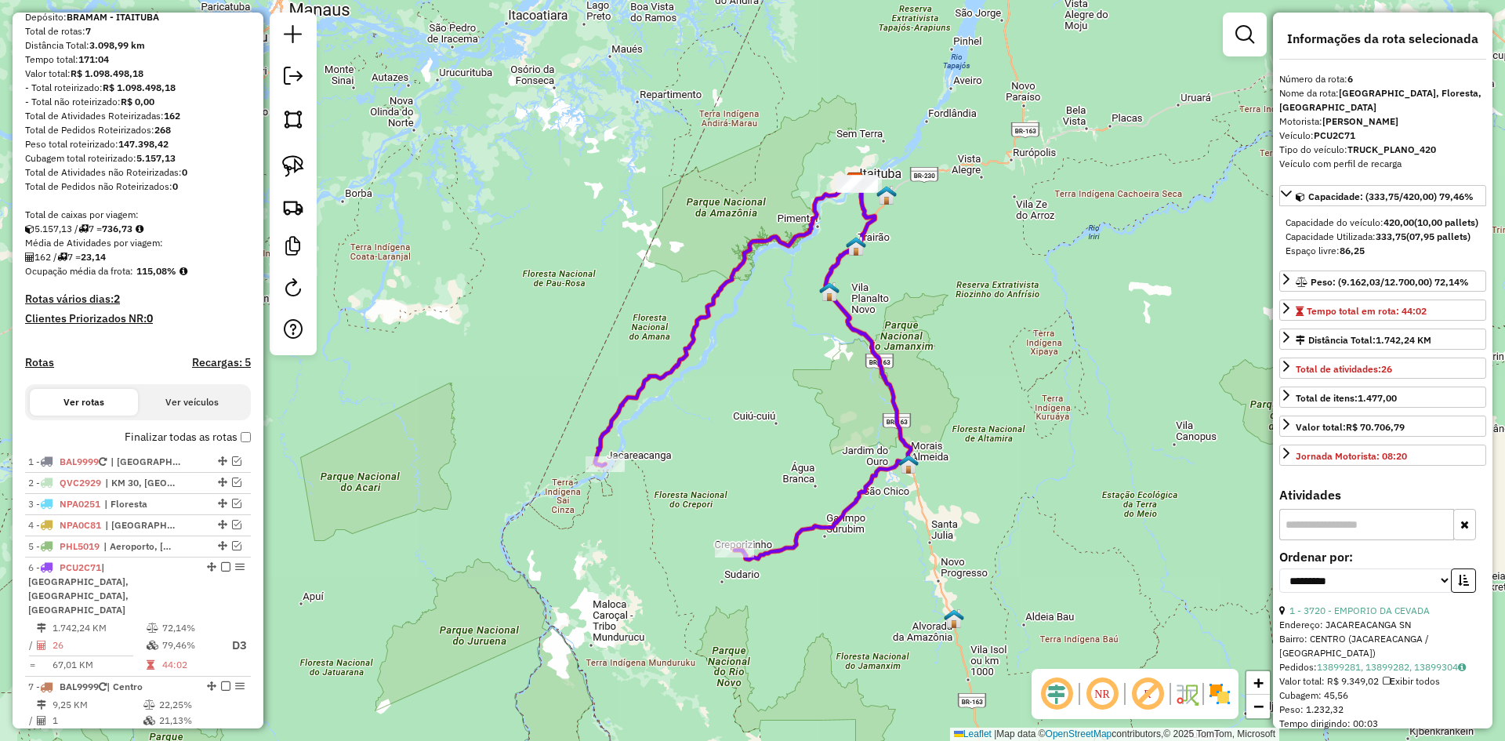
click at [896, 409] on icon at bounding box center [753, 370] width 316 height 378
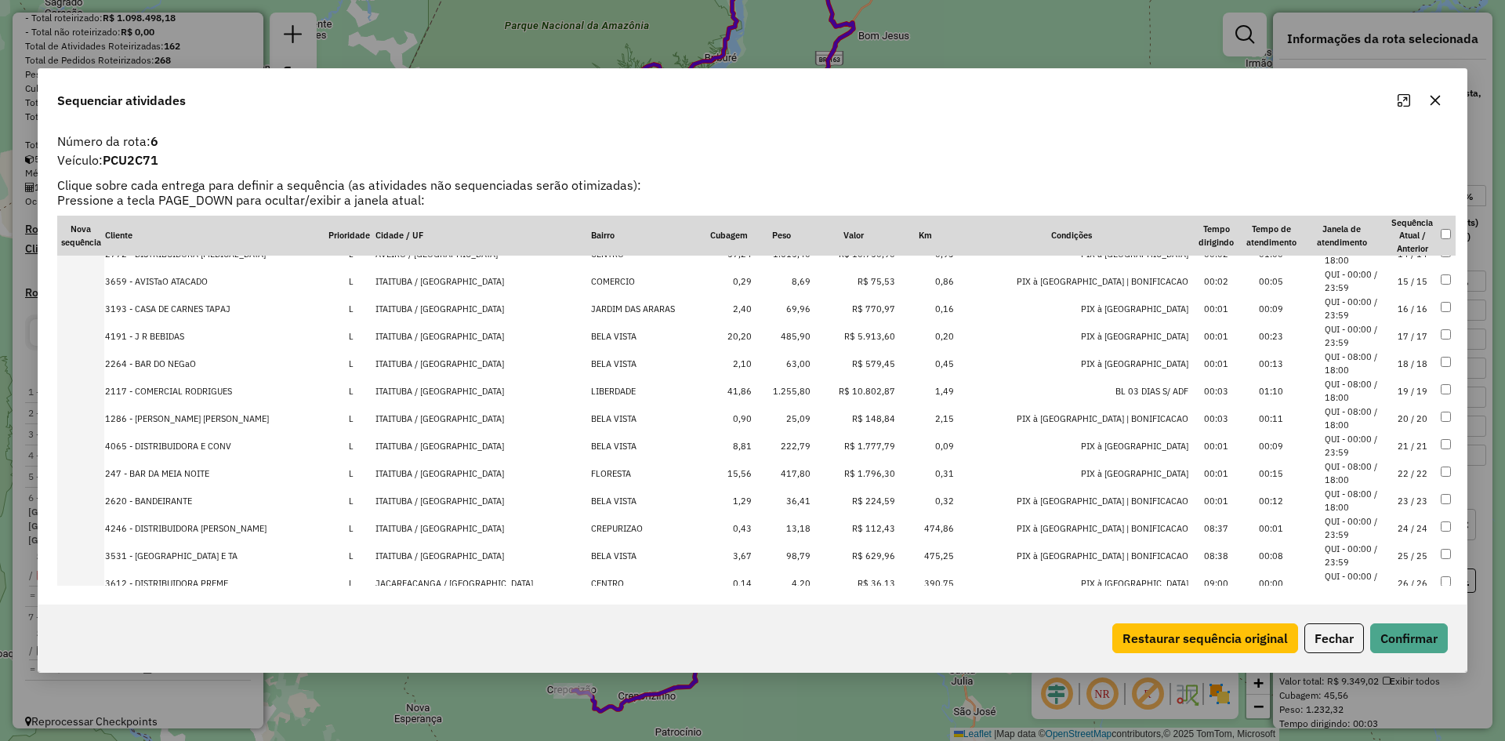
scroll to position [397, 0]
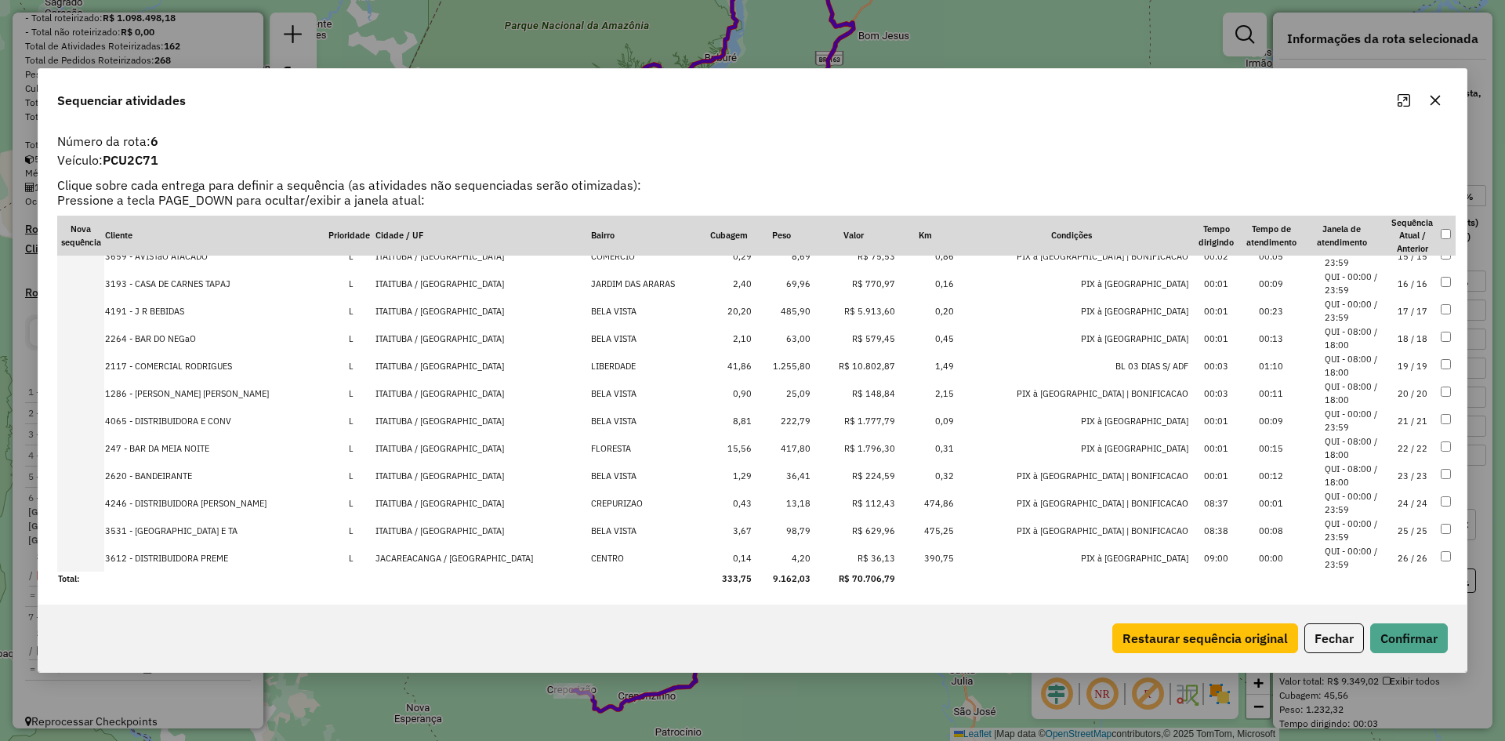
click at [1436, 102] on icon "button" at bounding box center [1435, 100] width 13 height 13
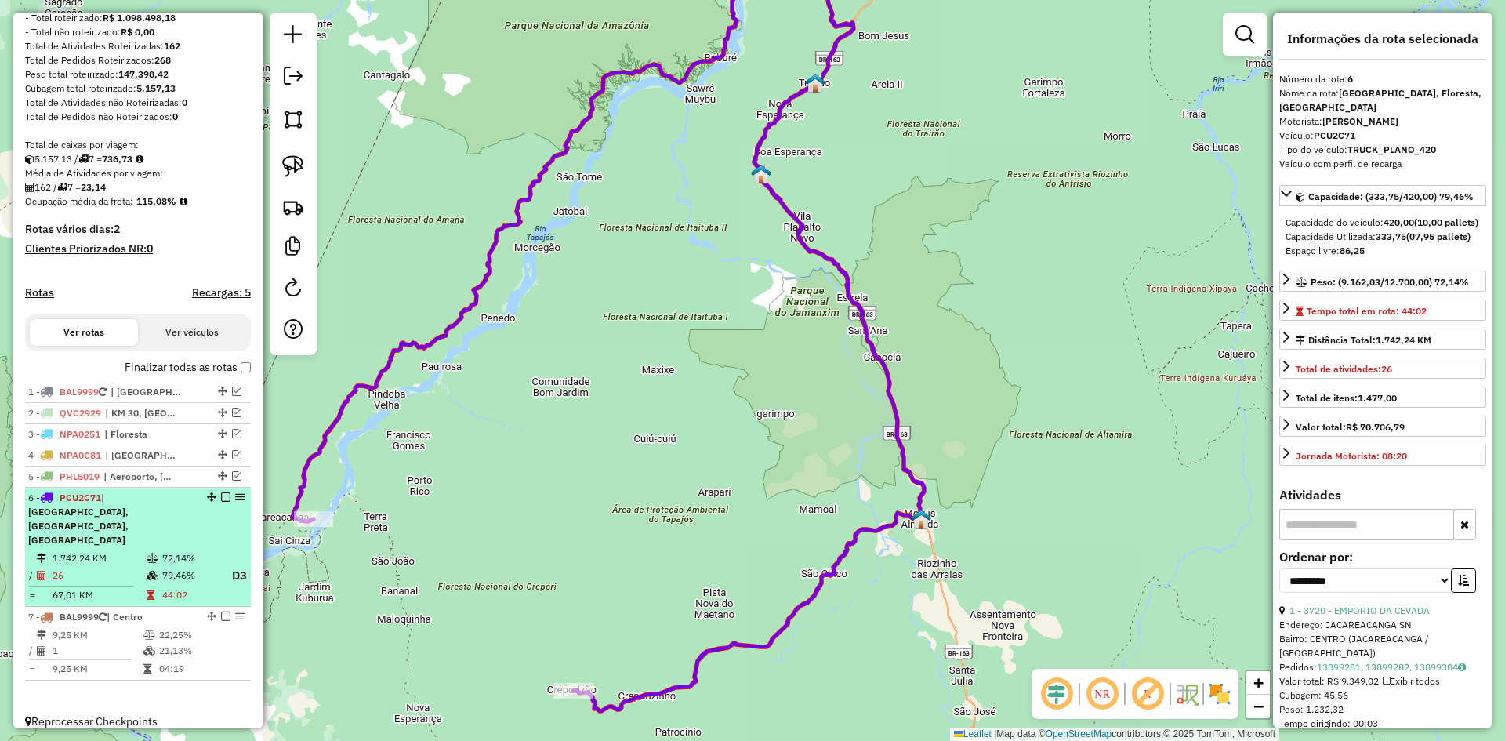
click at [221, 502] on em at bounding box center [225, 496] width 9 height 9
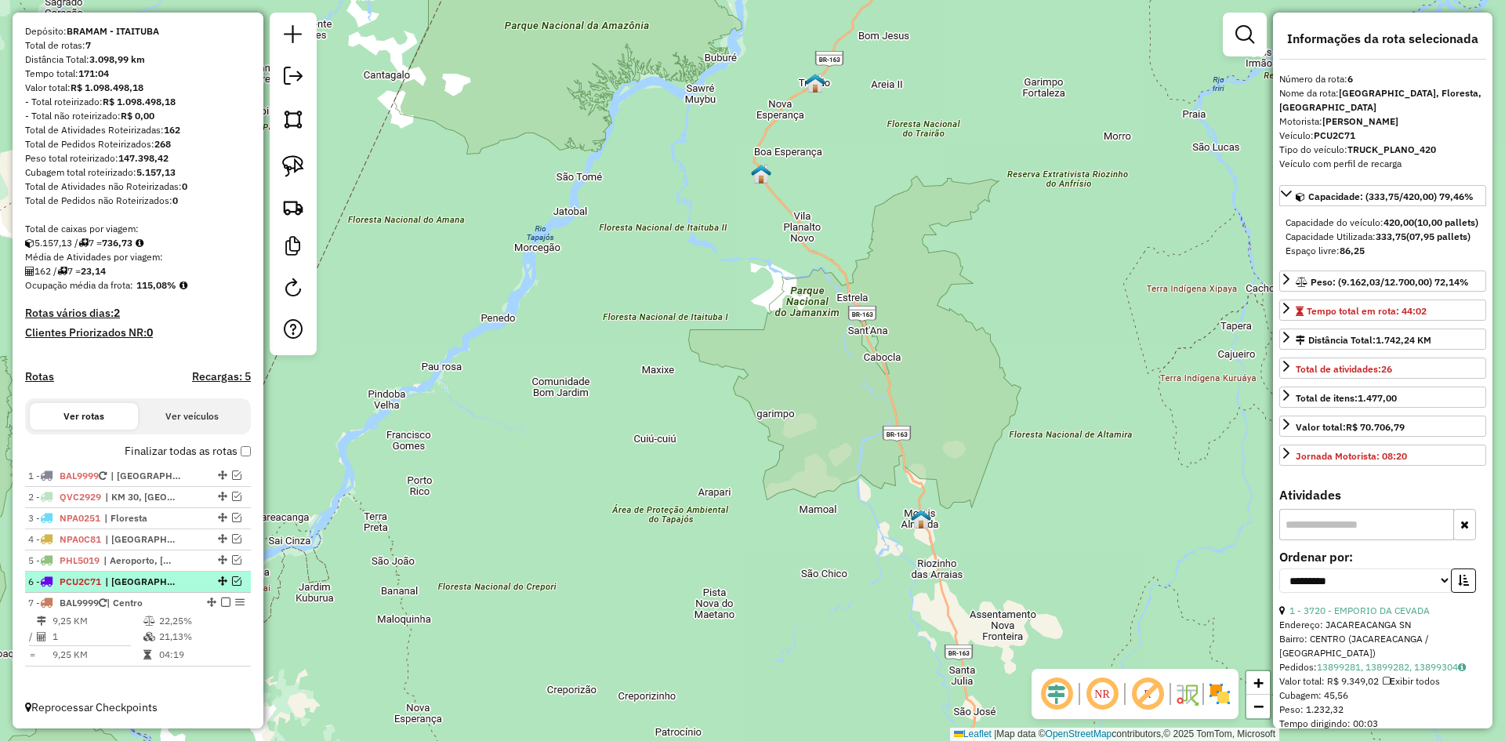
scroll to position [135, 0]
click at [232, 556] on em at bounding box center [236, 559] width 9 height 9
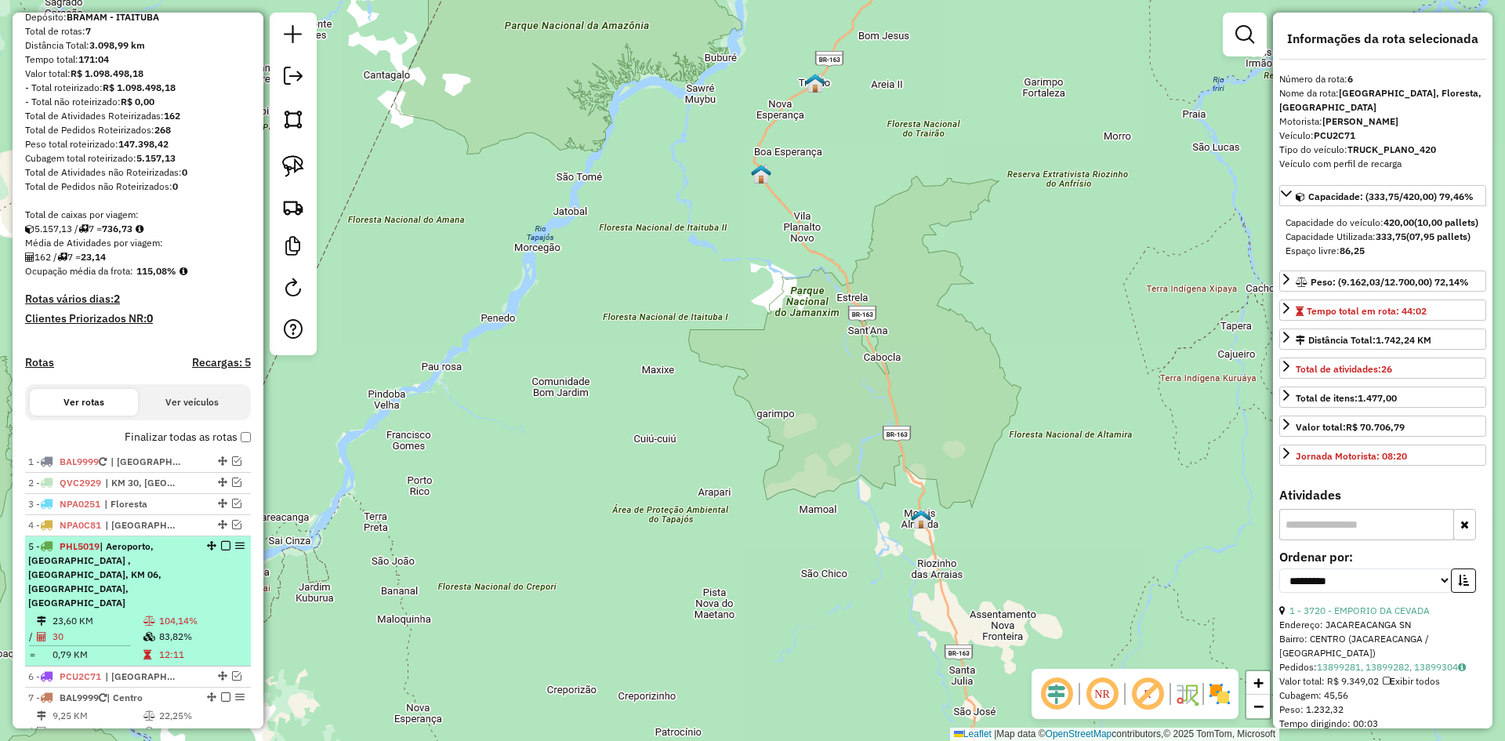
scroll to position [205, 0]
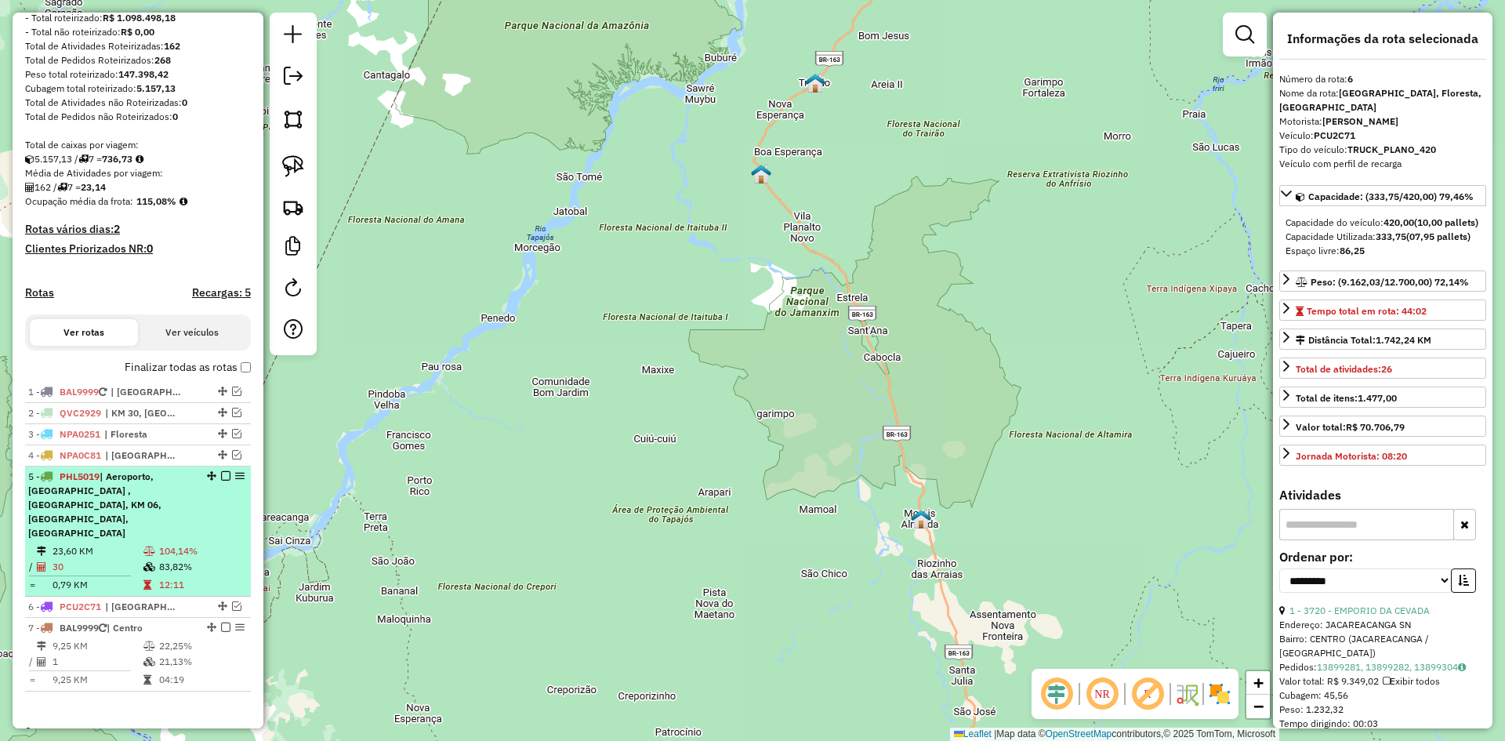
click at [223, 480] on em at bounding box center [225, 475] width 9 height 9
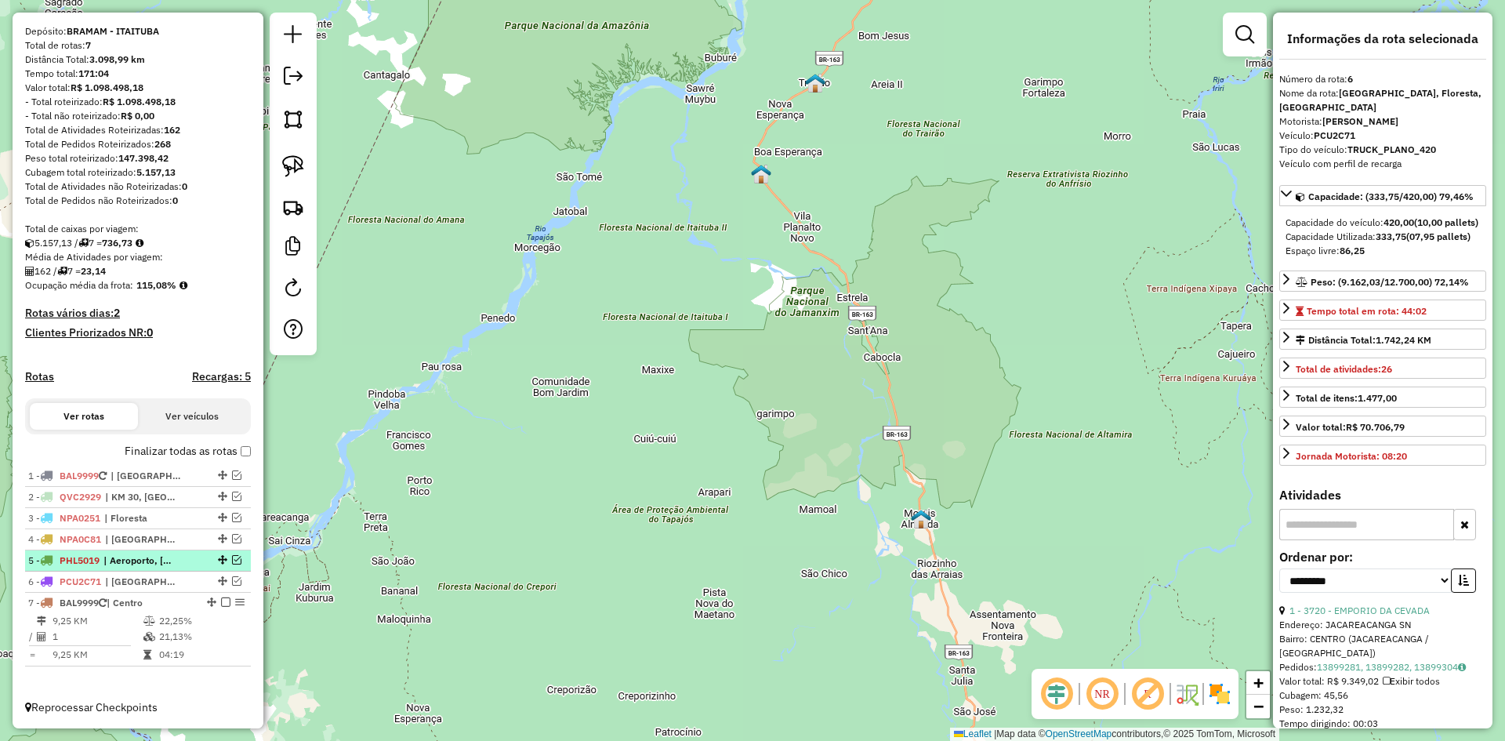
scroll to position [135, 0]
click at [232, 537] on em at bounding box center [236, 538] width 9 height 9
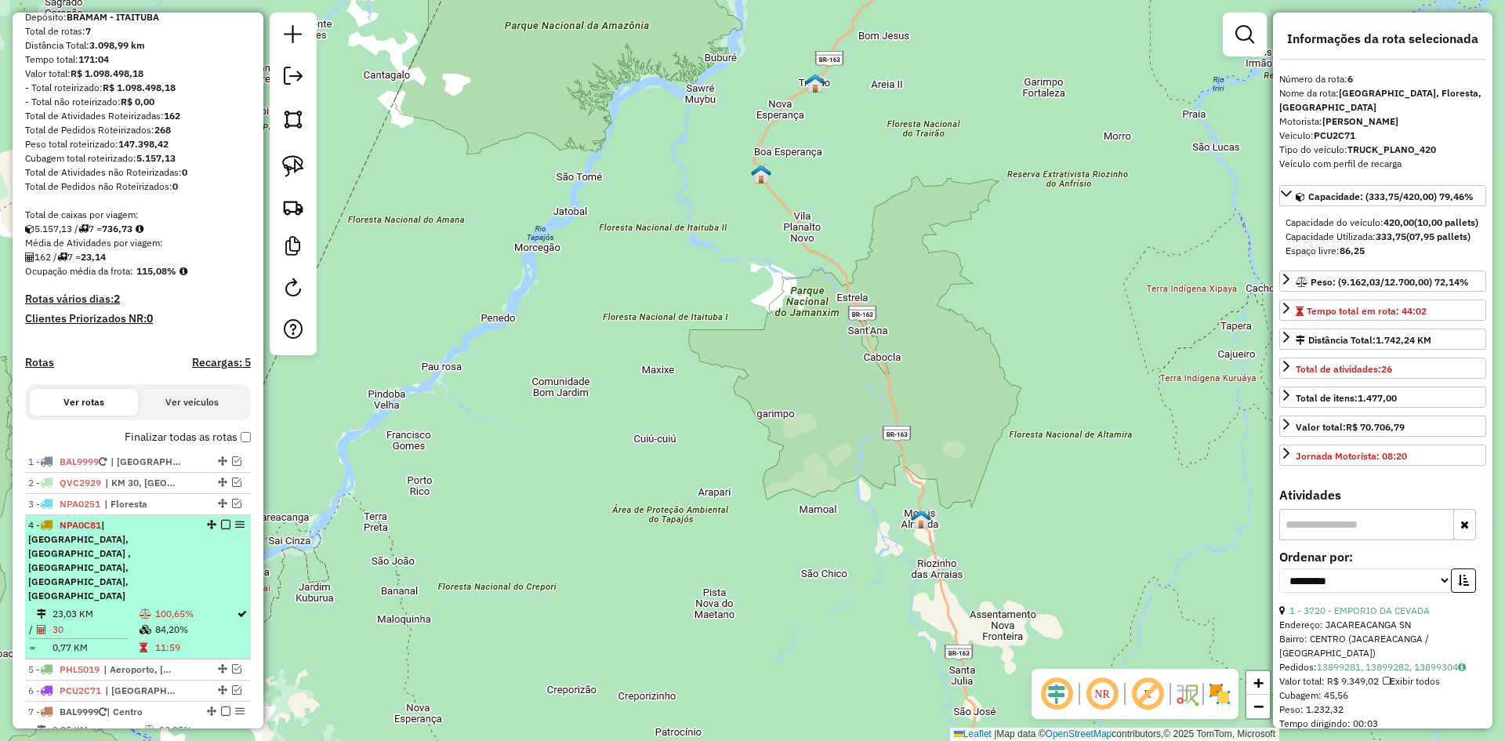
scroll to position [205, 0]
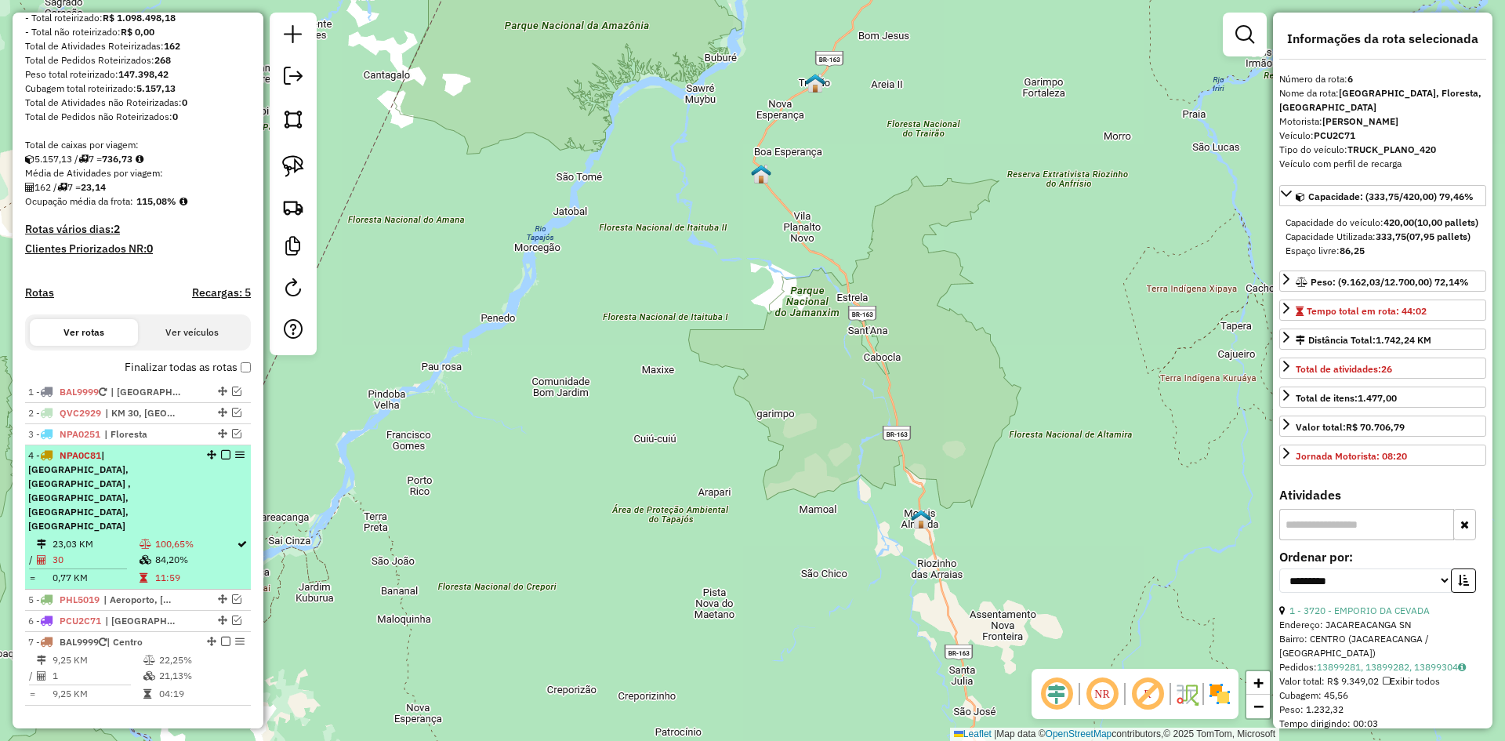
click at [150, 502] on div "4 - NPA0C81 | [GEOGRAPHIC_DATA], [GEOGRAPHIC_DATA] , [GEOGRAPHIC_DATA], [GEOGRA…" at bounding box center [111, 490] width 166 height 85
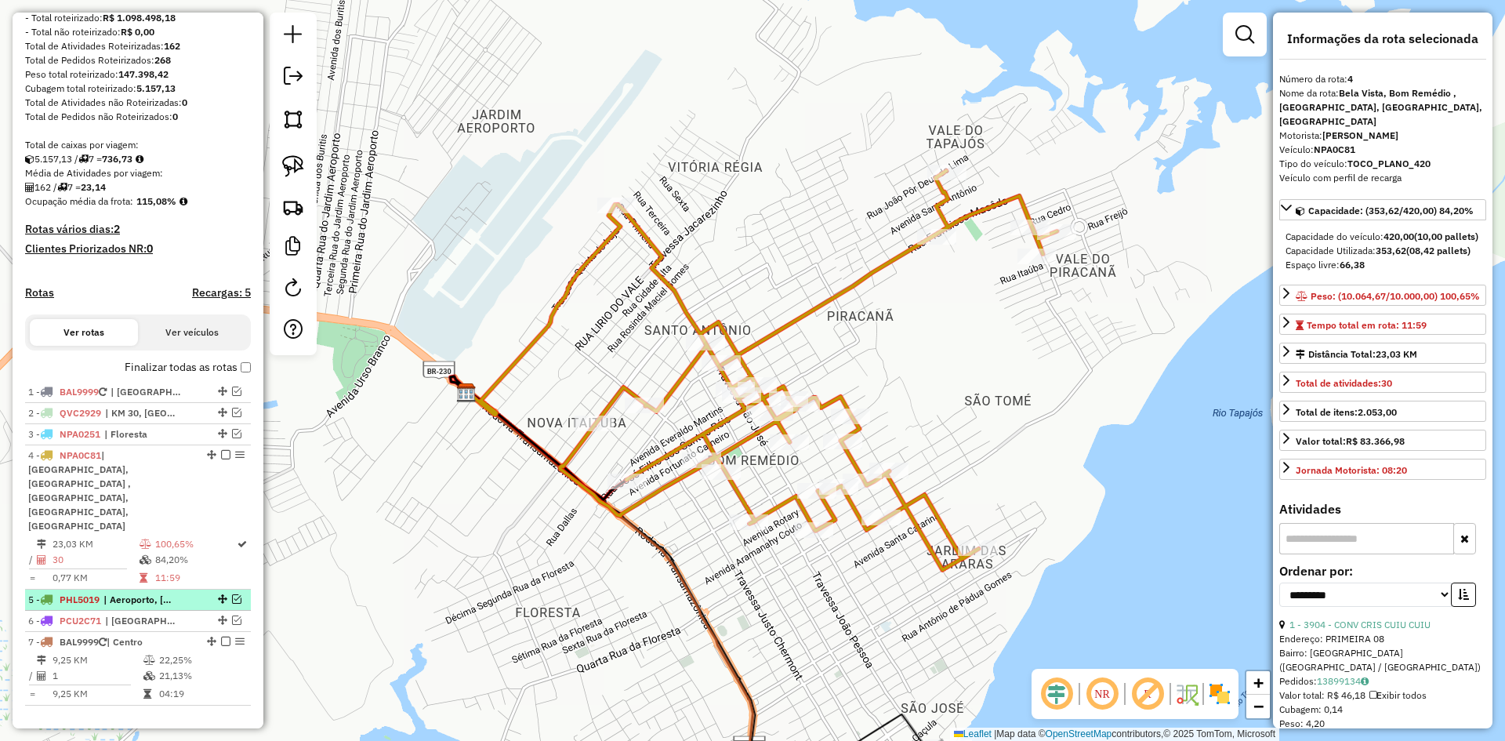
click at [157, 592] on span "| Aeroporto, [GEOGRAPHIC_DATA] , [GEOGRAPHIC_DATA], KM 06, [GEOGRAPHIC_DATA], […" at bounding box center [139, 599] width 72 height 14
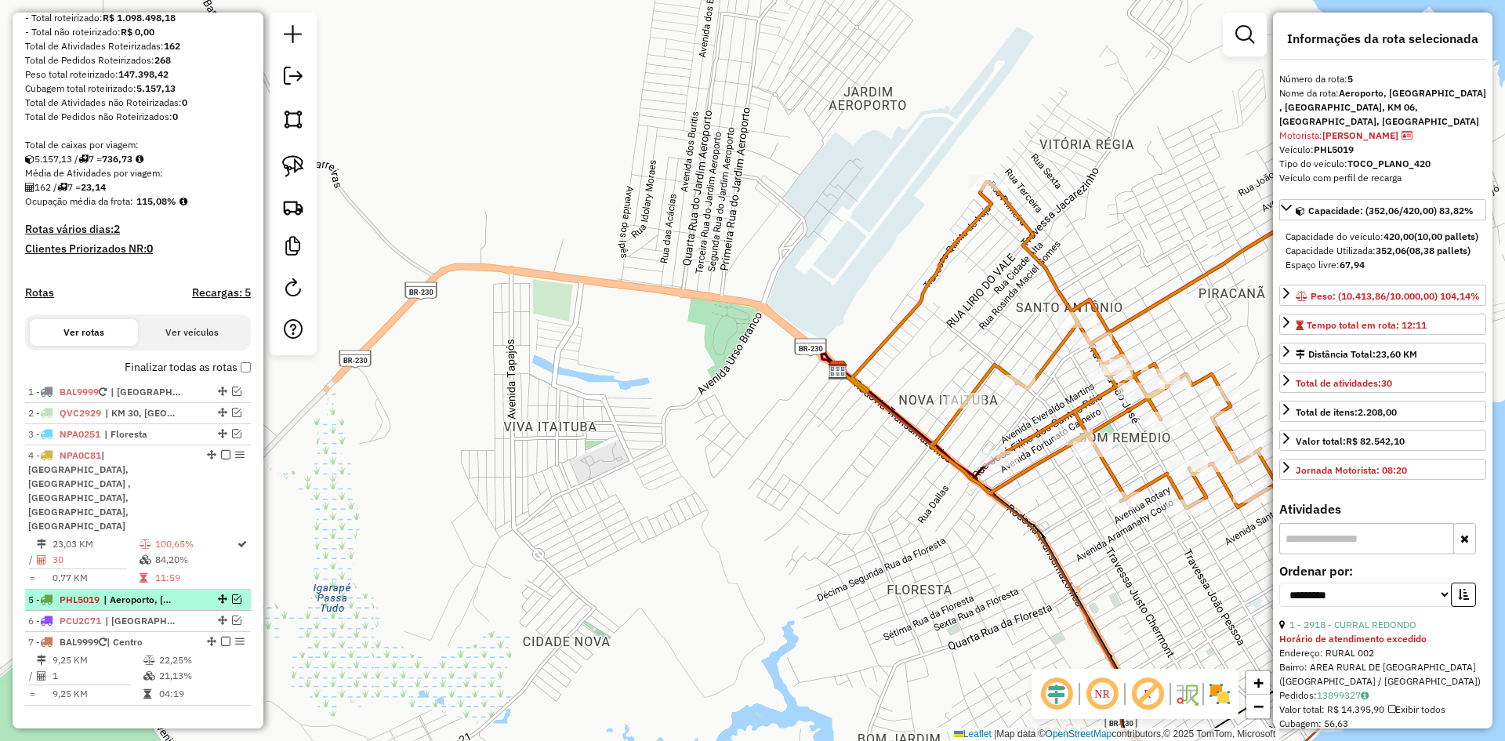
click at [232, 594] on em at bounding box center [236, 598] width 9 height 9
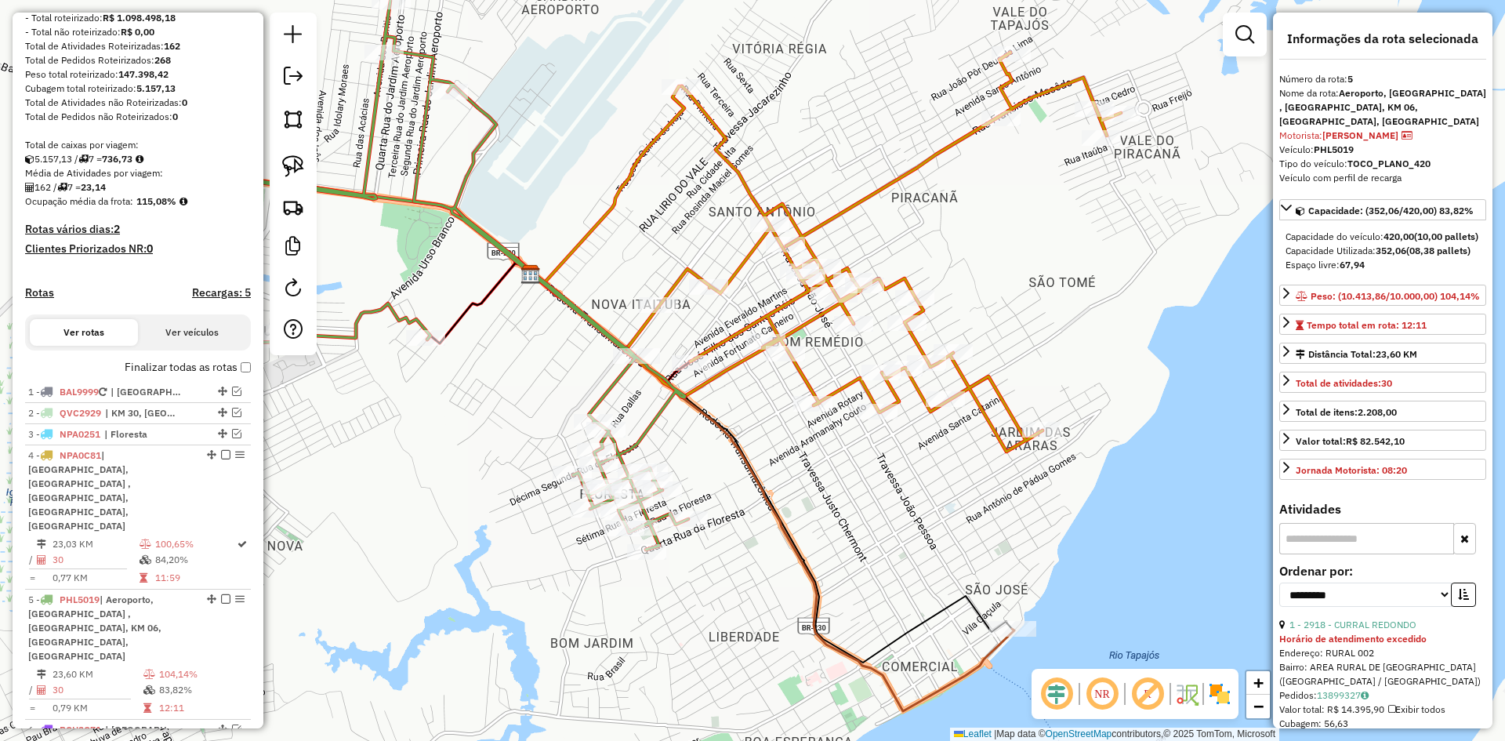
drag, startPoint x: 715, startPoint y: 567, endPoint x: 406, endPoint y: 471, distance: 324.2
click at [407, 471] on div "Janela de atendimento Grade de atendimento Capacidade Transportadoras Veículos …" at bounding box center [752, 370] width 1505 height 741
click at [643, 432] on icon at bounding box center [444, 274] width 486 height 549
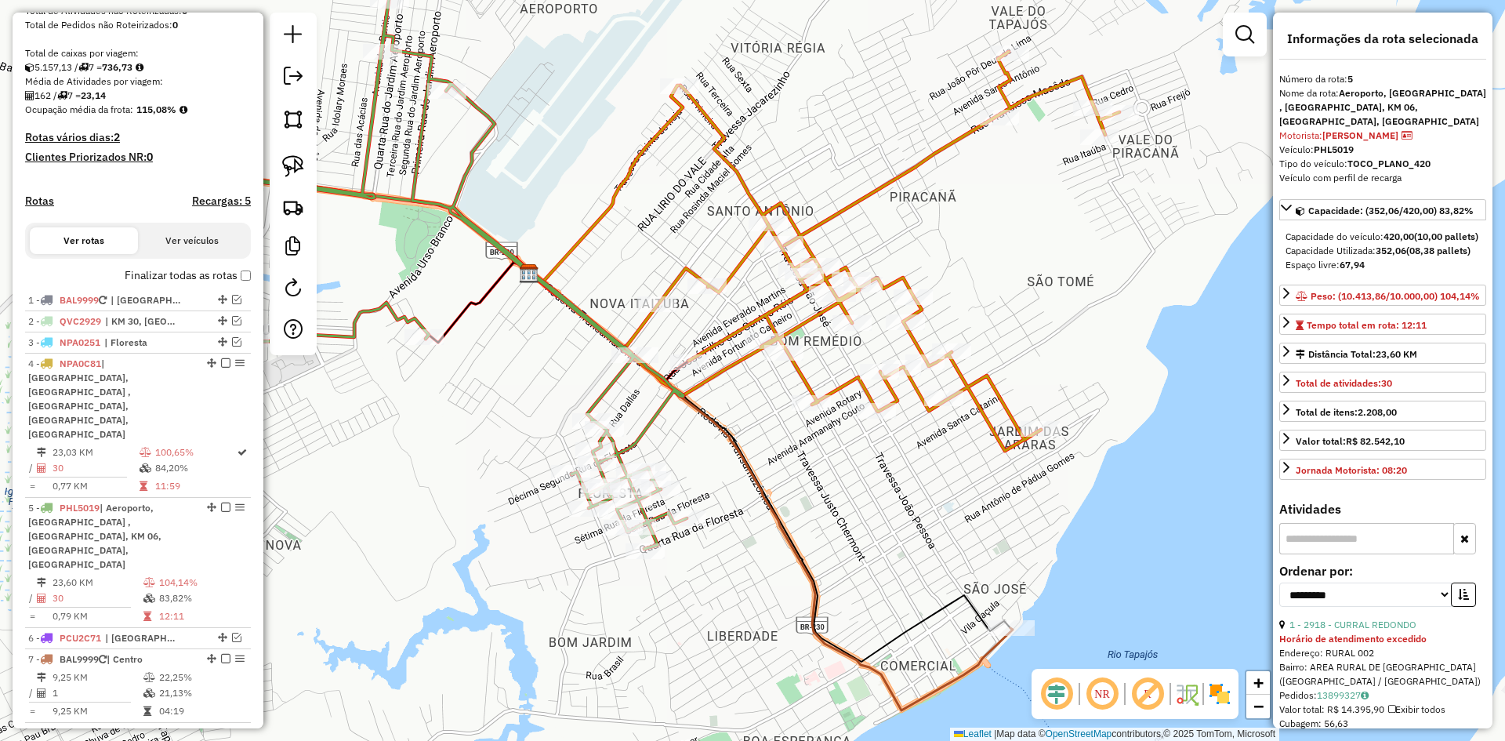
click at [643, 432] on icon at bounding box center [444, 274] width 486 height 549
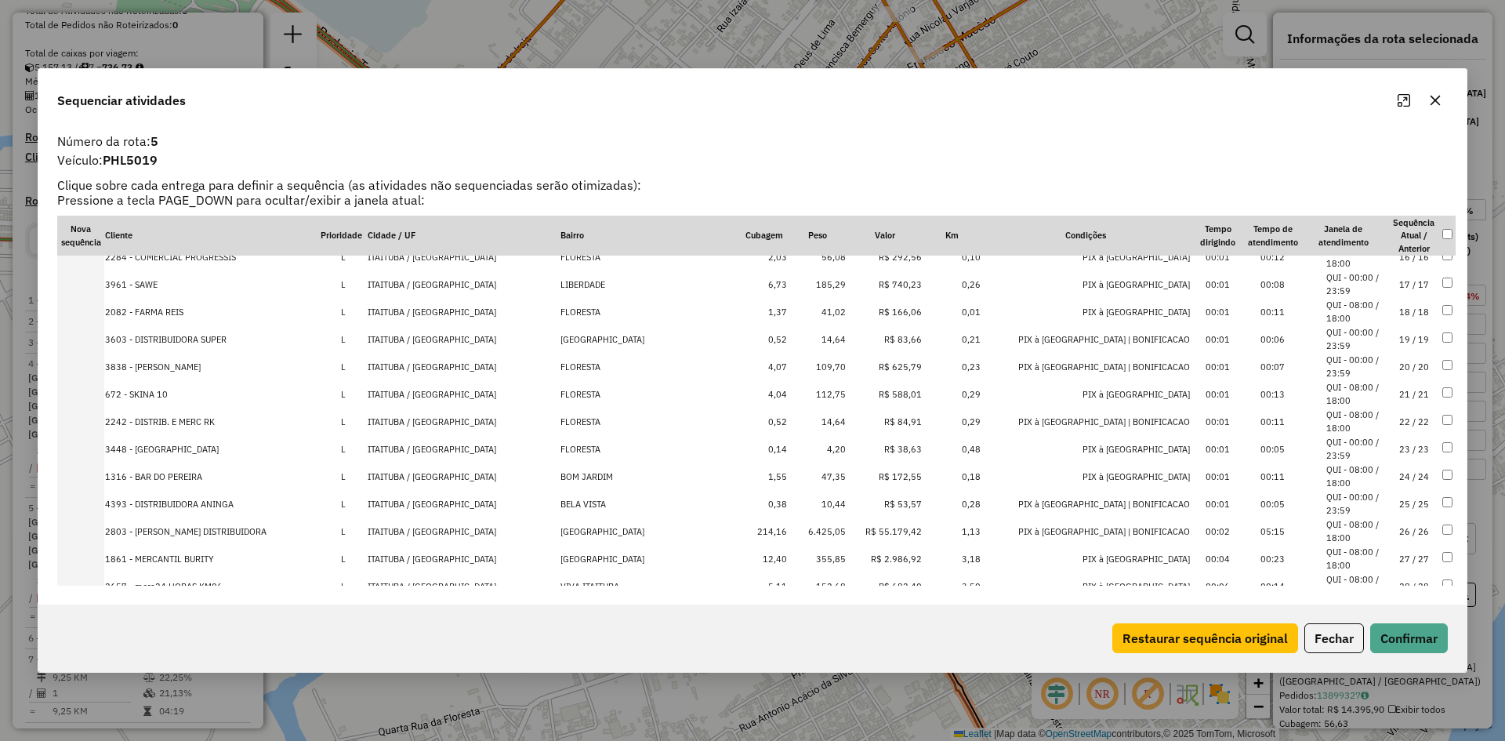
scroll to position [502, 0]
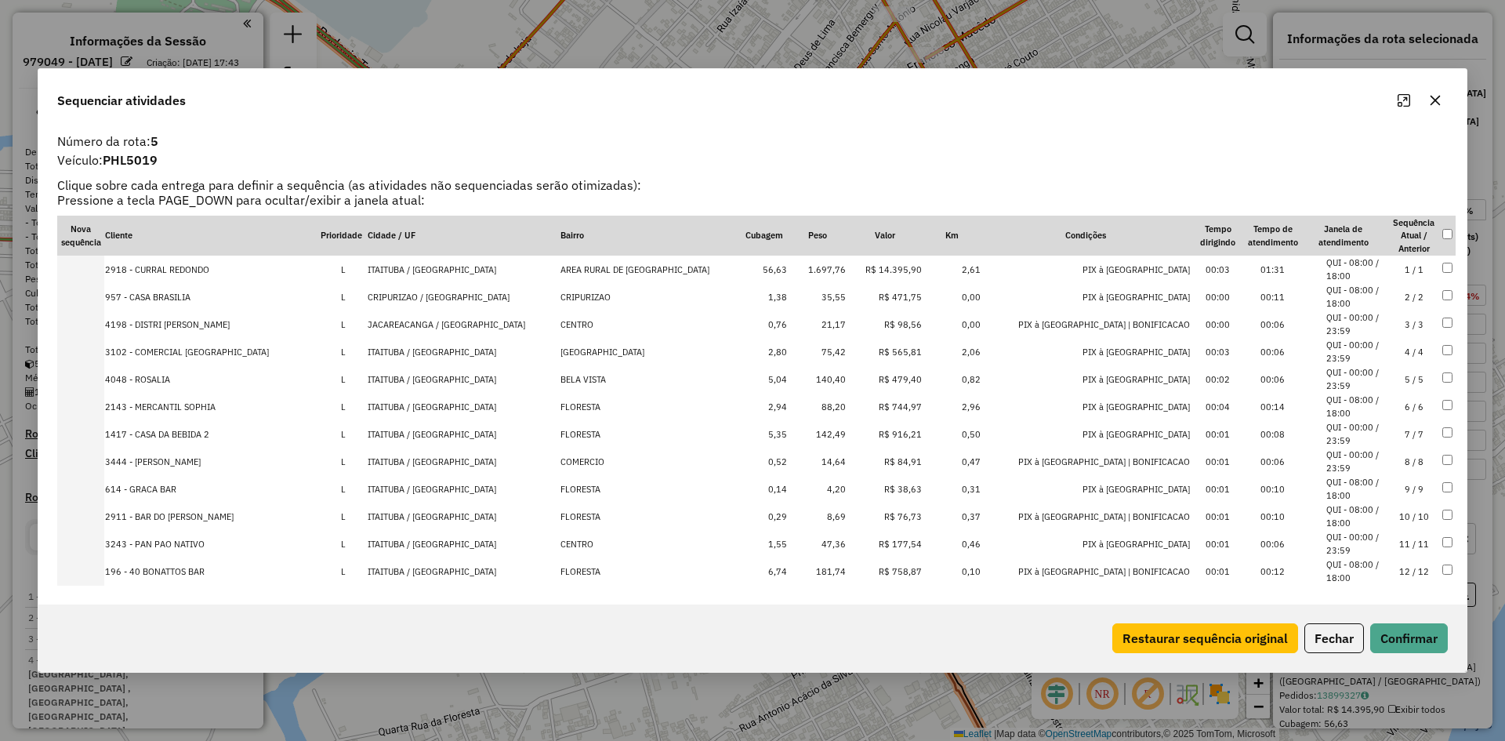
select select "**********"
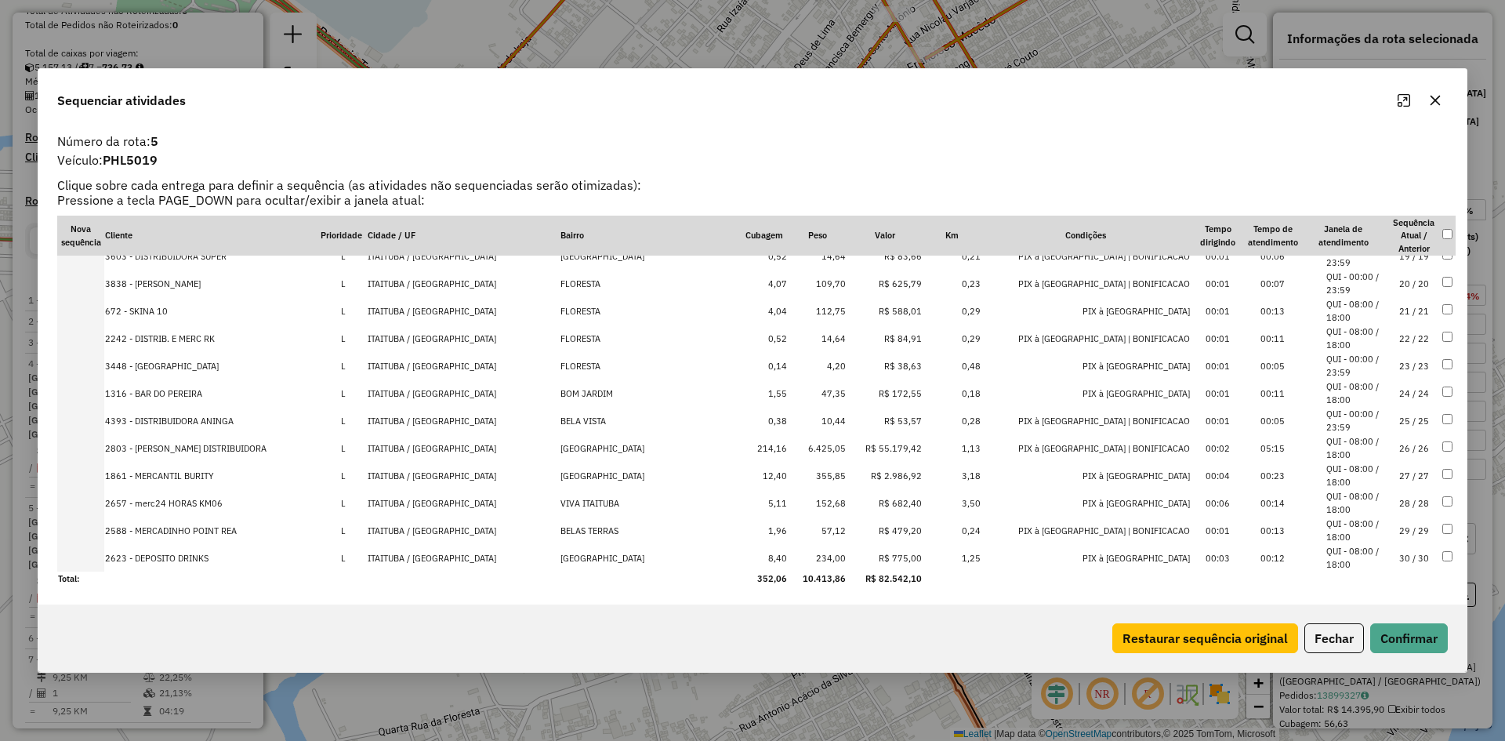
click at [1439, 105] on icon "button" at bounding box center [1435, 100] width 13 height 13
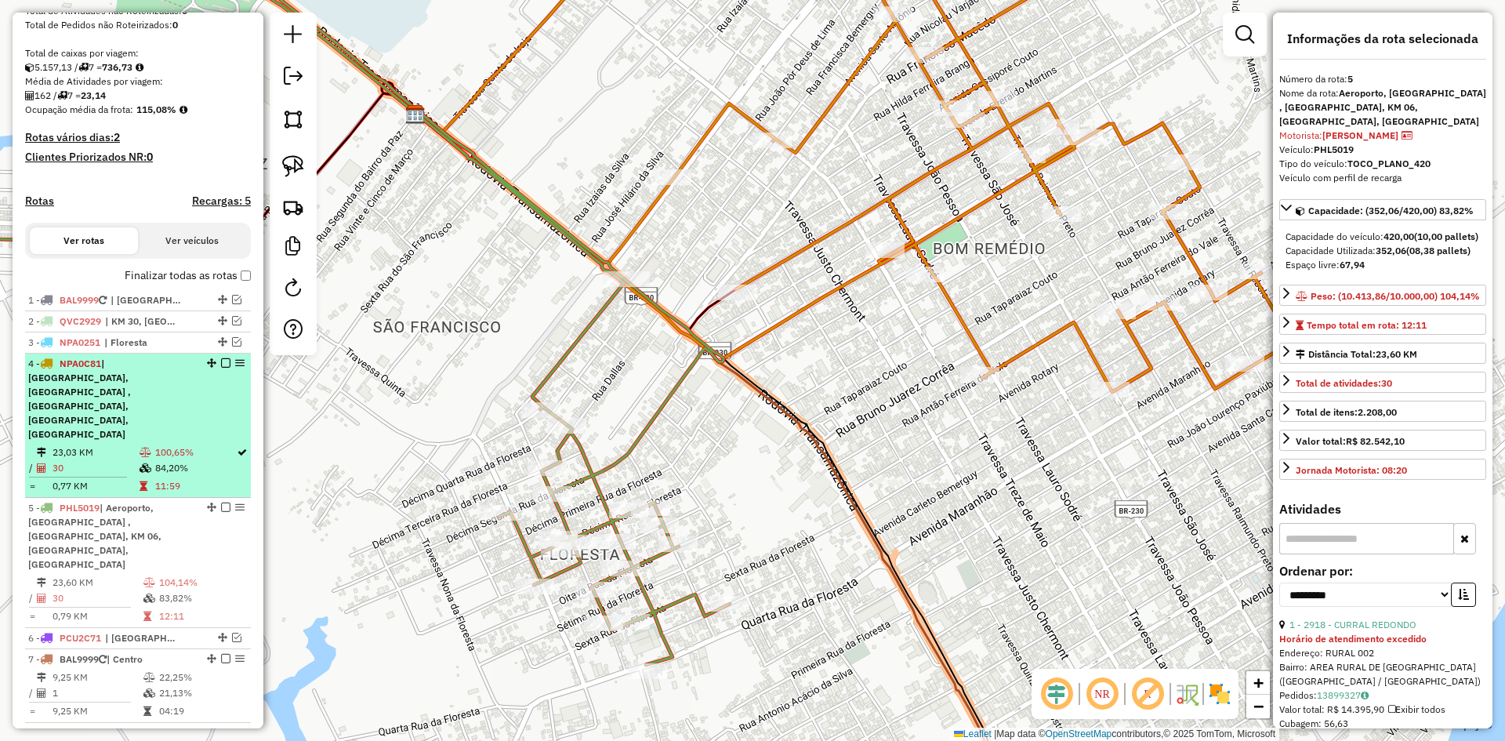
click at [221, 368] on em at bounding box center [225, 362] width 9 height 9
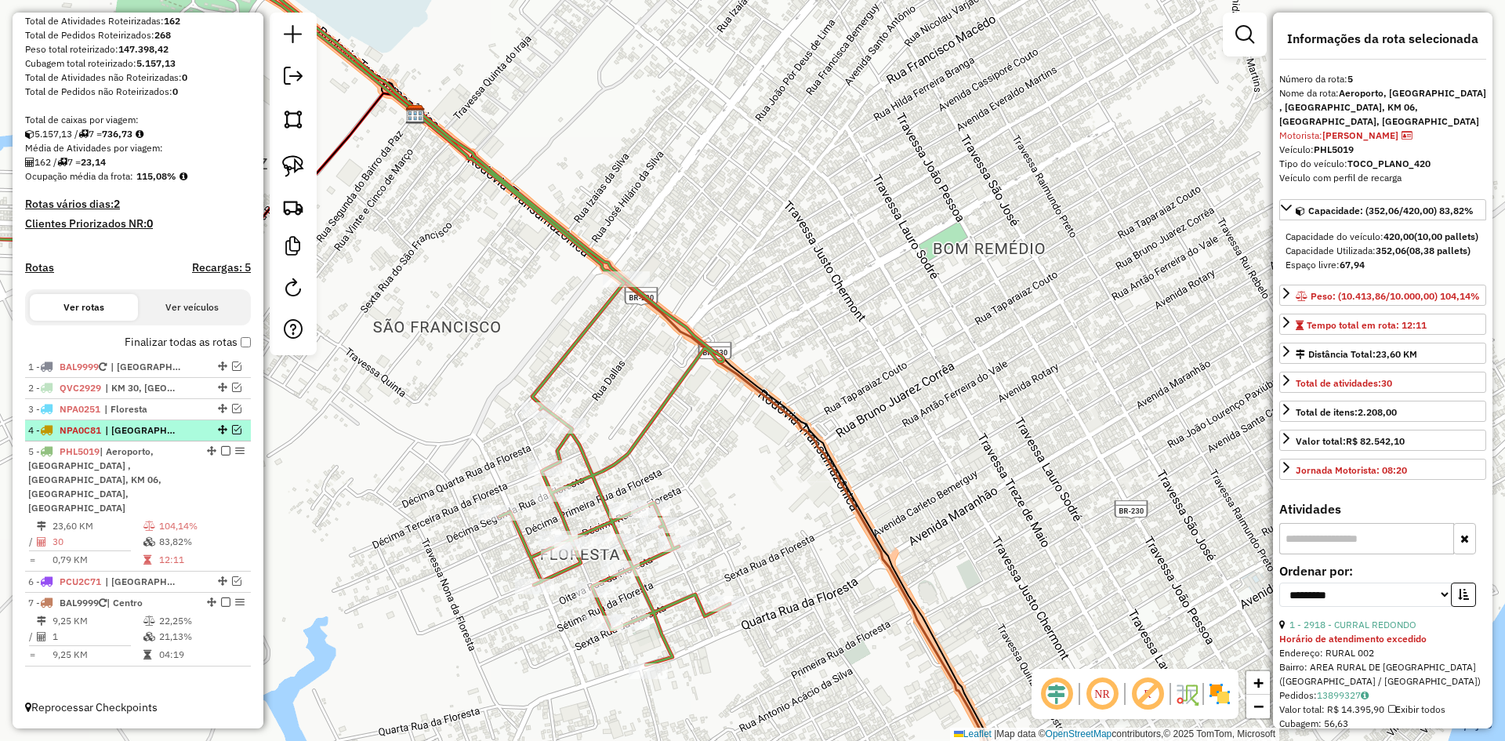
scroll to position [215, 0]
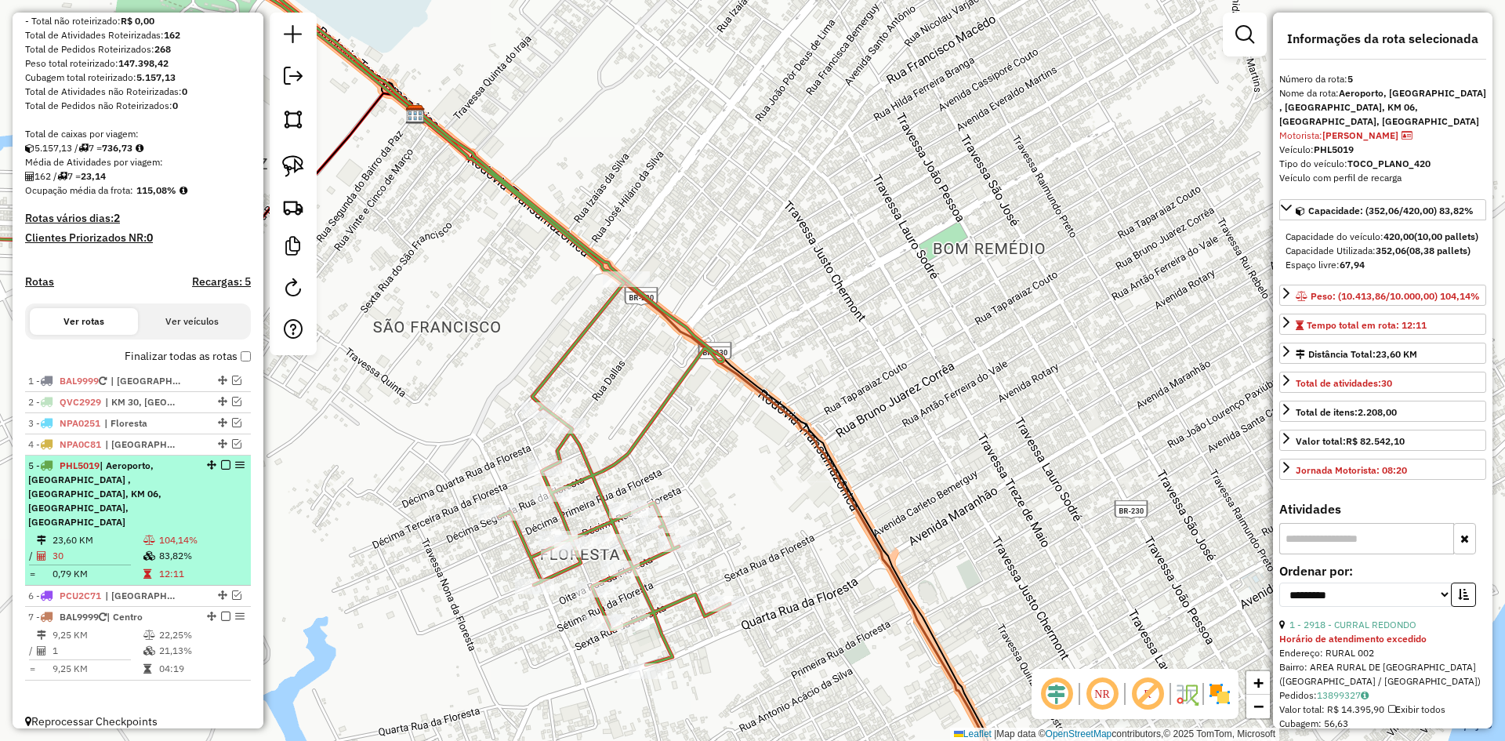
click at [223, 469] on em at bounding box center [225, 464] width 9 height 9
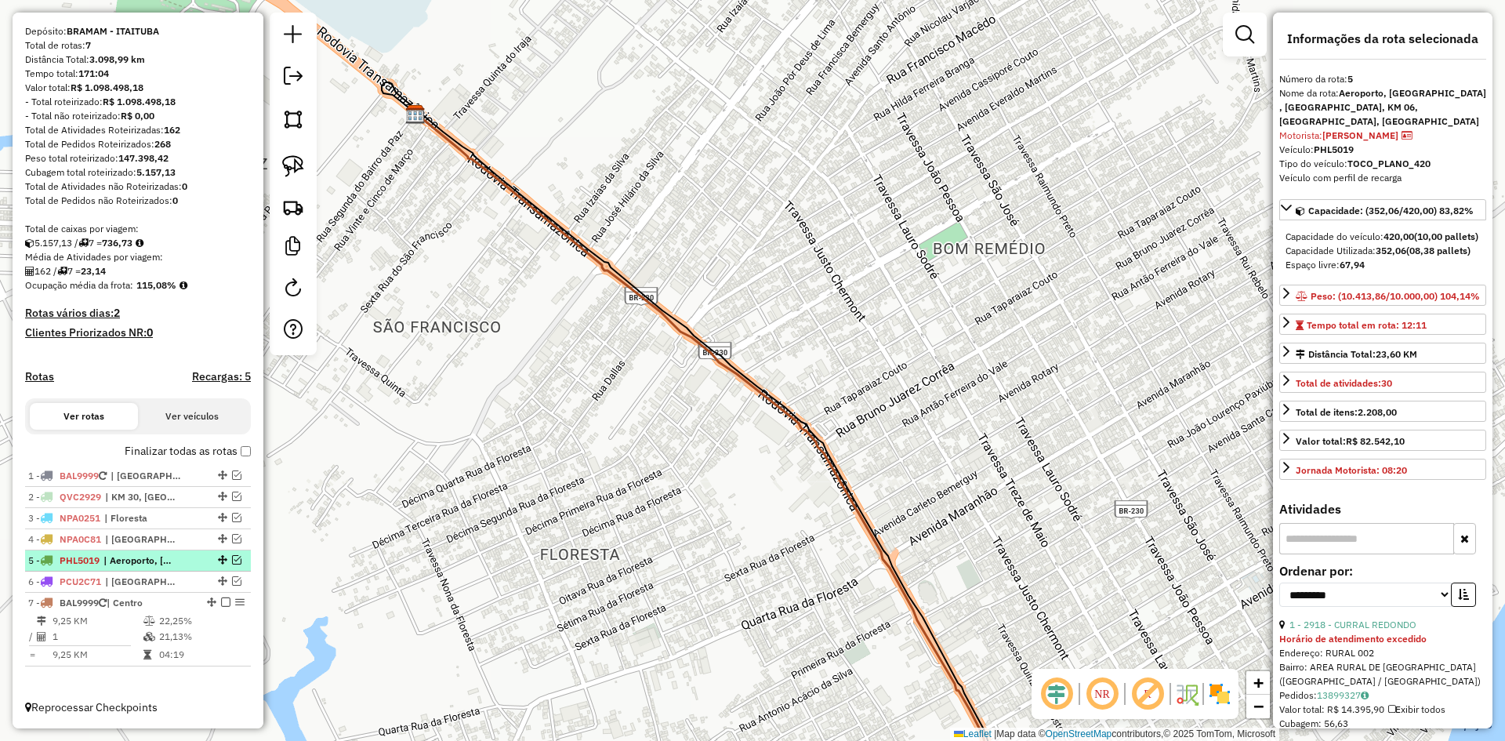
click at [233, 560] on em at bounding box center [236, 559] width 9 height 9
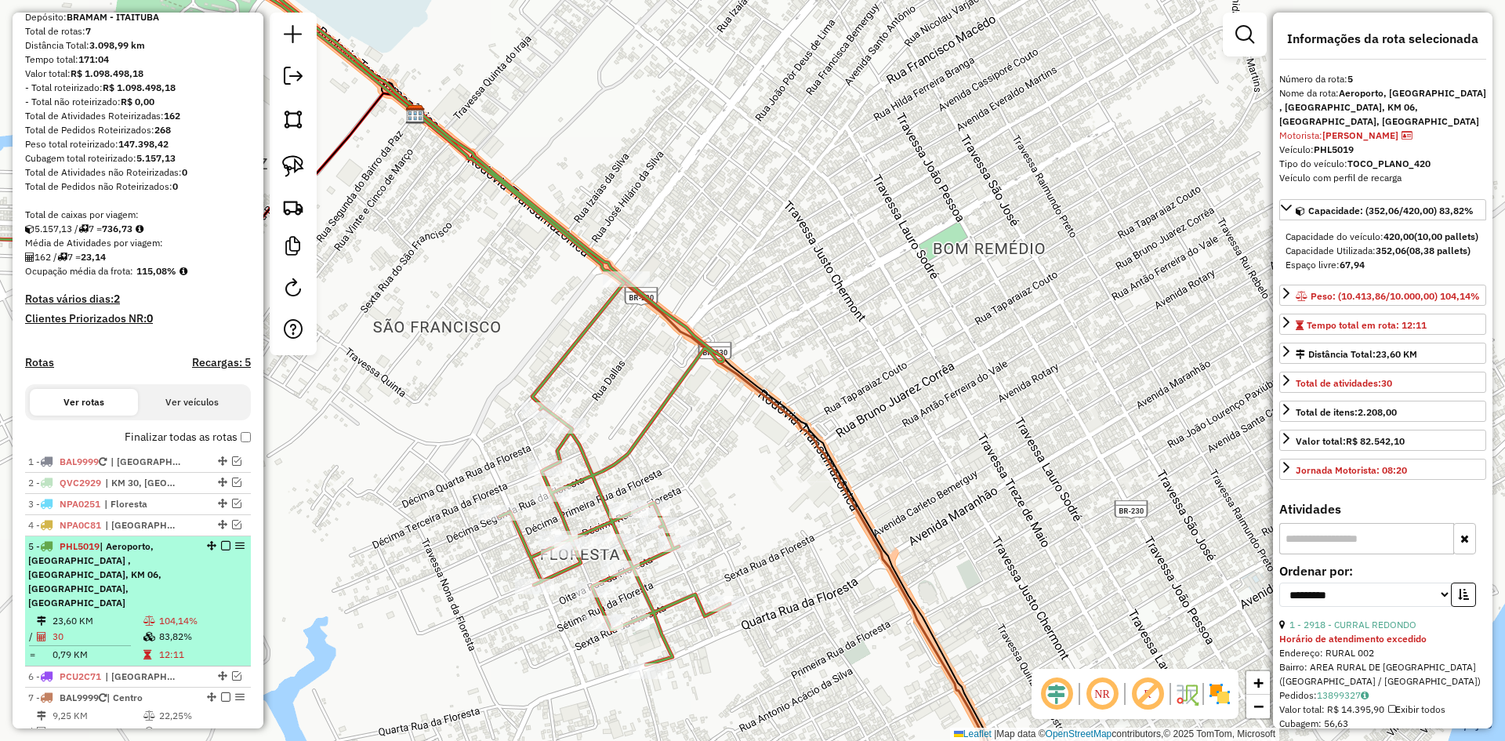
scroll to position [215, 0]
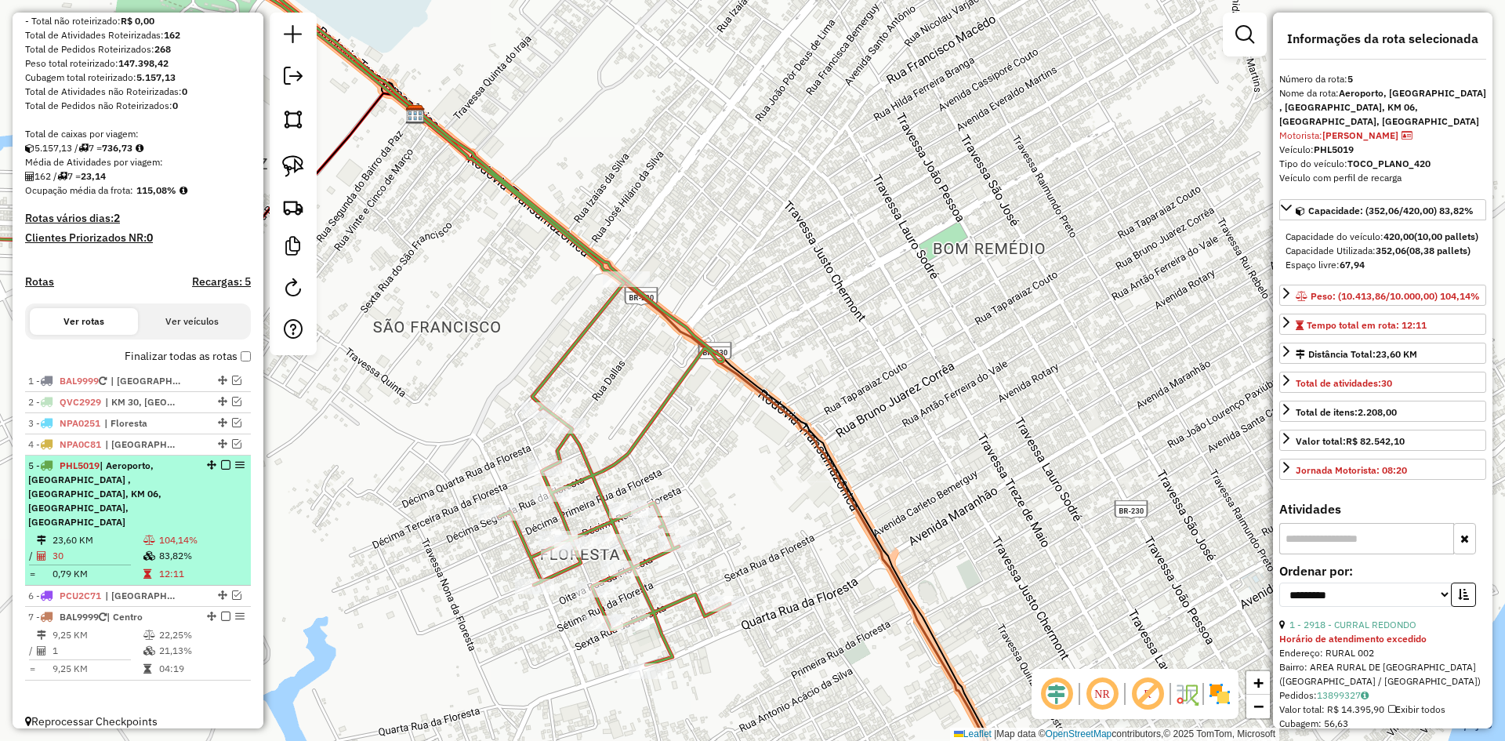
click at [221, 469] on em at bounding box center [225, 464] width 9 height 9
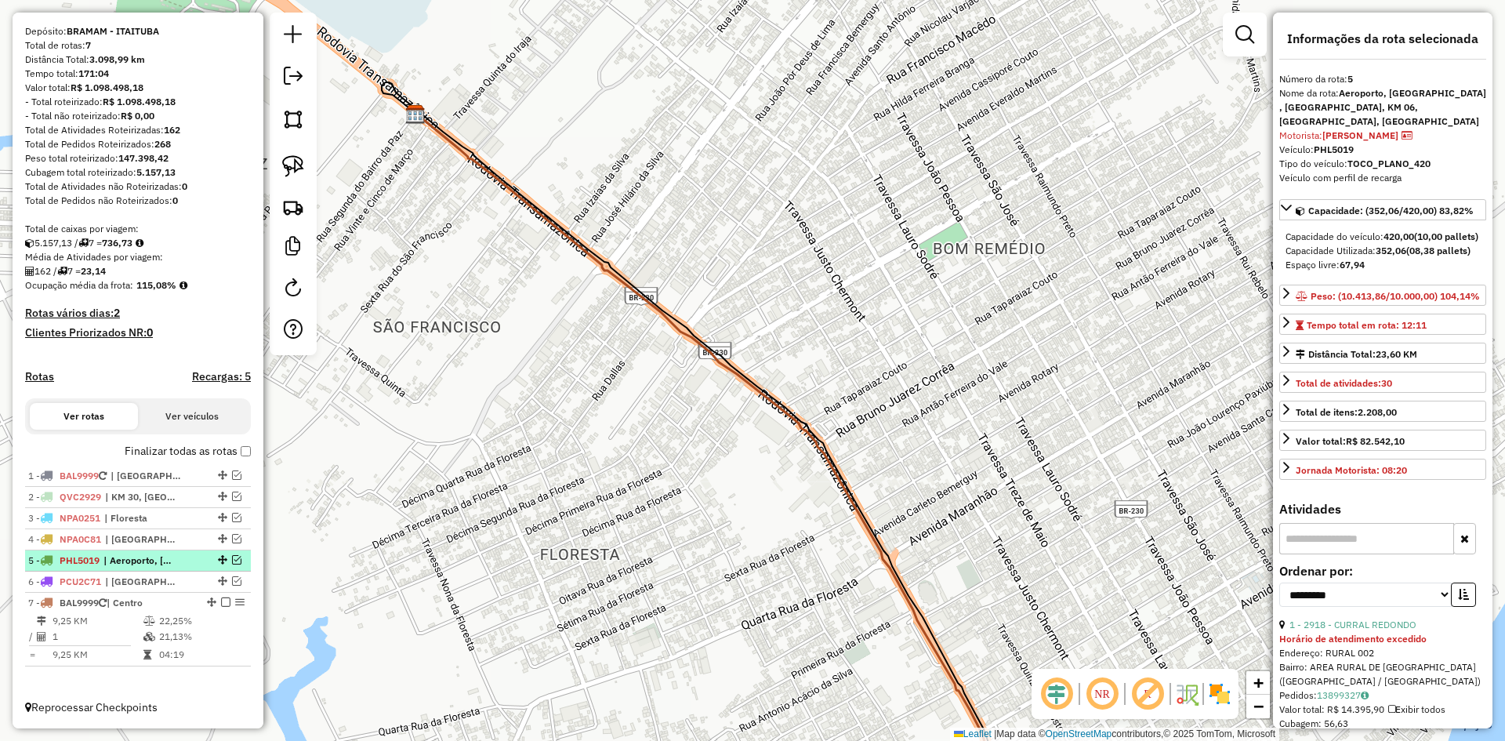
scroll to position [135, 0]
click at [232, 536] on em at bounding box center [236, 538] width 9 height 9
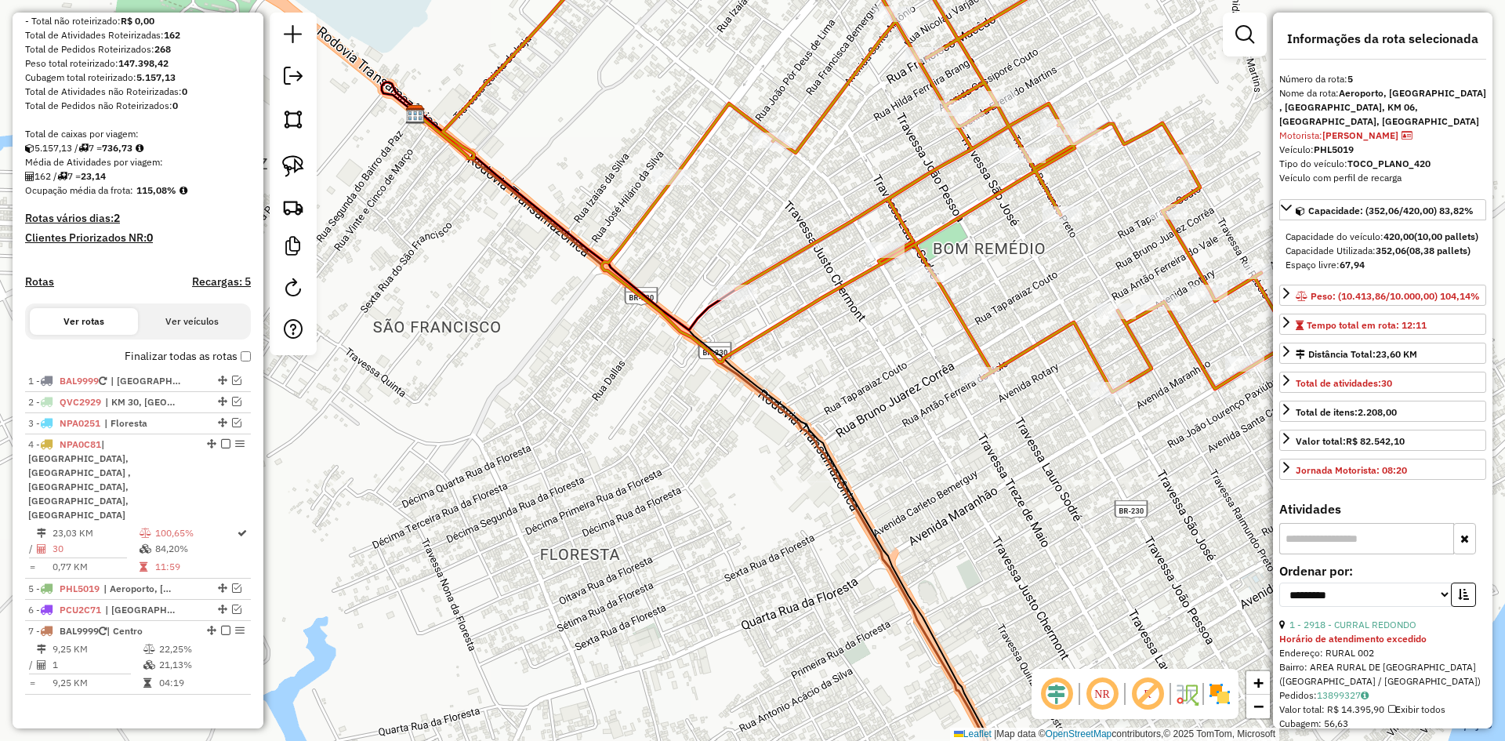
click at [807, 298] on icon at bounding box center [1020, 198] width 837 height 544
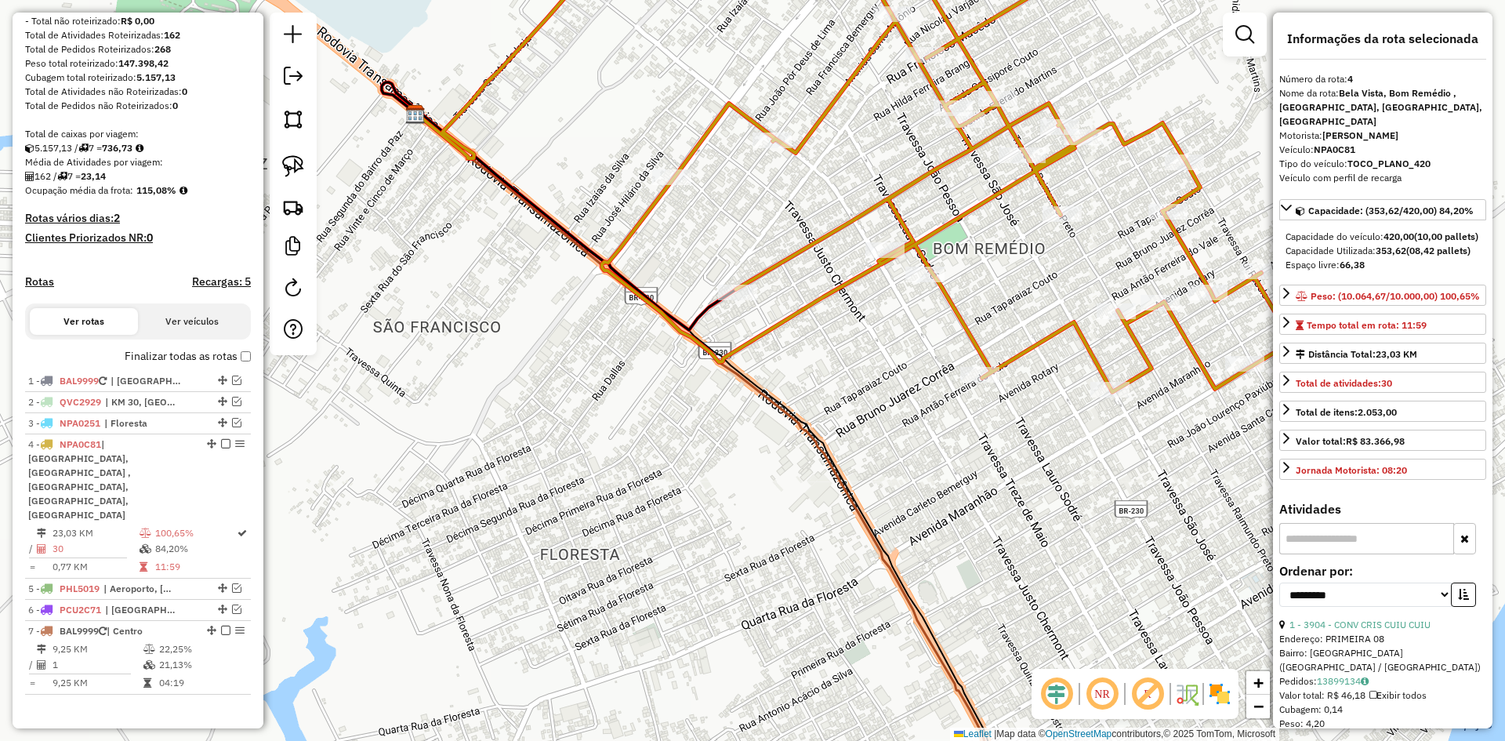
click at [807, 298] on icon at bounding box center [1020, 198] width 837 height 544
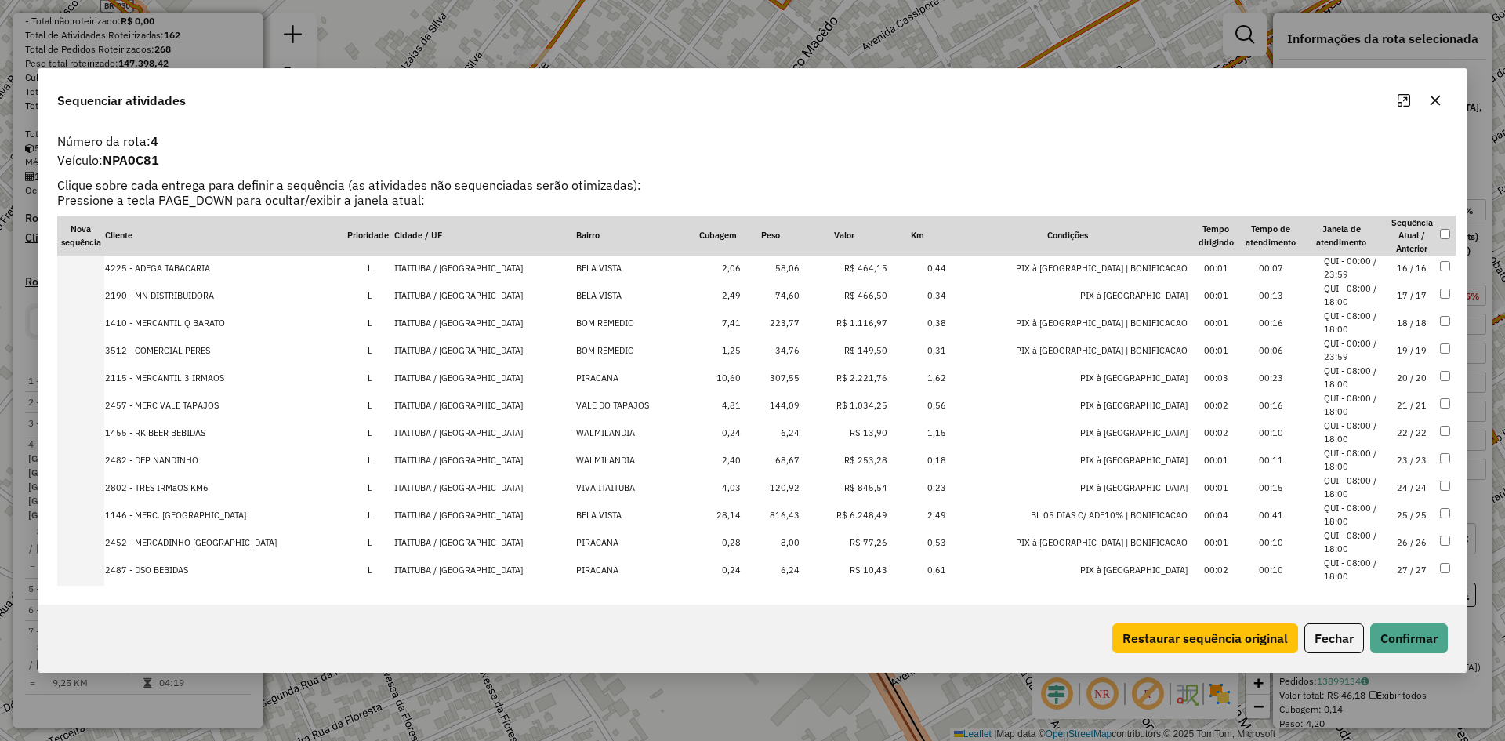
scroll to position [507, 0]
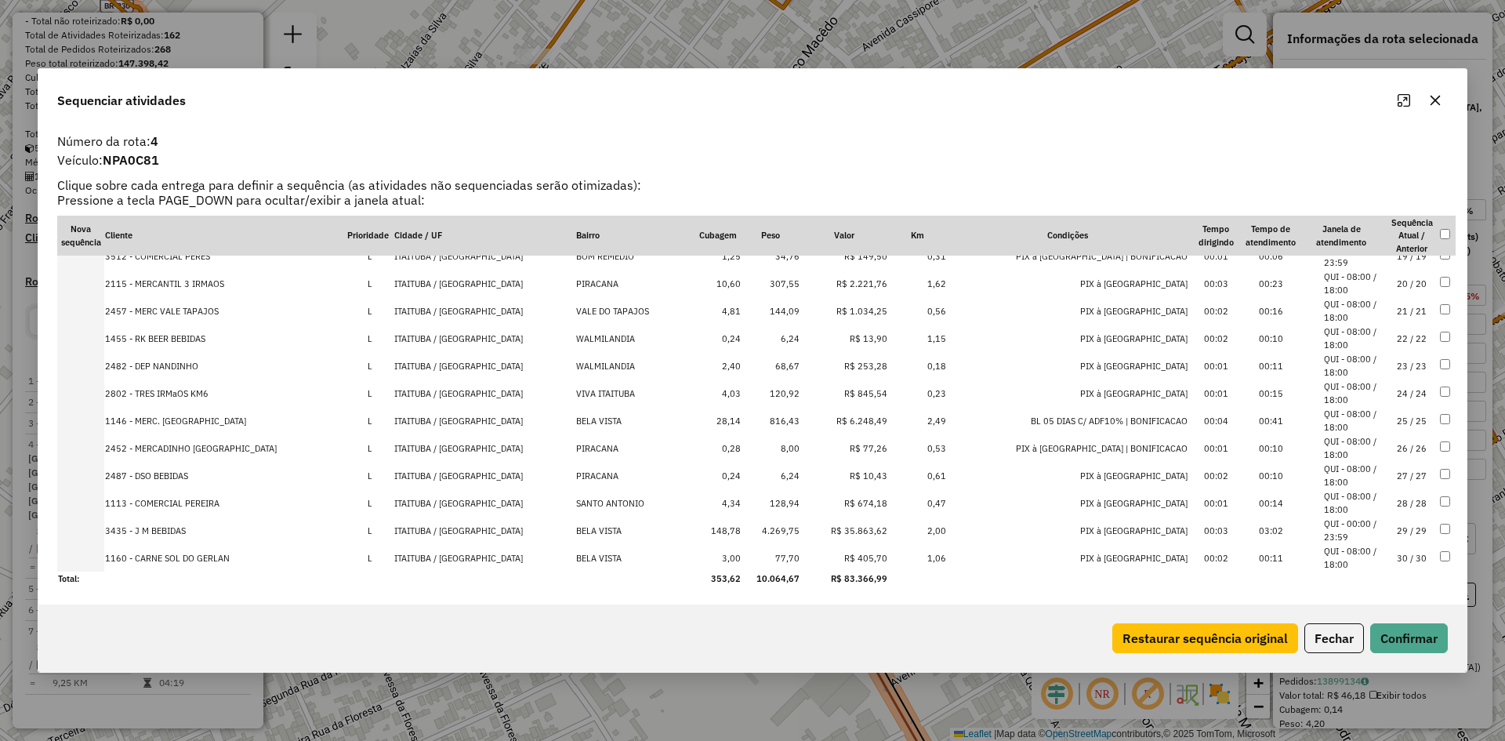
click at [1432, 99] on icon "button" at bounding box center [1435, 100] width 13 height 13
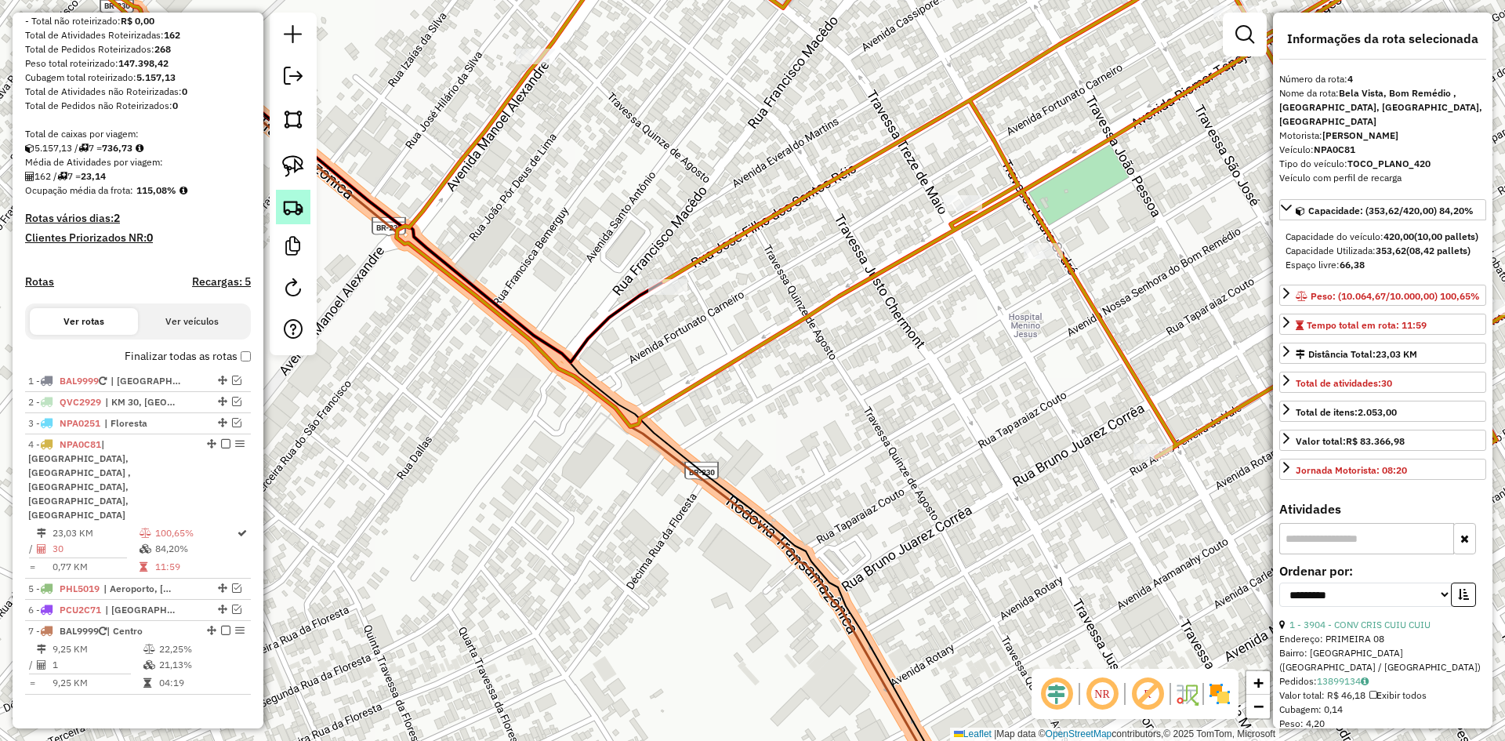
click at [299, 208] on img at bounding box center [293, 207] width 22 height 22
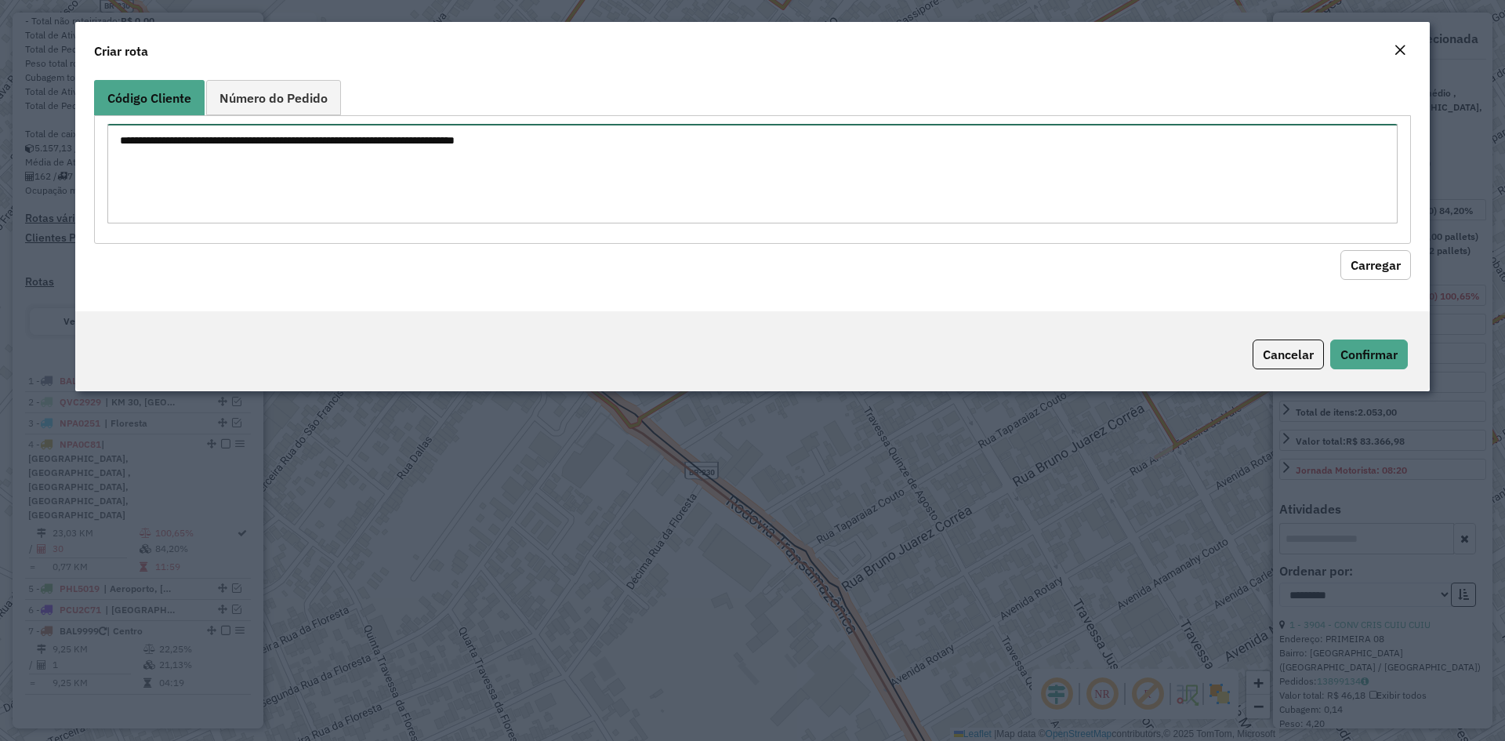
click at [435, 150] on textarea at bounding box center [752, 174] width 1290 height 100
type textarea "****"
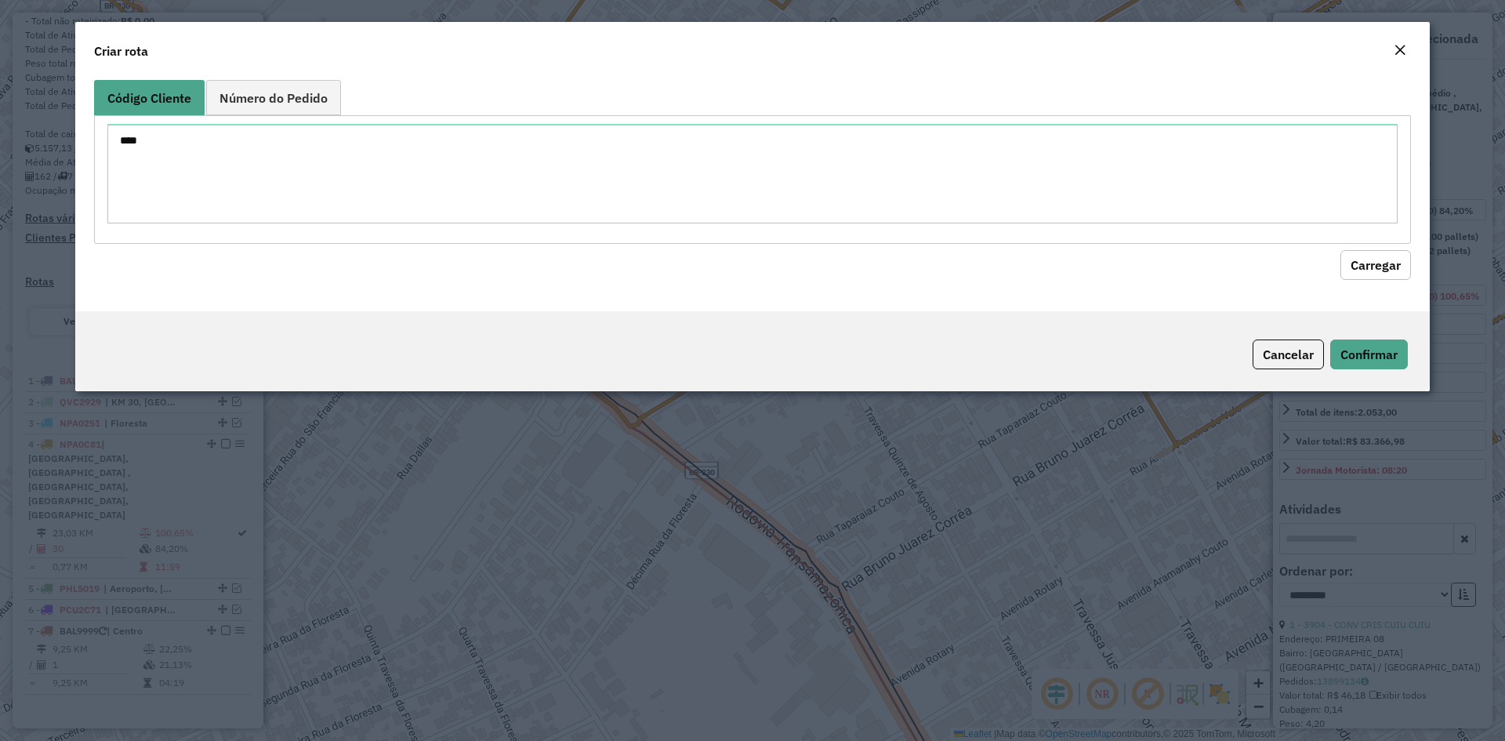
click at [1387, 266] on button "Carregar" at bounding box center [1375, 265] width 71 height 30
click at [1273, 349] on button "Cancelar" at bounding box center [1287, 354] width 71 height 30
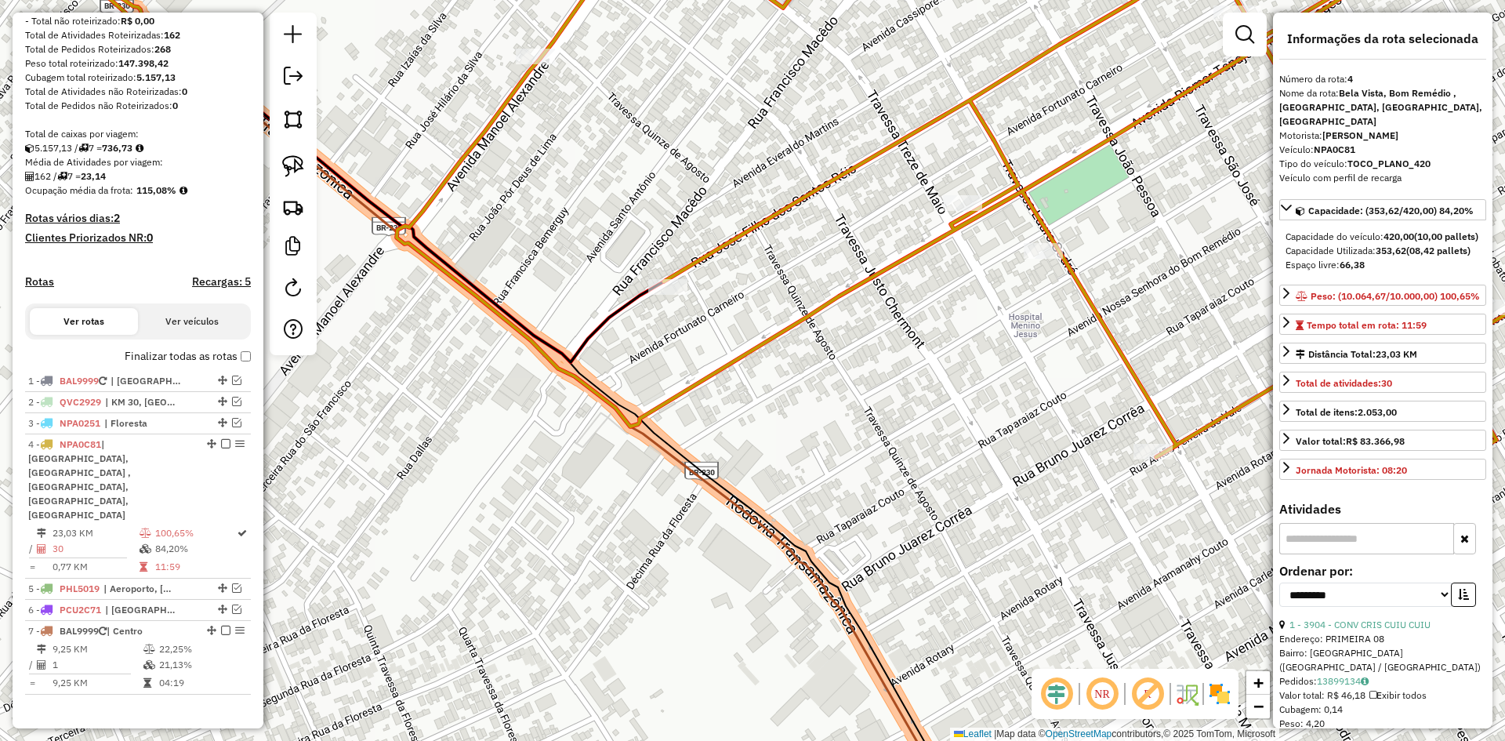
click at [856, 288] on icon at bounding box center [1026, 206] width 1258 height 560
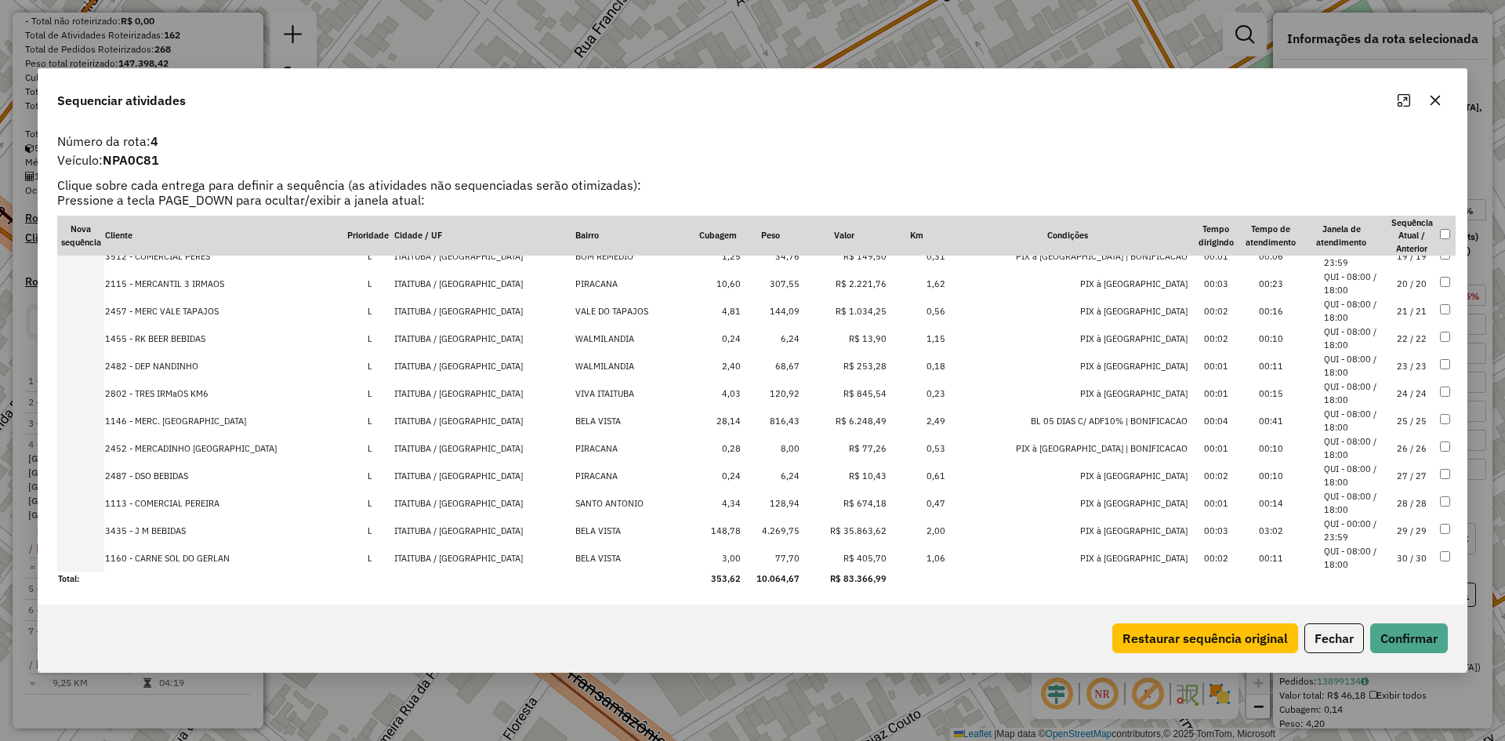
click at [1445, 95] on button "button" at bounding box center [1434, 100] width 25 height 25
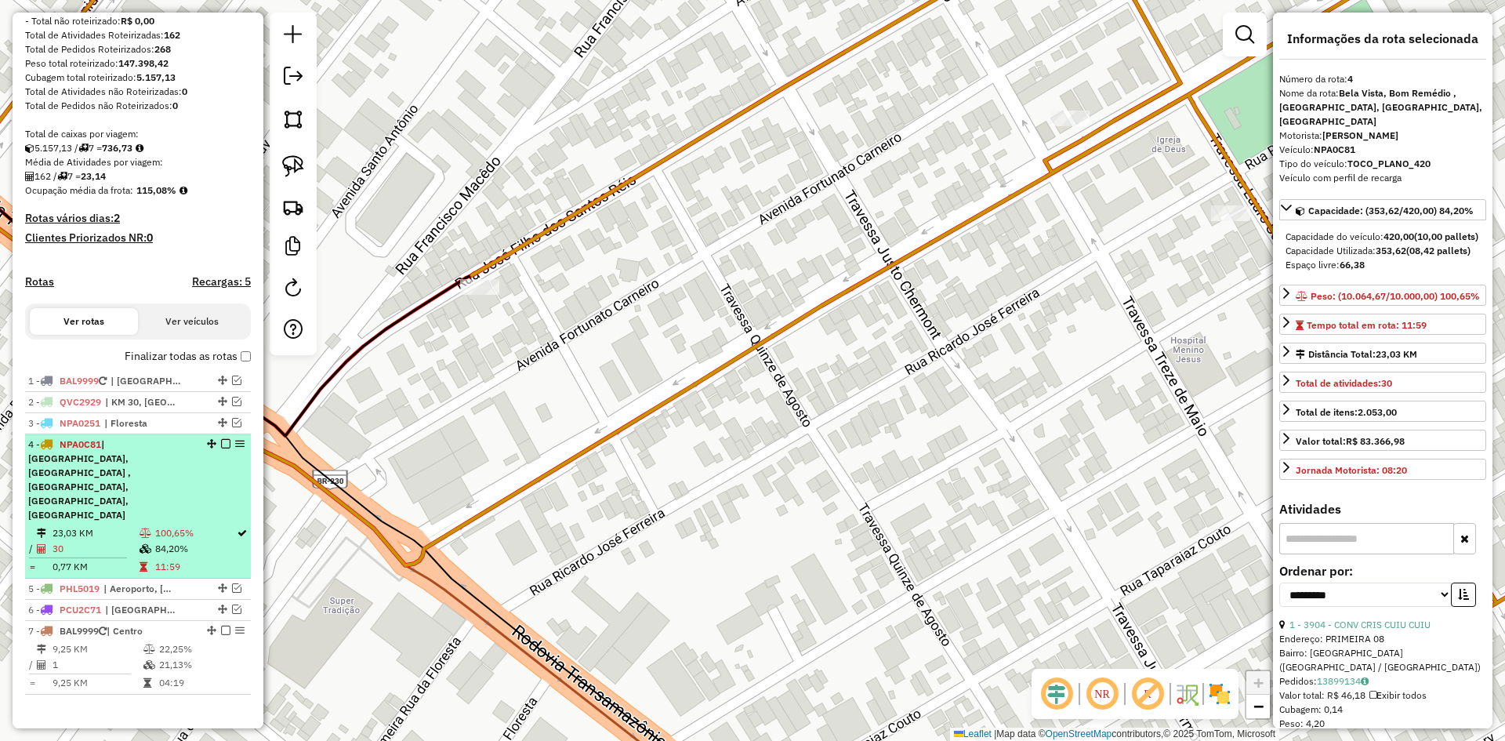
click at [225, 448] on em at bounding box center [225, 443] width 9 height 9
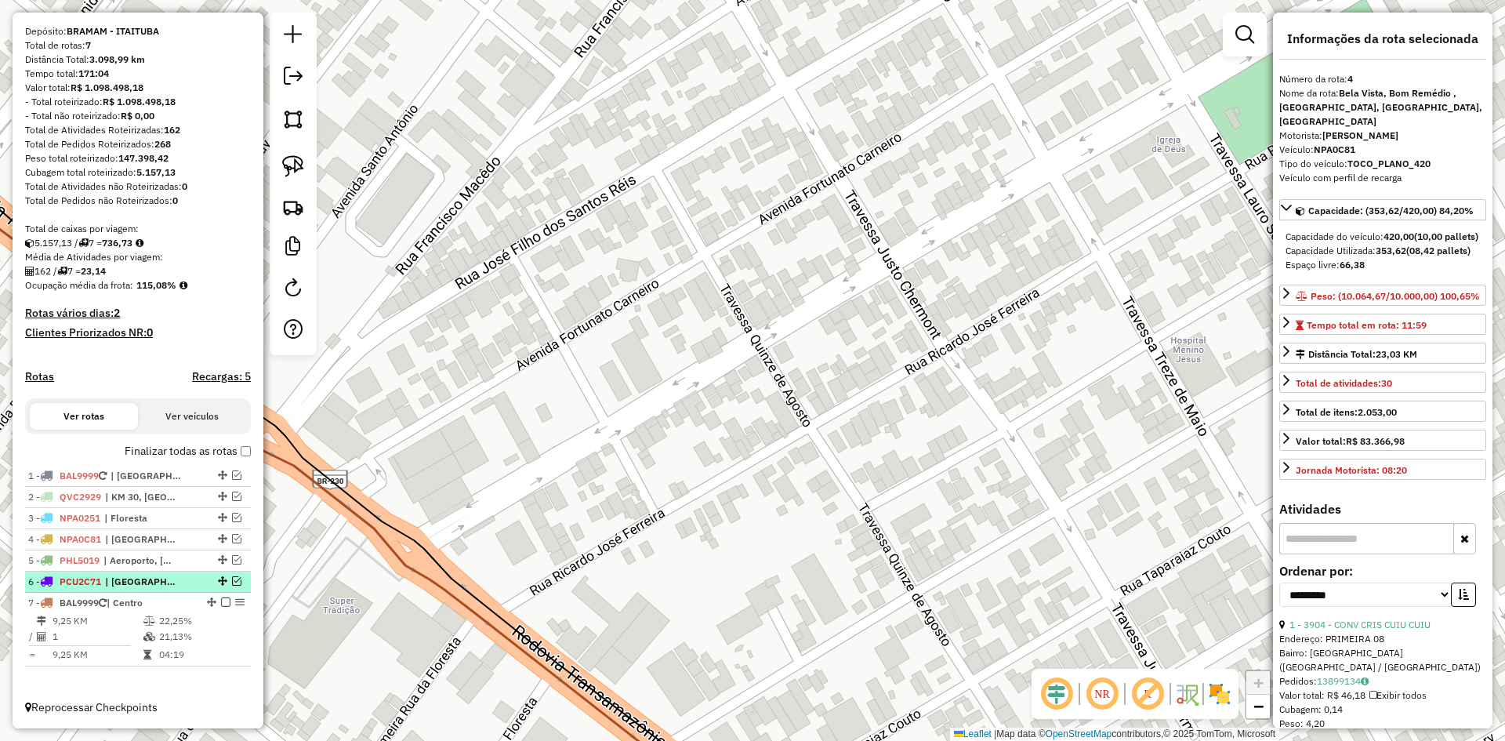
click at [236, 576] on em at bounding box center [236, 580] width 9 height 9
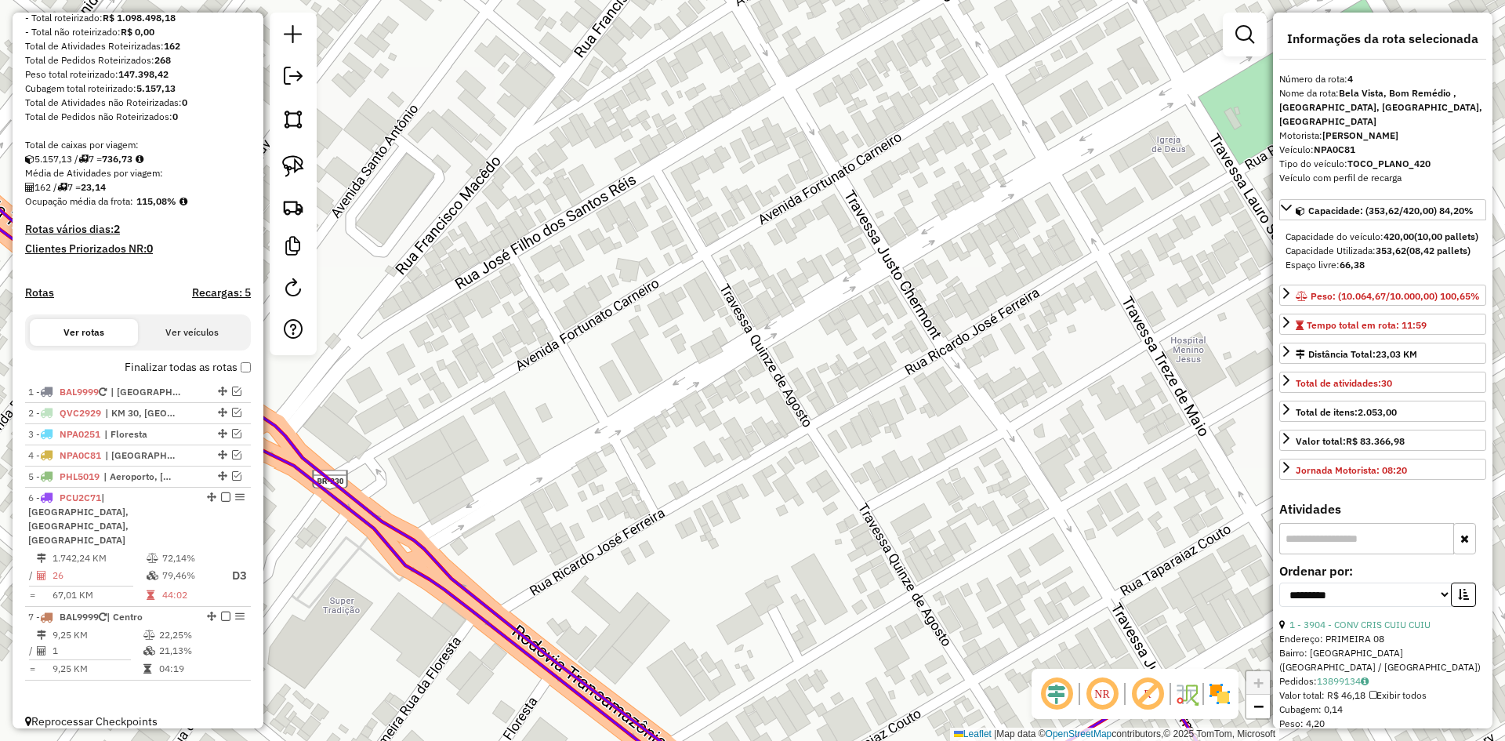
click at [397, 532] on icon at bounding box center [303, 452] width 907 height 726
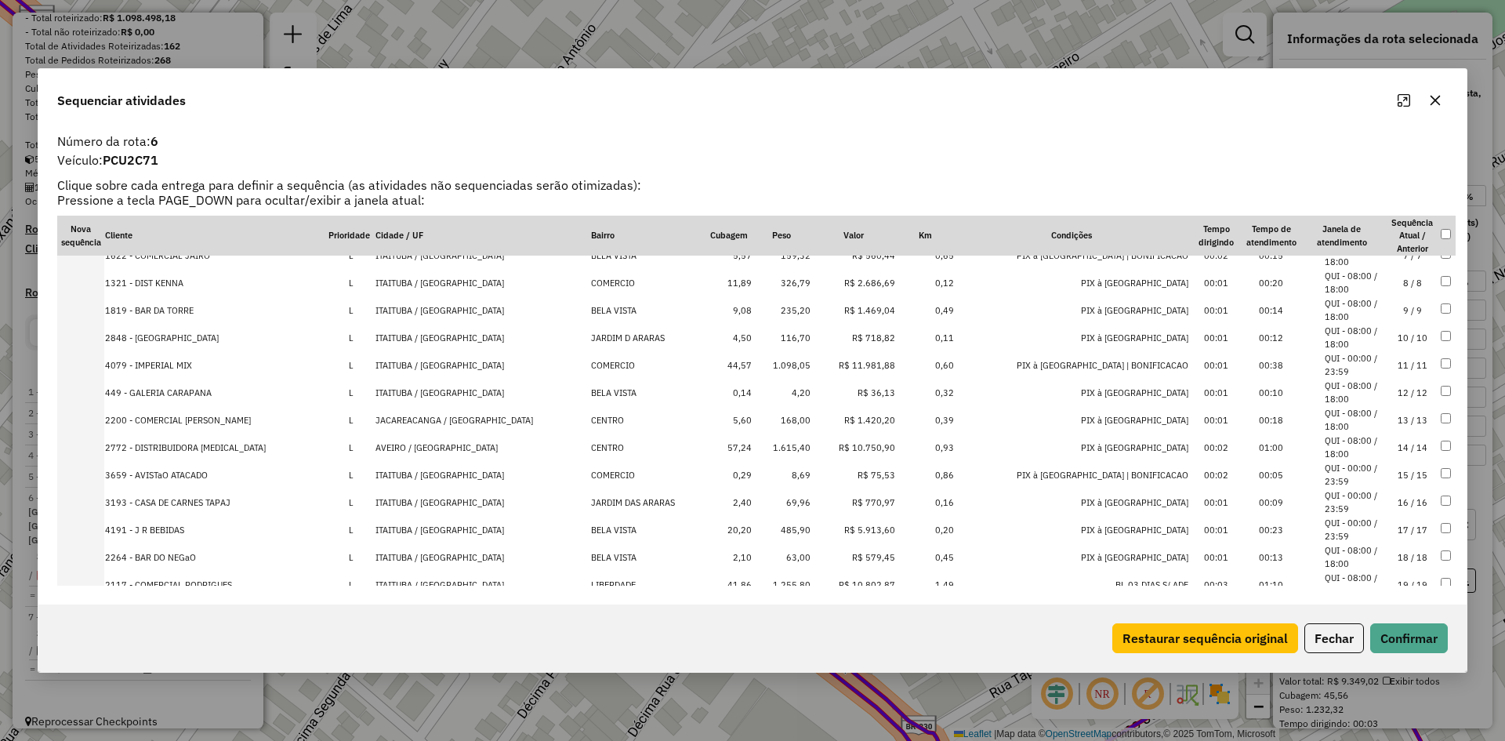
scroll to position [163, 0]
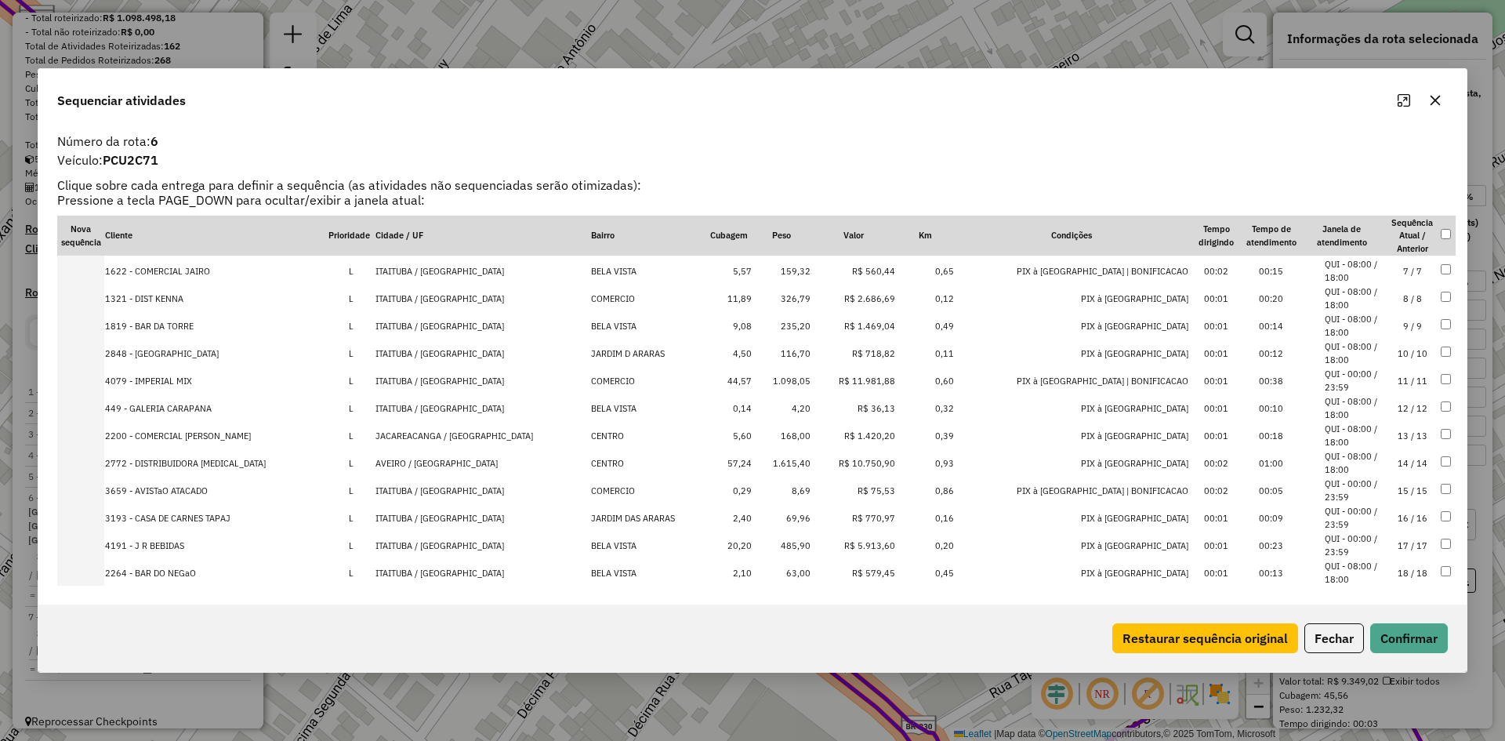
click at [806, 459] on td "1.615,40" at bounding box center [781, 462] width 59 height 27
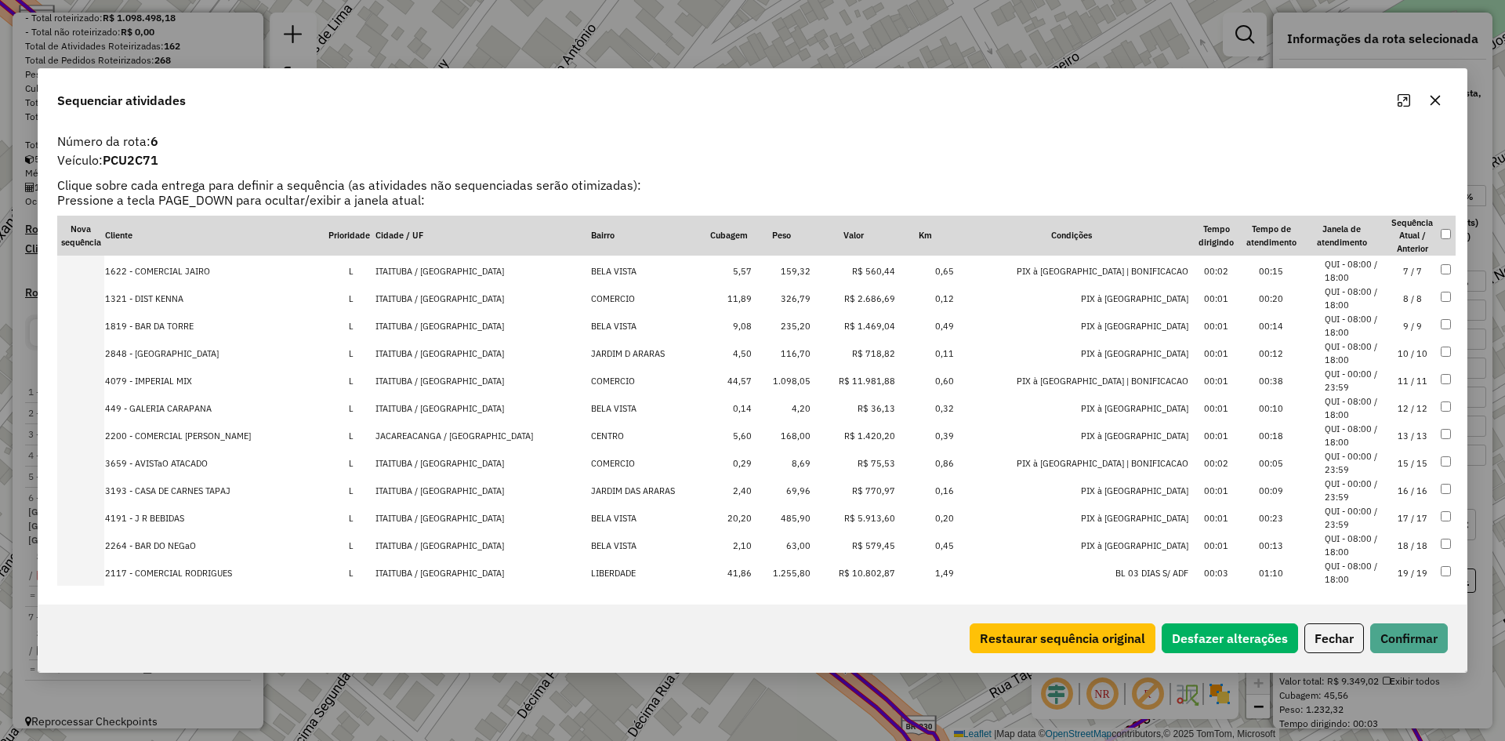
click at [811, 381] on td "1.098,05" at bounding box center [781, 380] width 59 height 27
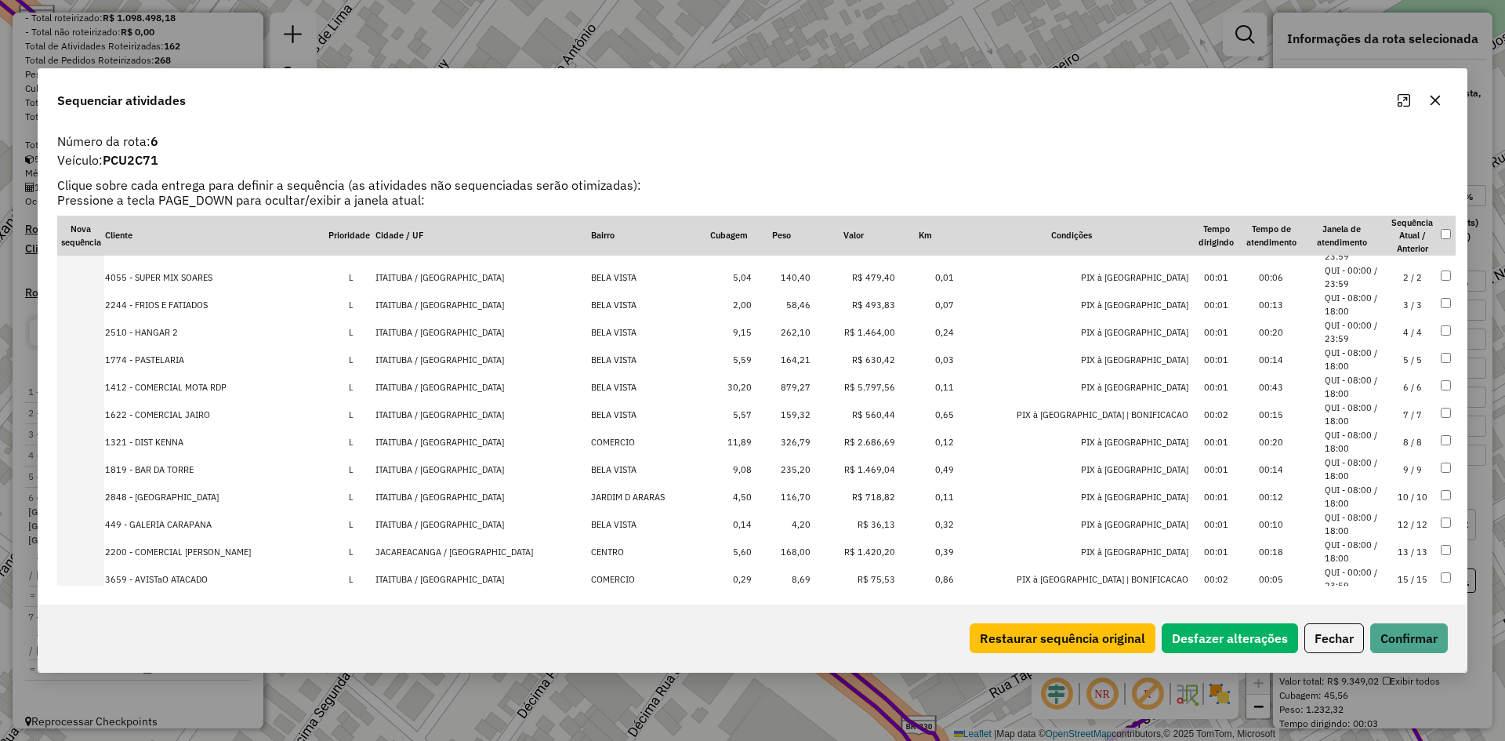
scroll to position [0, 0]
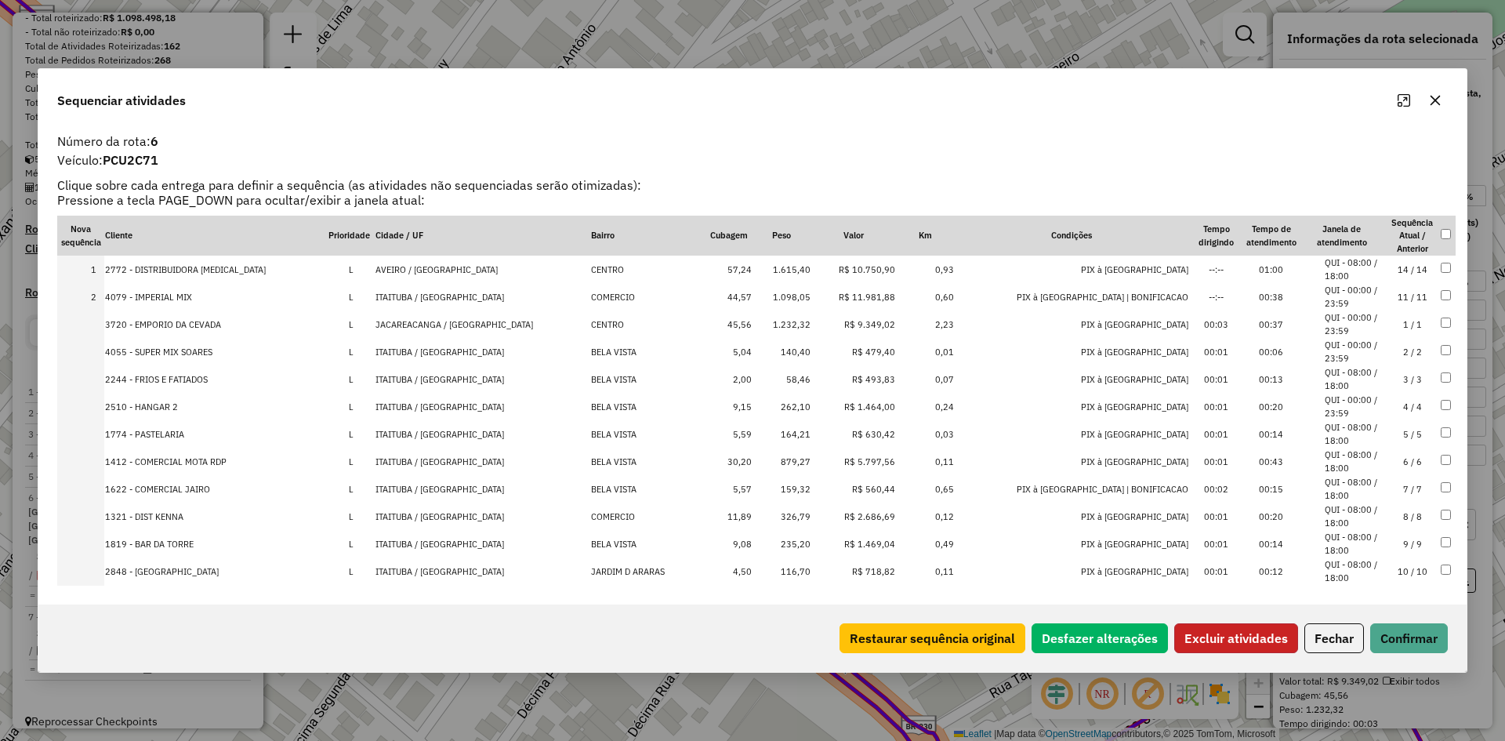
click at [1216, 637] on button "Excluir atividades" at bounding box center [1236, 638] width 124 height 30
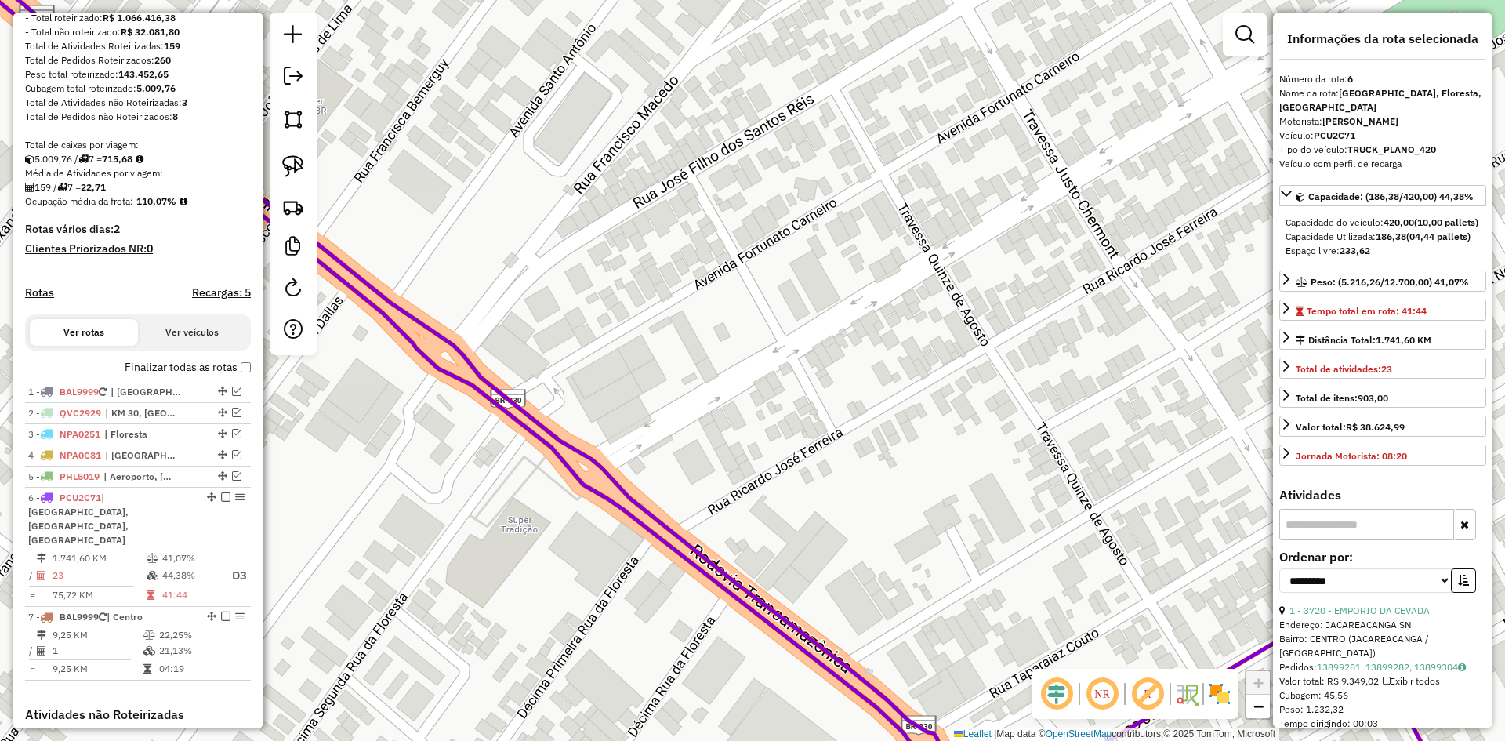
scroll to position [451, 0]
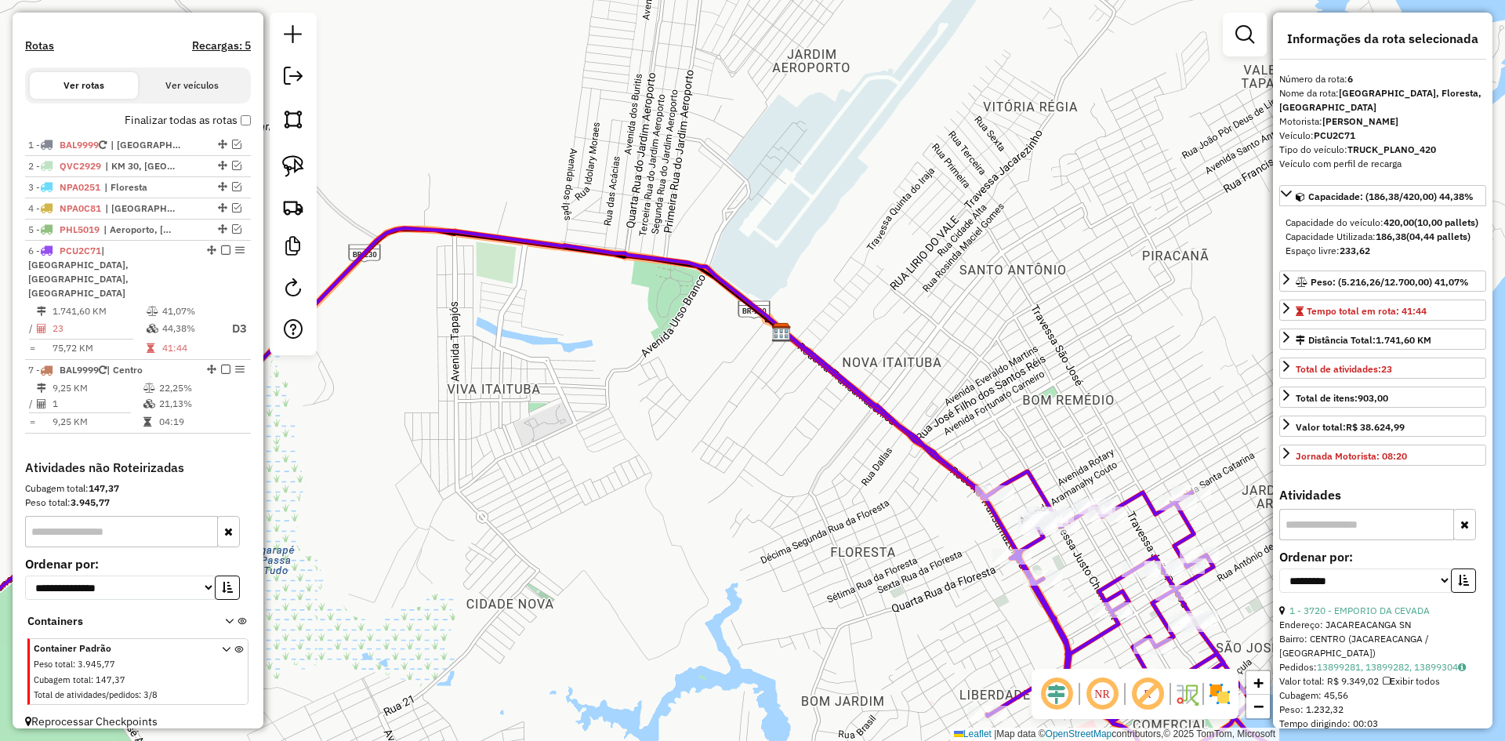
drag, startPoint x: 1123, startPoint y: 440, endPoint x: 774, endPoint y: 264, distance: 390.4
click at [774, 264] on div "Janela de atendimento Grade de atendimento Capacidade Transportadoras Veículos …" at bounding box center [752, 370] width 1505 height 741
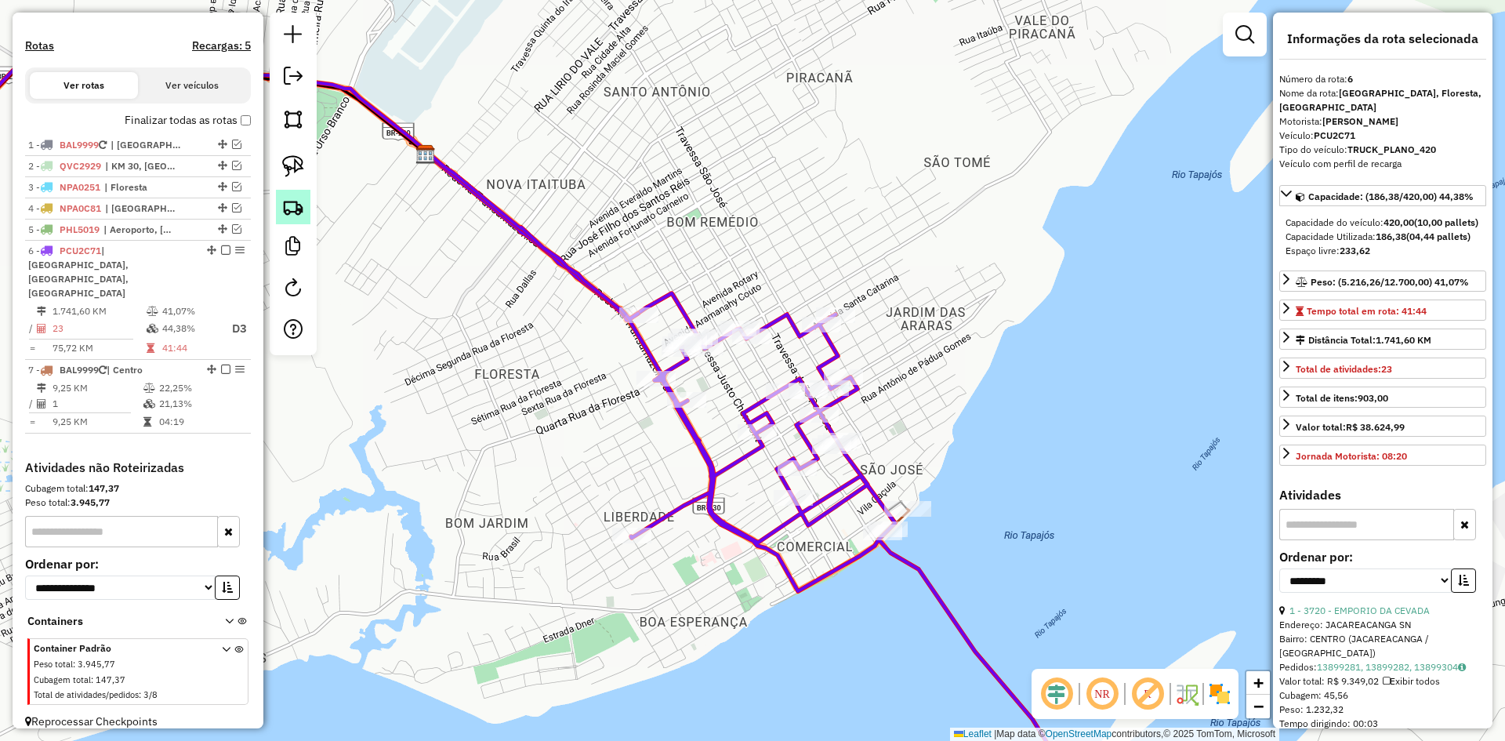
click at [296, 203] on img at bounding box center [293, 207] width 22 height 22
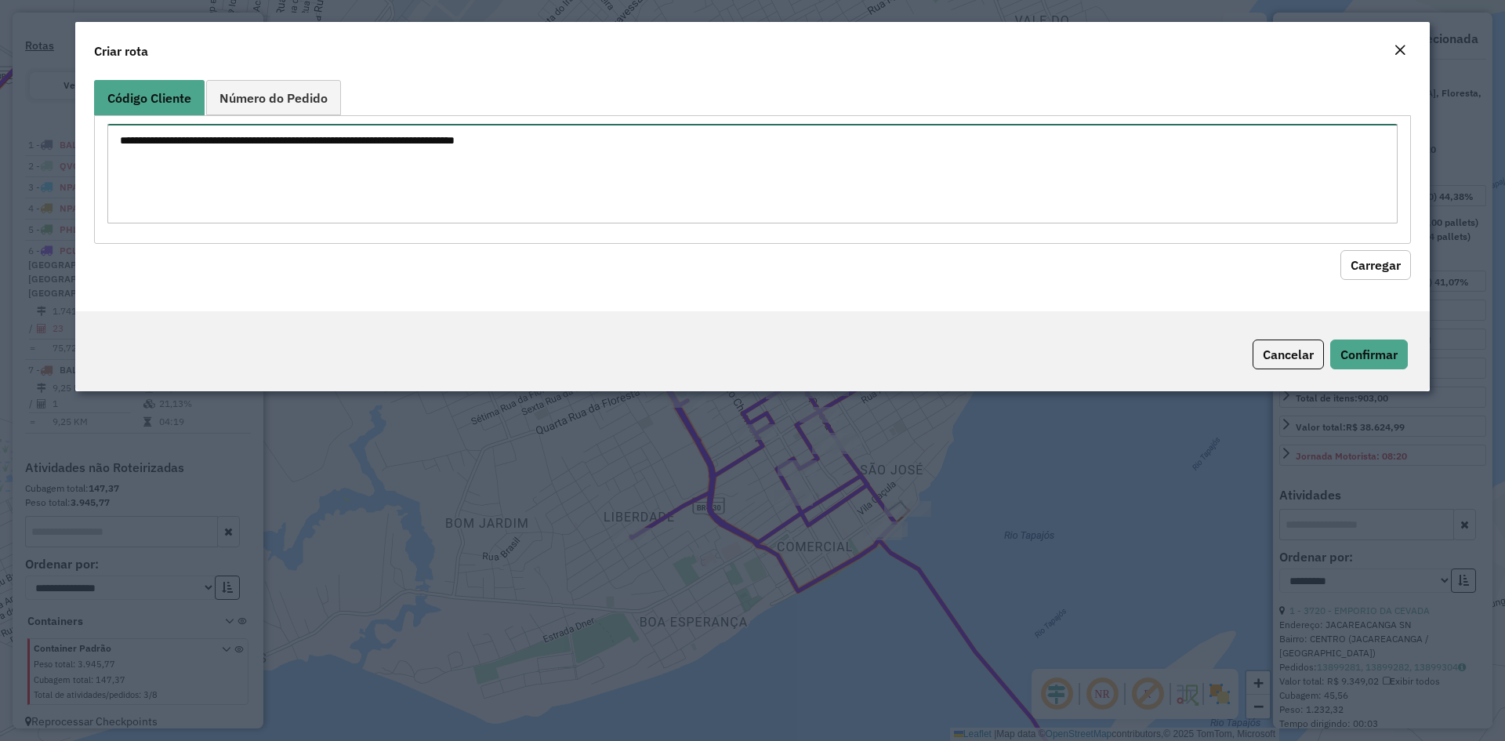
click at [352, 158] on textarea at bounding box center [752, 174] width 1290 height 100
type textarea "****"
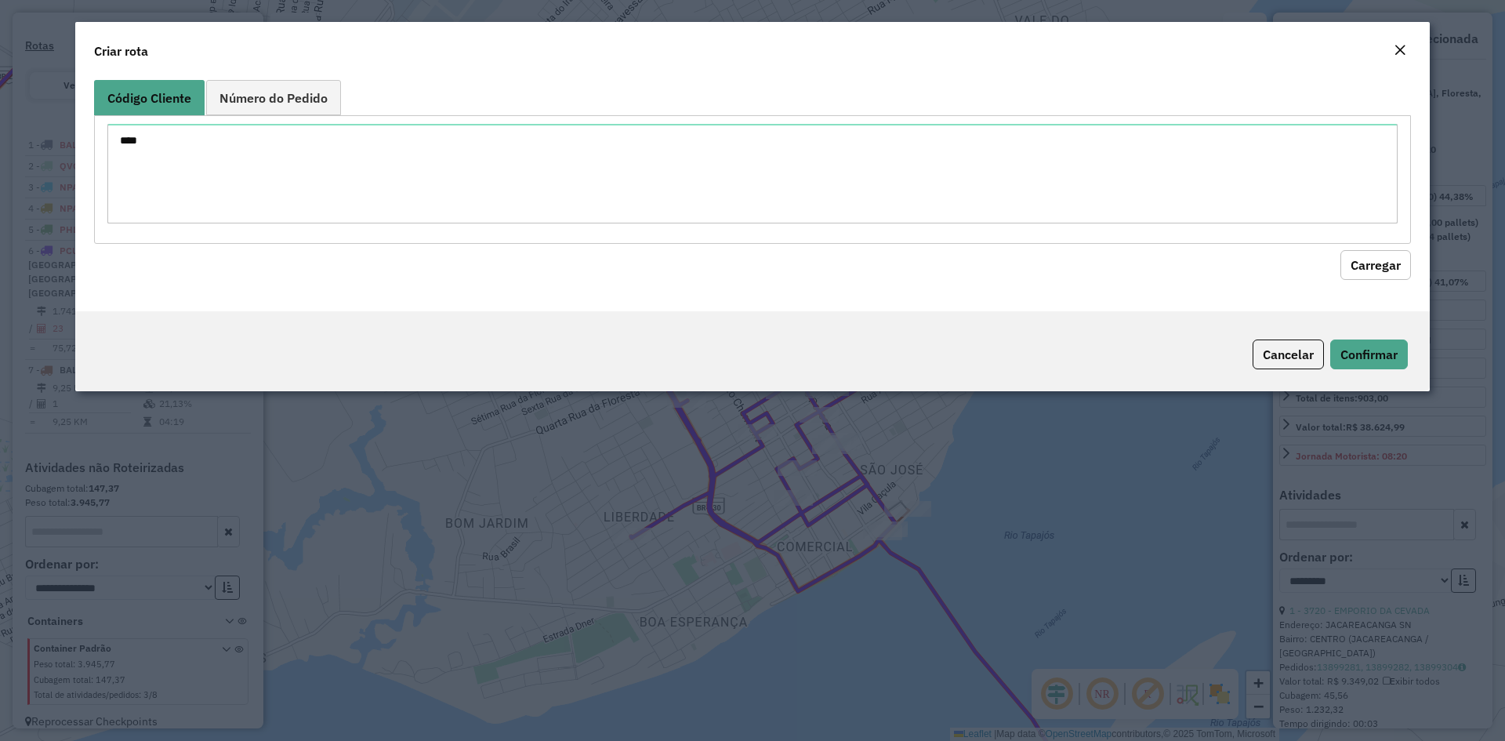
click at [1387, 265] on button "Carregar" at bounding box center [1375, 265] width 71 height 30
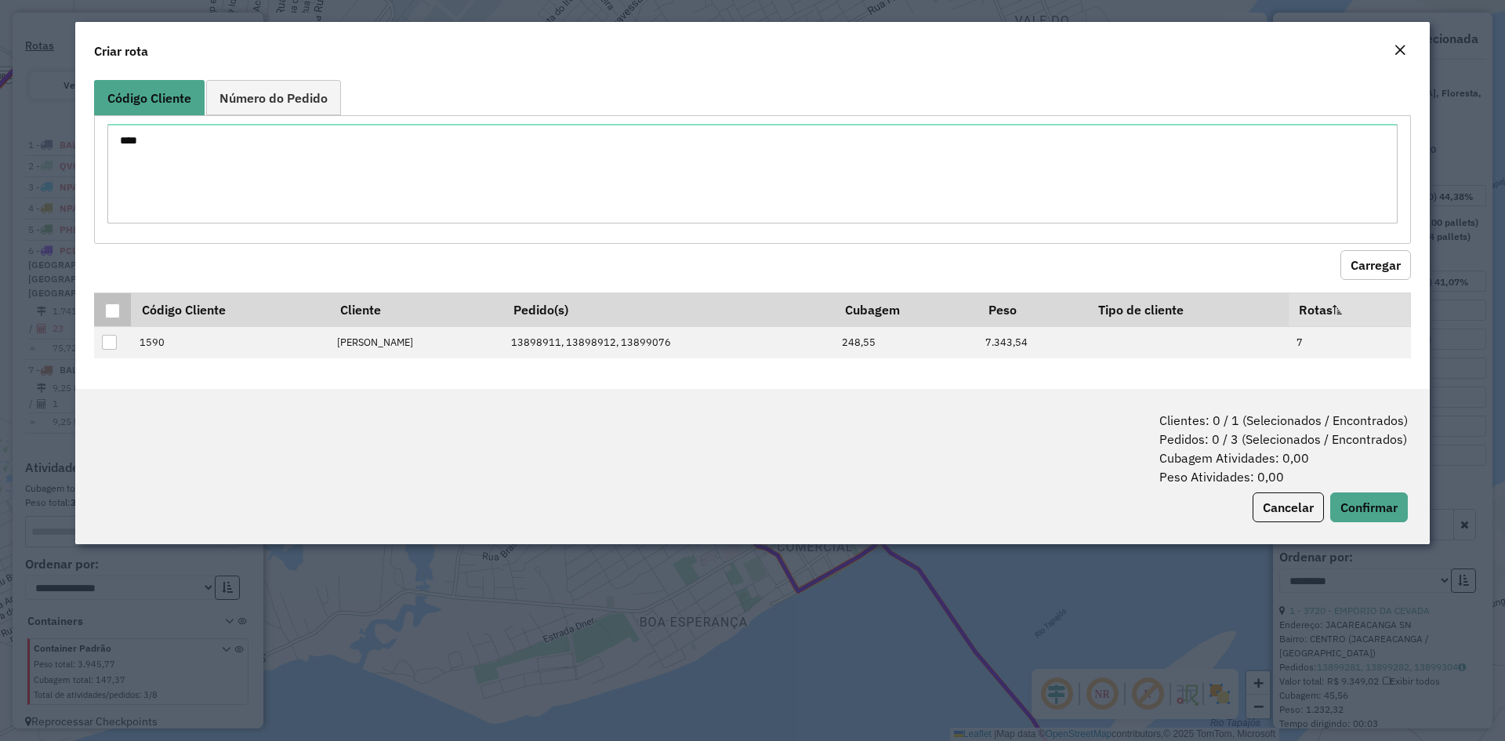
click at [116, 312] on div at bounding box center [112, 310] width 15 height 15
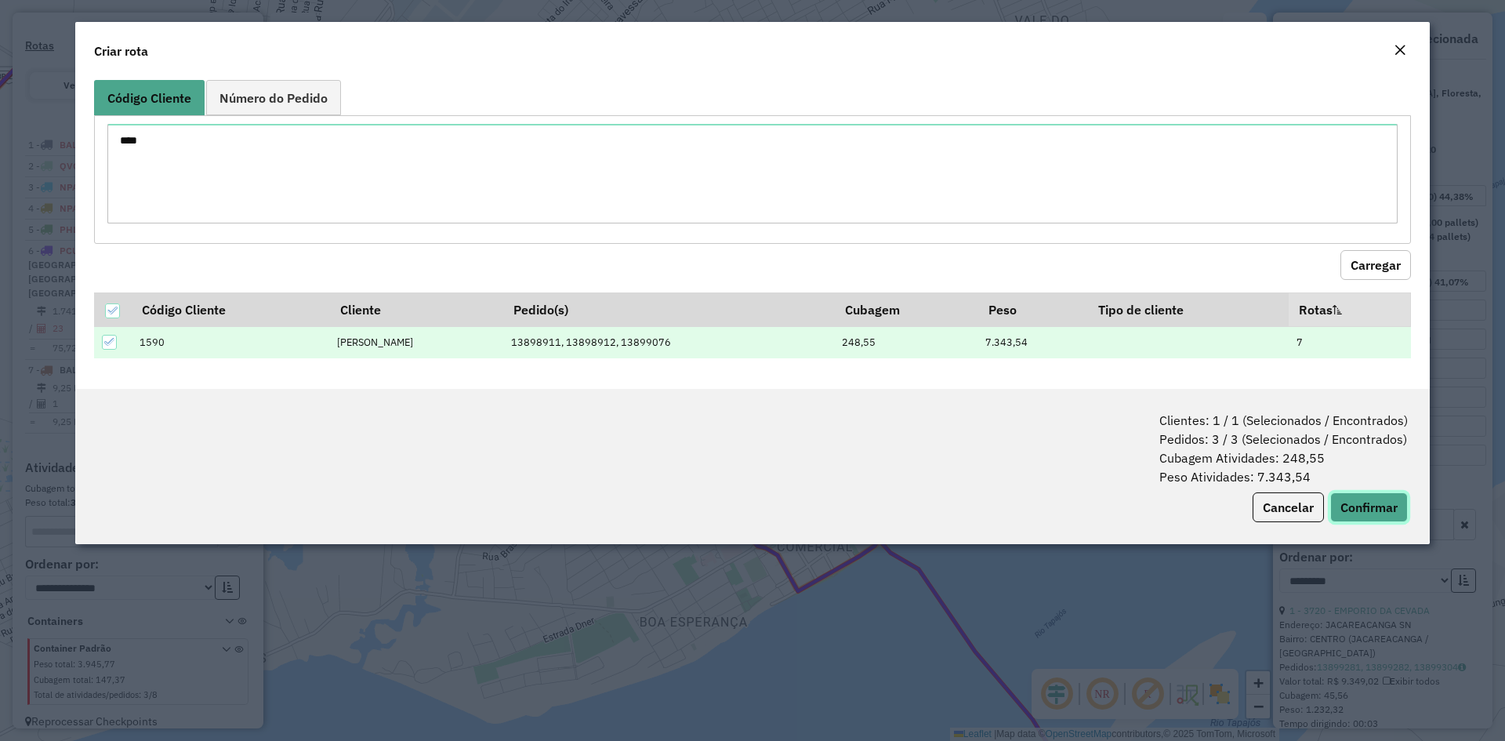
click at [1373, 504] on button "Confirmar" at bounding box center [1369, 507] width 78 height 30
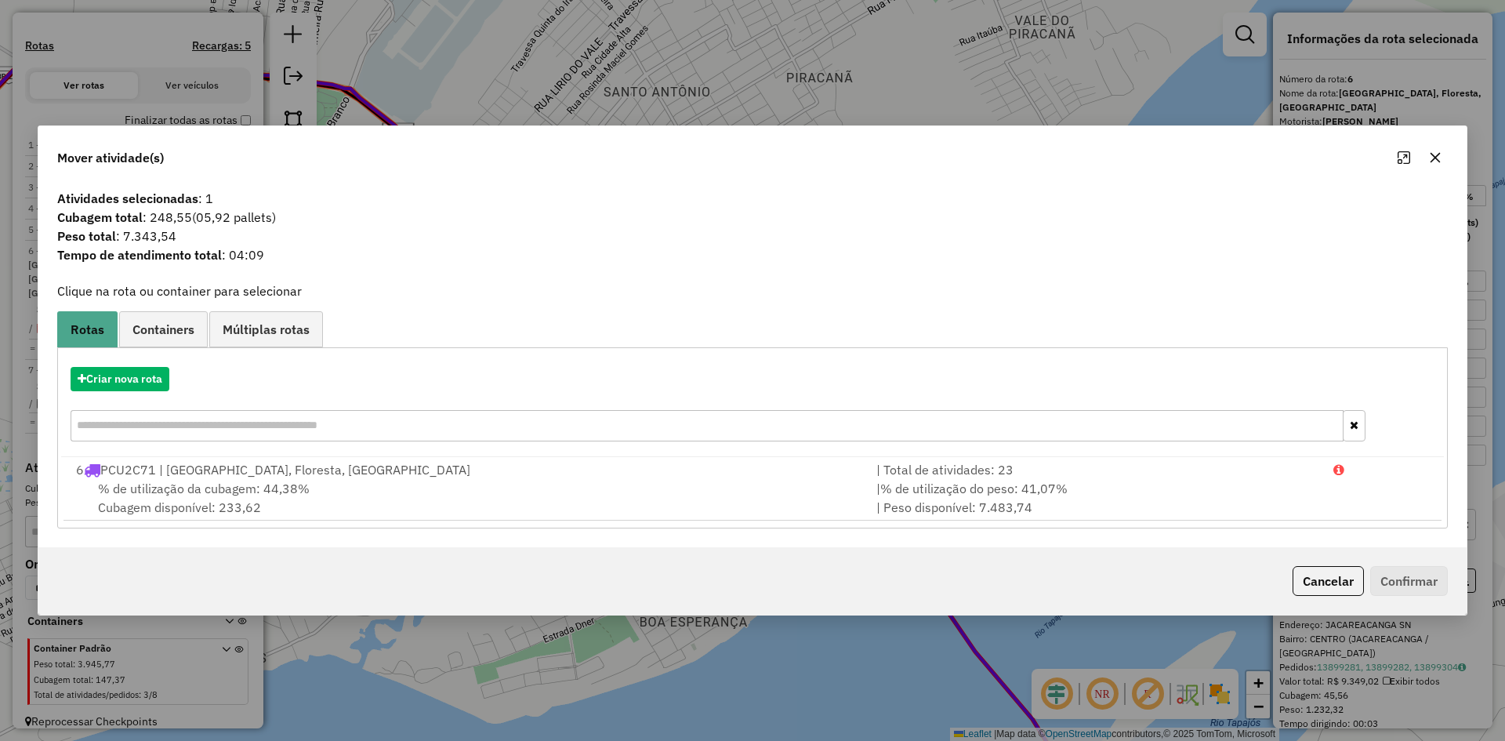
click at [224, 468] on div "6 PCU2C71 | [GEOGRAPHIC_DATA], [GEOGRAPHIC_DATA], [GEOGRAPHIC_DATA]" at bounding box center [467, 469] width 800 height 19
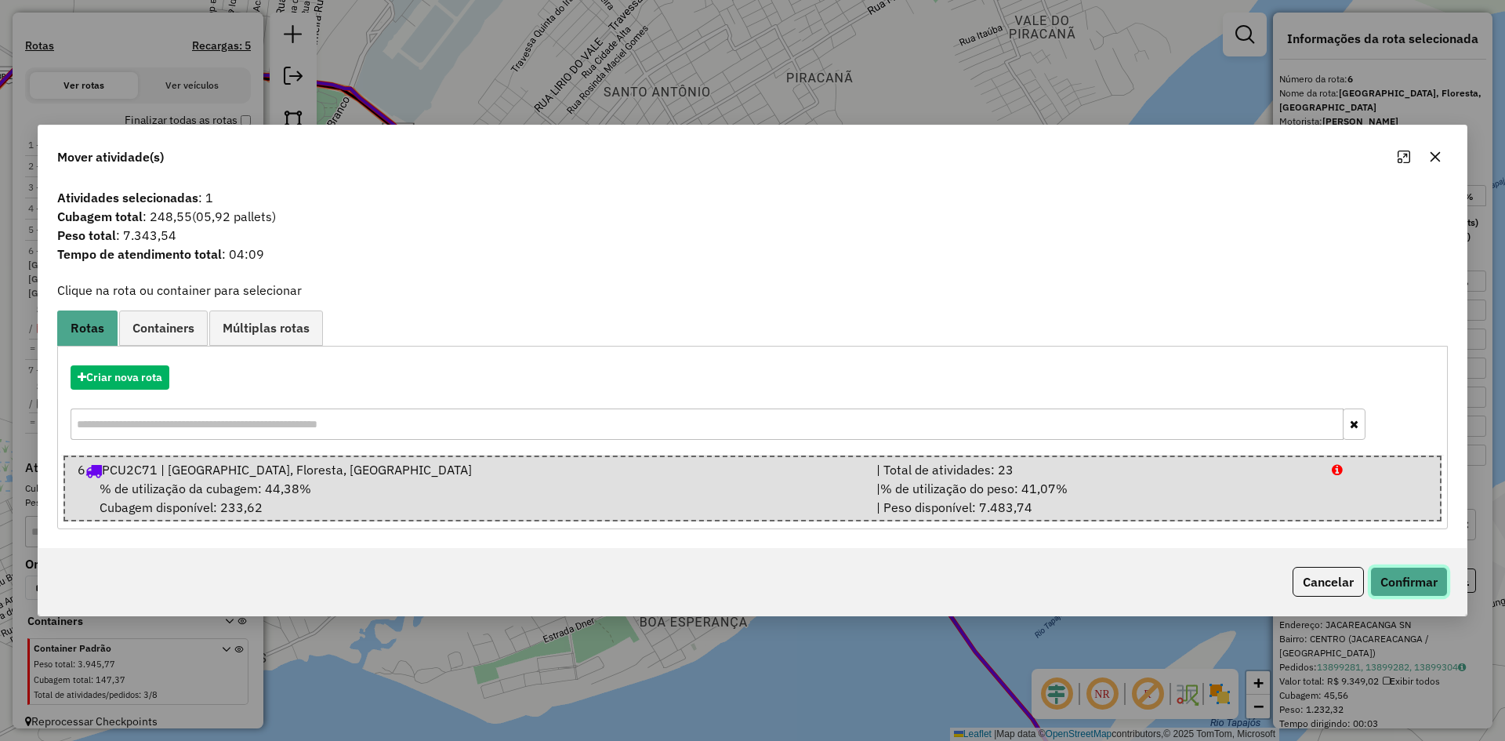
click at [1389, 577] on button "Confirmar" at bounding box center [1409, 582] width 78 height 30
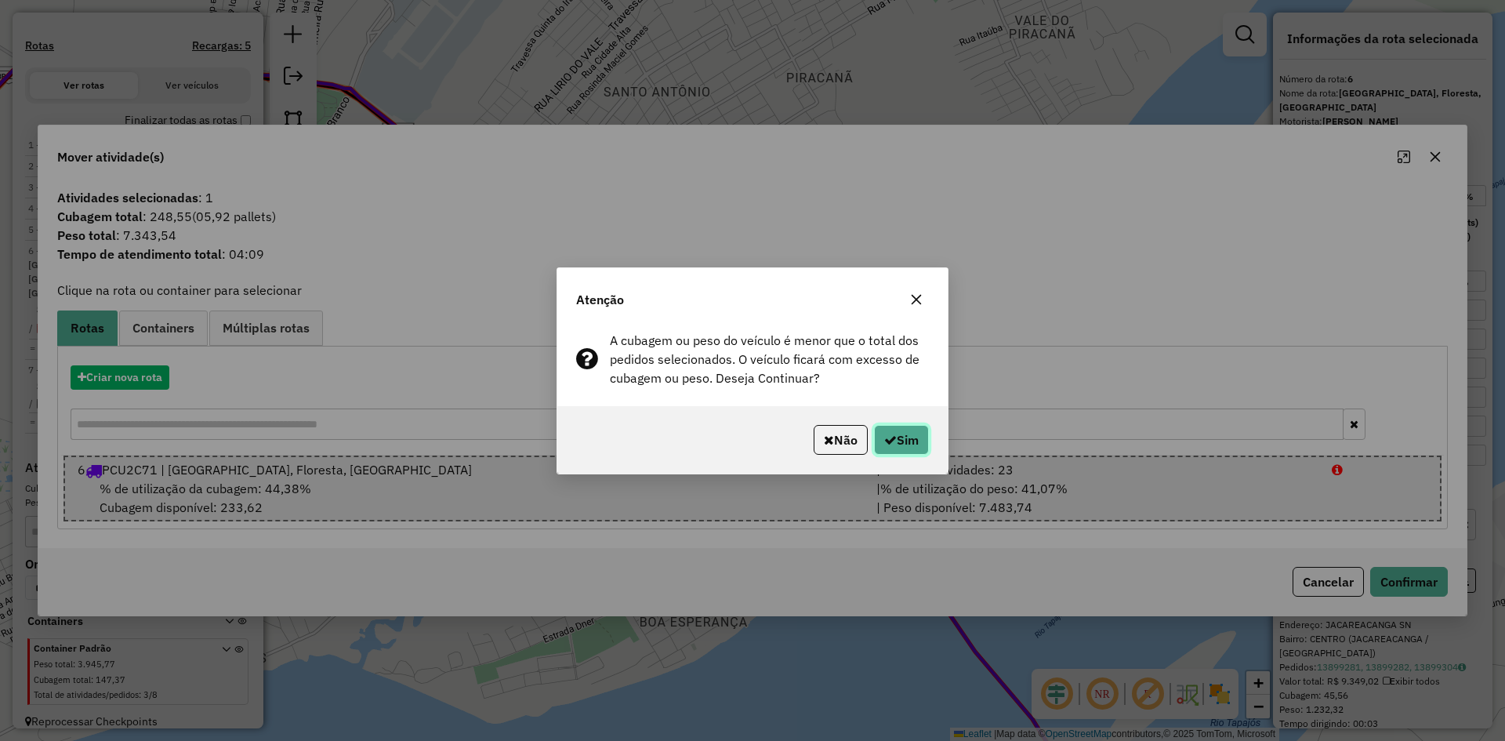
click at [924, 443] on button "Sim" at bounding box center [901, 440] width 55 height 30
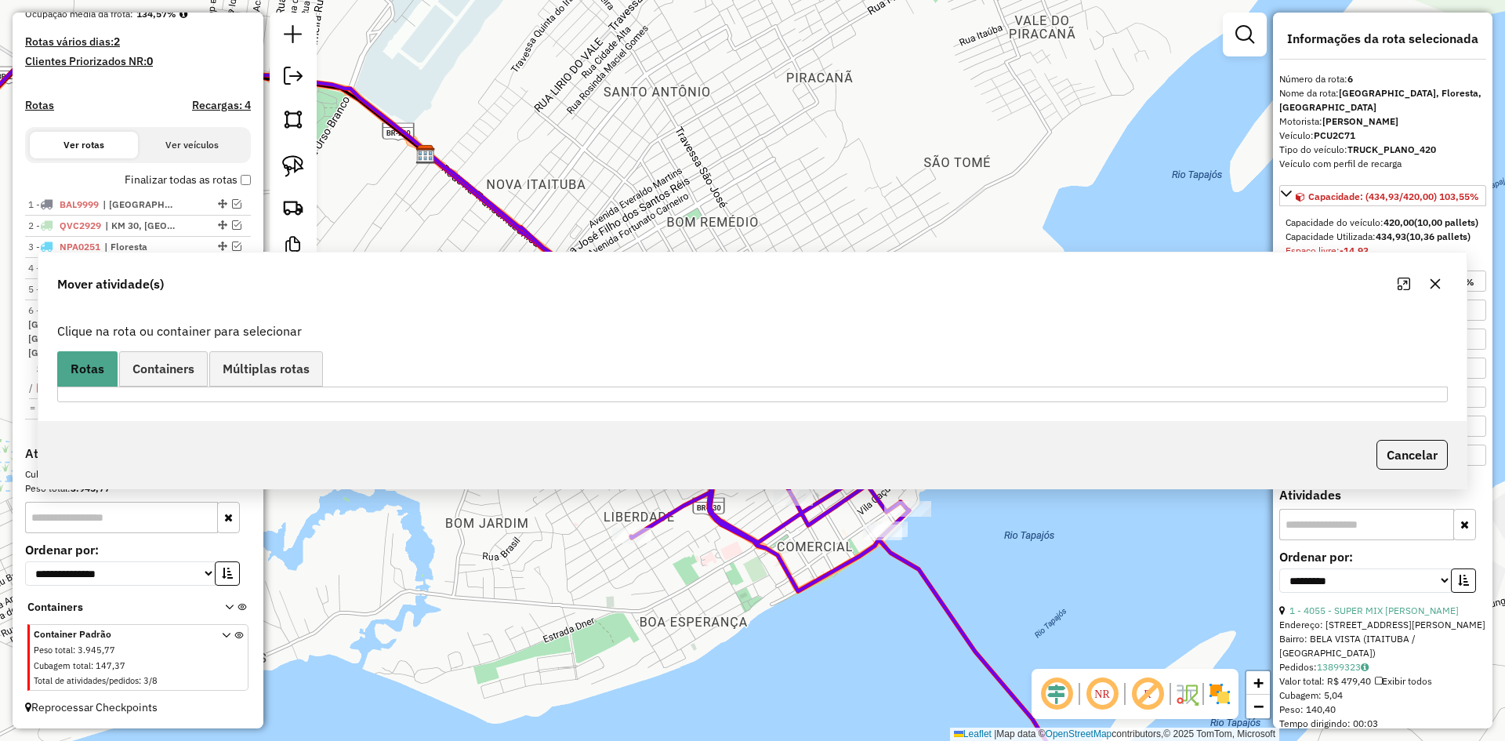
scroll to position [378, 0]
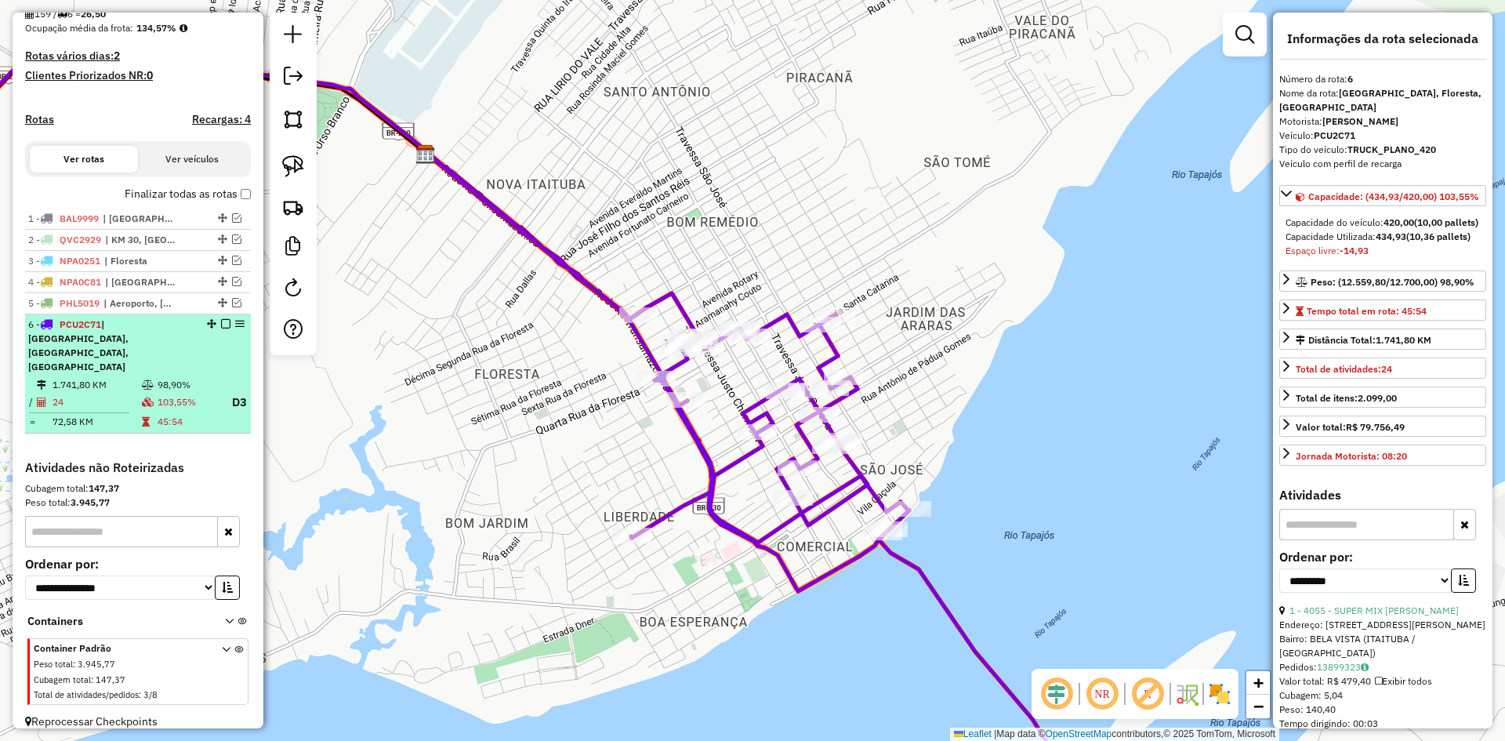
click at [123, 353] on span "| [GEOGRAPHIC_DATA], [GEOGRAPHIC_DATA], [GEOGRAPHIC_DATA]" at bounding box center [78, 345] width 100 height 54
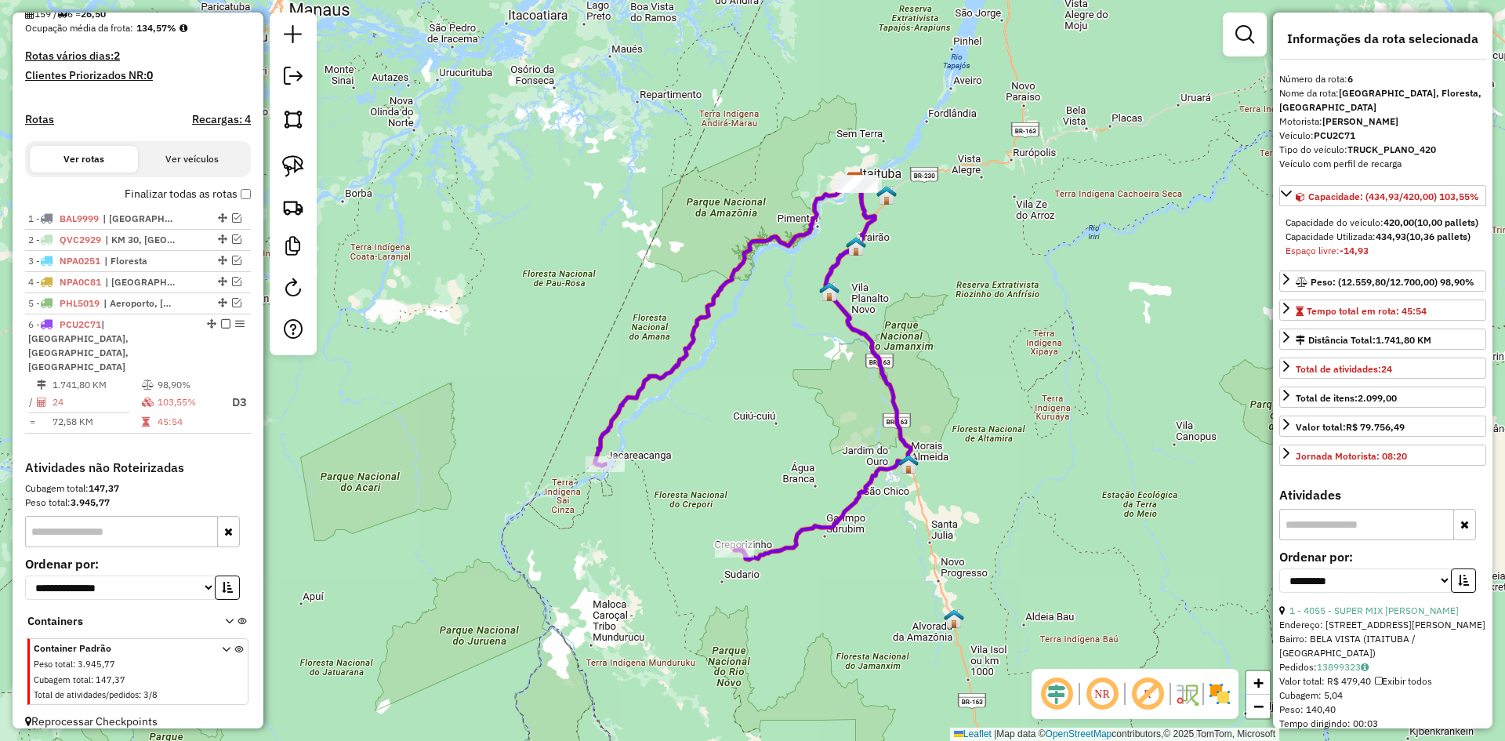
click at [867, 329] on icon at bounding box center [753, 370] width 316 height 378
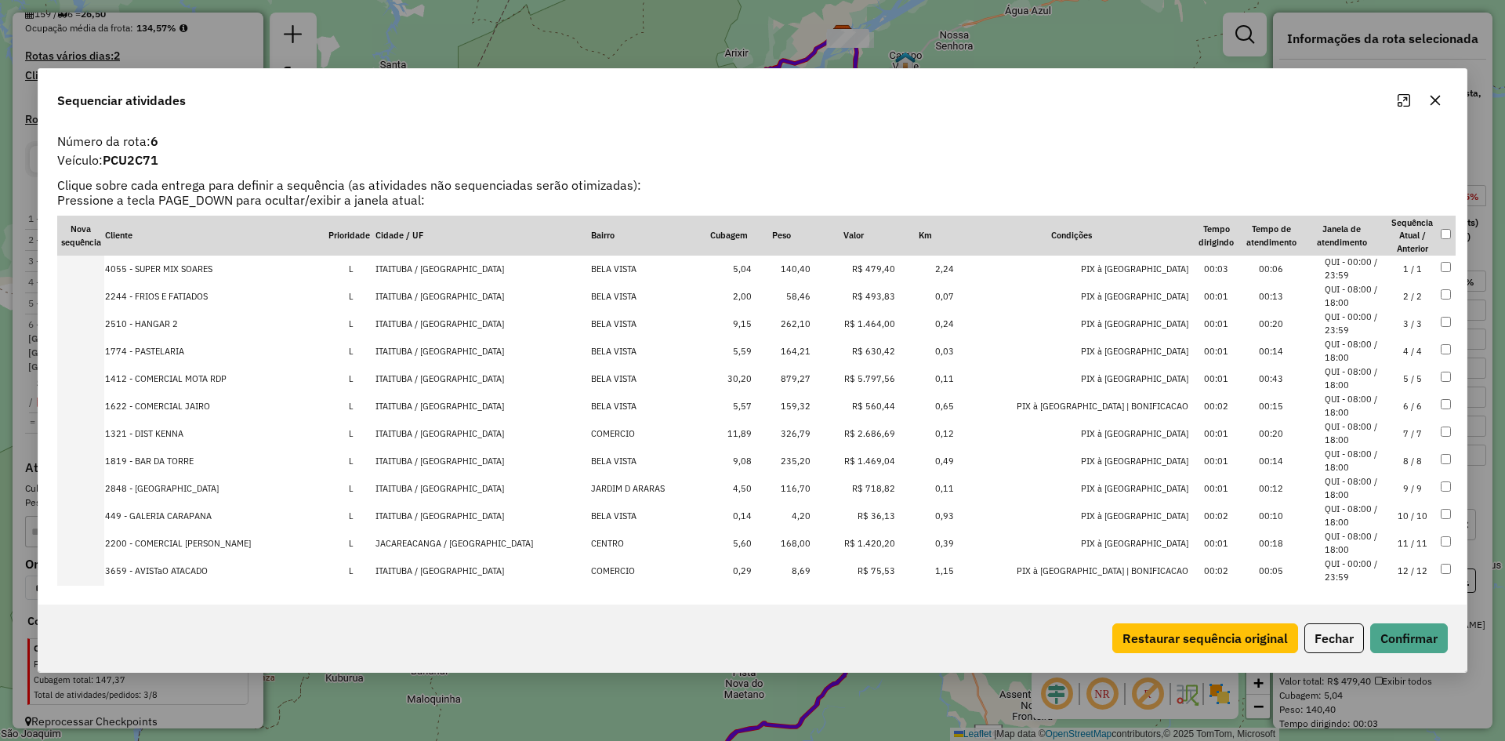
scroll to position [0, 0]
click at [811, 378] on td "879,27" at bounding box center [781, 378] width 59 height 27
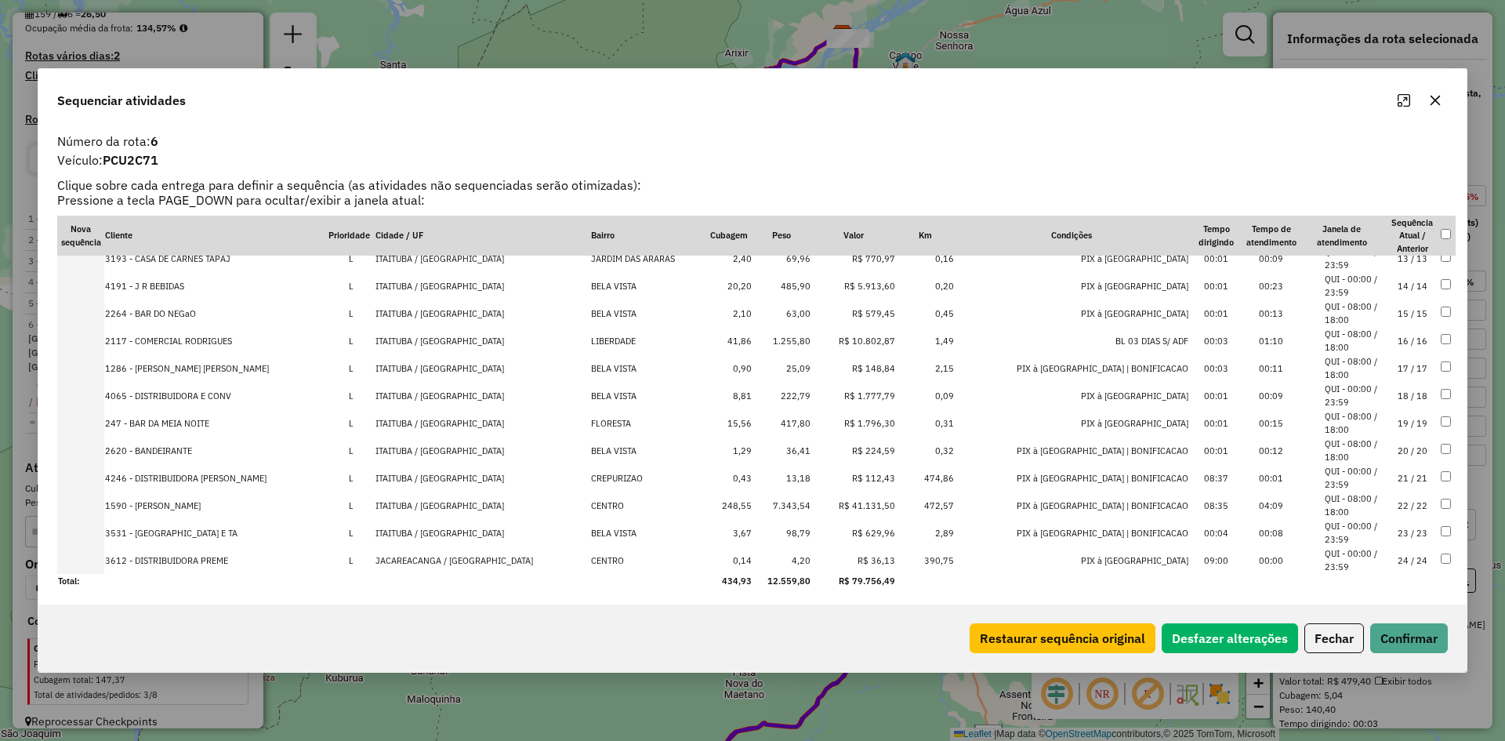
scroll to position [342, 0]
click at [810, 418] on td "417,80" at bounding box center [781, 420] width 59 height 27
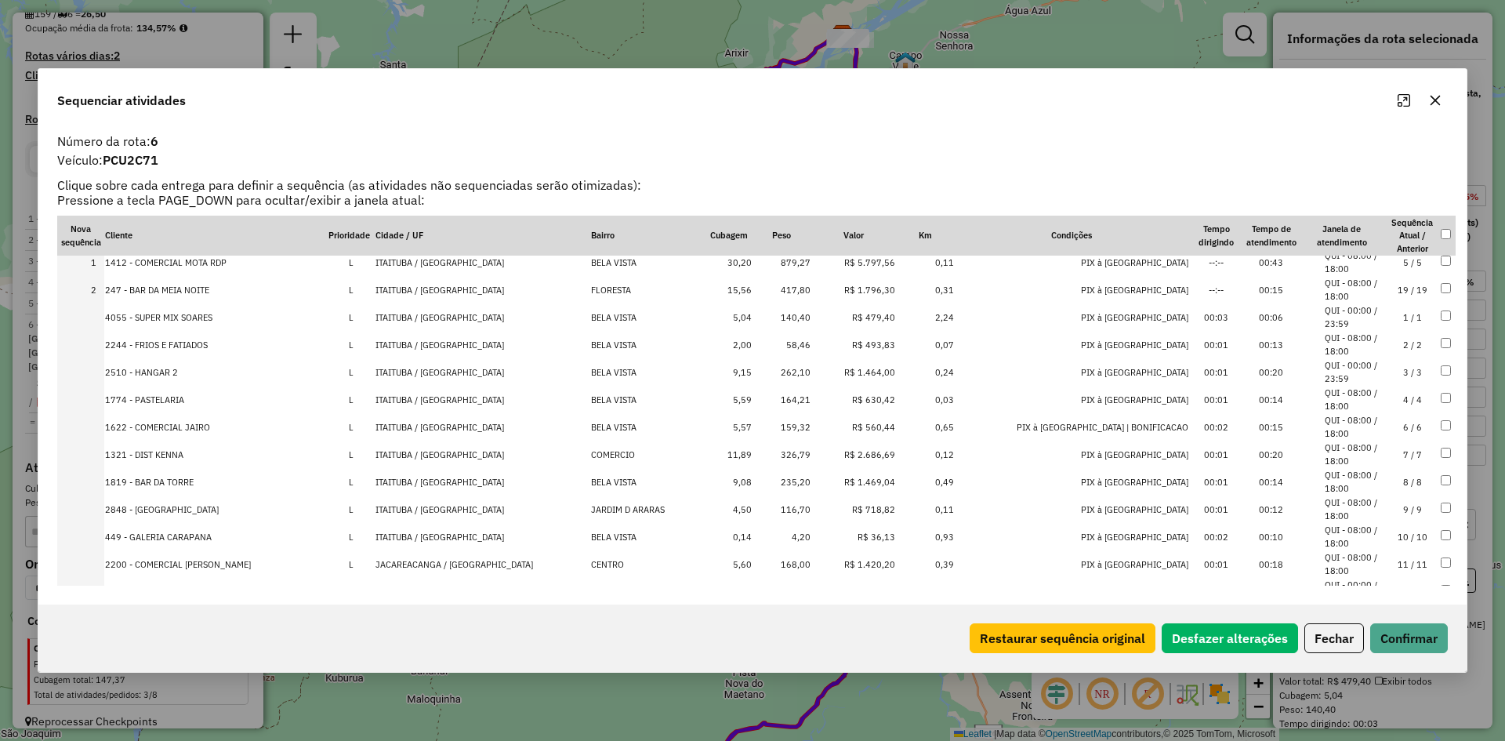
scroll to position [0, 0]
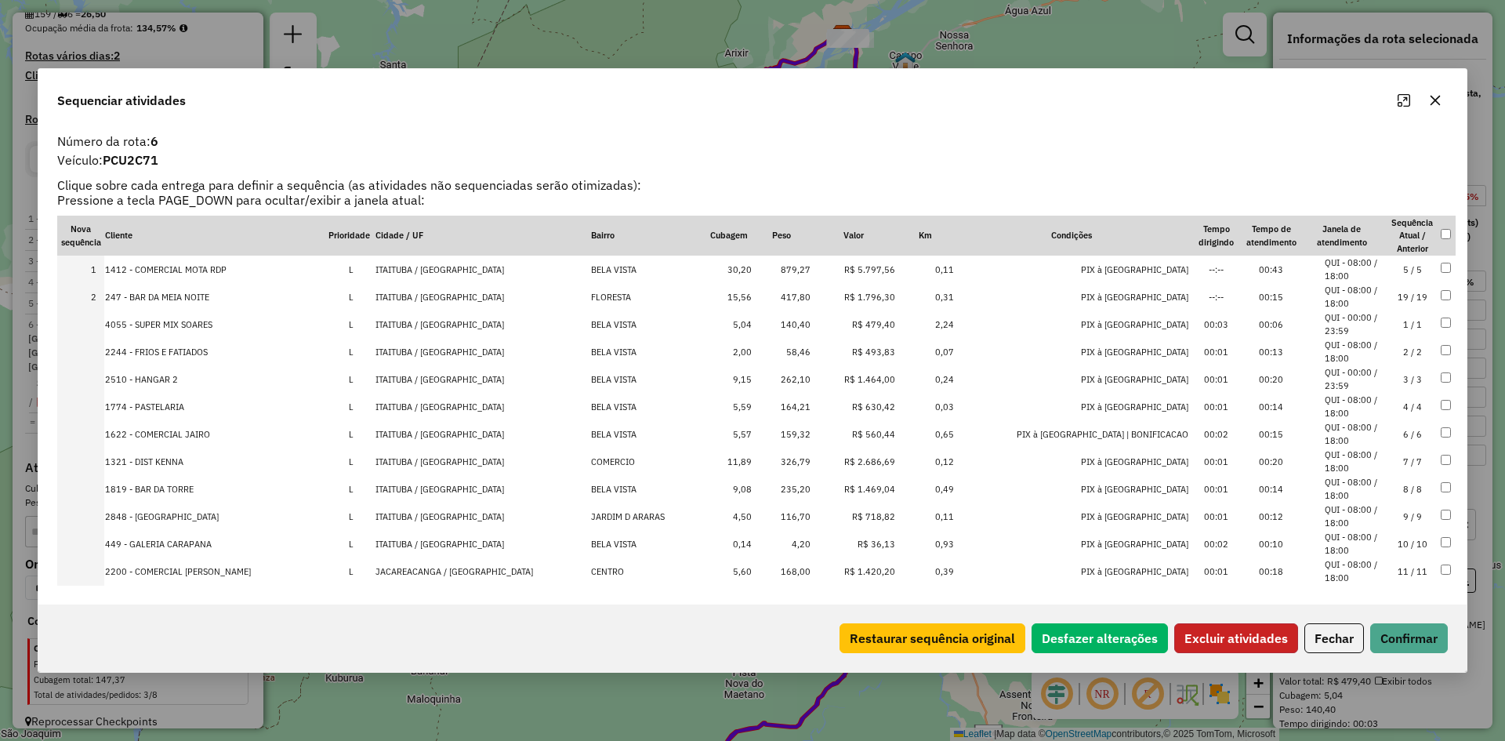
click at [1233, 633] on button "Excluir atividades" at bounding box center [1236, 638] width 124 height 30
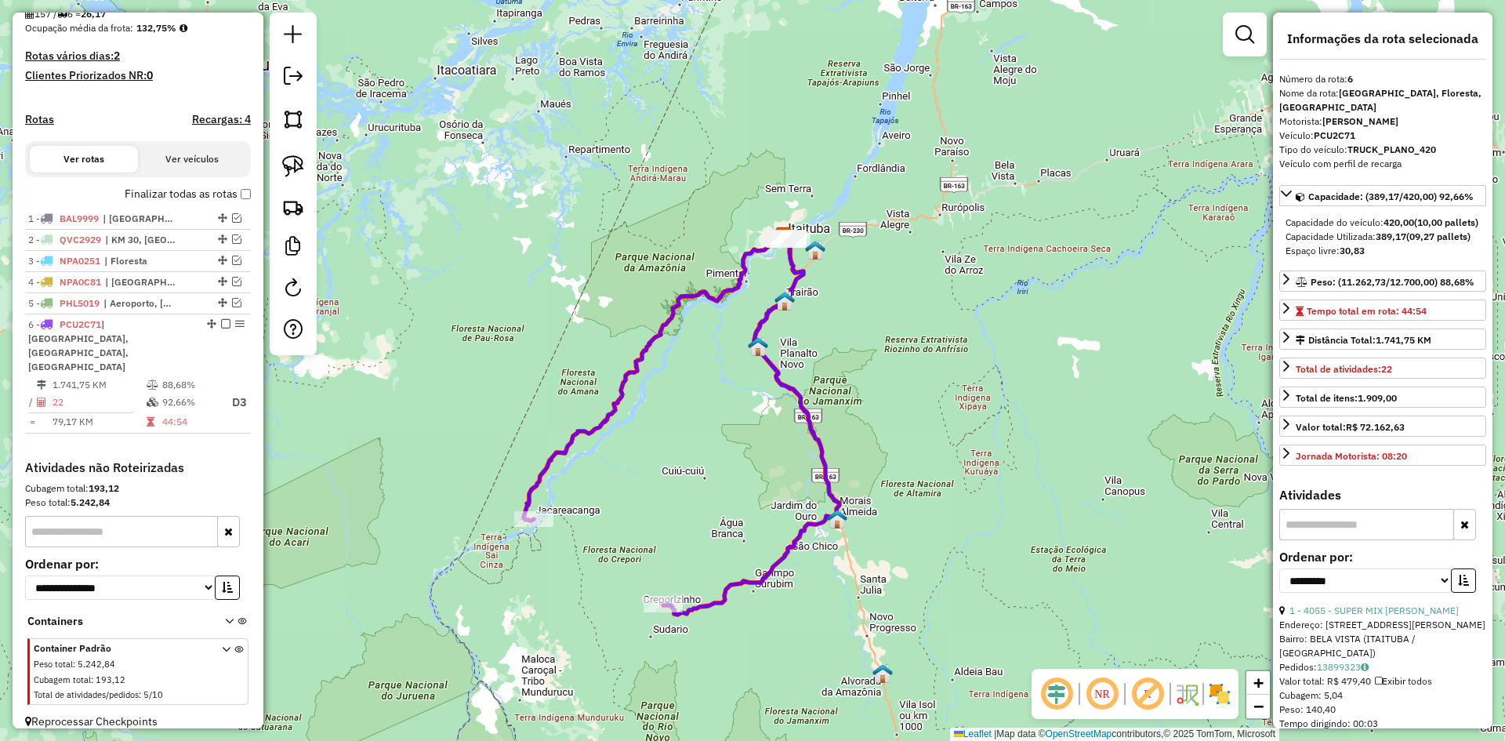
click at [762, 348] on img at bounding box center [758, 346] width 20 height 20
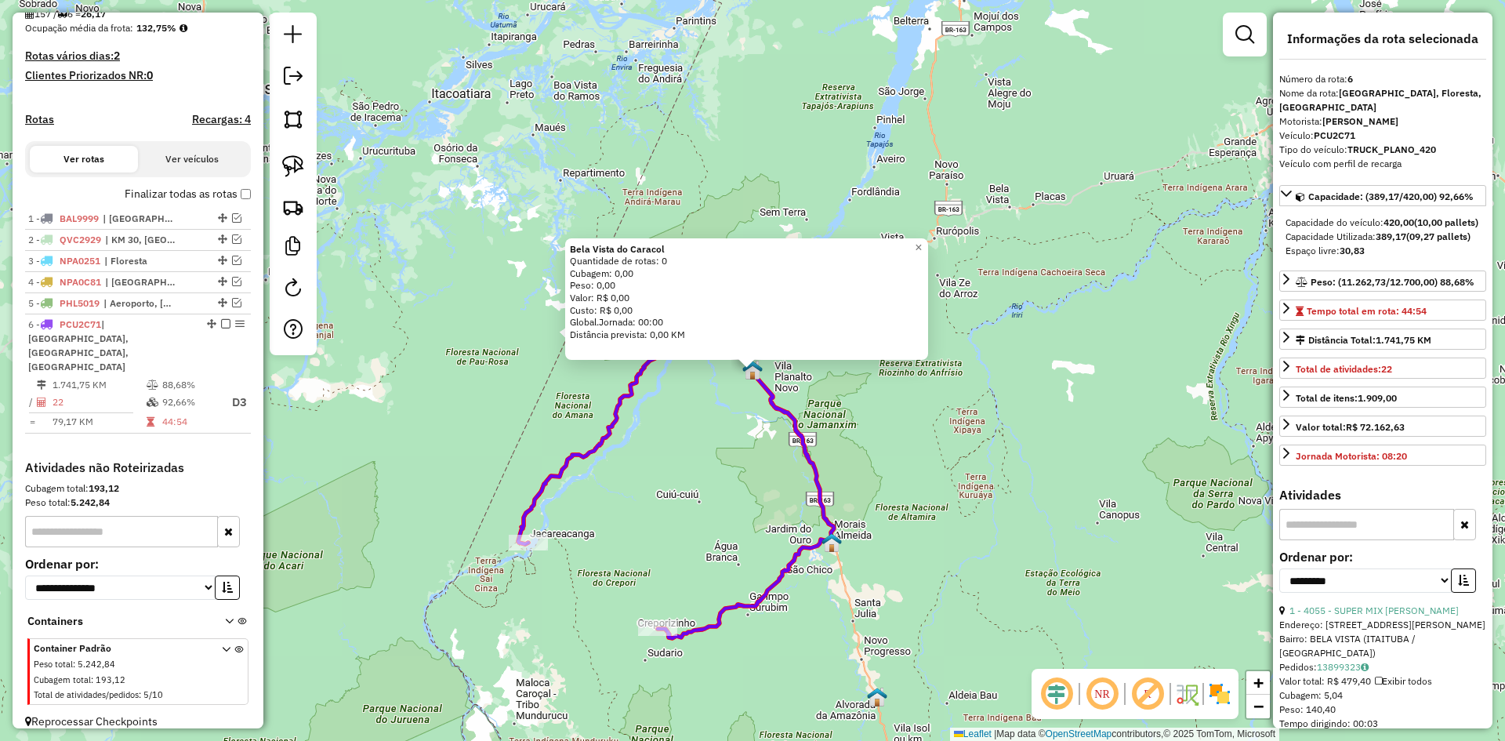
click at [778, 407] on icon at bounding box center [676, 448] width 316 height 378
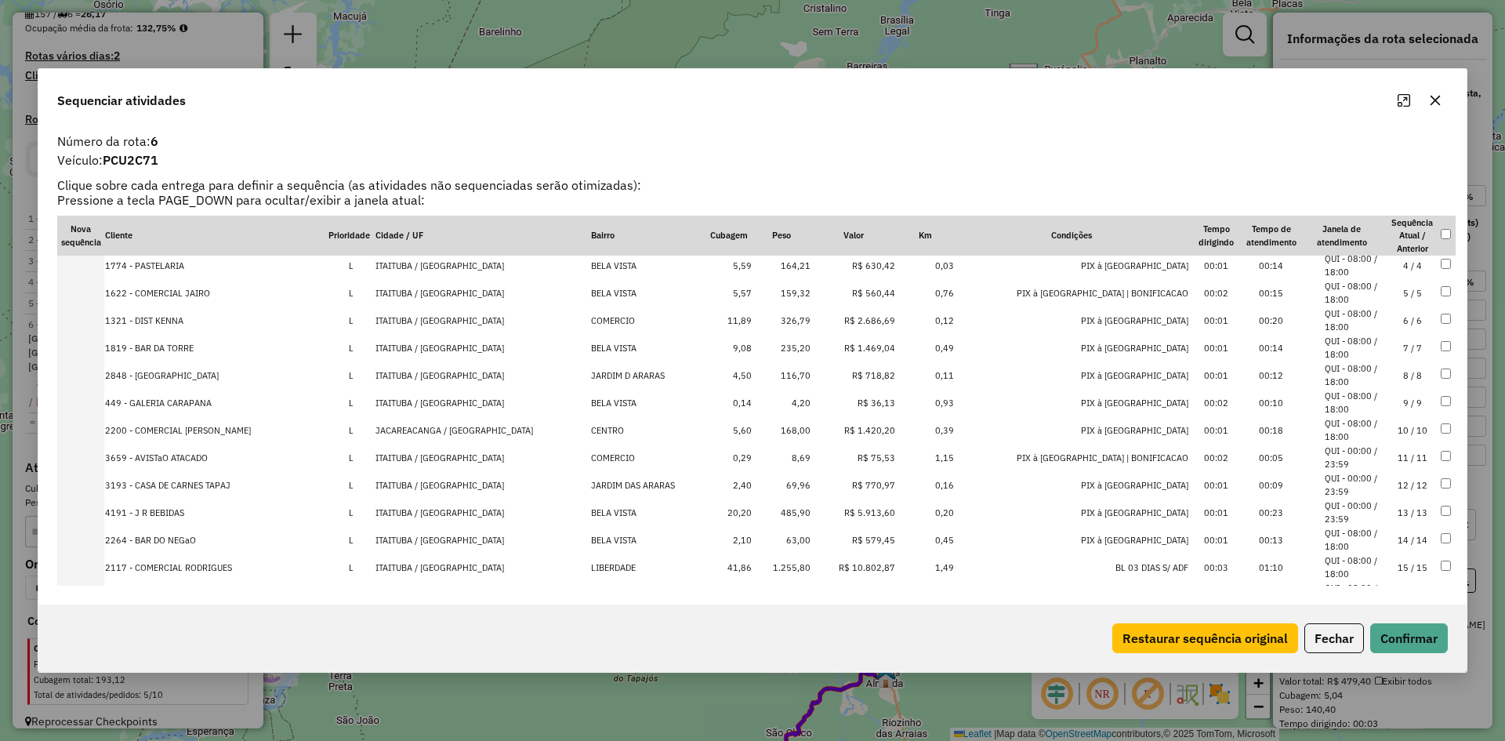
scroll to position [157, 0]
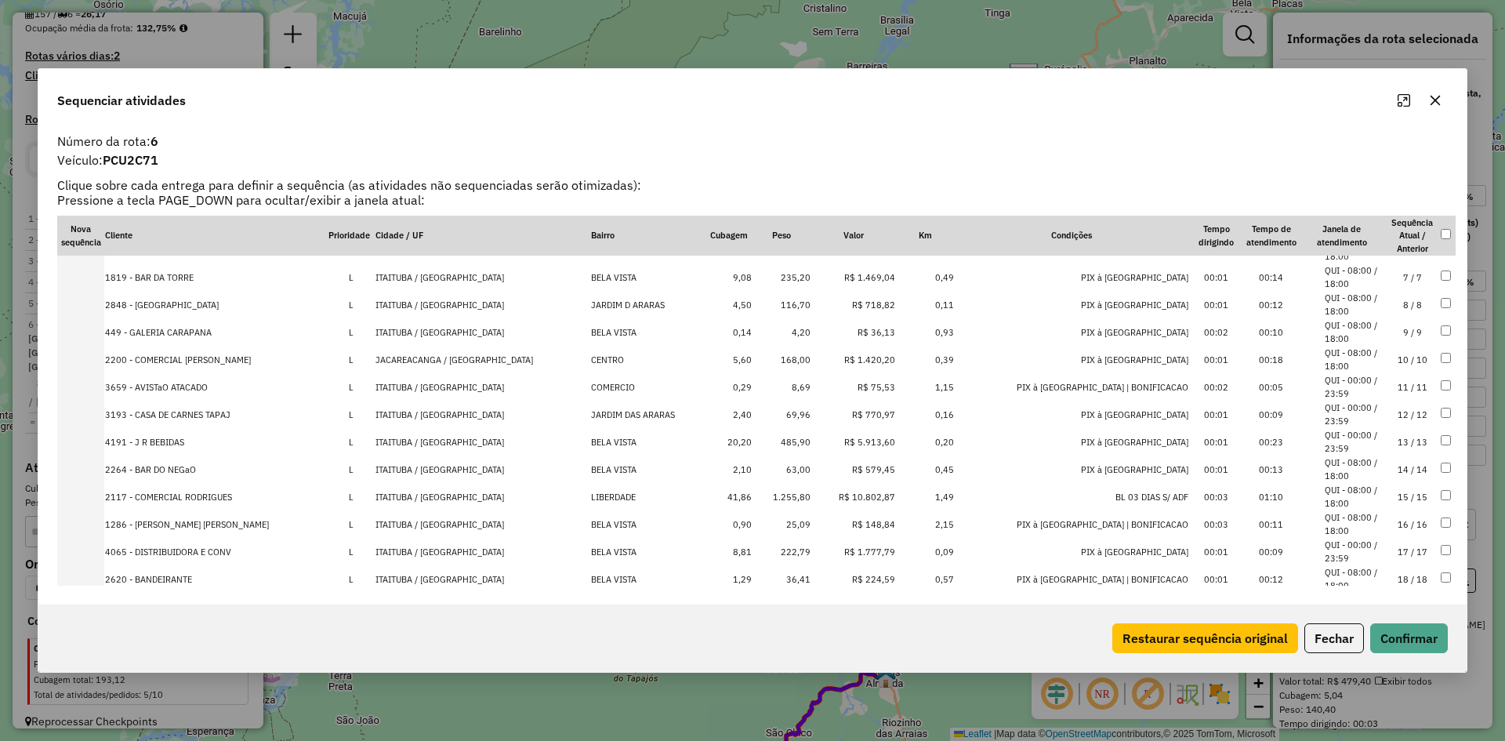
click at [811, 438] on td "485,90" at bounding box center [781, 441] width 59 height 27
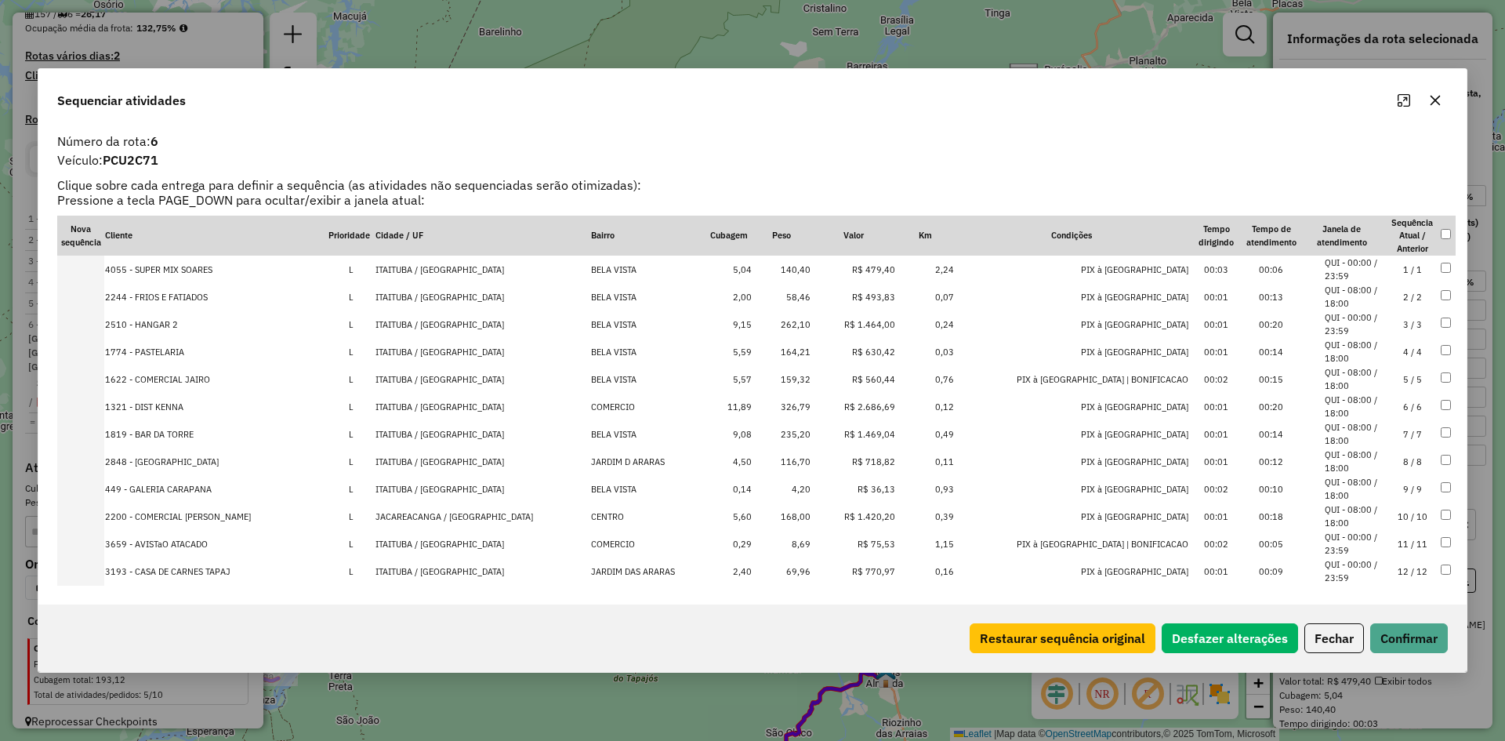
scroll to position [0, 0]
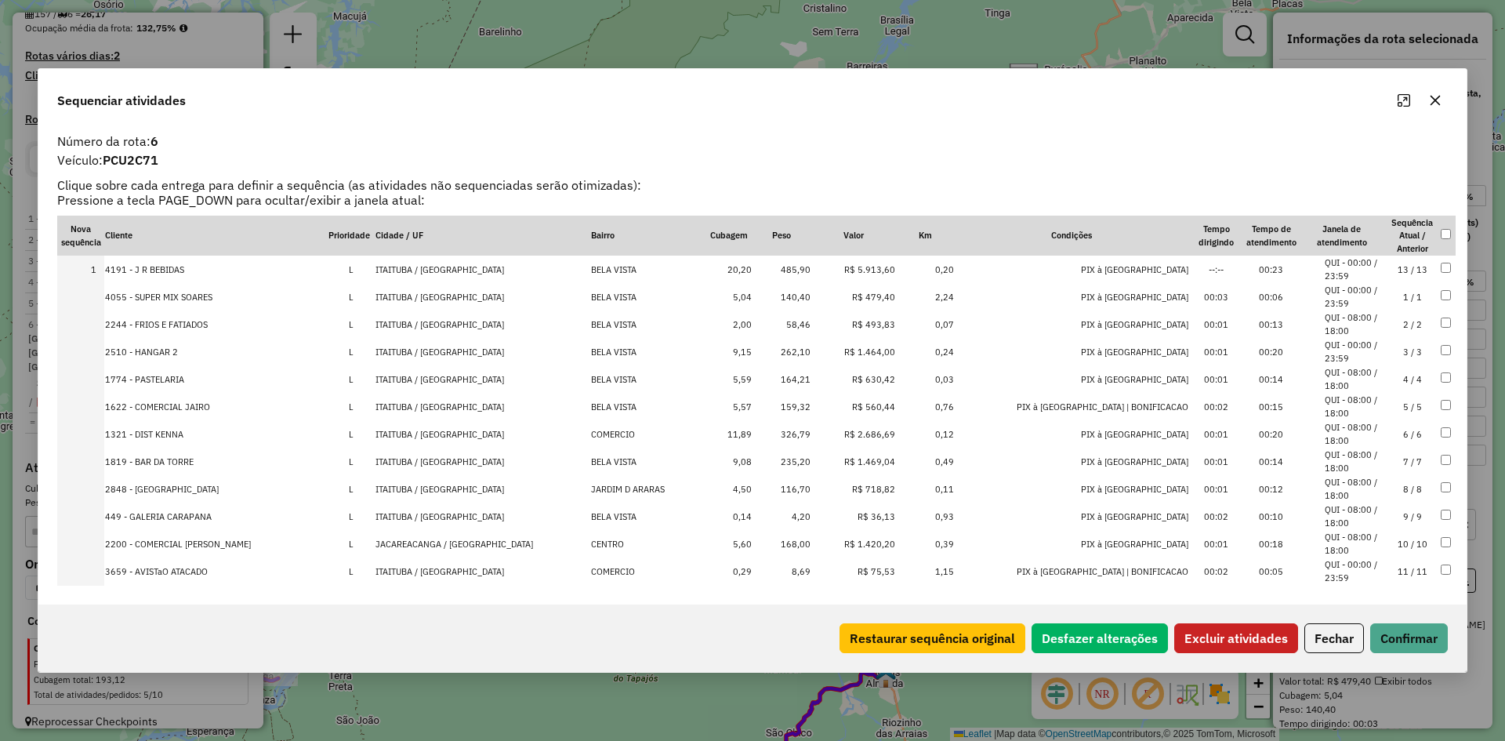
click at [1228, 639] on button "Excluir atividades" at bounding box center [1236, 638] width 124 height 30
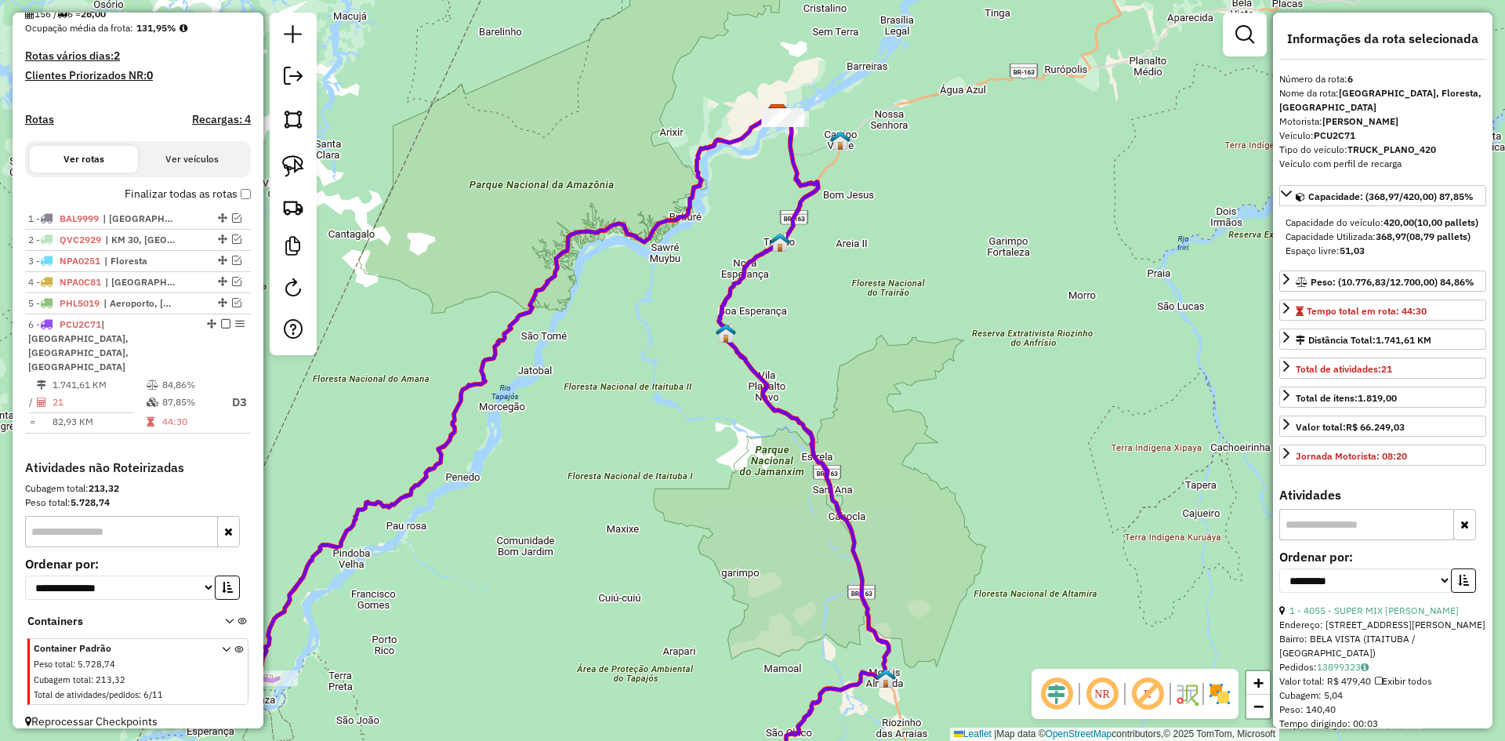
click at [837, 497] on icon at bounding box center [573, 463] width 632 height 703
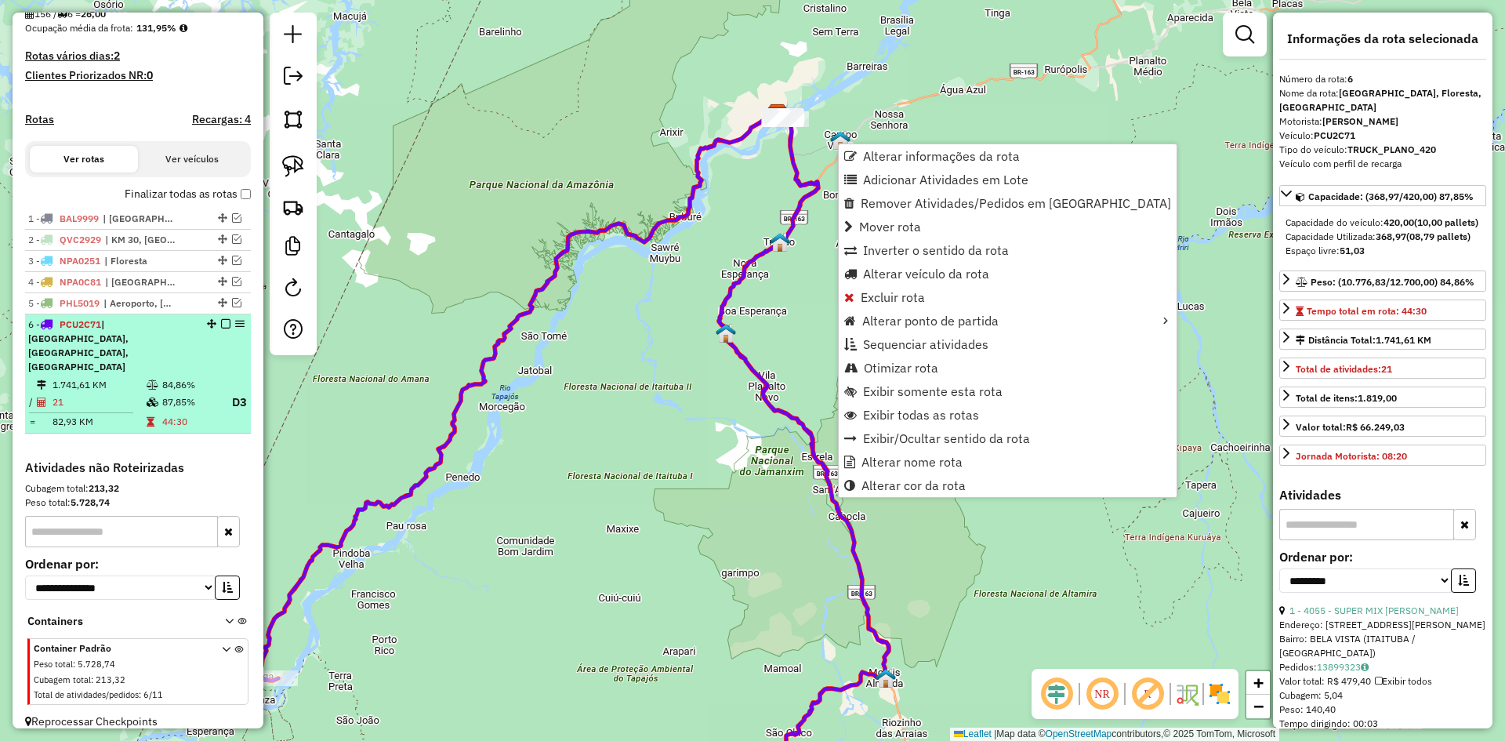
click at [96, 377] on td "1.741,61 KM" at bounding box center [99, 385] width 94 height 16
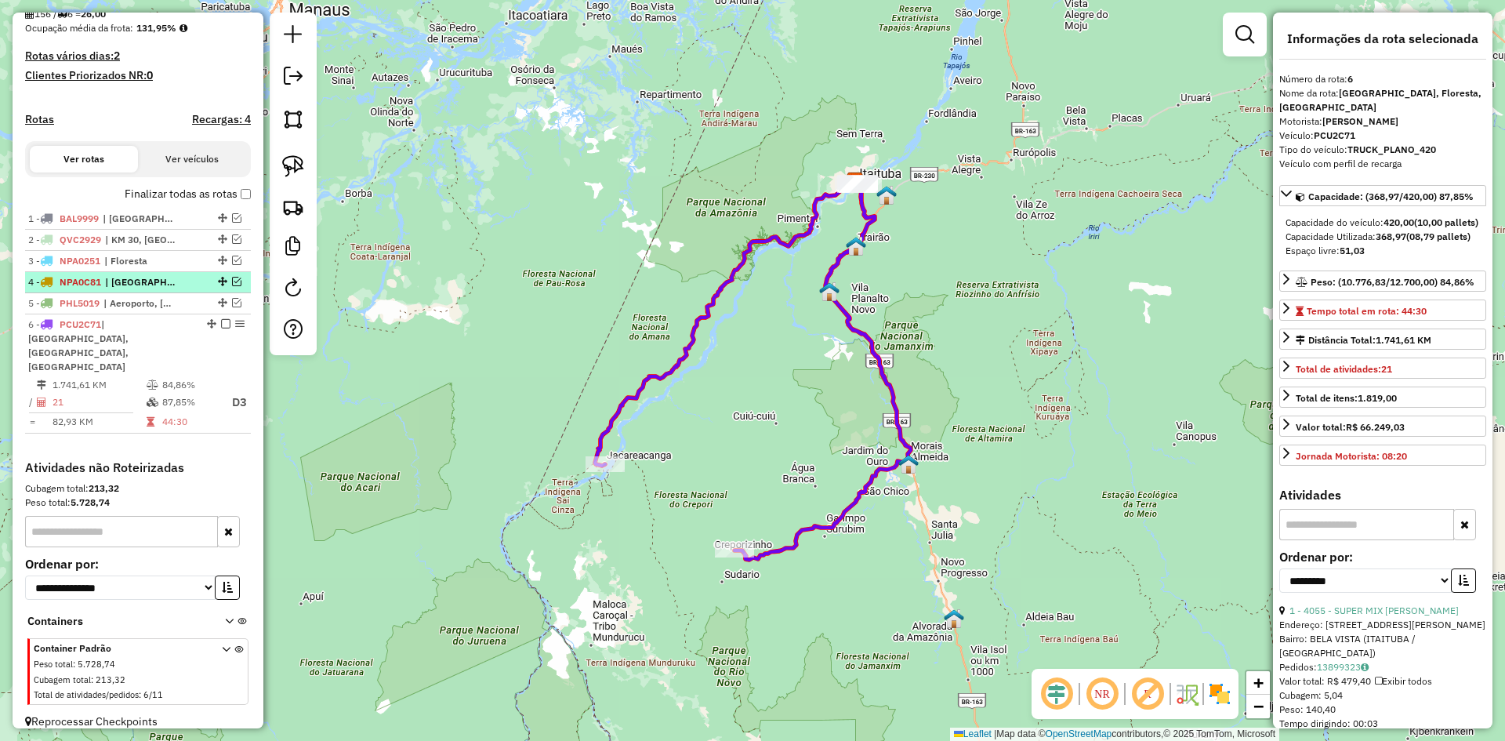
click at [206, 286] on div at bounding box center [220, 281] width 47 height 9
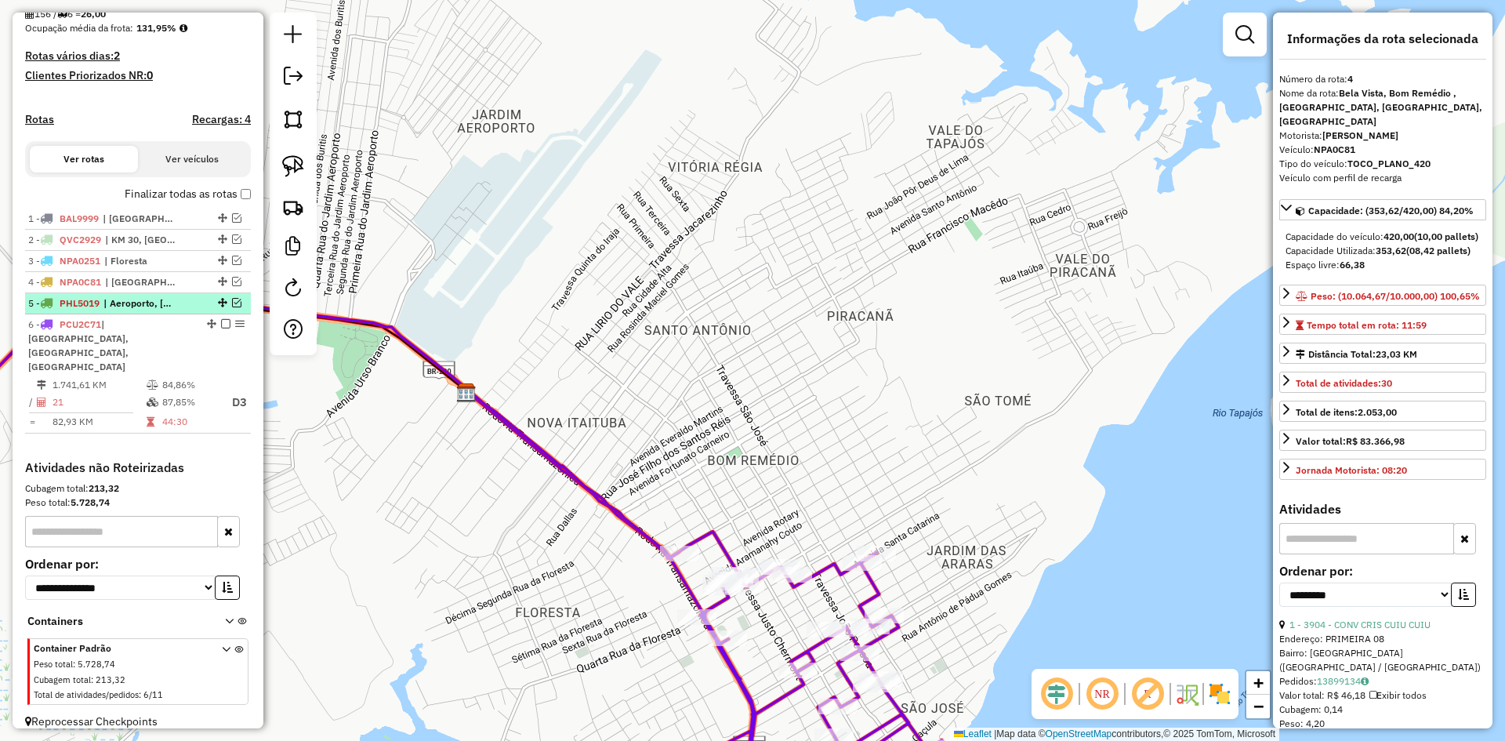
click at [182, 310] on div "5 - PHL5019 | Aeroporto, Bom Remédio , Floresta, KM 06, REVENDA, São Francisco" at bounding box center [111, 303] width 166 height 14
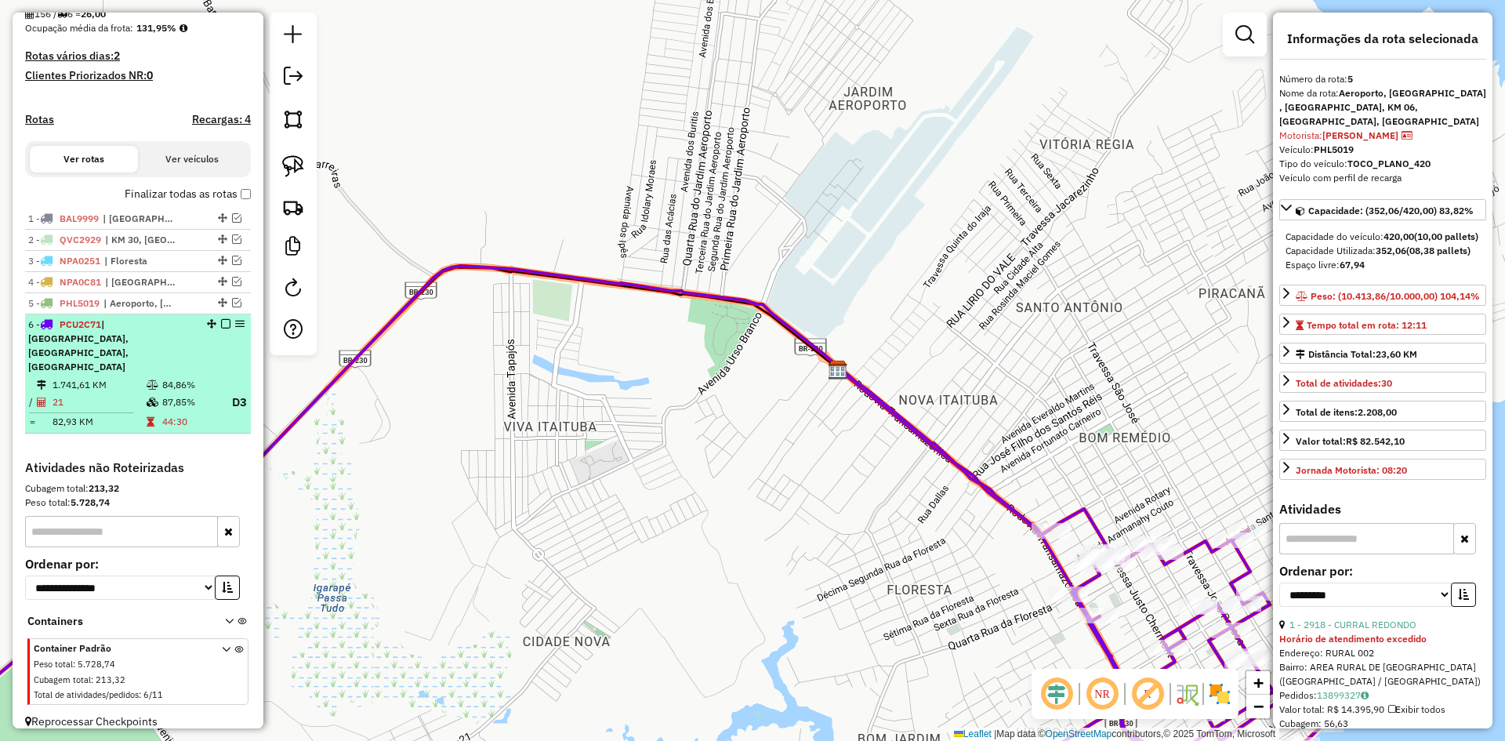
click at [163, 360] on li "6 - PCU2C71 | Bela Vista, Floresta, Jardim das Araras 1.741,61 KM 84,86% / 21 8…" at bounding box center [138, 374] width 226 height 120
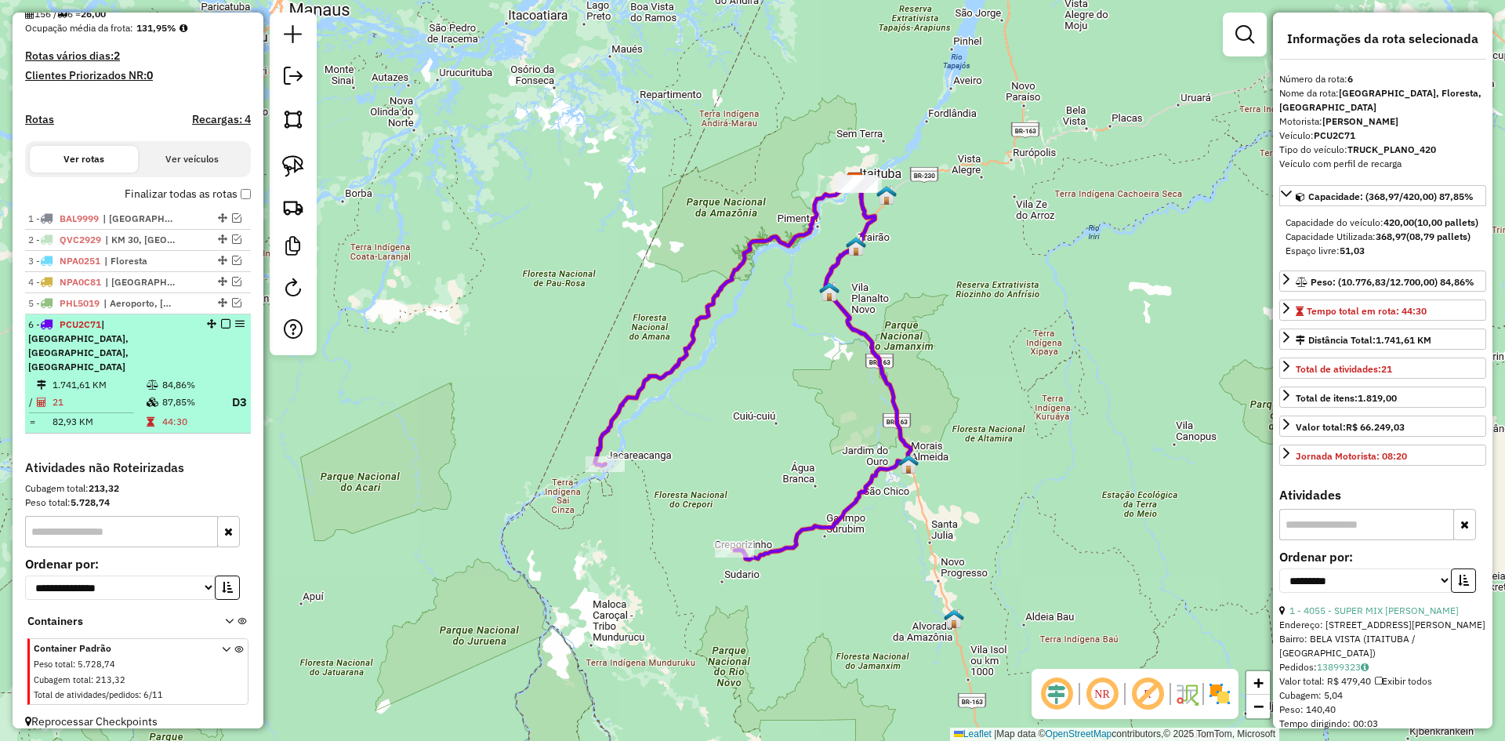
click at [221, 328] on em at bounding box center [225, 323] width 9 height 9
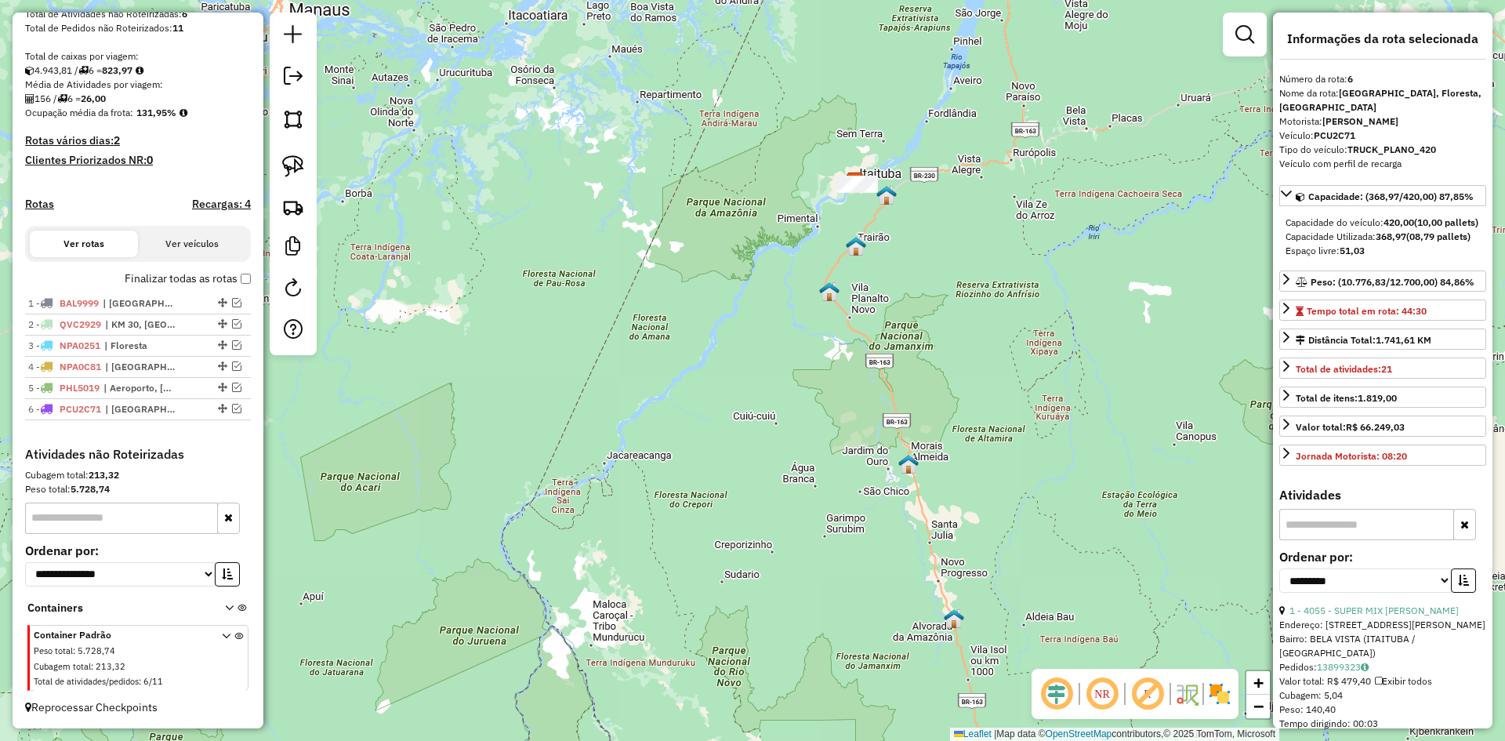
scroll to position [307, 0]
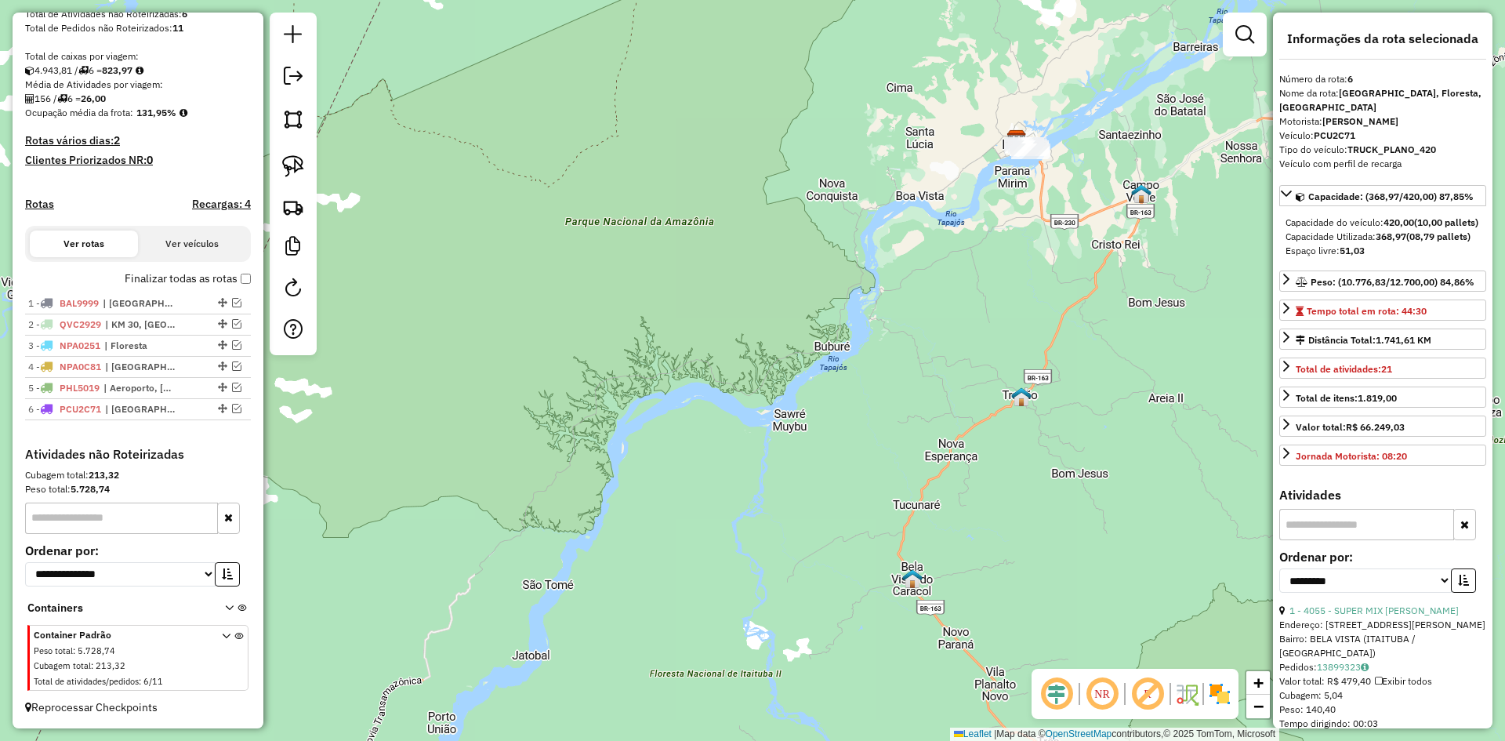
drag, startPoint x: 1015, startPoint y: 226, endPoint x: 1016, endPoint y: 252, distance: 25.1
click at [1016, 251] on div "Janela de atendimento Grade de atendimento Capacidade Transportadoras Veículos …" at bounding box center [752, 370] width 1505 height 741
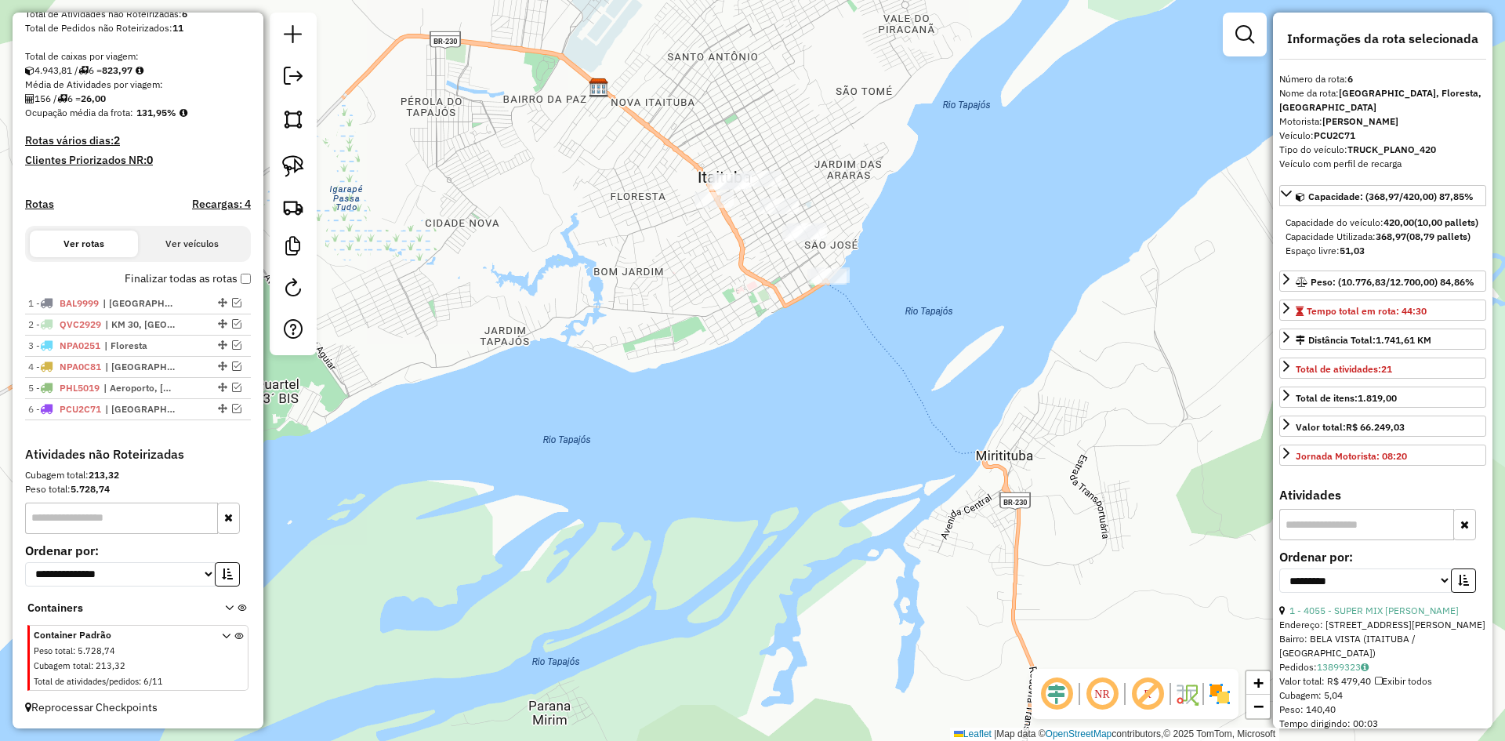
drag, startPoint x: 716, startPoint y: 405, endPoint x: 753, endPoint y: 516, distance: 116.5
click at [752, 512] on div "Janela de atendimento Grade de atendimento Capacidade Transportadoras Veículos …" at bounding box center [752, 370] width 1505 height 741
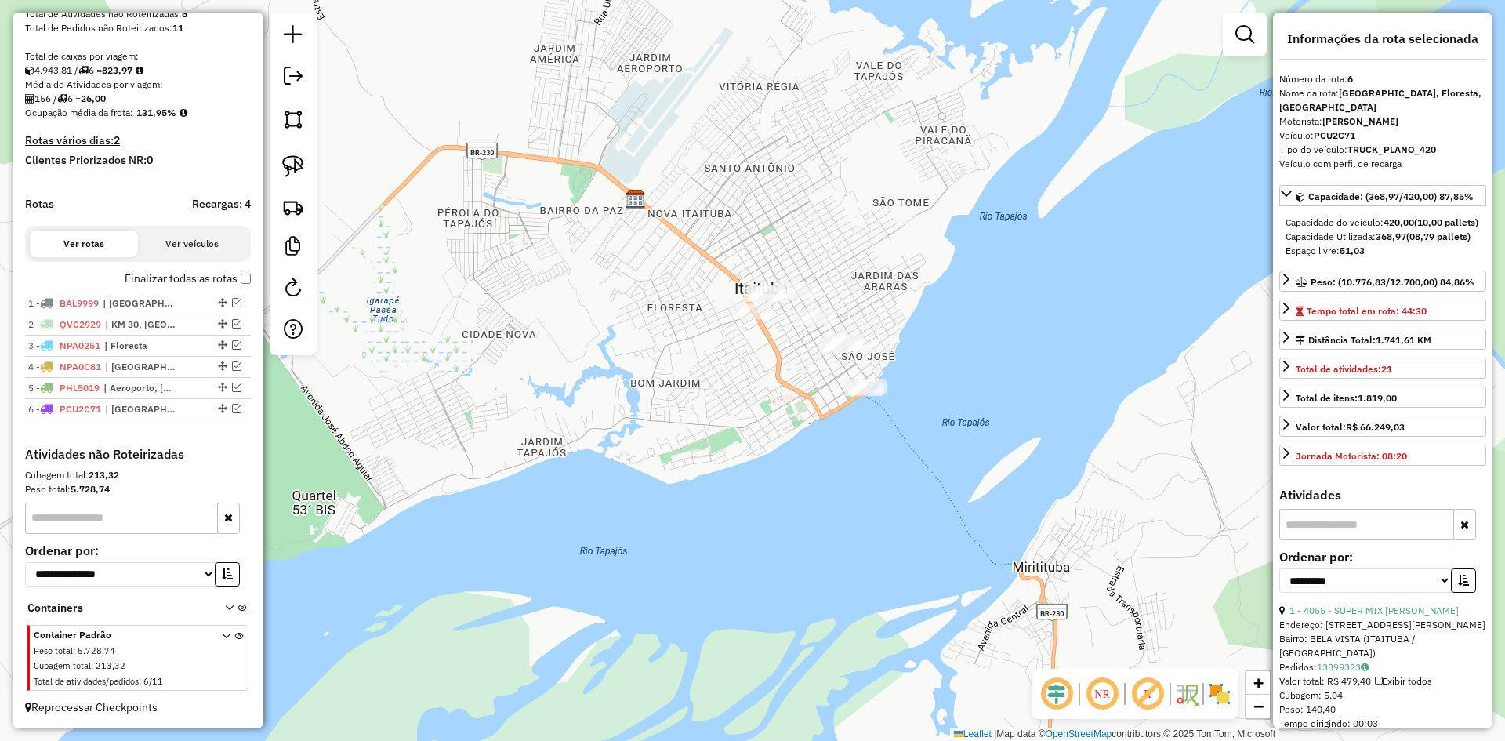
drag, startPoint x: 284, startPoint y: 158, endPoint x: 457, endPoint y: 208, distance: 180.5
click at [284, 158] on img at bounding box center [293, 166] width 22 height 22
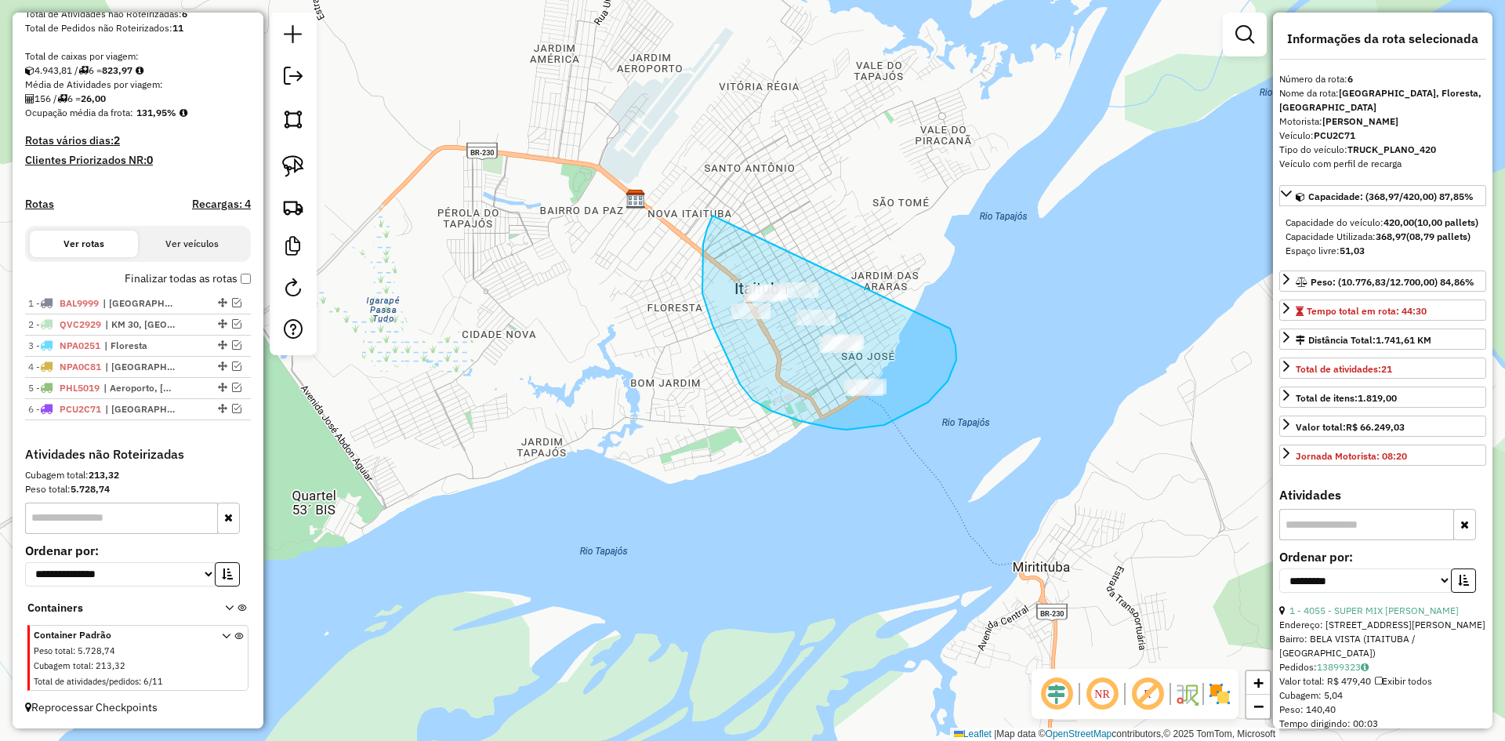
drag, startPoint x: 712, startPoint y: 325, endPoint x: 946, endPoint y: 323, distance: 233.5
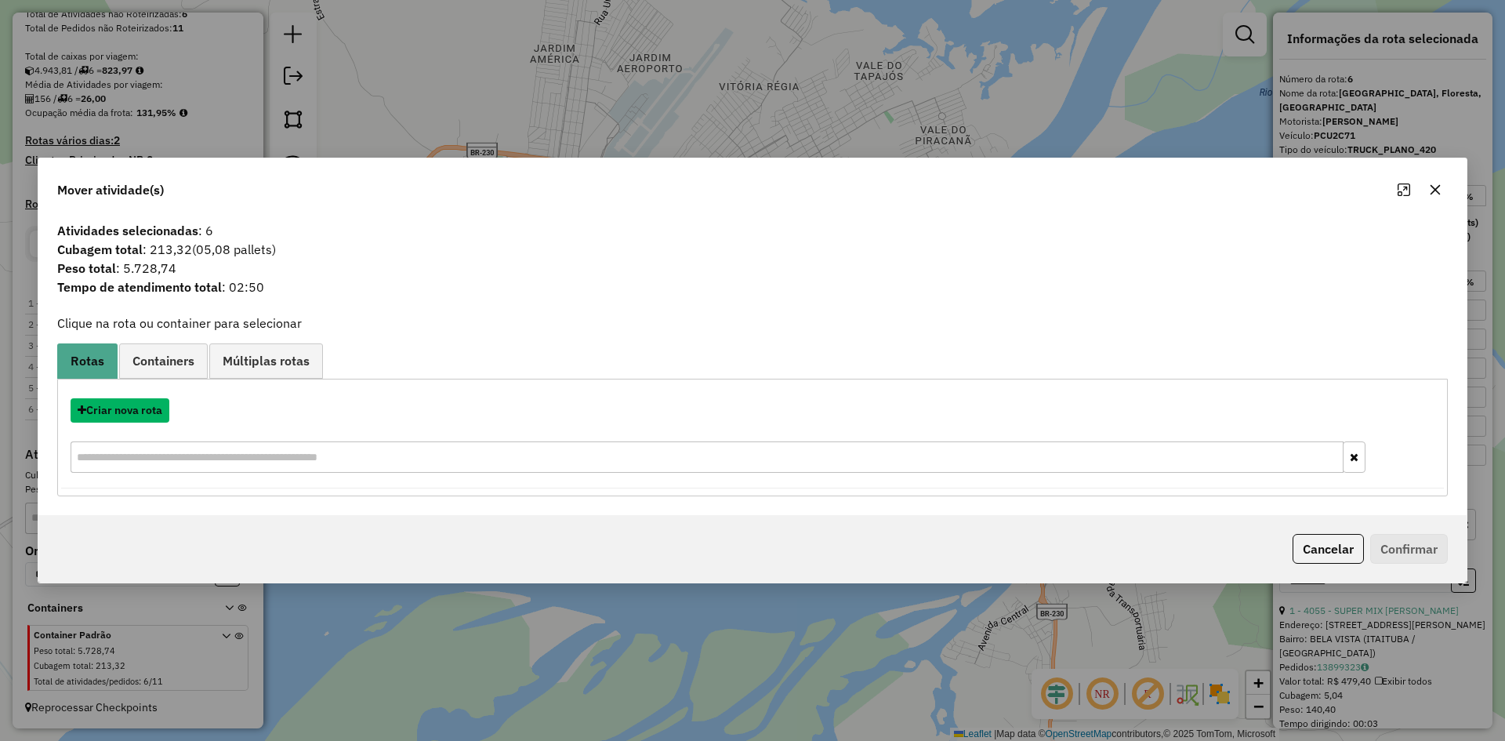
click at [132, 413] on button "Criar nova rota" at bounding box center [120, 410] width 99 height 24
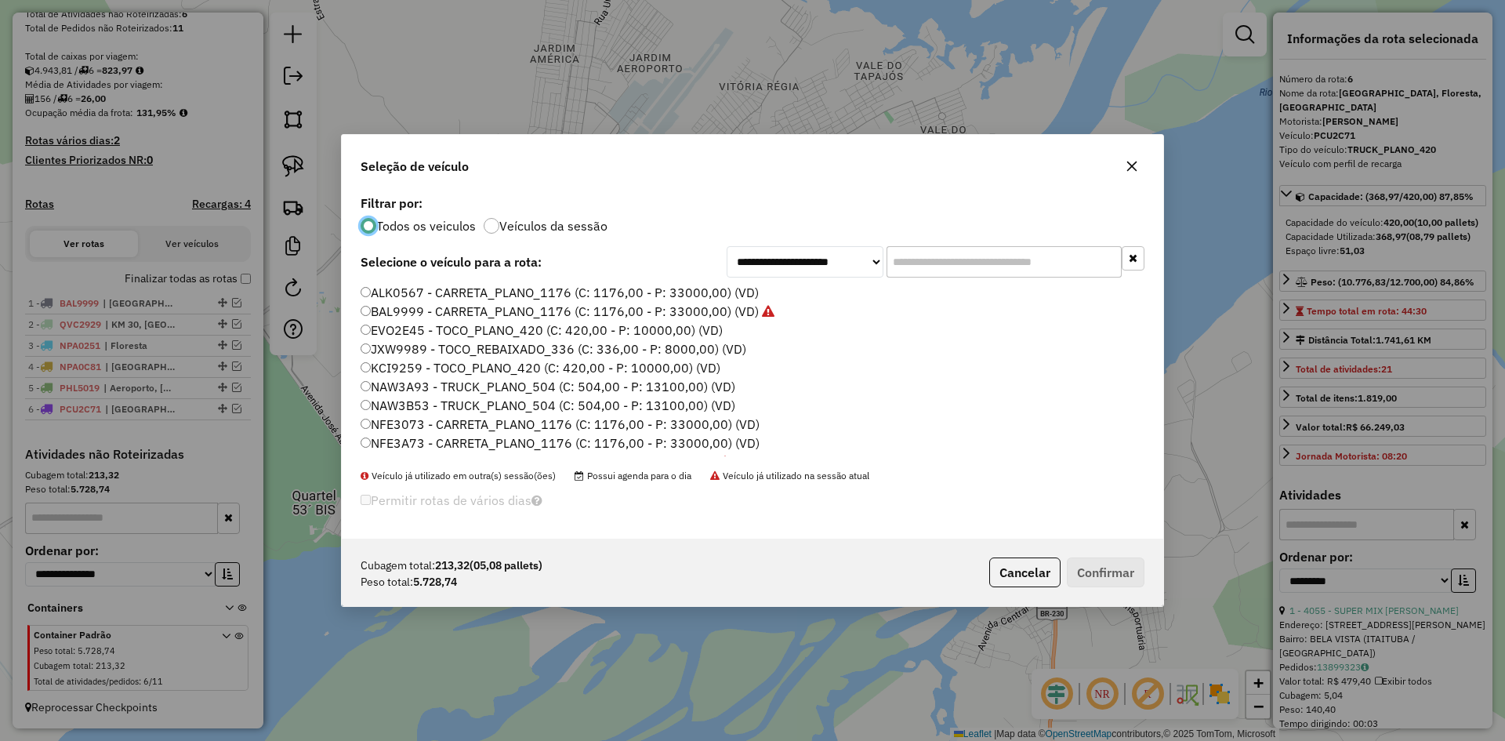
scroll to position [9, 5]
click at [446, 314] on label "BAL9999 - CARRETA_PLANO_1176 (C: 1176,00 - P: 33000,00) (VD)" at bounding box center [567, 311] width 414 height 19
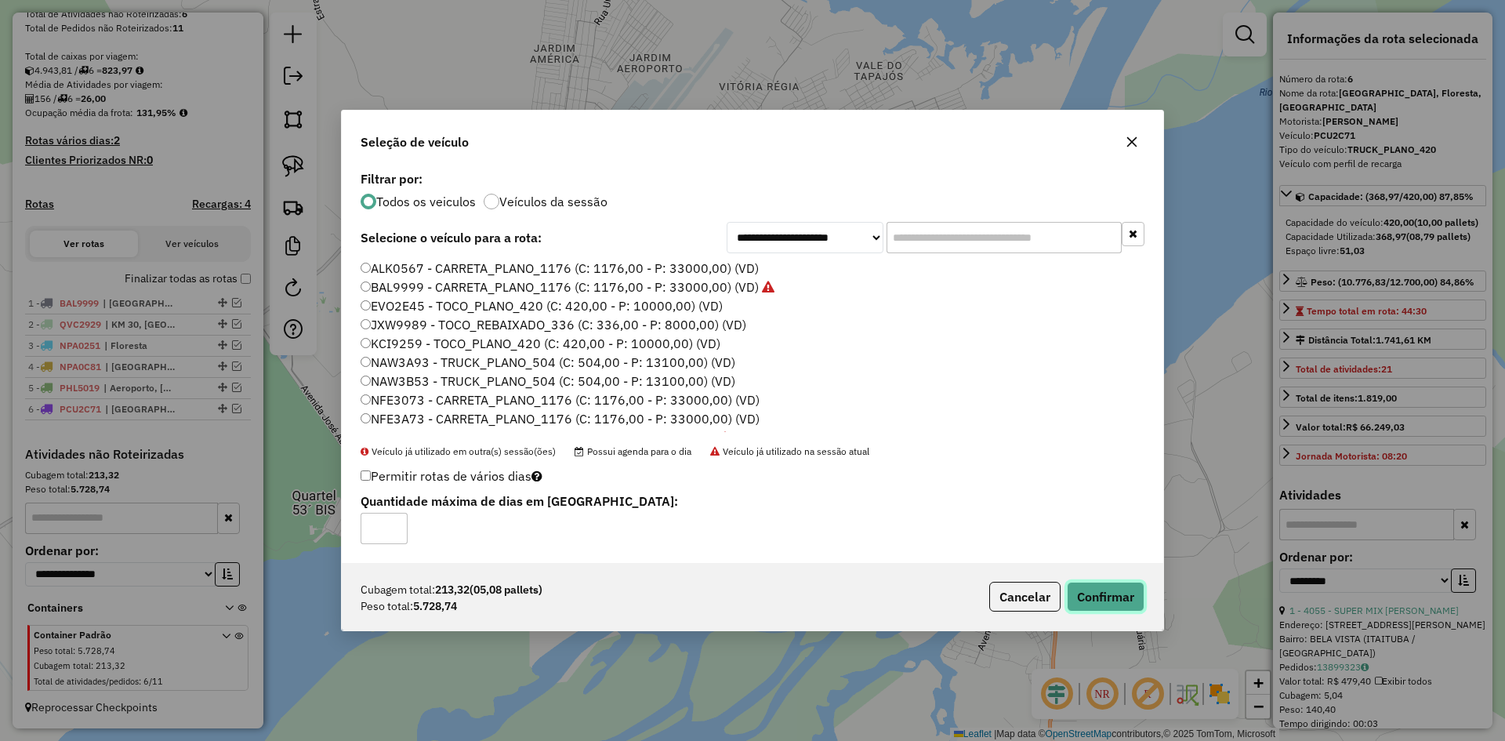
click at [1084, 597] on button "Confirmar" at bounding box center [1106, 596] width 78 height 30
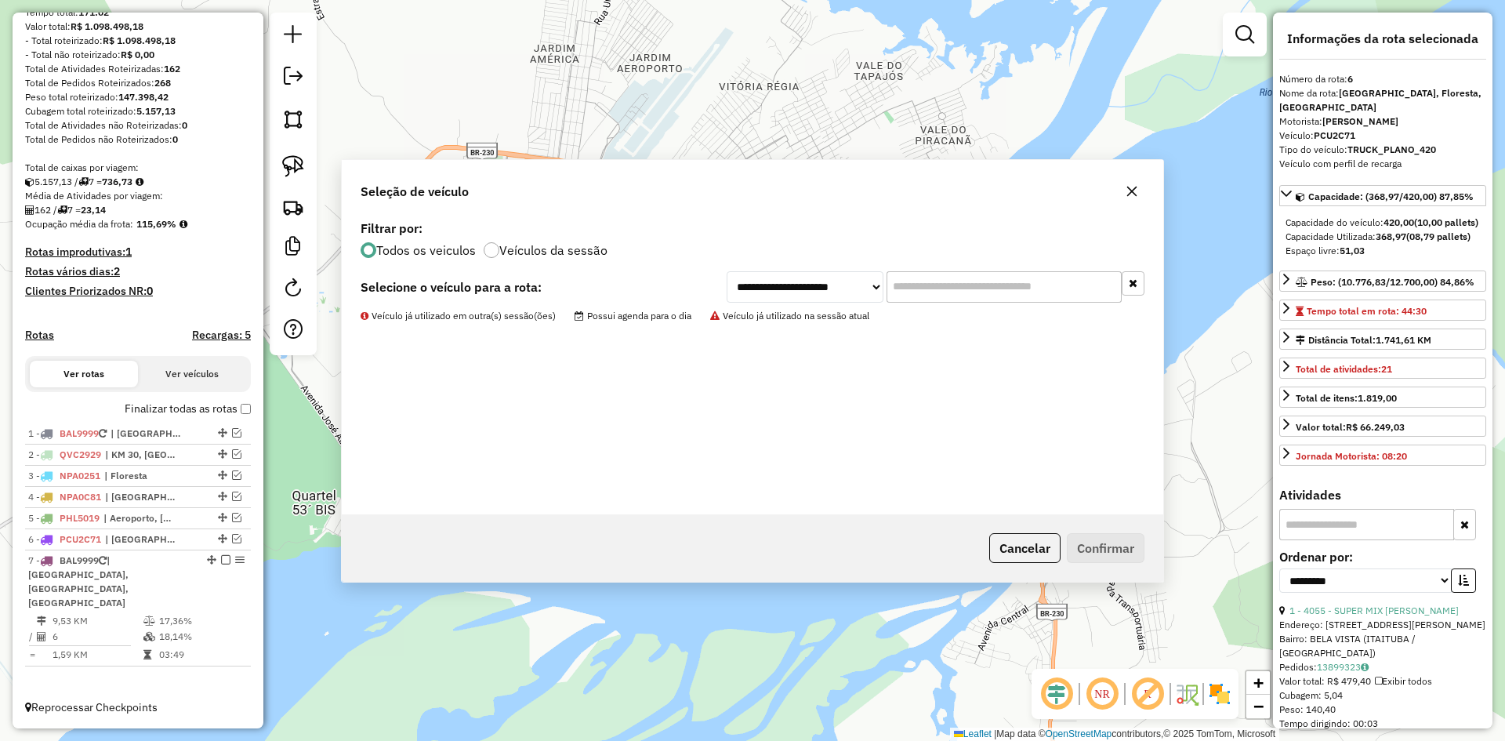
scroll to position [168, 0]
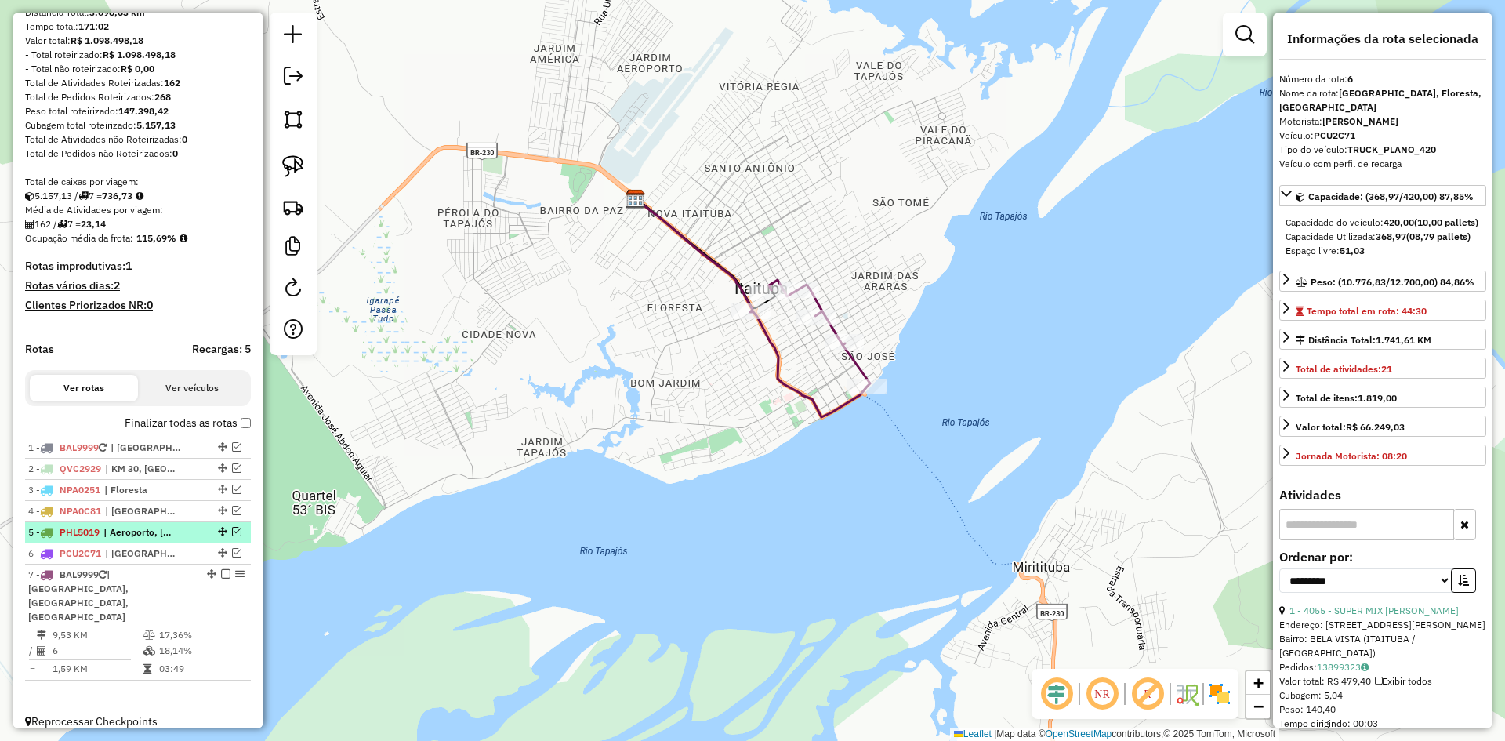
click at [232, 536] on em at bounding box center [236, 531] width 9 height 9
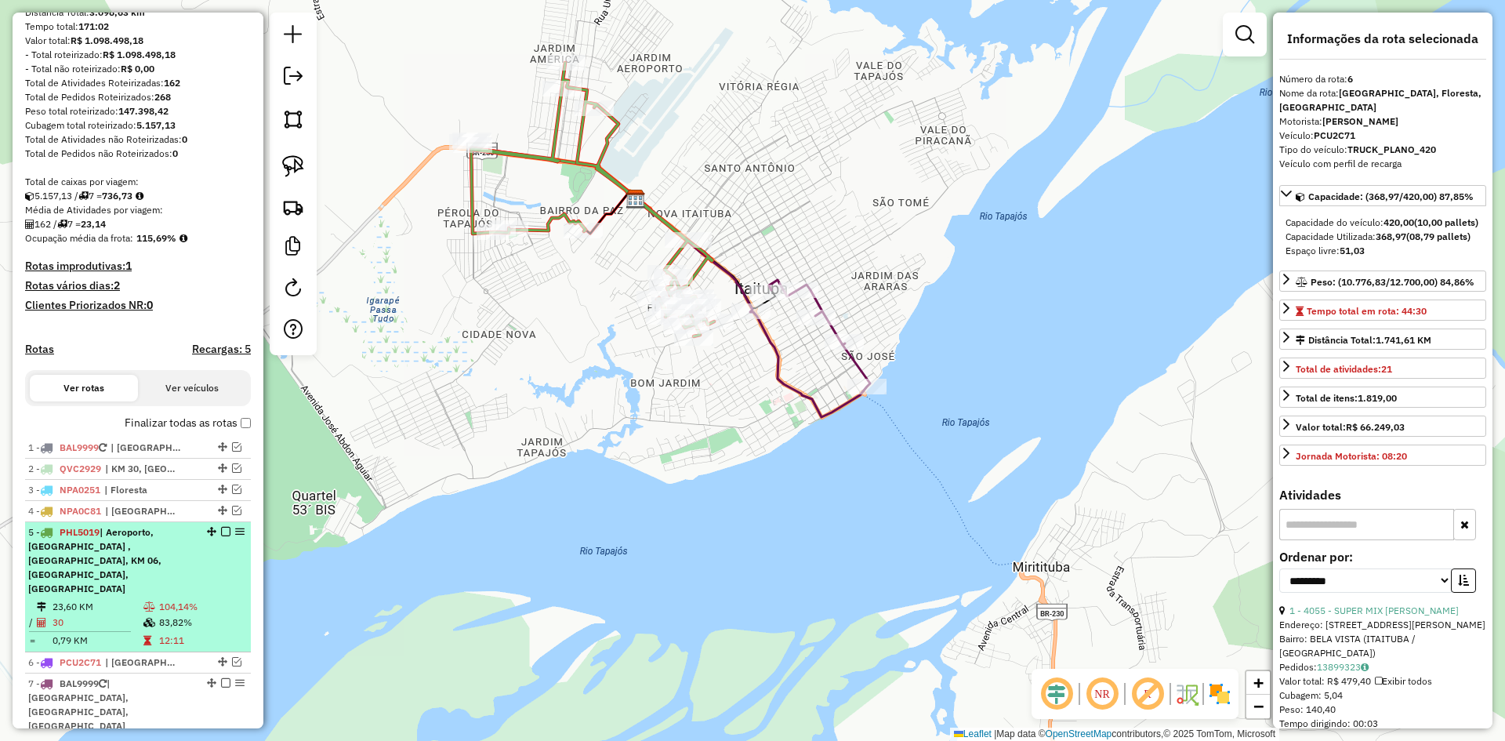
scroll to position [248, 0]
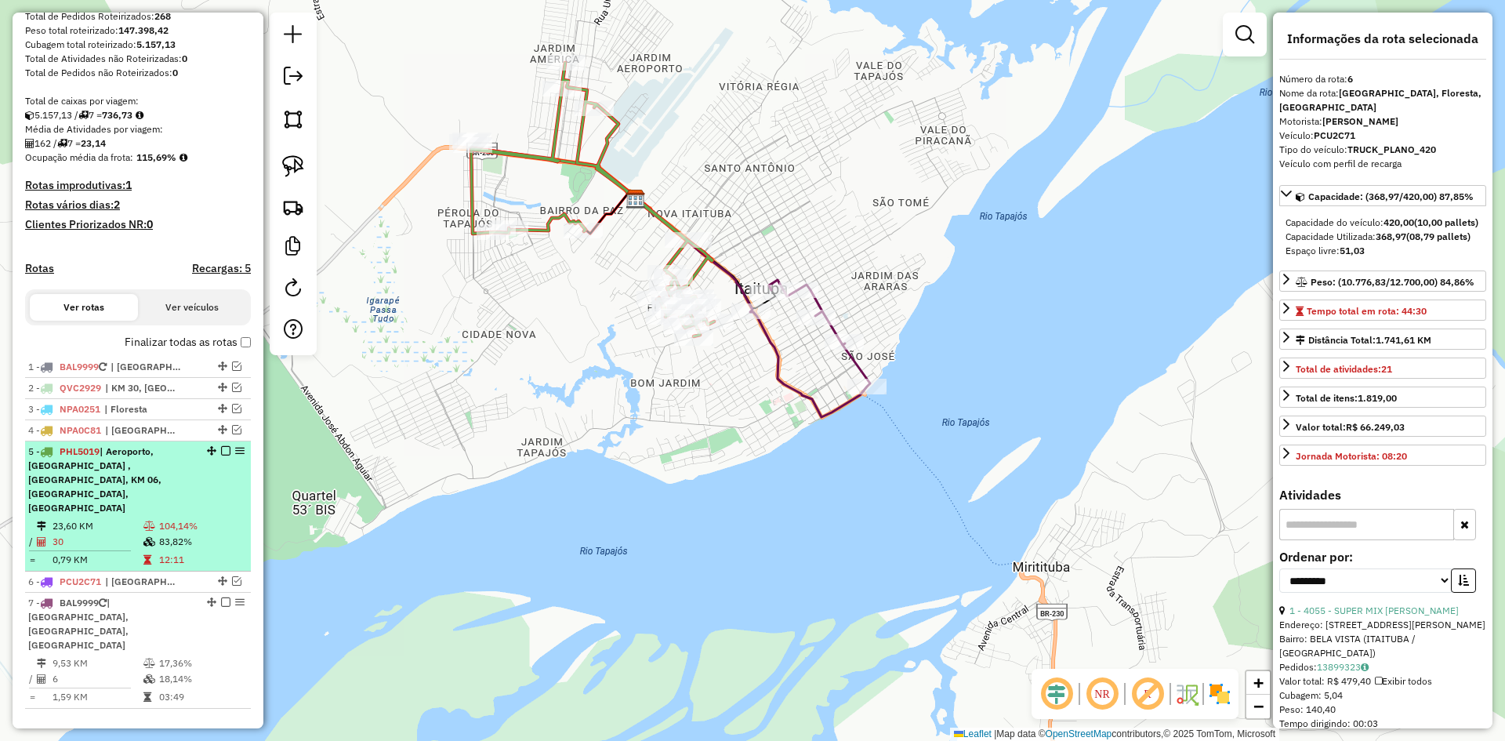
click at [125, 518] on td "23,60 KM" at bounding box center [97, 526] width 91 height 16
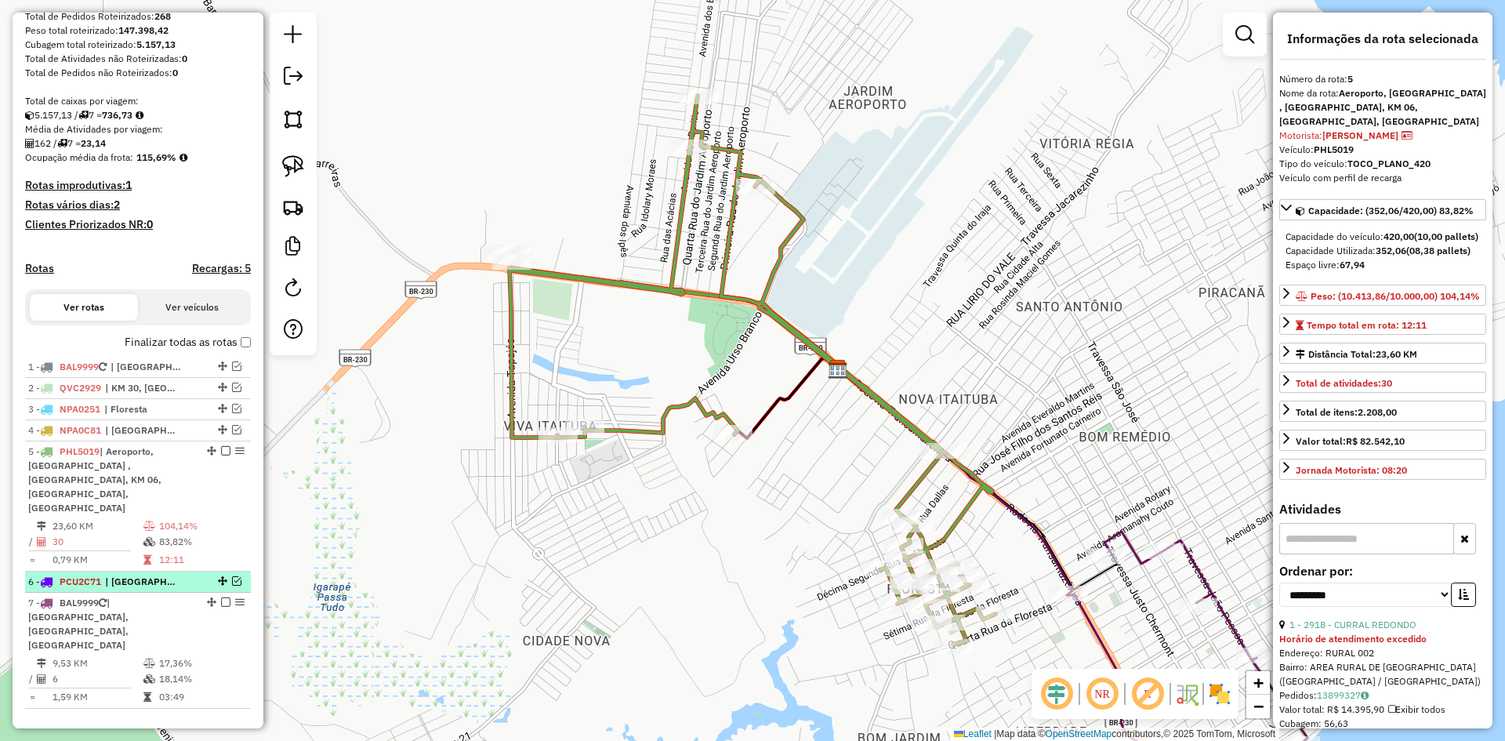
click at [232, 576] on em at bounding box center [236, 580] width 9 height 9
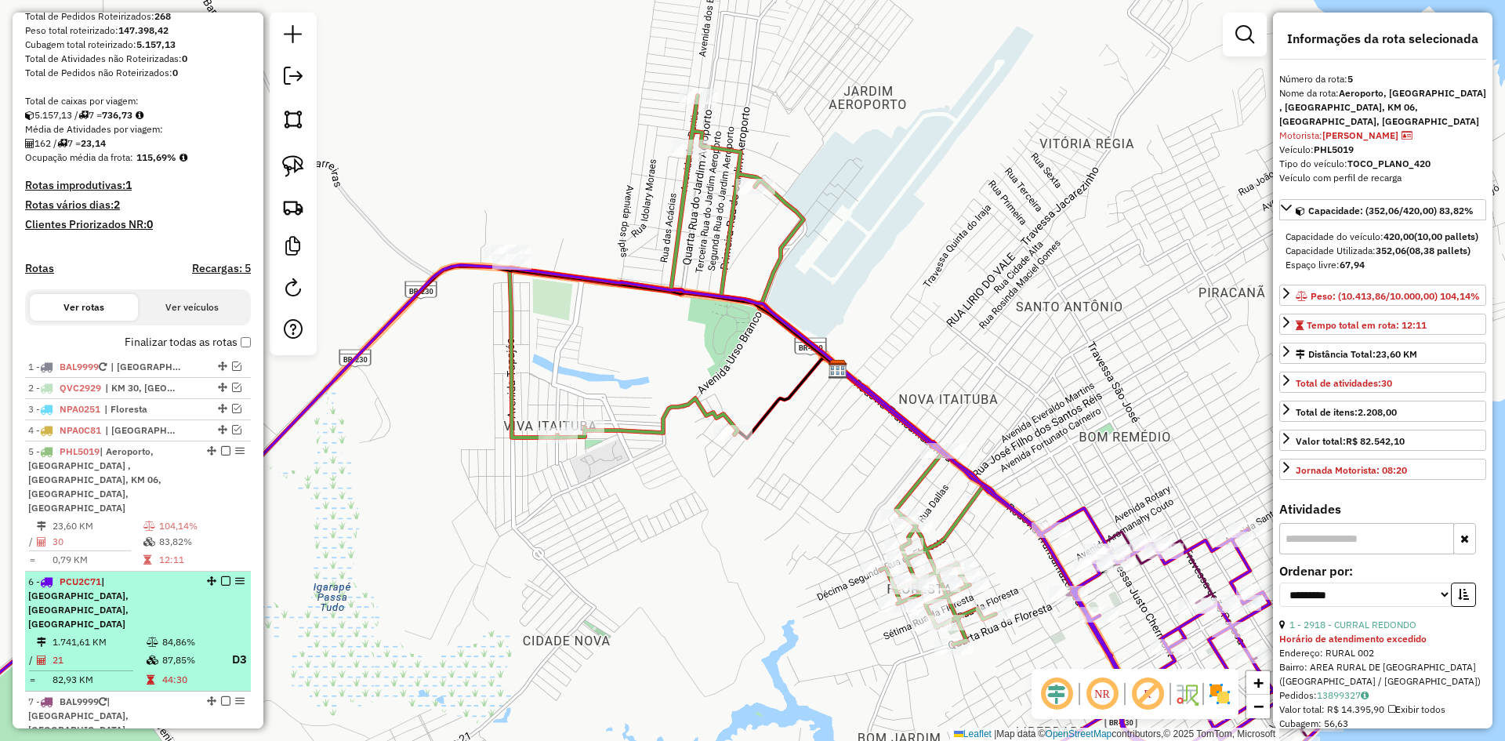
scroll to position [319, 0]
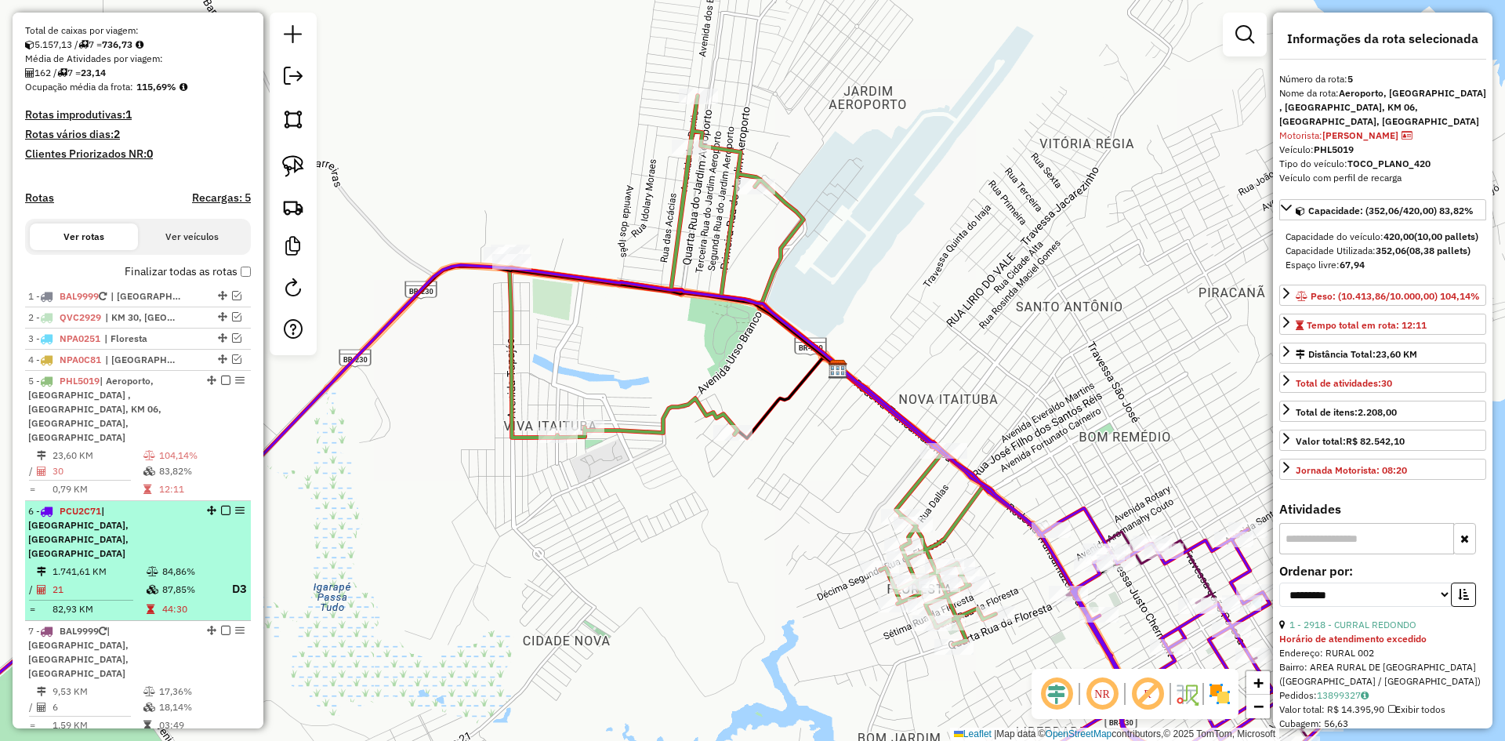
click at [174, 579] on td "87,85%" at bounding box center [190, 589] width 58 height 20
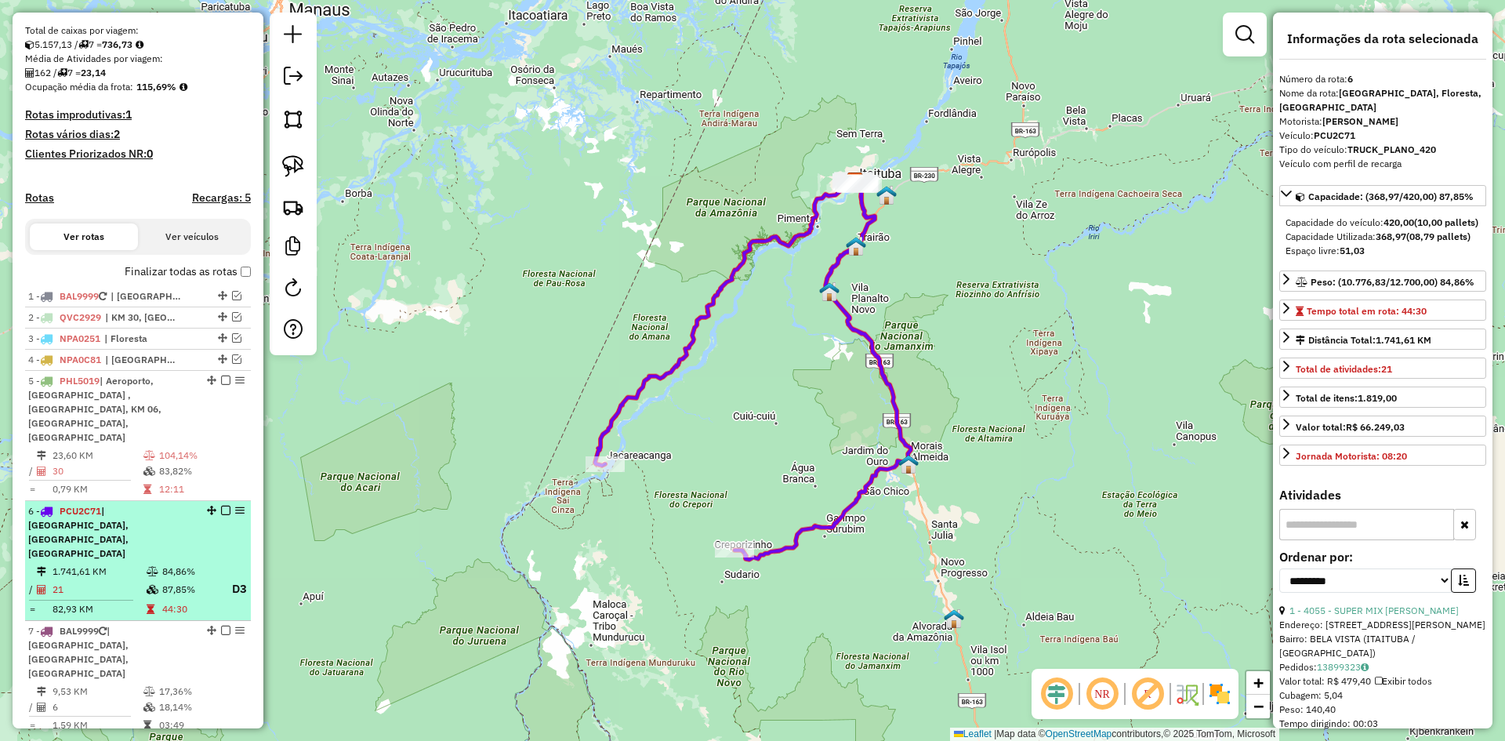
click at [223, 505] on em at bounding box center [225, 509] width 9 height 9
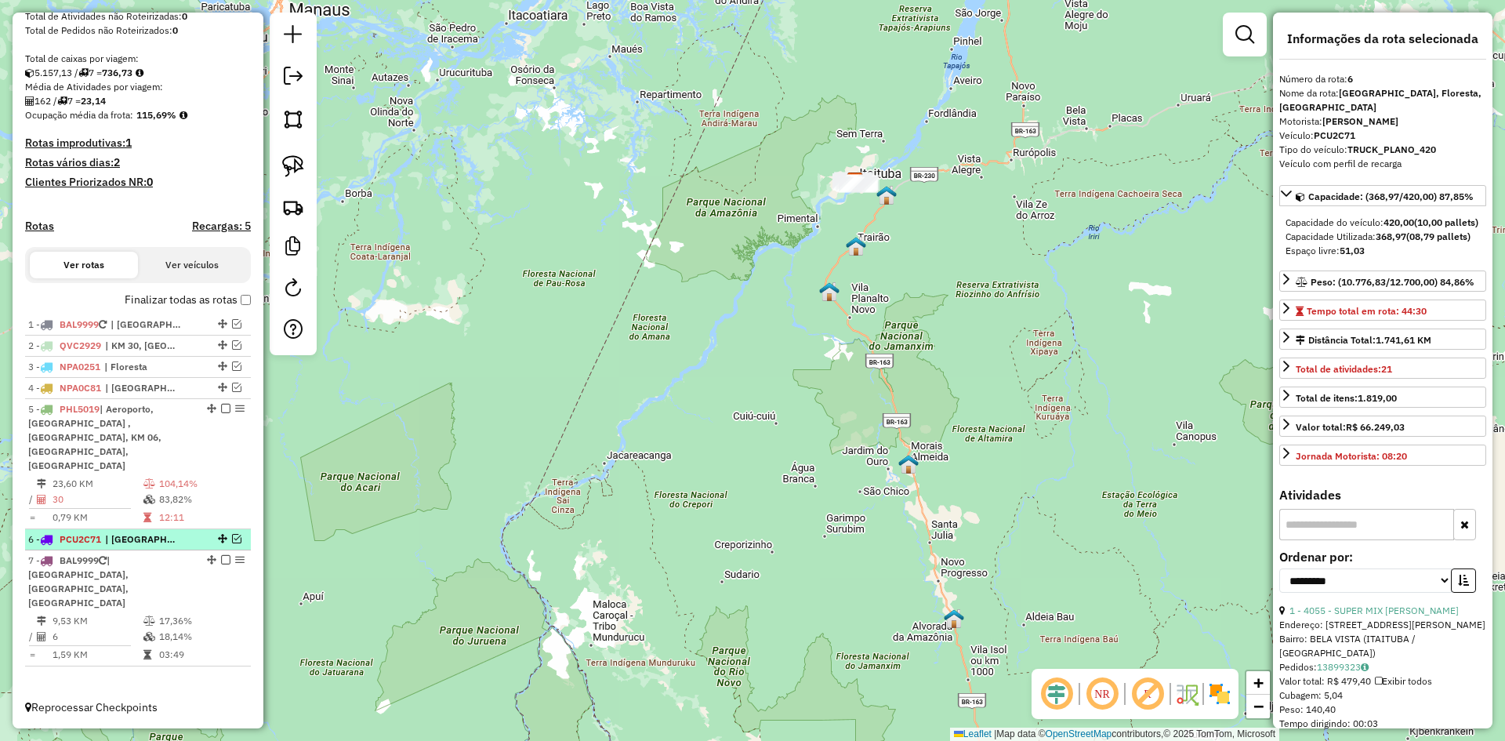
scroll to position [248, 0]
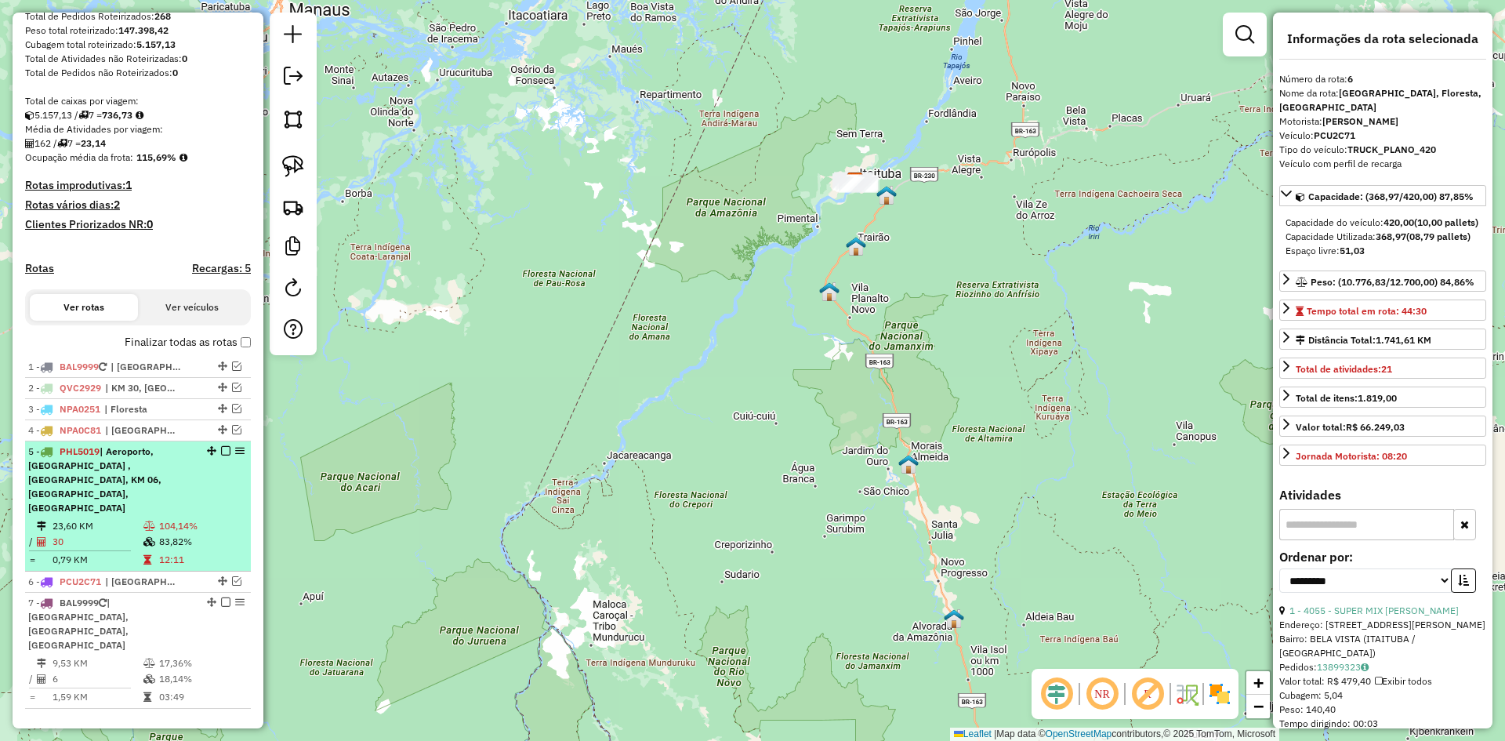
click at [221, 455] on em at bounding box center [225, 450] width 9 height 9
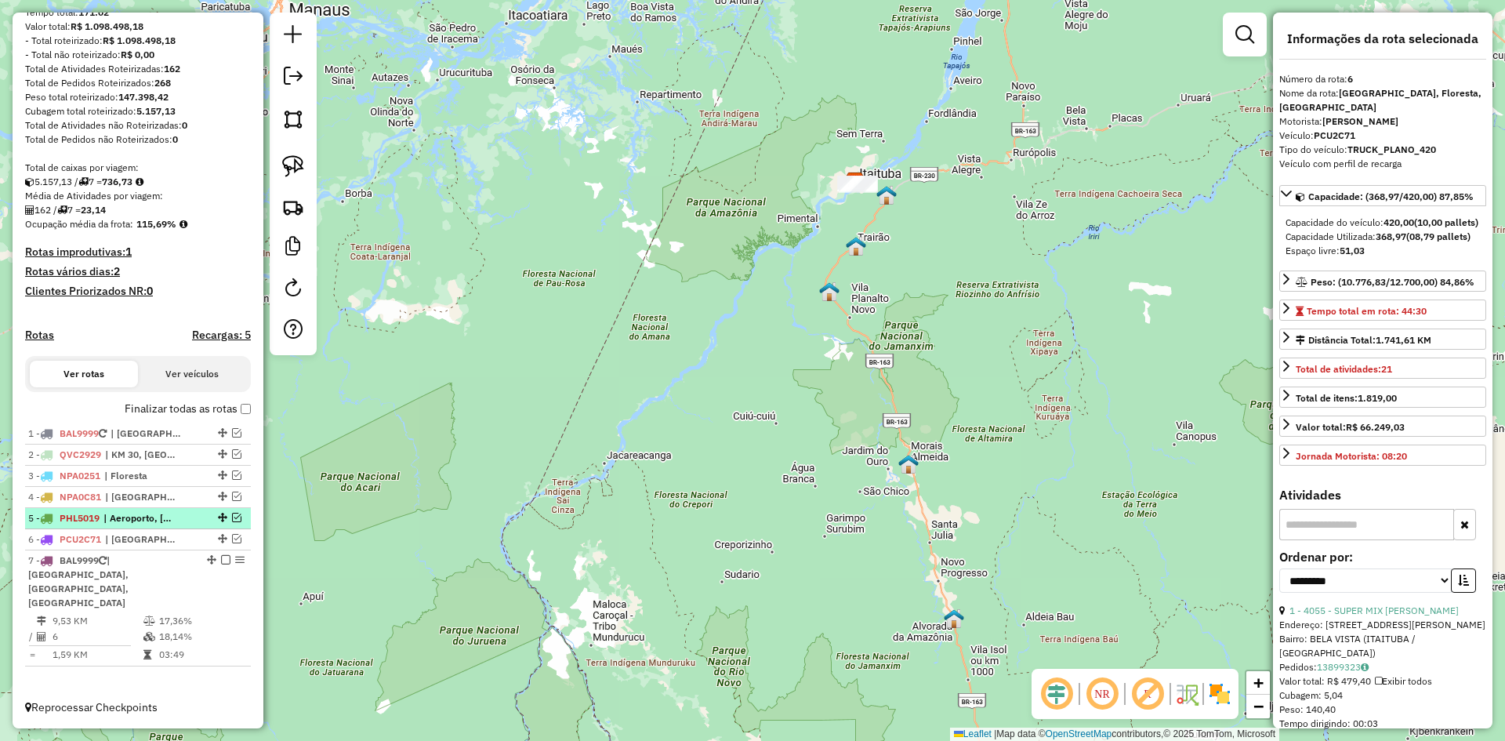
scroll to position [168, 0]
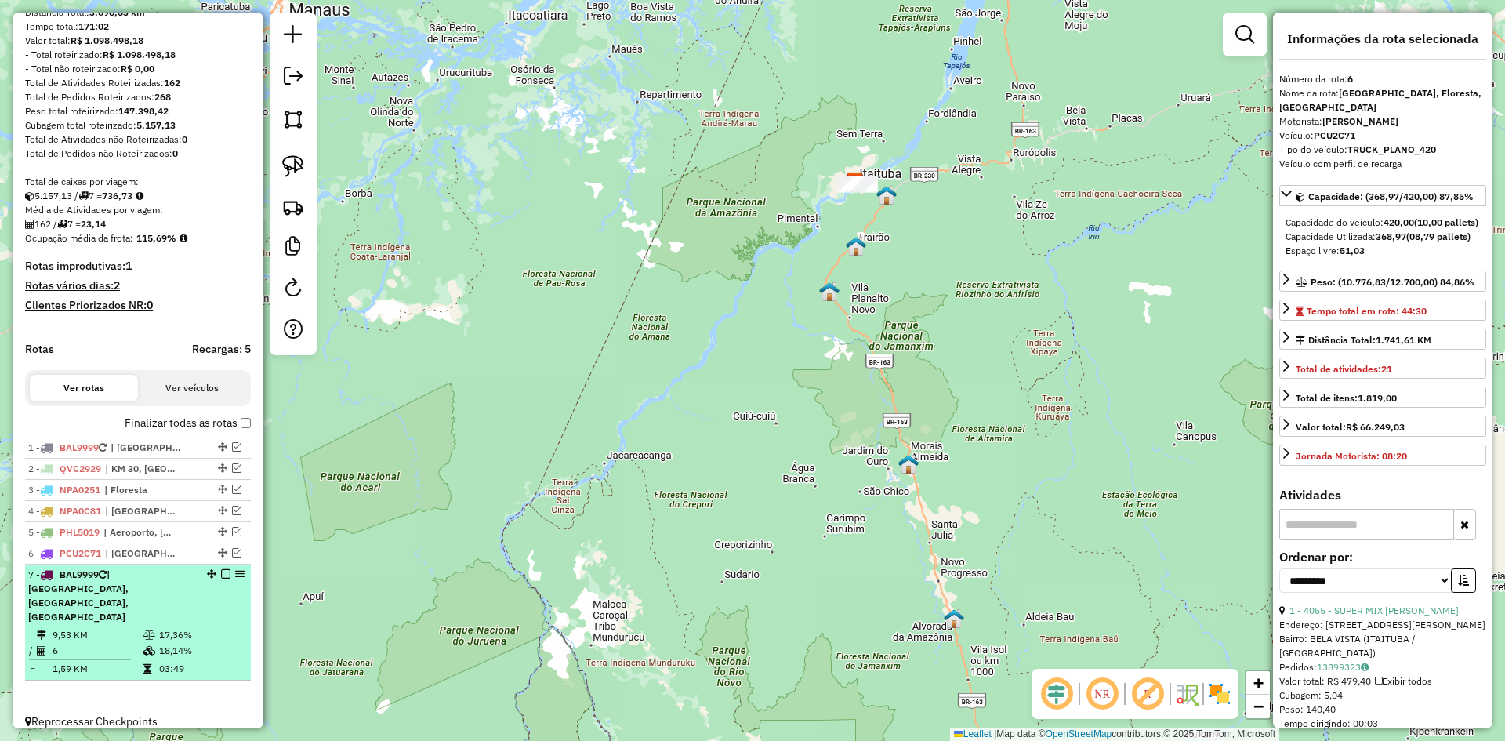
click at [175, 610] on li "7 - BAL9999 | Bela Vista, Centro, Floresta 9,53 KM 17,36% / 6 18,14% = 1,59 KM …" at bounding box center [138, 622] width 226 height 116
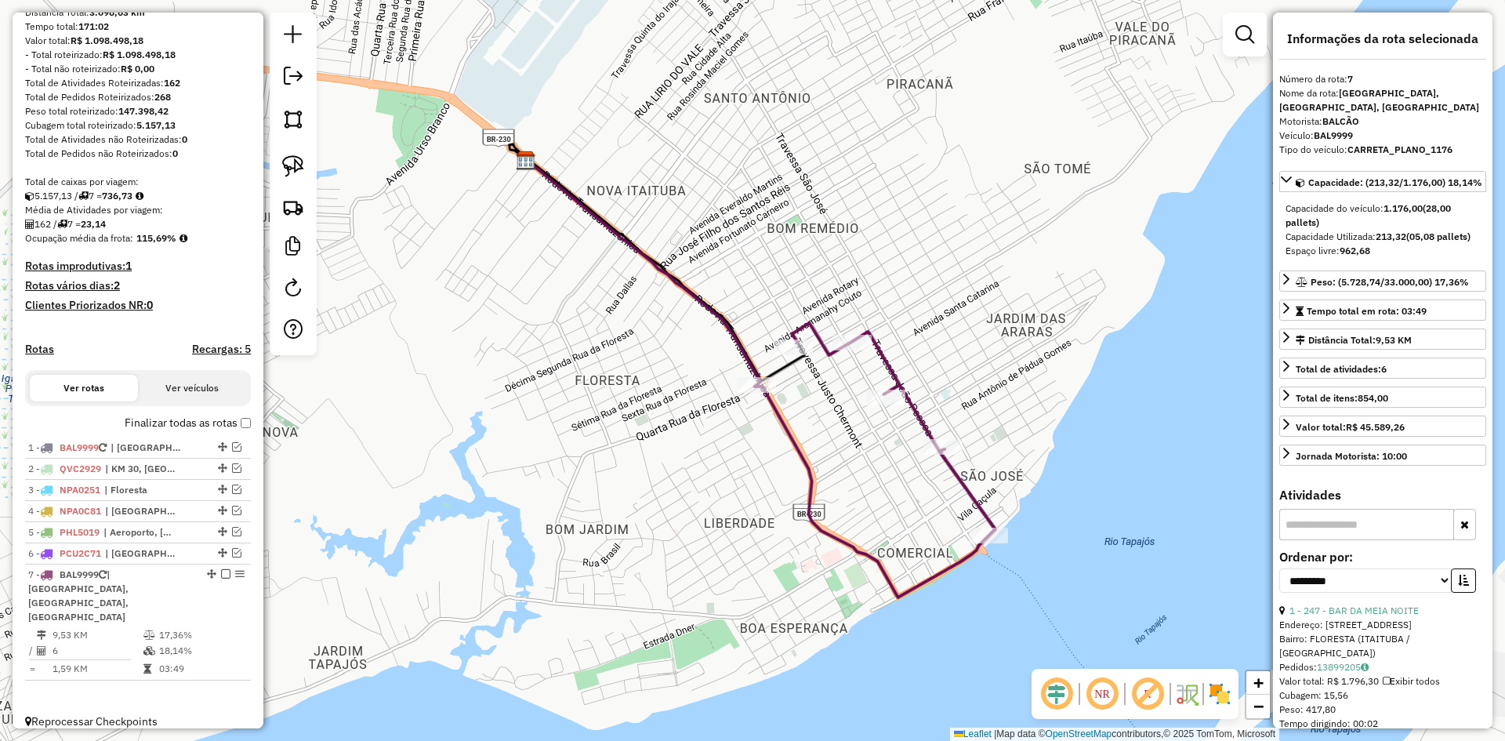
click at [800, 447] on icon at bounding box center [875, 460] width 241 height 274
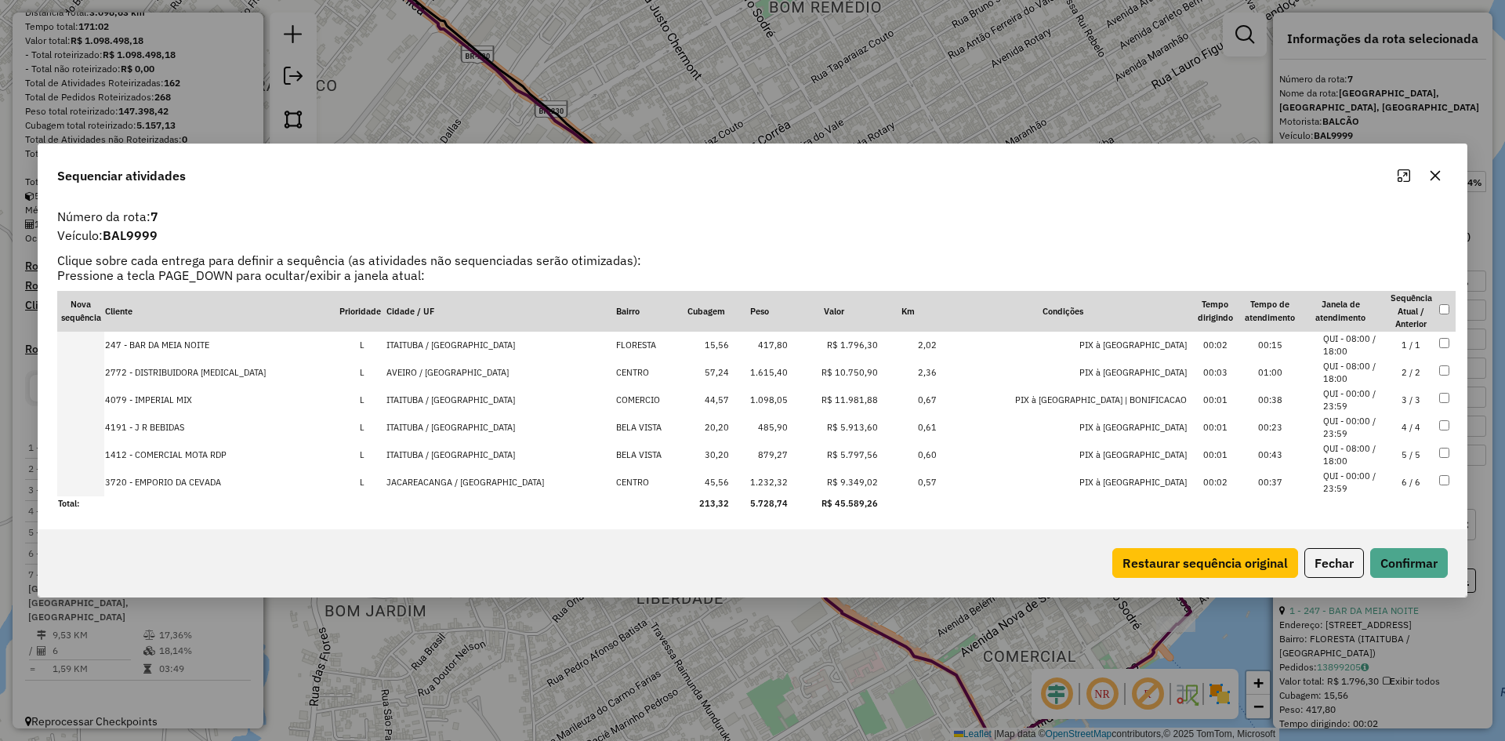
click at [1433, 175] on icon "button" at bounding box center [1435, 176] width 10 height 10
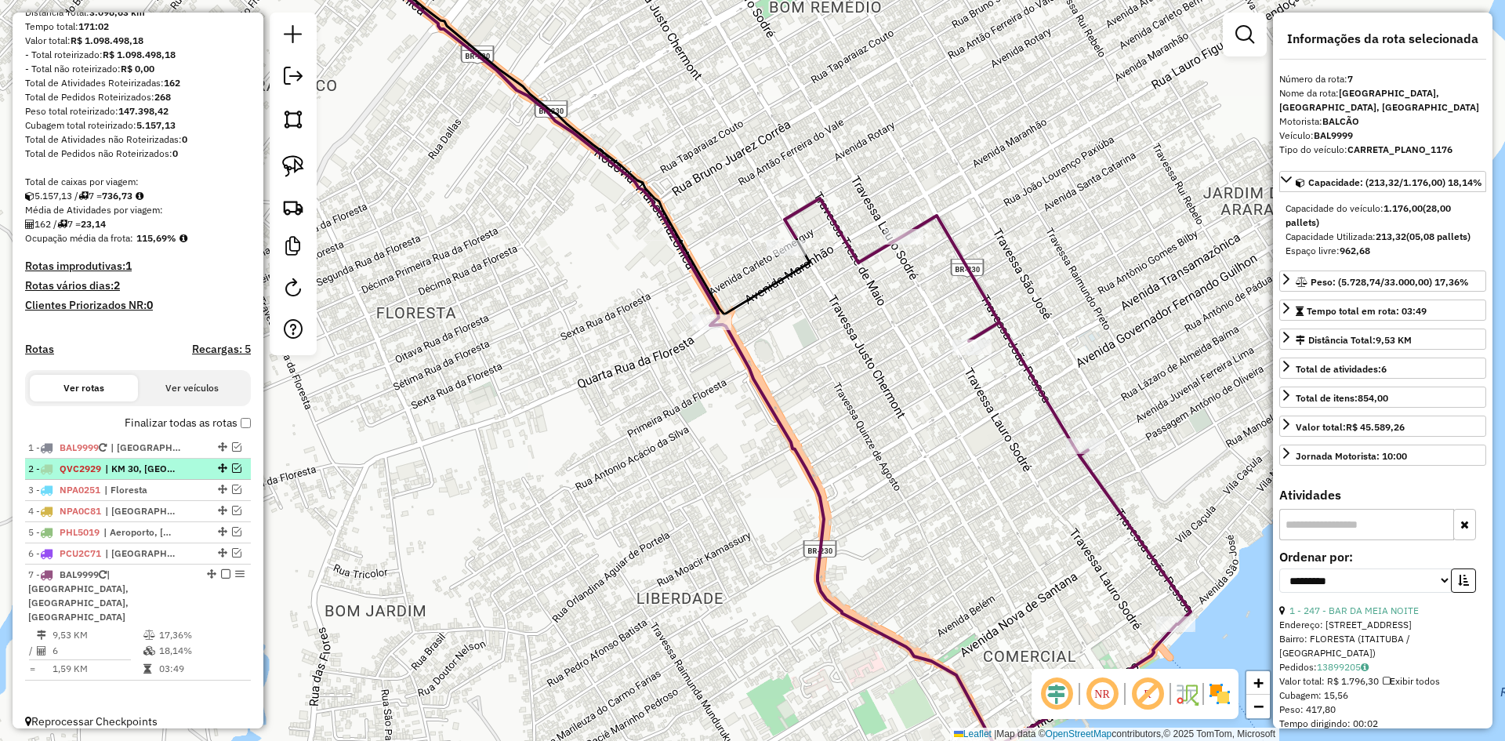
click at [136, 476] on span "| KM 30, [GEOGRAPHIC_DATA]" at bounding box center [141, 469] width 72 height 14
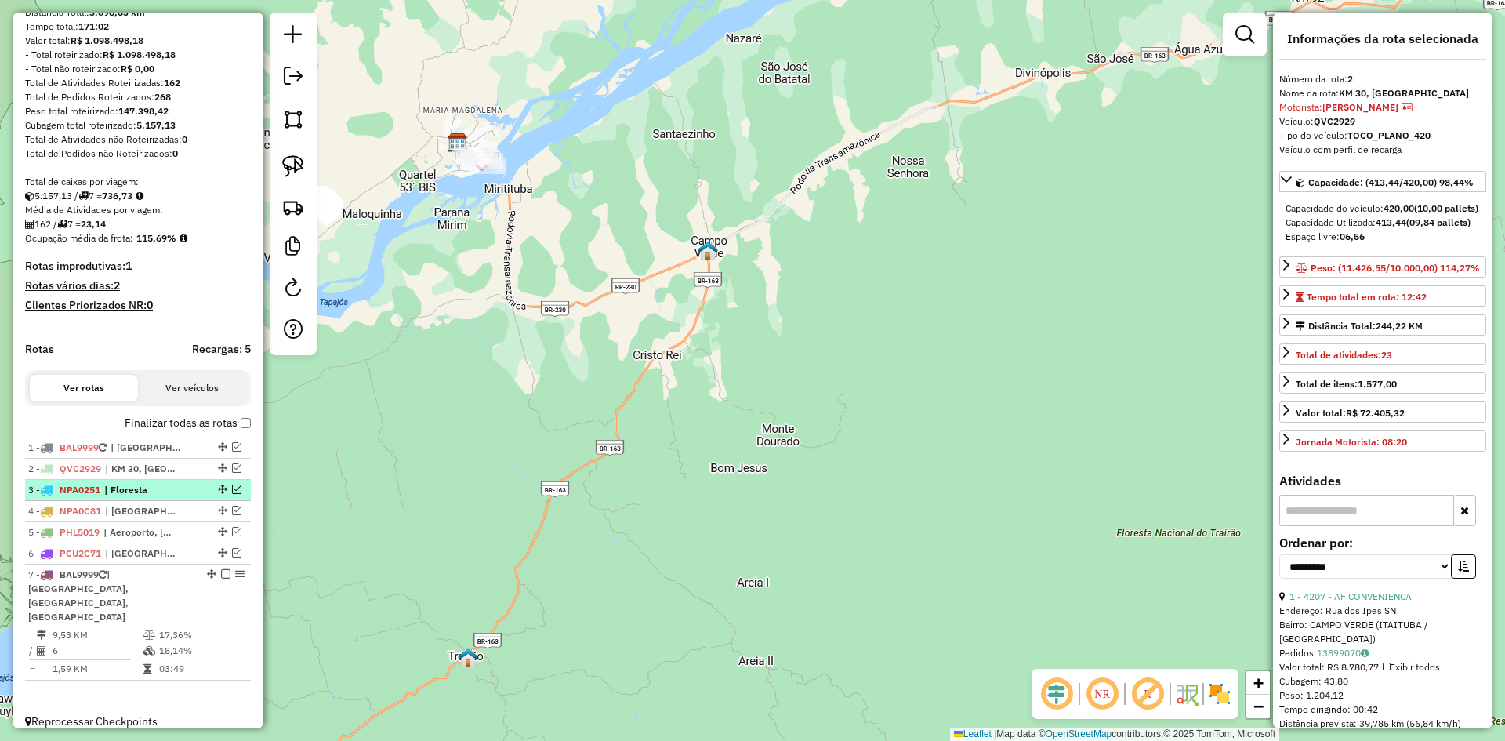
click at [119, 497] on span "| Floresta" at bounding box center [140, 490] width 72 height 14
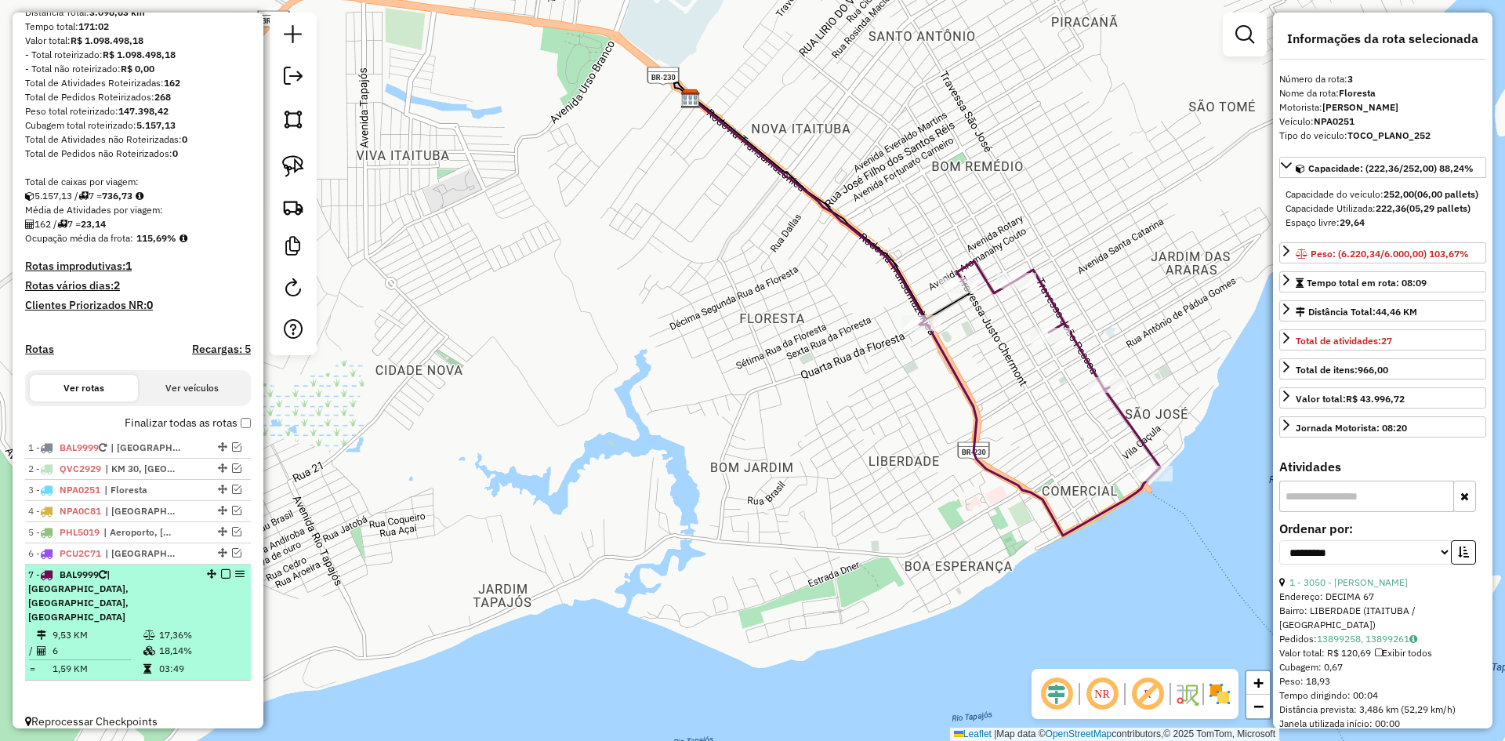
click at [221, 578] on em at bounding box center [225, 573] width 9 height 9
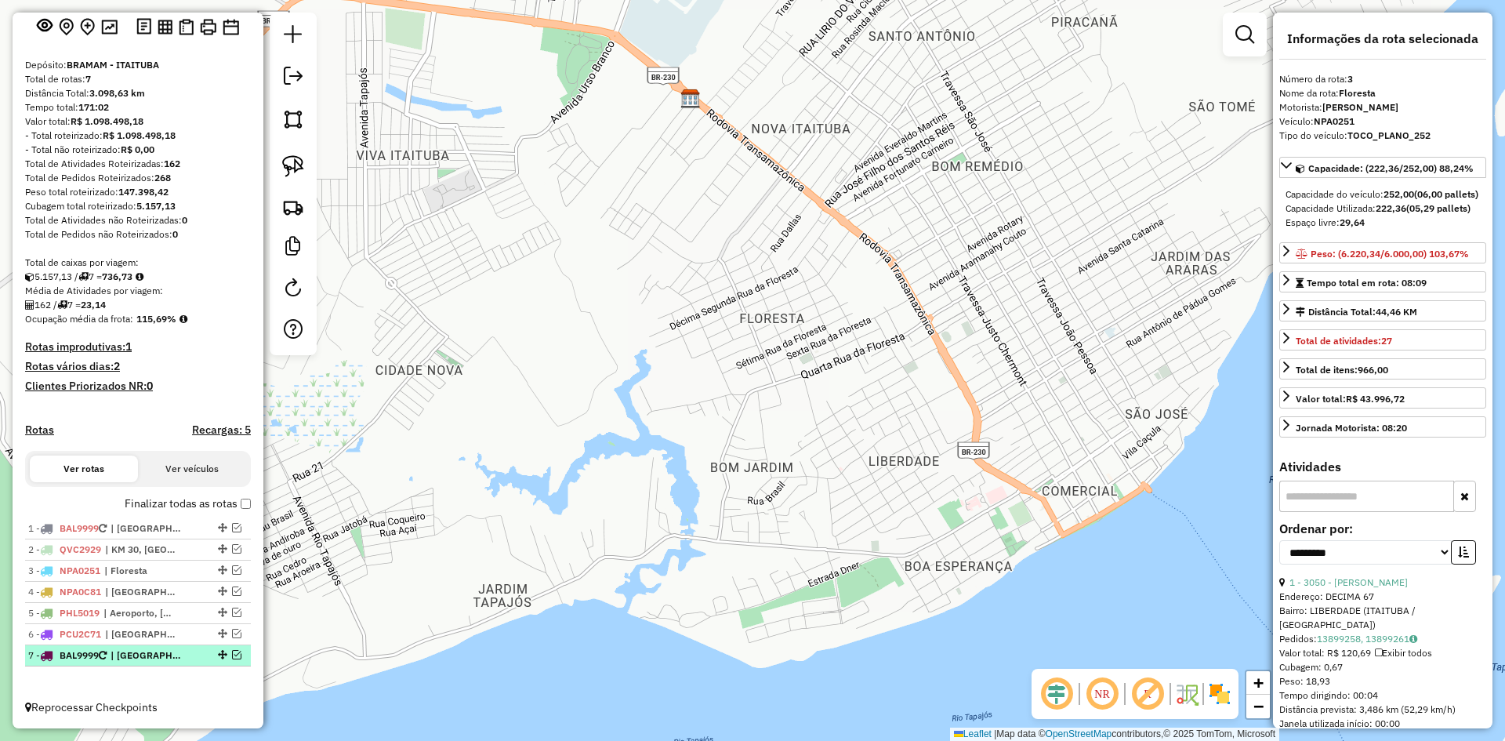
scroll to position [101, 0]
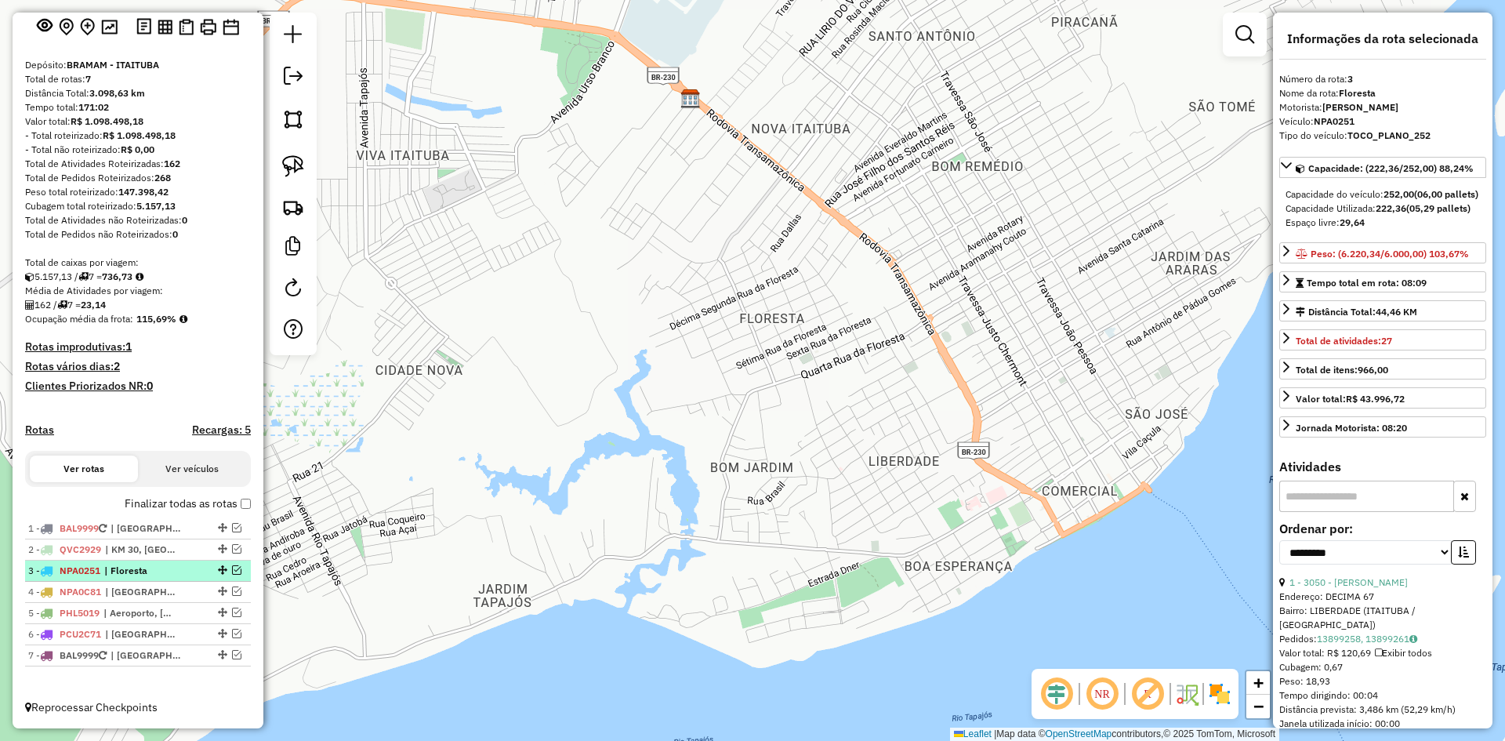
click at [233, 568] on em at bounding box center [236, 569] width 9 height 9
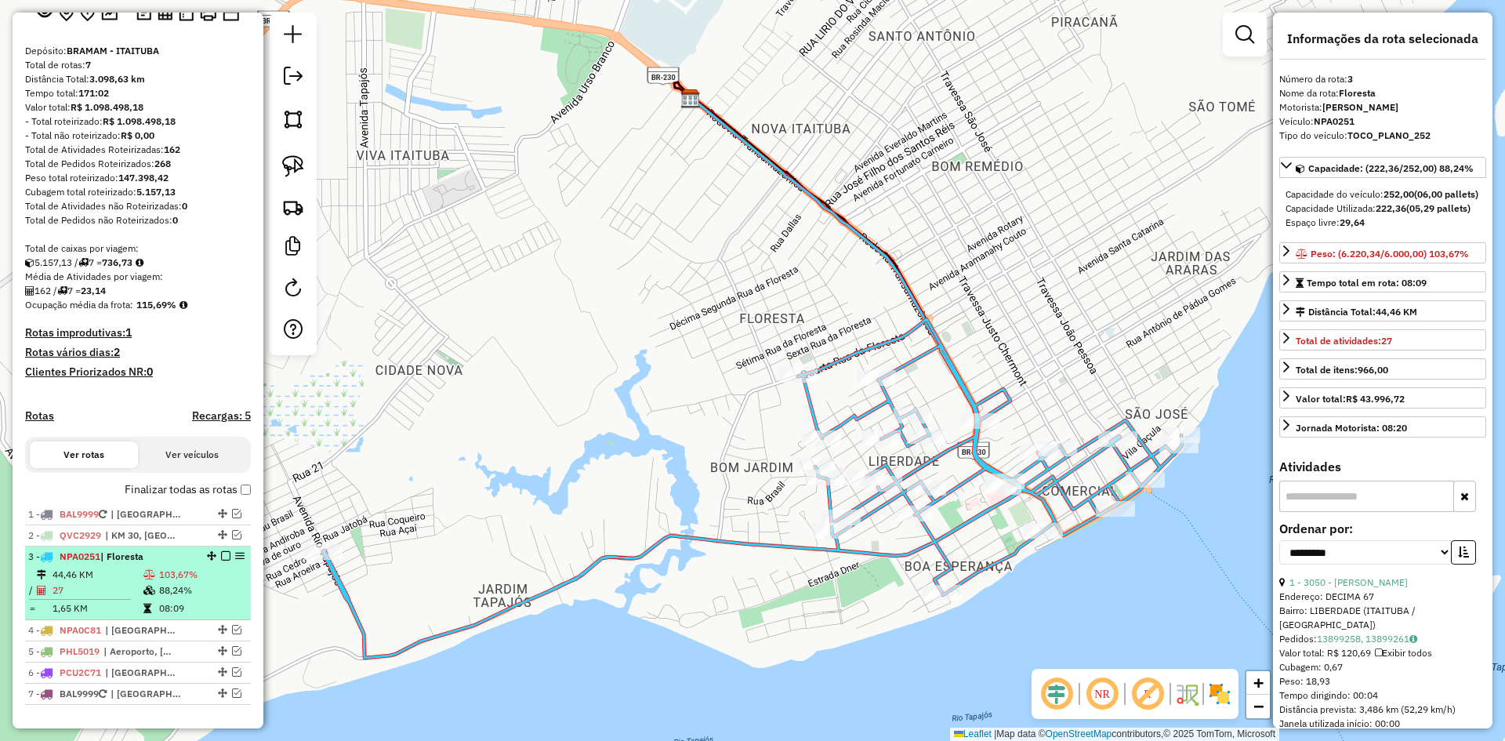
scroll to position [154, 0]
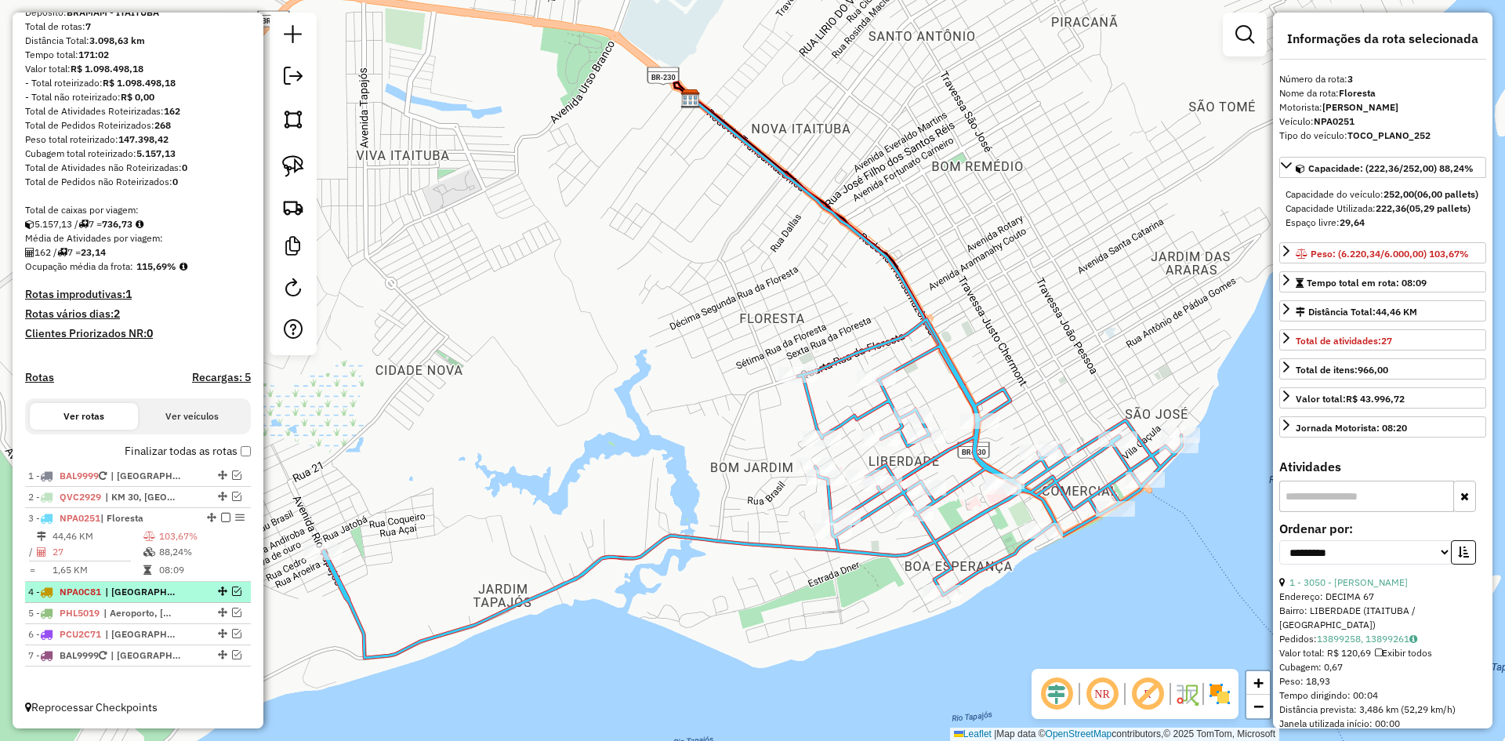
click at [234, 591] on em at bounding box center [236, 590] width 9 height 9
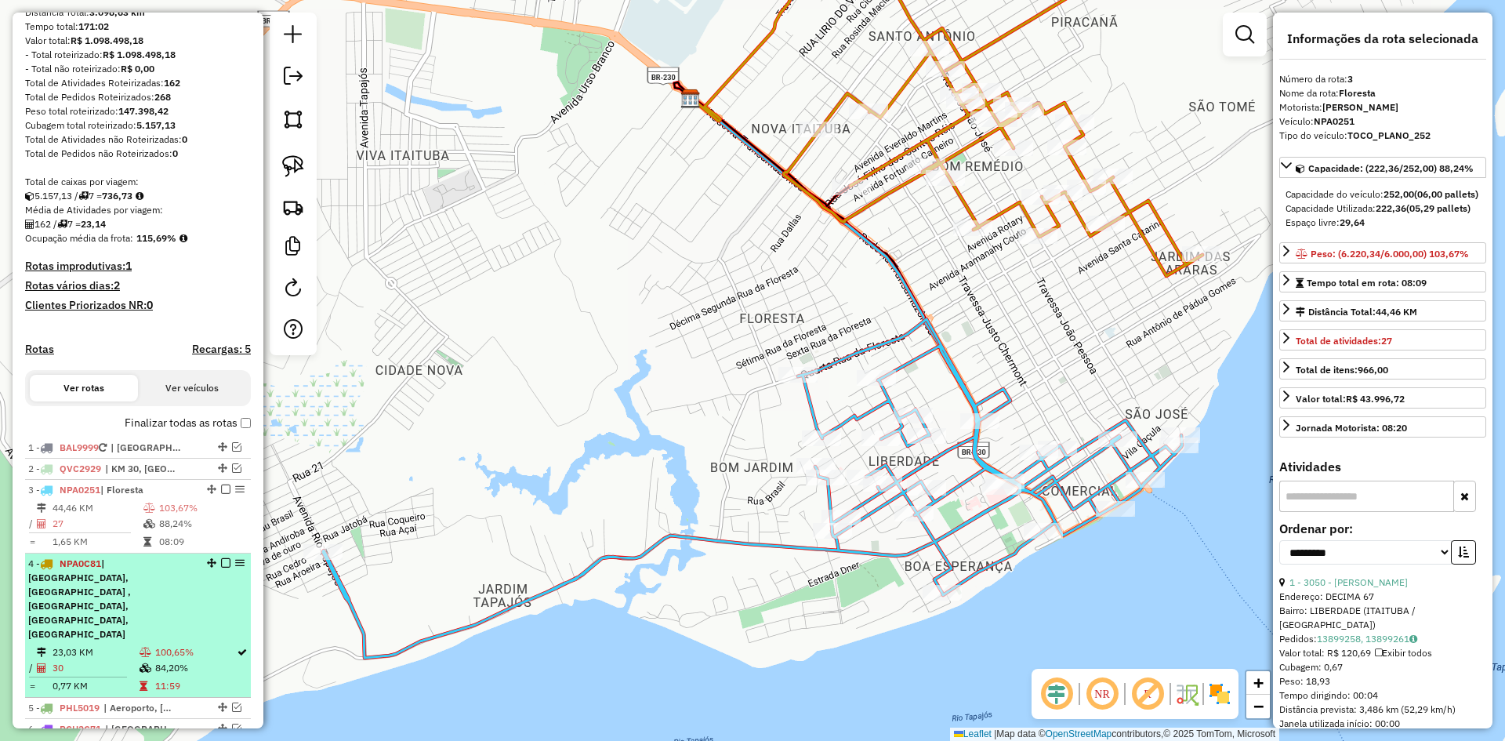
click at [167, 604] on div "4 - NPA0C81 | [GEOGRAPHIC_DATA], [GEOGRAPHIC_DATA] , [GEOGRAPHIC_DATA], [GEOGRA…" at bounding box center [111, 598] width 166 height 85
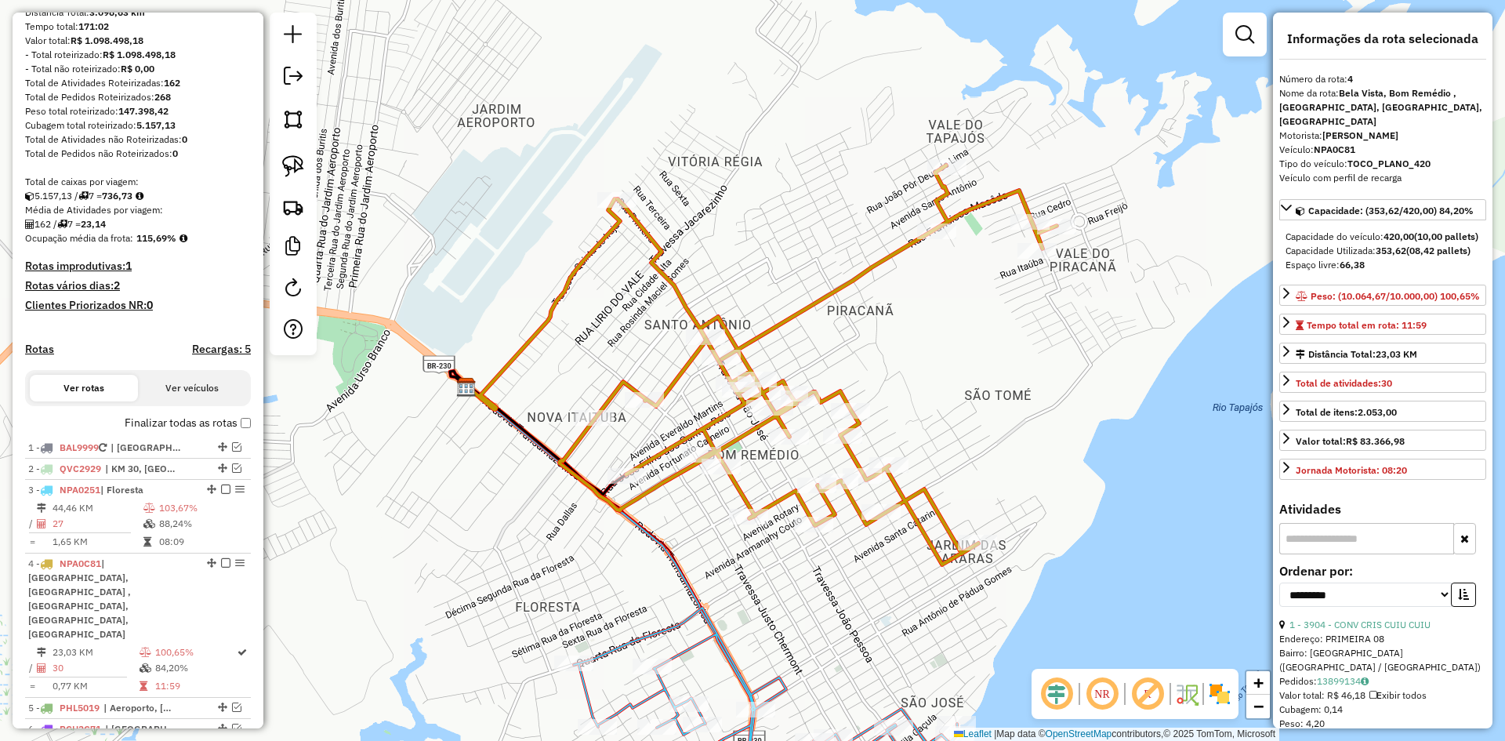
drag, startPoint x: 599, startPoint y: 585, endPoint x: 515, endPoint y: 404, distance: 200.5
click at [515, 404] on div "Janela de atendimento Grade de atendimento Capacidade Transportadoras Veículos …" at bounding box center [752, 370] width 1505 height 741
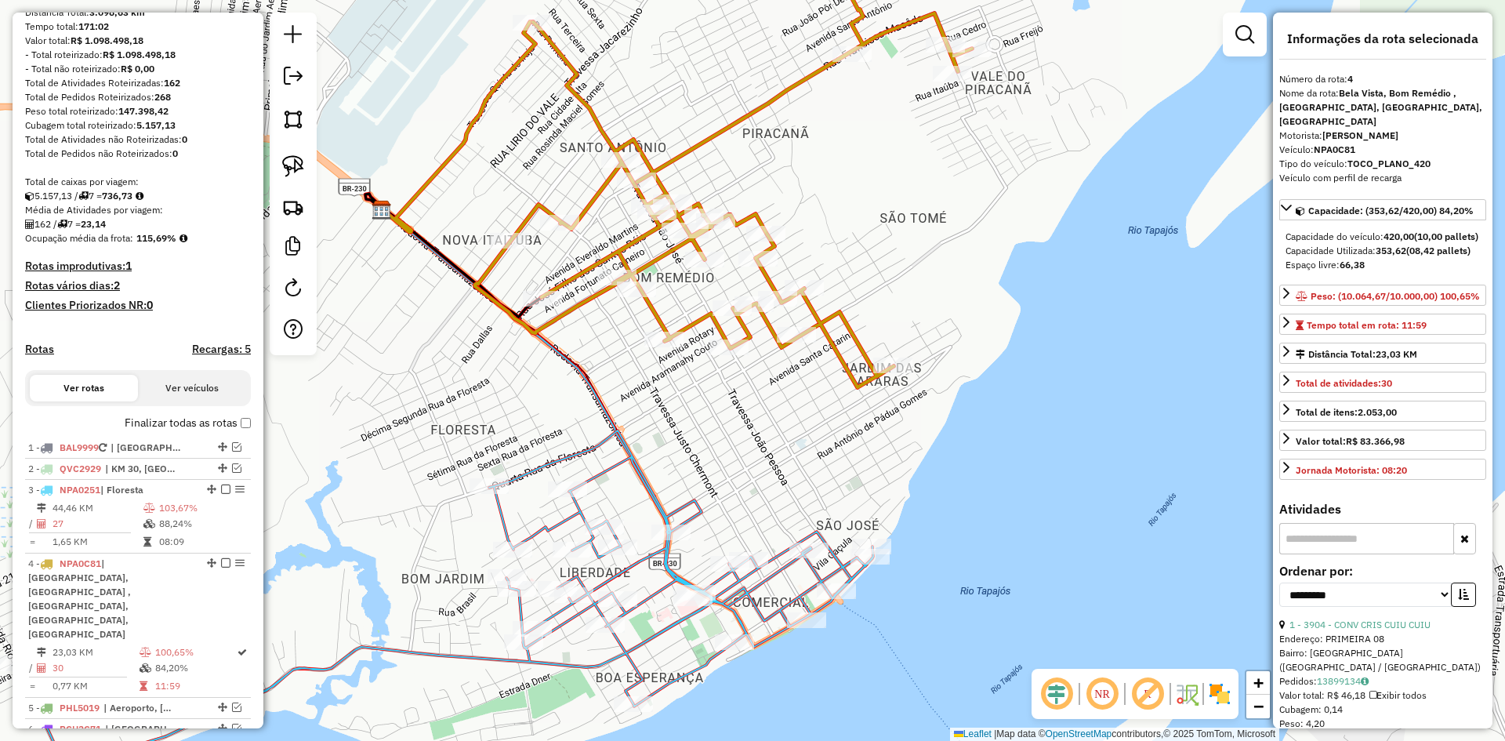
click at [866, 376] on icon at bounding box center [723, 187] width 497 height 399
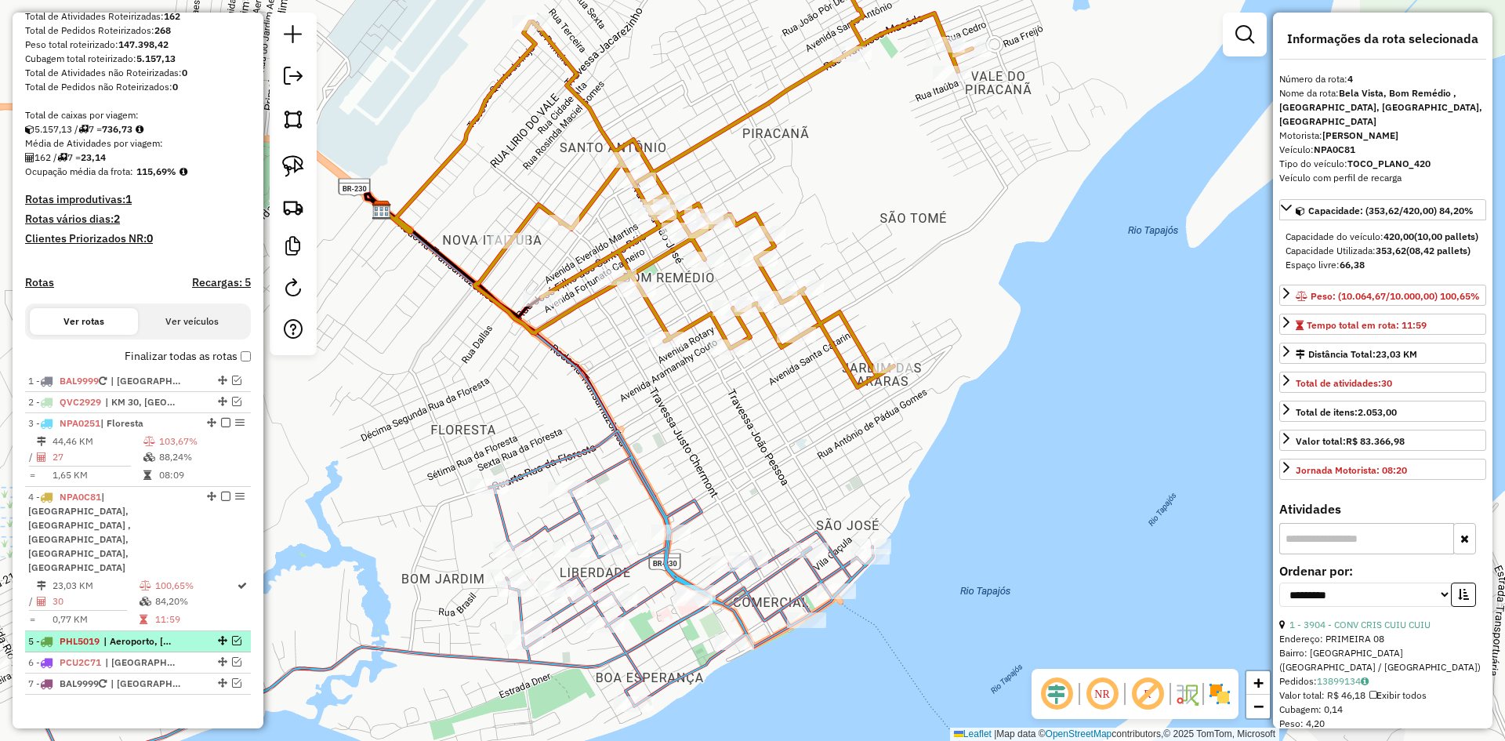
click at [236, 636] on em at bounding box center [236, 640] width 9 height 9
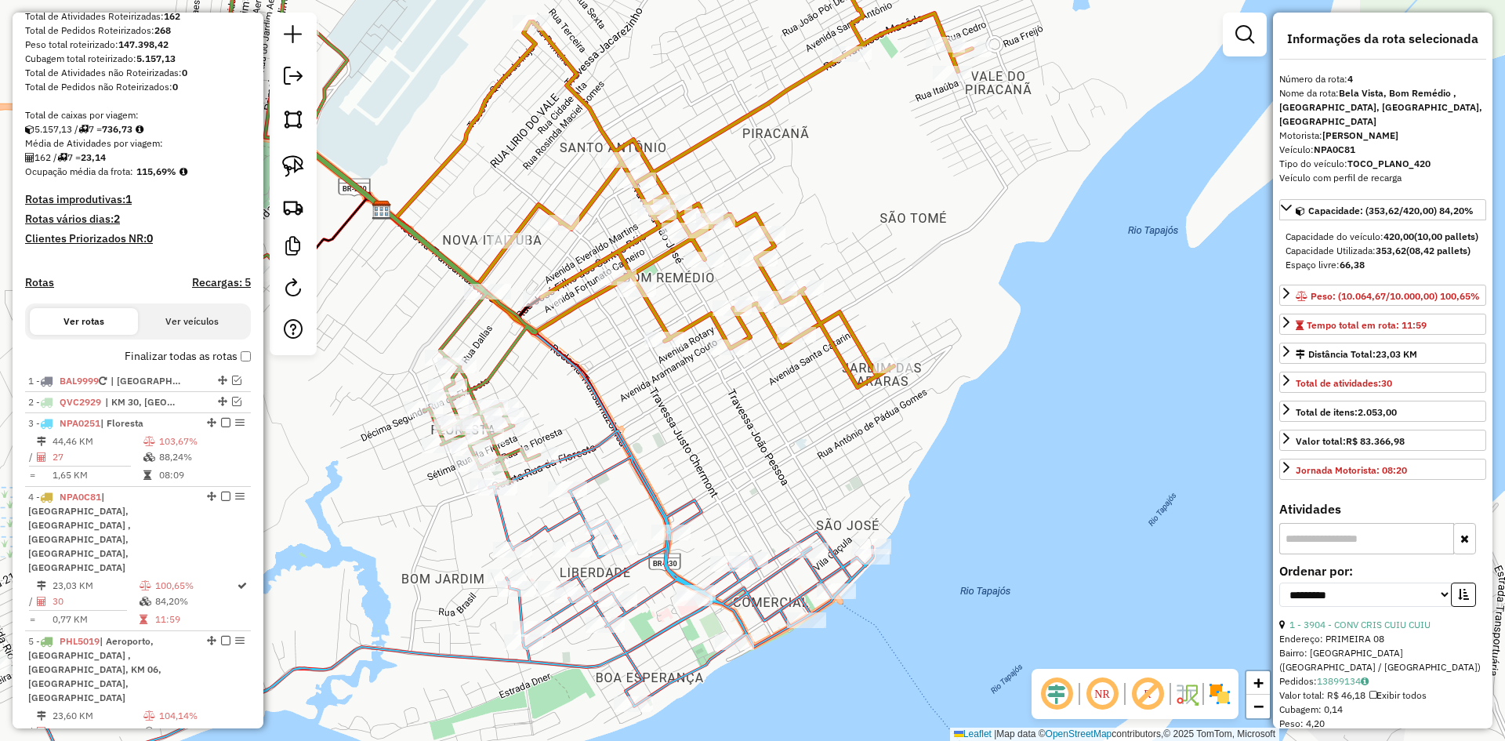
click at [534, 526] on icon at bounding box center [443, 599] width 859 height 339
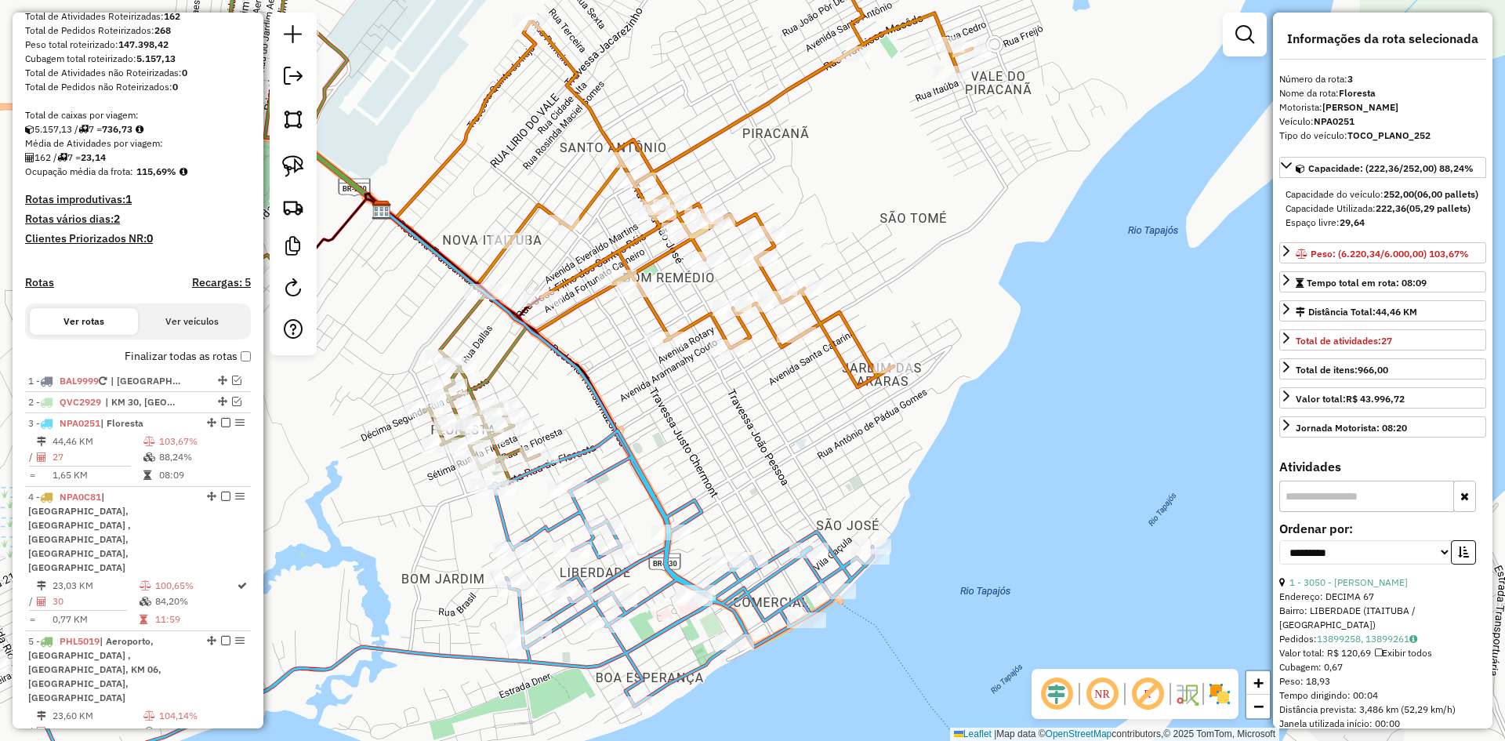
scroll to position [315, 0]
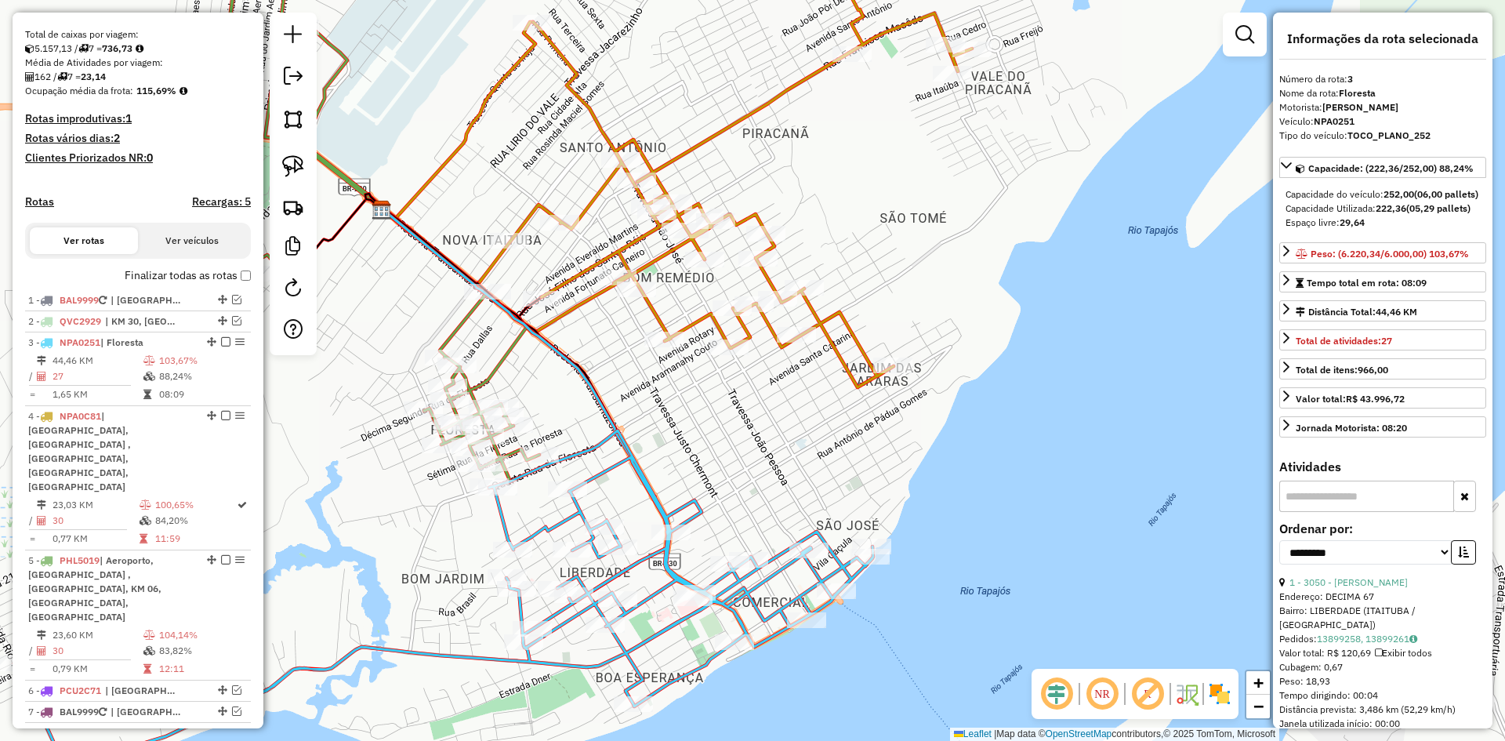
click at [493, 364] on icon at bounding box center [296, 211] width 486 height 549
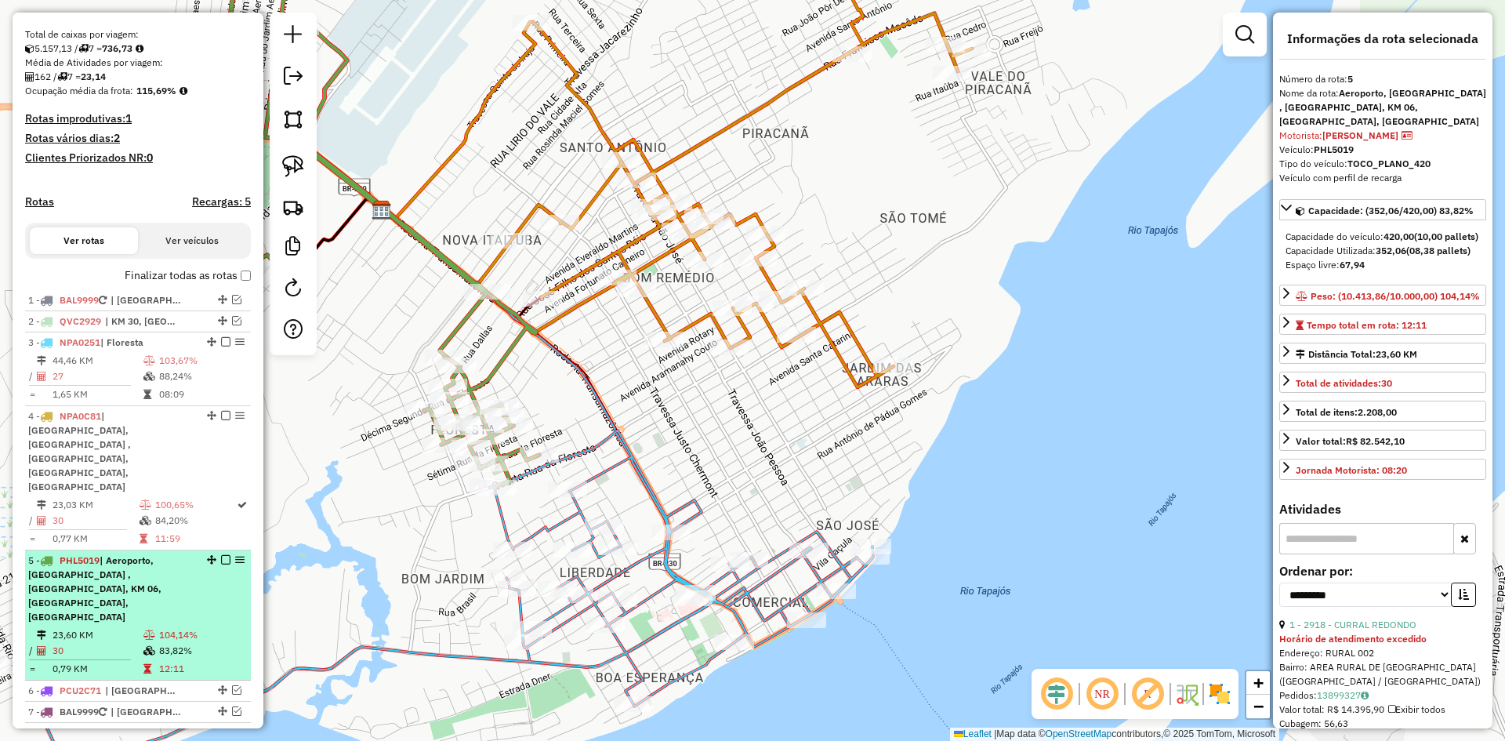
click at [223, 555] on em at bounding box center [225, 559] width 9 height 9
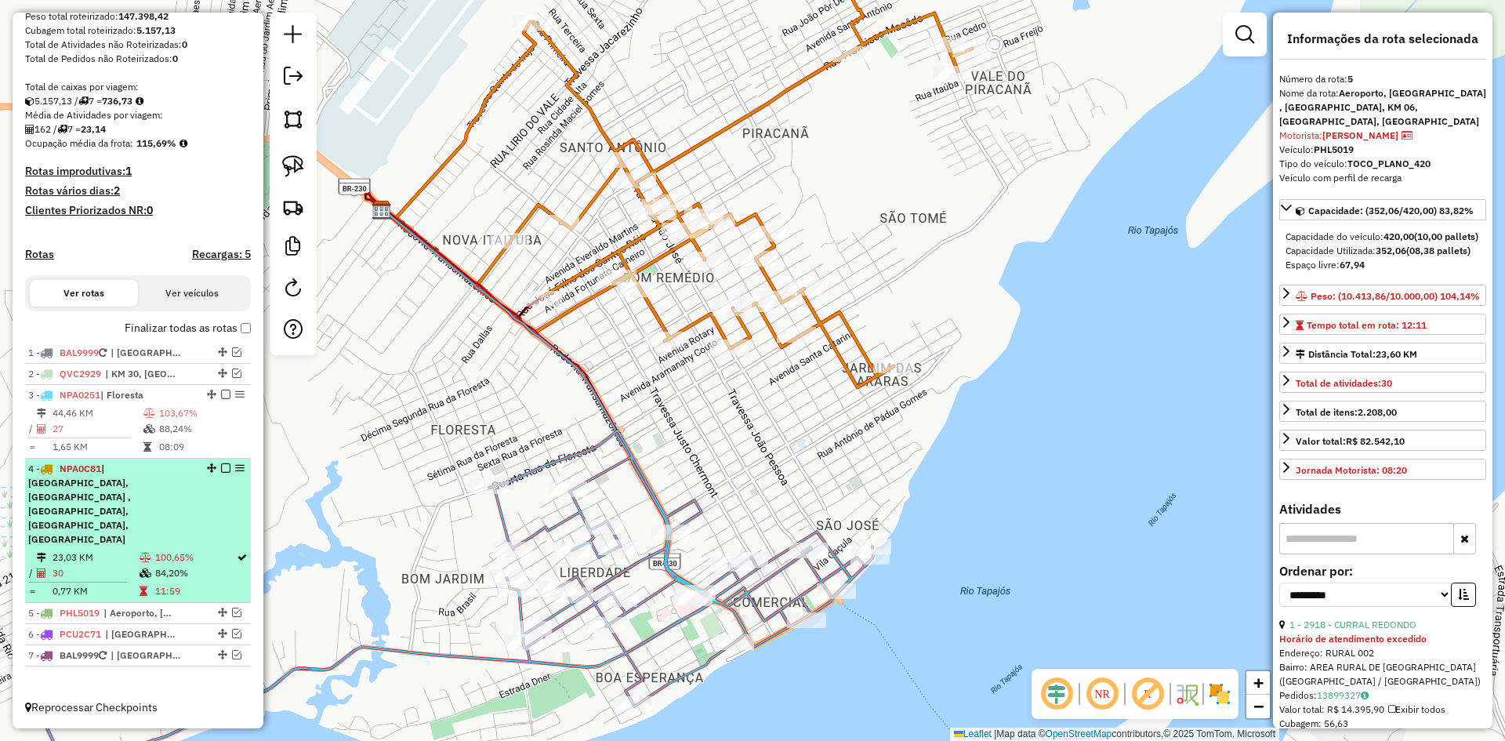
scroll to position [234, 0]
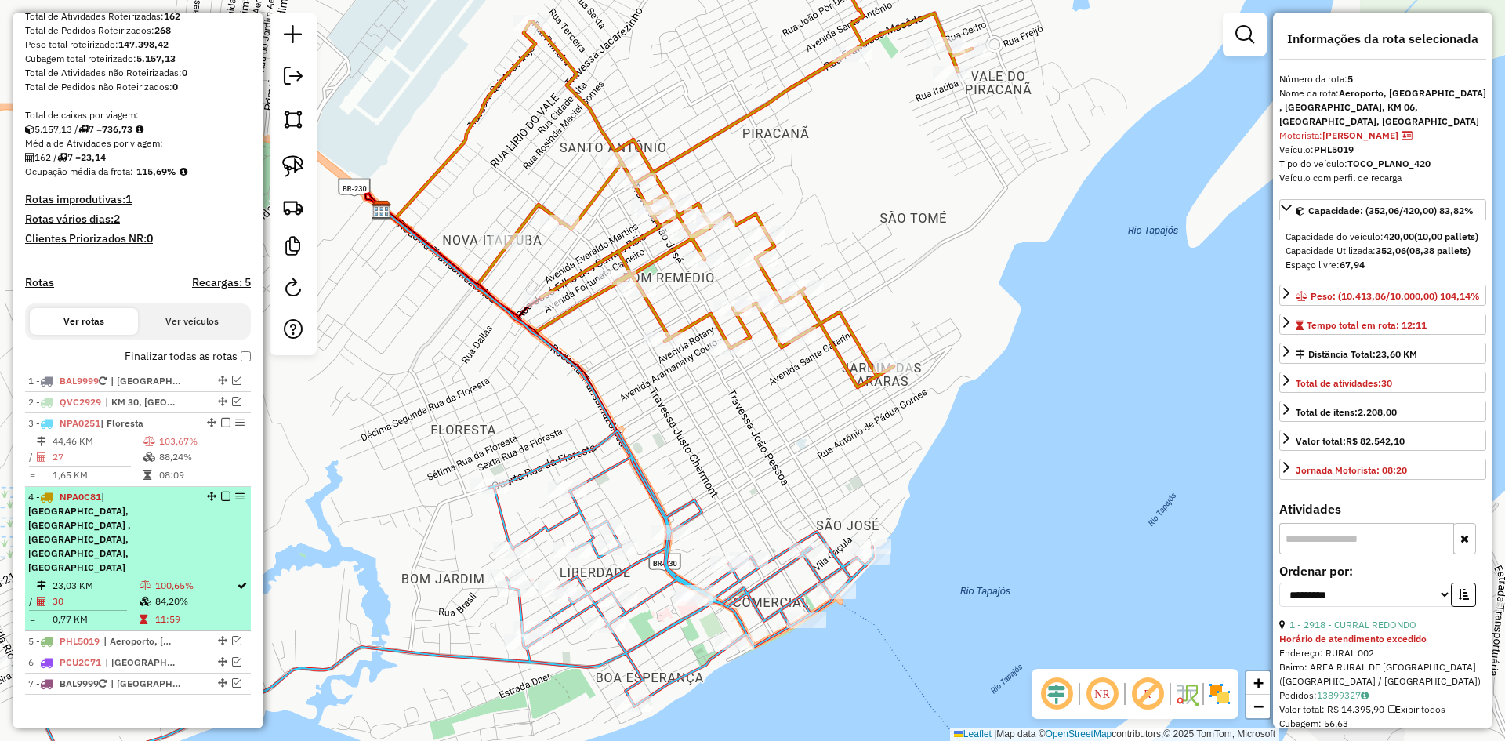
click at [221, 501] on em at bounding box center [225, 495] width 9 height 9
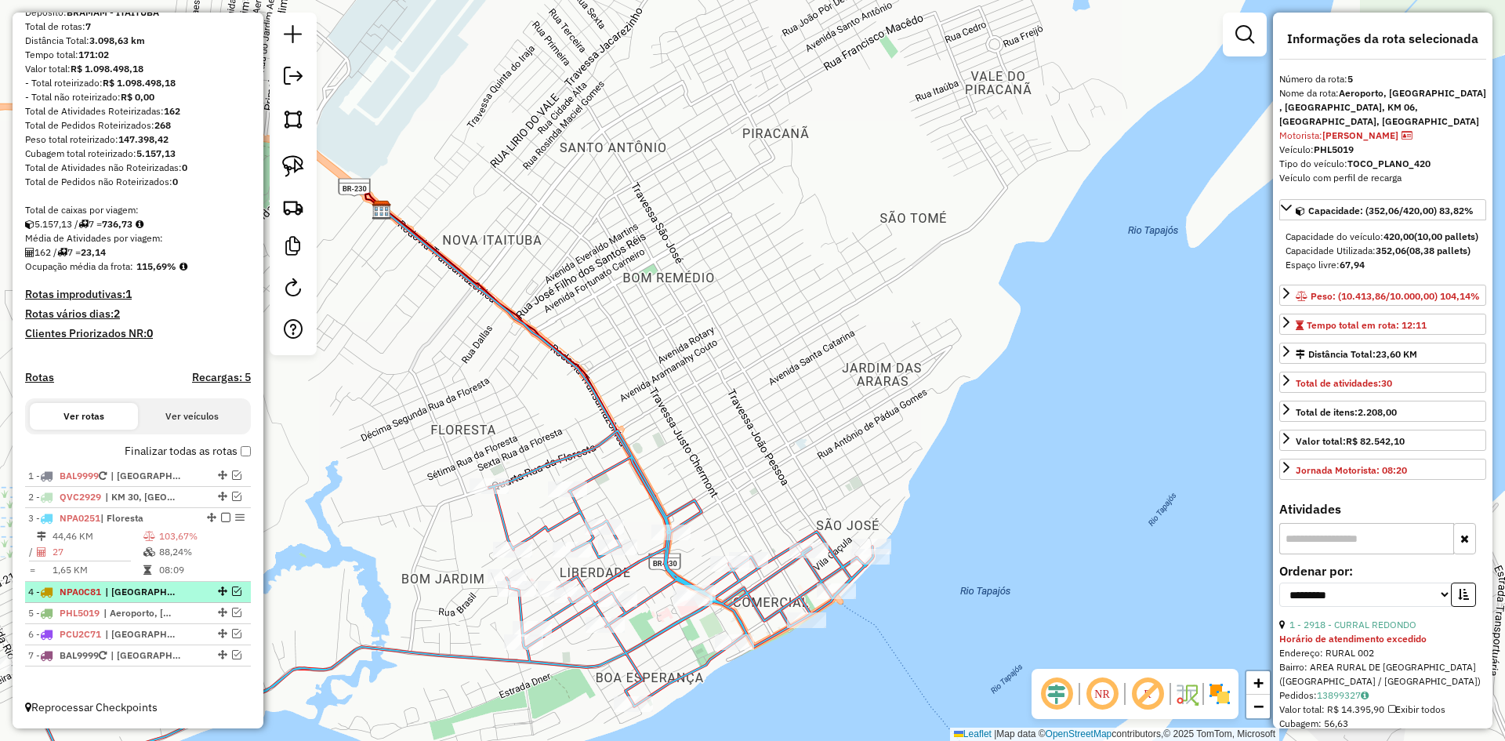
scroll to position [154, 0]
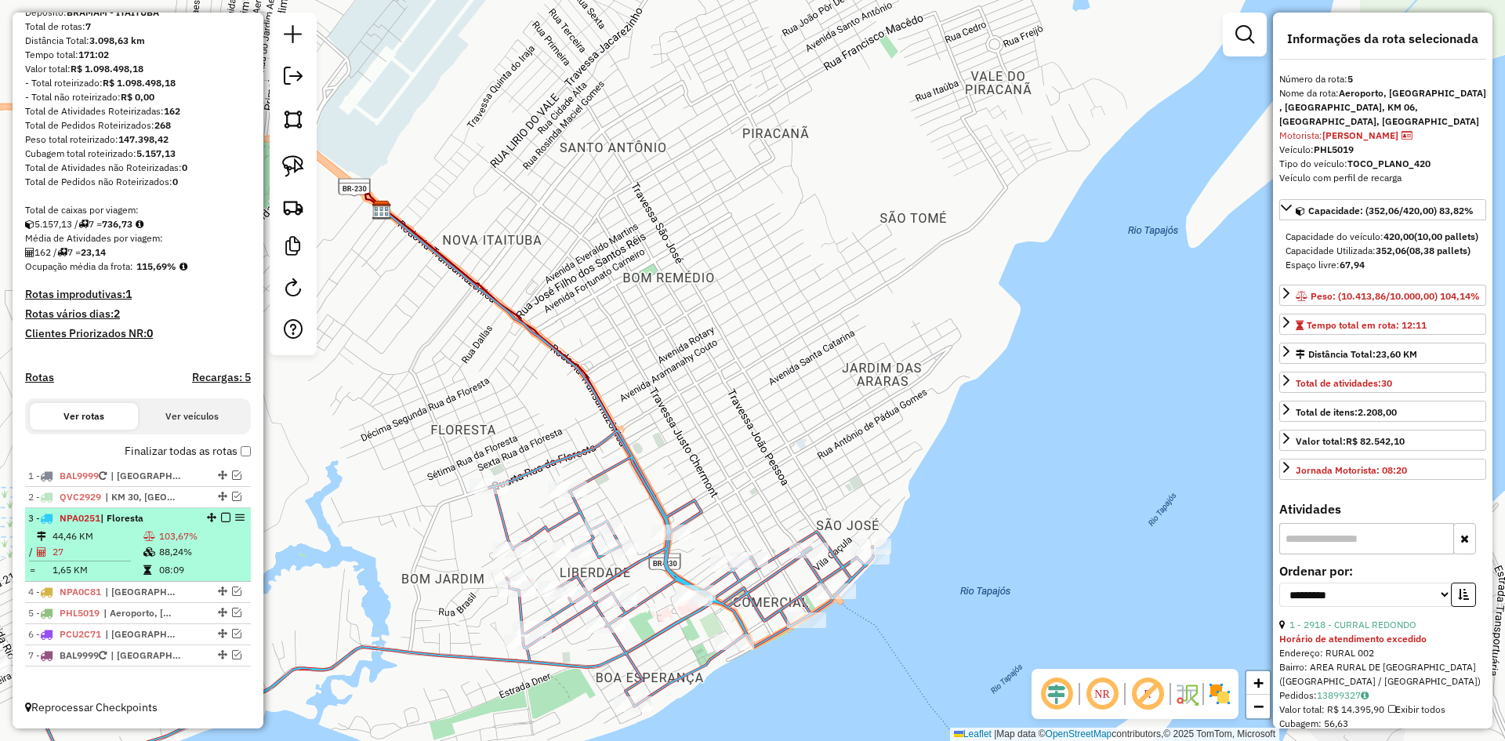
click at [221, 517] on em at bounding box center [225, 516] width 9 height 9
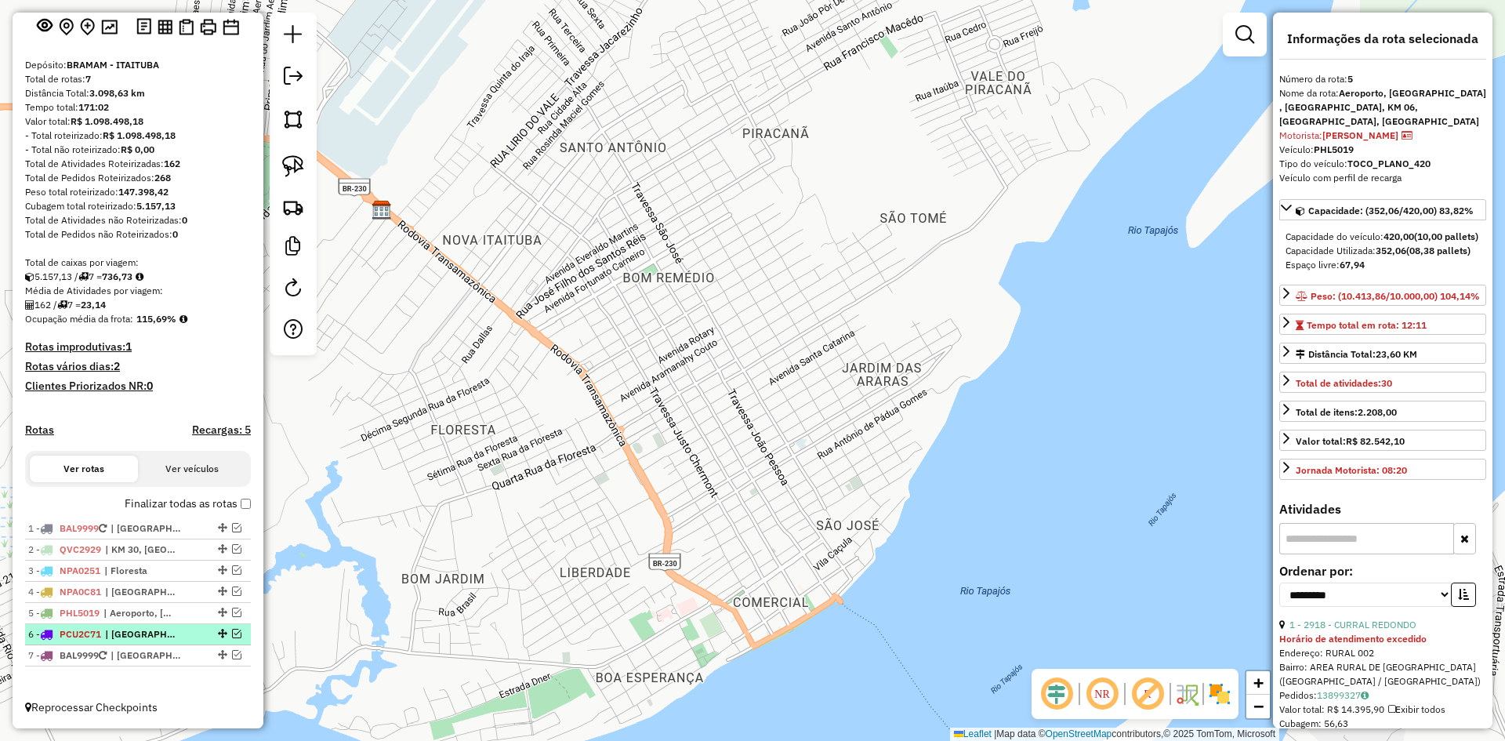
click at [129, 631] on span "| [GEOGRAPHIC_DATA], [GEOGRAPHIC_DATA], [GEOGRAPHIC_DATA]" at bounding box center [141, 634] width 72 height 14
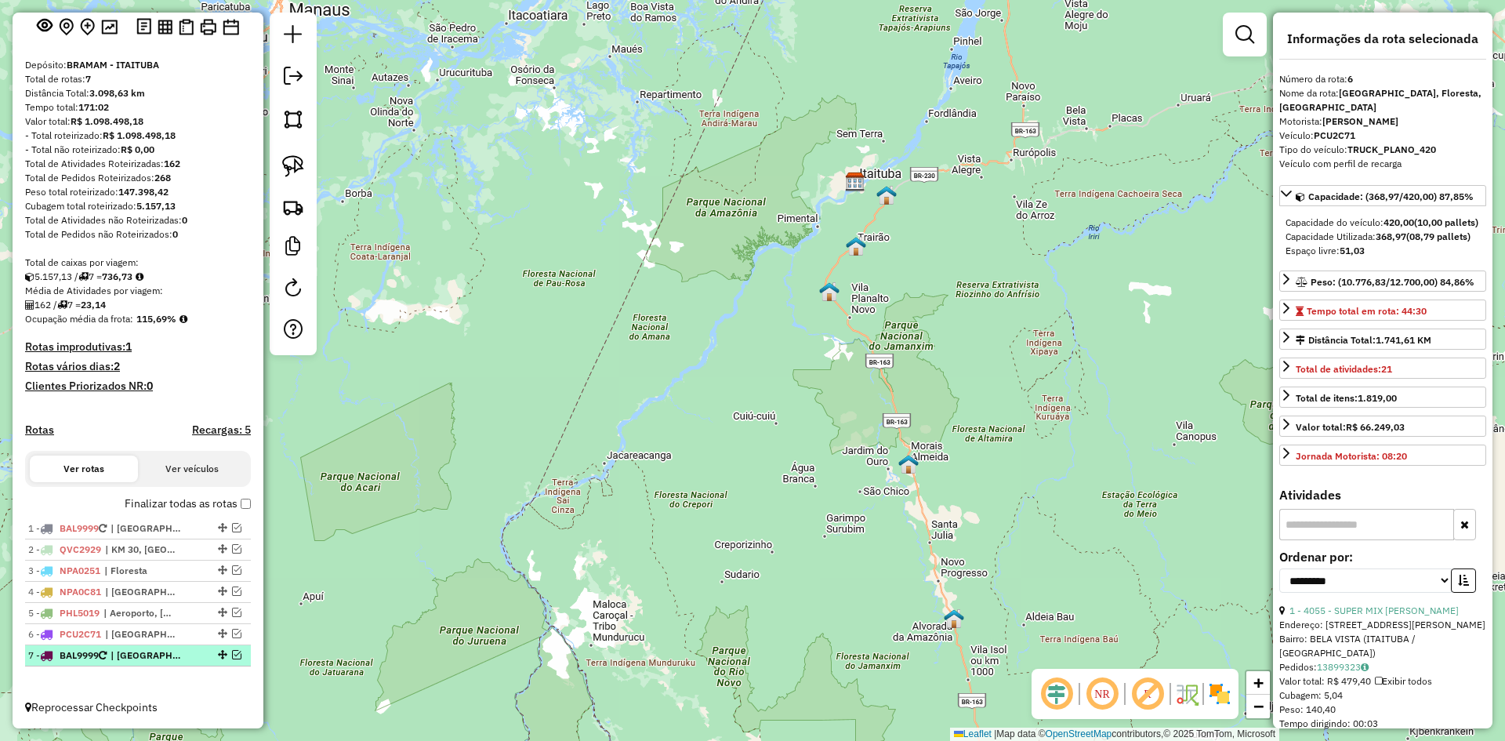
click at [233, 654] on em at bounding box center [236, 654] width 9 height 9
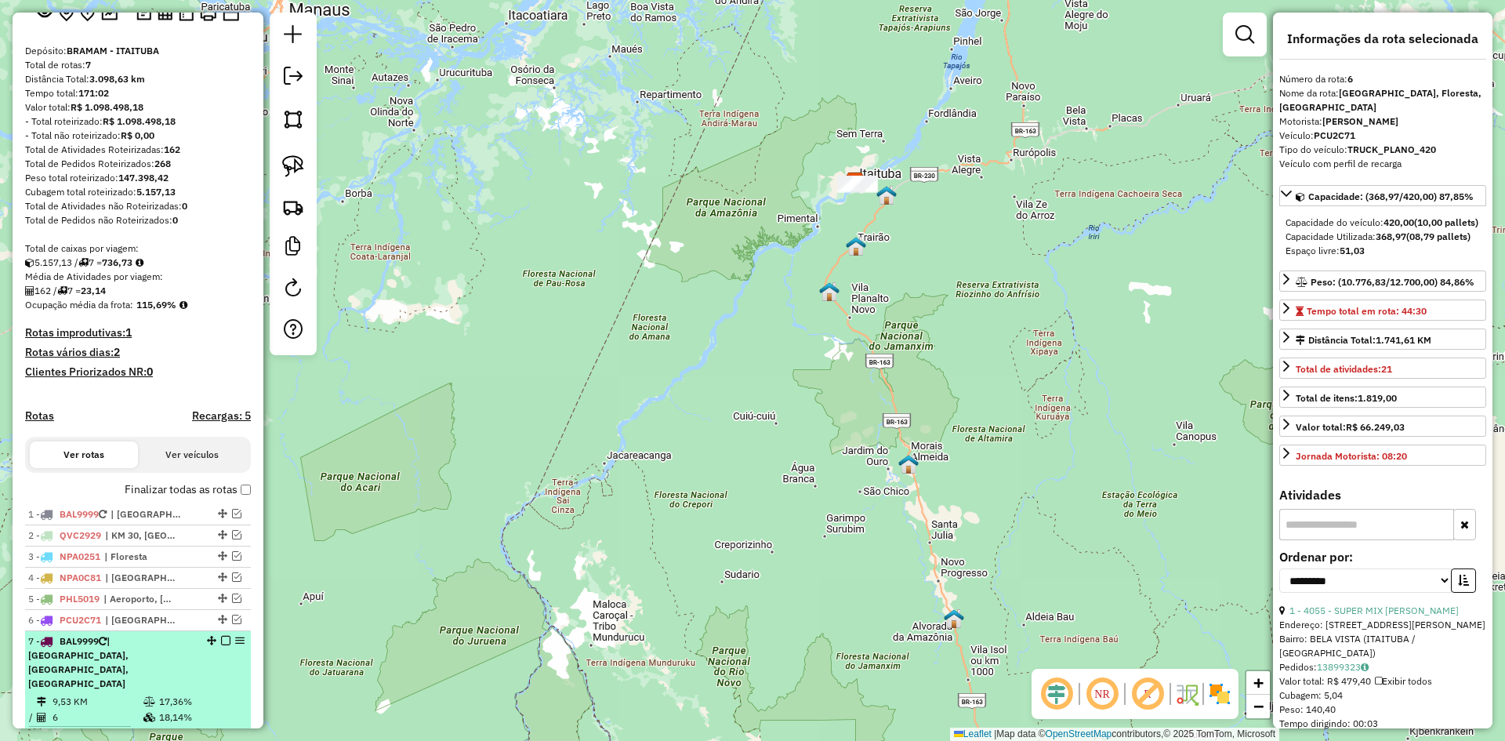
scroll to position [168, 0]
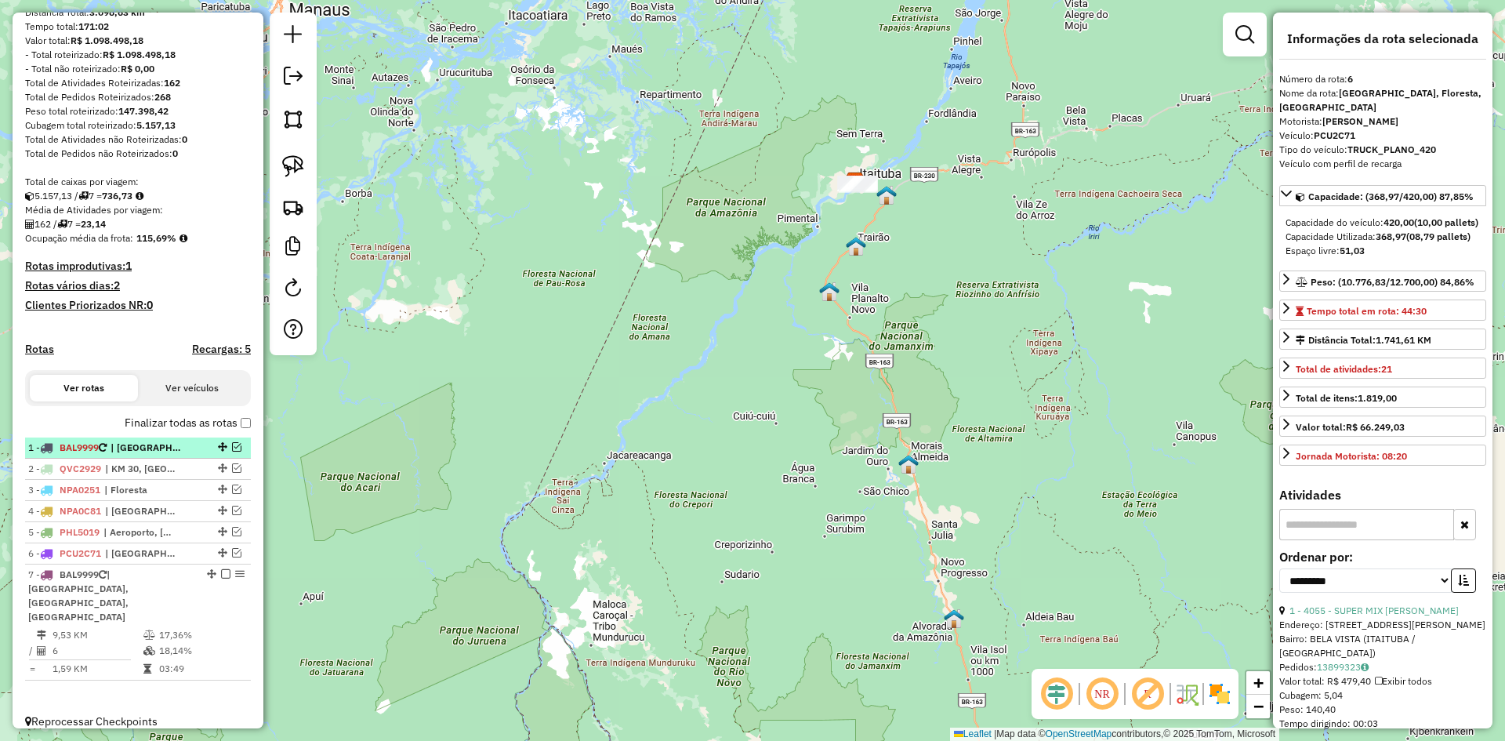
click at [234, 451] on em at bounding box center [236, 446] width 9 height 9
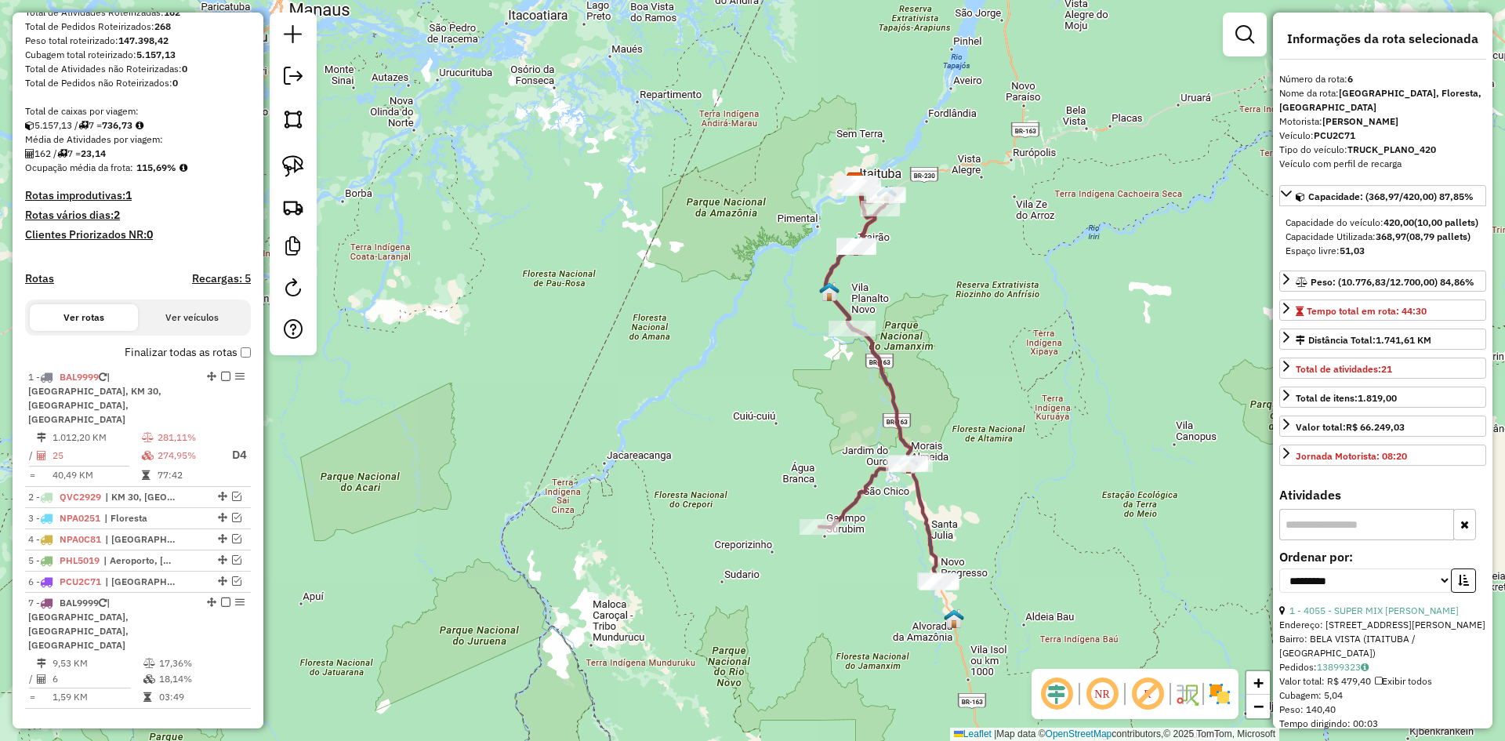
click at [891, 383] on icon at bounding box center [879, 384] width 121 height 395
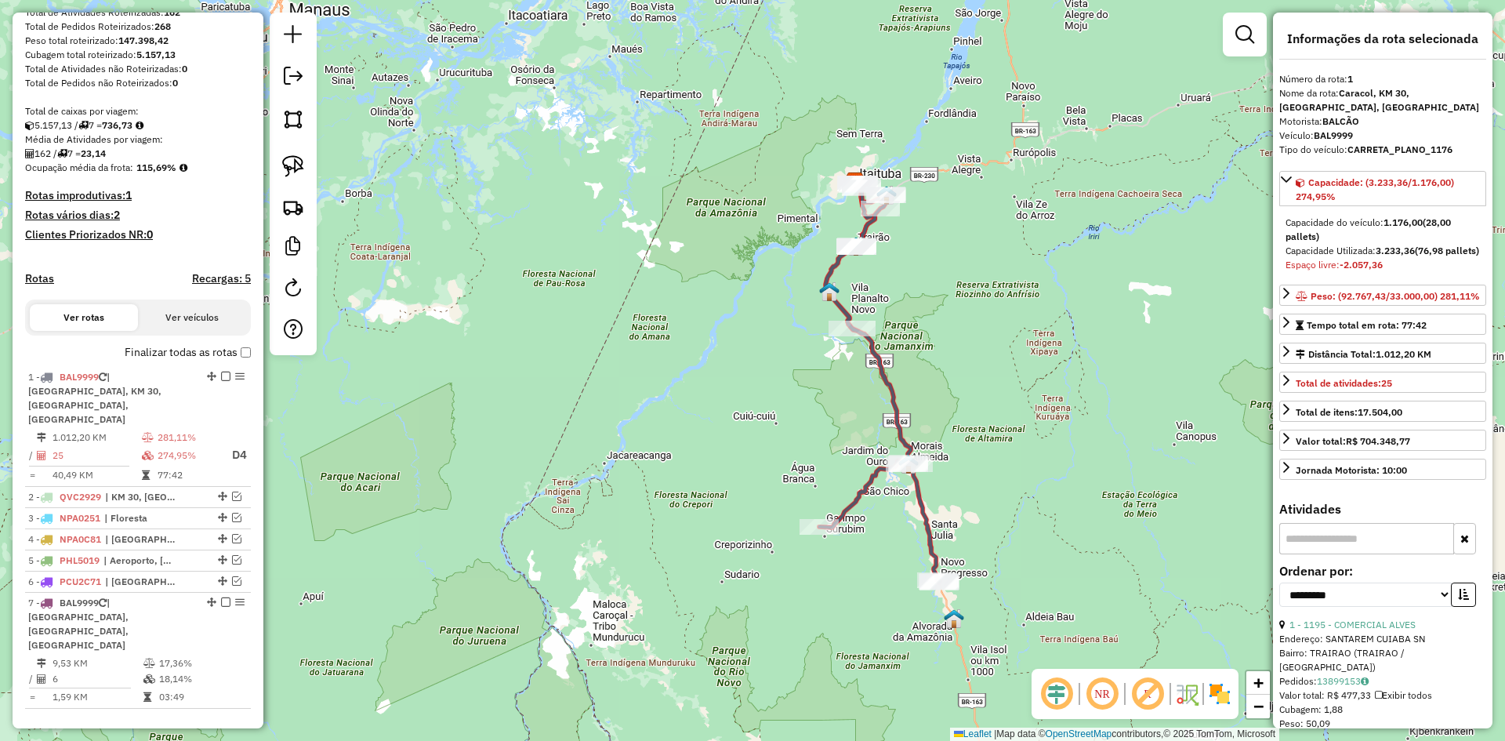
click at [891, 383] on icon at bounding box center [879, 384] width 121 height 395
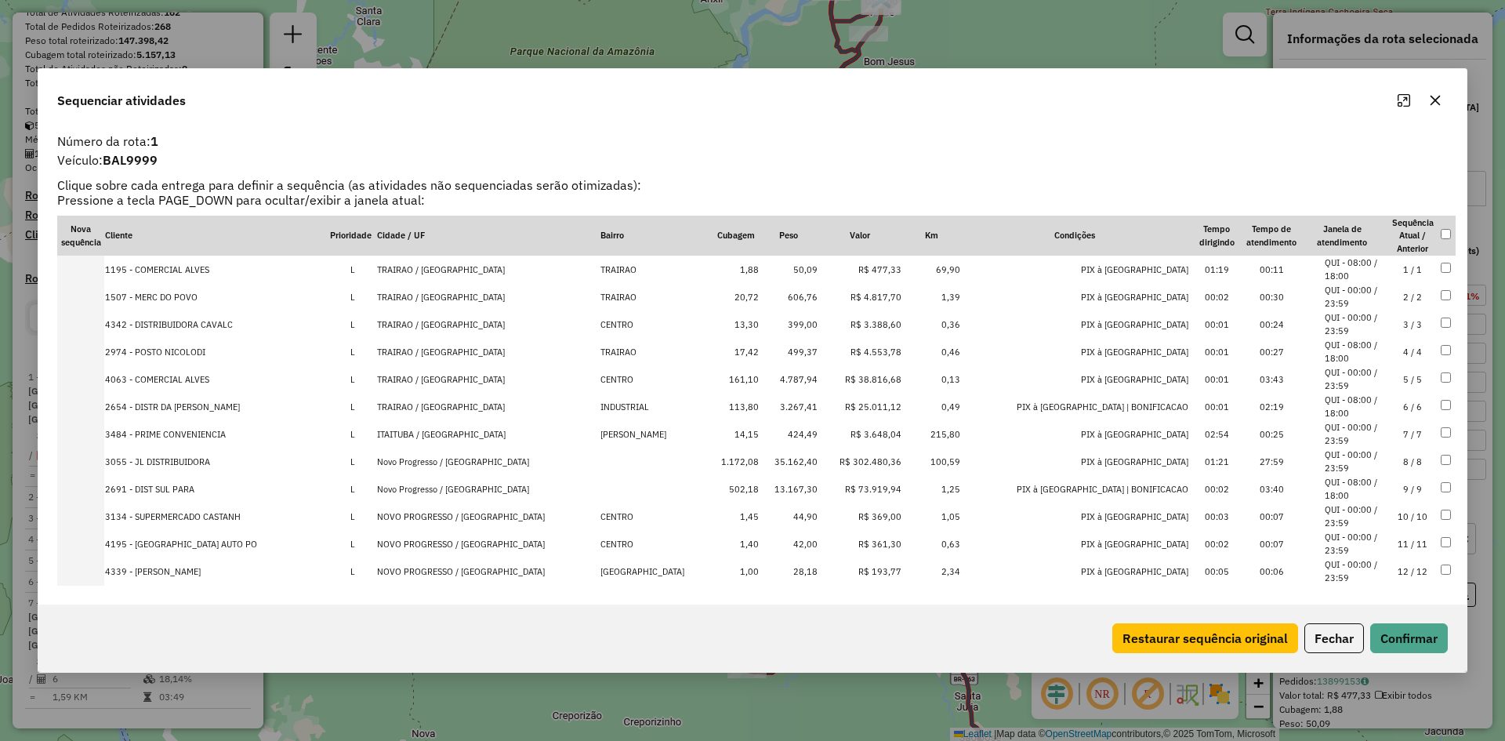
click at [1440, 241] on th at bounding box center [1448, 235] width 16 height 41
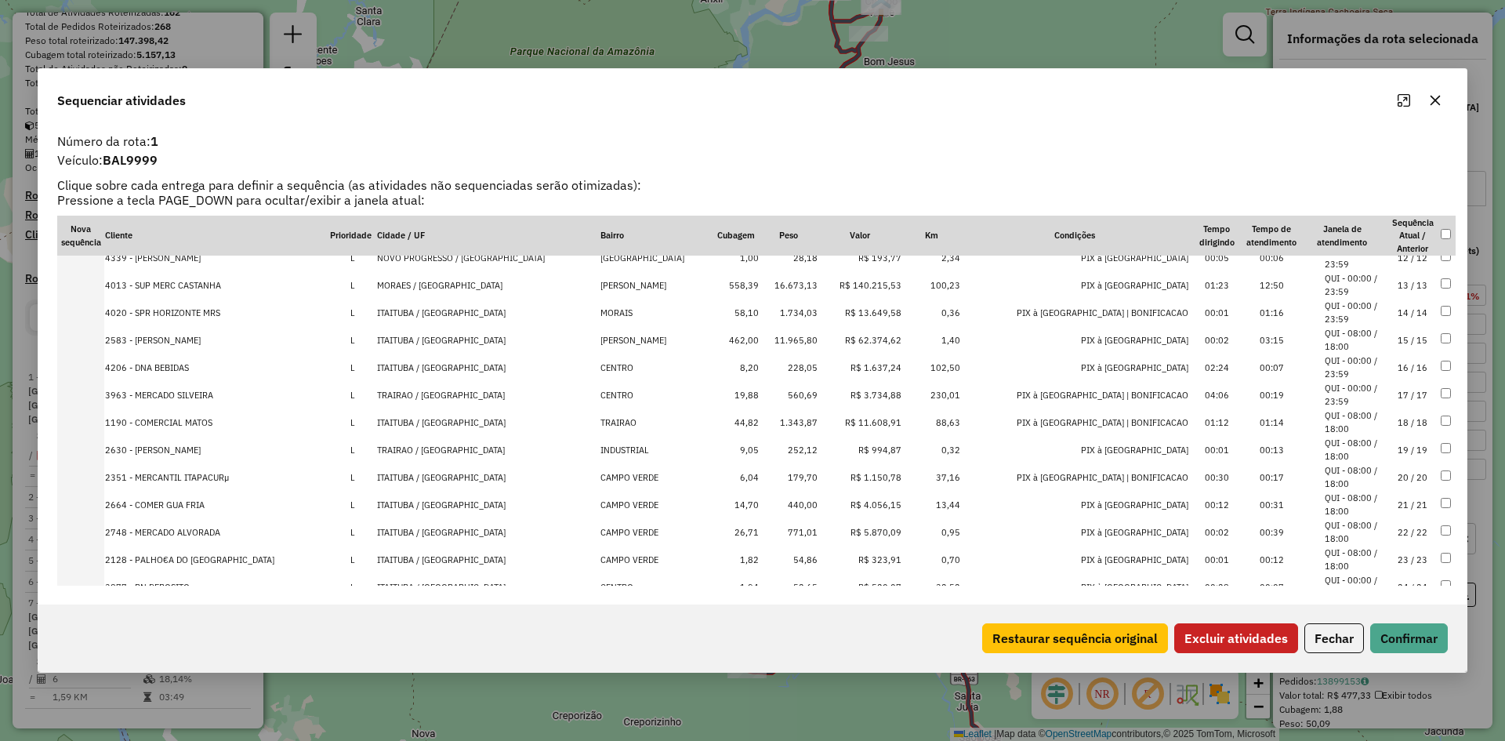
scroll to position [370, 0]
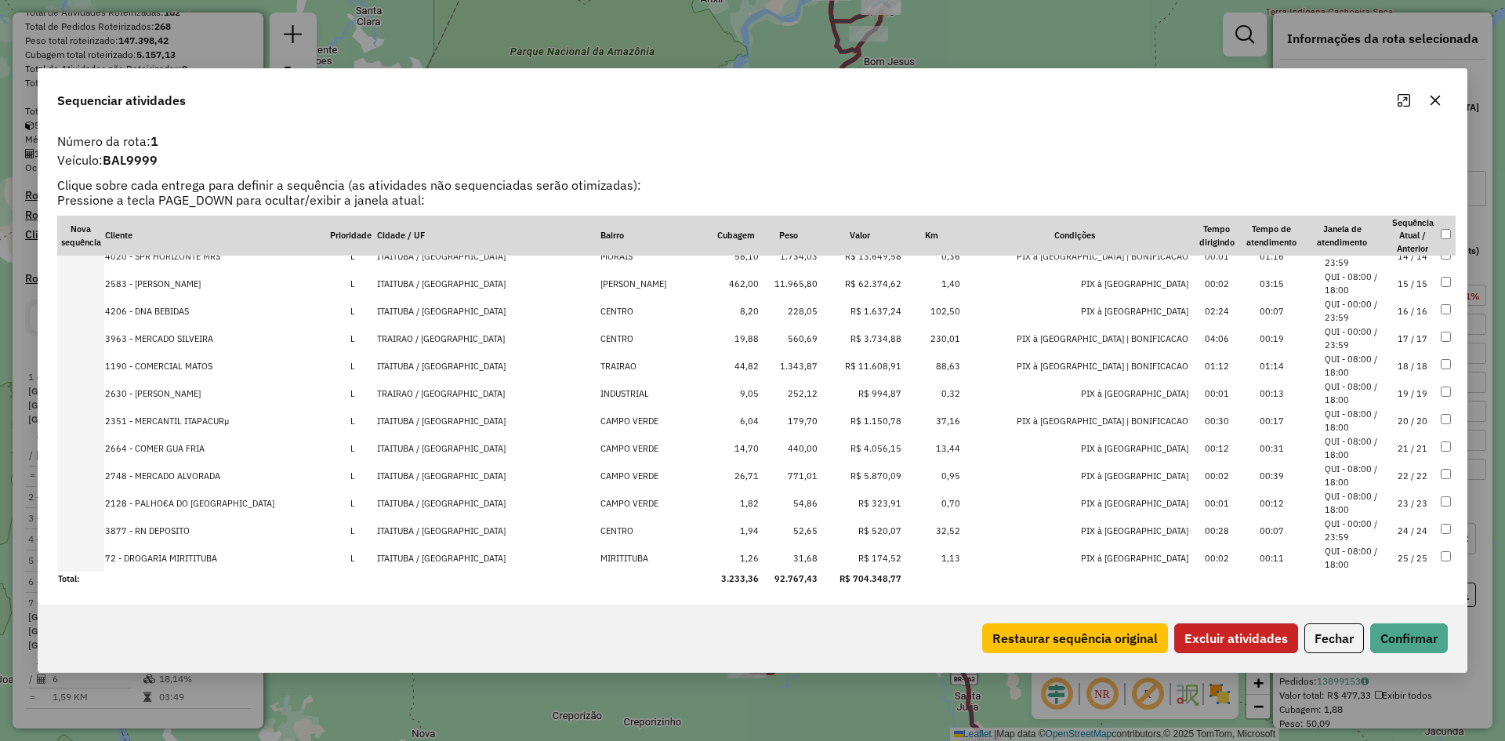
click at [1202, 632] on button "Excluir atividades" at bounding box center [1236, 638] width 124 height 30
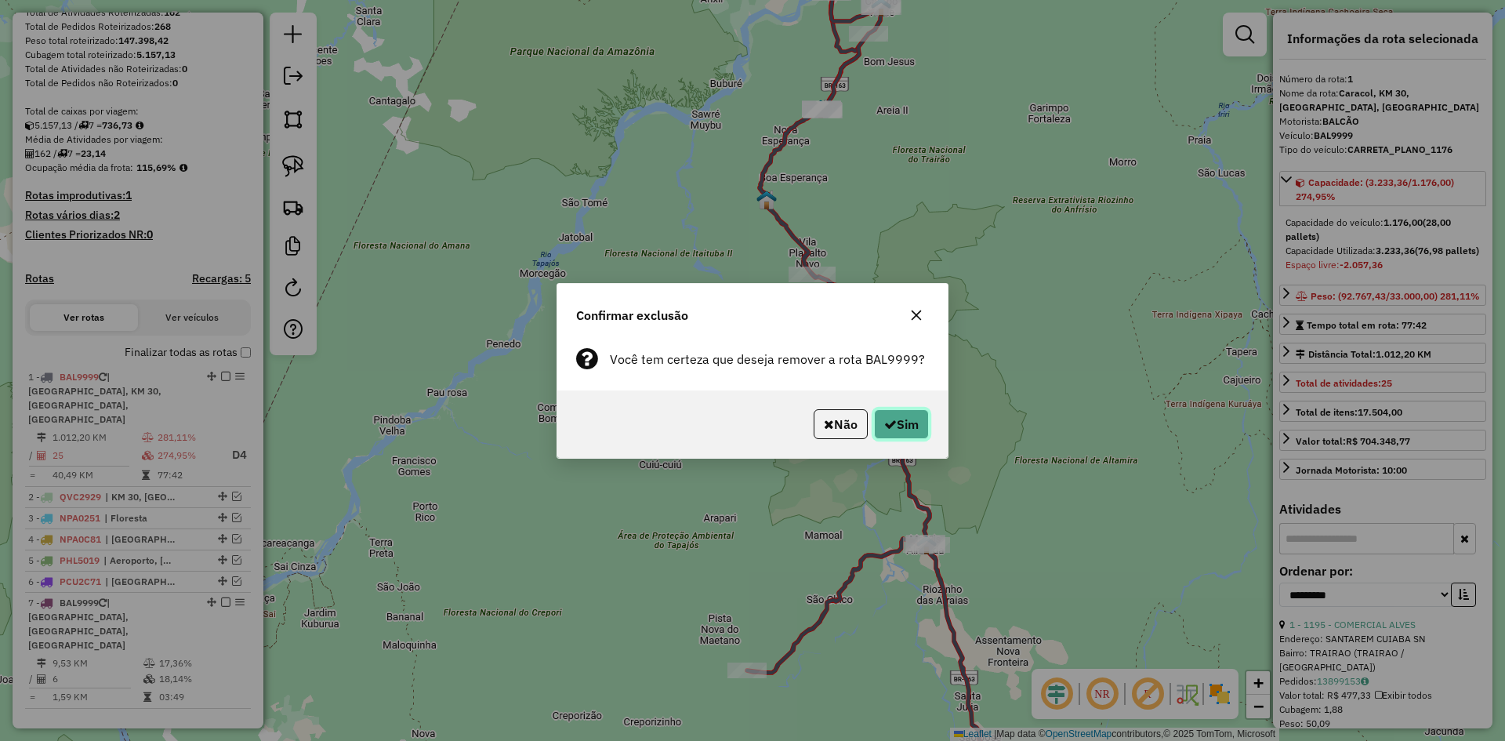
click at [901, 424] on button "Sim" at bounding box center [901, 424] width 55 height 30
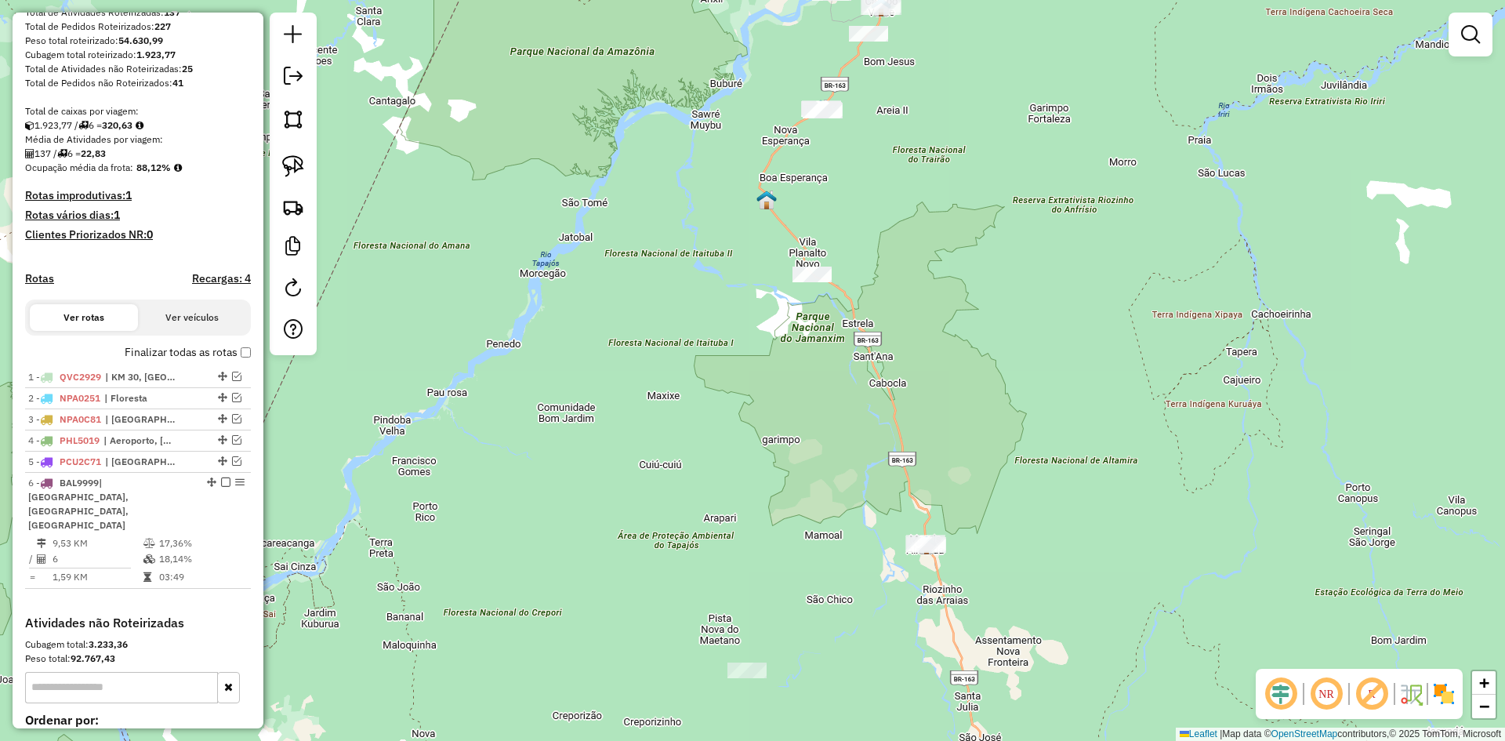
scroll to position [315, 0]
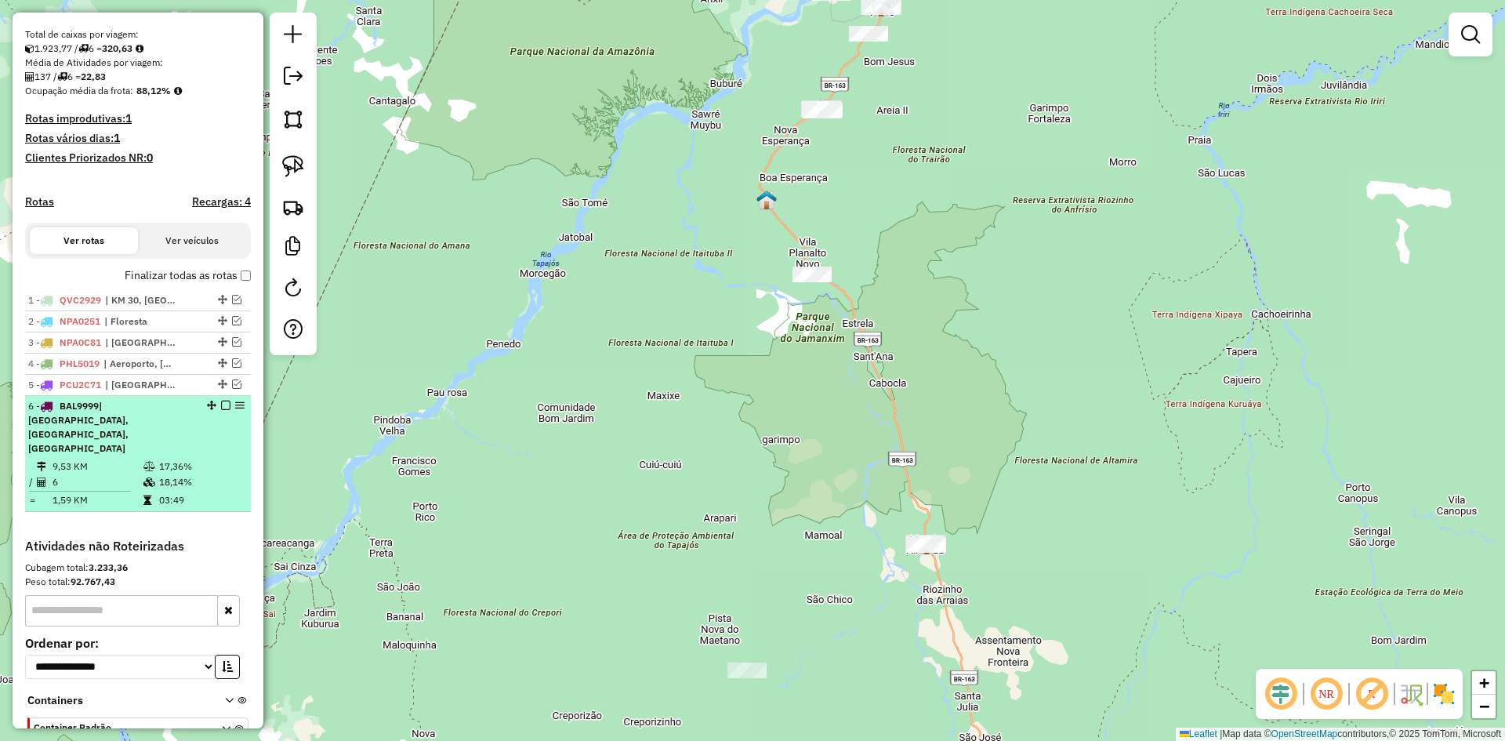
click at [179, 440] on div "6 - BAL9999 | Bela Vista, Centro, Floresta" at bounding box center [111, 427] width 166 height 56
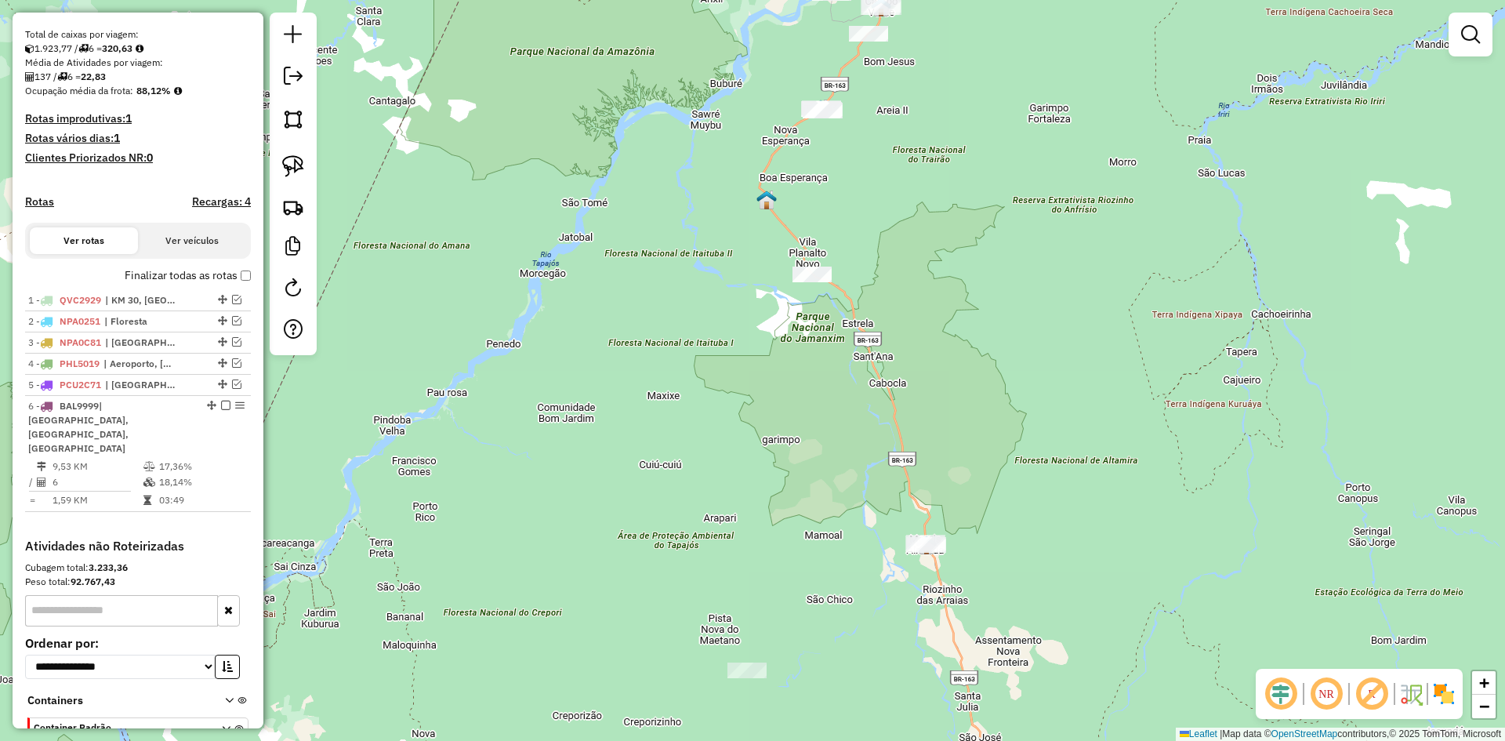
select select "**********"
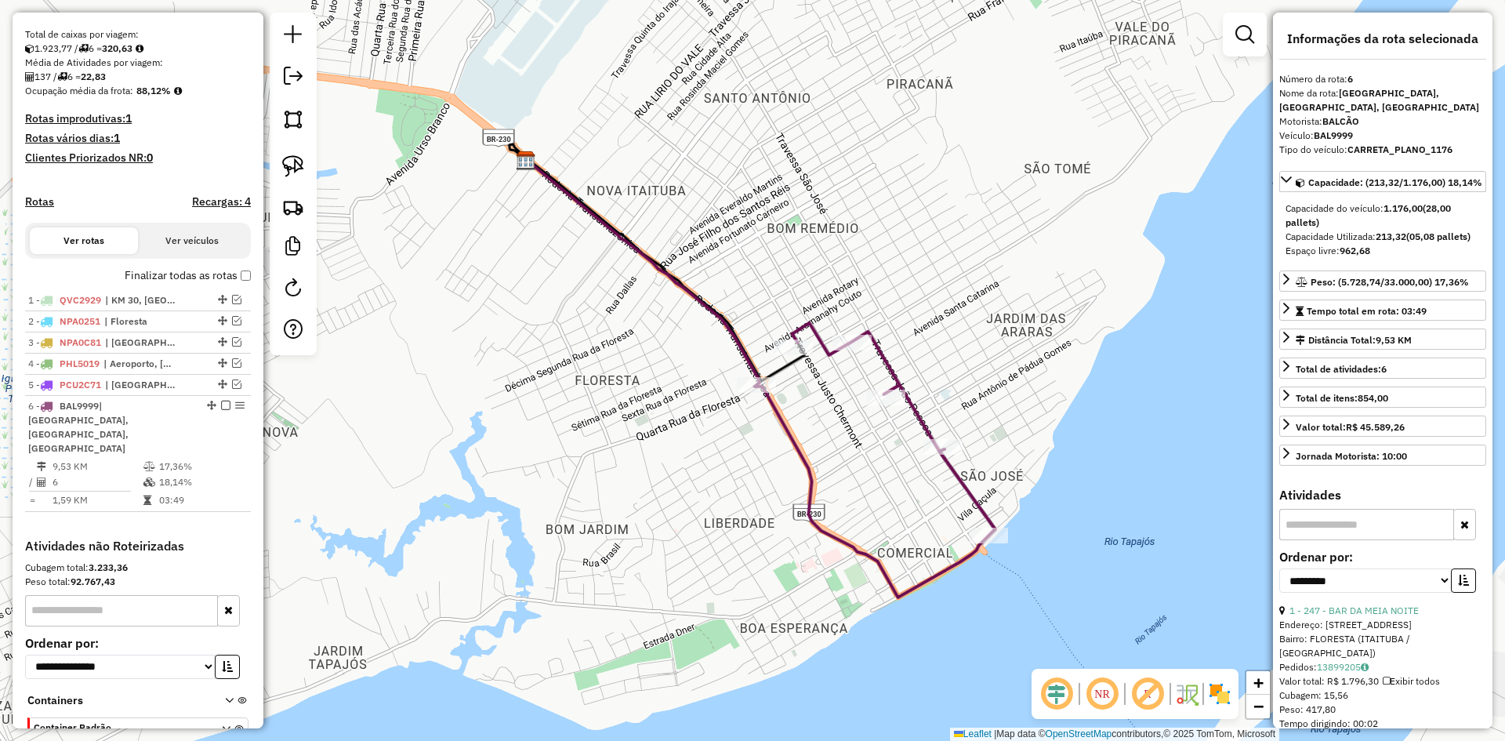
click at [778, 360] on icon at bounding box center [656, 262] width 295 height 237
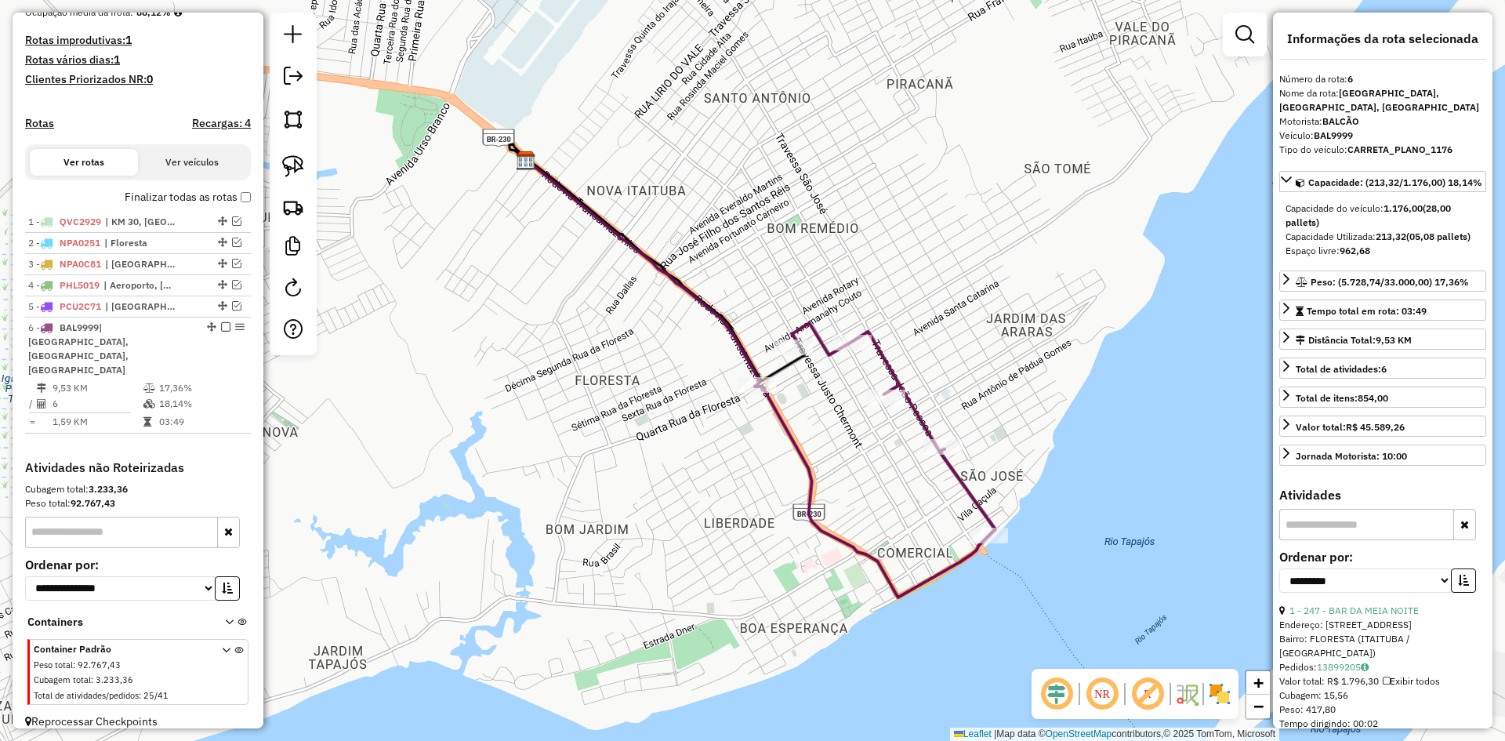
click at [778, 360] on icon at bounding box center [656, 262] width 295 height 237
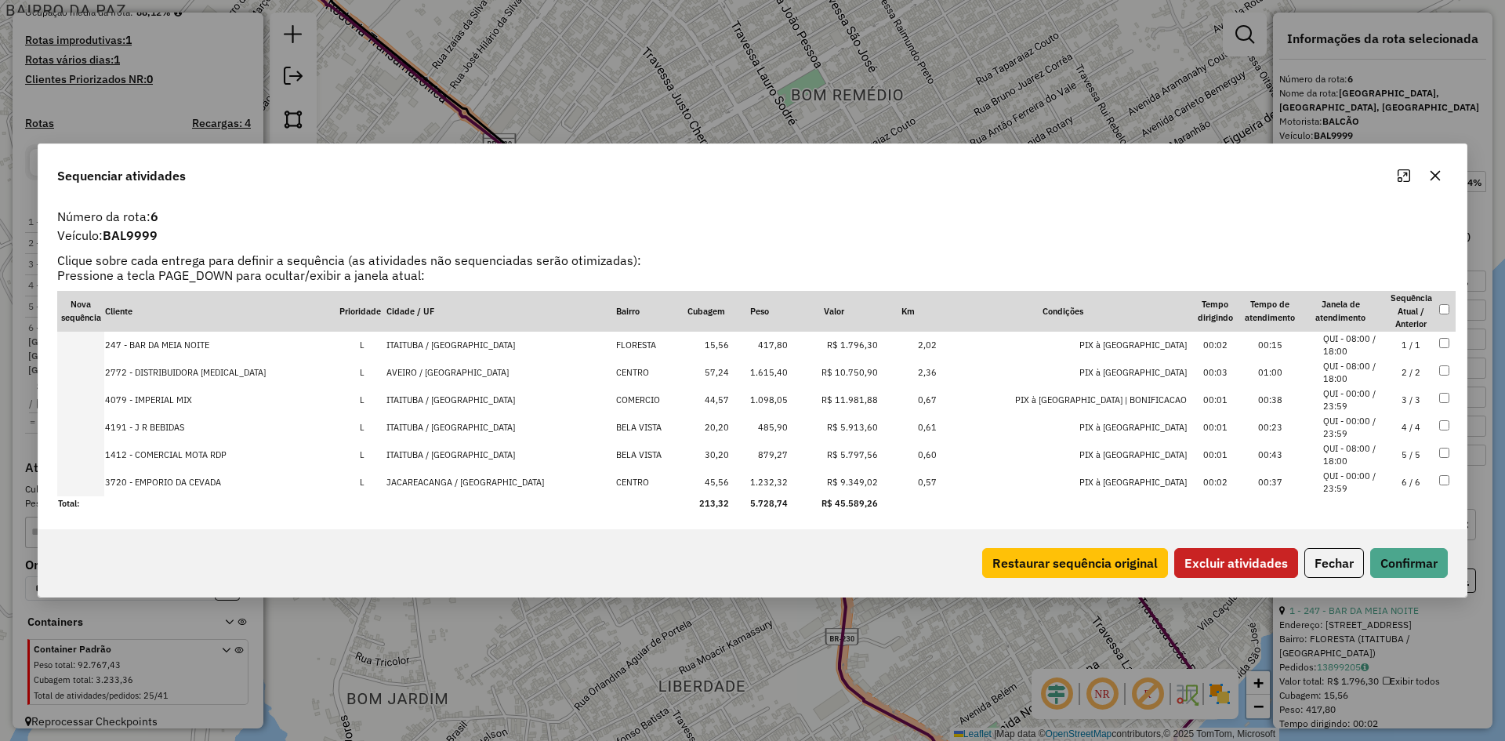
click at [1232, 579] on div "Restaurar sequência original Excluir atividades Fechar Confirmar" at bounding box center [752, 562] width 1428 height 67
click at [1229, 563] on button "Excluir atividades" at bounding box center [1236, 563] width 124 height 30
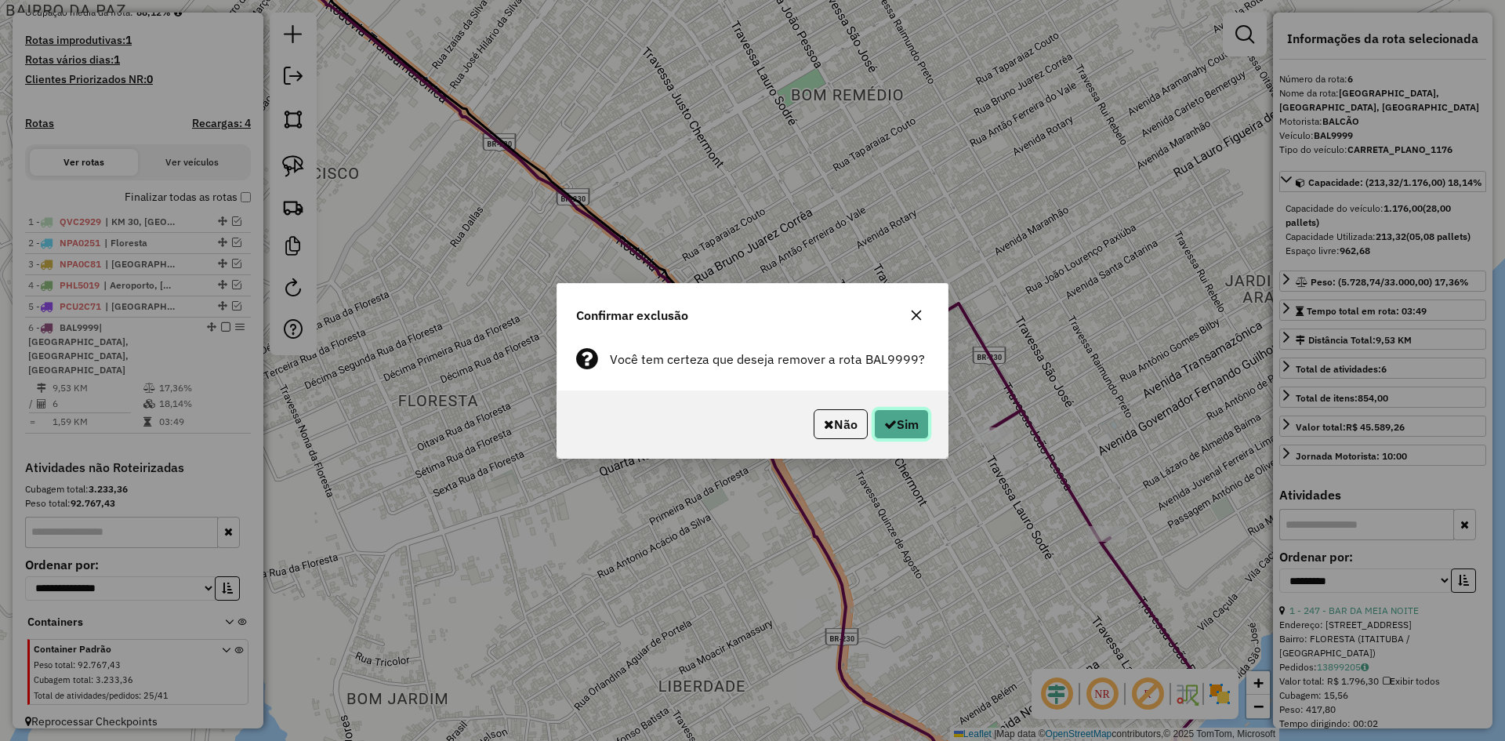
click at [892, 411] on button "Sim" at bounding box center [901, 424] width 55 height 30
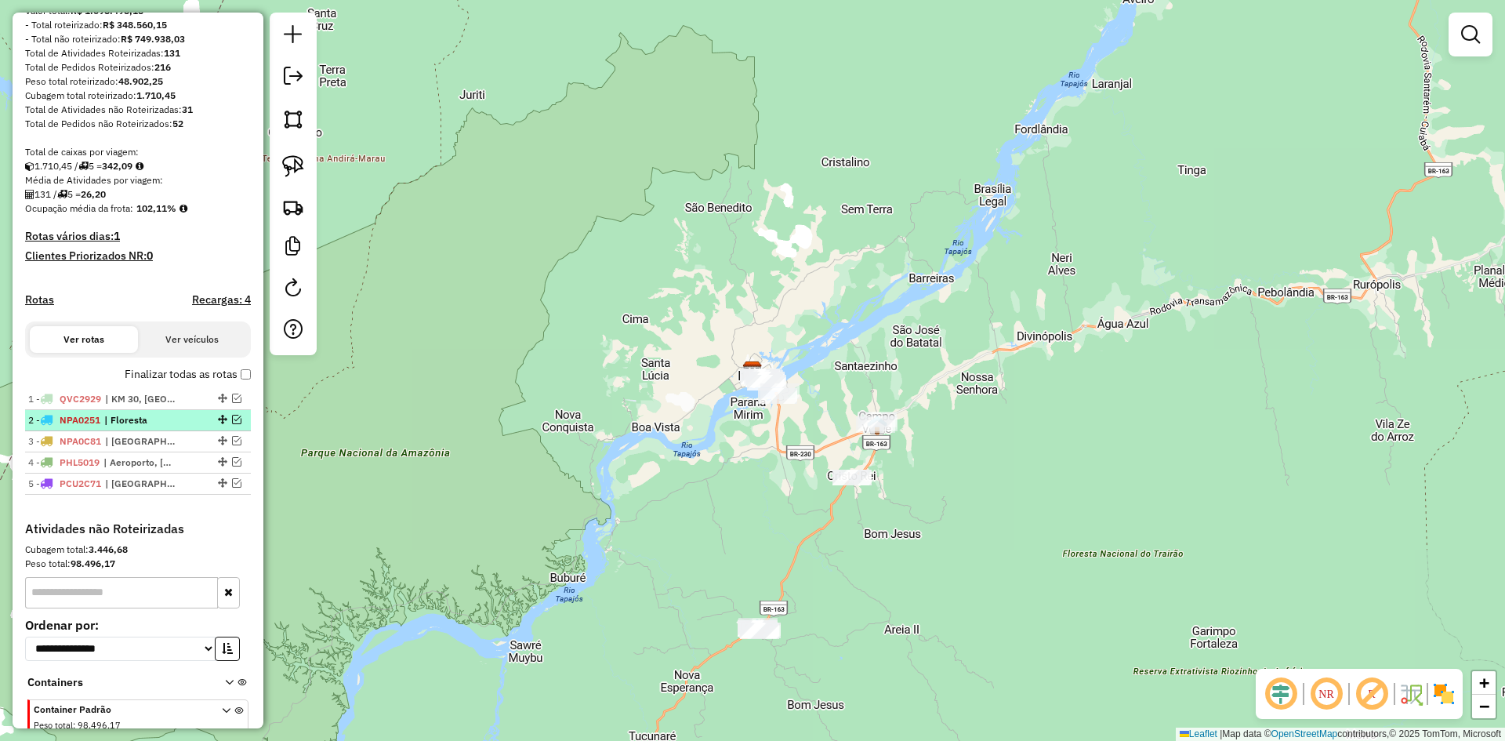
scroll to position [129, 0]
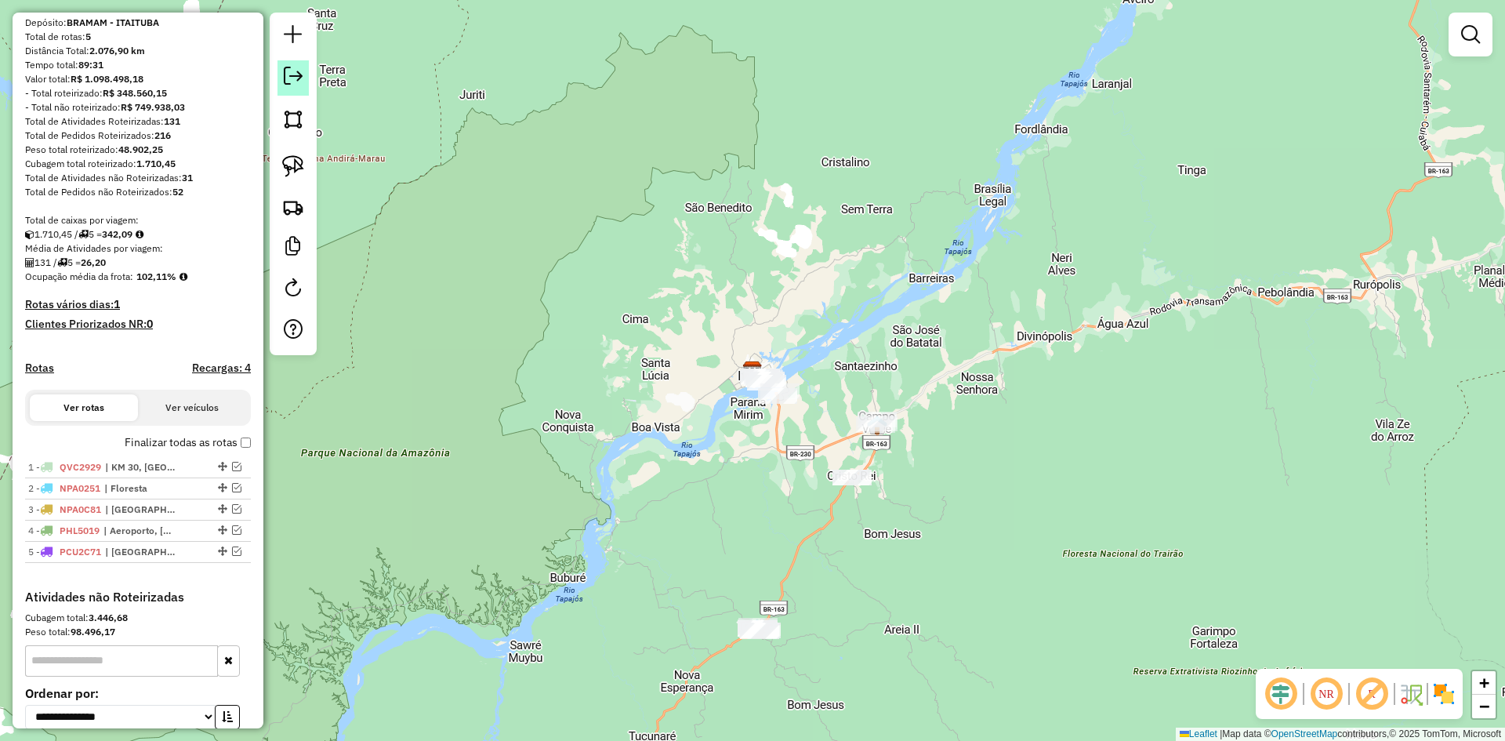
click at [300, 85] on em at bounding box center [293, 76] width 19 height 19
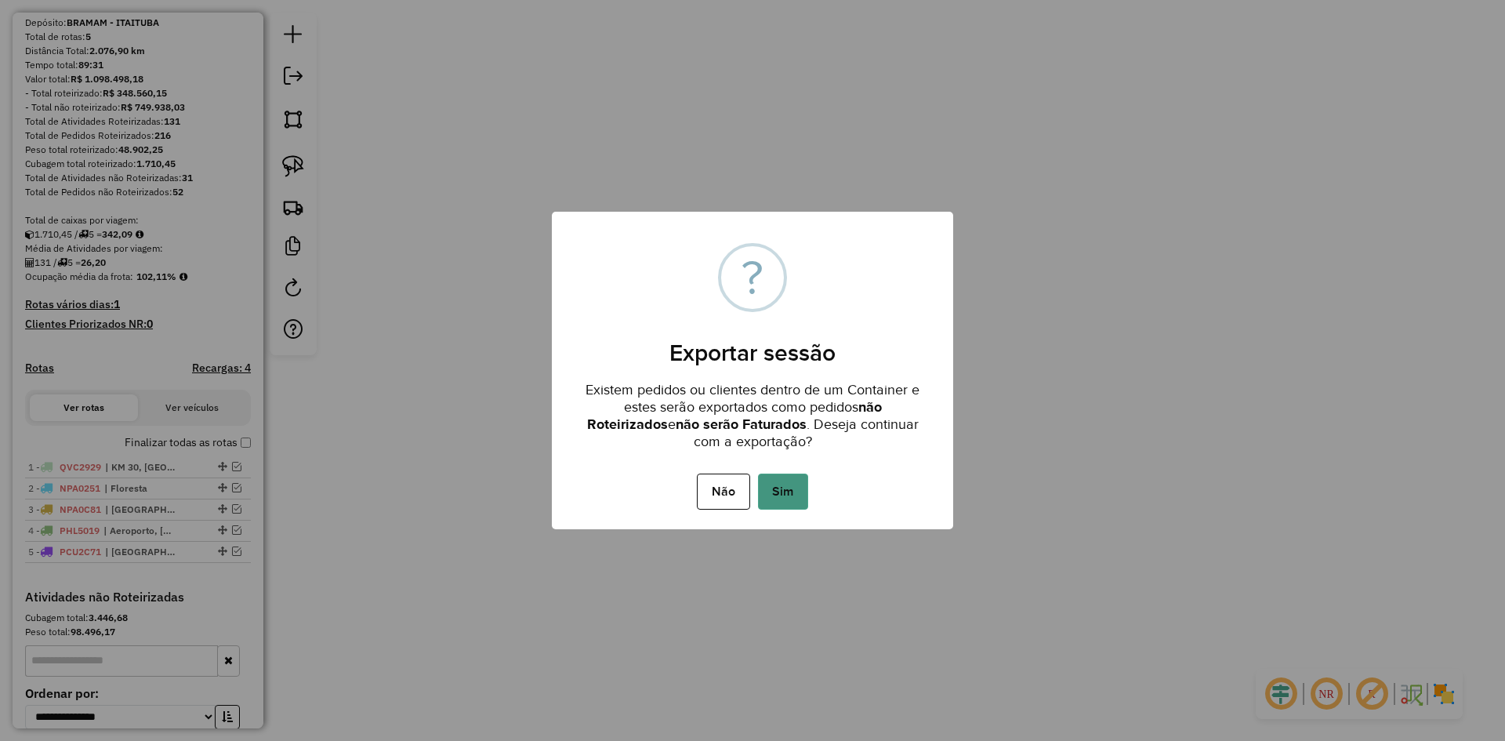
click at [791, 487] on button "Sim" at bounding box center [783, 491] width 50 height 36
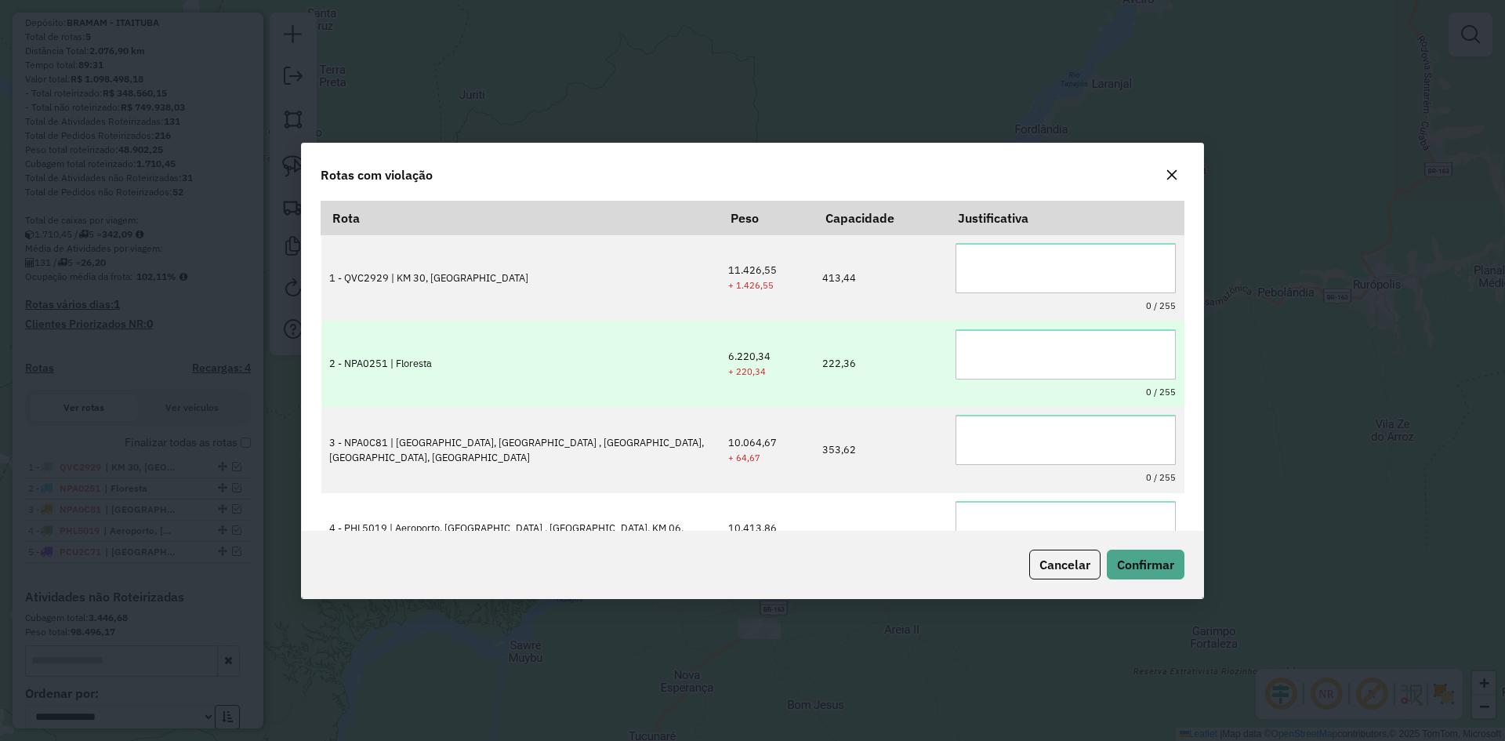
scroll to position [0, 0]
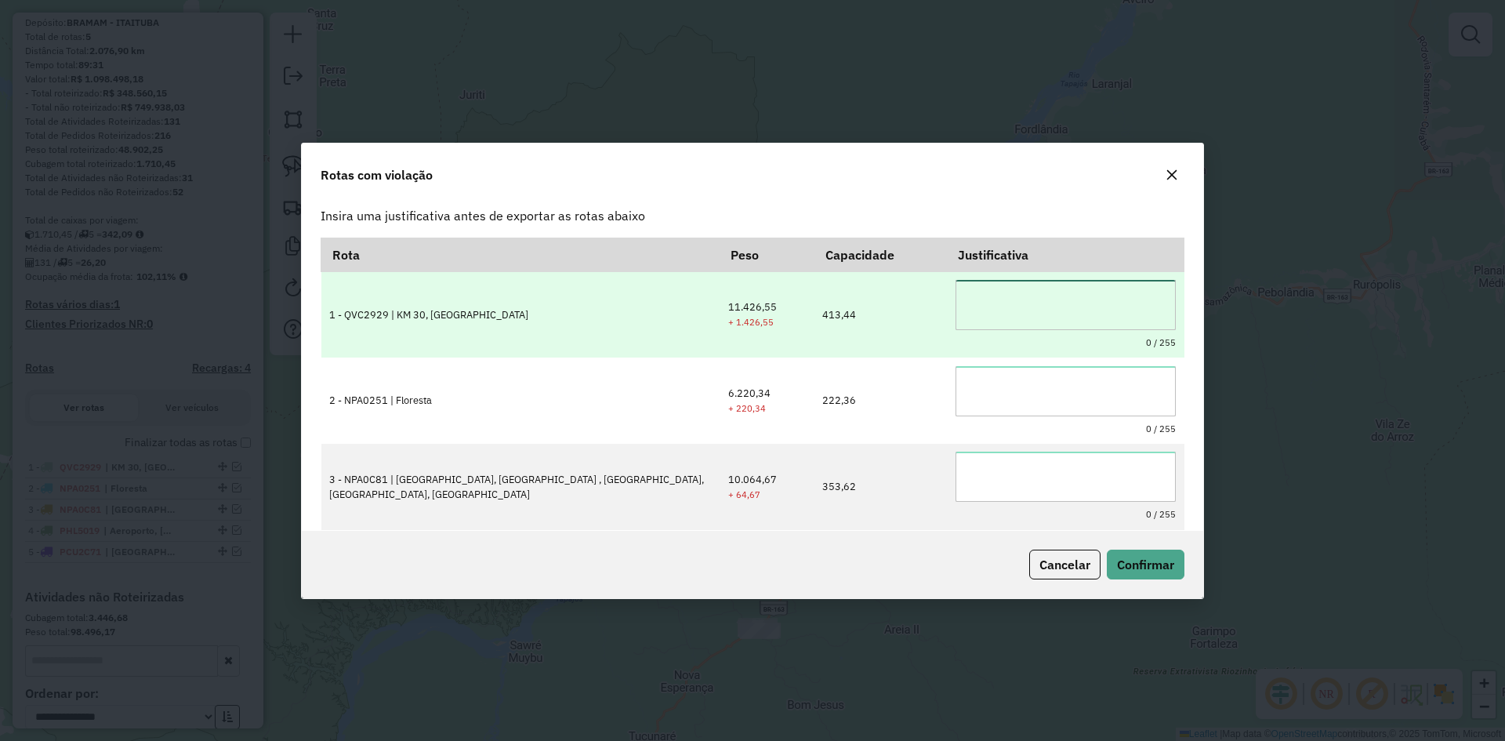
click at [994, 298] on textarea at bounding box center [1065, 305] width 220 height 50
type textarea "*"
drag, startPoint x: 1132, startPoint y: 303, endPoint x: 874, endPoint y: 313, distance: 258.8
click at [874, 313] on tr "**********" at bounding box center [752, 314] width 863 height 86
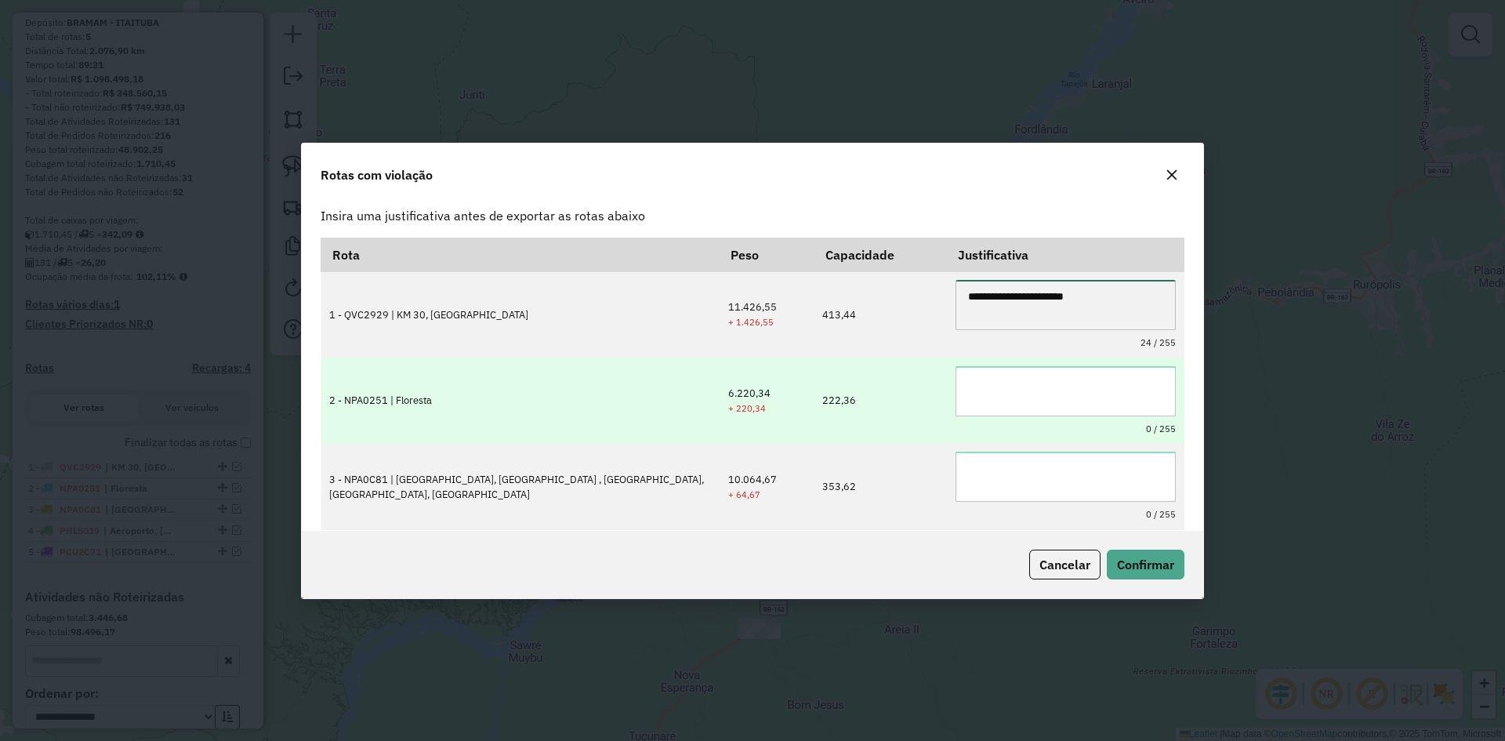
type textarea "**********"
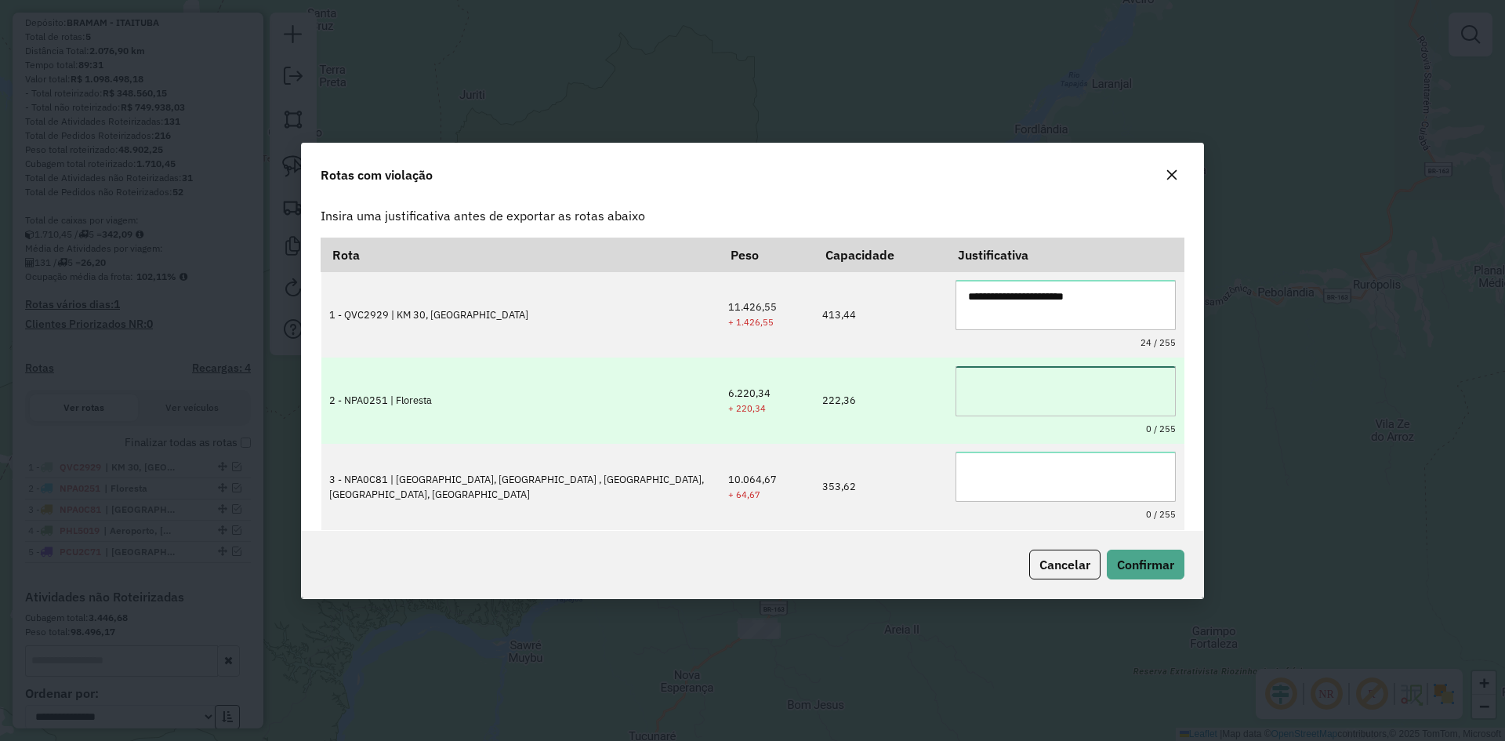
click at [978, 386] on textarea at bounding box center [1065, 391] width 220 height 50
paste textarea "**********"
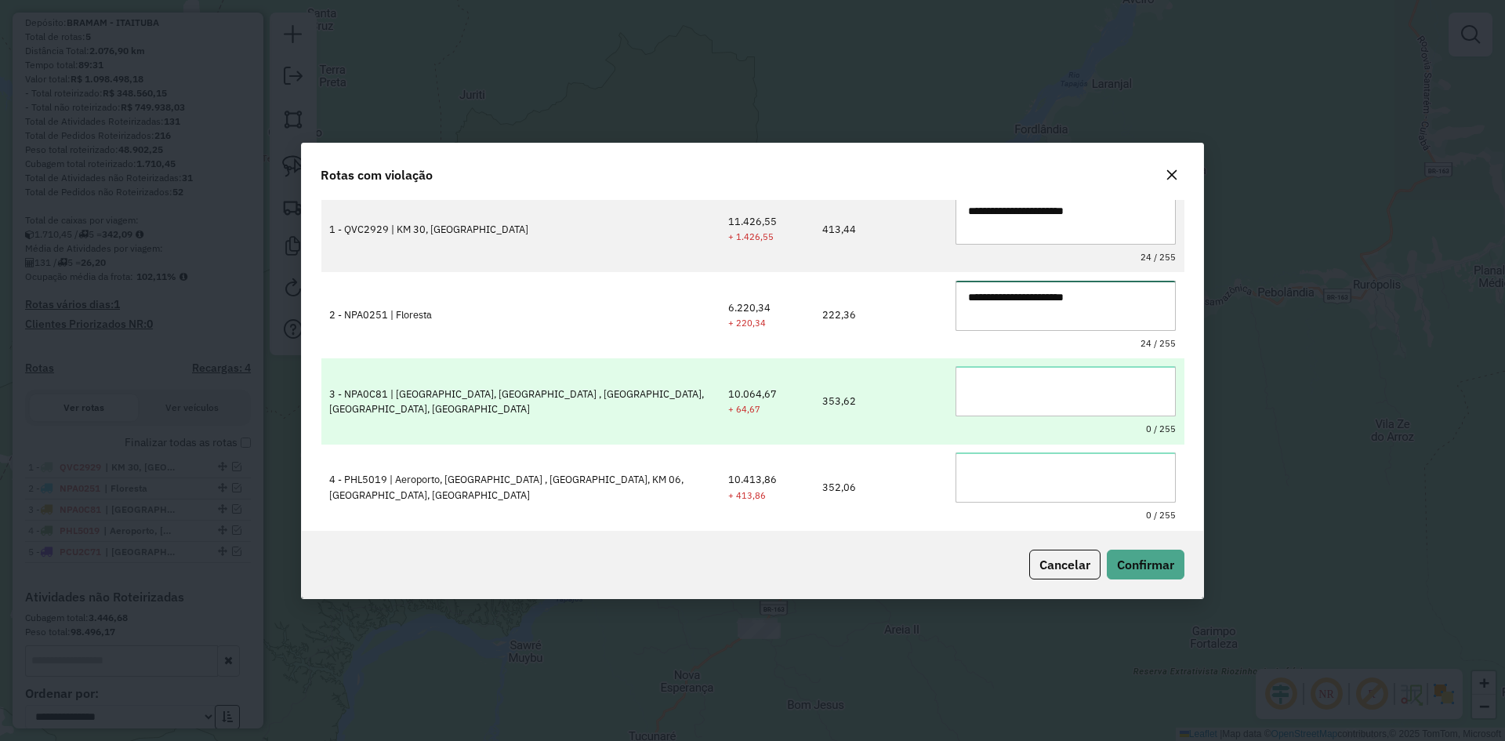
type textarea "**********"
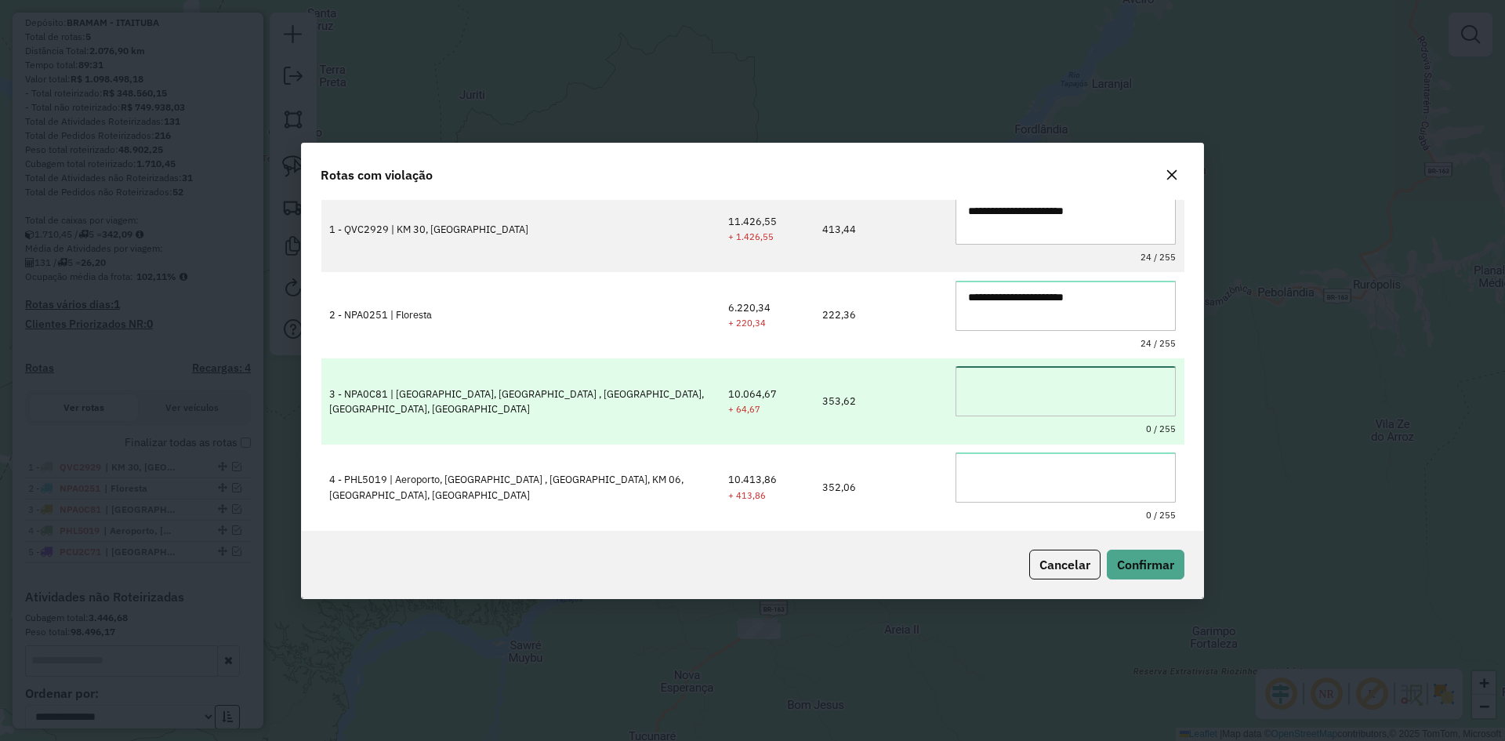
click at [1026, 386] on textarea at bounding box center [1065, 391] width 220 height 50
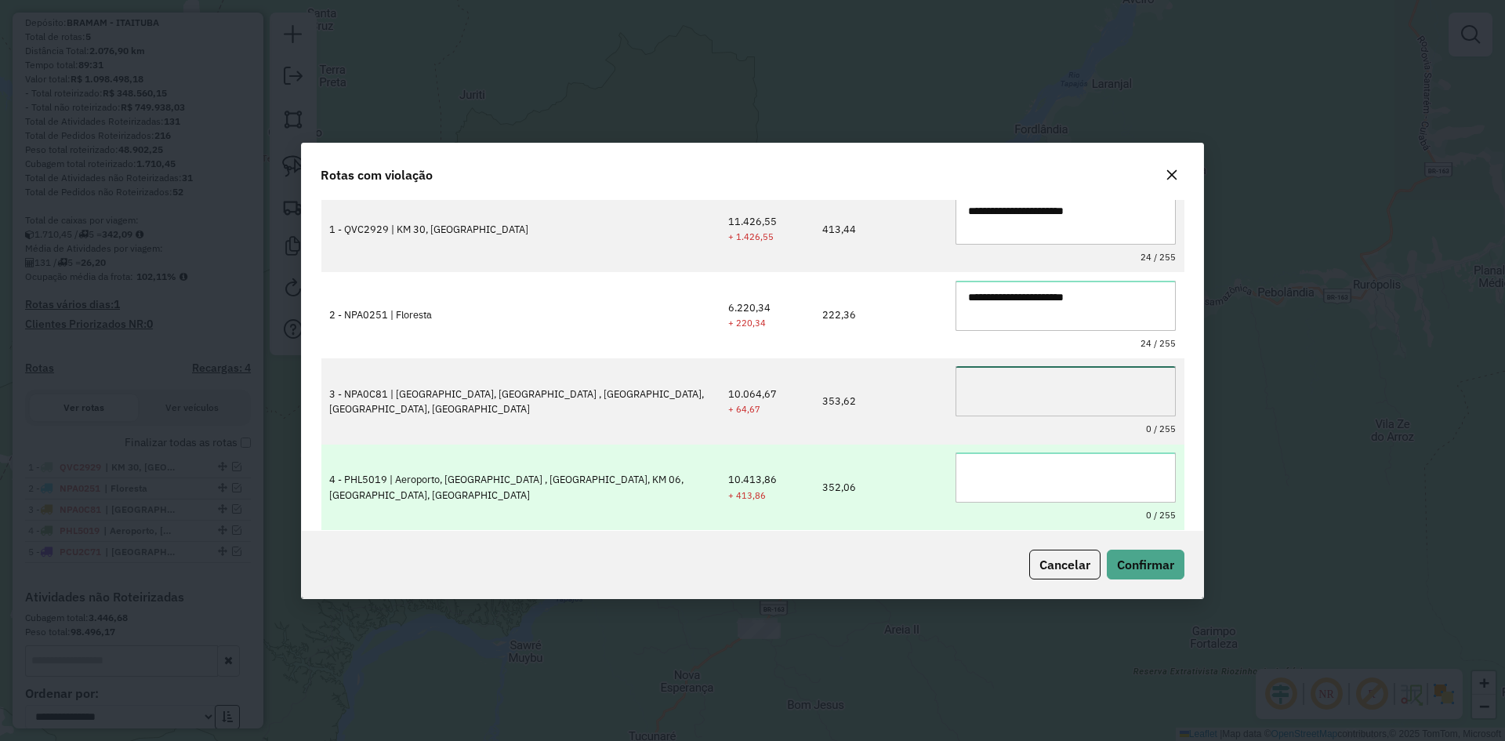
paste textarea "**********"
type textarea "**********"
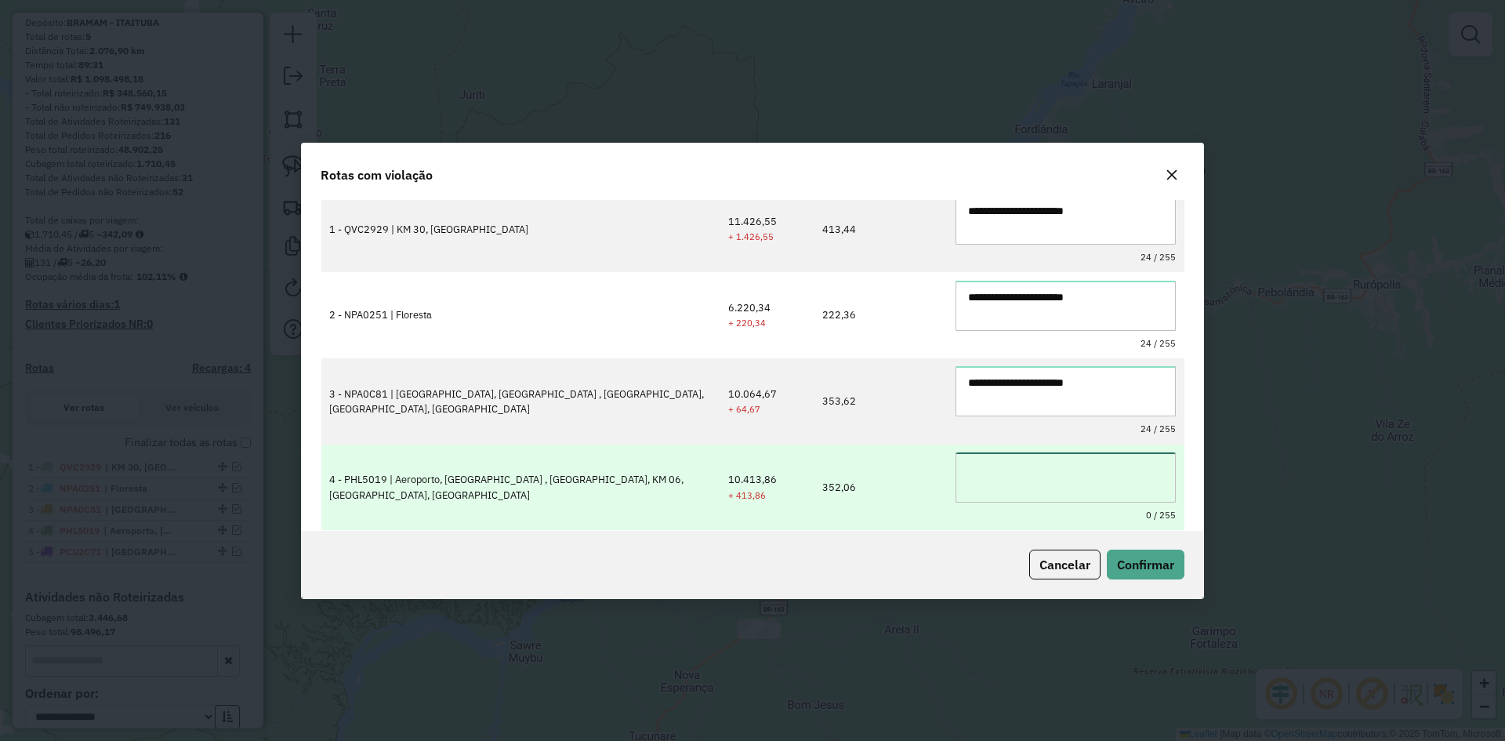
click at [993, 471] on textarea at bounding box center [1065, 477] width 220 height 50
paste textarea "**********"
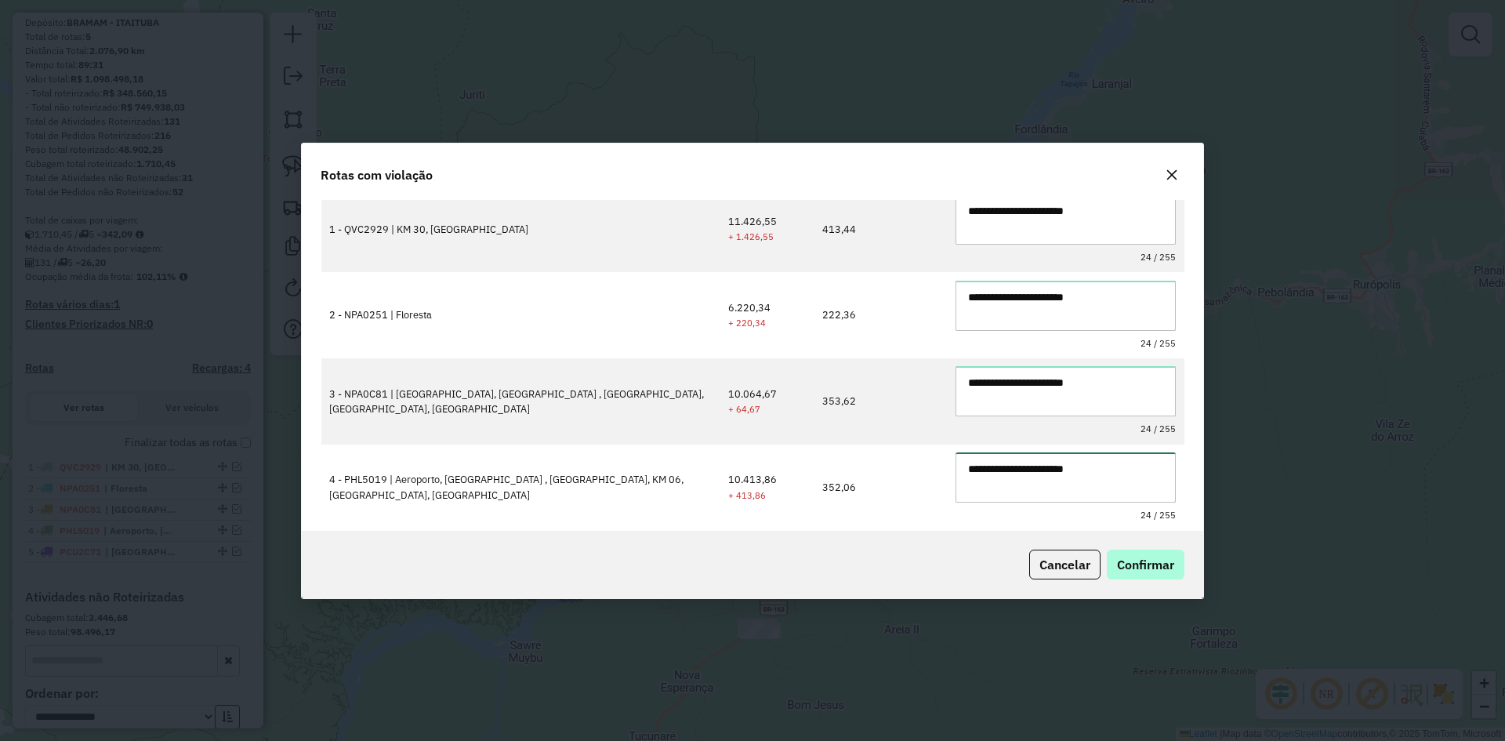
type textarea "**********"
click at [1146, 559] on span "Confirmar" at bounding box center [1145, 564] width 57 height 16
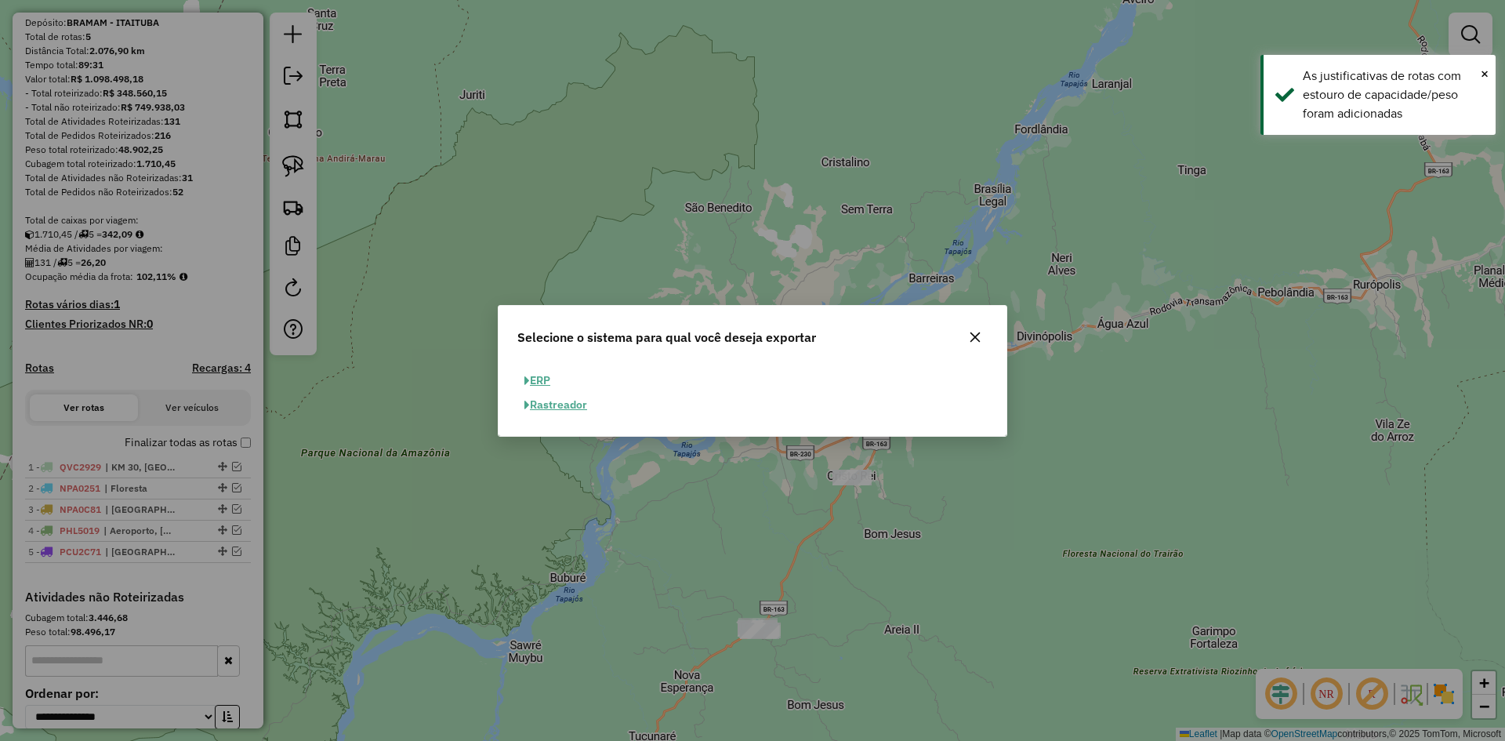
click at [542, 373] on button "ERP" at bounding box center [537, 380] width 40 height 24
select select "**"
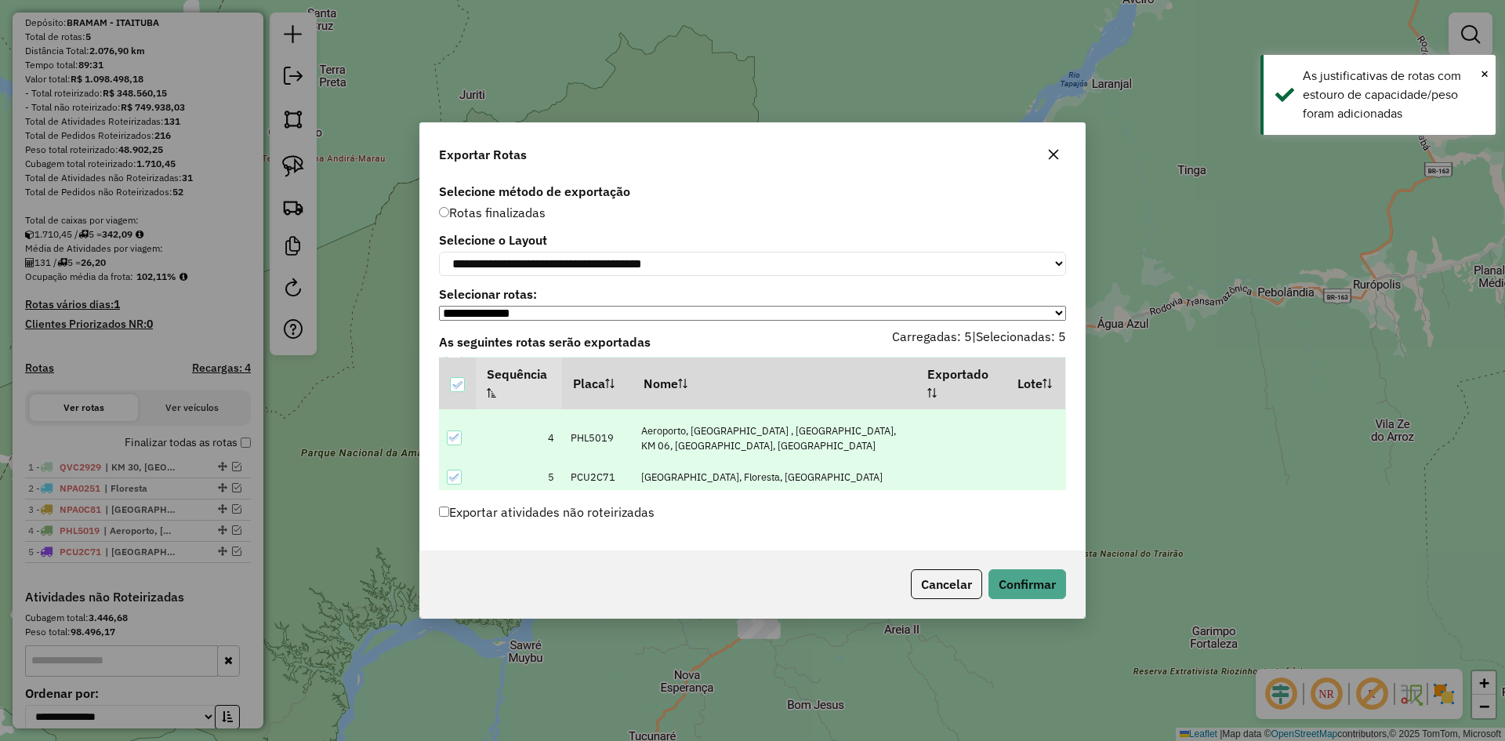
scroll to position [110, 0]
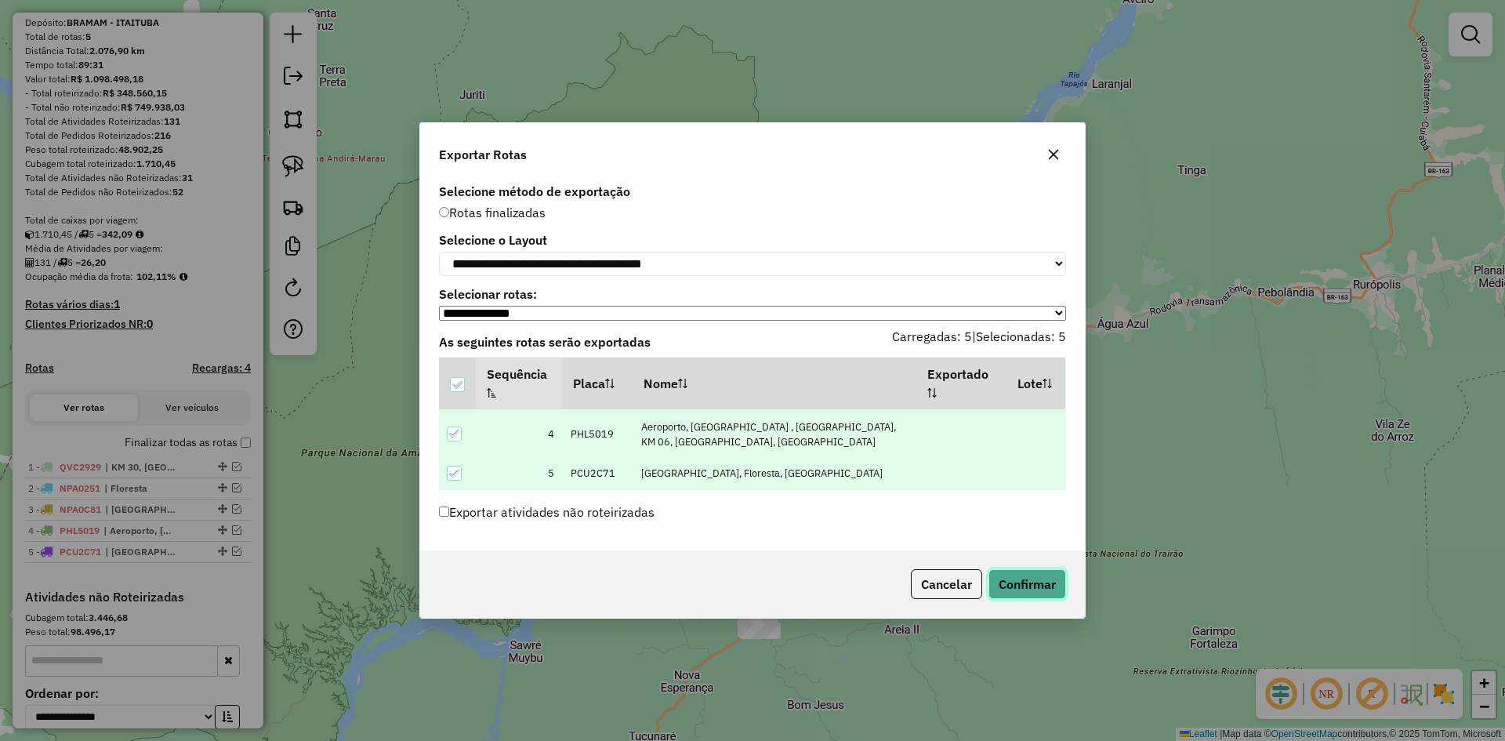
click at [1034, 585] on button "Confirmar" at bounding box center [1027, 584] width 78 height 30
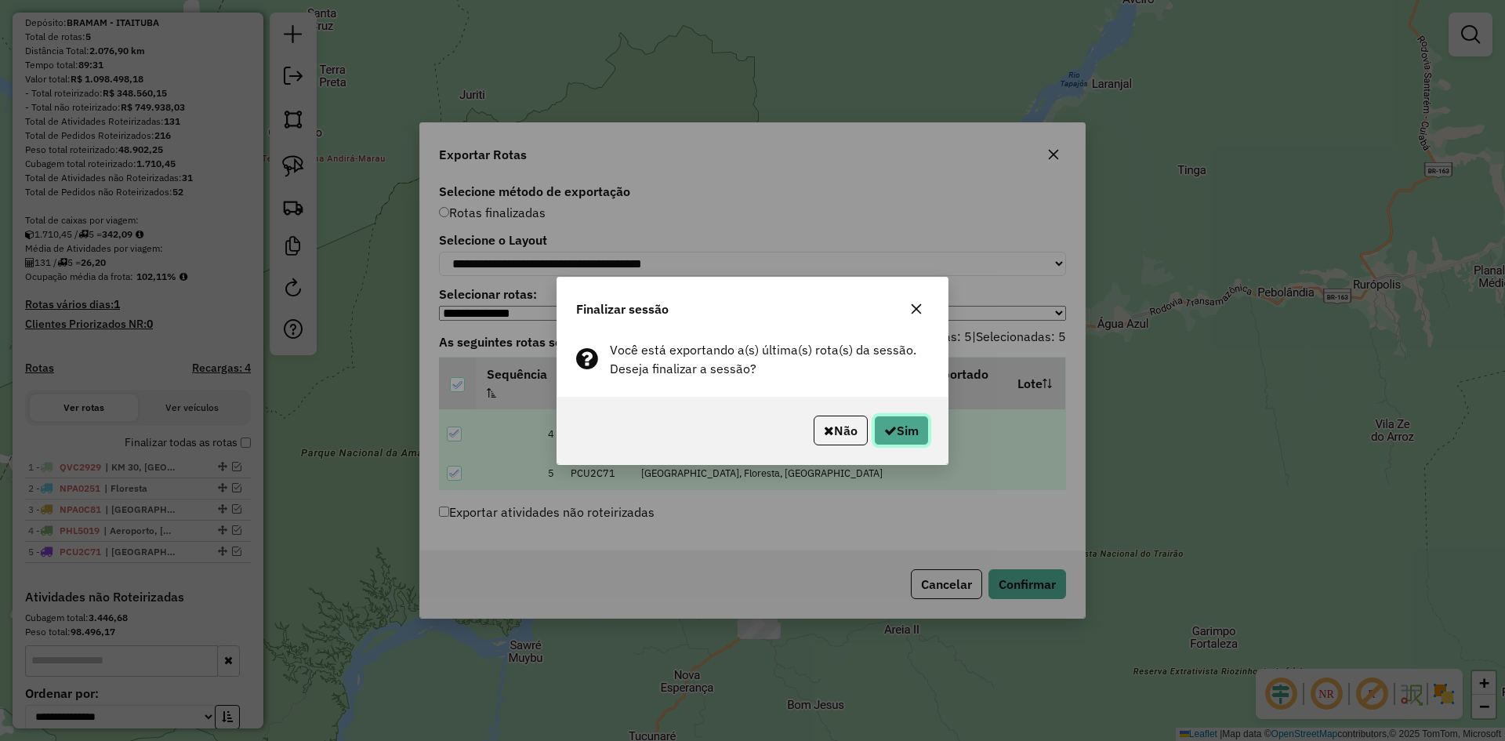
click at [919, 428] on button "Sim" at bounding box center [901, 430] width 55 height 30
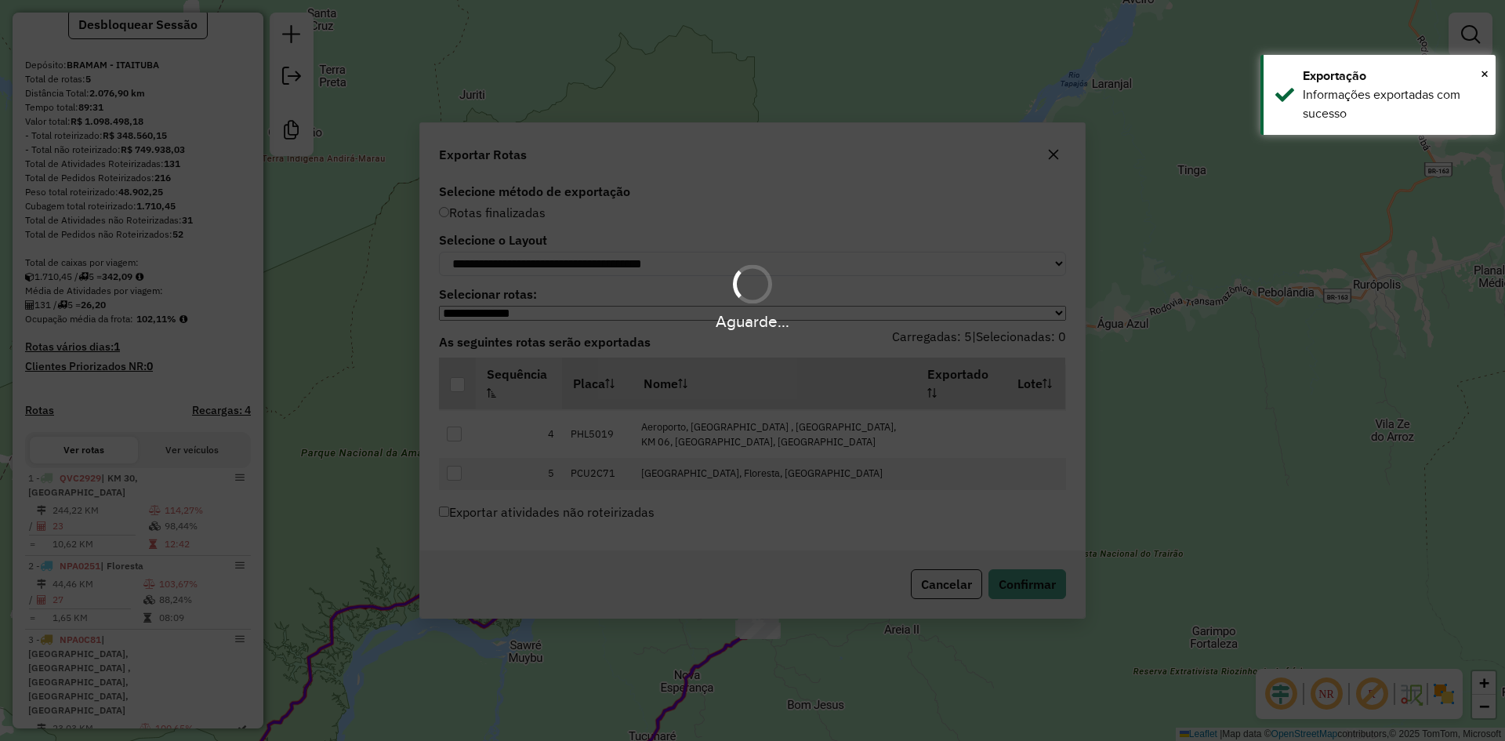
scroll to position [172, 0]
